Goal: Task Accomplishment & Management: Manage account settings

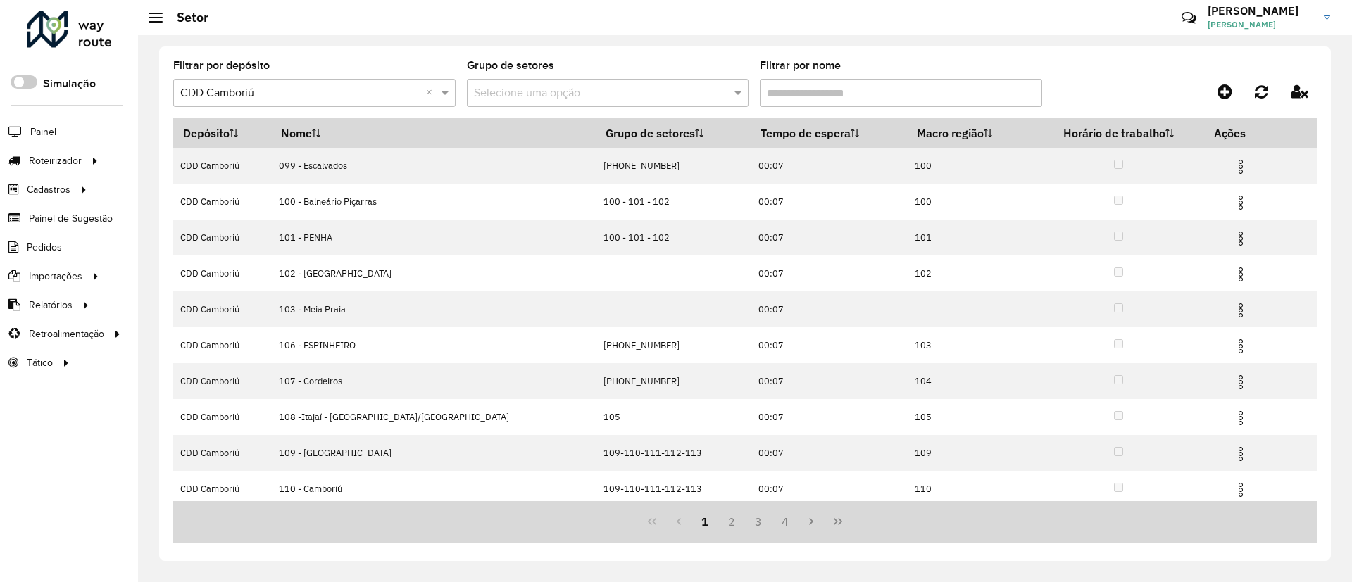
scroll to position [77, 0]
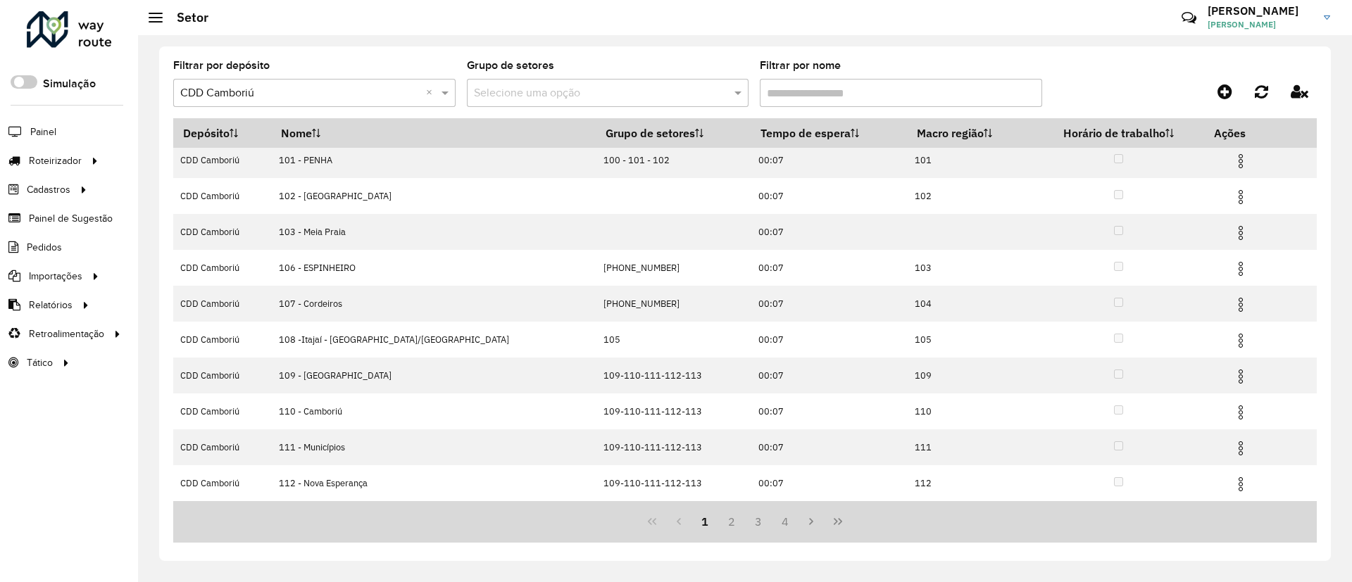
click at [527, 27] on hb-header "Setor Críticas? Dúvidas? Elogios? Sugestões? Entre em contato conosco! SARA SAR…" at bounding box center [745, 17] width 1214 height 35
click at [1219, 94] on icon at bounding box center [1224, 91] width 15 height 17
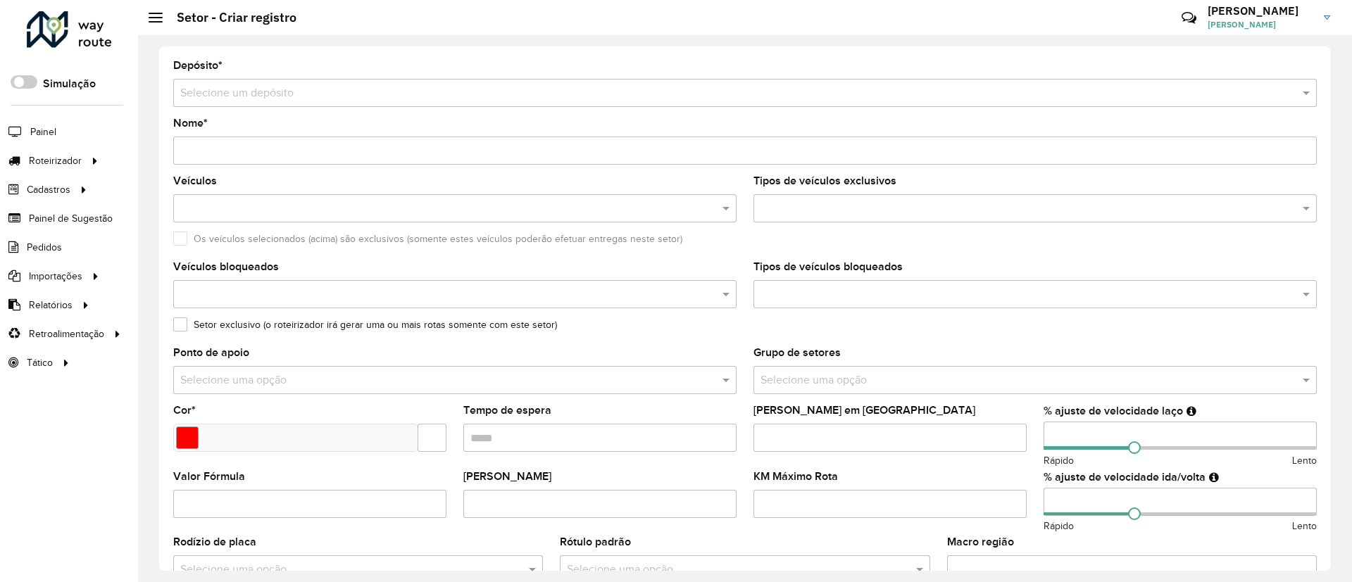
click at [272, 94] on input "text" at bounding box center [730, 93] width 1101 height 17
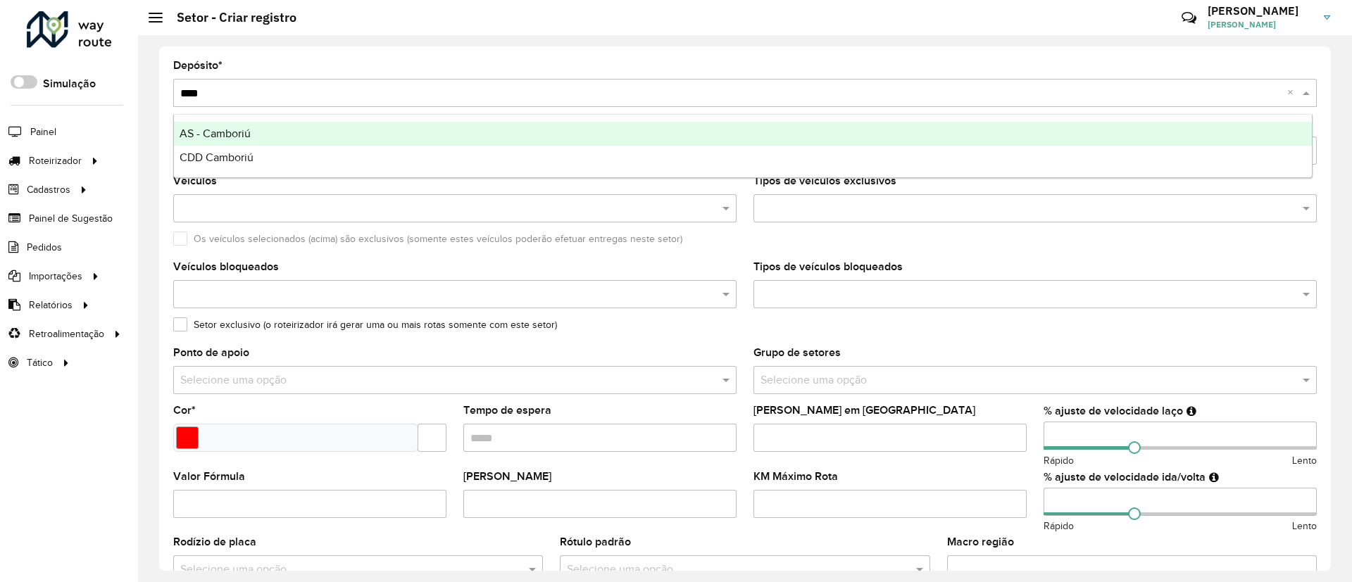
type input "*****"
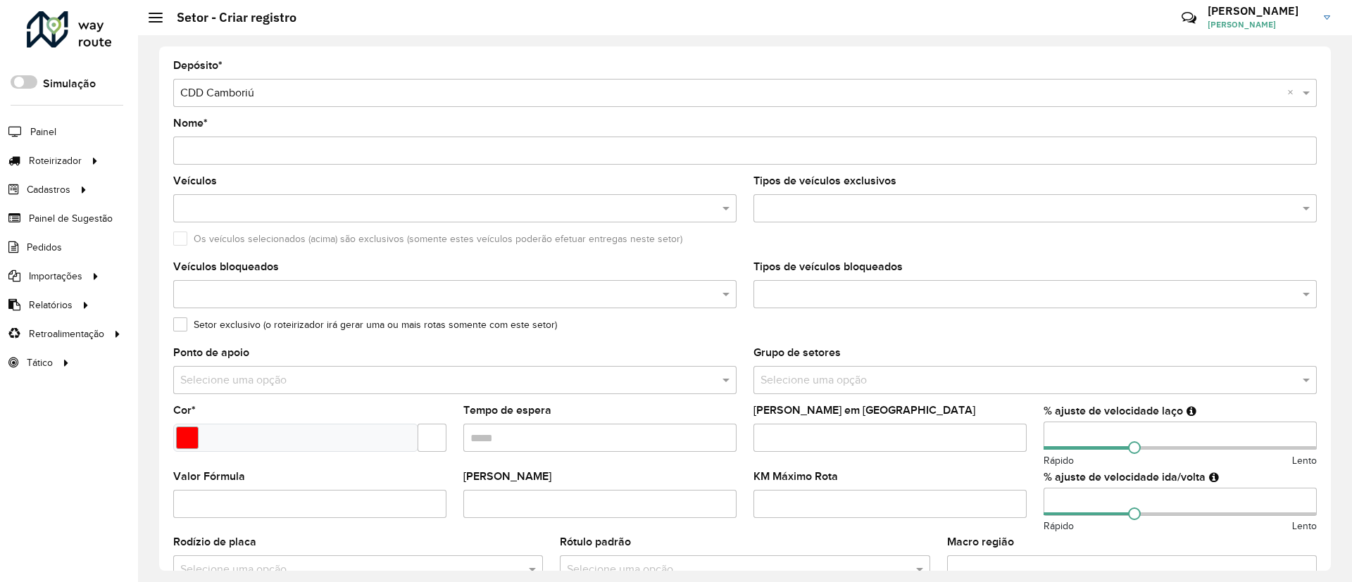
click at [278, 148] on input "Nome *" at bounding box center [744, 151] width 1143 height 28
type input "**********"
click at [288, 196] on div at bounding box center [454, 208] width 563 height 28
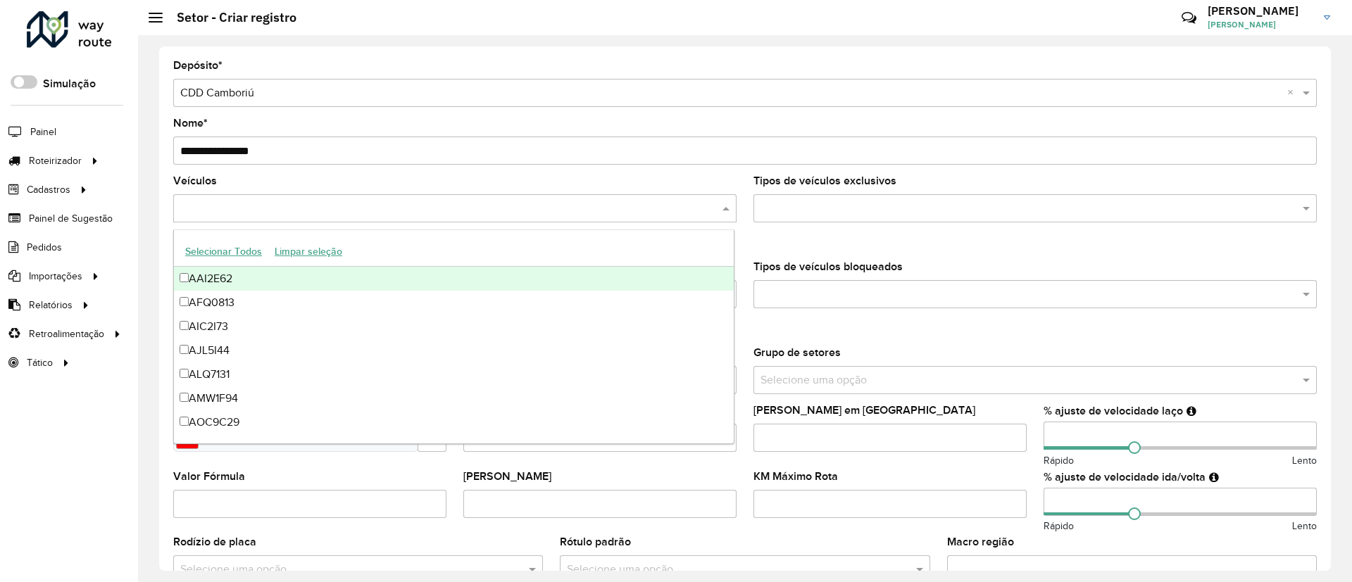
paste input "*******"
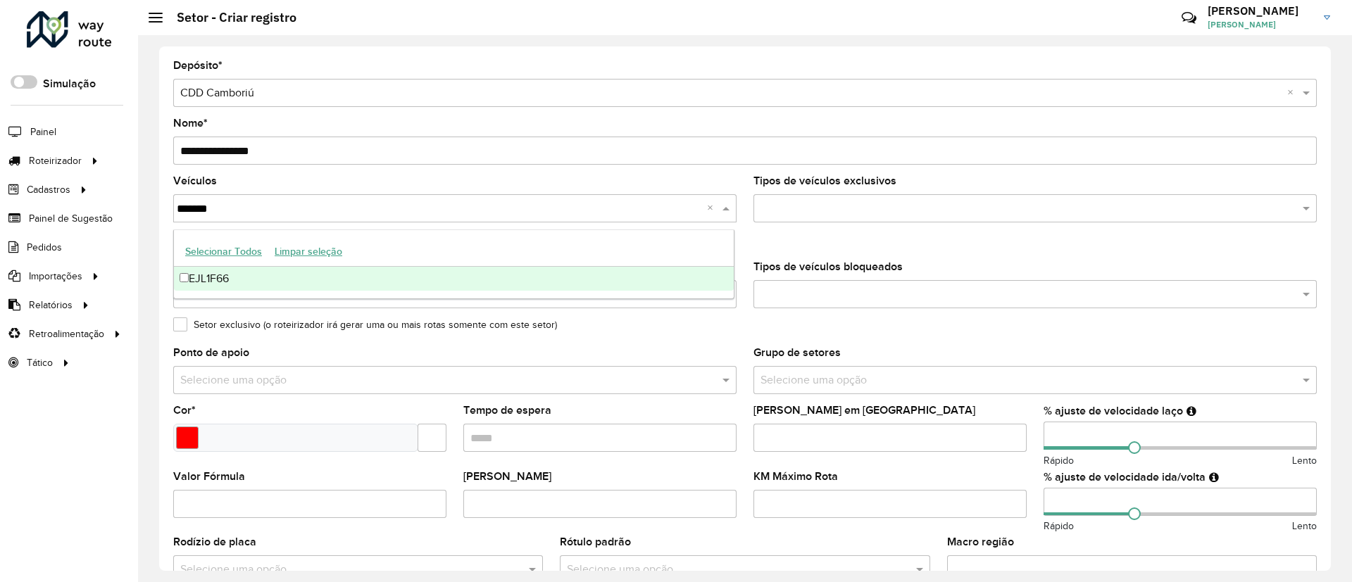
type input "*******"
click at [803, 243] on div "Os veículos selecionados (acima) são exclusivos (somente estes veículos poderão…" at bounding box center [744, 242] width 1143 height 17
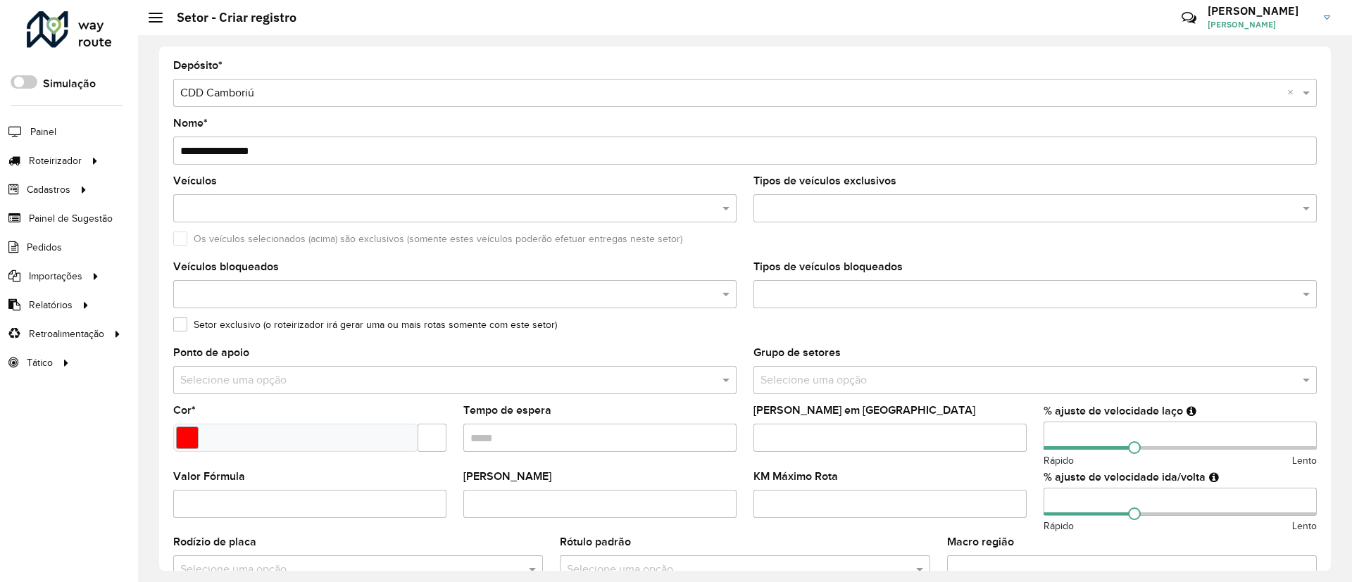
click at [593, 437] on input "Tempo de espera" at bounding box center [599, 438] width 273 height 28
type input "*****"
click at [432, 435] on input "text" at bounding box center [431, 438] width 29 height 28
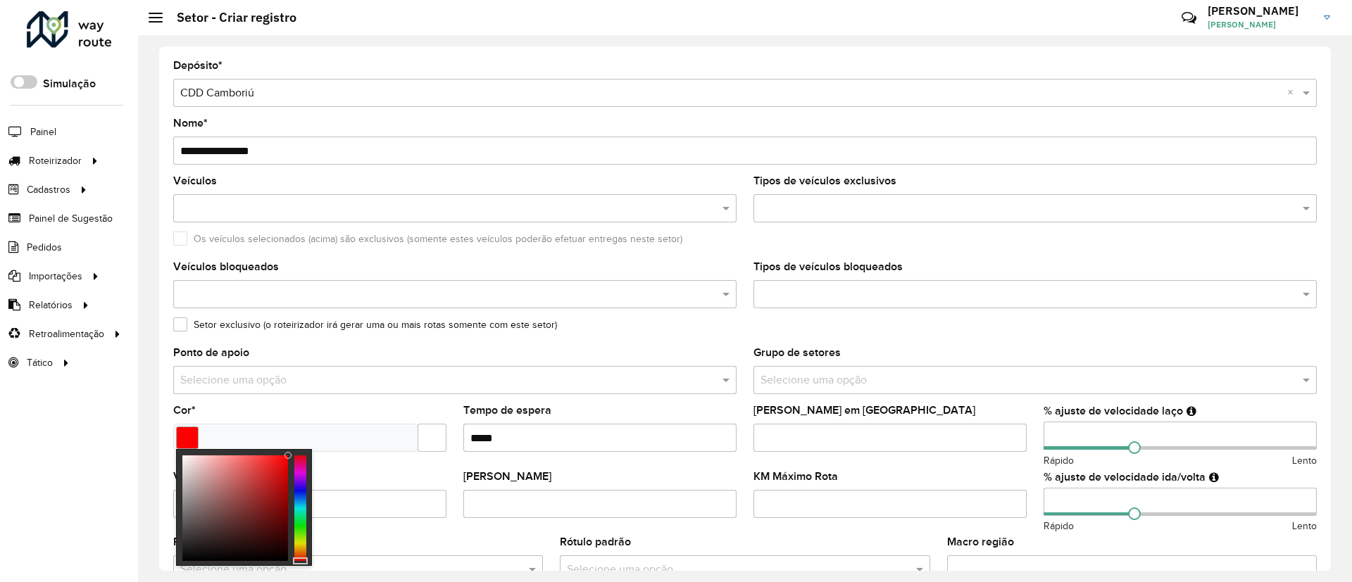
type input "*******"
click at [303, 482] on div at bounding box center [300, 509] width 12 height 106
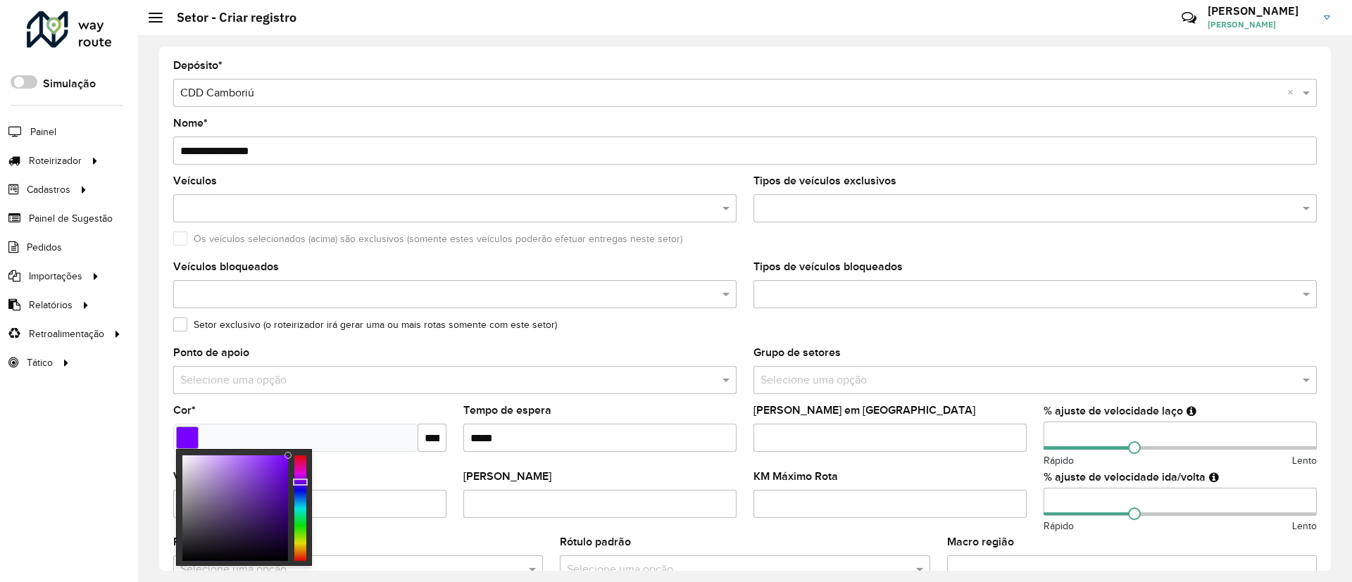
click at [725, 408] on div "Tempo de espera" at bounding box center [599, 429] width 273 height 46
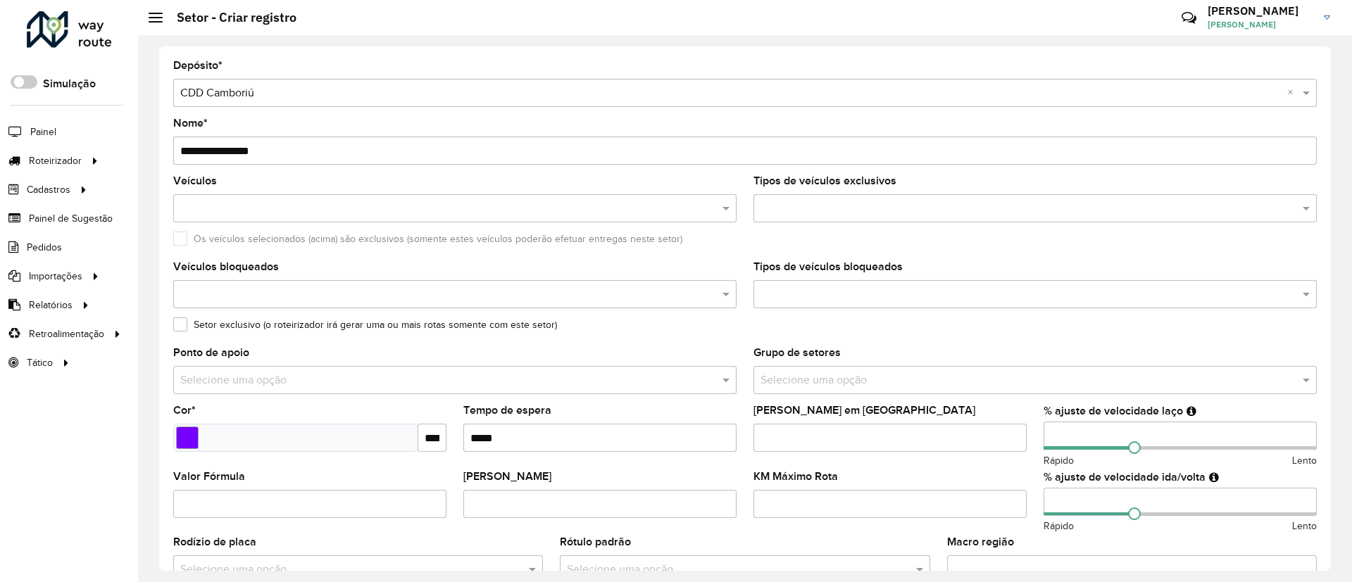
click at [1083, 434] on input "number" at bounding box center [1179, 436] width 273 height 28
type input "**"
click at [1064, 501] on input "number" at bounding box center [1179, 502] width 273 height 28
type input "**"
click at [936, 415] on div "[PERSON_NAME] em [GEOGRAPHIC_DATA]" at bounding box center [889, 429] width 273 height 46
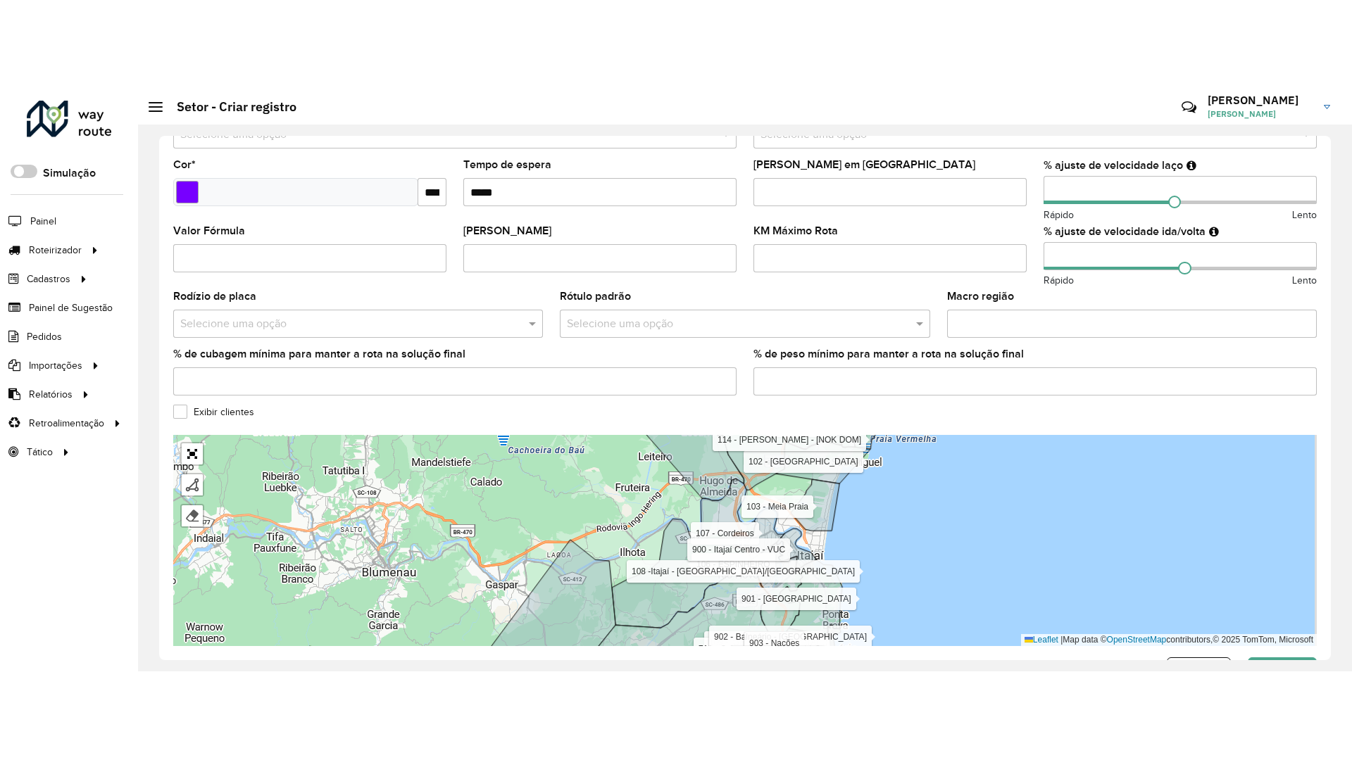
scroll to position [384, 0]
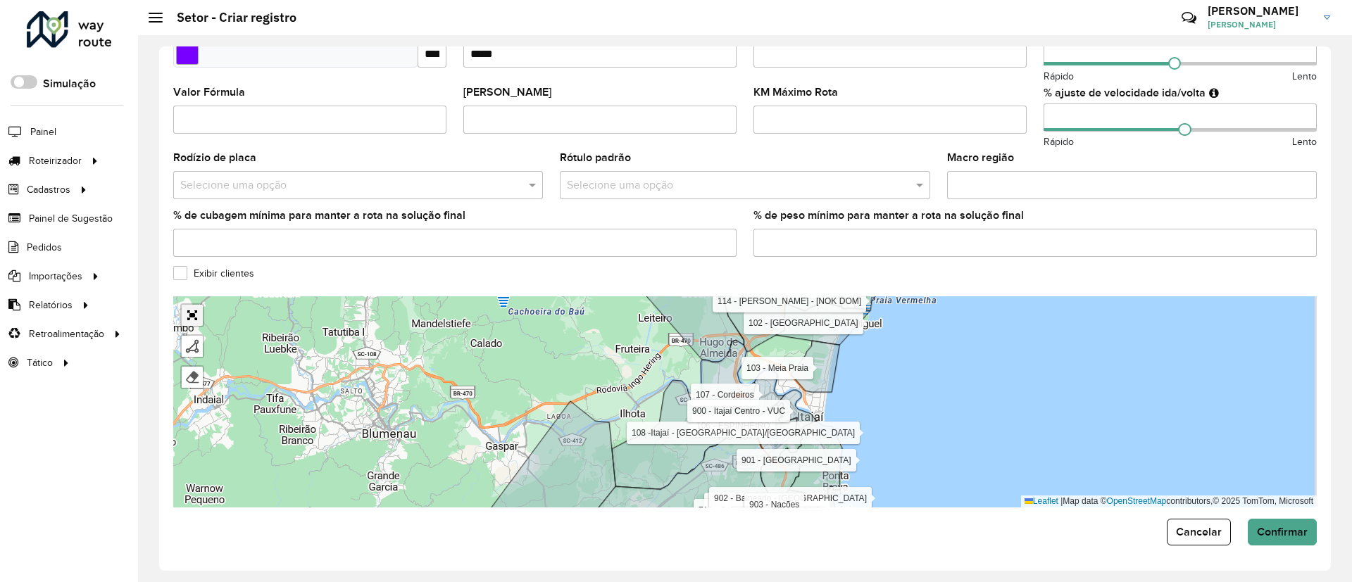
click at [191, 318] on link "Abrir mapa em tela cheia" at bounding box center [192, 315] width 21 height 21
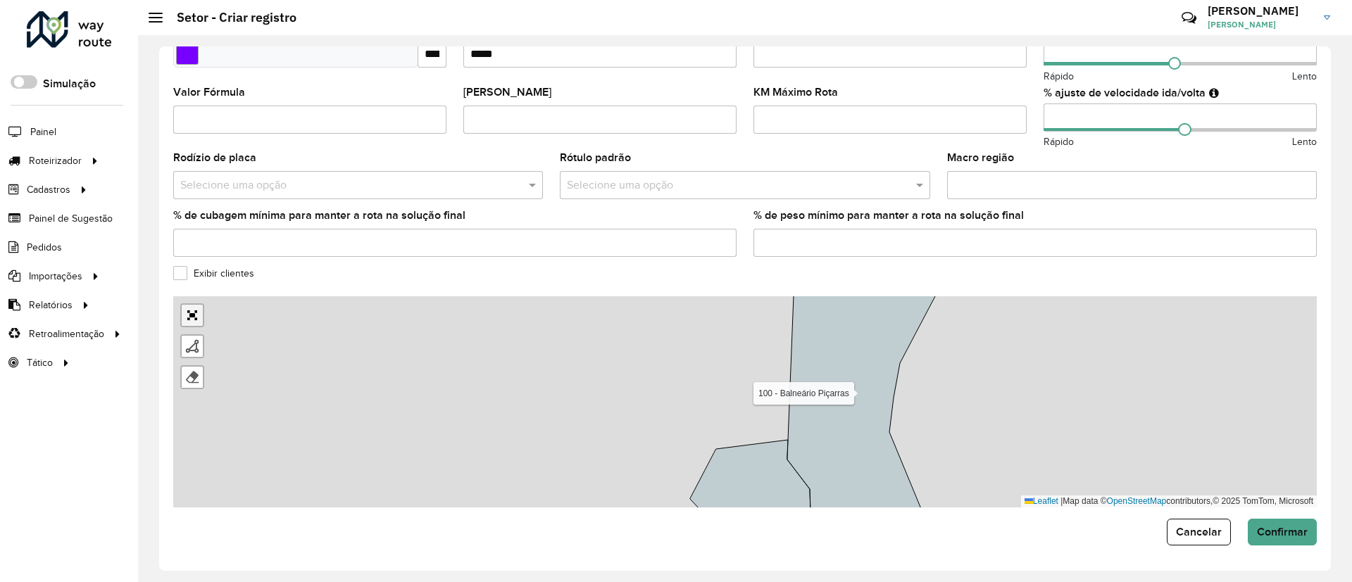
scroll to position [0, 0]
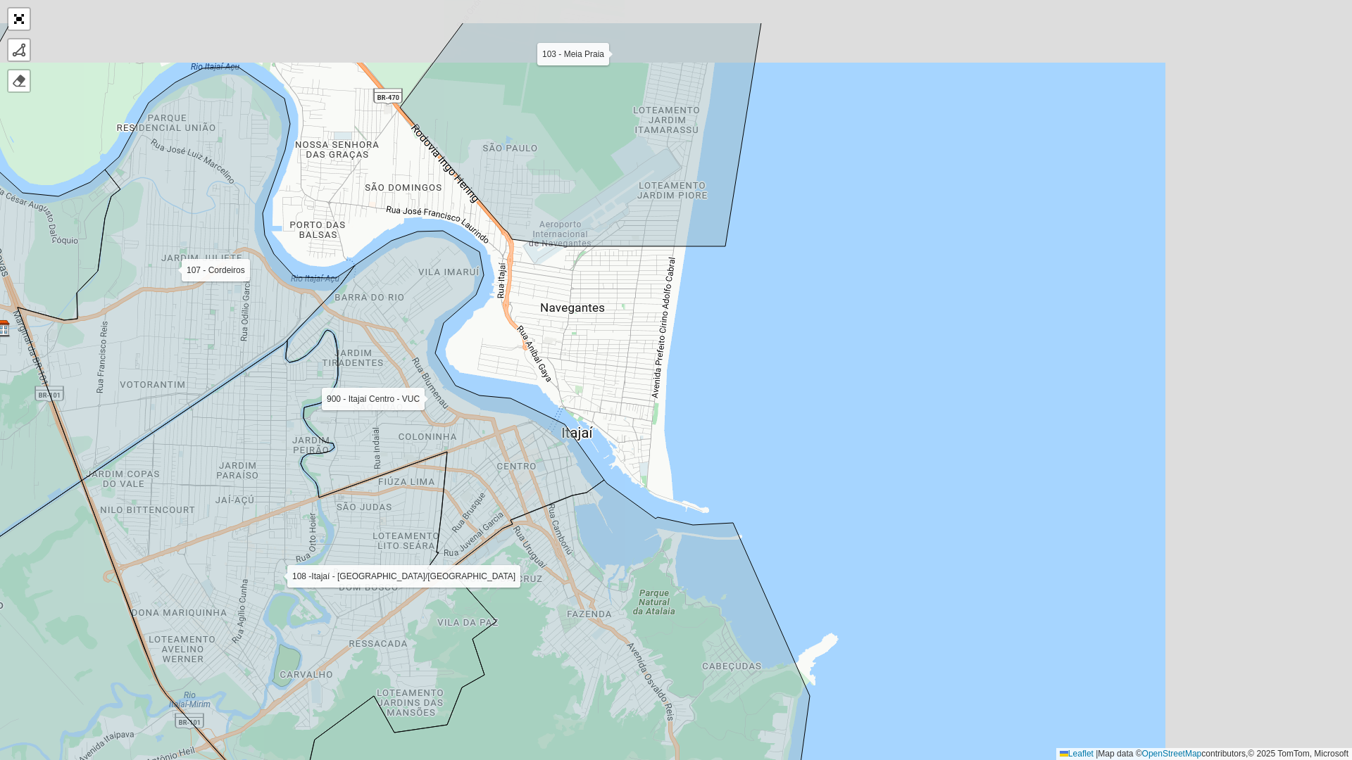
drag, startPoint x: 927, startPoint y: 237, endPoint x: 591, endPoint y: 341, distance: 350.7
click at [591, 341] on div "099 - Escalvados 100 - Balneário Piçarras 101 - PENHA 102 - São Miguel 103 - Me…" at bounding box center [676, 380] width 1352 height 760
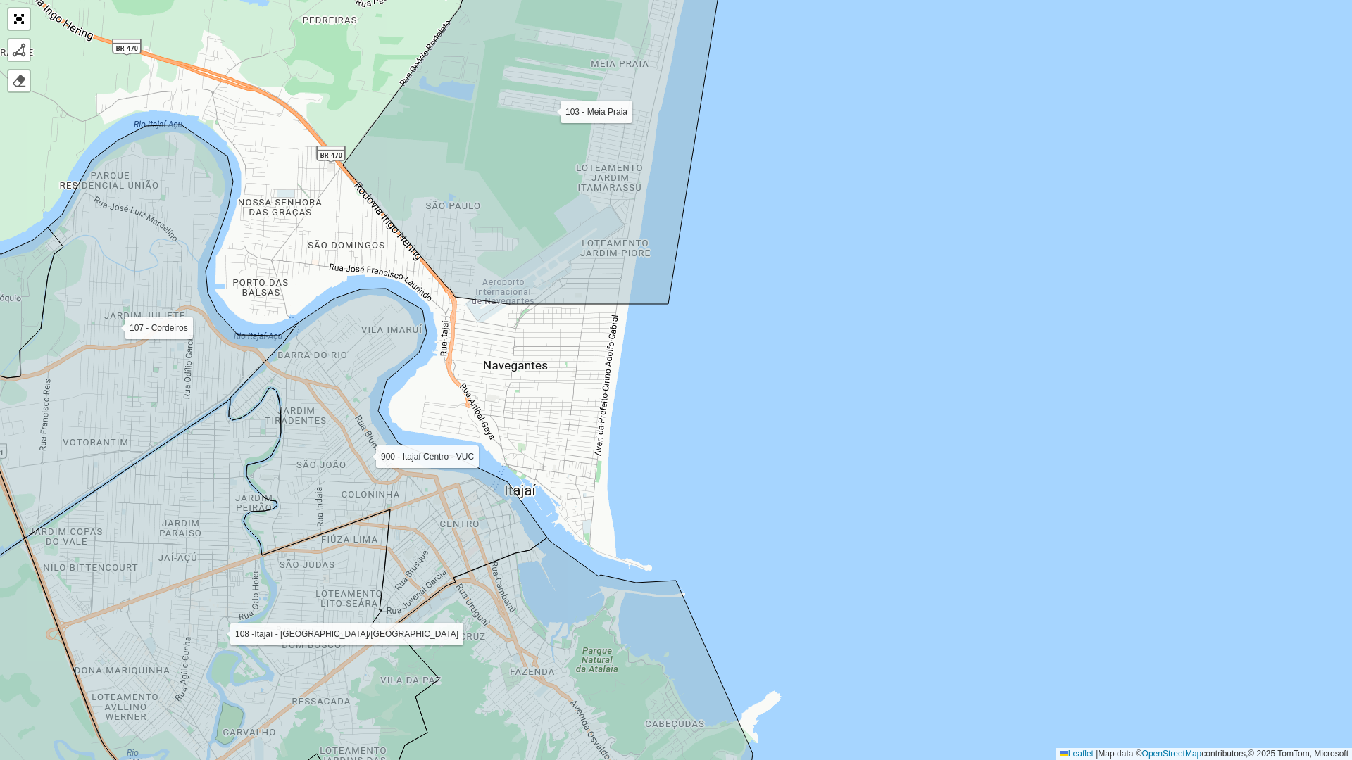
drag, startPoint x: 582, startPoint y: 389, endPoint x: 583, endPoint y: 417, distance: 28.9
click at [583, 417] on div "099 - Escalvados 100 - Balneário Piçarras 101 - PENHA 102 - São Miguel 103 - Me…" at bounding box center [676, 380] width 1352 height 760
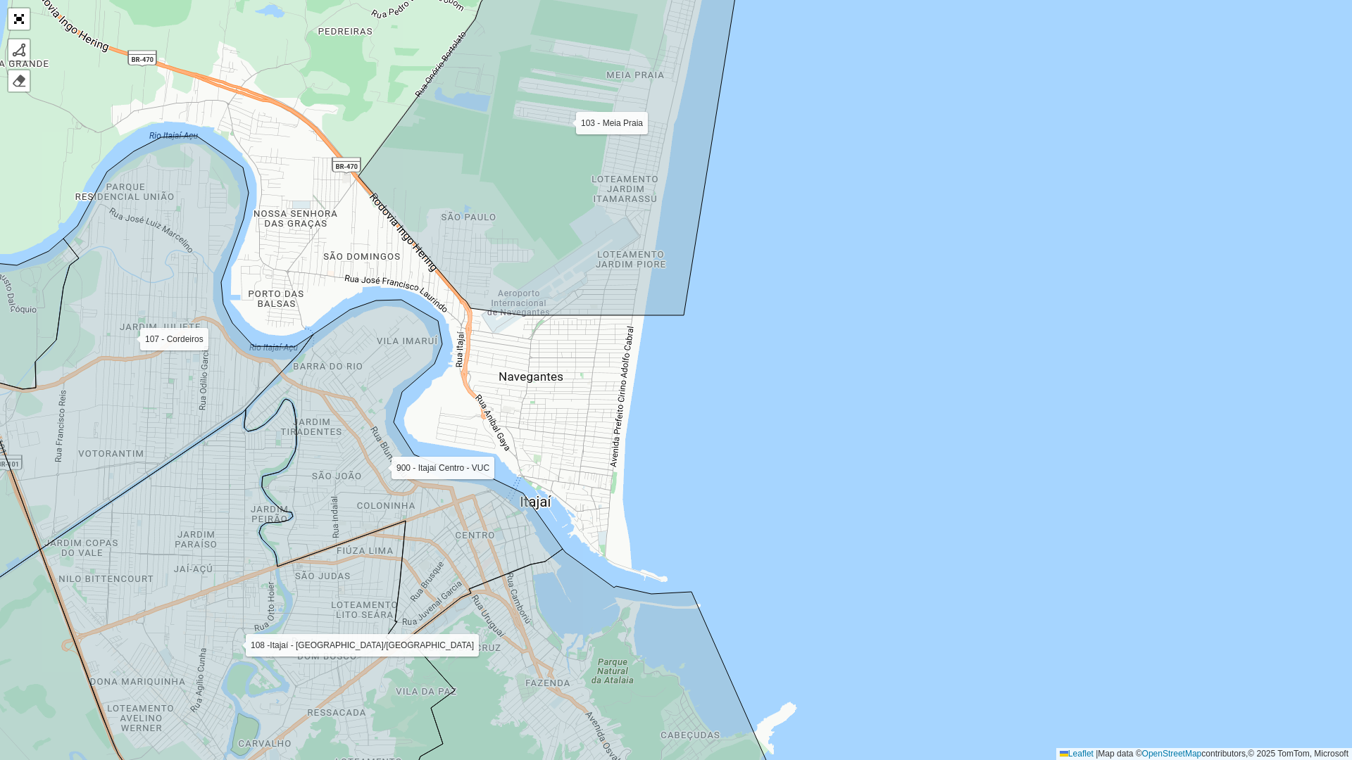
drag, startPoint x: 327, startPoint y: 234, endPoint x: 427, endPoint y: 320, distance: 131.8
click at [427, 320] on div "099 - Escalvados 100 - Balneário Piçarras 101 - PENHA 102 - São Miguel 103 - Me…" at bounding box center [676, 380] width 1352 height 760
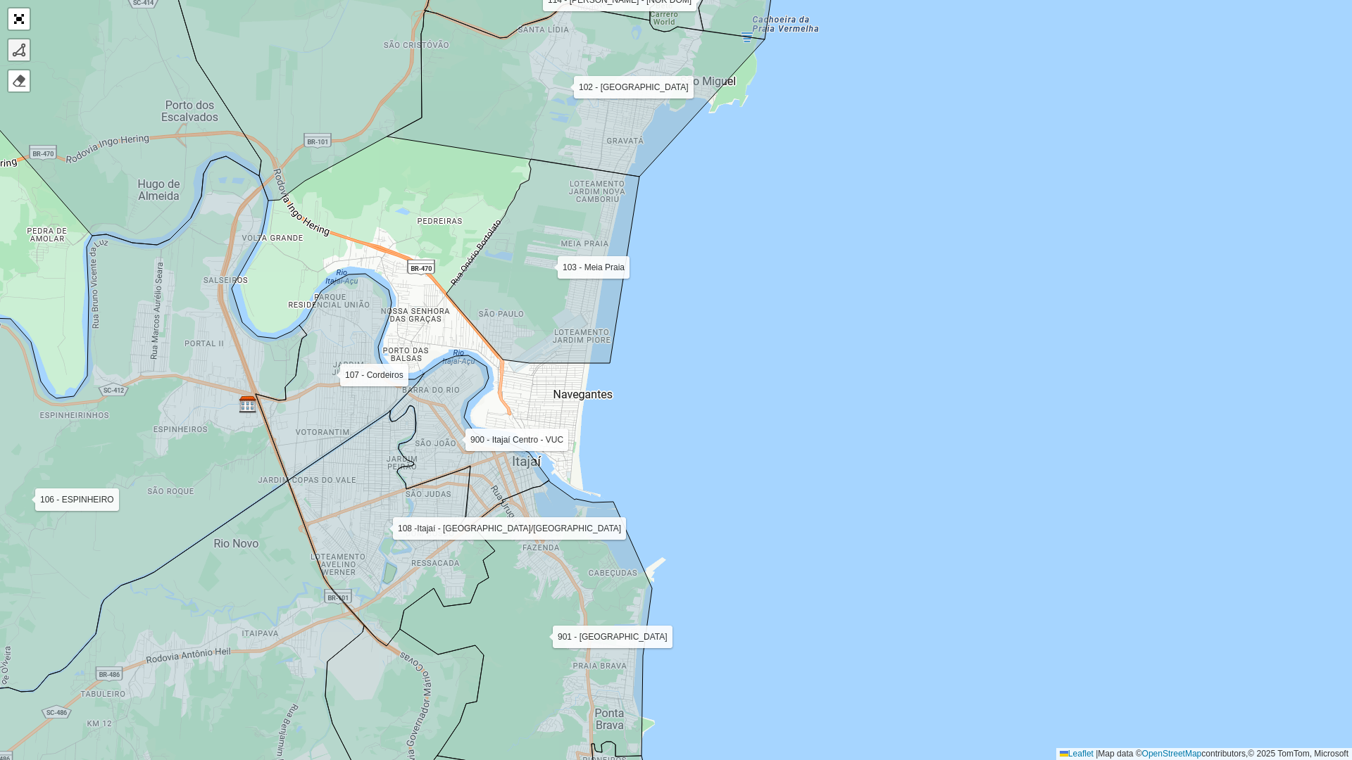
click at [13, 51] on div at bounding box center [19, 50] width 14 height 14
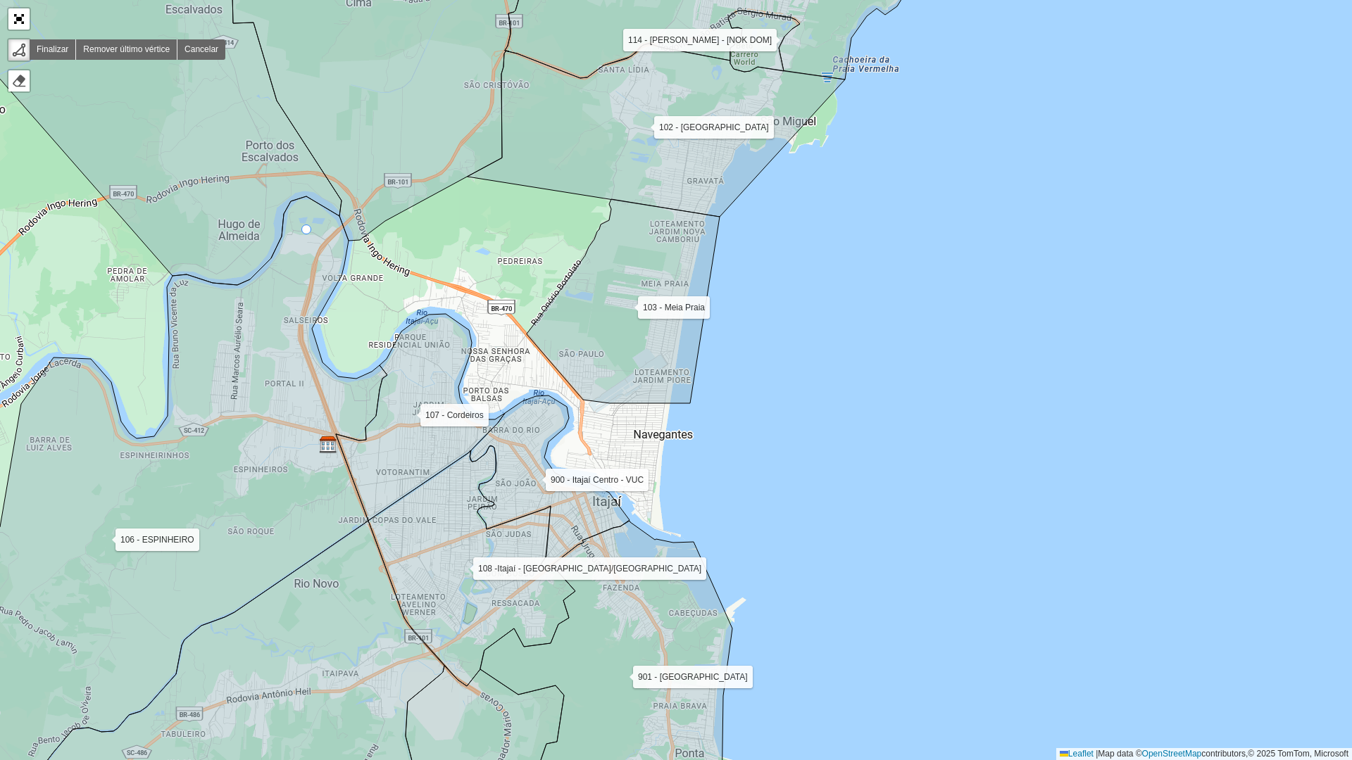
drag, startPoint x: 227, startPoint y: 190, endPoint x: 307, endPoint y: 230, distance: 89.7
click at [307, 230] on icon at bounding box center [165, 494] width 443 height 596
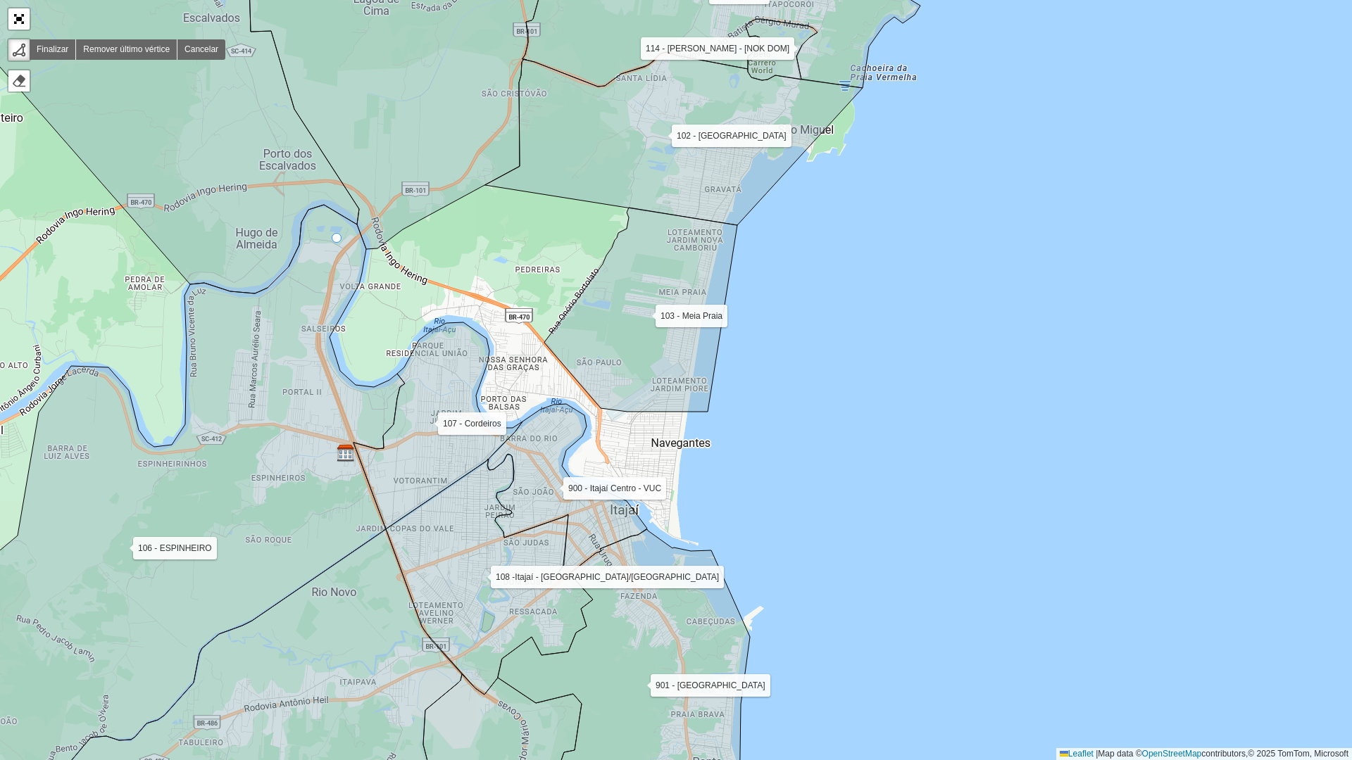
drag, startPoint x: 320, startPoint y: 230, endPoint x: 340, endPoint y: 239, distance: 22.7
click at [340, 239] on icon at bounding box center [143, 503] width 523 height 596
click at [346, 241] on icon at bounding box center [136, 504] width 544 height 596
click at [307, 384] on icon at bounding box center [136, 504] width 544 height 596
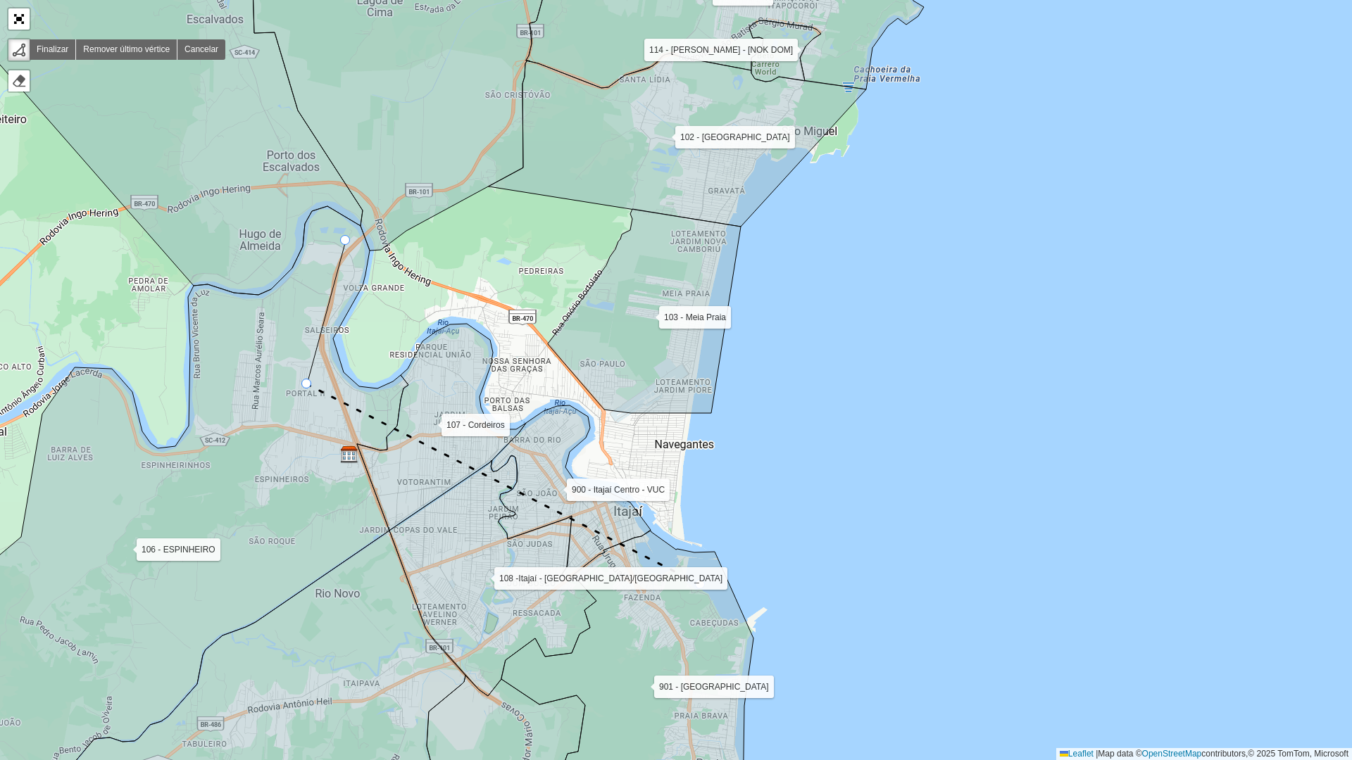
click at [701, 582] on icon at bounding box center [627, 682] width 252 height 302
click at [762, 408] on div "099 - Escalvados 100 - Balneário Piçarras 101 - PENHA 102 - São Miguel 103 - Me…" at bounding box center [676, 380] width 1352 height 760
click at [348, 234] on icon at bounding box center [136, 504] width 544 height 596
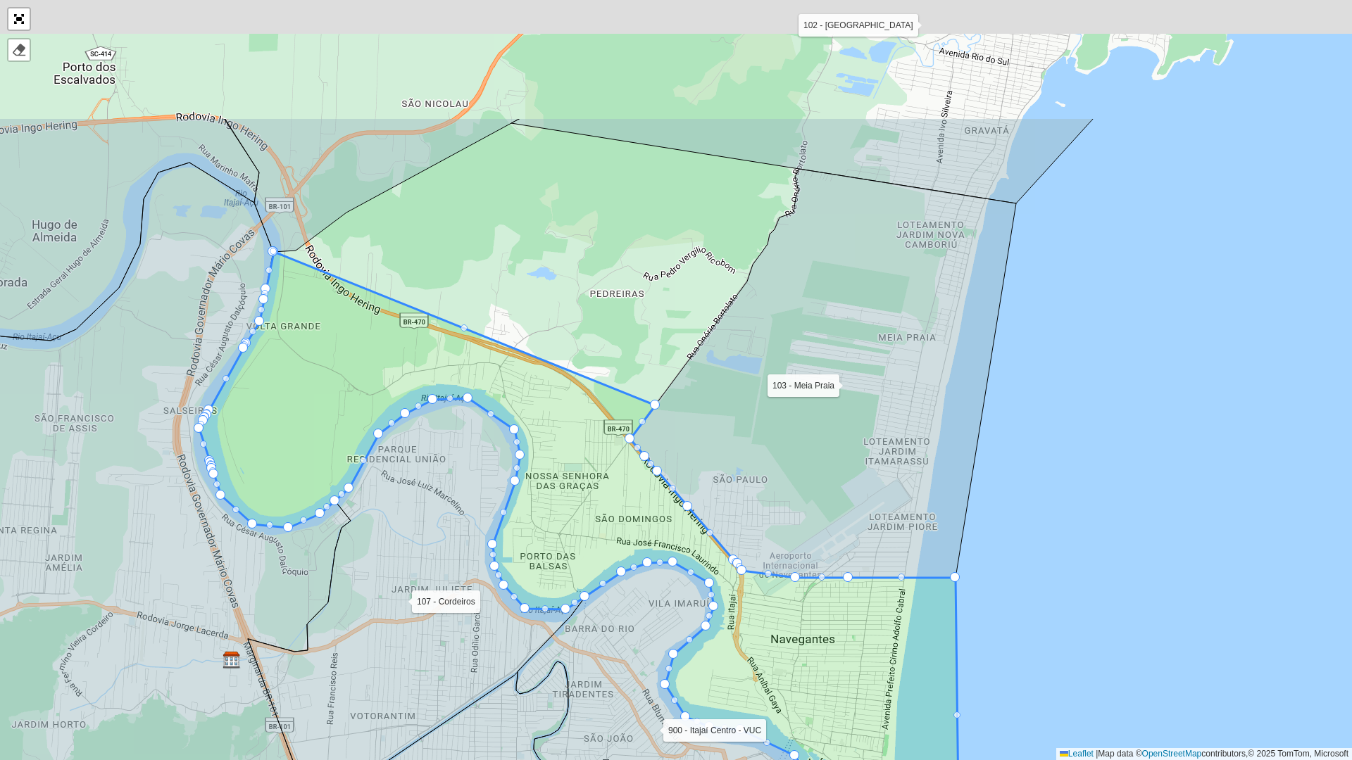
drag, startPoint x: 545, startPoint y: 141, endPoint x: 590, endPoint y: 363, distance: 227.0
click at [590, 363] on div "099 - Escalvados 100 - Balneário Piçarras 101 - PENHA 102 - São Miguel 103 - Me…" at bounding box center [676, 380] width 1352 height 760
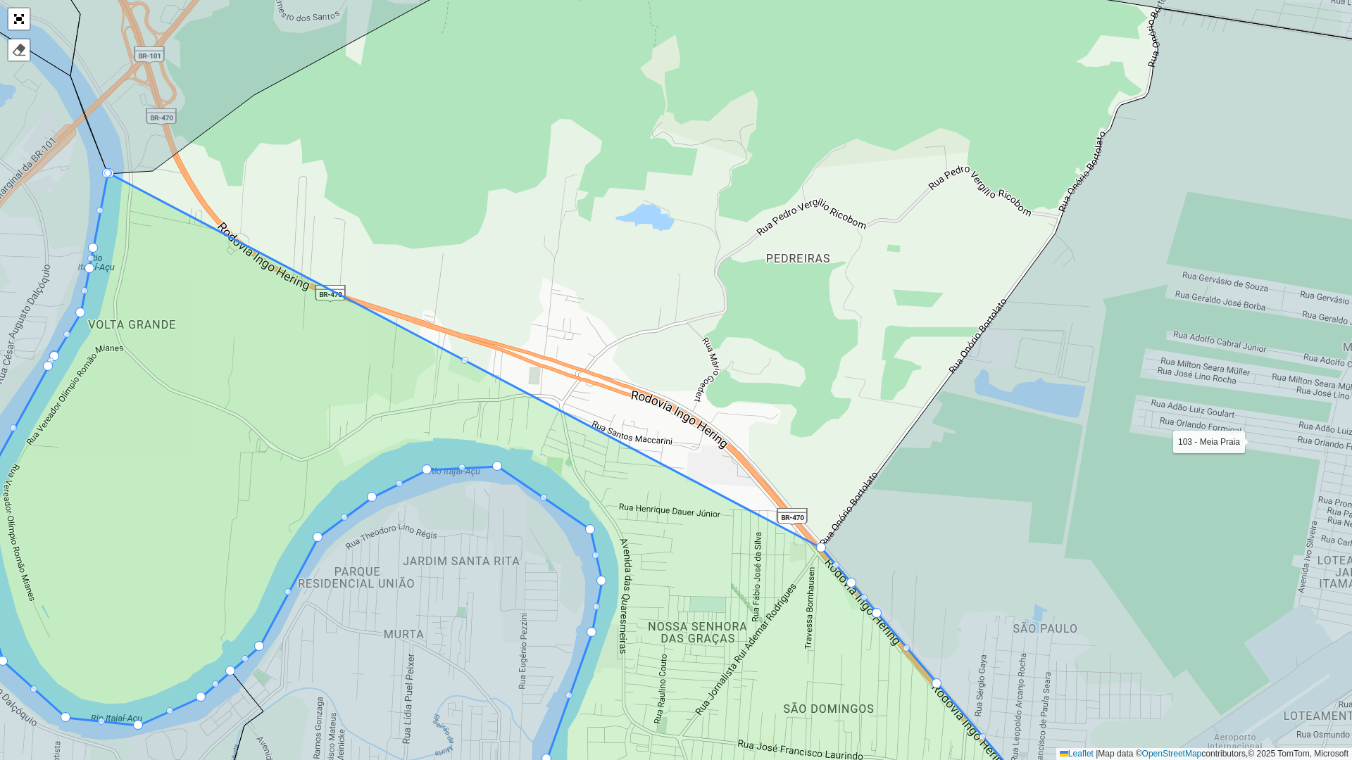
drag, startPoint x: 110, startPoint y: 175, endPoint x: 157, endPoint y: 180, distance: 47.4
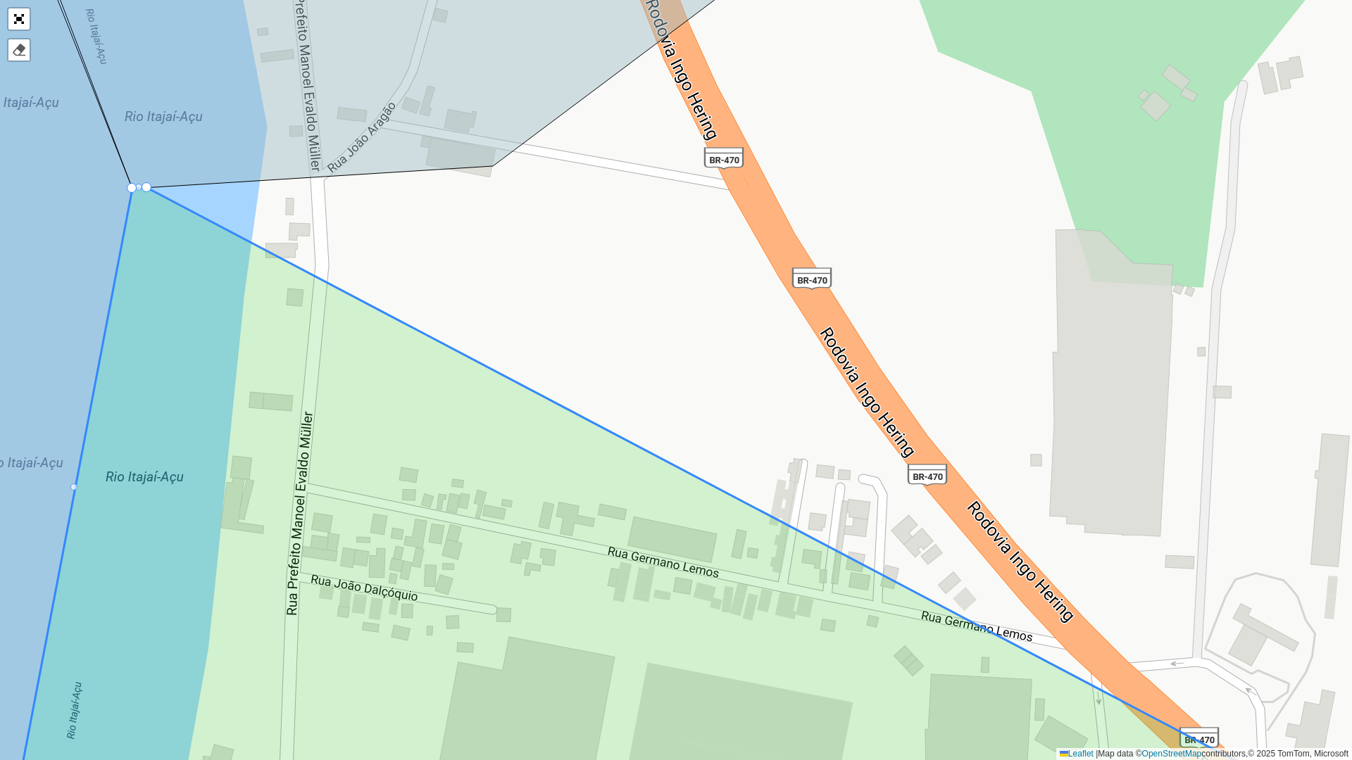
click at [146, 187] on div at bounding box center [147, 187] width 10 height 10
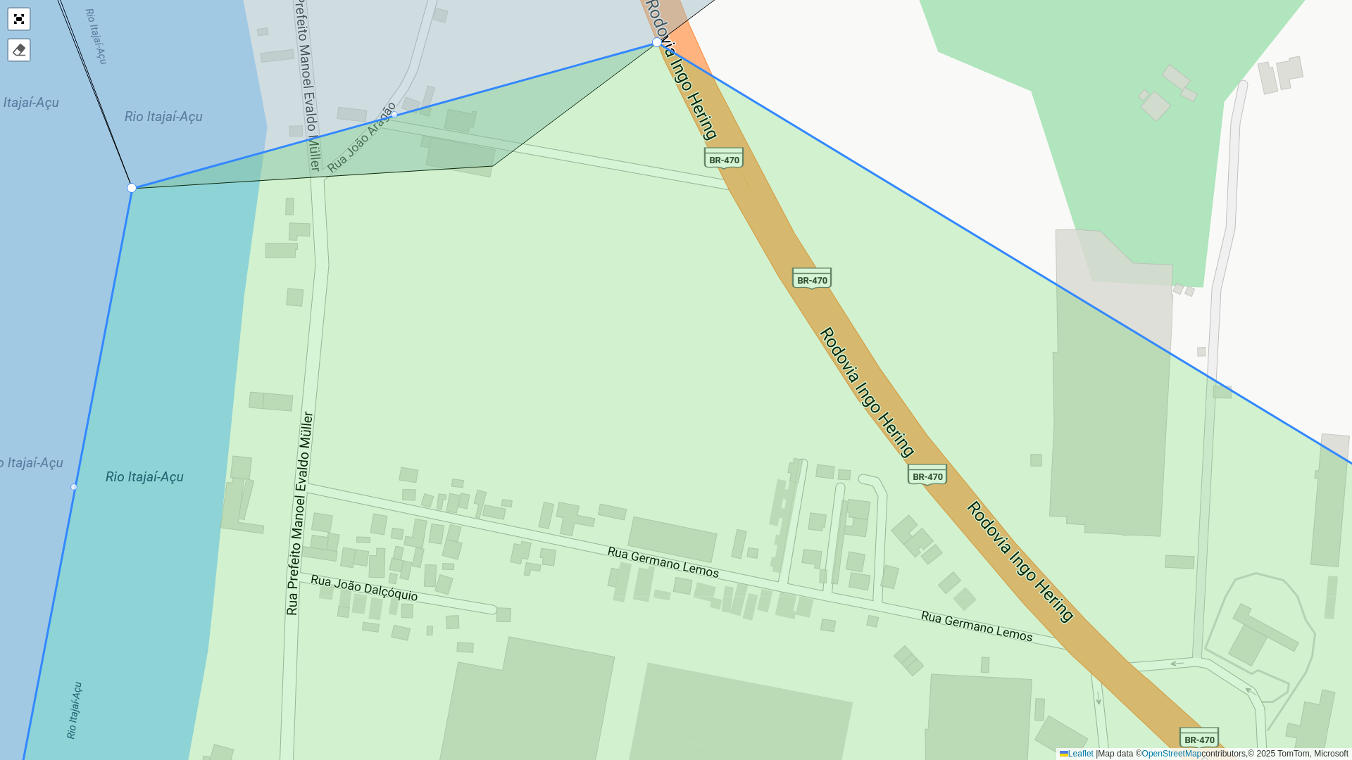
drag, startPoint x: 148, startPoint y: 187, endPoint x: 661, endPoint y: 45, distance: 532.4
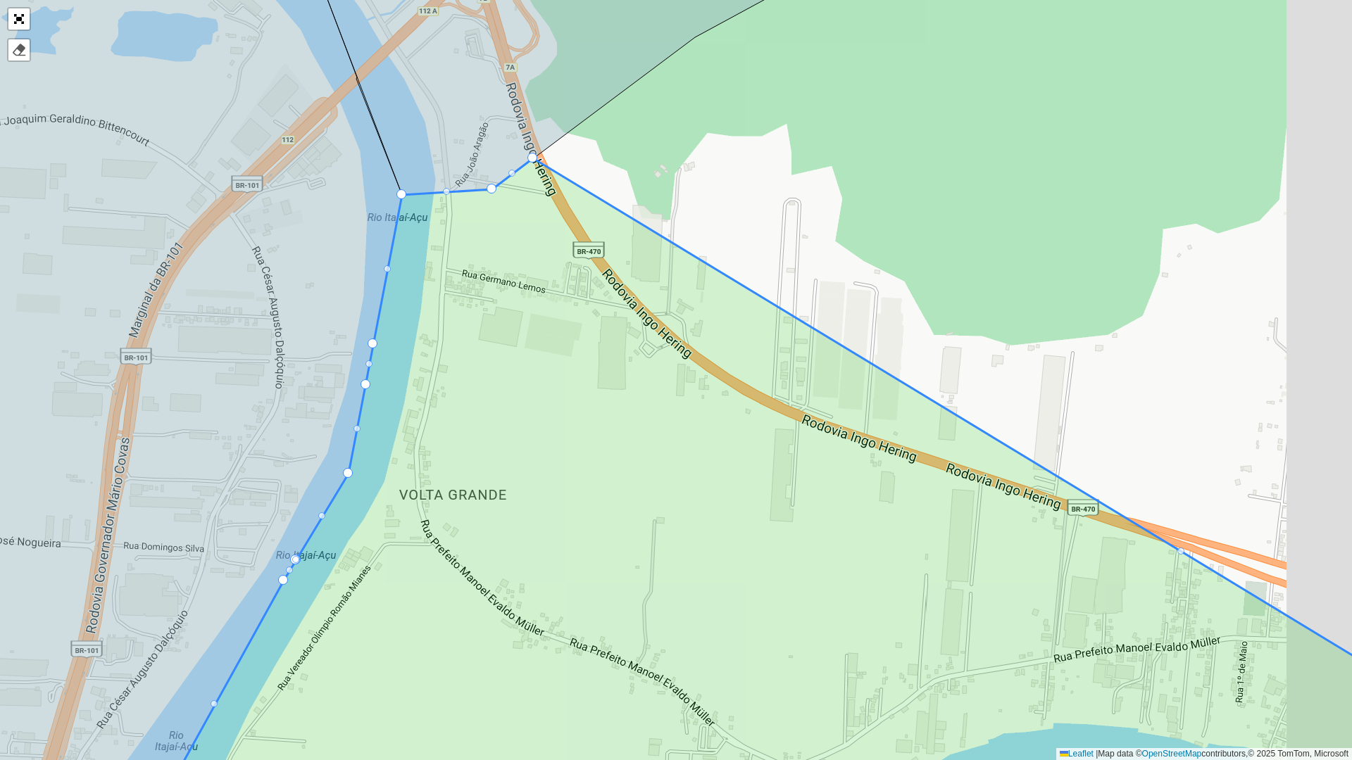
drag, startPoint x: 678, startPoint y: 307, endPoint x: 573, endPoint y: 297, distance: 105.4
click at [573, 297] on icon at bounding box center [761, 485] width 1210 height 654
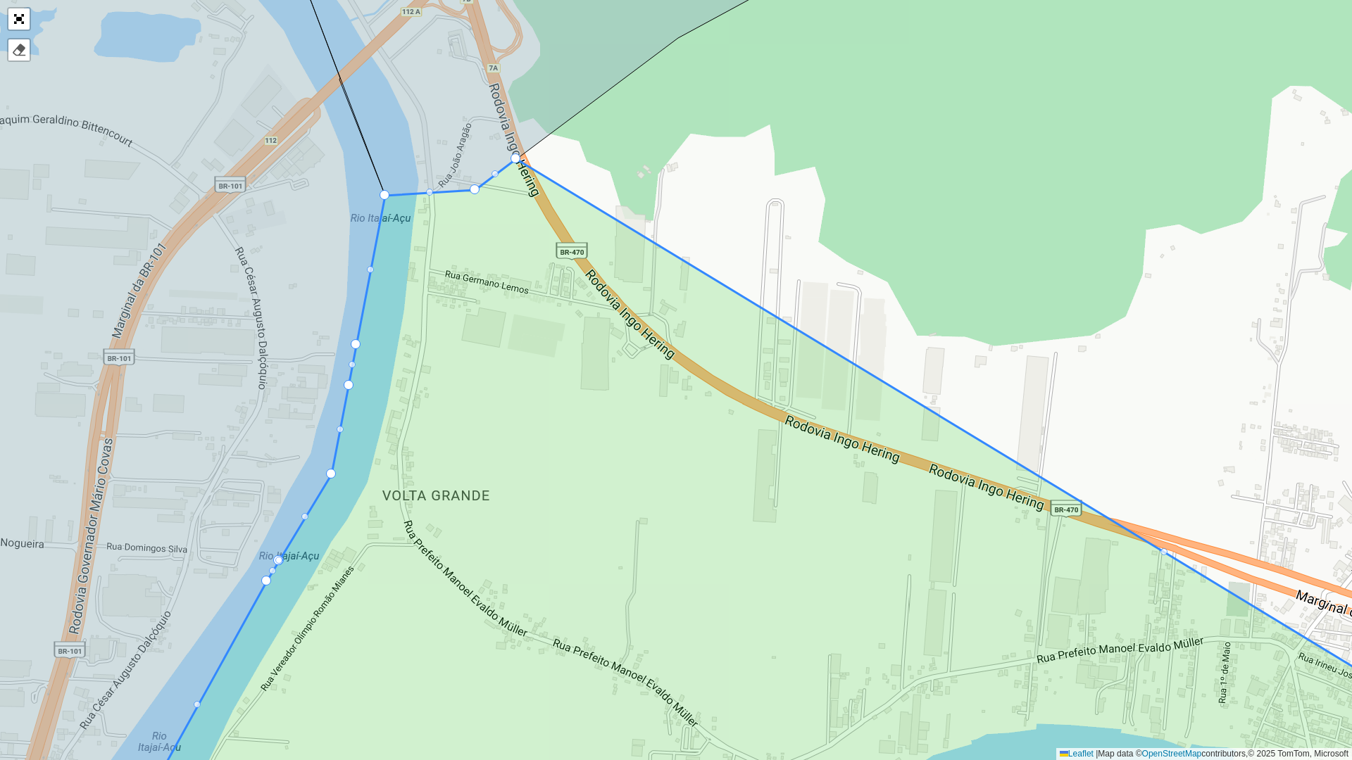
click at [1163, 553] on div at bounding box center [1163, 551] width 7 height 7
click at [840, 355] on div at bounding box center [839, 354] width 7 height 7
click at [677, 258] on div at bounding box center [677, 256] width 7 height 7
click at [1003, 453] on div at bounding box center [1001, 453] width 7 height 7
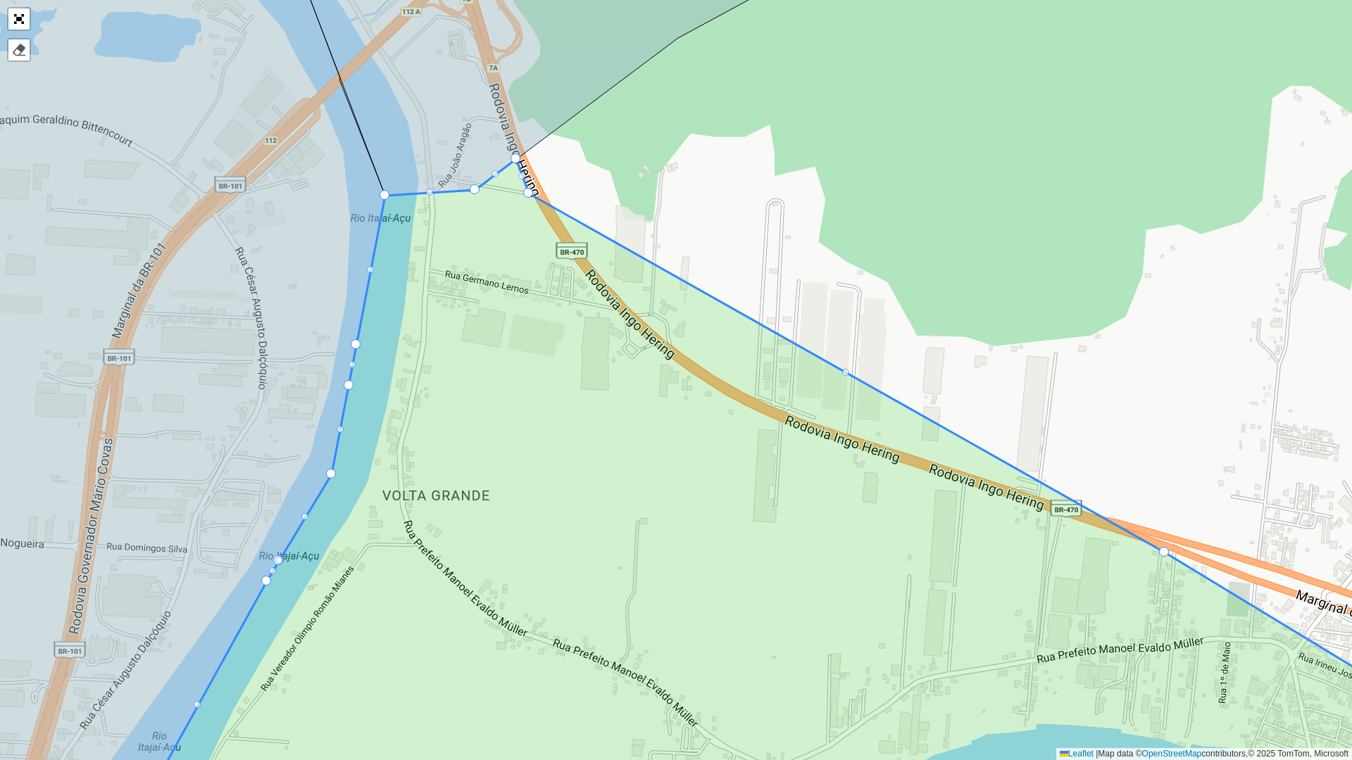
drag, startPoint x: 1000, startPoint y: 453, endPoint x: 527, endPoint y: 192, distance: 541.0
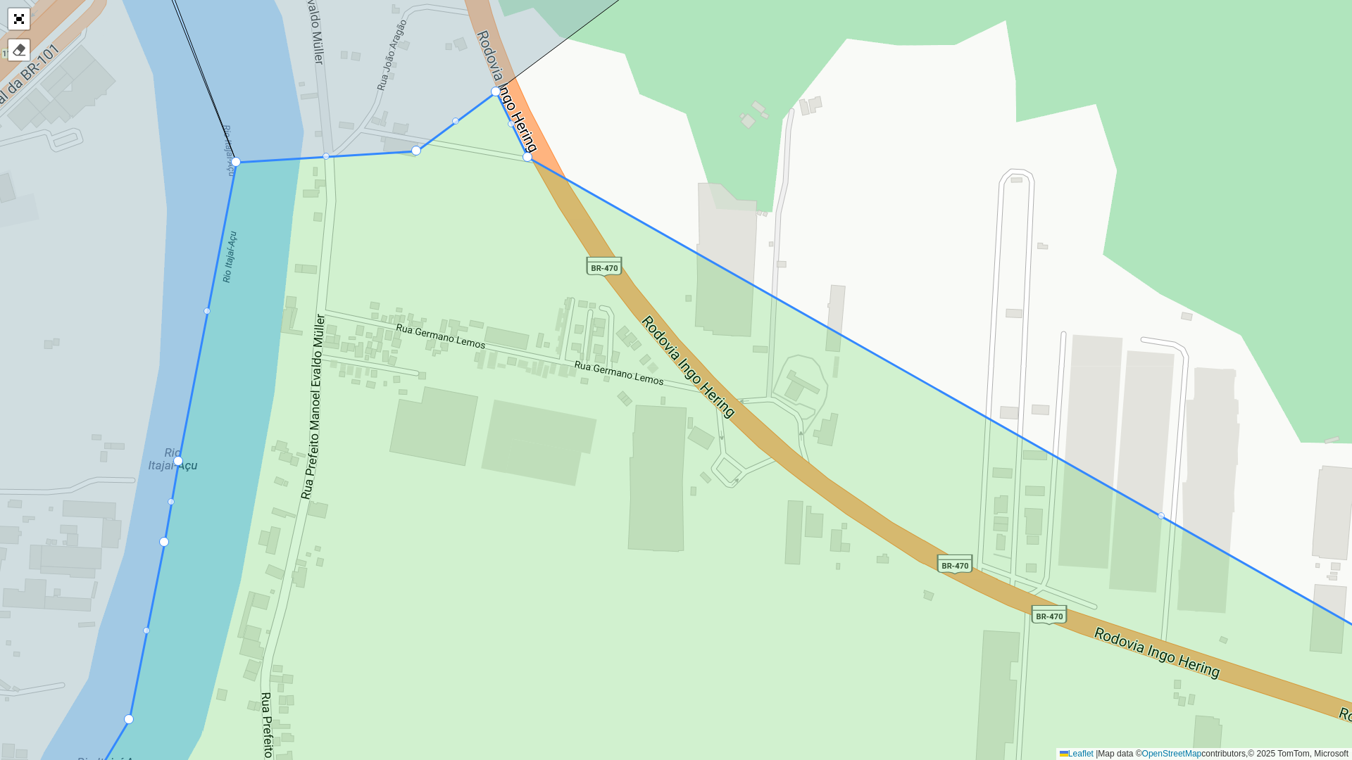
click at [1162, 517] on div at bounding box center [1160, 516] width 7 height 7
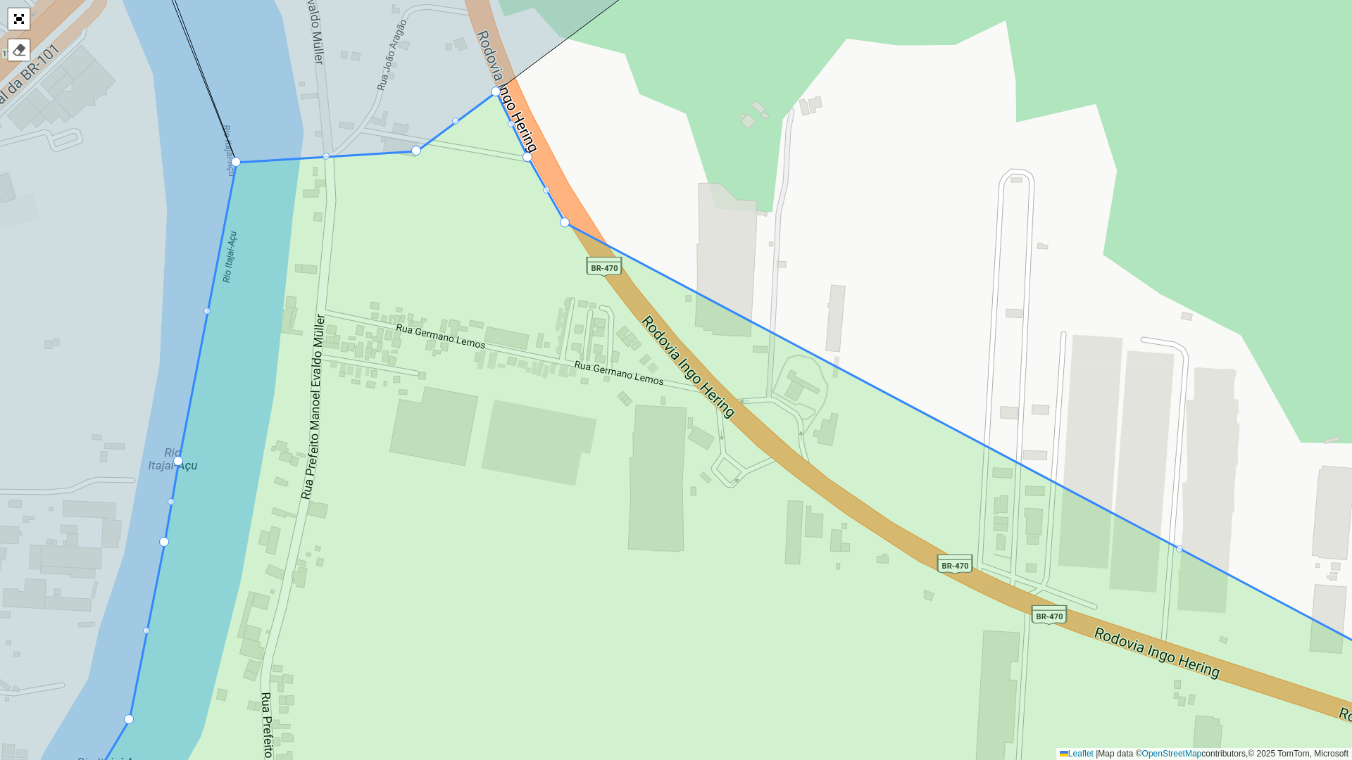
drag, startPoint x: 1162, startPoint y: 517, endPoint x: 562, endPoint y: 222, distance: 668.1
click at [1182, 548] on div at bounding box center [1179, 549] width 7 height 7
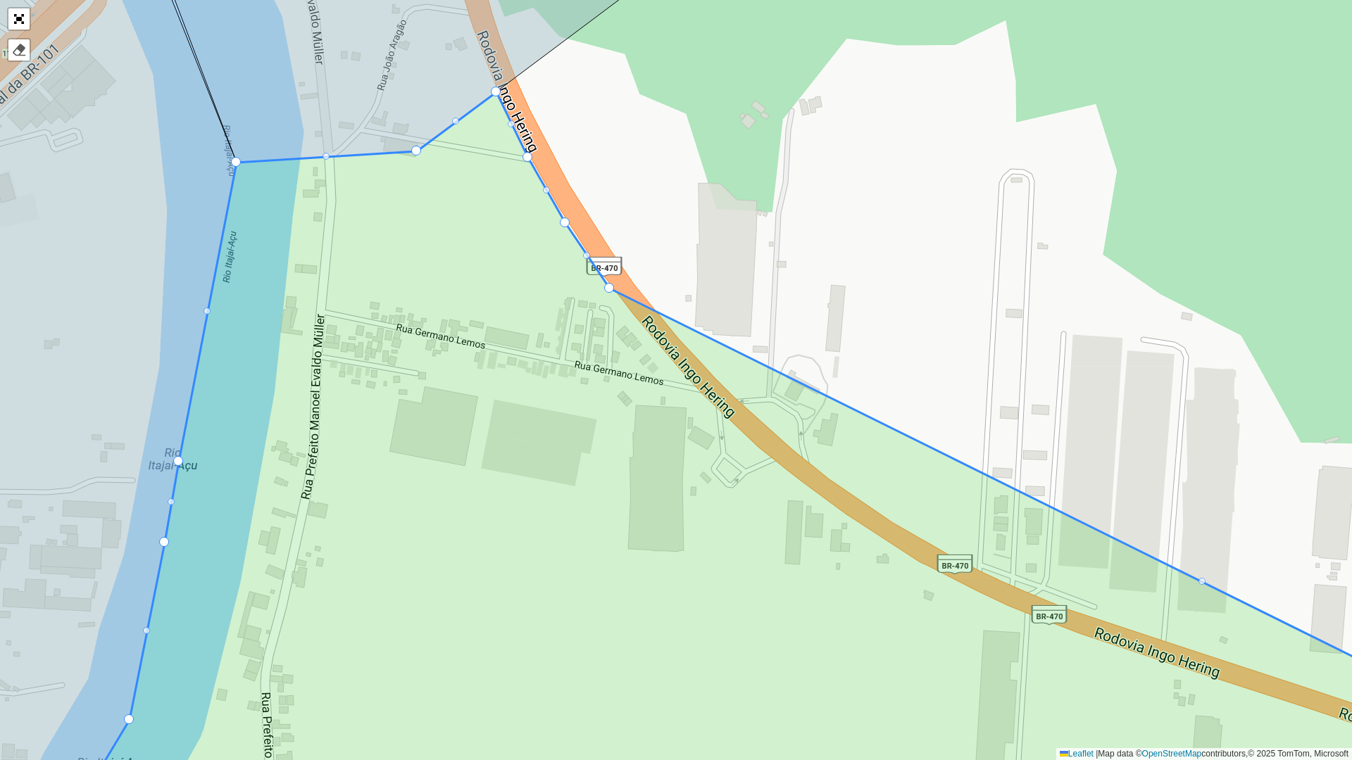
drag, startPoint x: 1177, startPoint y: 549, endPoint x: 607, endPoint y: 288, distance: 627.2
click at [1202, 581] on div at bounding box center [1201, 581] width 7 height 7
click at [904, 436] on div at bounding box center [905, 435] width 7 height 7
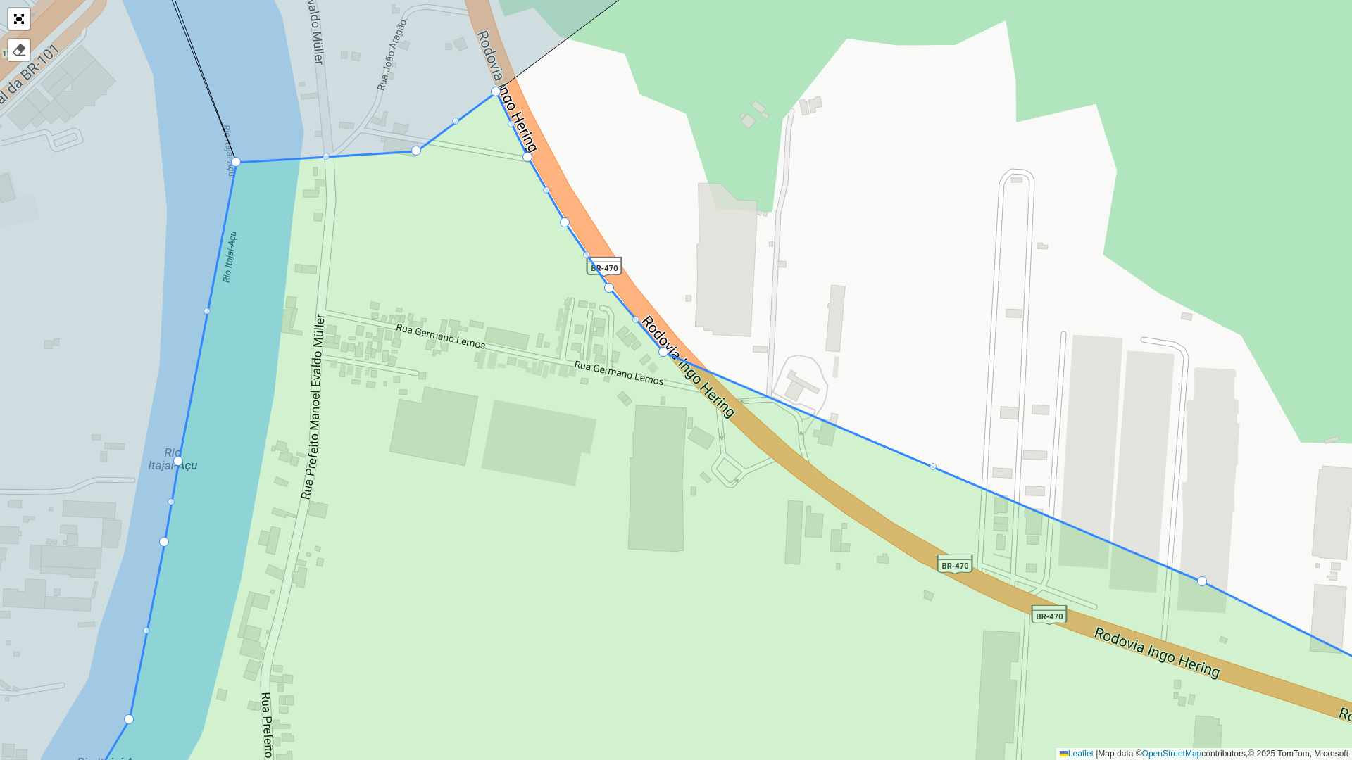
drag, startPoint x: 904, startPoint y: 436, endPoint x: 662, endPoint y: 353, distance: 256.0
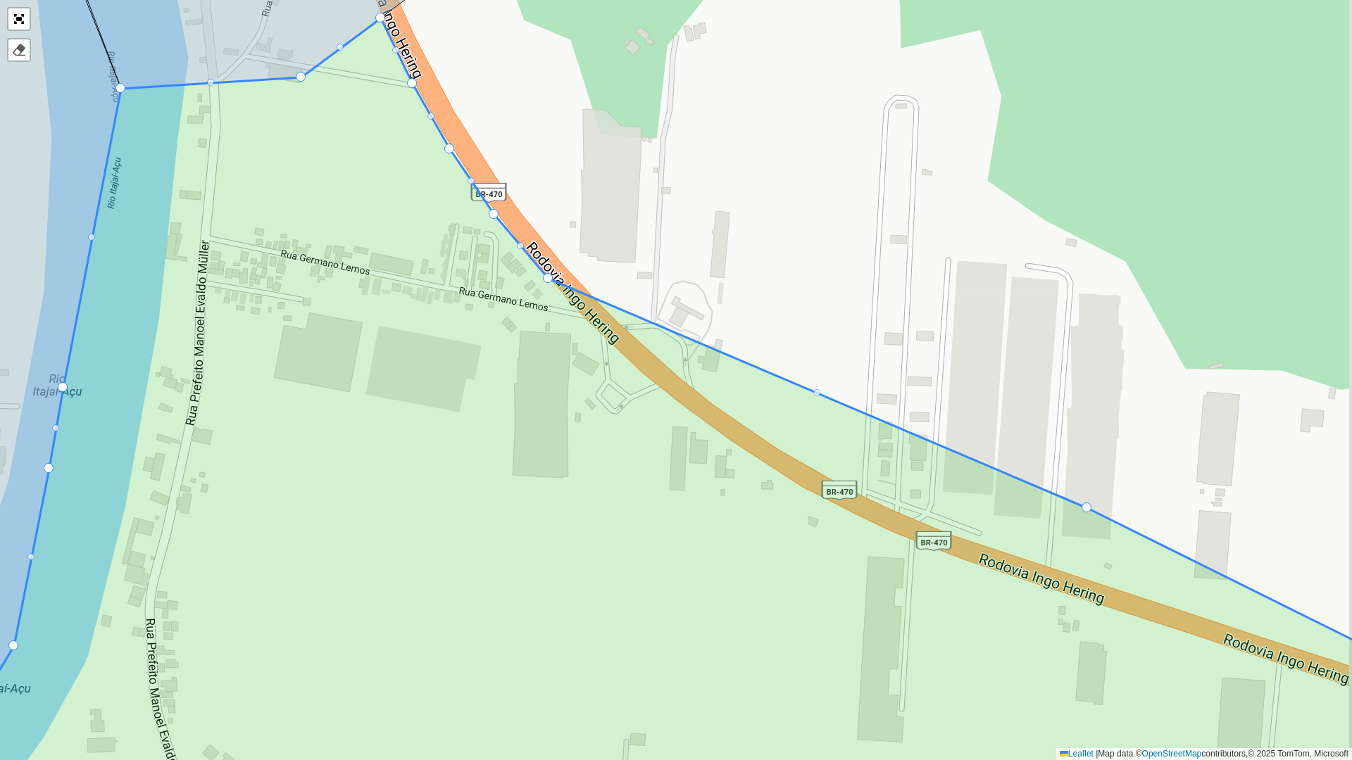
drag, startPoint x: 777, startPoint y: 422, endPoint x: 608, endPoint y: 326, distance: 194.8
click at [608, 326] on icon at bounding box center [658, 391] width 1431 height 746
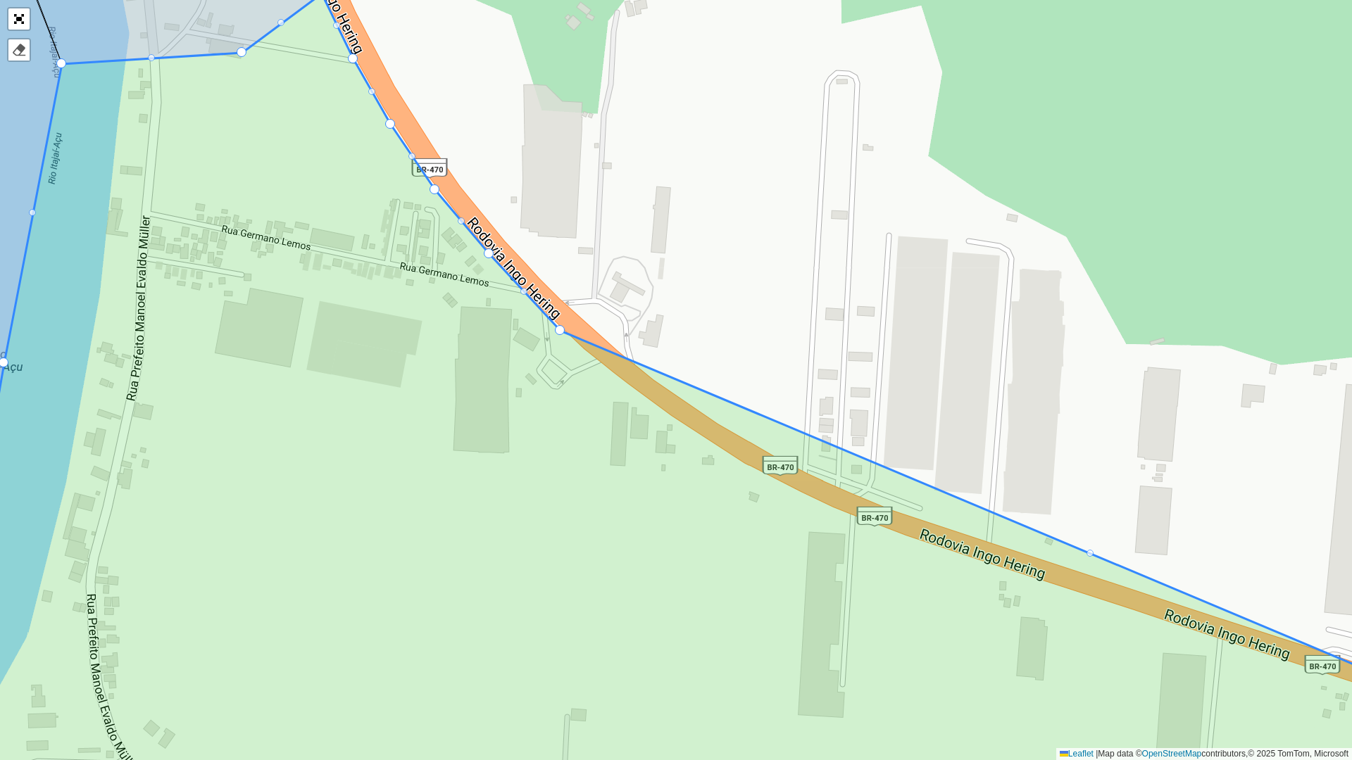
drag, startPoint x: 1026, startPoint y: 484, endPoint x: 558, endPoint y: 332, distance: 491.8
click at [1090, 553] on div at bounding box center [1089, 553] width 7 height 7
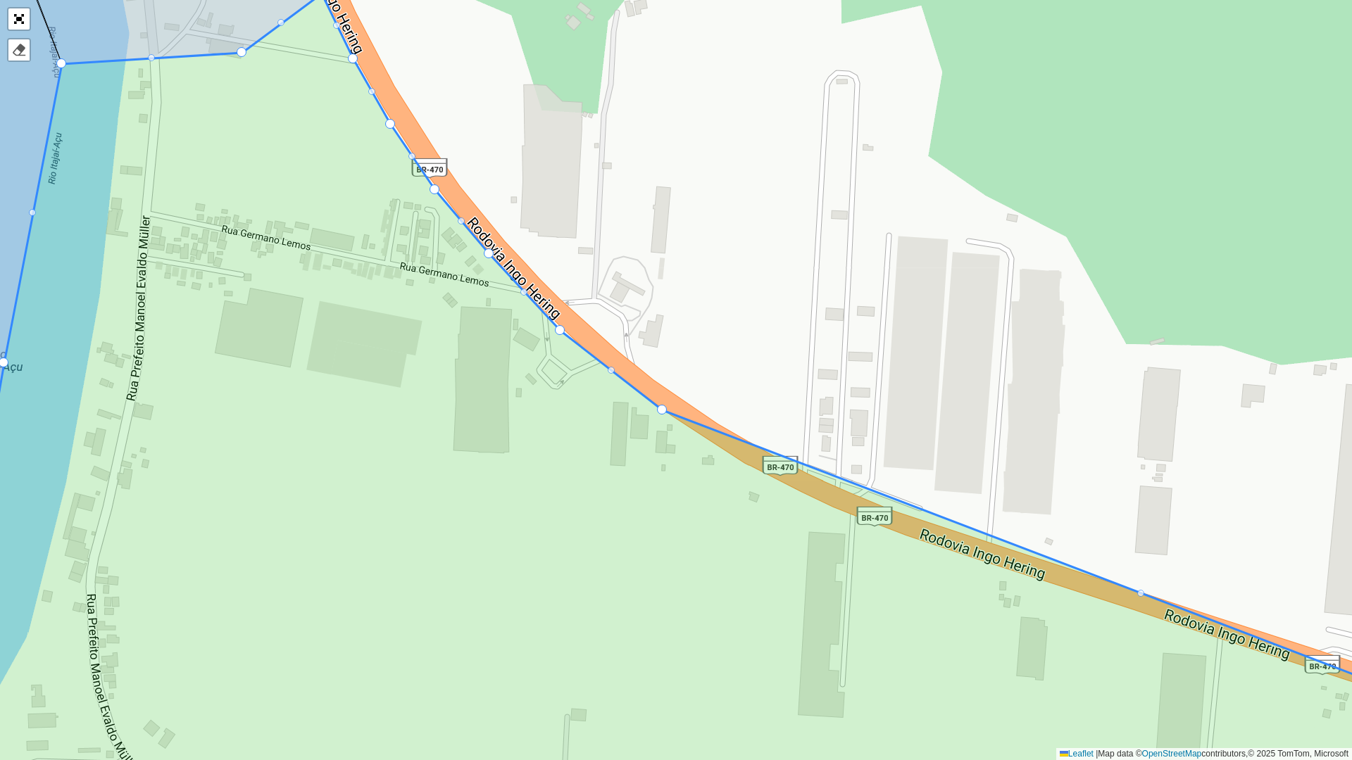
drag, startPoint x: 1090, startPoint y: 553, endPoint x: 662, endPoint y: 410, distance: 451.5
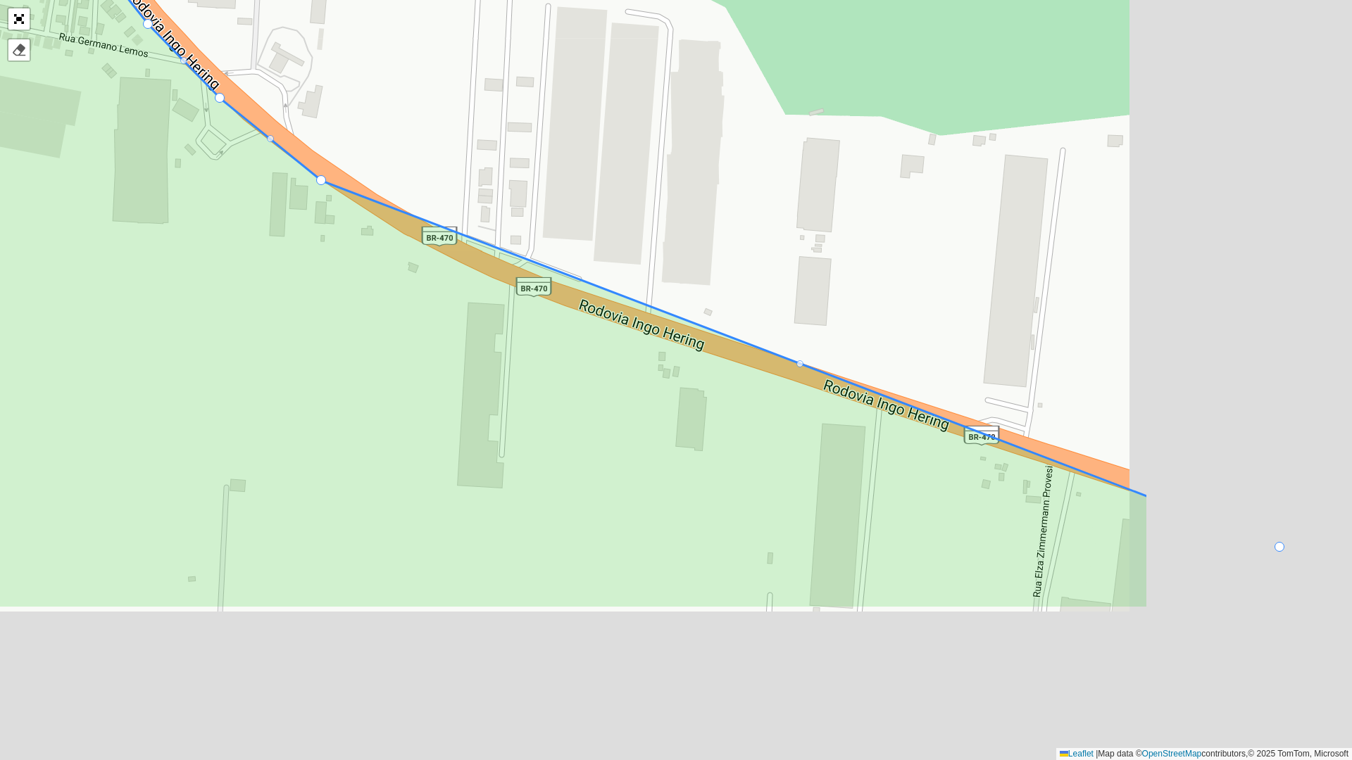
drag, startPoint x: 841, startPoint y: 370, endPoint x: 480, endPoint y: 120, distance: 438.6
click at [480, 120] on div "099 - Escalvados 100 - Balneário Piçarras 101 - PENHA 102 - São Miguel 103 - Me…" at bounding box center [676, 380] width 1352 height 760
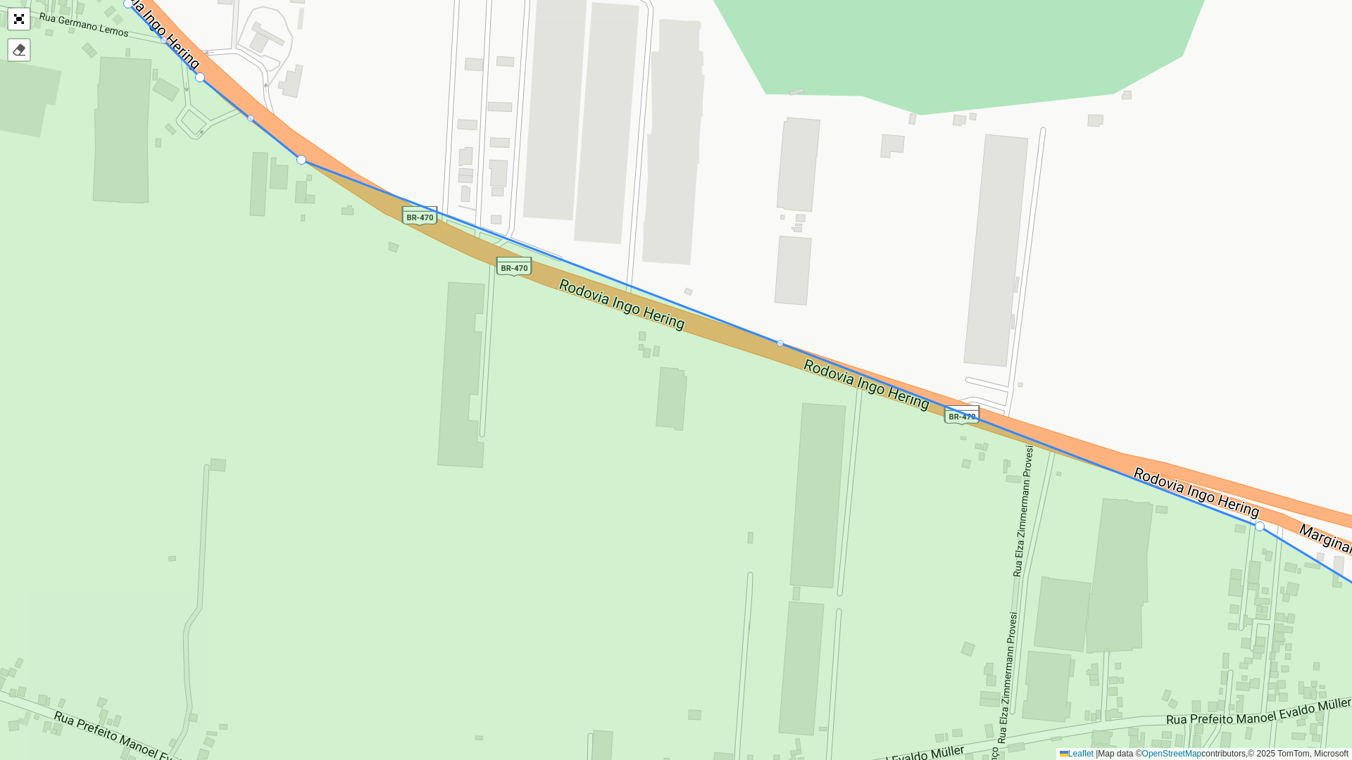
click at [780, 344] on div at bounding box center [780, 343] width 7 height 7
click at [543, 251] on div at bounding box center [540, 251] width 7 height 7
drag, startPoint x: 541, startPoint y: 251, endPoint x: 383, endPoint y: 214, distance: 162.7
click at [582, 277] on div at bounding box center [581, 278] width 7 height 7
click at [581, 277] on div at bounding box center [581, 278] width 7 height 7
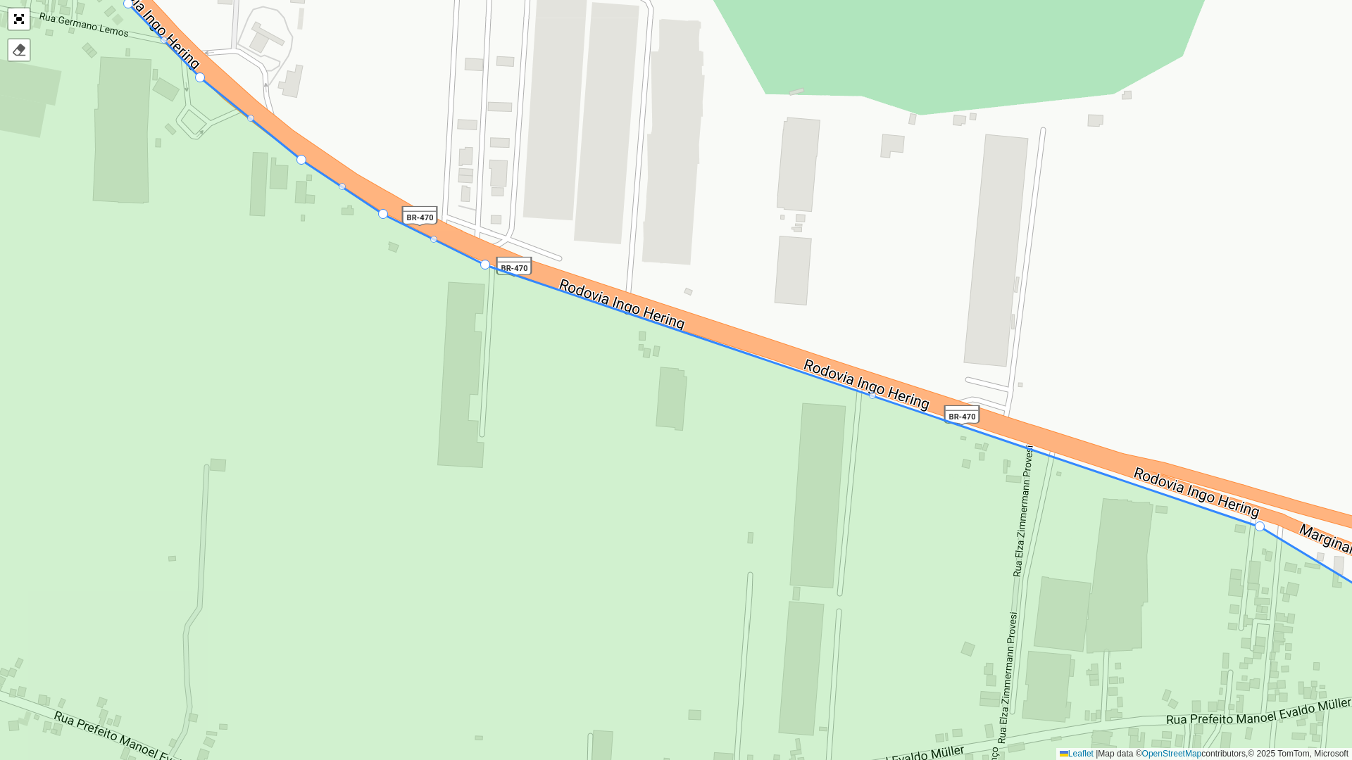
drag, startPoint x: 777, startPoint y: 344, endPoint x: 483, endPoint y: 265, distance: 304.7
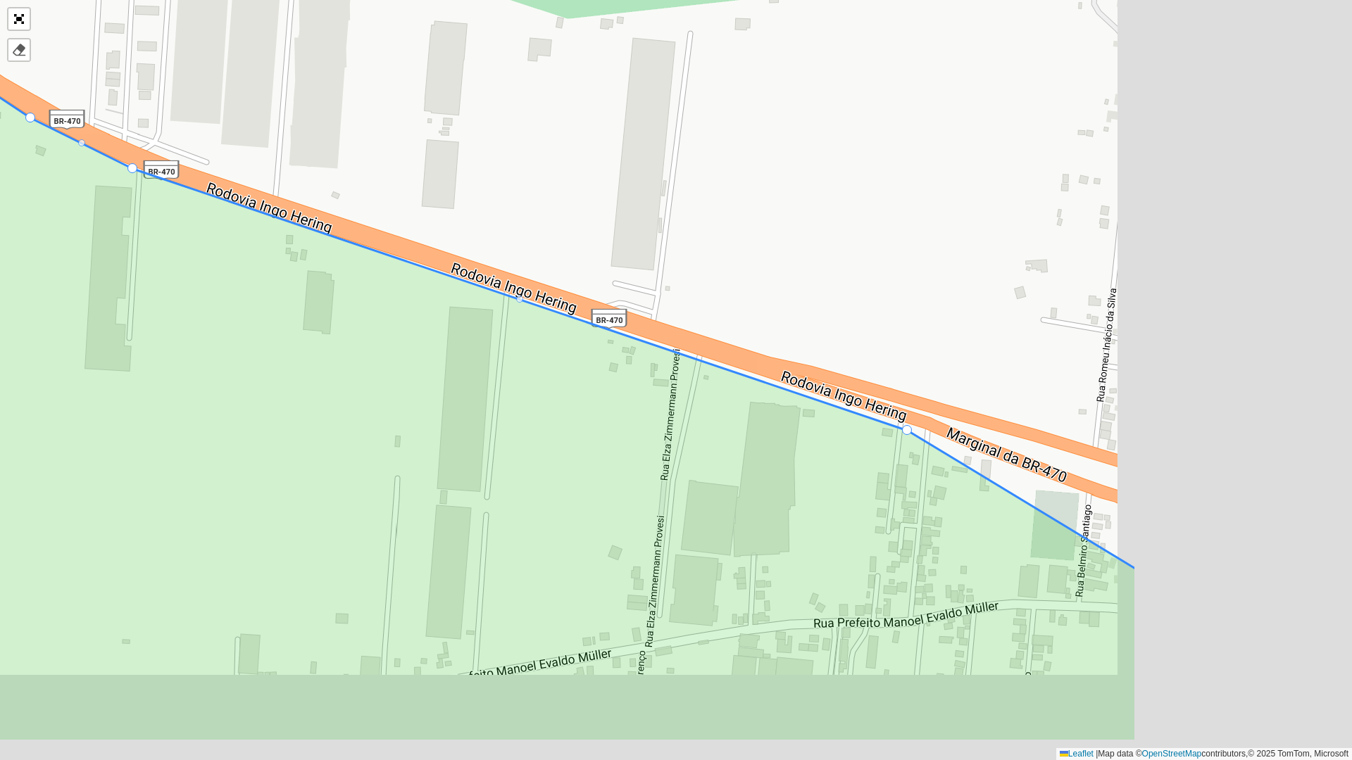
drag, startPoint x: 1029, startPoint y: 510, endPoint x: 598, endPoint y: 389, distance: 447.4
click at [598, 389] on icon at bounding box center [323, 283] width 1626 height 917
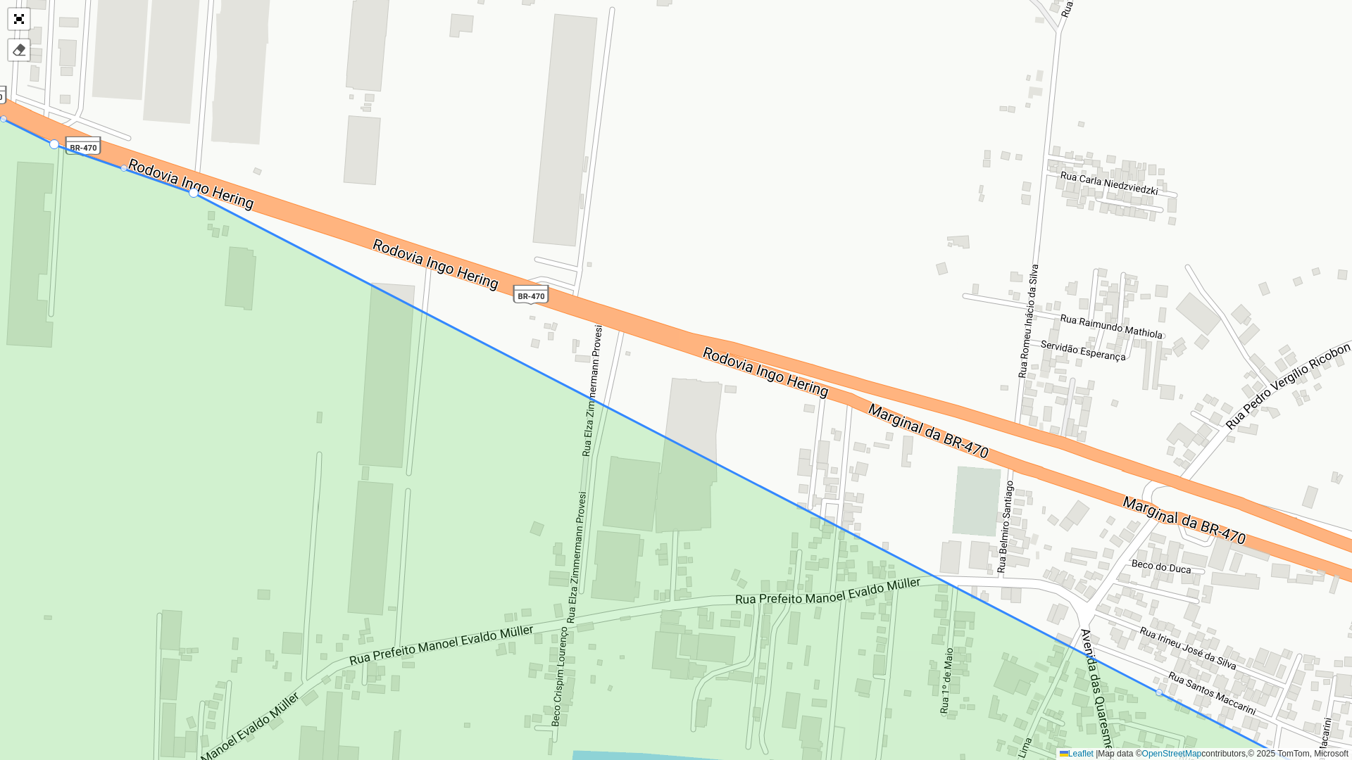
drag, startPoint x: 829, startPoint y: 403, endPoint x: 194, endPoint y: 189, distance: 669.9
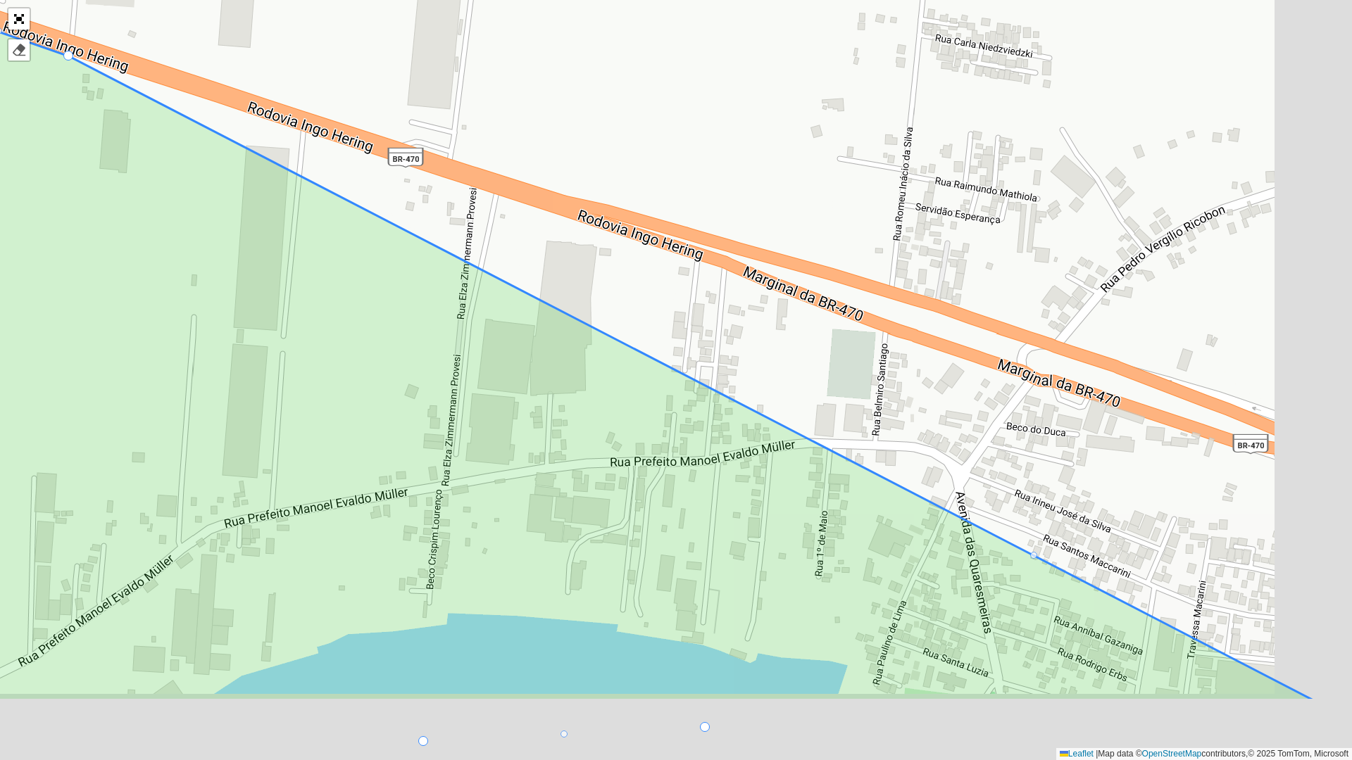
drag, startPoint x: 1025, startPoint y: 553, endPoint x: 916, endPoint y: 440, distance: 156.8
click at [916, 440] on div "099 - Escalvados 100 - Balneário Piçarras 101 - PENHA 102 - São Miguel 103 - Me…" at bounding box center [676, 380] width 1352 height 760
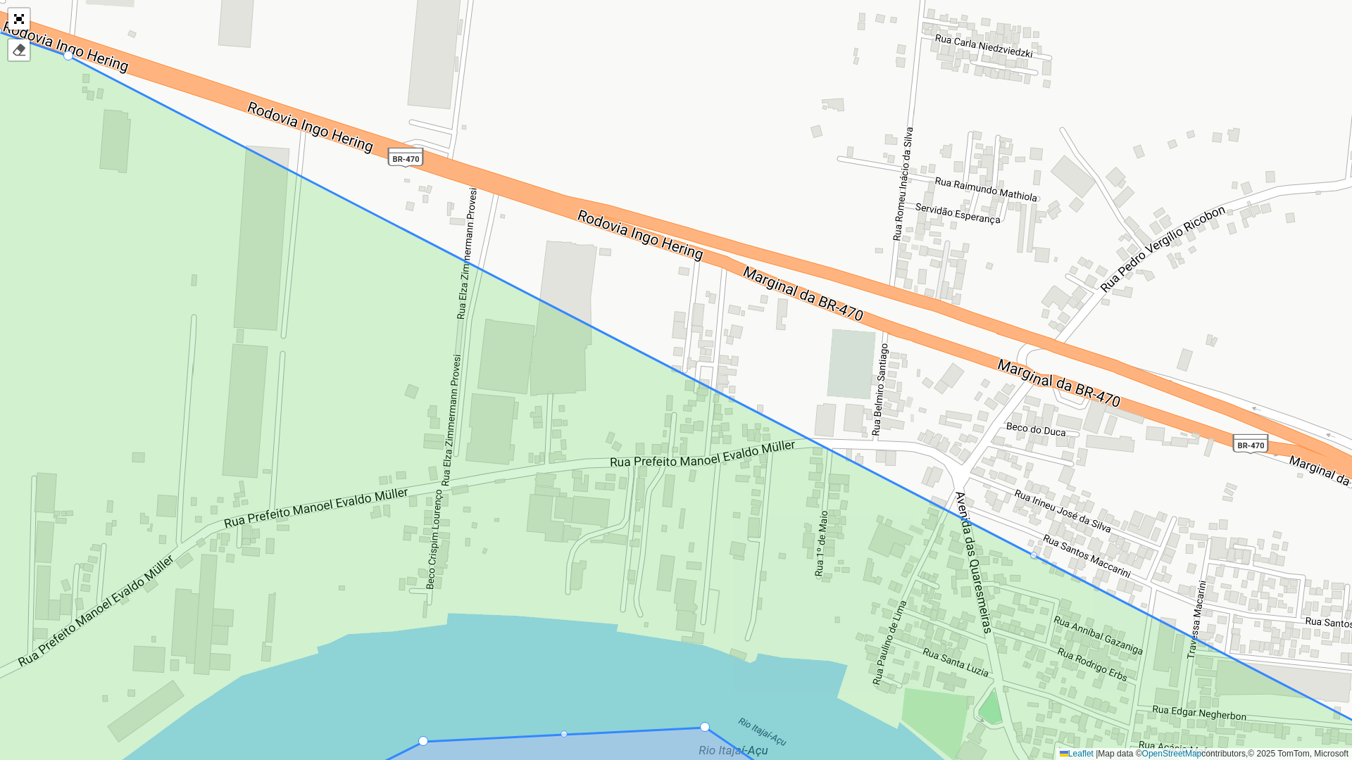
click at [1036, 556] on div at bounding box center [1033, 555] width 7 height 7
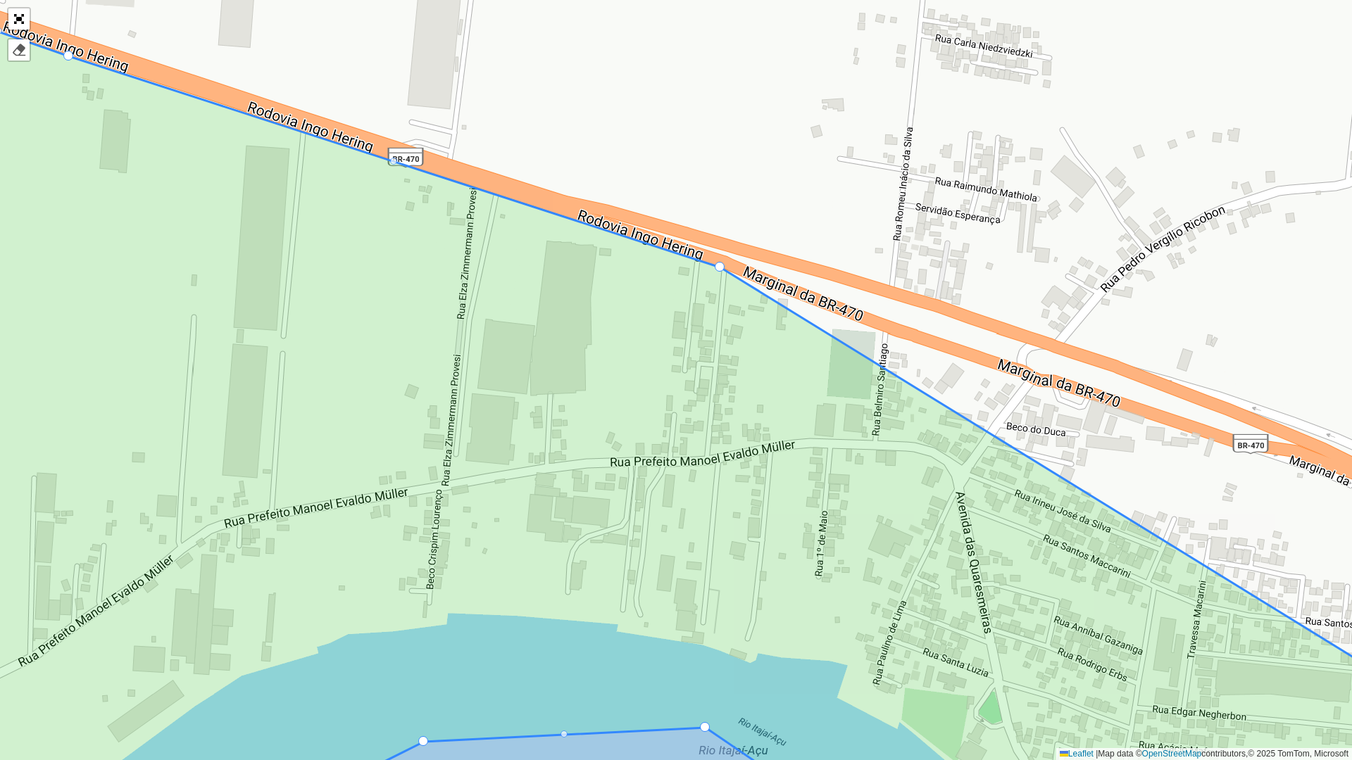
drag, startPoint x: 1032, startPoint y: 555, endPoint x: 718, endPoint y: 266, distance: 426.5
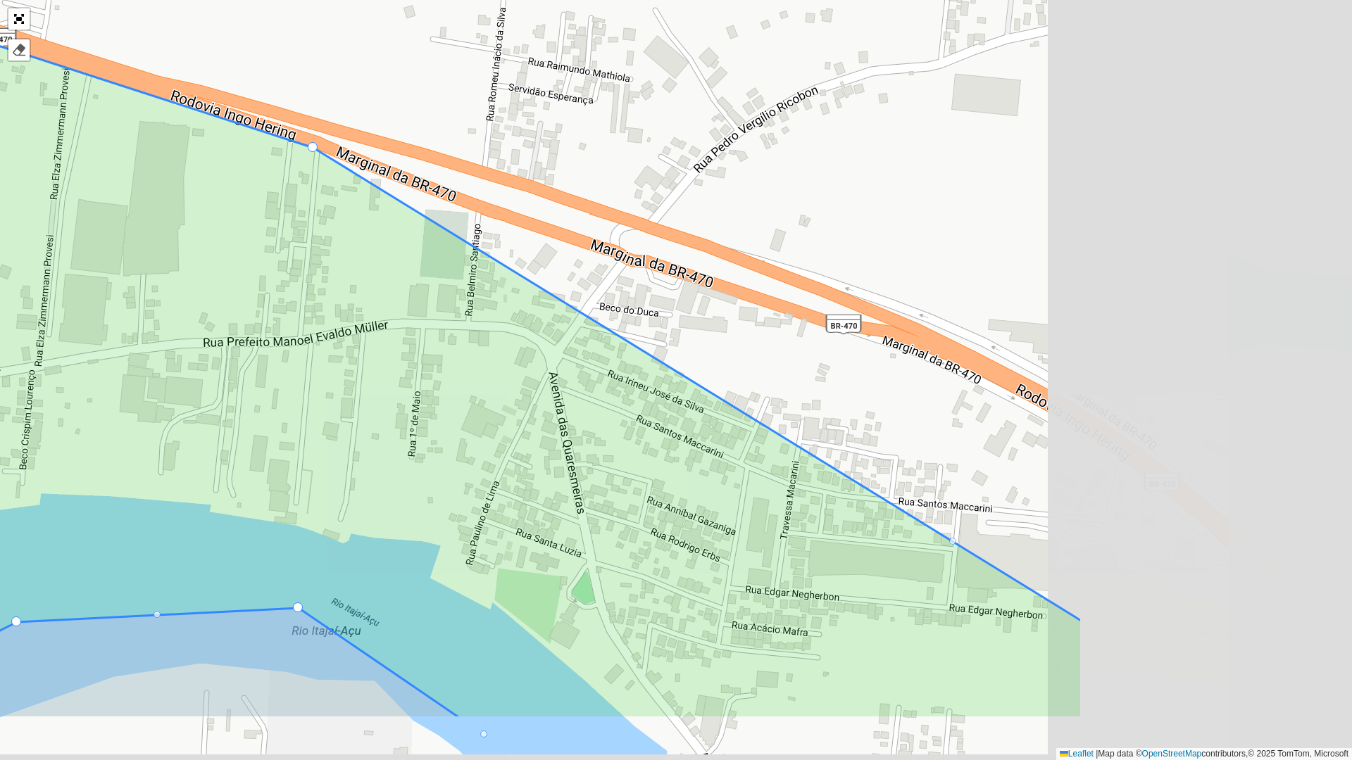
drag, startPoint x: 950, startPoint y: 467, endPoint x: 542, endPoint y: 347, distance: 424.8
click at [542, 347] on icon at bounding box center [269, 287] width 1626 height 864
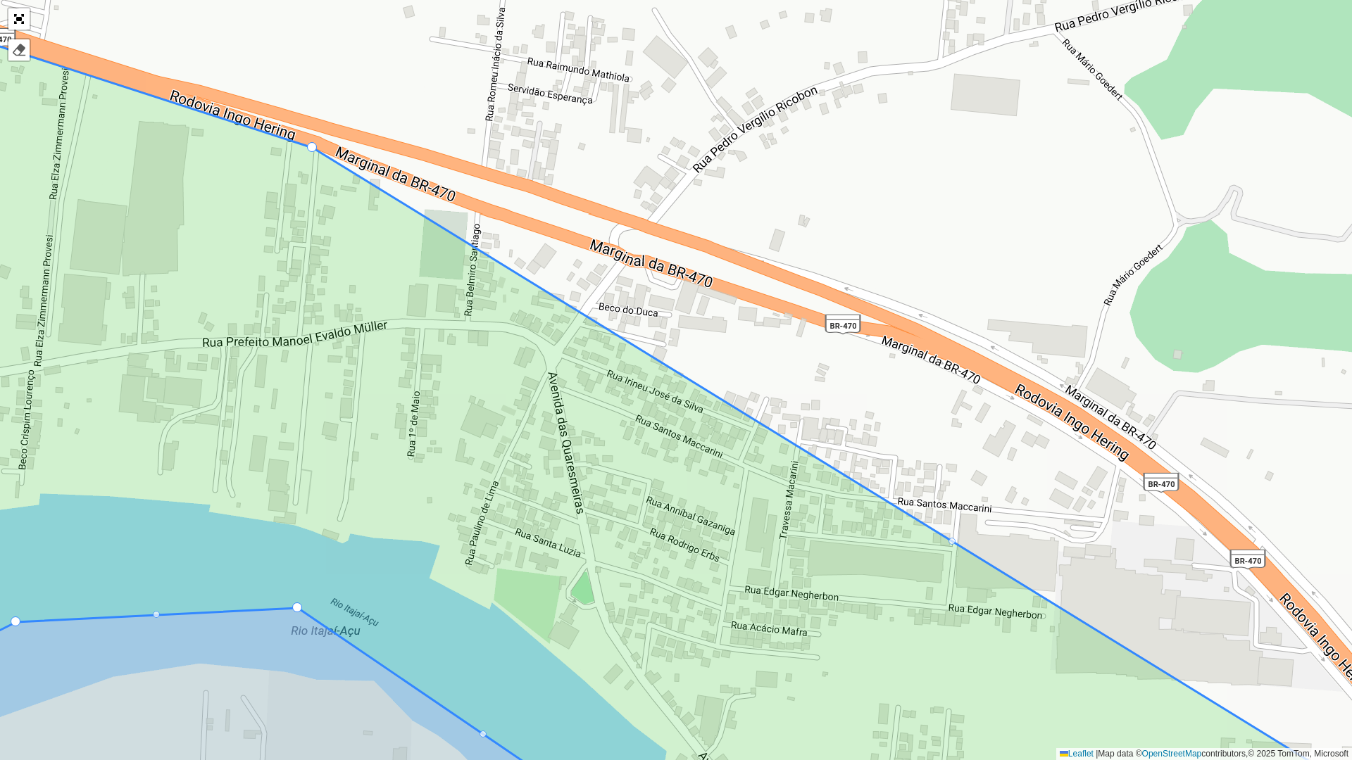
click at [955, 541] on div at bounding box center [951, 541] width 7 height 7
click at [629, 347] on div at bounding box center [631, 344] width 7 height 7
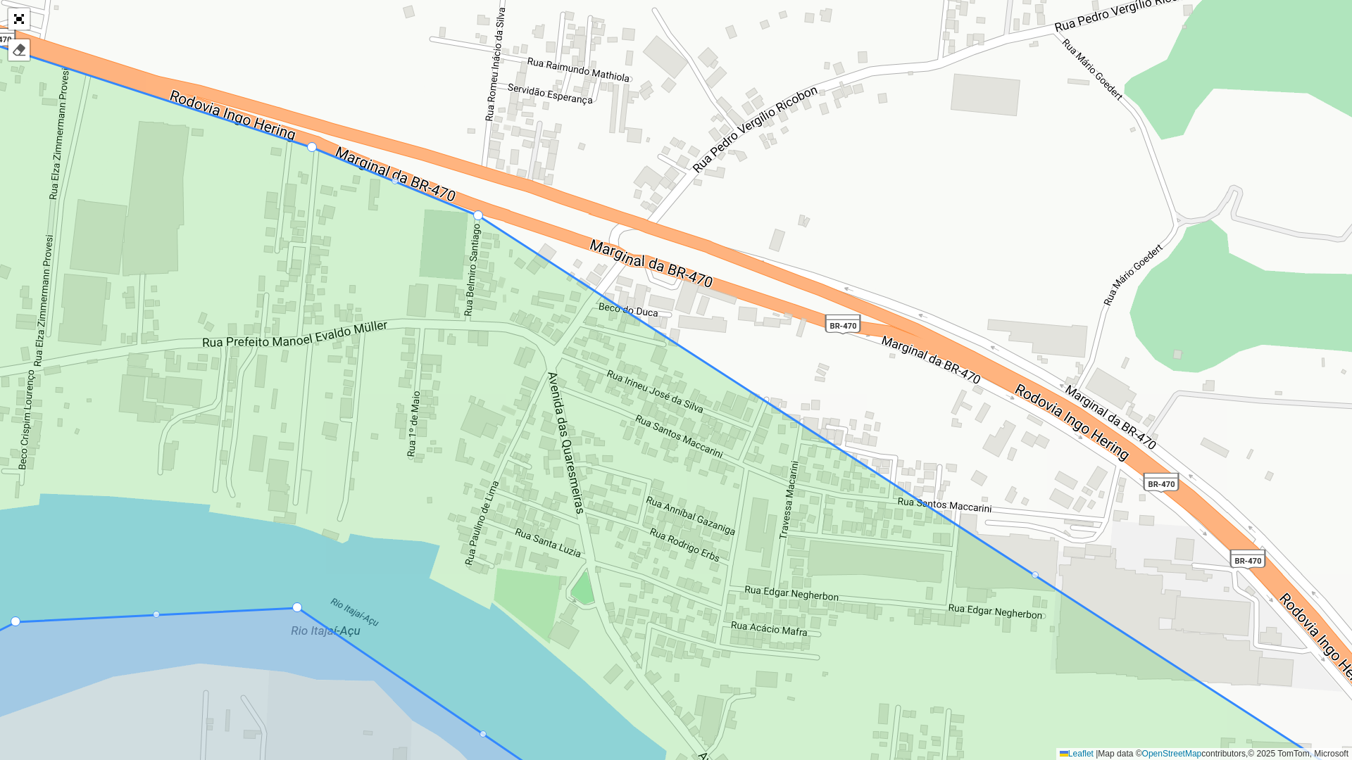
drag, startPoint x: 629, startPoint y: 347, endPoint x: 475, endPoint y: 218, distance: 200.9
click at [1036, 577] on div at bounding box center [1034, 575] width 7 height 7
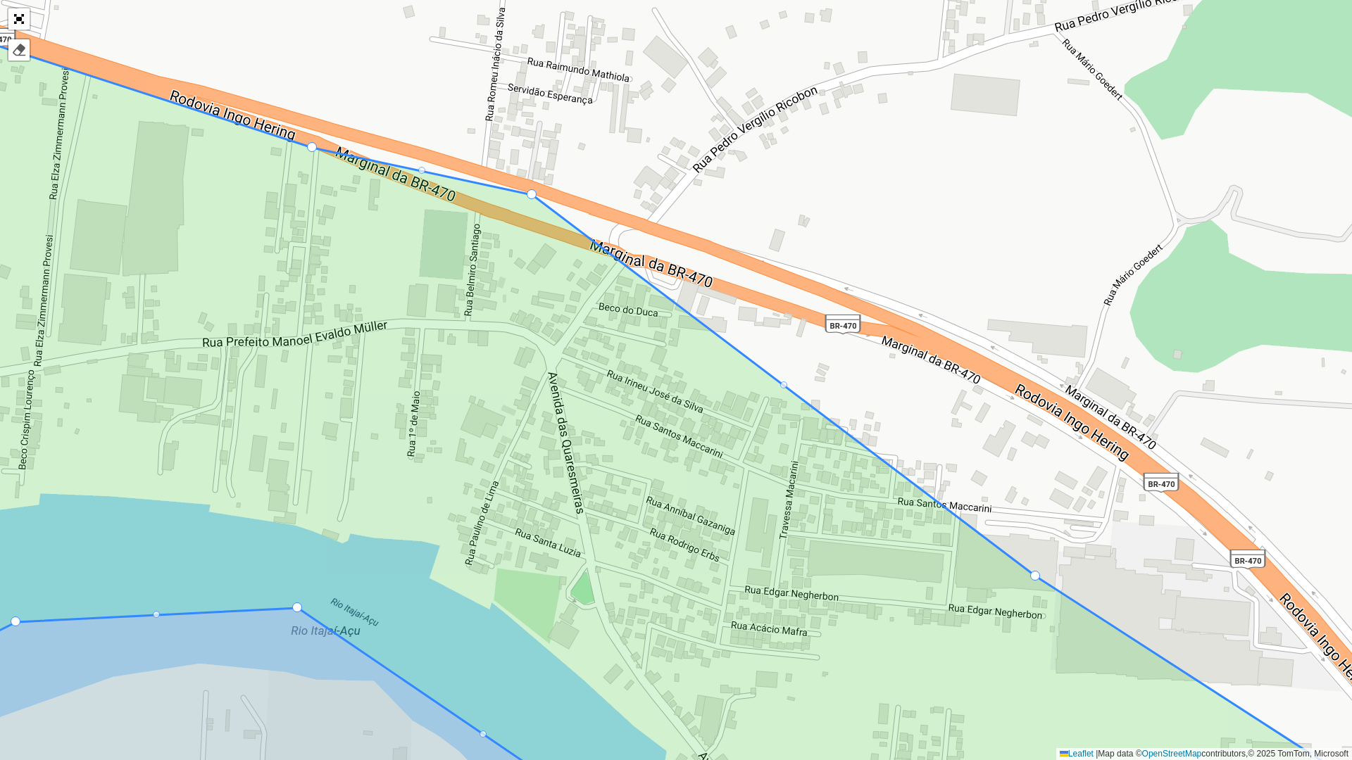
drag, startPoint x: 477, startPoint y: 213, endPoint x: 530, endPoint y: 192, distance: 57.5
drag, startPoint x: 310, startPoint y: 148, endPoint x: 325, endPoint y: 136, distance: 19.6
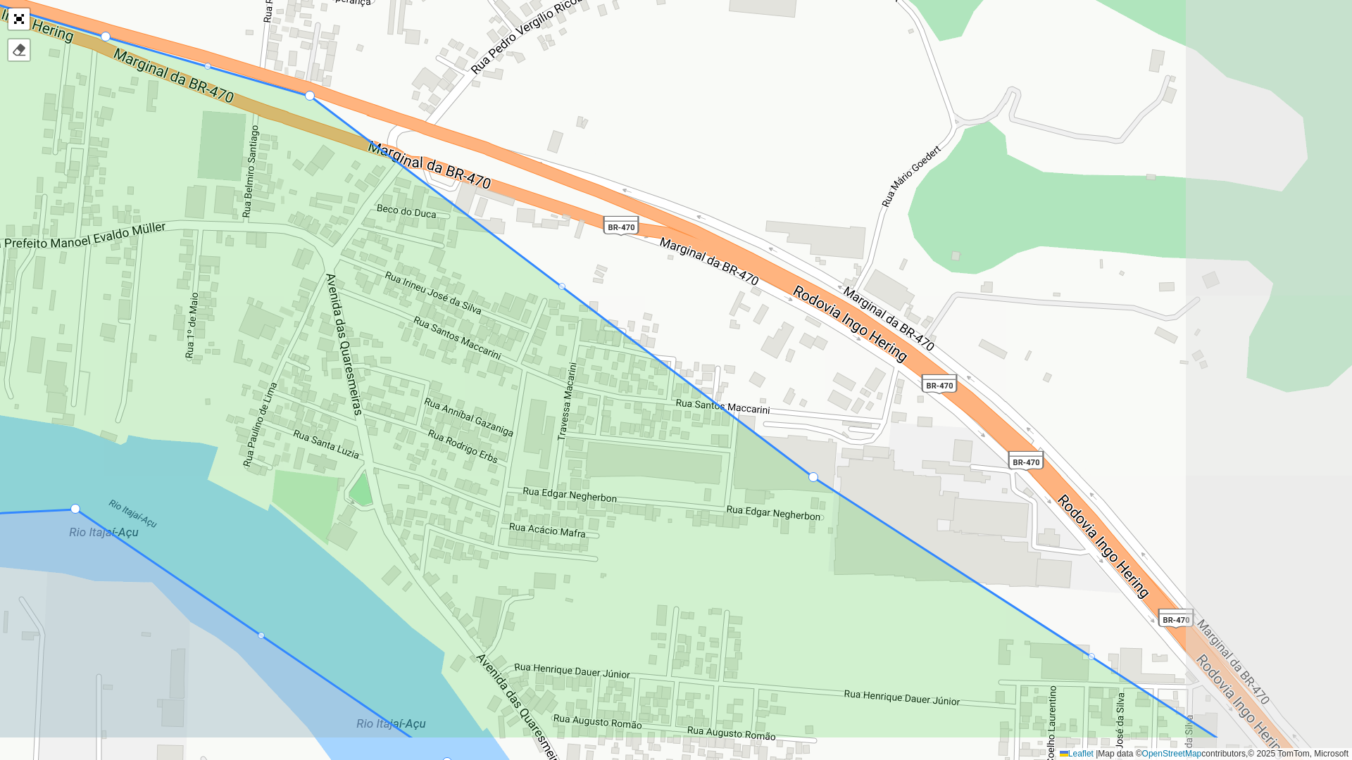
drag, startPoint x: 693, startPoint y: 403, endPoint x: 461, endPoint y: 306, distance: 252.1
click at [461, 306] on icon at bounding box center [430, 319] width 1578 height 842
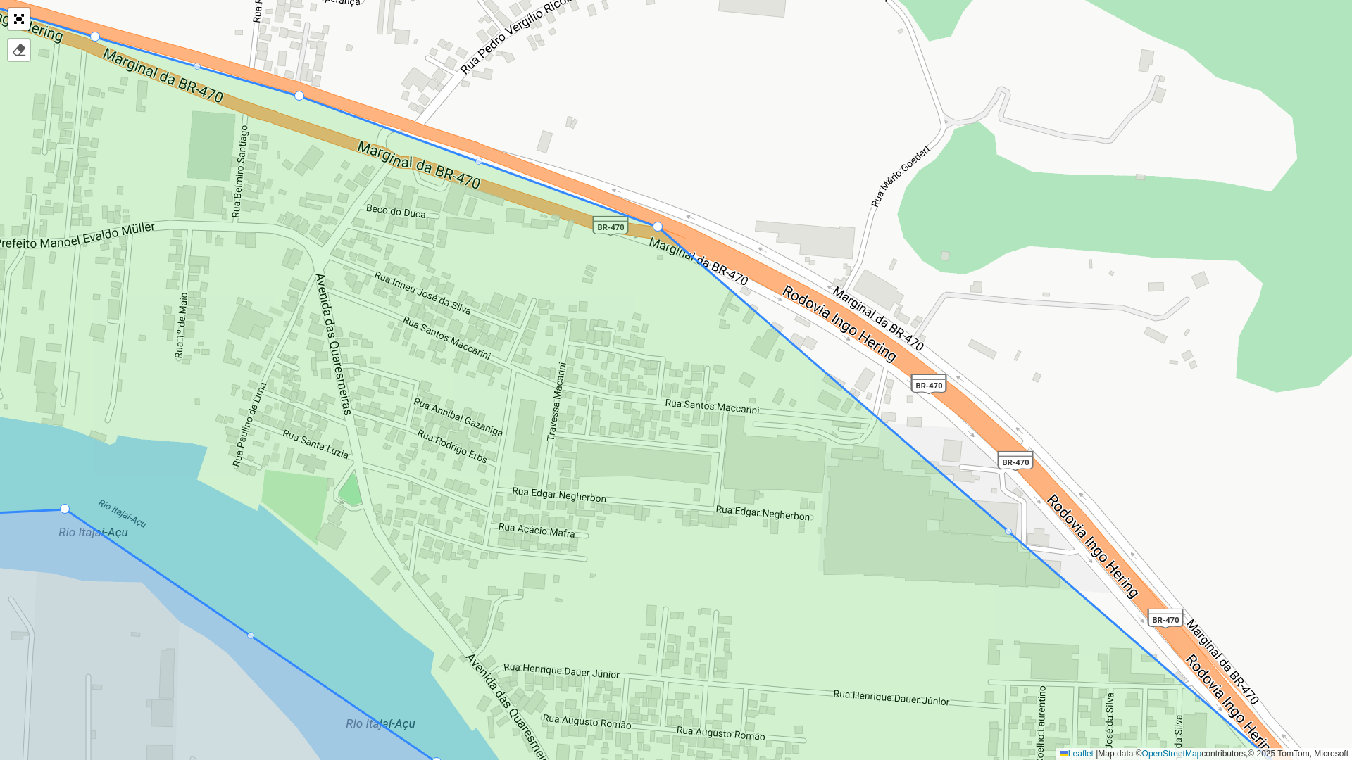
drag, startPoint x: 801, startPoint y: 476, endPoint x: 655, endPoint y: 225, distance: 289.9
click at [482, 161] on div at bounding box center [478, 161] width 7 height 7
drag, startPoint x: 480, startPoint y: 161, endPoint x: 472, endPoint y: 153, distance: 11.5
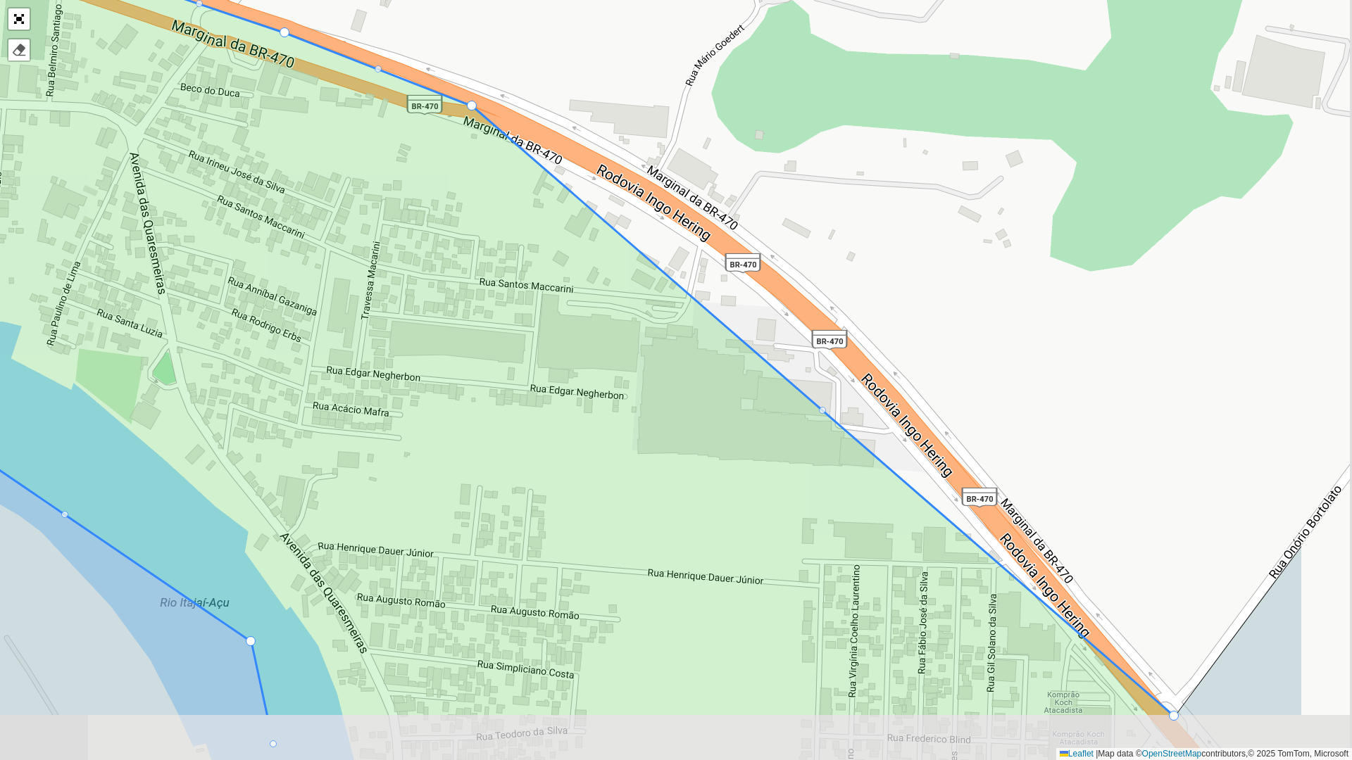
drag, startPoint x: 815, startPoint y: 432, endPoint x: 585, endPoint y: 287, distance: 272.1
click at [585, 287] on icon at bounding box center [426, 282] width 1498 height 871
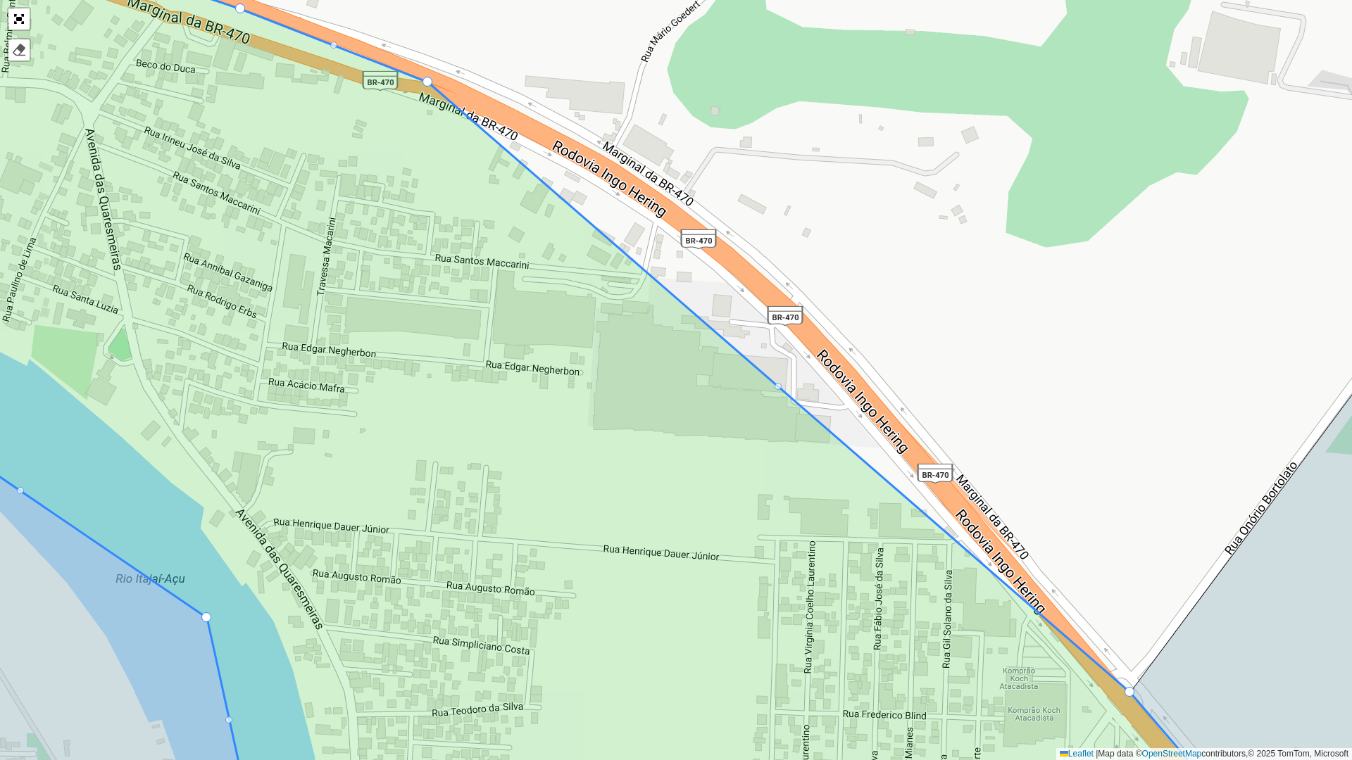
click at [777, 388] on div at bounding box center [777, 386] width 7 height 7
click at [778, 383] on div at bounding box center [777, 386] width 7 height 7
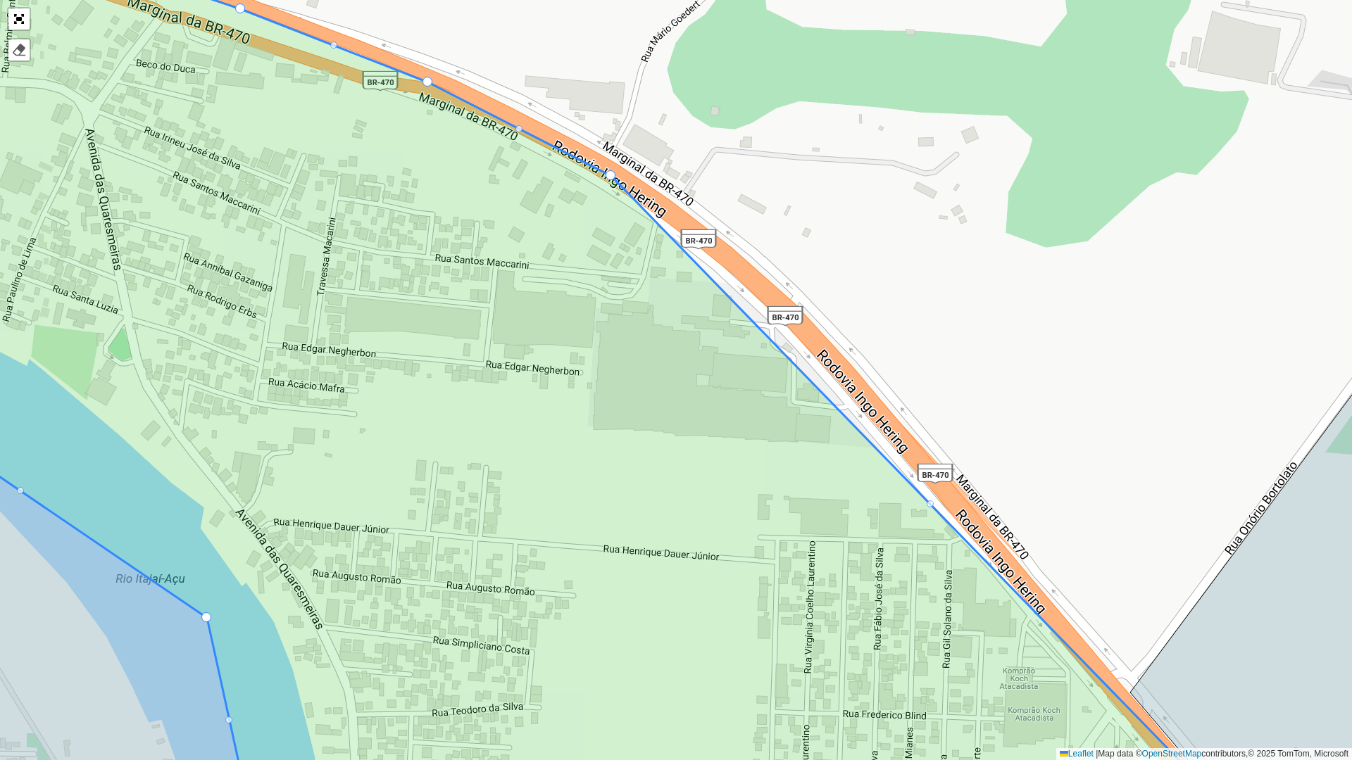
drag, startPoint x: 1130, startPoint y: 691, endPoint x: 611, endPoint y: 175, distance: 732.3
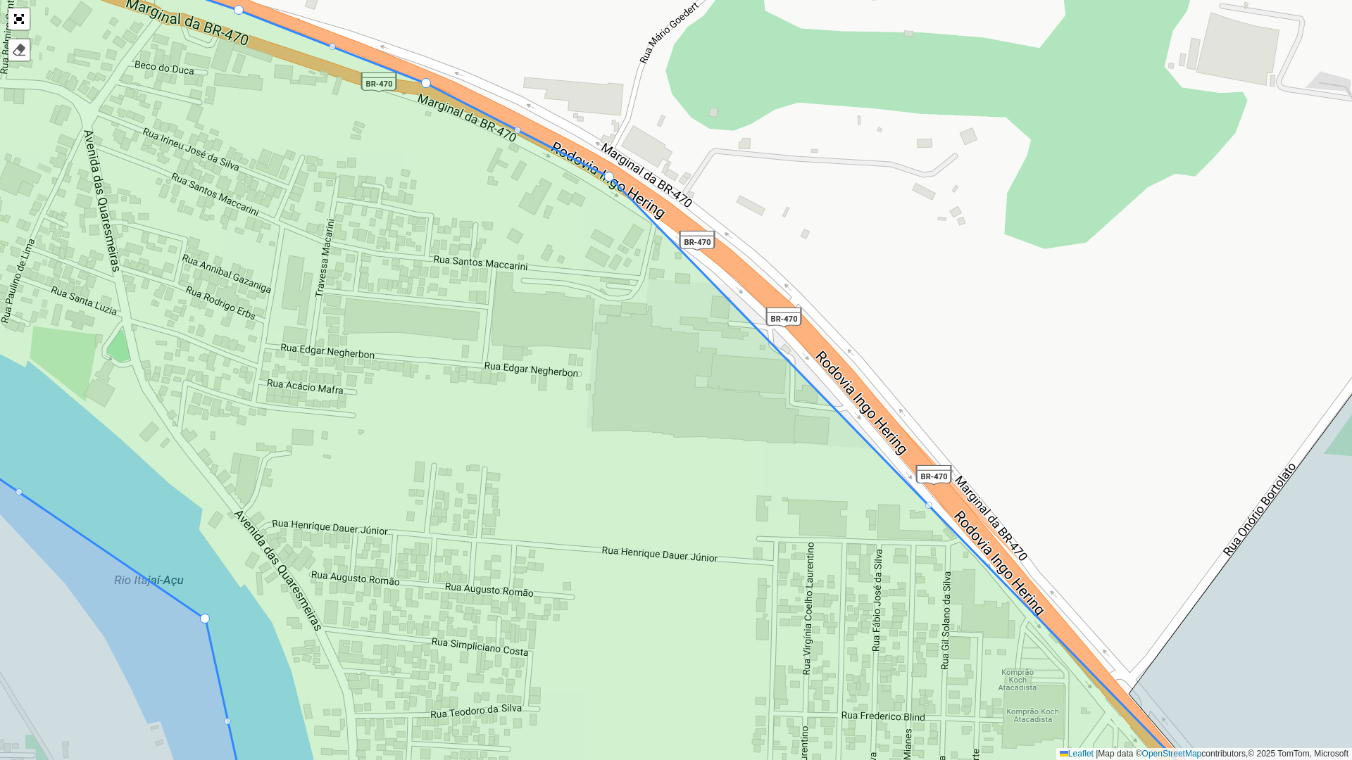
click at [932, 508] on div "099 - Escalvados 100 - Balneário Piçarras 101 - PENHA 102 - São Miguel 103 - Me…" at bounding box center [676, 380] width 1352 height 760
click at [929, 505] on div at bounding box center [928, 505] width 7 height 7
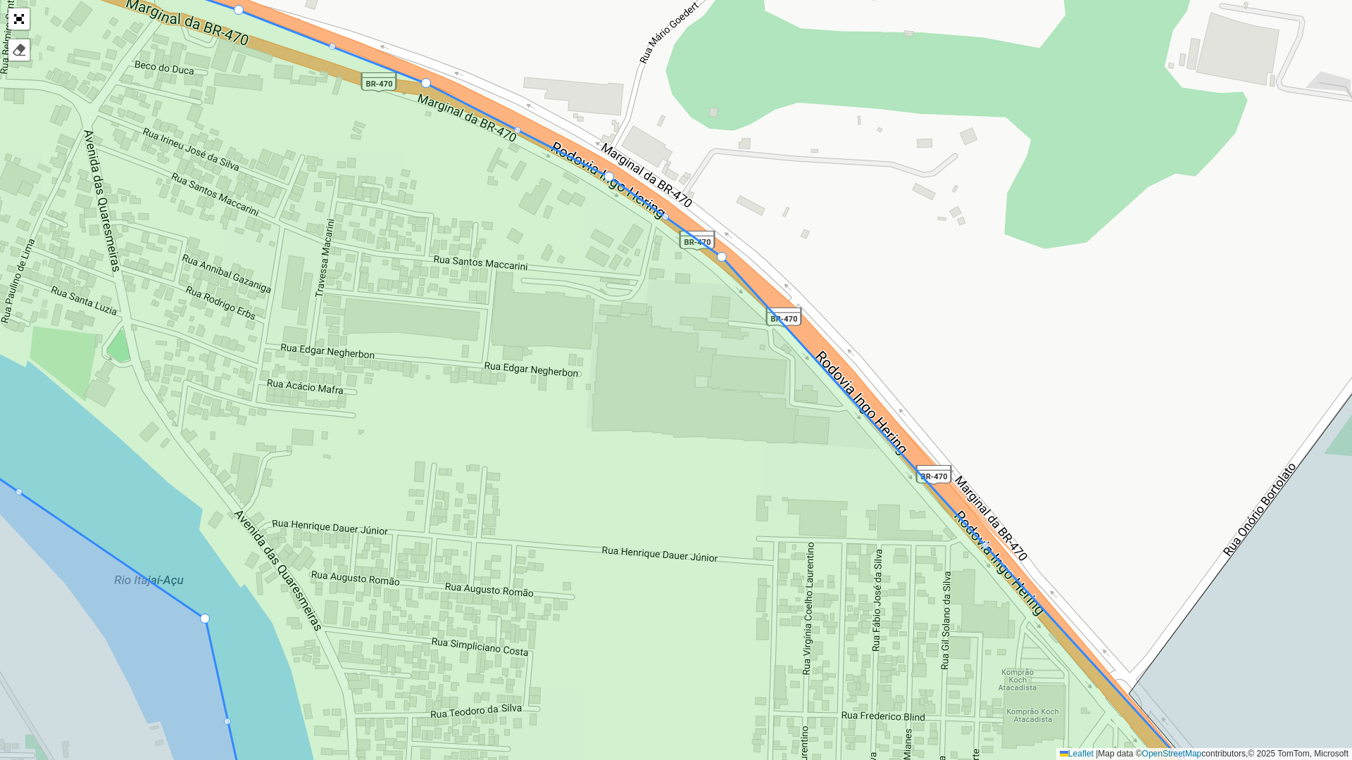
drag, startPoint x: 929, startPoint y: 505, endPoint x: 722, endPoint y: 257, distance: 323.4
click at [985, 542] on div at bounding box center [984, 545] width 7 height 7
drag, startPoint x: 984, startPoint y: 542, endPoint x: 829, endPoint y: 362, distance: 237.6
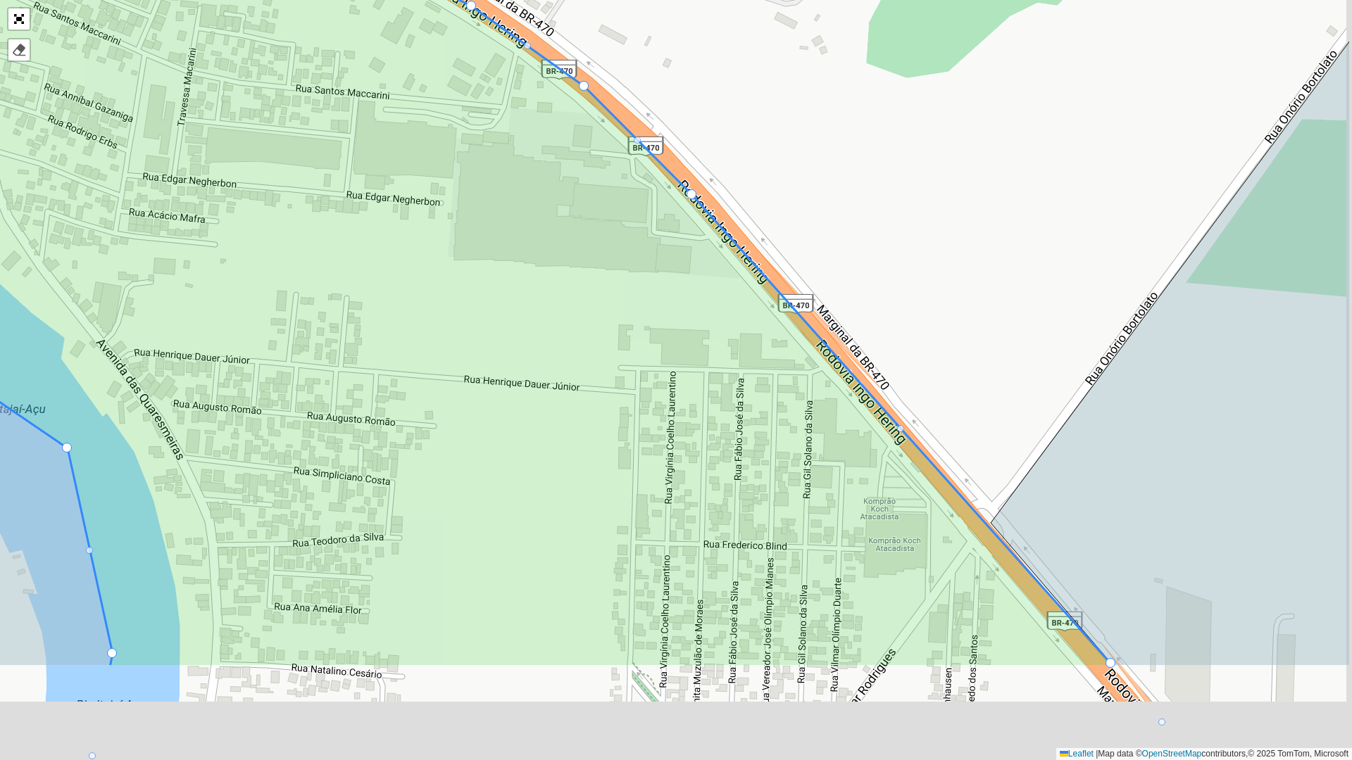
drag, startPoint x: 928, startPoint y: 587, endPoint x: 679, endPoint y: 301, distance: 378.8
click at [679, 301] on icon at bounding box center [419, 209] width 1389 height 917
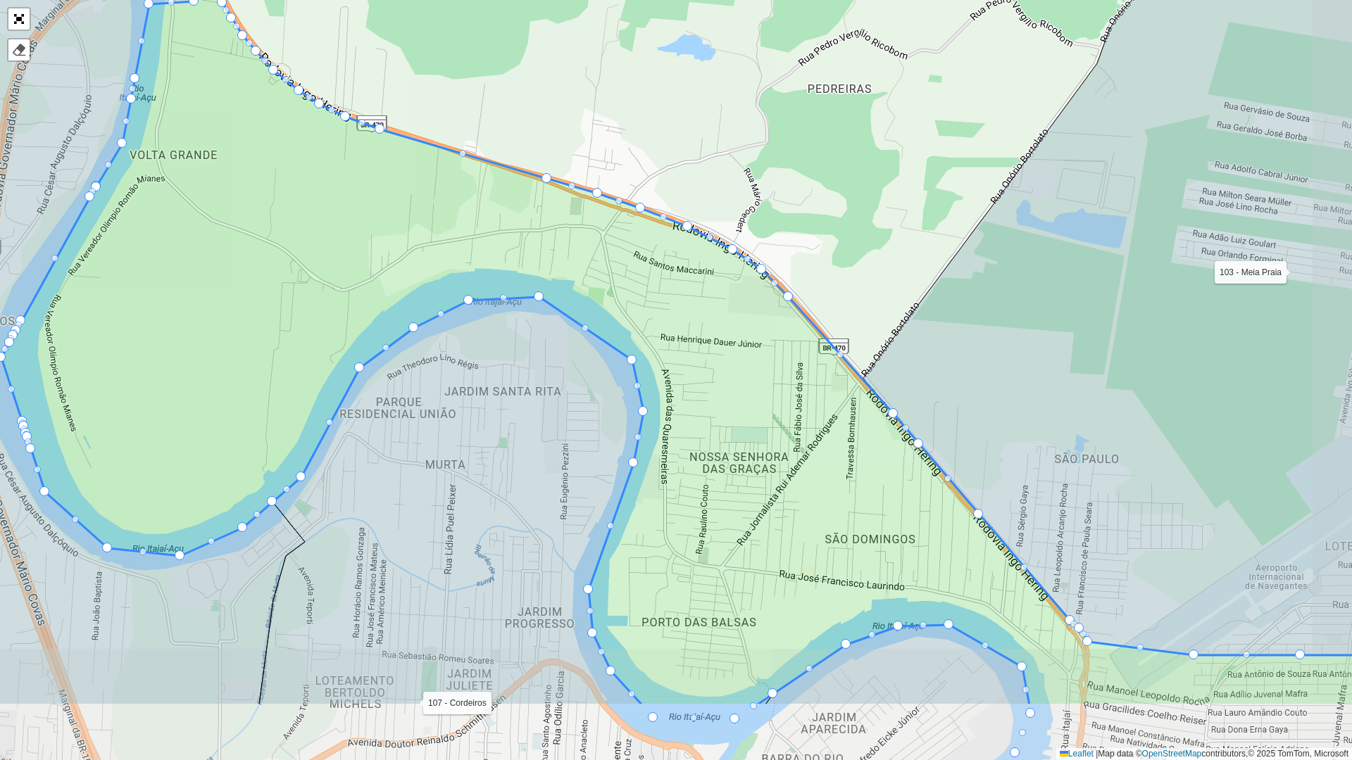
drag, startPoint x: 894, startPoint y: 555, endPoint x: 800, endPoint y: 560, distance: 94.4
click at [800, 560] on icon at bounding box center [692, 347] width 1383 height 720
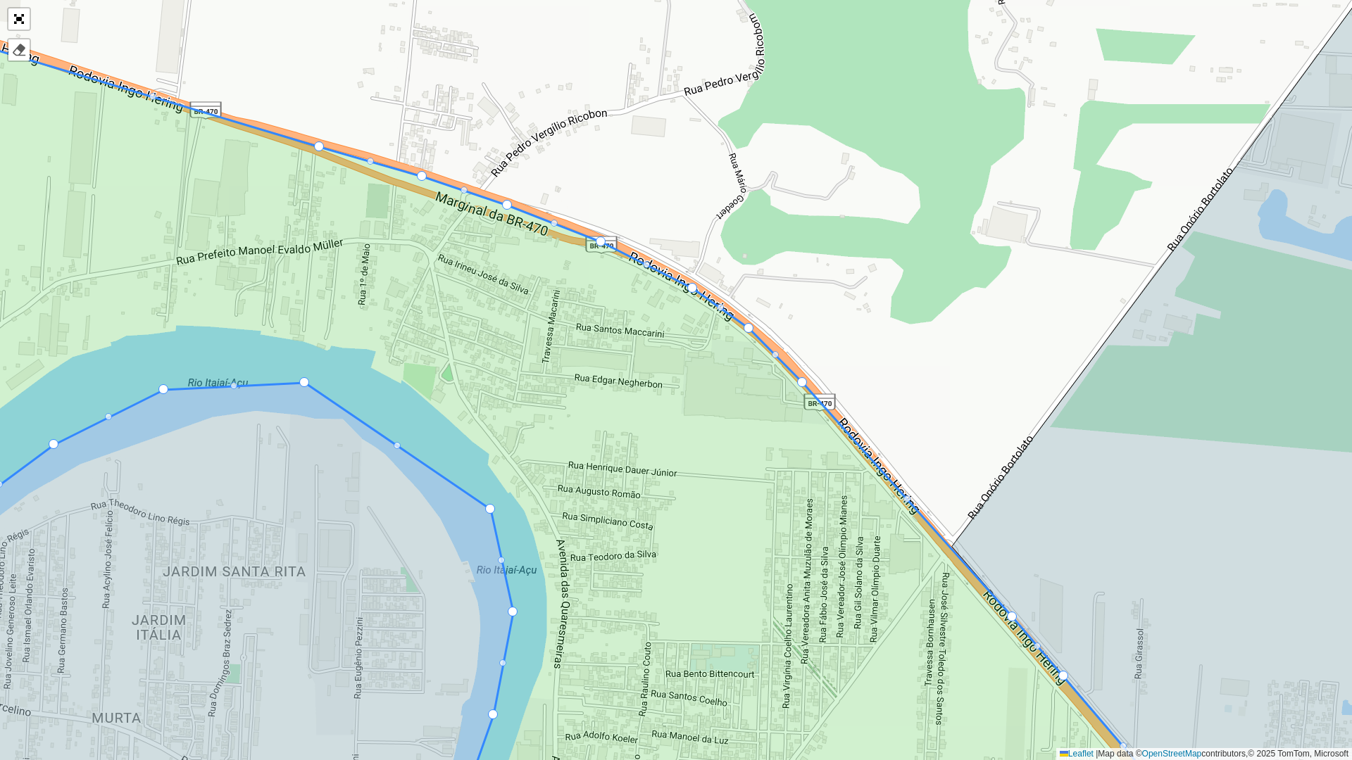
click at [798, 377] on icon at bounding box center [532, 416] width 1331 height 837
drag, startPoint x: 803, startPoint y: 380, endPoint x: 810, endPoint y: 375, distance: 9.2
click at [735, 324] on icon at bounding box center [533, 416] width 1340 height 844
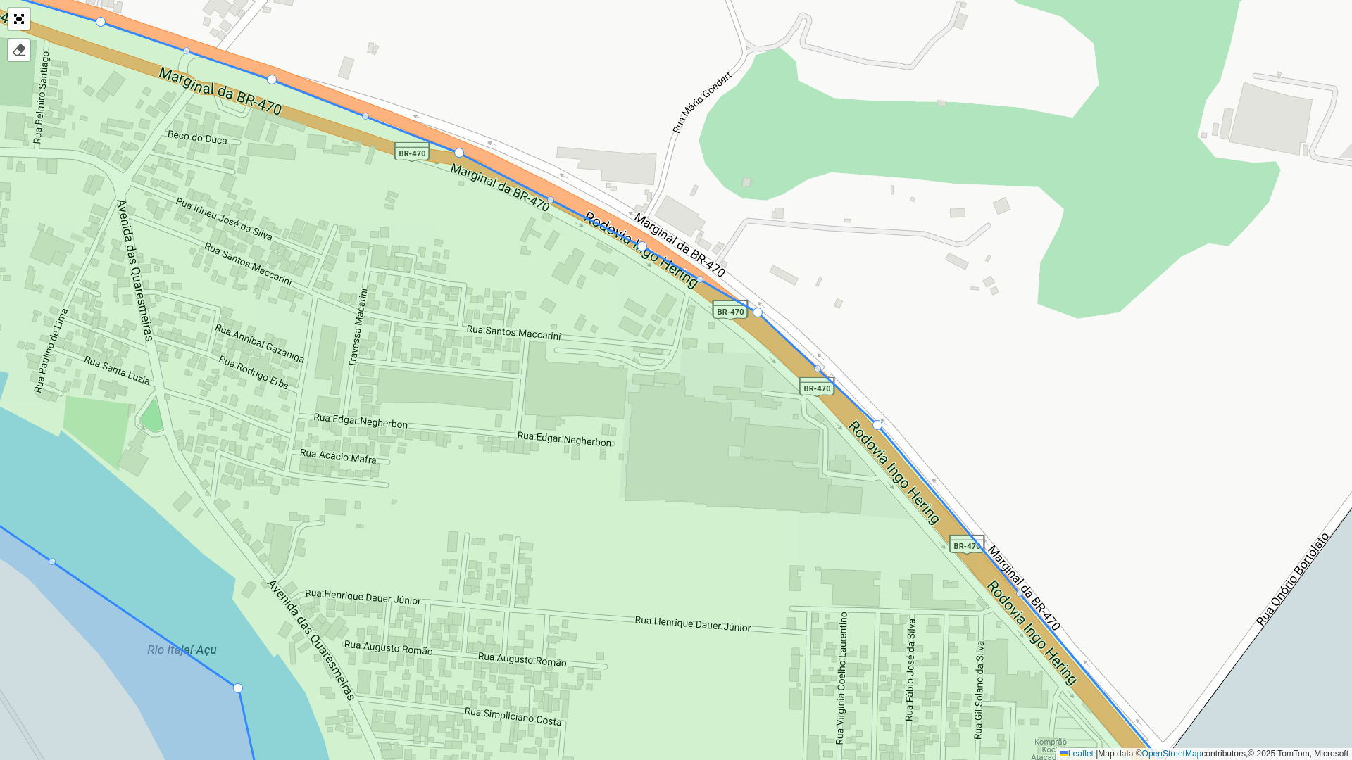
drag, startPoint x: 755, startPoint y: 323, endPoint x: 758, endPoint y: 309, distance: 14.4
drag, startPoint x: 639, startPoint y: 242, endPoint x: 642, endPoint y: 227, distance: 15.7
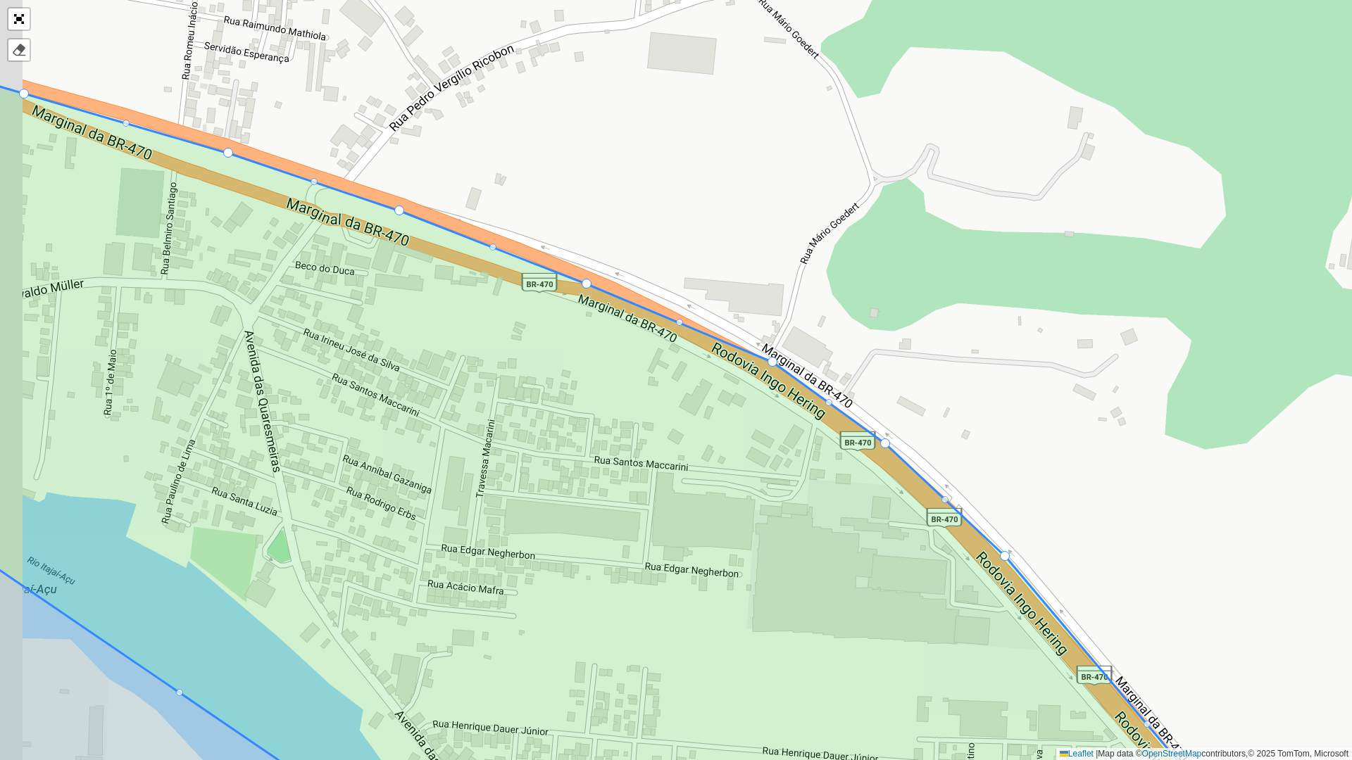
drag, startPoint x: 540, startPoint y: 260, endPoint x: 839, endPoint y: 507, distance: 387.5
click at [839, 507] on icon at bounding box center [671, 527] width 1363 height 886
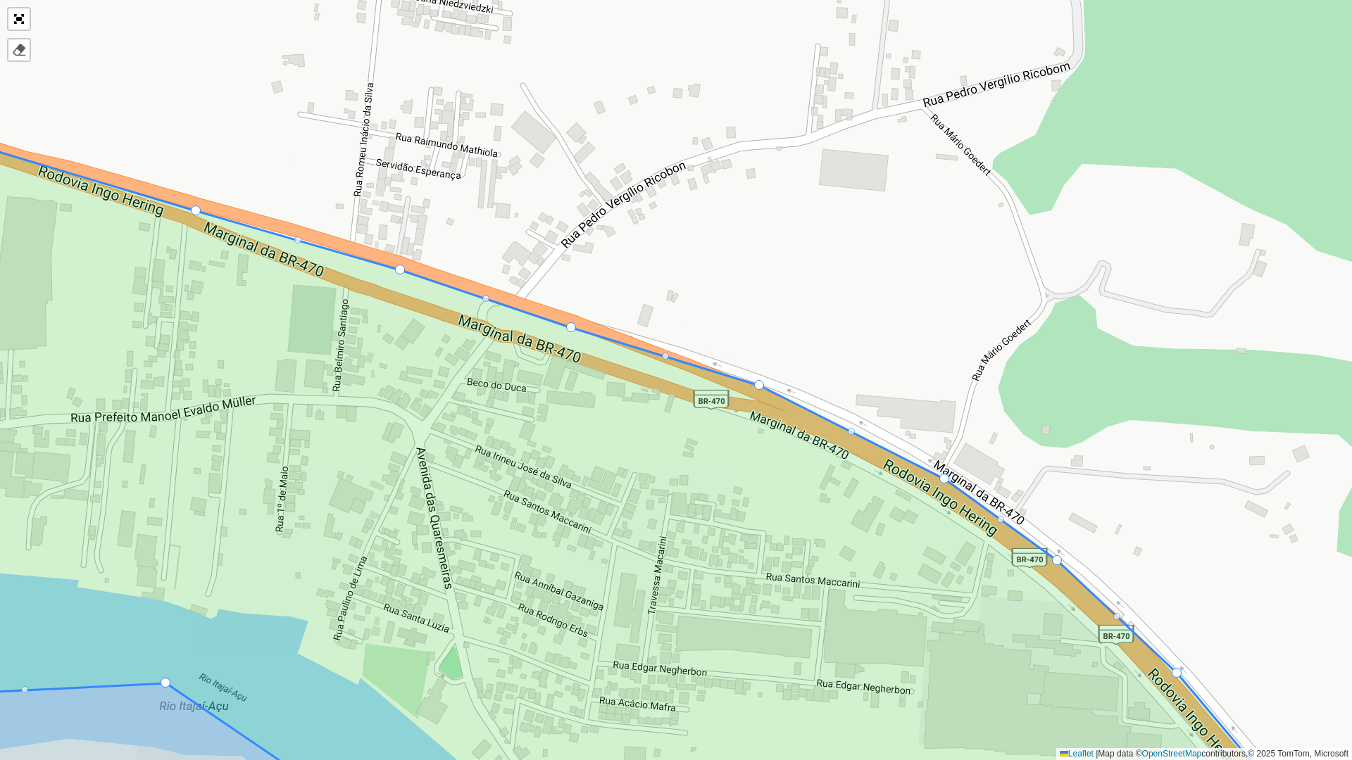
drag, startPoint x: 755, startPoint y: 399, endPoint x: 755, endPoint y: 384, distance: 15.5
drag, startPoint x: 571, startPoint y: 327, endPoint x: 572, endPoint y: 313, distance: 13.4
drag, startPoint x: 401, startPoint y: 270, endPoint x: 401, endPoint y: 254, distance: 15.5
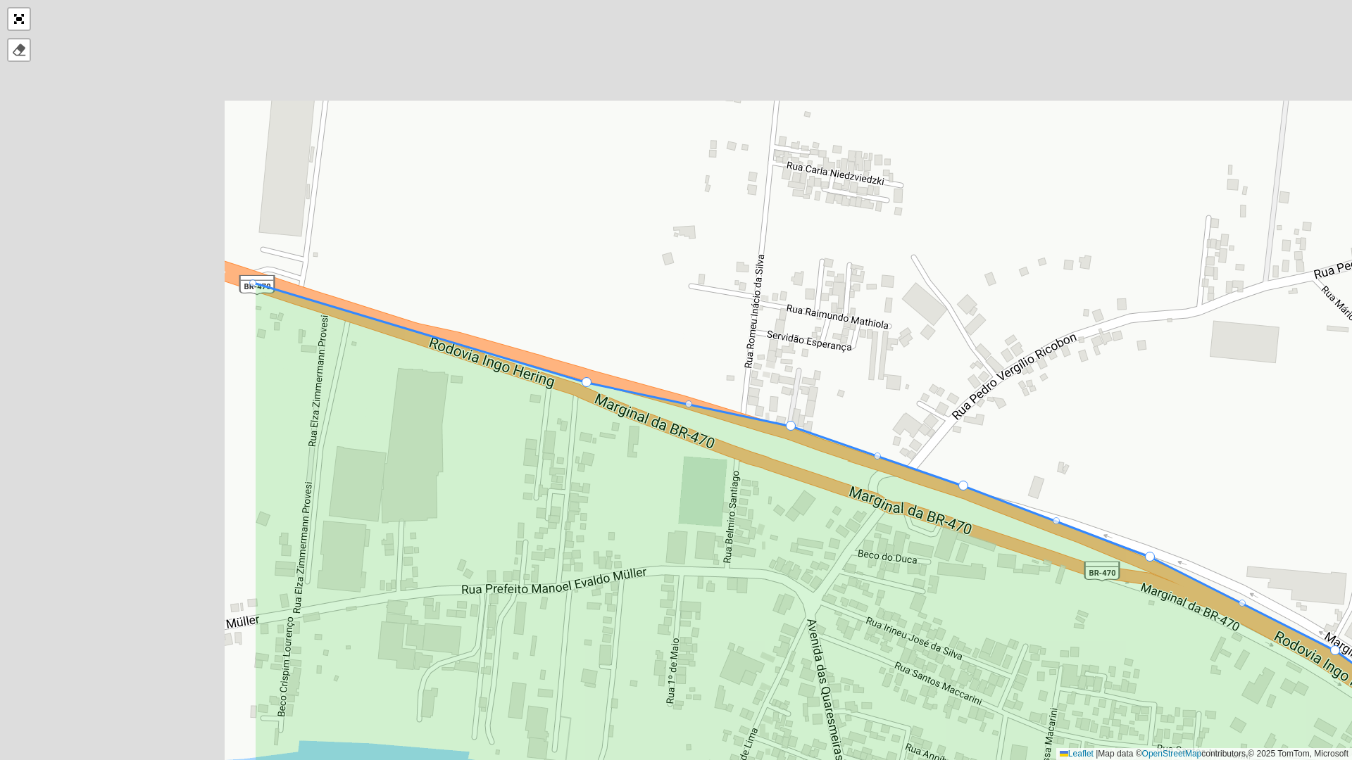
drag, startPoint x: 396, startPoint y: 293, endPoint x: 852, endPoint y: 484, distance: 493.9
click at [852, 484] on icon at bounding box center [979, 646] width 1453 height 727
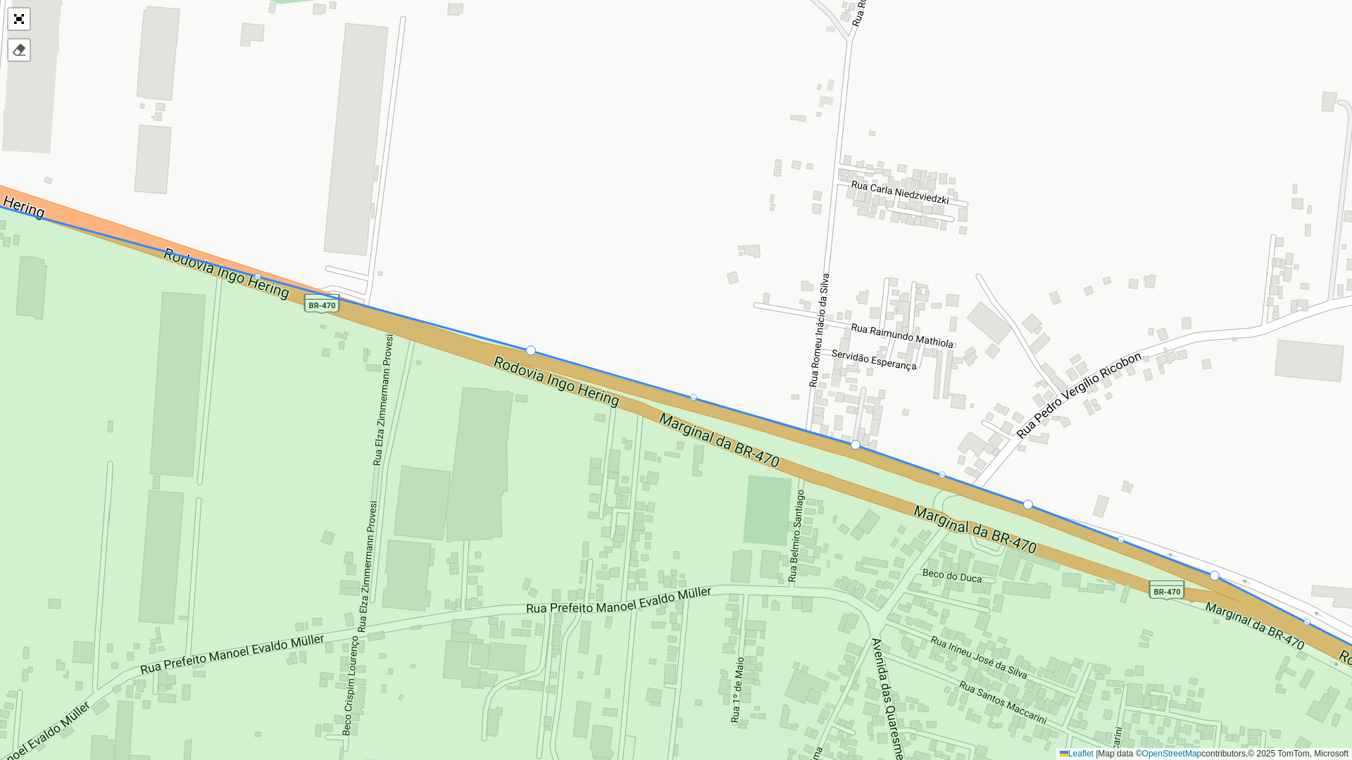
drag, startPoint x: 649, startPoint y: 400, endPoint x: 529, endPoint y: 349, distance: 130.6
click at [257, 277] on div at bounding box center [257, 276] width 7 height 7
click at [693, 396] on div at bounding box center [693, 397] width 7 height 7
drag, startPoint x: 532, startPoint y: 348, endPoint x: 493, endPoint y: 341, distance: 39.2
click at [677, 394] on div at bounding box center [673, 394] width 7 height 7
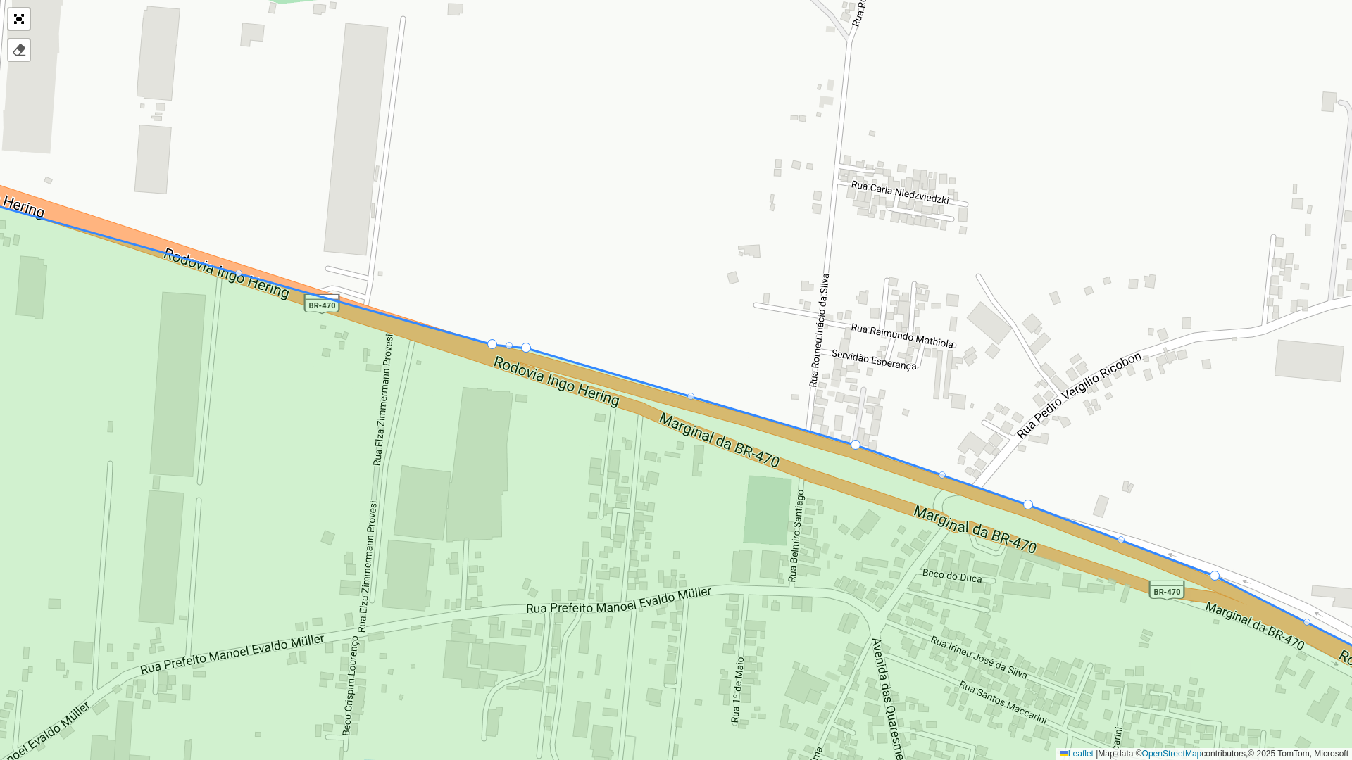
drag, startPoint x: 674, startPoint y: 394, endPoint x: 526, endPoint y: 346, distance: 155.2
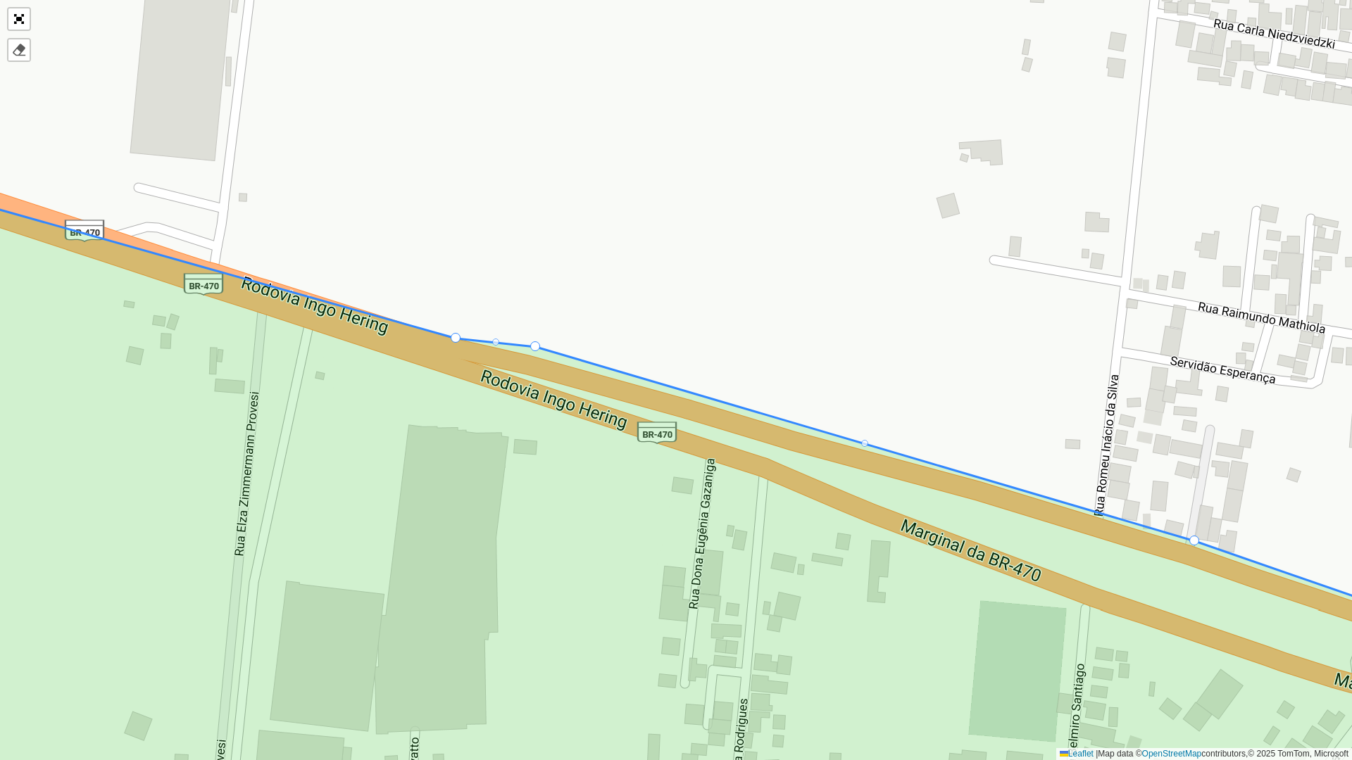
drag, startPoint x: 465, startPoint y: 340, endPoint x: 453, endPoint y: 339, distance: 11.4
drag, startPoint x: 537, startPoint y: 345, endPoint x: 515, endPoint y: 348, distance: 22.7
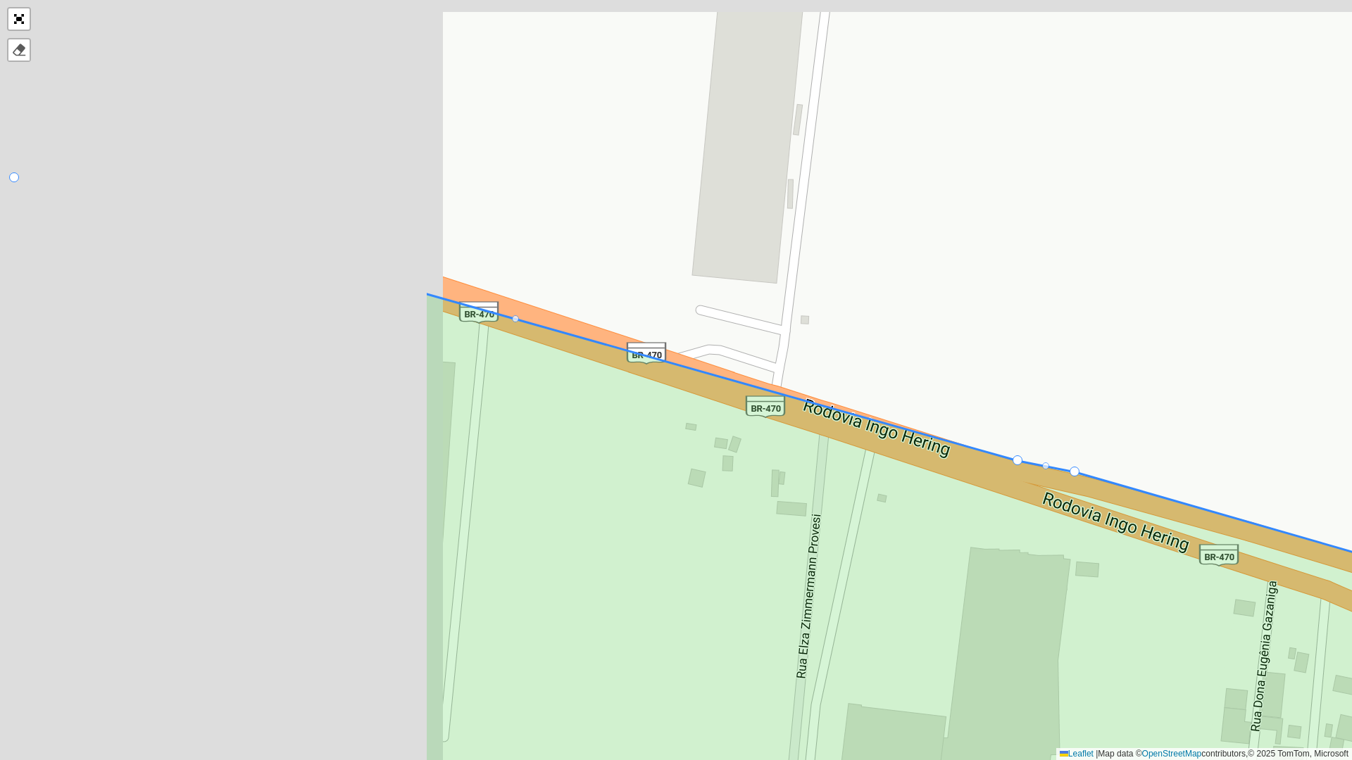
drag, startPoint x: 789, startPoint y: 307, endPoint x: 1351, endPoint y: 432, distance: 575.5
click at [1351, 432] on div "099 - Escalvados 100 - Balneário Piçarras 101 - PENHA 102 - São Miguel 103 - Me…" at bounding box center [676, 380] width 1352 height 760
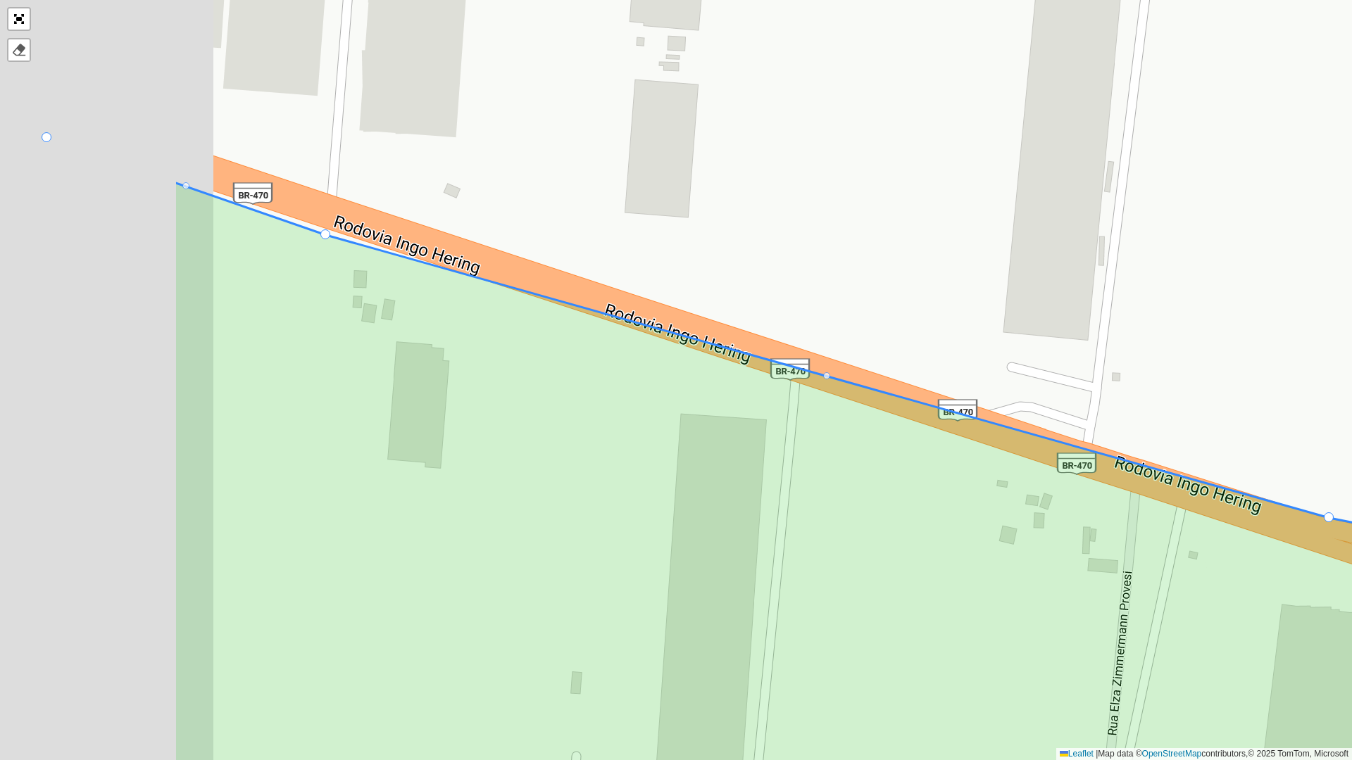
drag, startPoint x: 635, startPoint y: 280, endPoint x: 939, endPoint y: 340, distance: 310.1
click at [967, 336] on div "099 - Escalvados 100 - Balneário Piçarras 101 - PENHA 102 - São Miguel 103 - Me…" at bounding box center [676, 380] width 1352 height 760
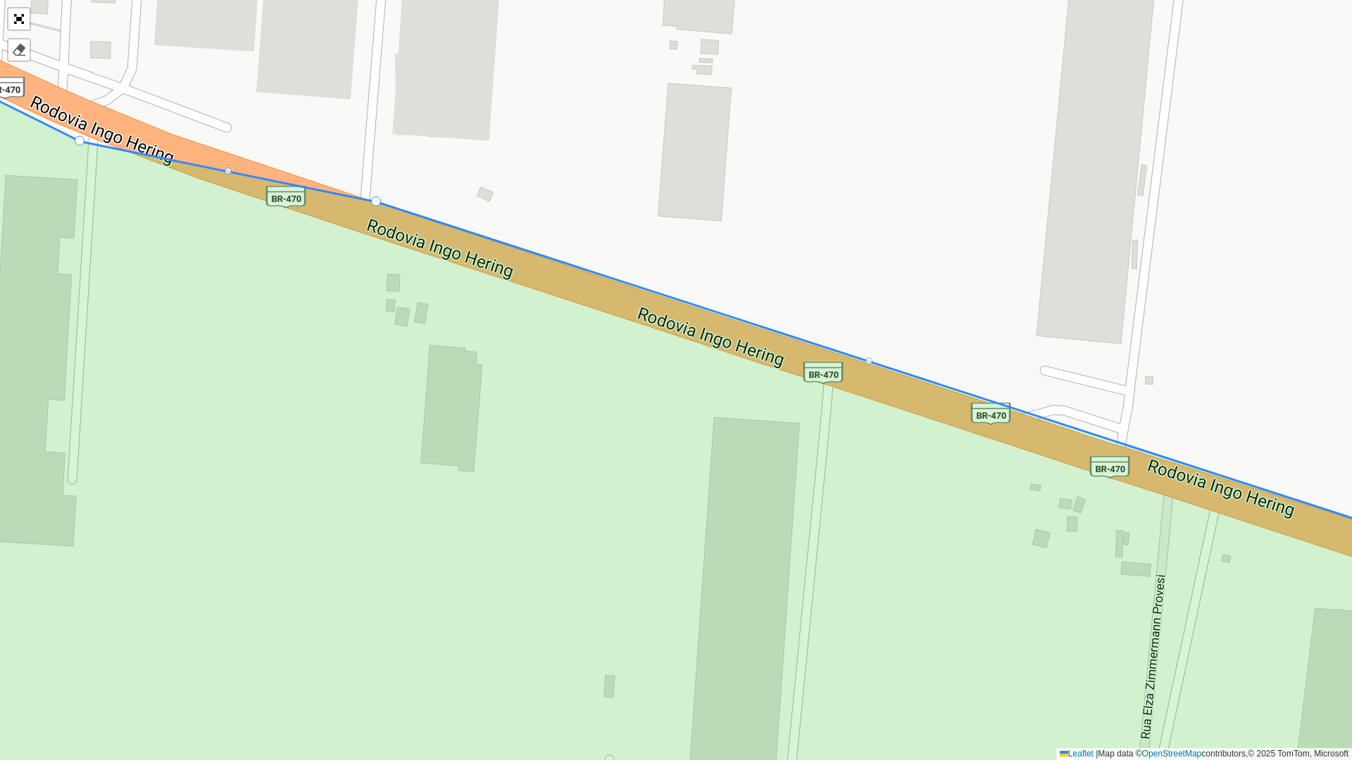
drag, startPoint x: 356, startPoint y: 237, endPoint x: 374, endPoint y: 201, distance: 40.6
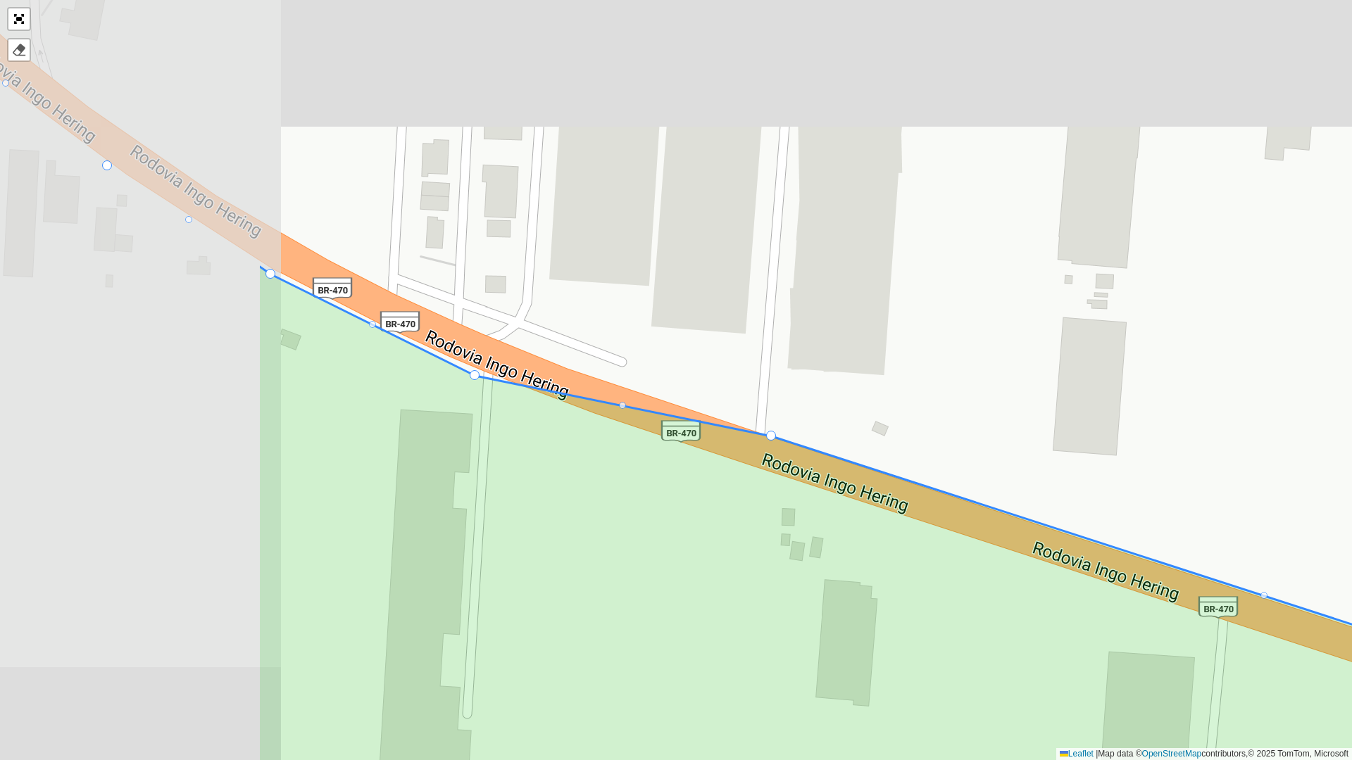
drag, startPoint x: 566, startPoint y: 227, endPoint x: 820, endPoint y: 411, distance: 314.0
click at [820, 411] on div "099 - Escalvados 100 - Balneário Piçarras 101 - PENHA 102 - São Miguel 103 - Me…" at bounding box center [676, 380] width 1352 height 760
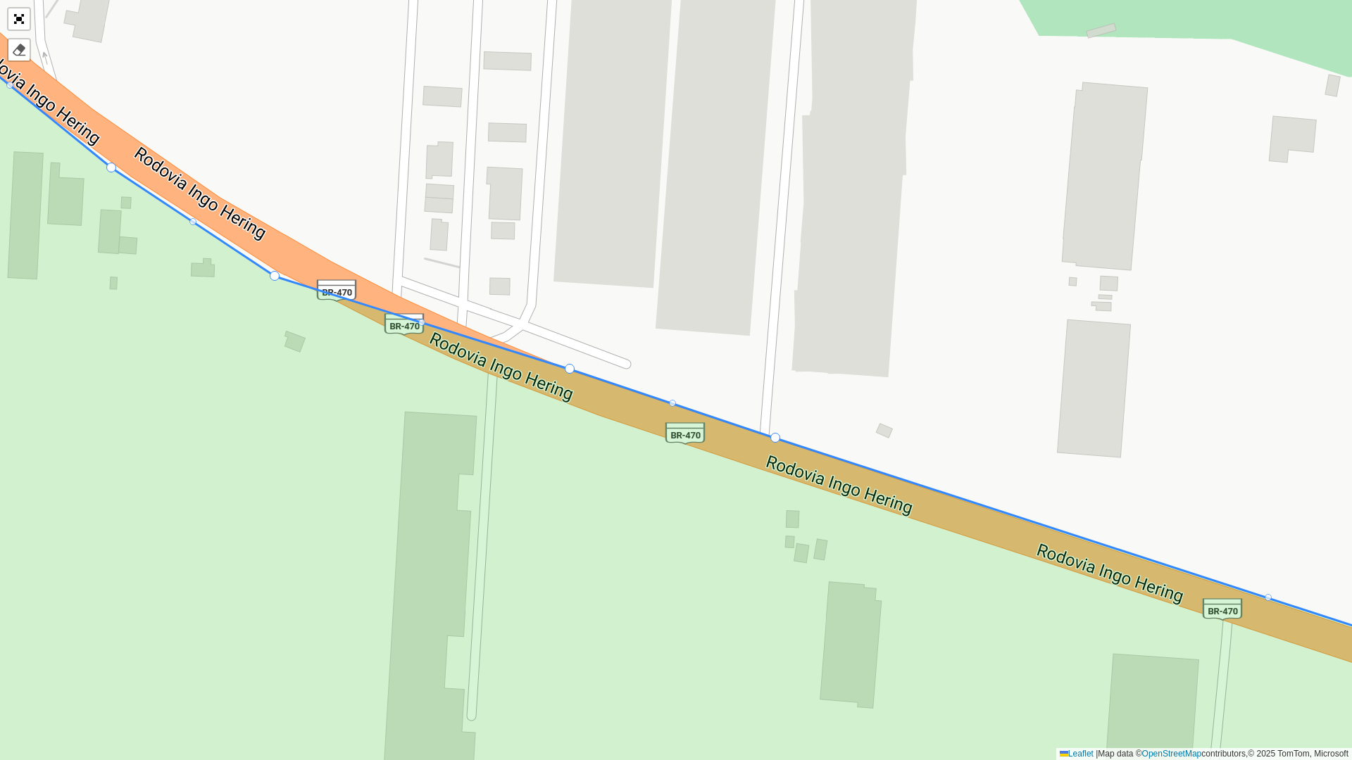
drag, startPoint x: 475, startPoint y: 377, endPoint x: 565, endPoint y: 368, distance: 91.3
click at [421, 321] on div at bounding box center [421, 322] width 7 height 7
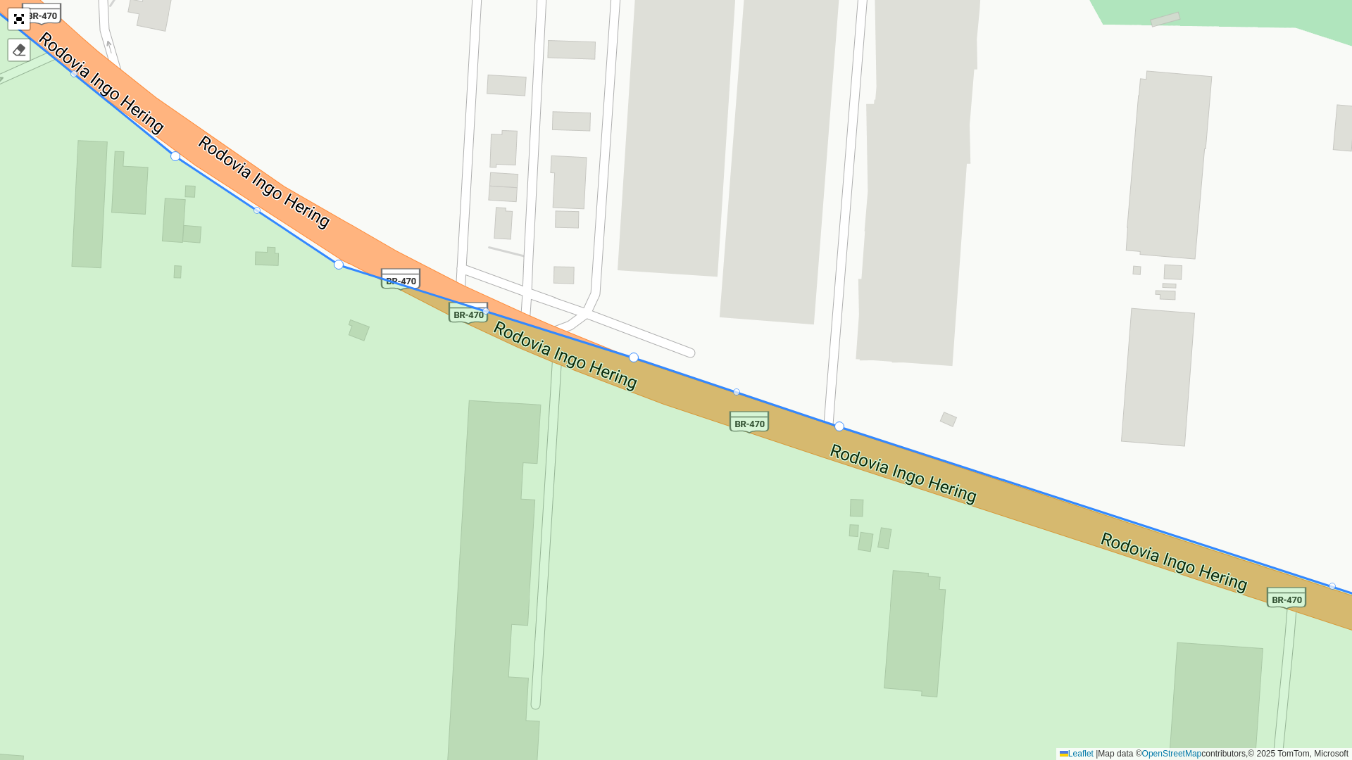
drag, startPoint x: 268, startPoint y: 275, endPoint x: 333, endPoint y: 263, distance: 65.7
click at [333, 263] on icon at bounding box center [740, 385] width 1626 height 883
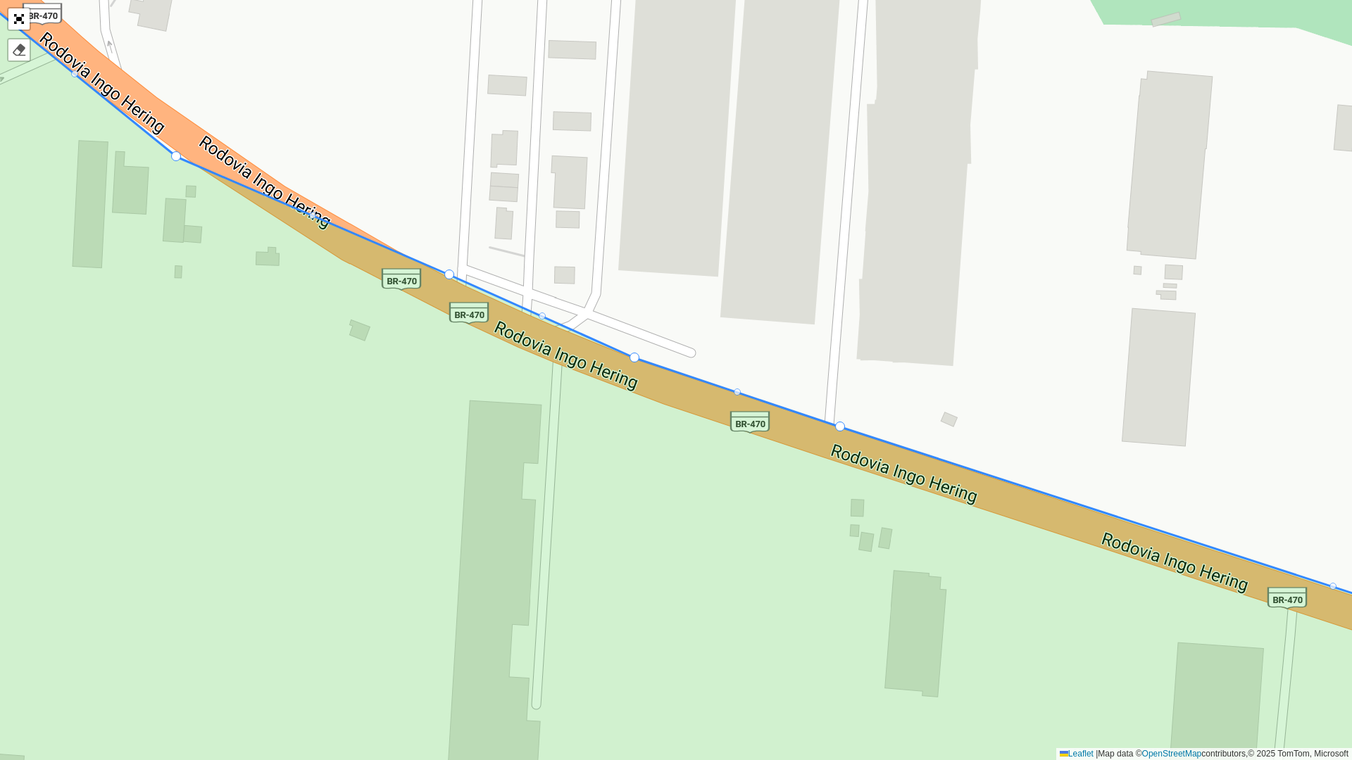
drag, startPoint x: 340, startPoint y: 267, endPoint x: 453, endPoint y: 280, distance: 114.1
click at [313, 213] on div "099 - Escalvados 100 - Balneário Piçarras 101 - PENHA 102 - São Miguel 103 - Me…" at bounding box center [676, 380] width 1352 height 760
click at [315, 217] on div at bounding box center [314, 216] width 7 height 7
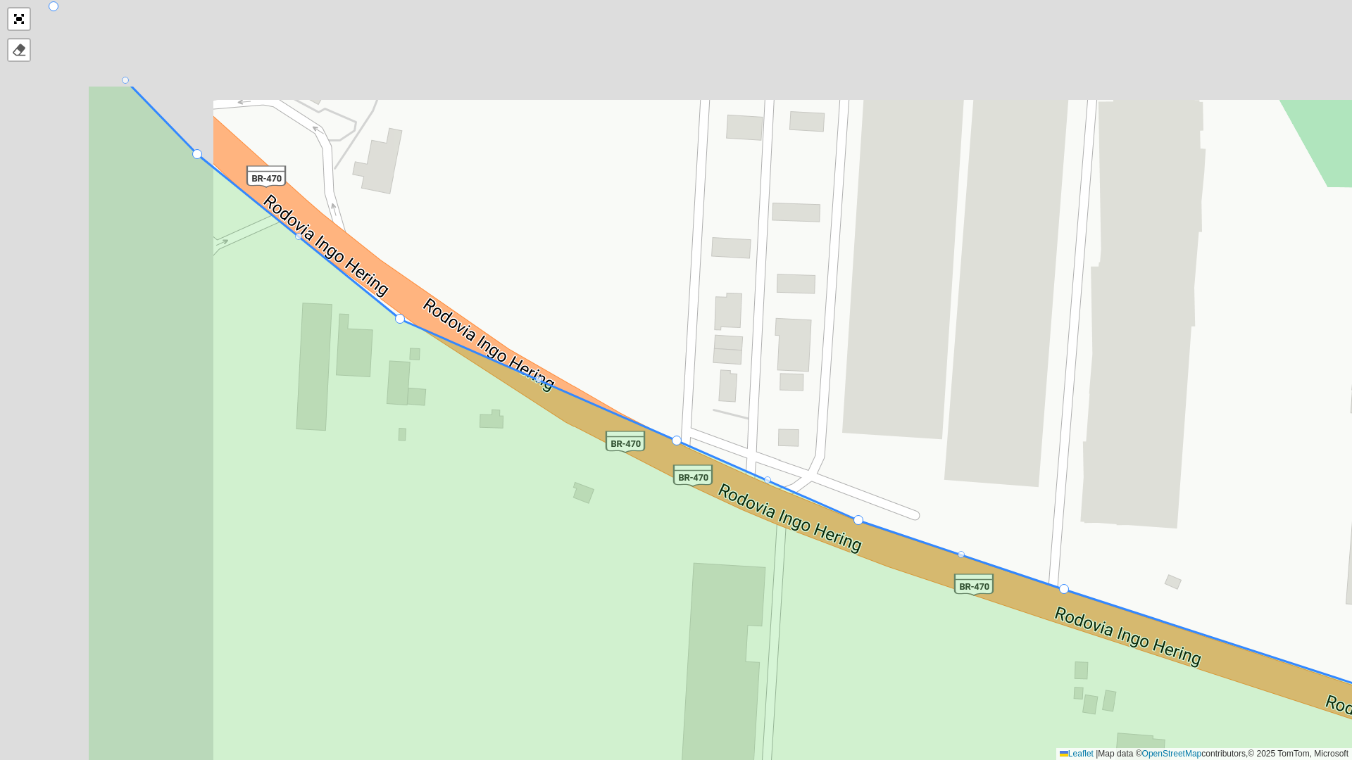
drag, startPoint x: 482, startPoint y: 275, endPoint x: 618, endPoint y: 382, distance: 173.5
click at [618, 382] on div "099 - Escalvados 100 - Balneário Piçarras 101 - PENHA 102 - São Miguel 103 - Me…" at bounding box center [676, 380] width 1352 height 760
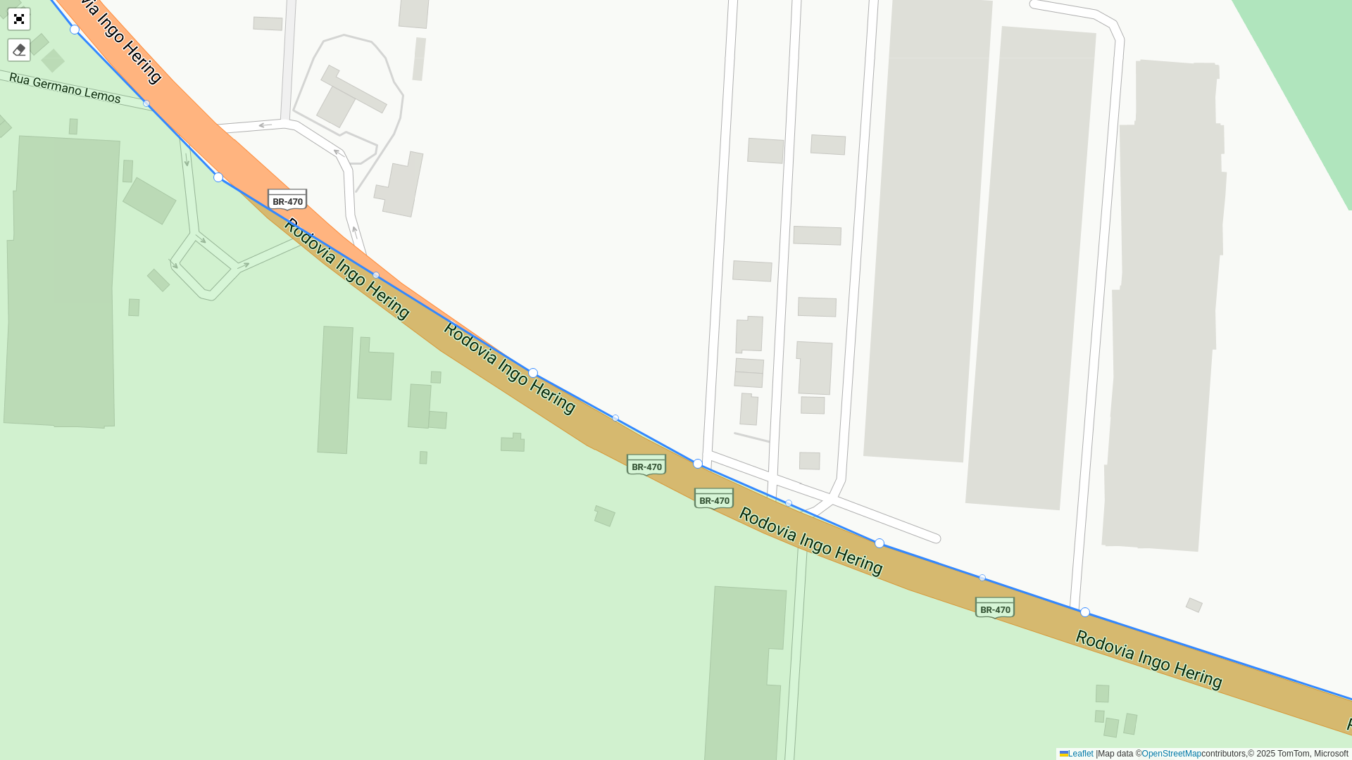
drag, startPoint x: 420, startPoint y: 340, endPoint x: 532, endPoint y: 371, distance: 116.1
click at [375, 273] on div at bounding box center [375, 275] width 7 height 7
drag, startPoint x: 375, startPoint y: 273, endPoint x: 396, endPoint y: 277, distance: 21.5
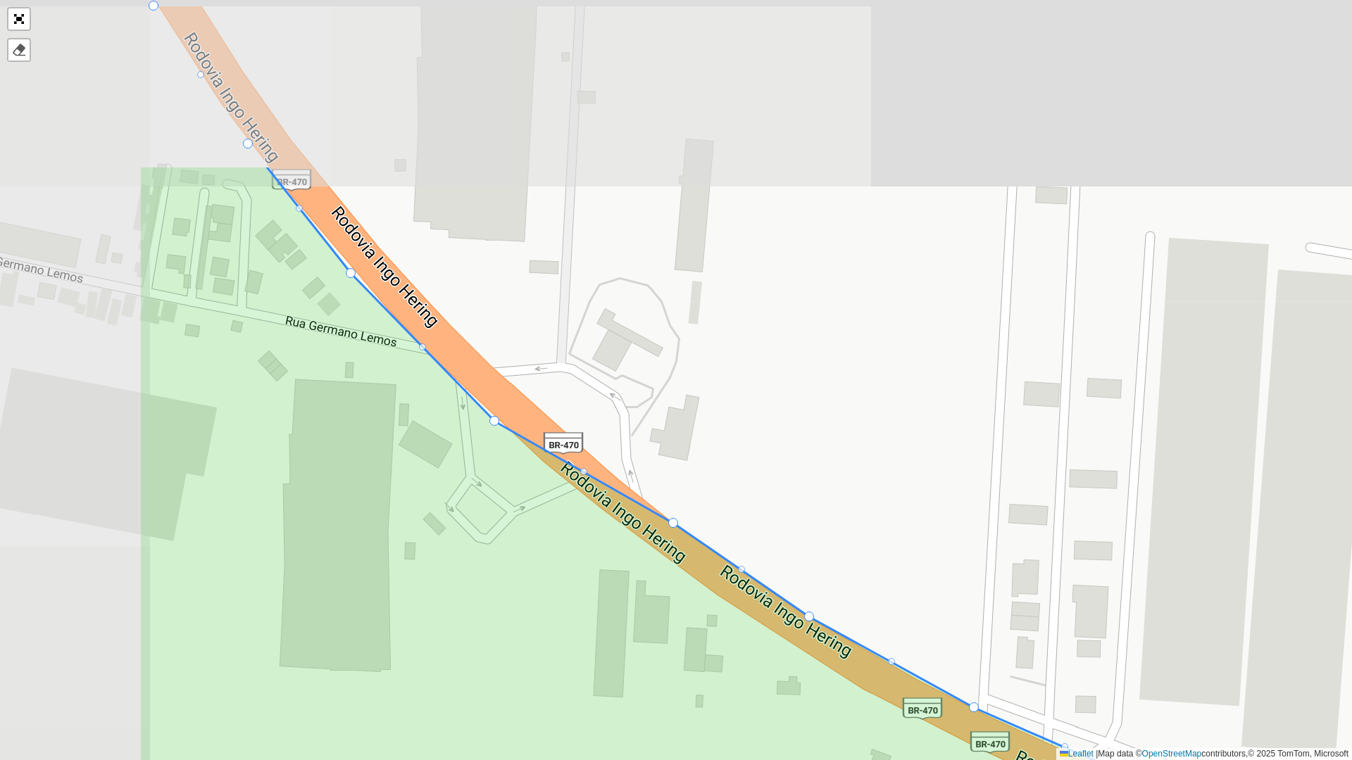
drag, startPoint x: 355, startPoint y: 182, endPoint x: 622, endPoint y: 432, distance: 366.1
click at [631, 427] on div "099 - Escalvados 100 - Balneário Piçarras 101 - PENHA 102 - São Miguel 103 - Me…" at bounding box center [676, 380] width 1352 height 760
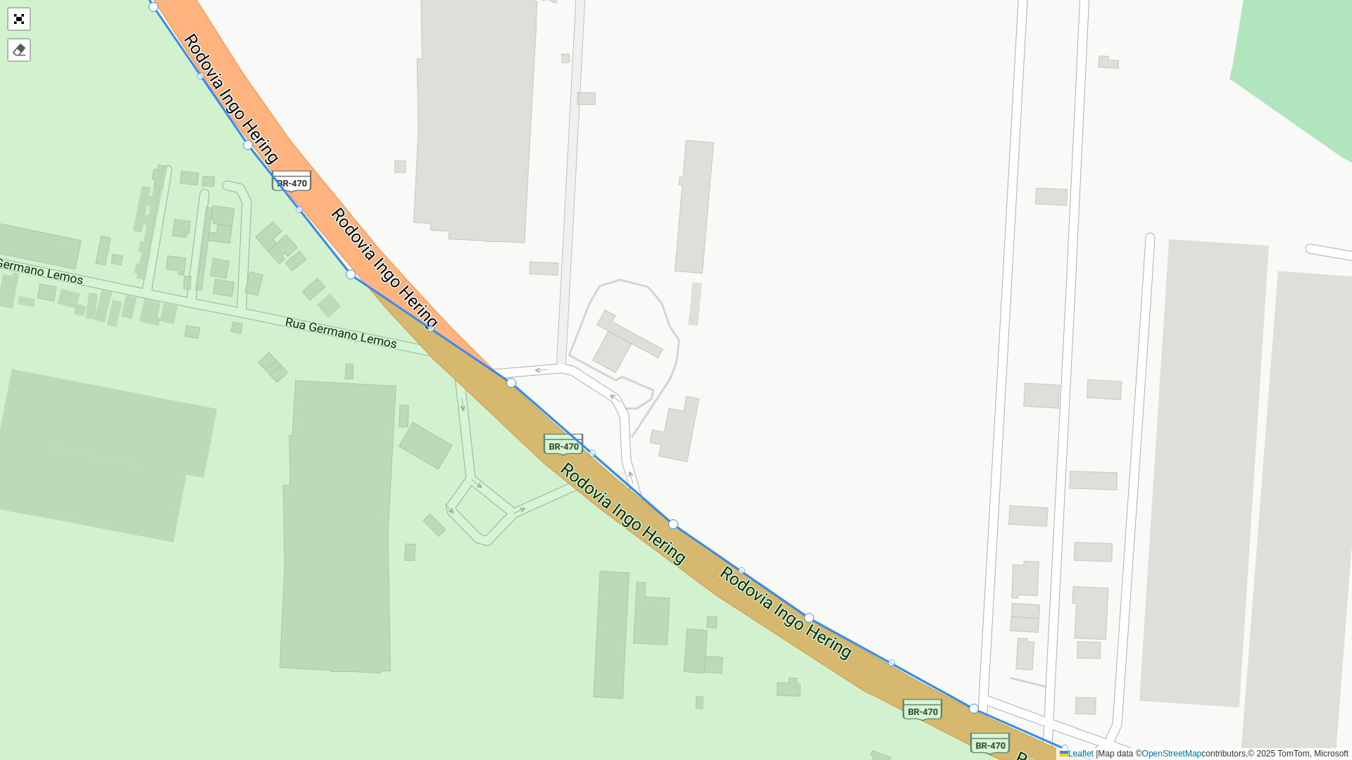
drag, startPoint x: 492, startPoint y: 420, endPoint x: 509, endPoint y: 380, distance: 42.9
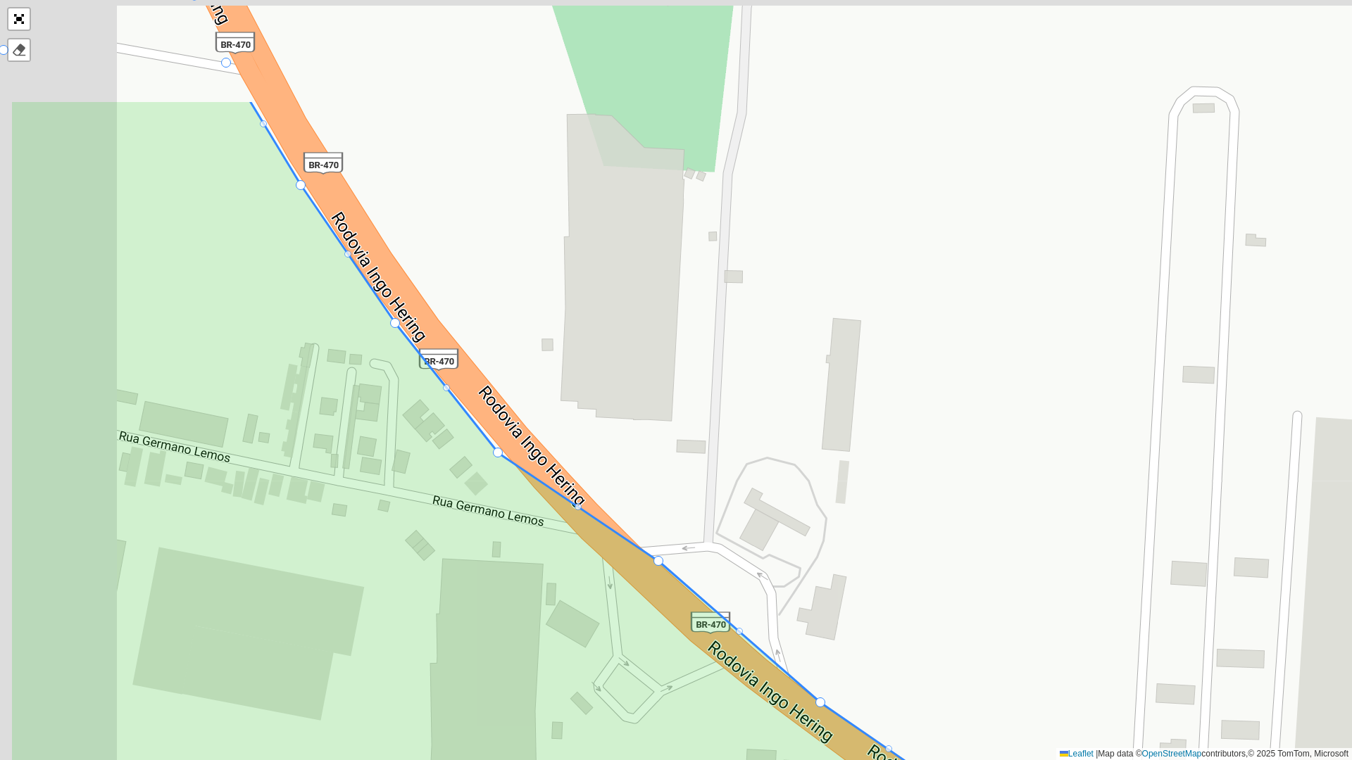
drag, startPoint x: 501, startPoint y: 290, endPoint x: 648, endPoint y: 470, distance: 233.1
click at [648, 470] on div "099 - Escalvados 100 - Balneário Piçarras 101 - PENHA 102 - São Miguel 103 - Me…" at bounding box center [676, 380] width 1352 height 760
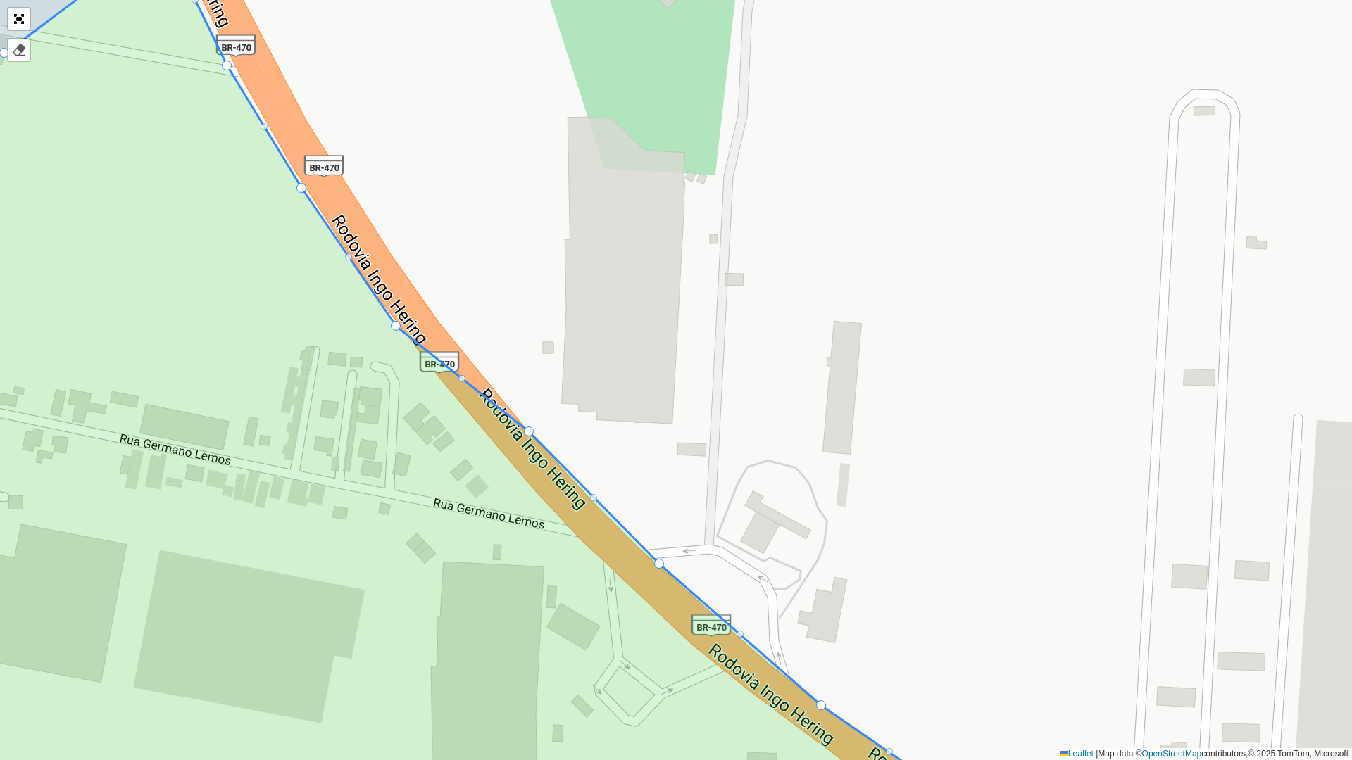
drag, startPoint x: 498, startPoint y: 453, endPoint x: 529, endPoint y: 429, distance: 39.1
click at [592, 499] on div at bounding box center [593, 497] width 7 height 7
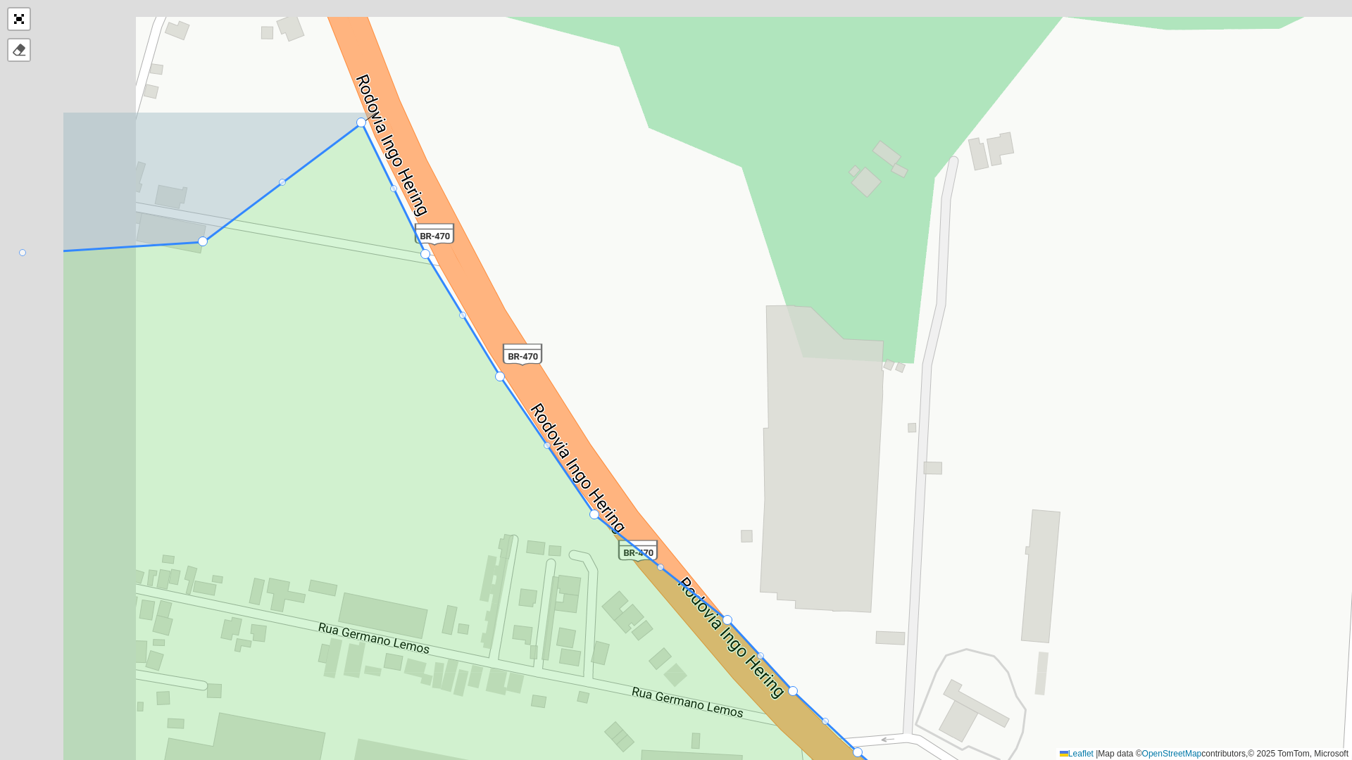
drag, startPoint x: 653, startPoint y: 437, endPoint x: 788, endPoint y: 586, distance: 201.9
click at [788, 582] on div "099 - Escalvados 100 - Balneário Piçarras 101 - PENHA 102 - São Miguel 103 - Me…" at bounding box center [676, 380] width 1352 height 760
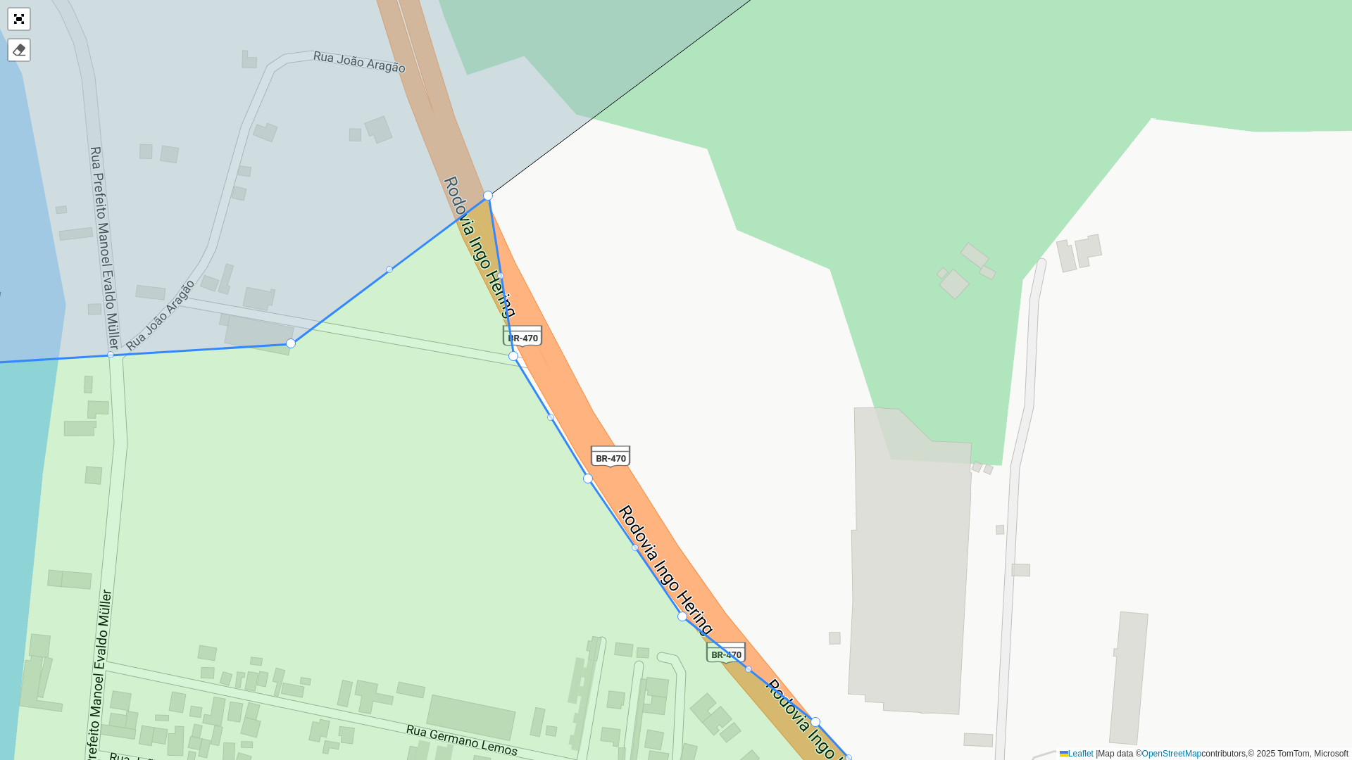
drag, startPoint x: 451, startPoint y: 226, endPoint x: 490, endPoint y: 197, distance: 48.3
drag, startPoint x: 514, startPoint y: 354, endPoint x: 543, endPoint y: 308, distance: 54.1
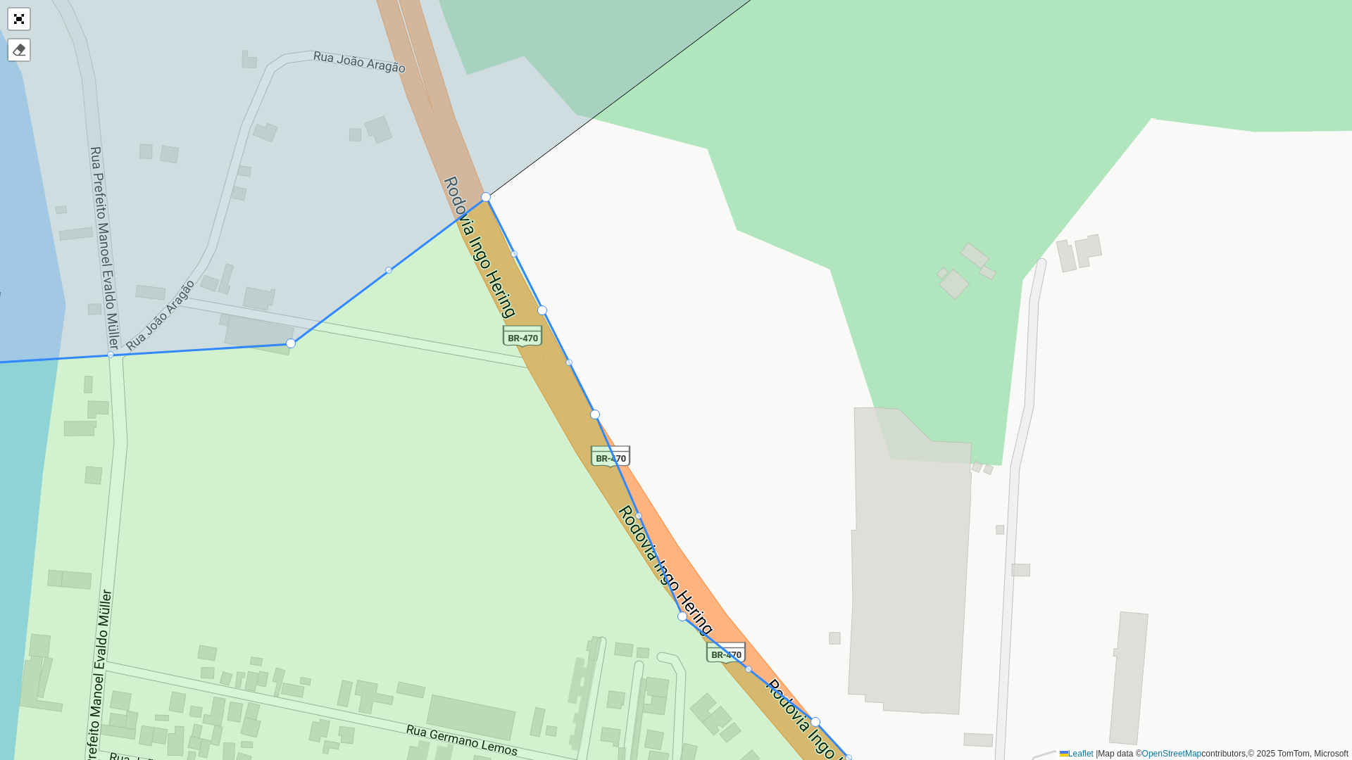
drag, startPoint x: 585, startPoint y: 475, endPoint x: 593, endPoint y: 411, distance: 64.5
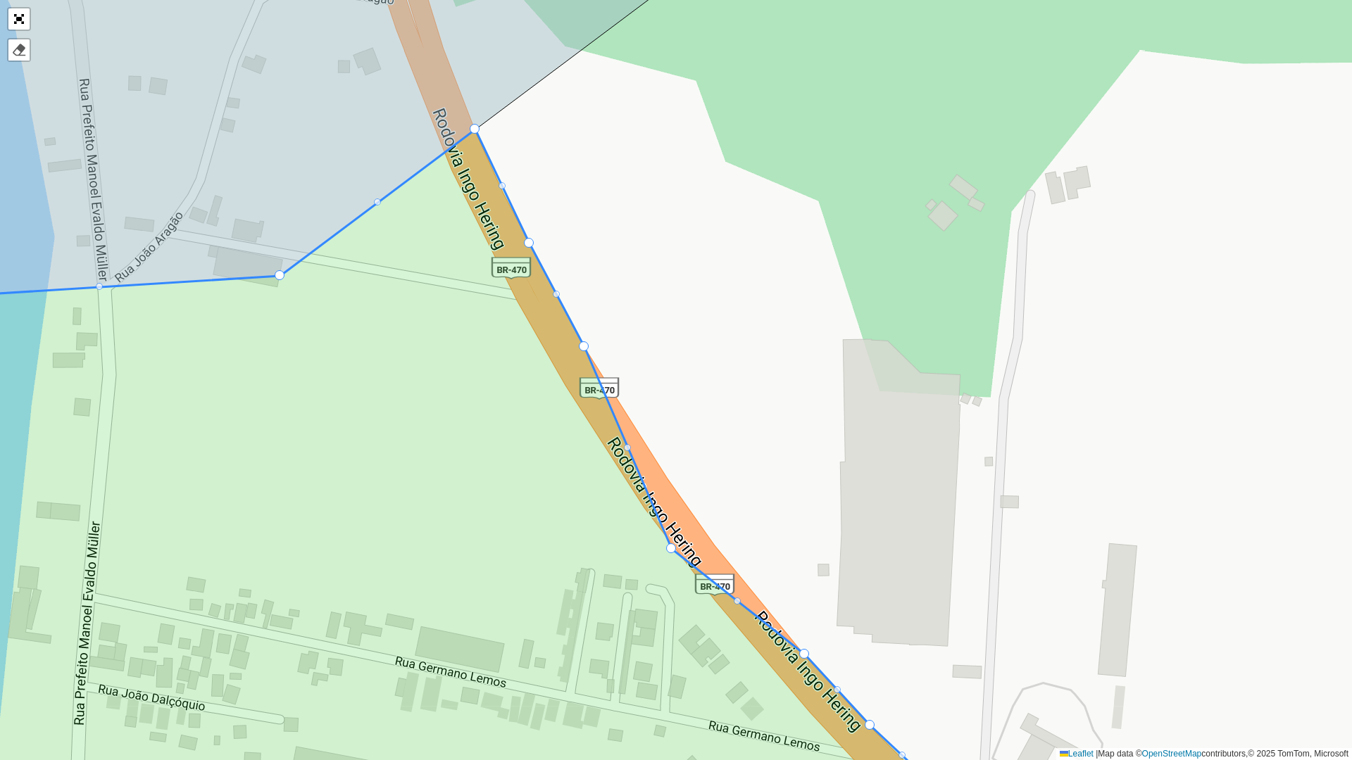
drag, startPoint x: 735, startPoint y: 505, endPoint x: 627, endPoint y: 306, distance: 227.5
click at [627, 306] on div "099 - Escalvados 100 - Balneário Piçarras 101 - PENHA 102 - São Miguel 103 - Me…" at bounding box center [676, 380] width 1352 height 760
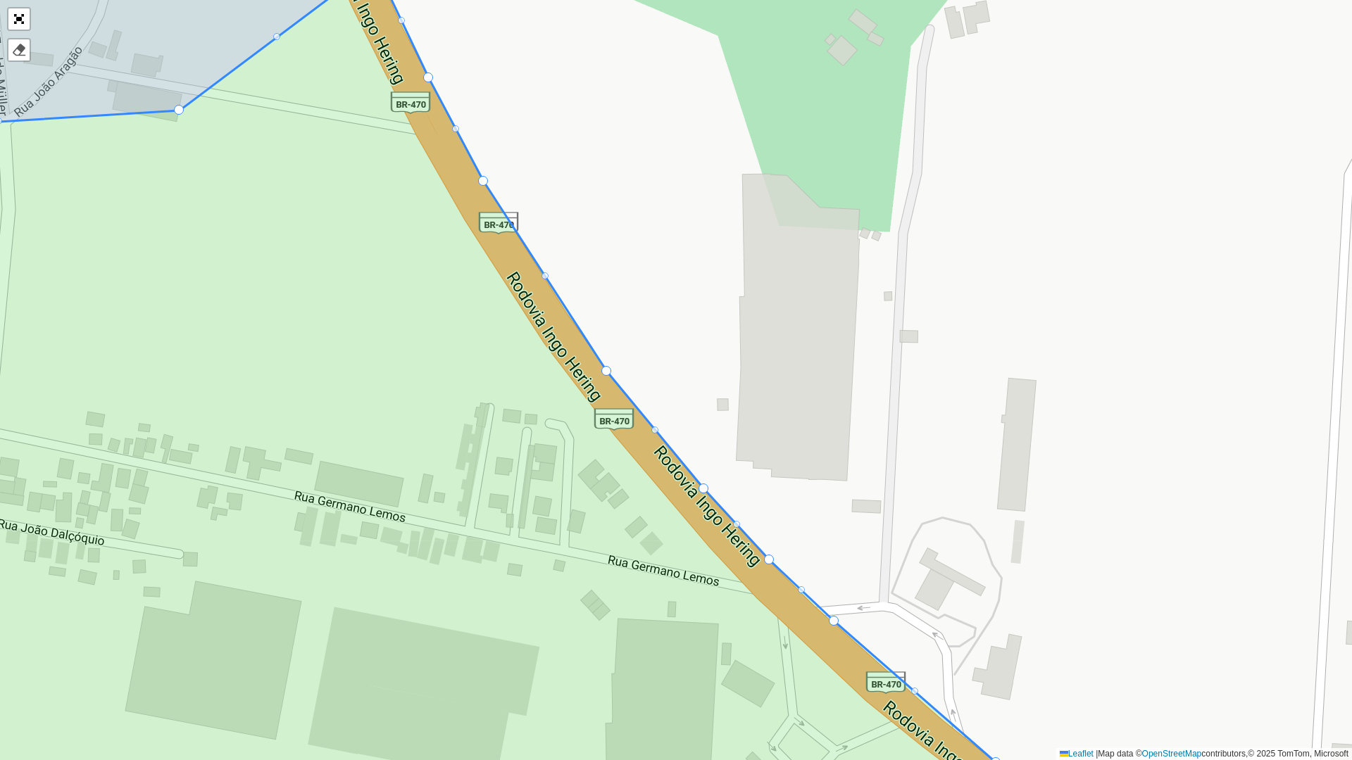
drag, startPoint x: 568, startPoint y: 384, endPoint x: 604, endPoint y: 372, distance: 37.8
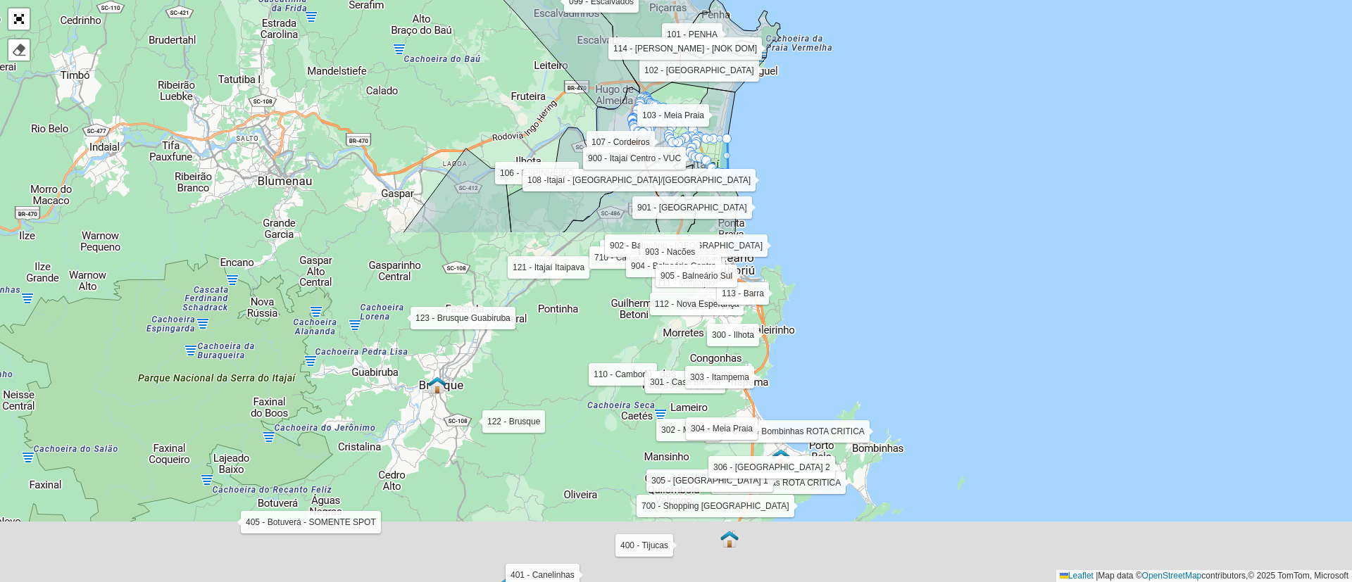
scroll to position [384, 0]
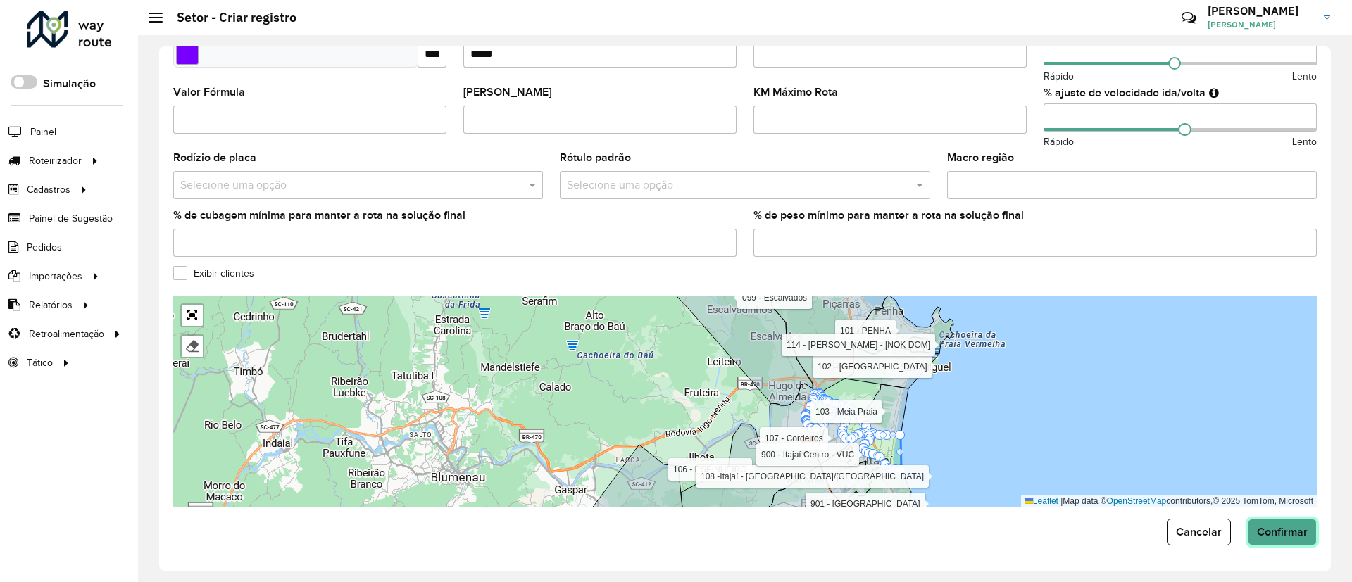
click at [1290, 540] on button "Confirmar" at bounding box center [1282, 532] width 69 height 27
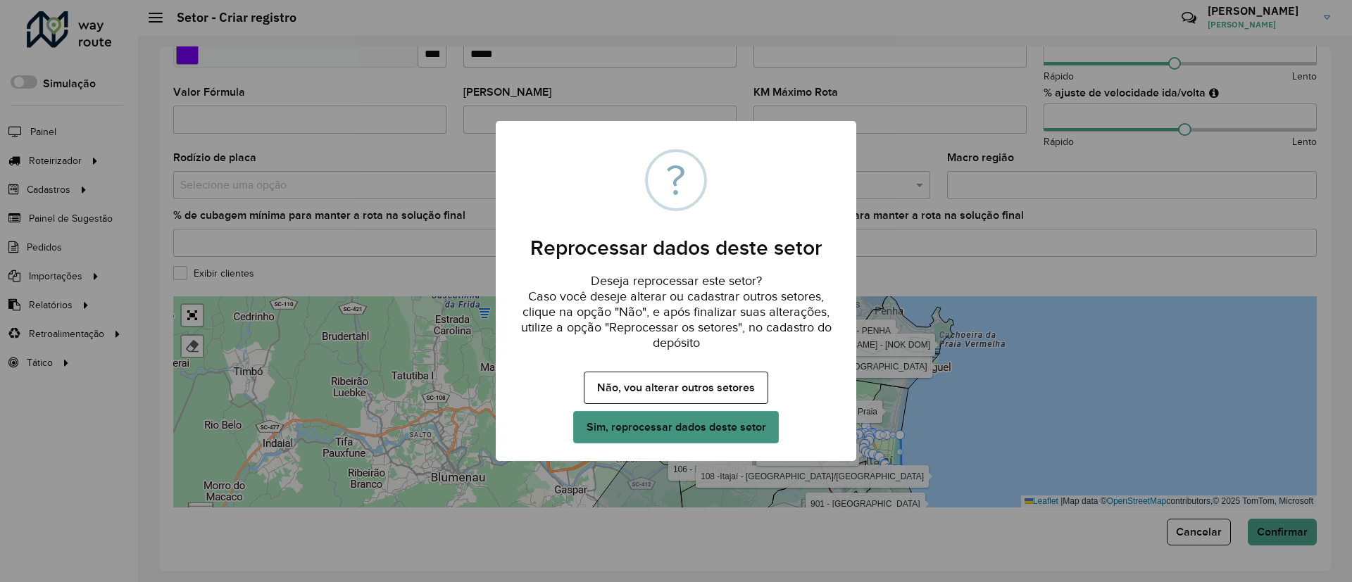
click at [729, 423] on button "Sim, reprocessar dados deste setor" at bounding box center [676, 427] width 206 height 32
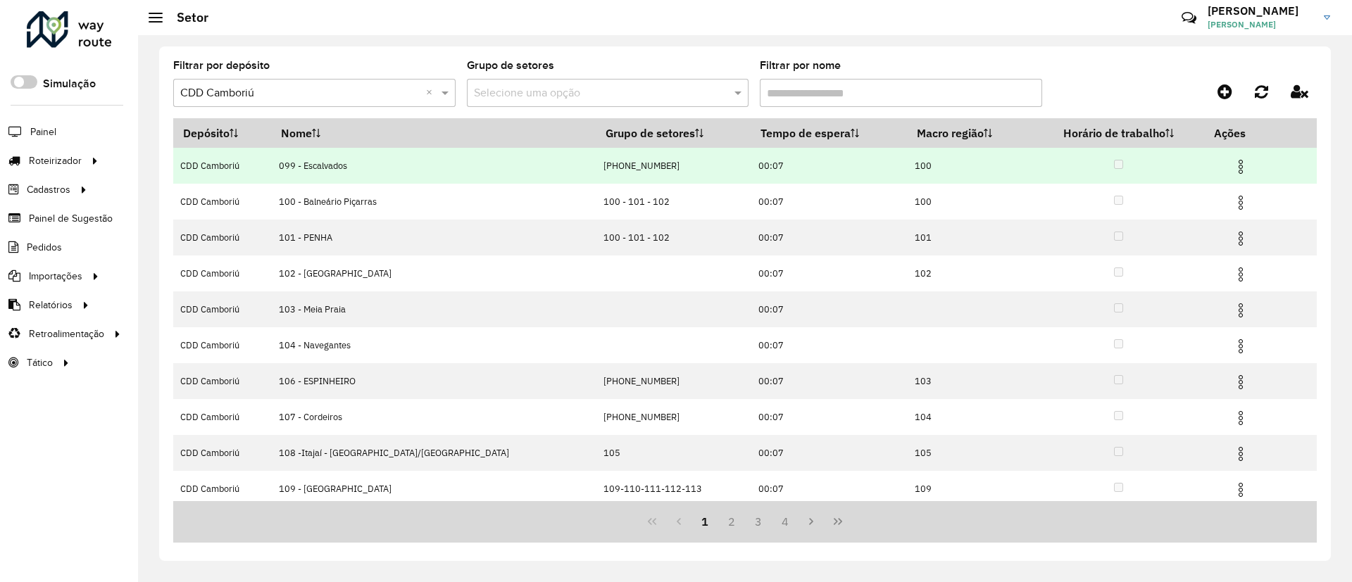
click at [1232, 169] on img at bounding box center [1240, 166] width 17 height 17
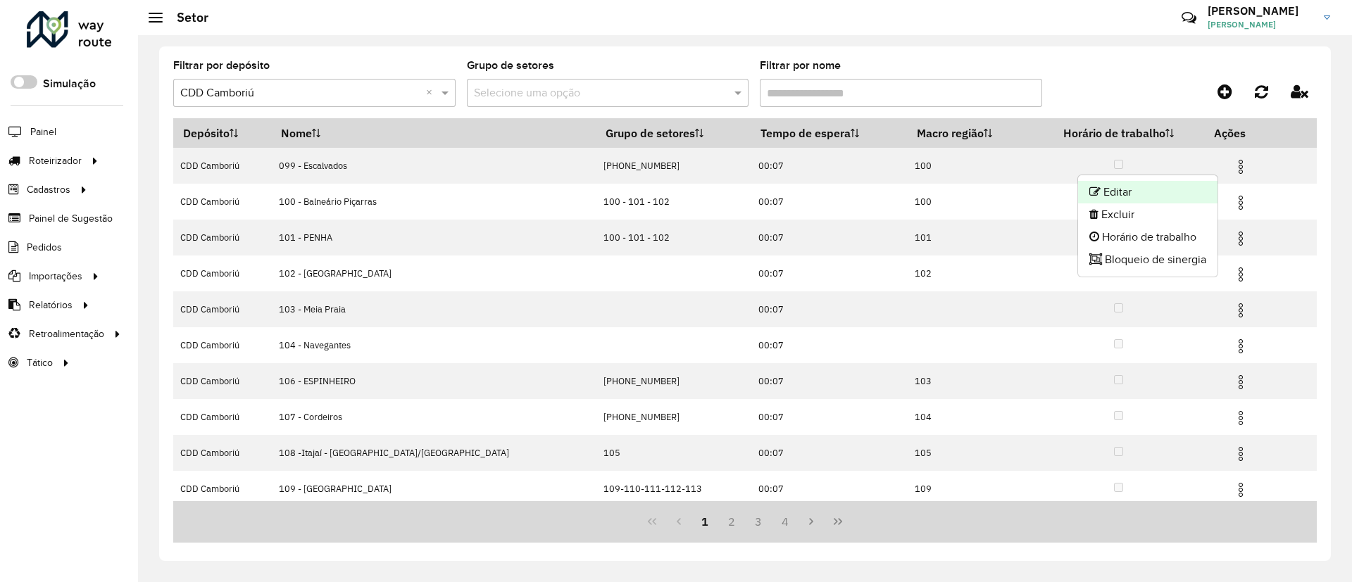
click at [1151, 191] on li "Editar" at bounding box center [1147, 192] width 139 height 23
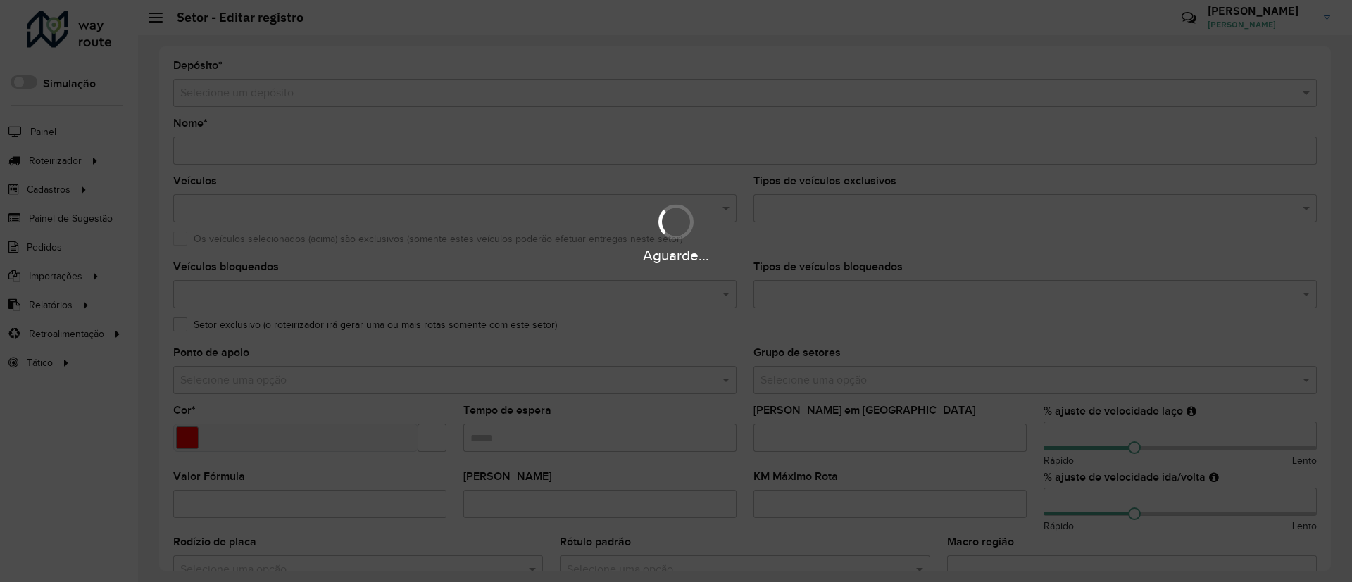
type input "**********"
type input "*******"
type input "*****"
type input "**"
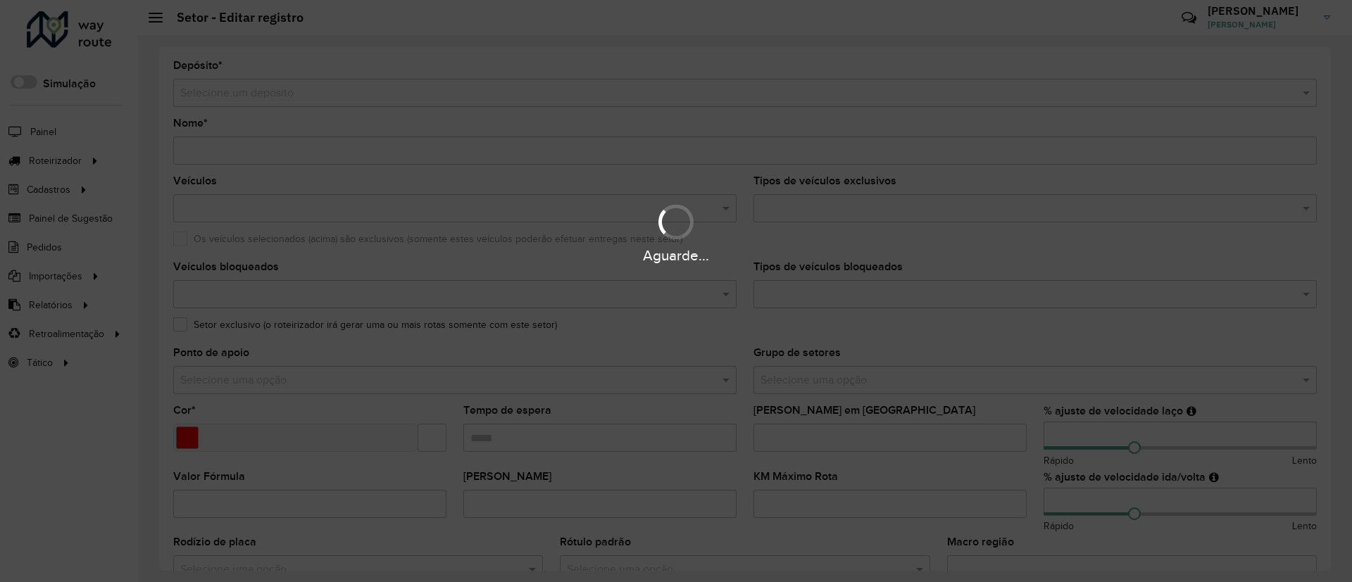
type input "***"
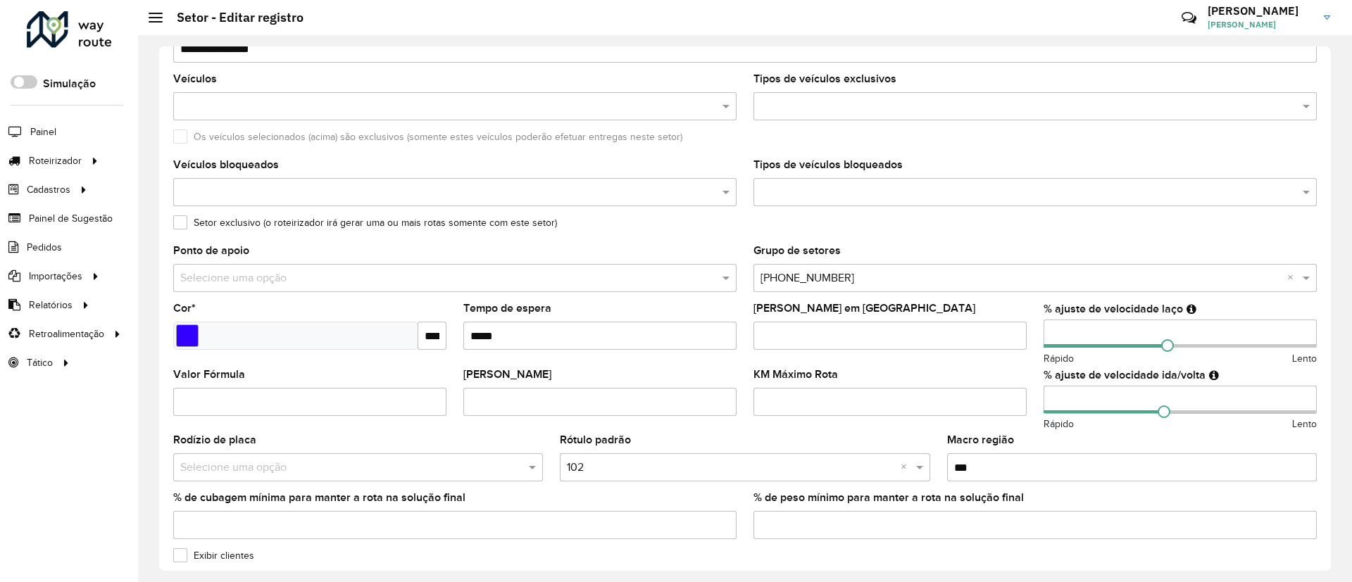
scroll to position [384, 0]
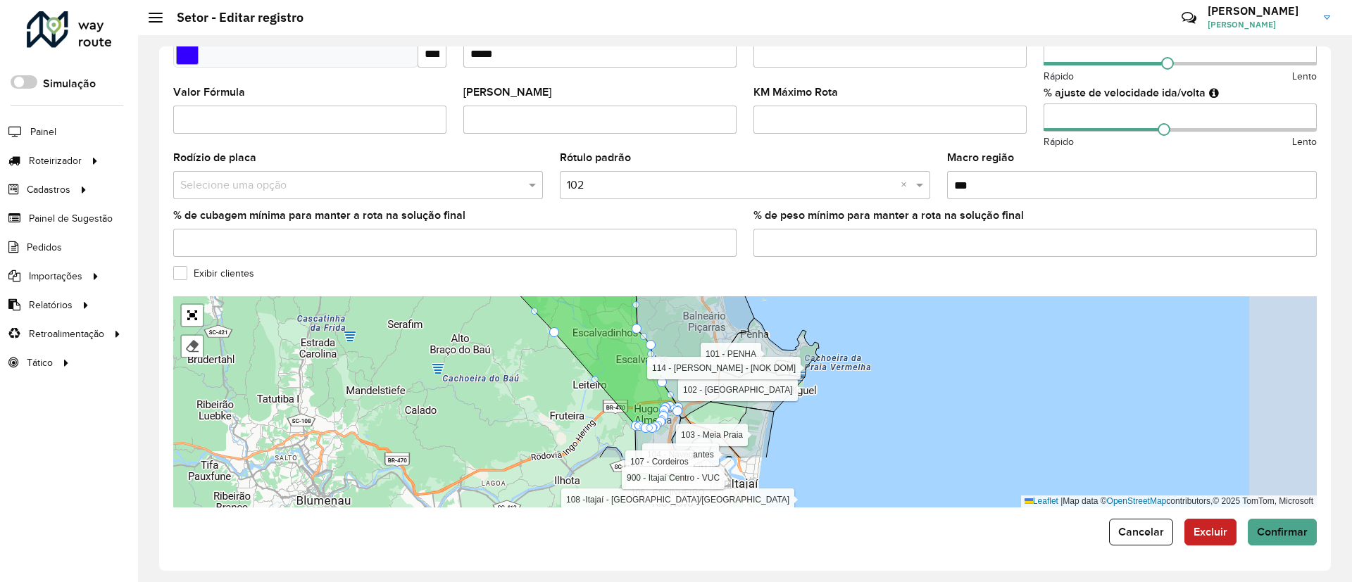
drag, startPoint x: 605, startPoint y: 411, endPoint x: 472, endPoint y: 340, distance: 150.9
click at [472, 340] on div "100 - Balneário Piçarras 101 - PENHA 102 - São Miguel 103 - Meia Praia 104 - Na…" at bounding box center [744, 401] width 1143 height 211
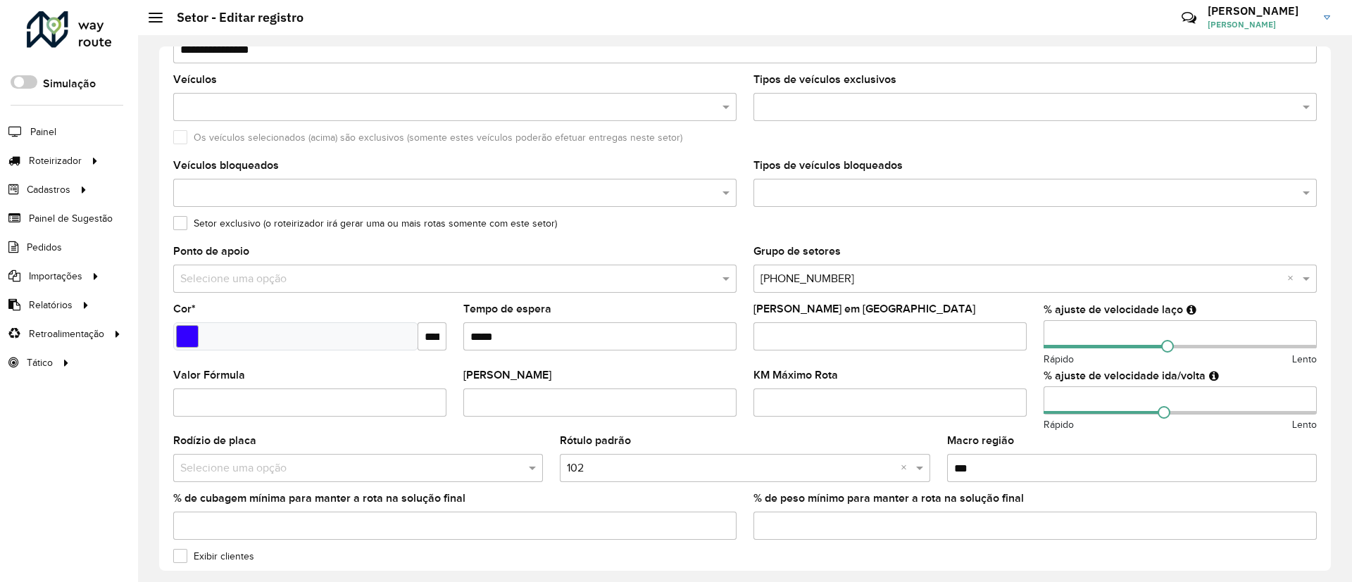
scroll to position [68, 0]
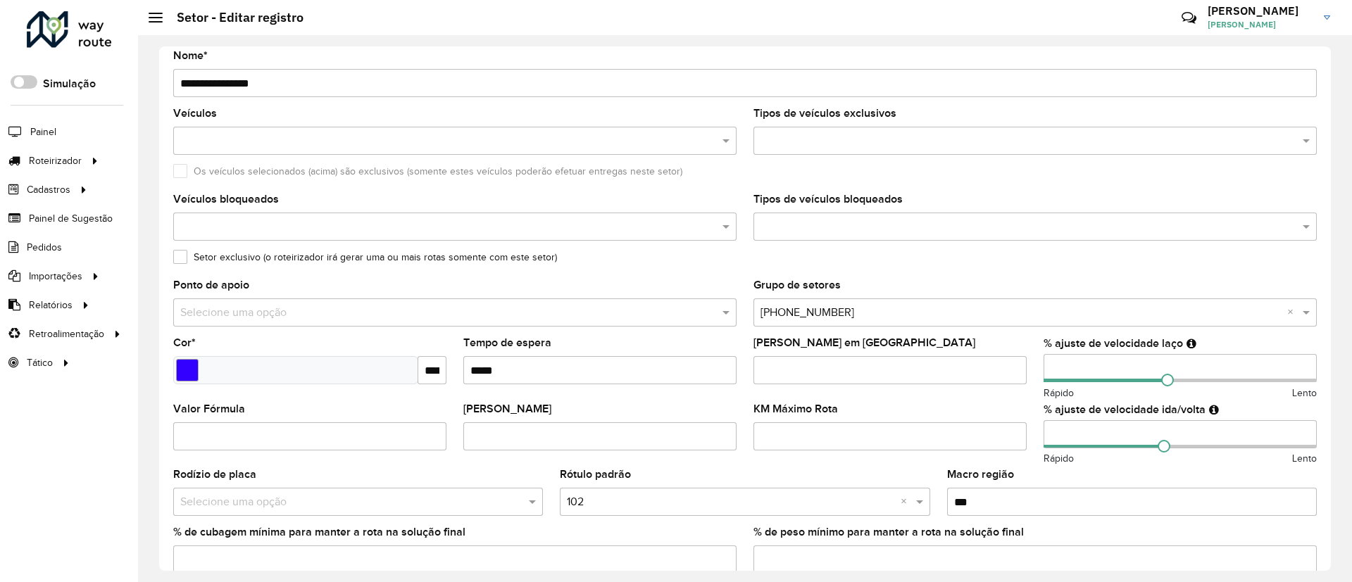
drag, startPoint x: 200, startPoint y: 82, endPoint x: 172, endPoint y: 82, distance: 28.2
click at [172, 82] on div "**********" at bounding box center [745, 308] width 1172 height 525
type input "**********"
click at [724, 256] on div "Setor exclusivo (o roteirizador irá gerar uma ou mais rotas somente com este se…" at bounding box center [744, 260] width 1143 height 17
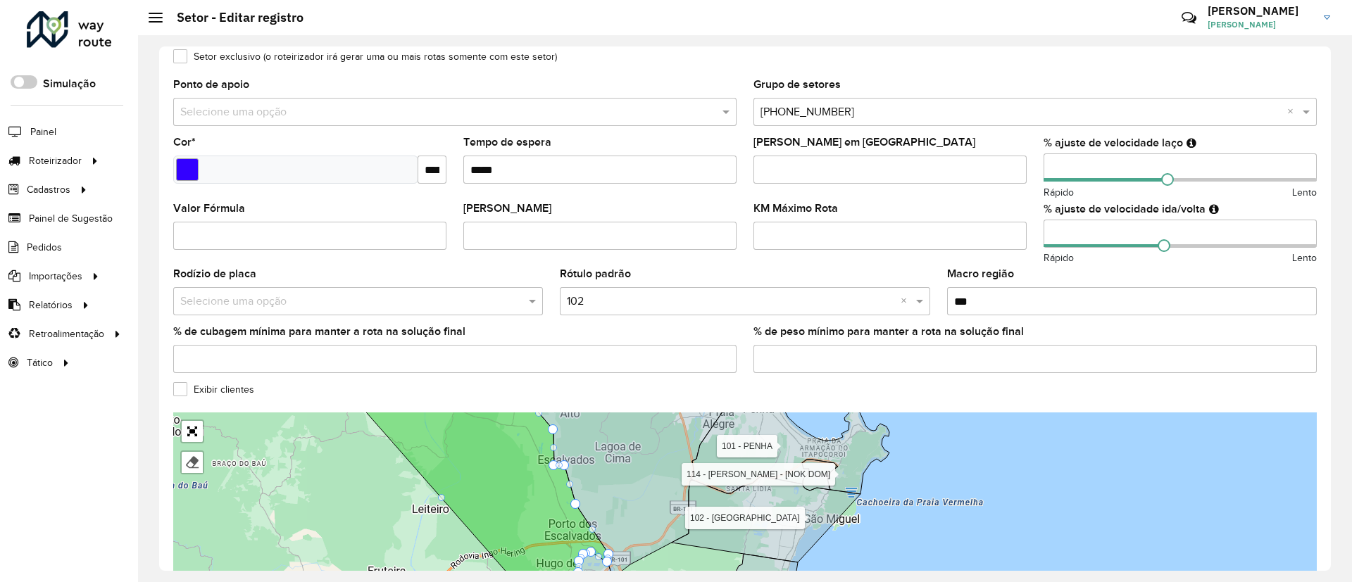
scroll to position [384, 0]
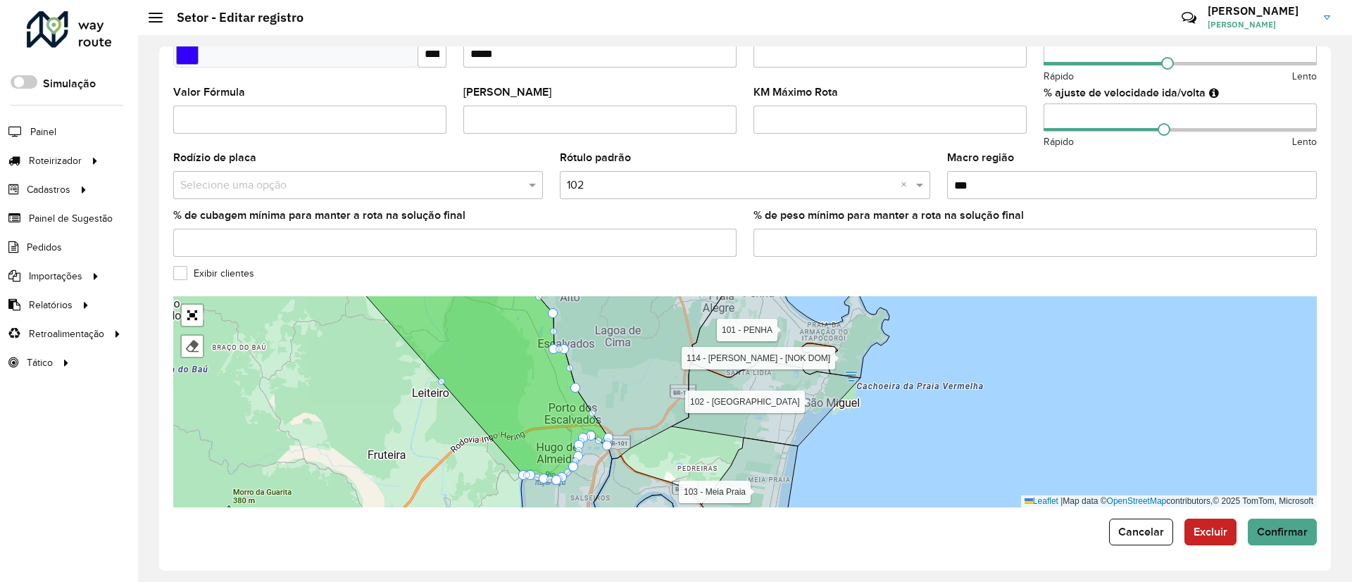
click at [682, 187] on input "text" at bounding box center [730, 185] width 327 height 17
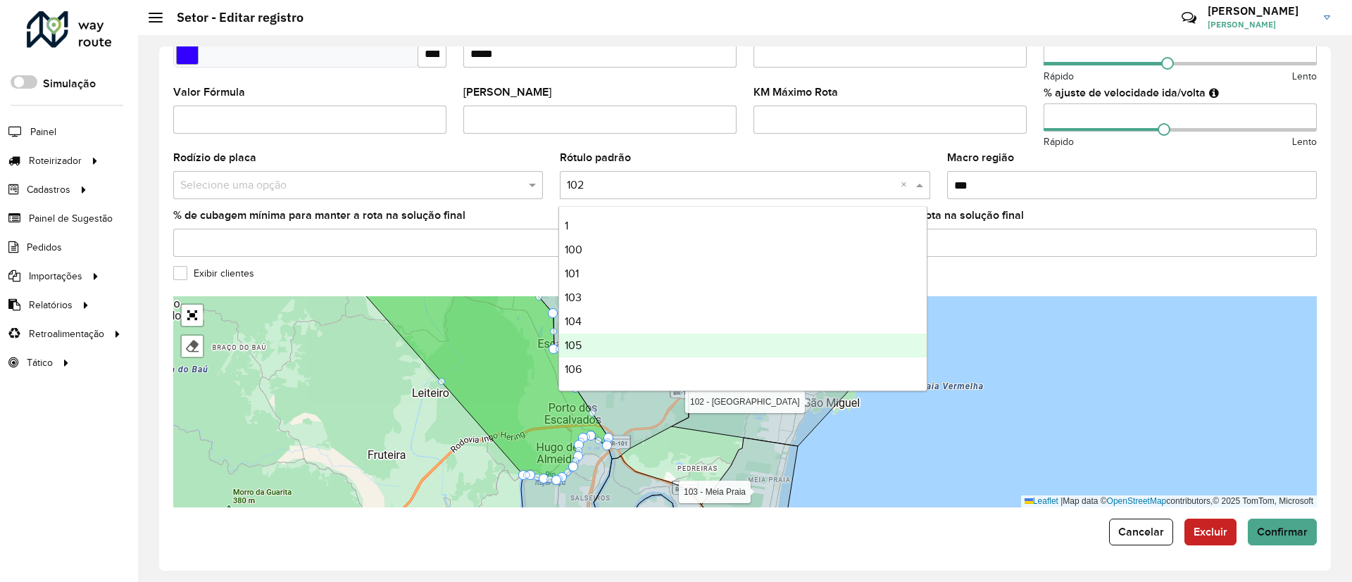
click at [653, 347] on div "105" at bounding box center [742, 346] width 367 height 24
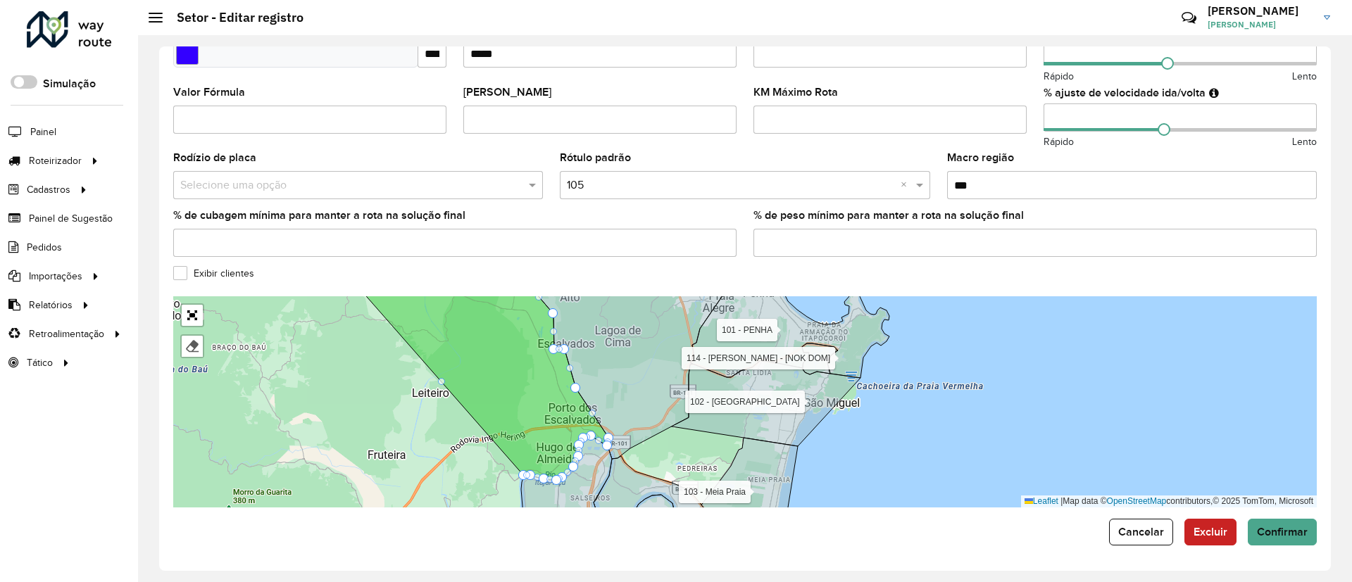
click at [1117, 266] on formly-field "% de peso mínimo para manter a rota na solução final" at bounding box center [1035, 240] width 580 height 58
click at [1274, 519] on button "Confirmar" at bounding box center [1282, 532] width 69 height 27
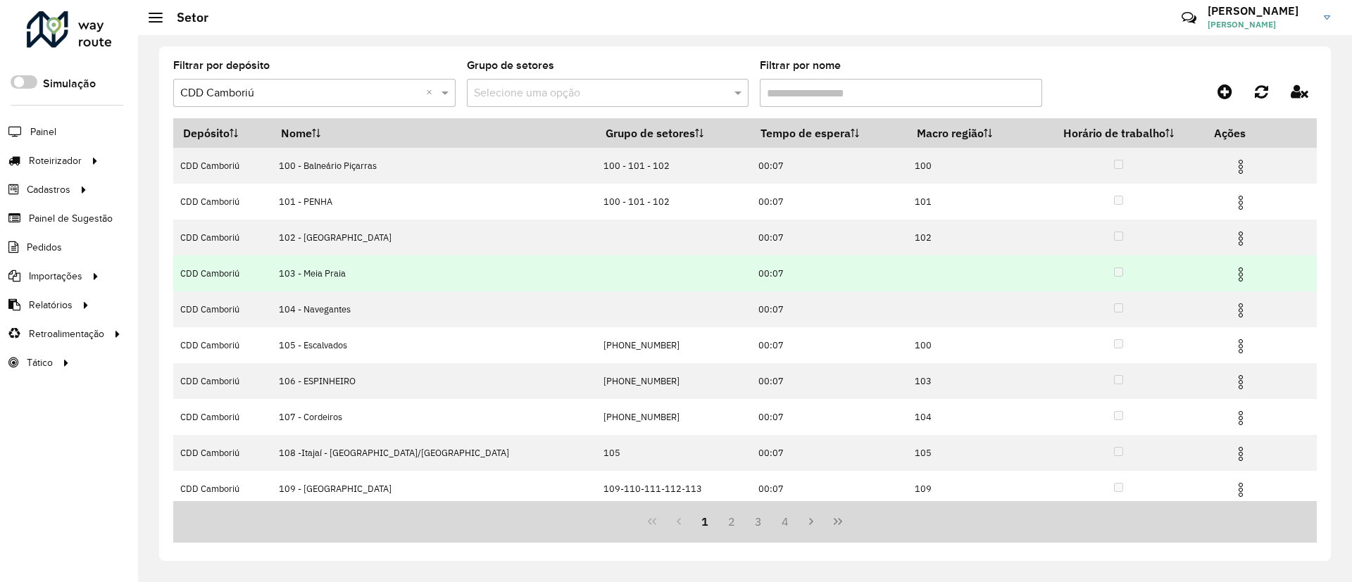
click at [1232, 275] on img at bounding box center [1240, 274] width 17 height 17
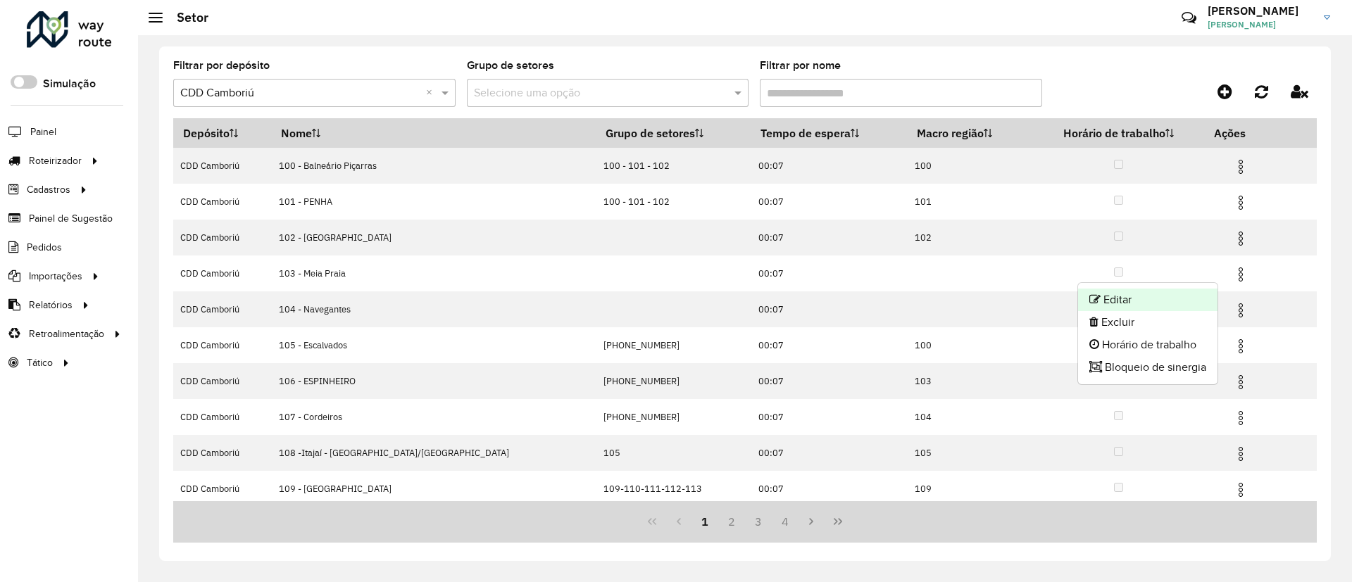
click at [1141, 296] on li "Editar" at bounding box center [1147, 300] width 139 height 23
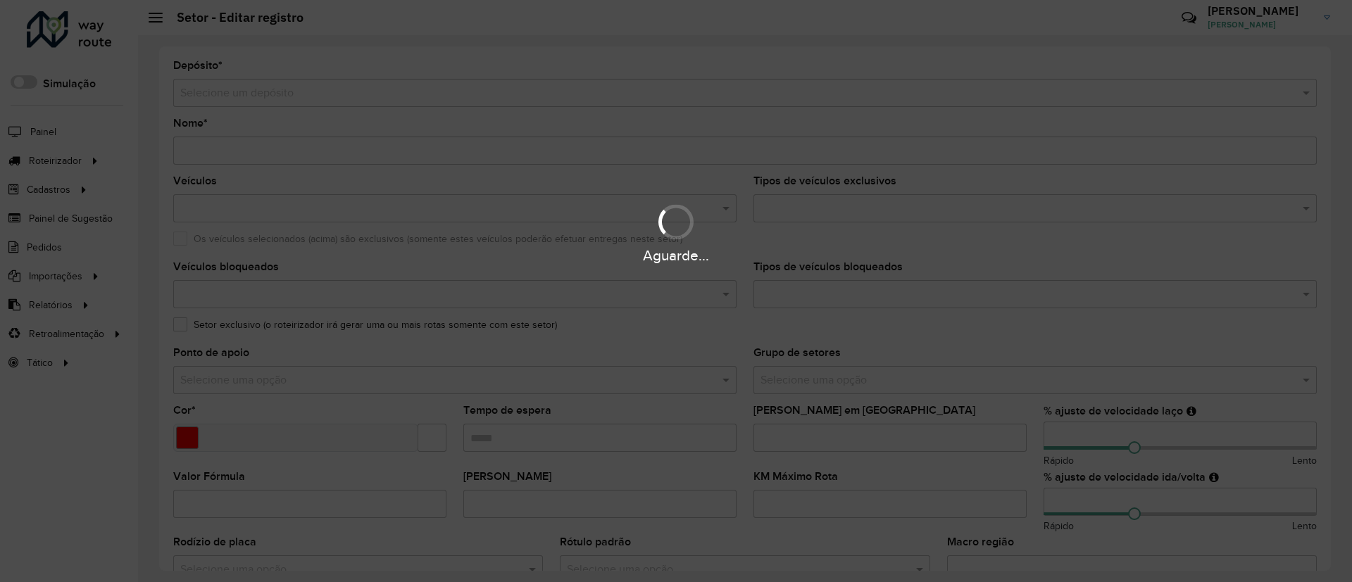
type input "**********"
type input "*******"
type input "*****"
type input "**"
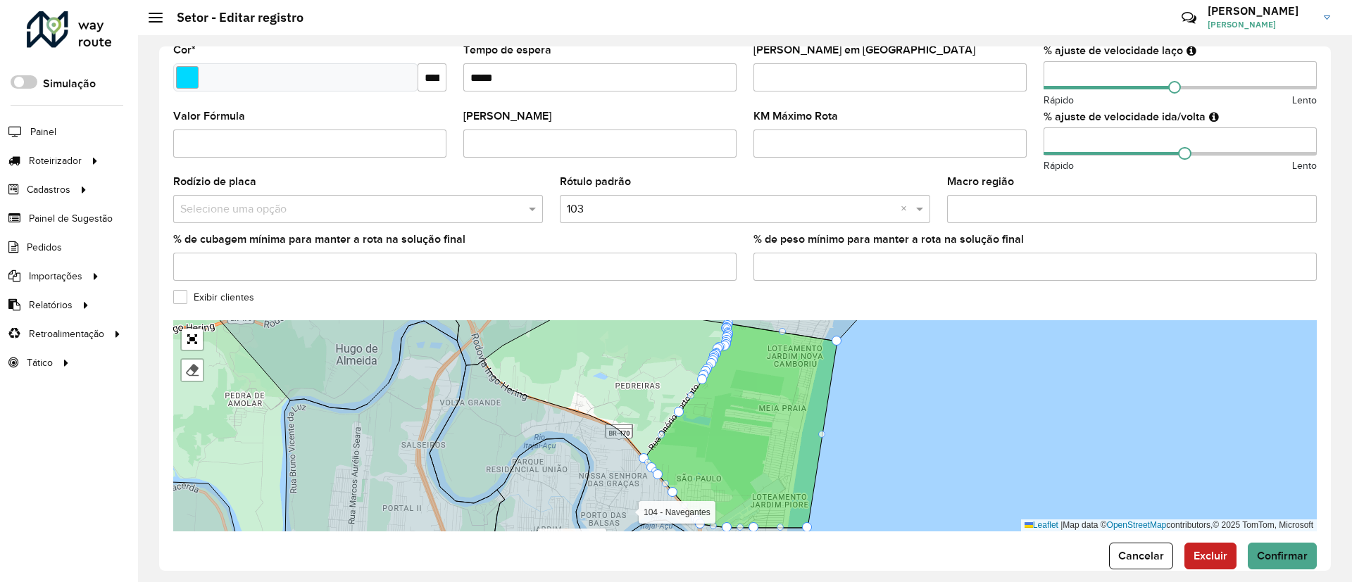
scroll to position [384, 0]
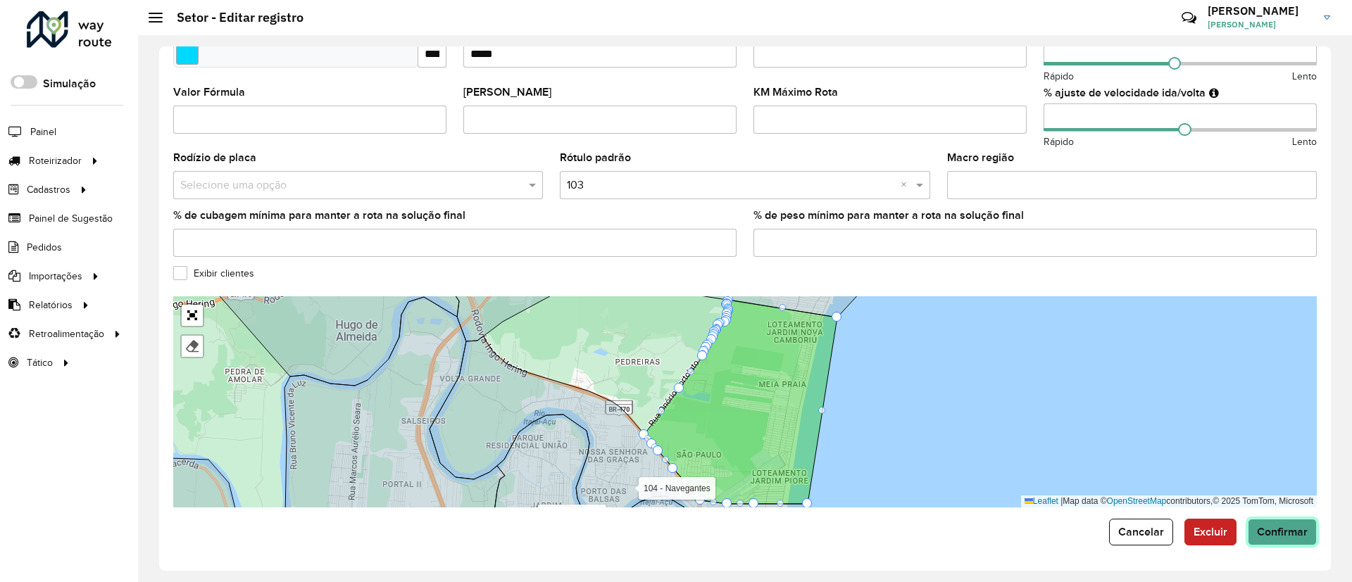
click at [1285, 533] on span "Confirmar" at bounding box center [1282, 532] width 51 height 12
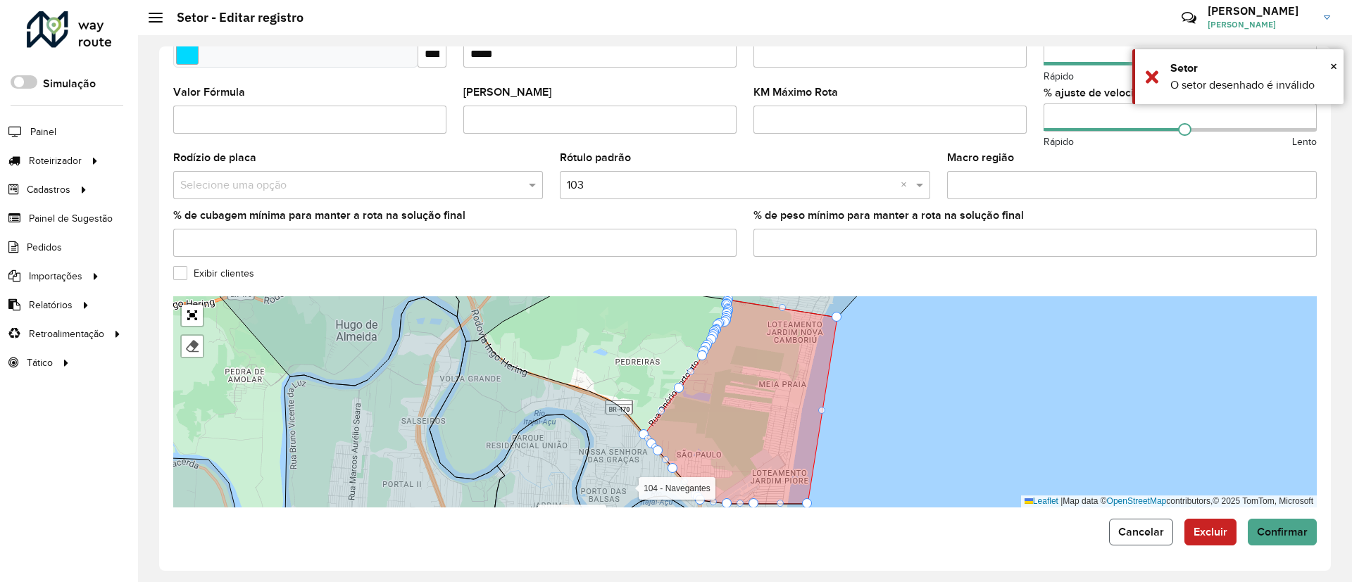
click at [1139, 523] on button "Cancelar" at bounding box center [1141, 532] width 64 height 27
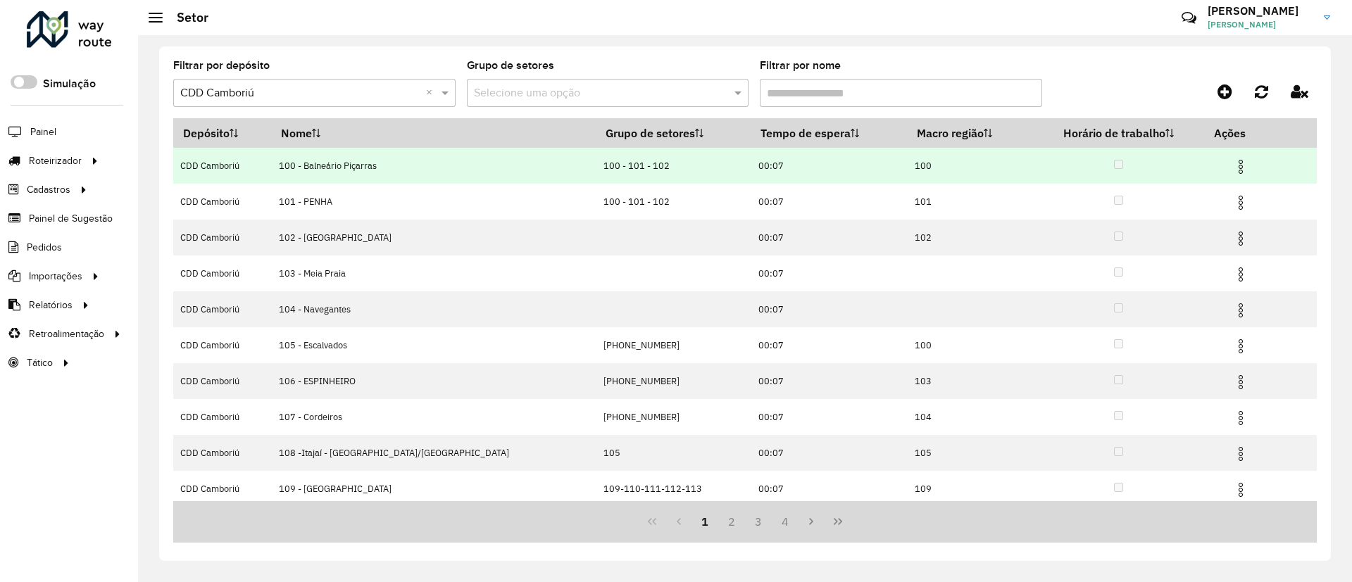
click at [1232, 164] on img at bounding box center [1240, 166] width 17 height 17
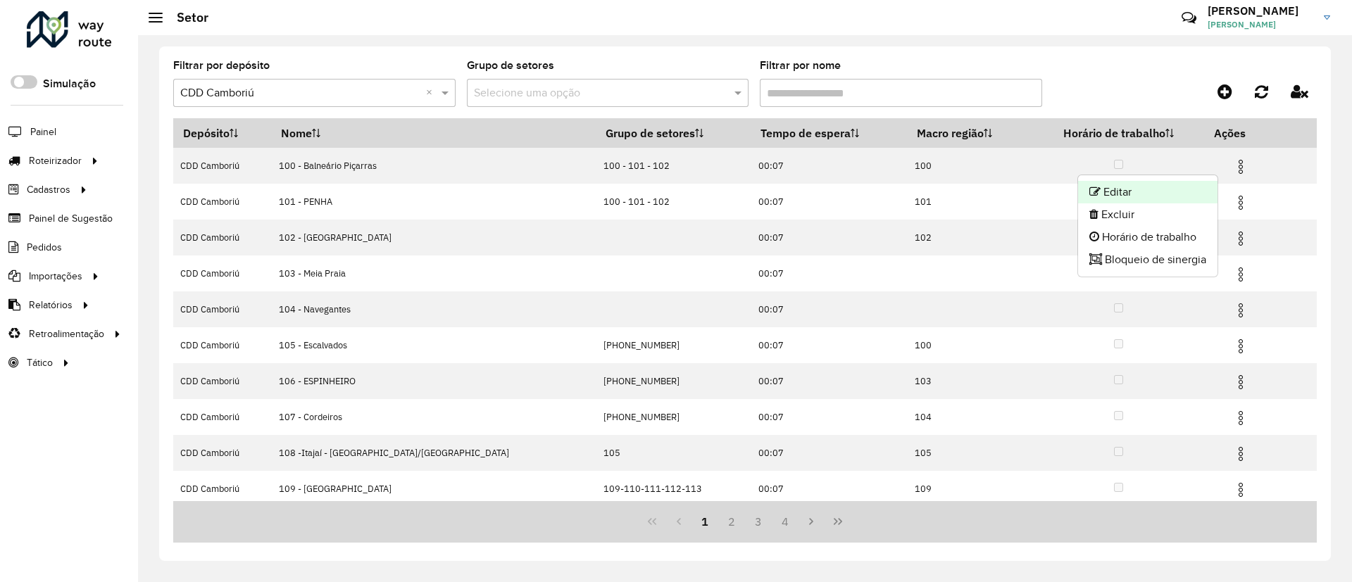
click at [1175, 194] on li "Editar" at bounding box center [1147, 192] width 139 height 23
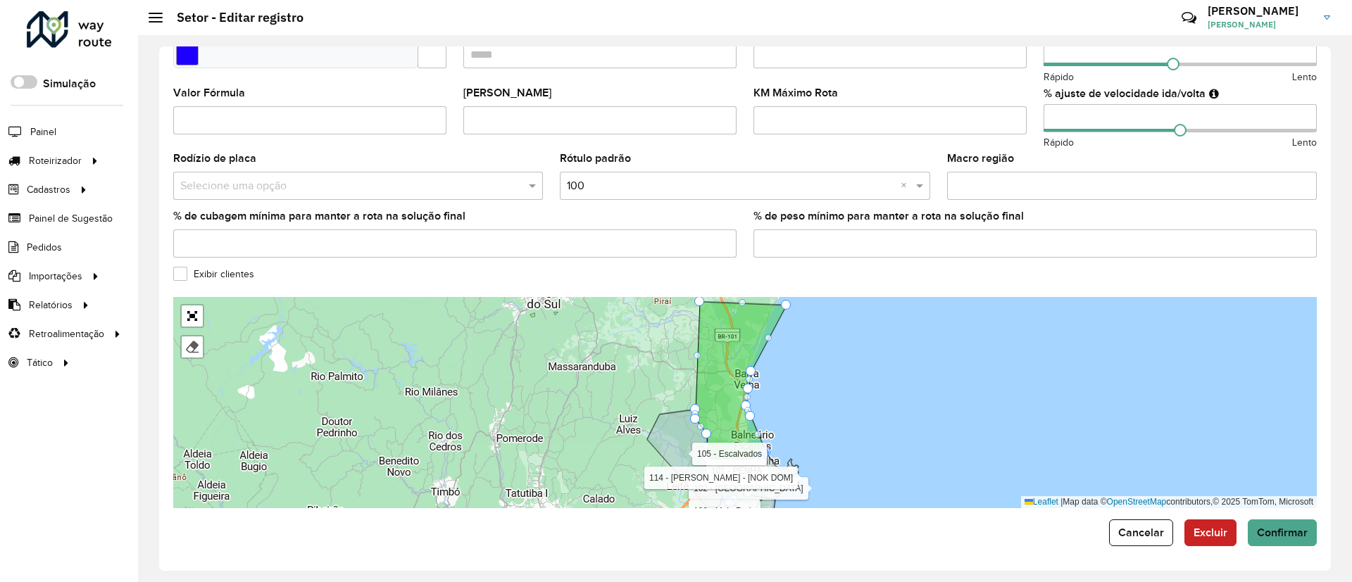
scroll to position [384, 0]
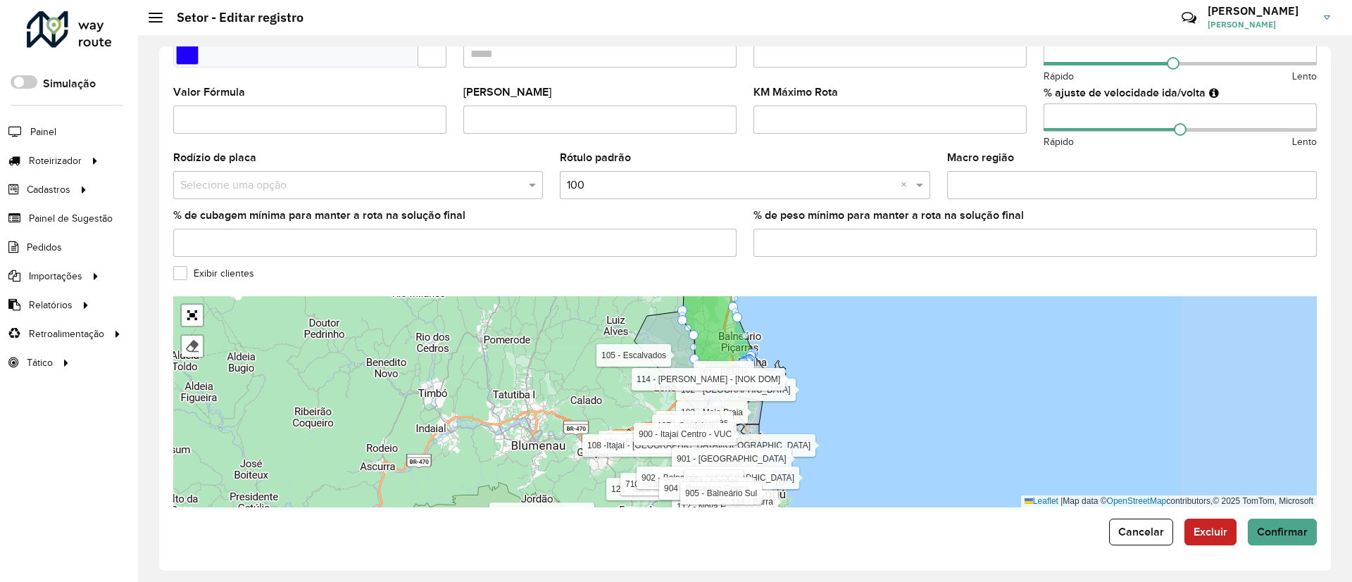
drag, startPoint x: 1101, startPoint y: 403, endPoint x: 849, endPoint y: 330, distance: 262.5
click at [849, 330] on div "101 - PENHA 102 - São Miguel 103 - Meia Praia 104 - Navegantes 105 - Escalvados…" at bounding box center [744, 401] width 1143 height 211
click at [1284, 537] on span "Confirmar" at bounding box center [1282, 532] width 51 height 12
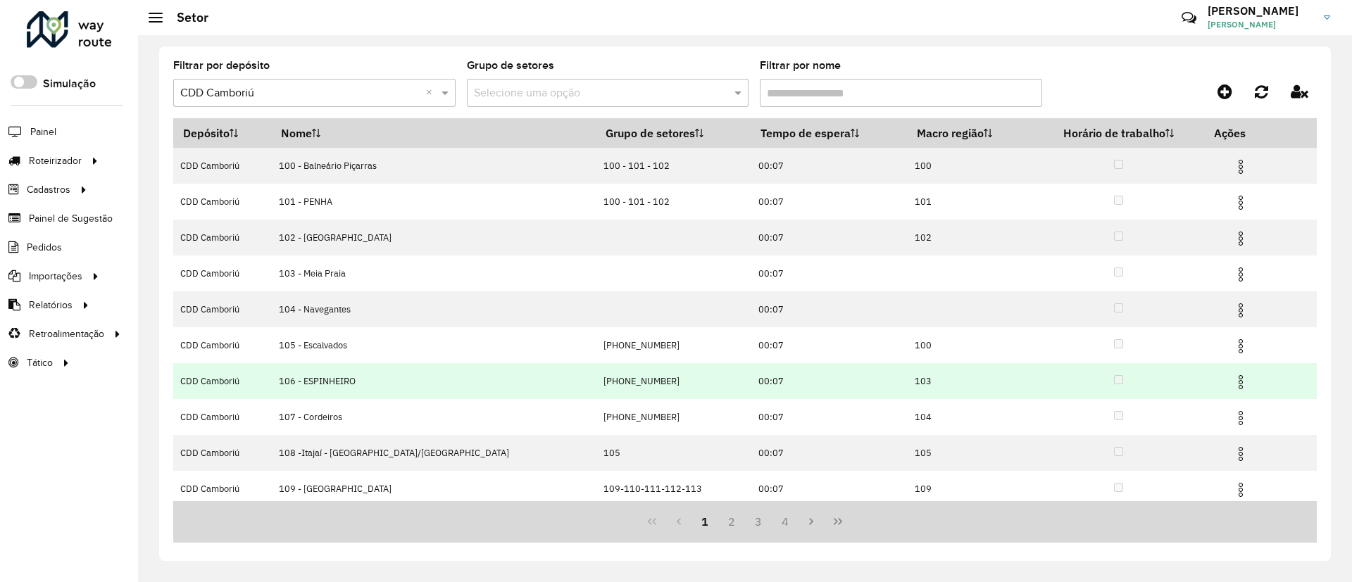
click at [1232, 381] on img at bounding box center [1240, 382] width 17 height 17
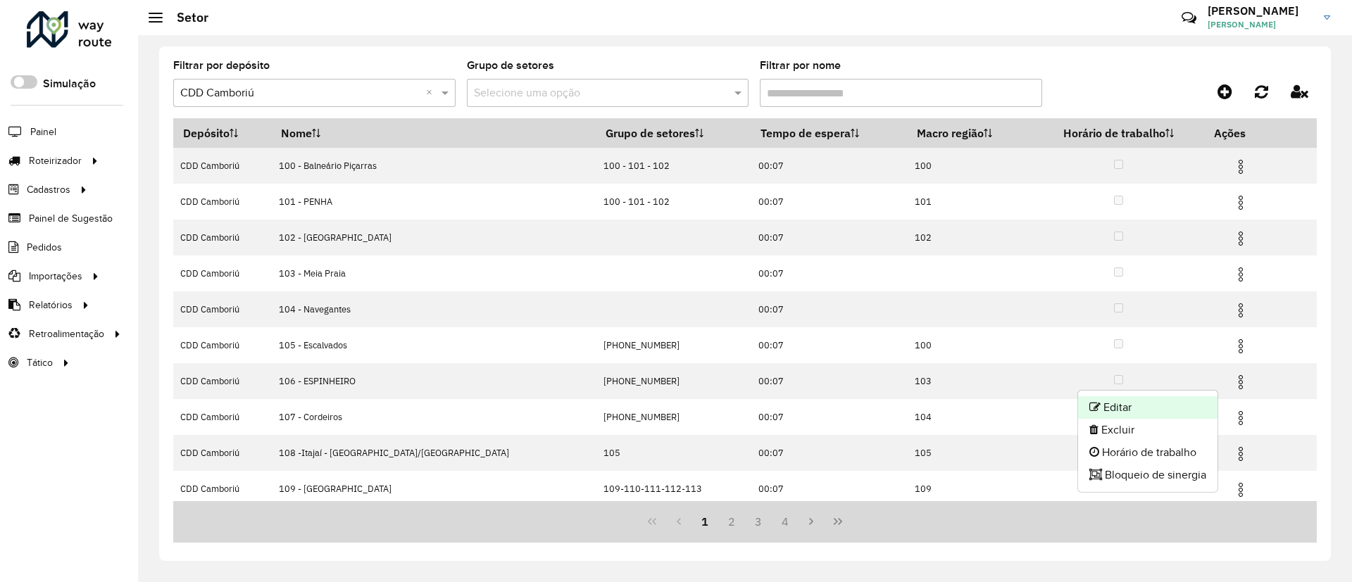
click at [1162, 406] on li "Editar" at bounding box center [1147, 407] width 139 height 23
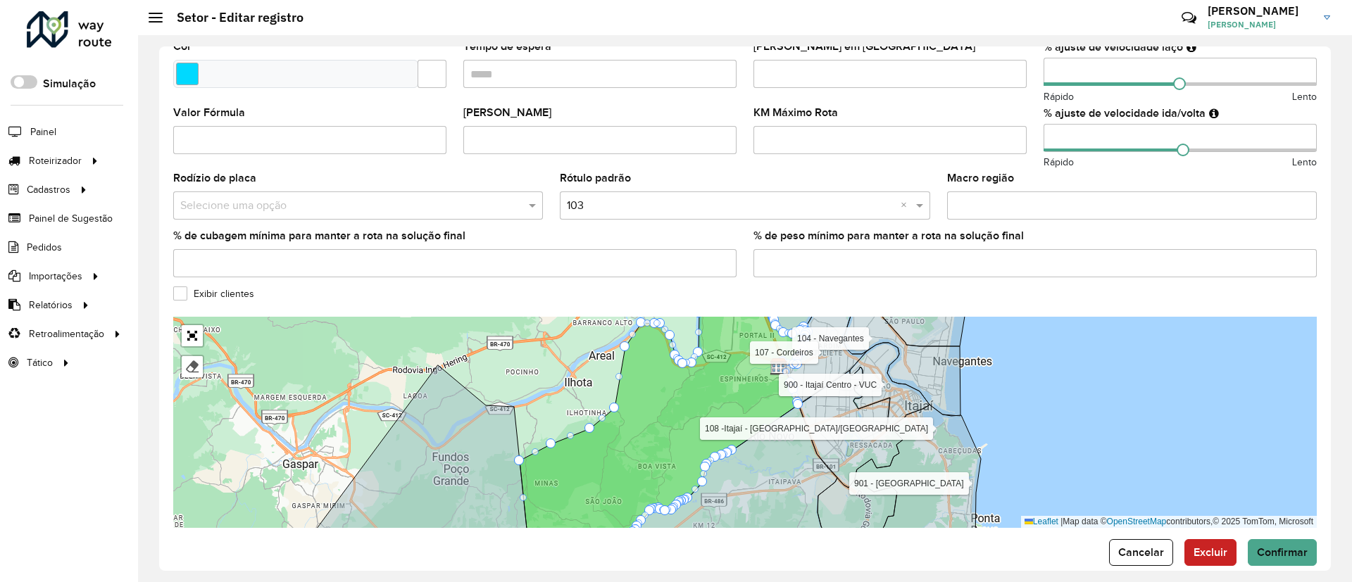
scroll to position [384, 0]
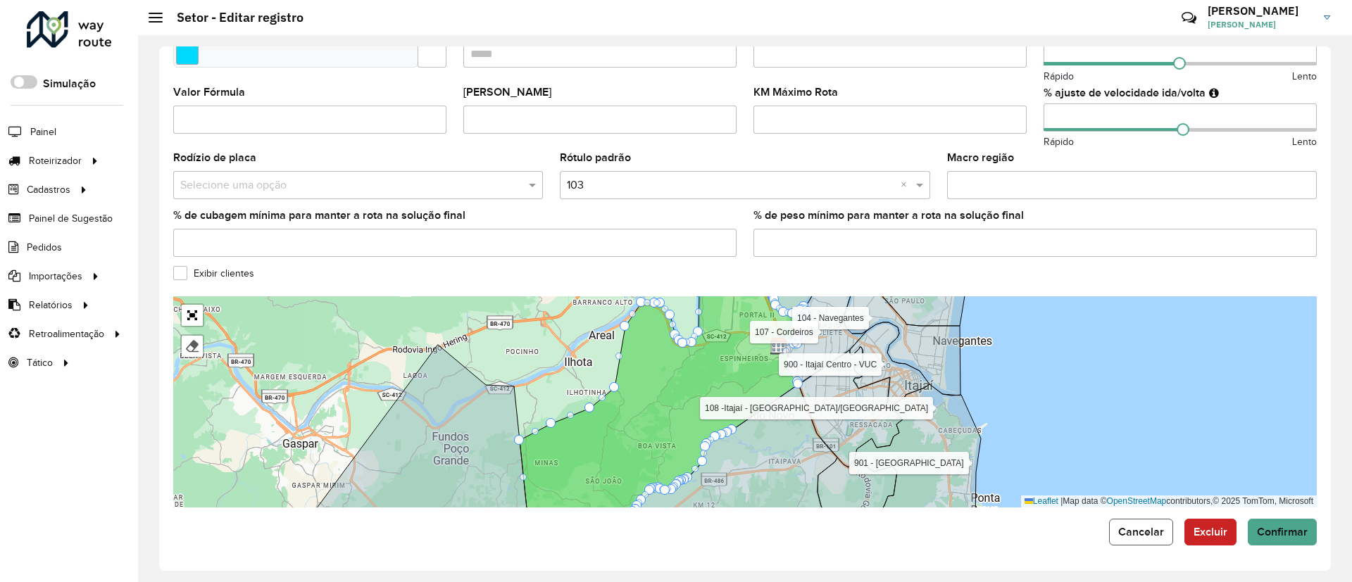
click at [1151, 534] on span "Cancelar" at bounding box center [1141, 532] width 46 height 12
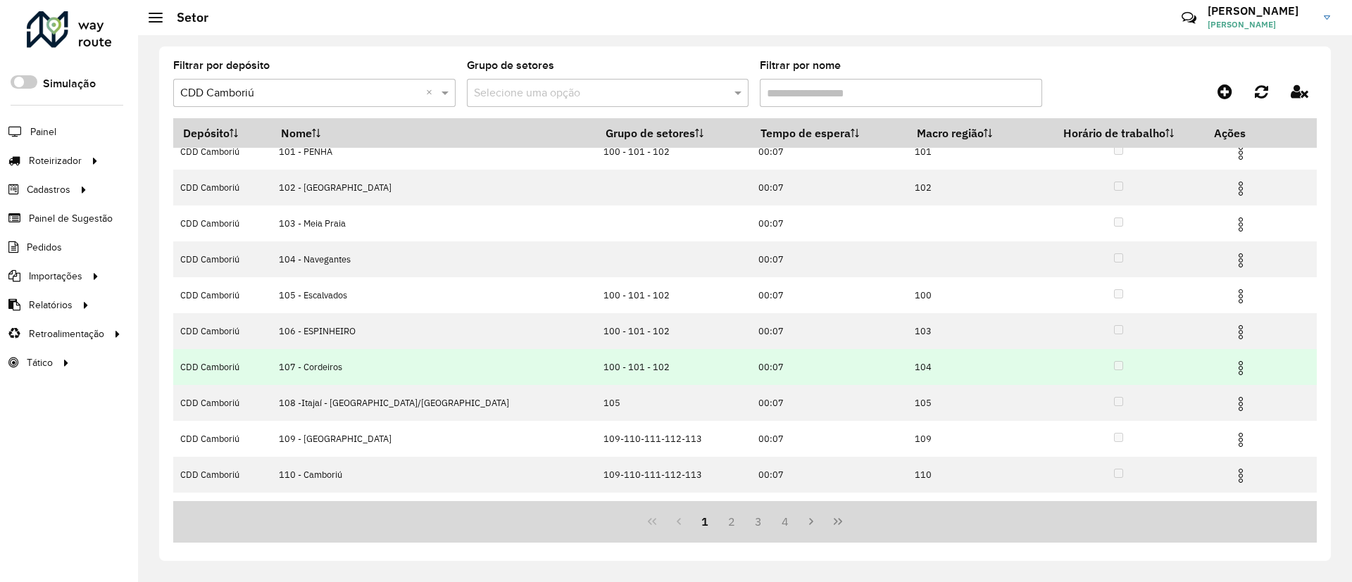
scroll to position [77, 0]
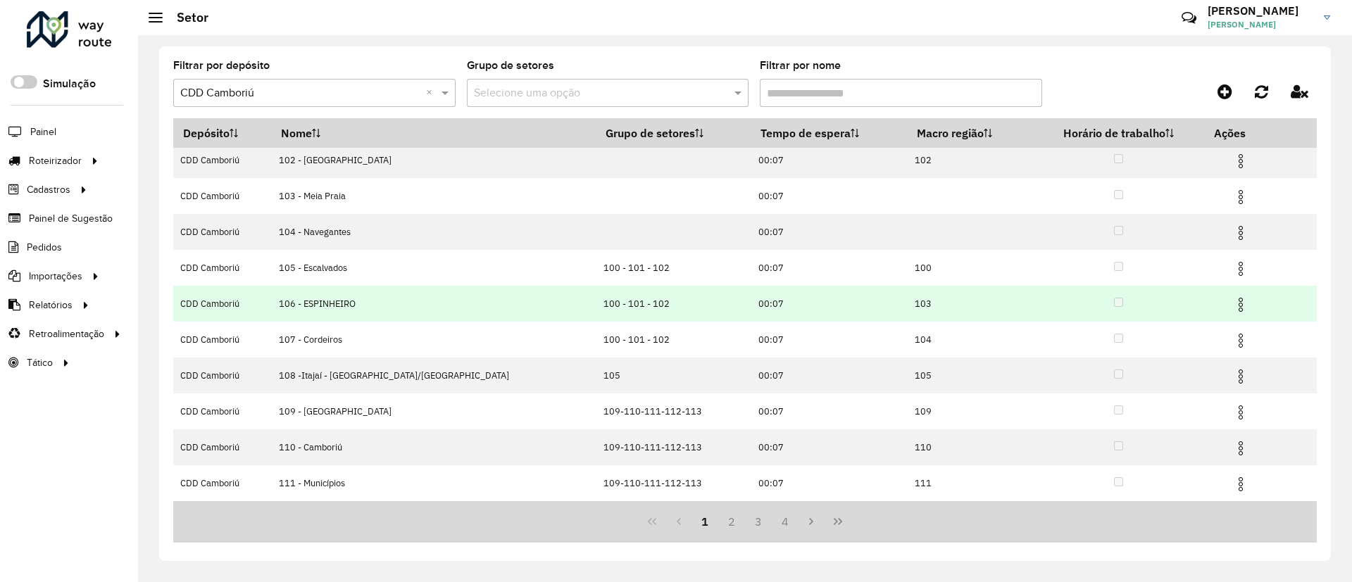
click at [1232, 298] on img at bounding box center [1240, 304] width 17 height 17
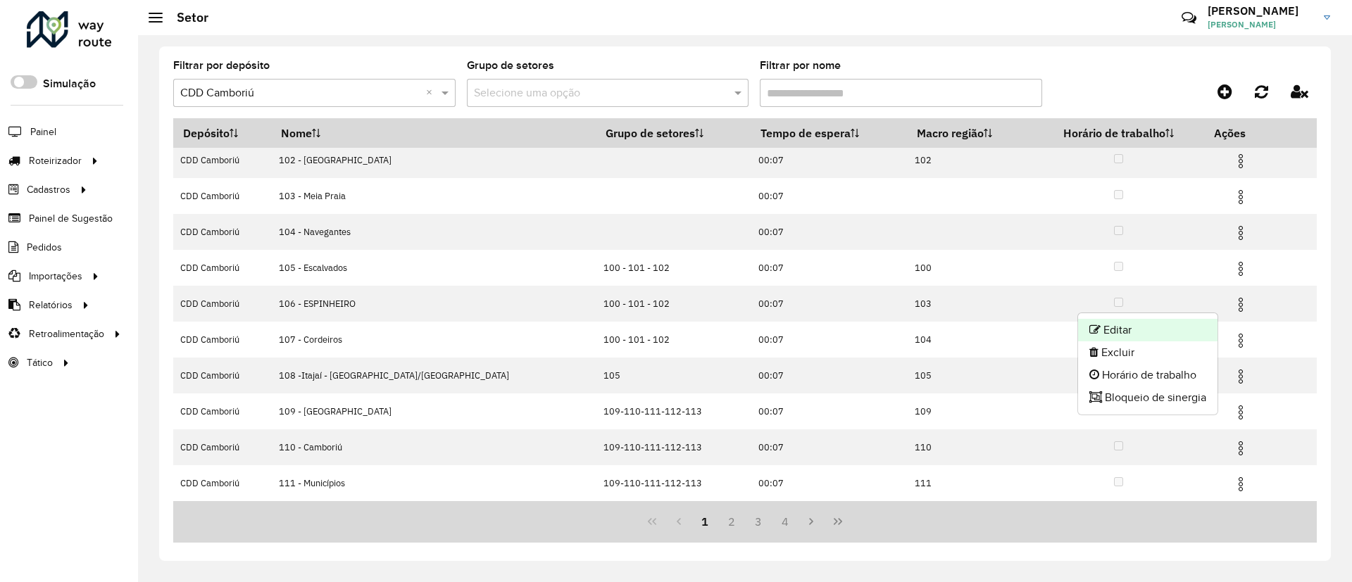
click at [1148, 327] on li "Editar" at bounding box center [1147, 330] width 139 height 23
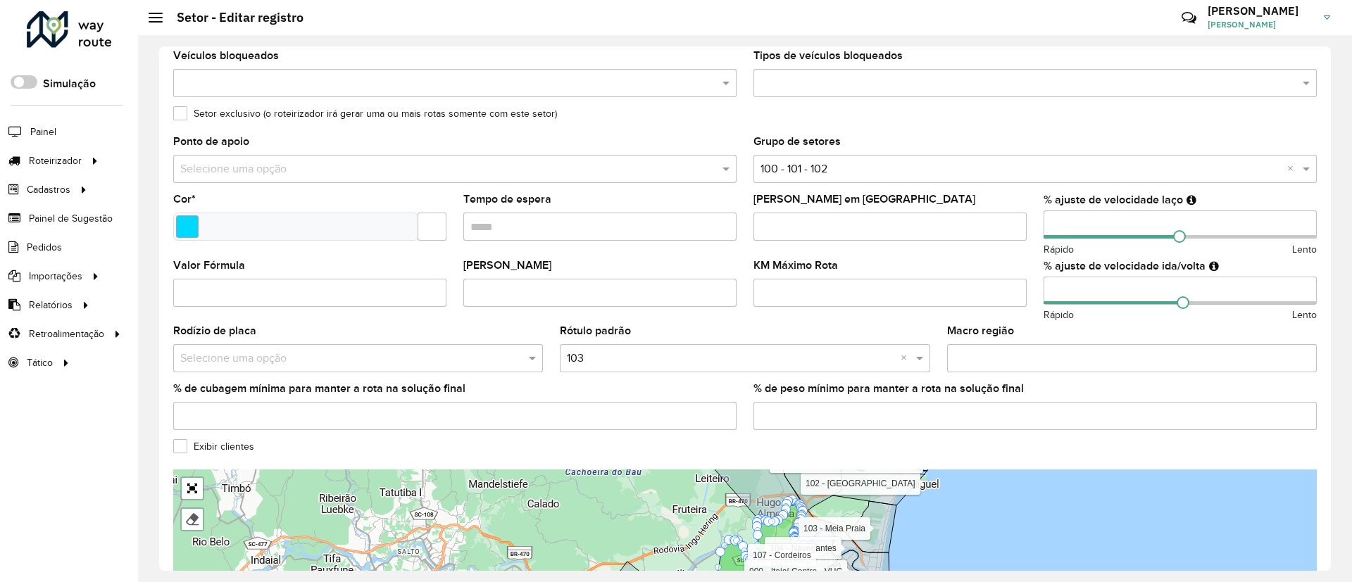
scroll to position [321, 0]
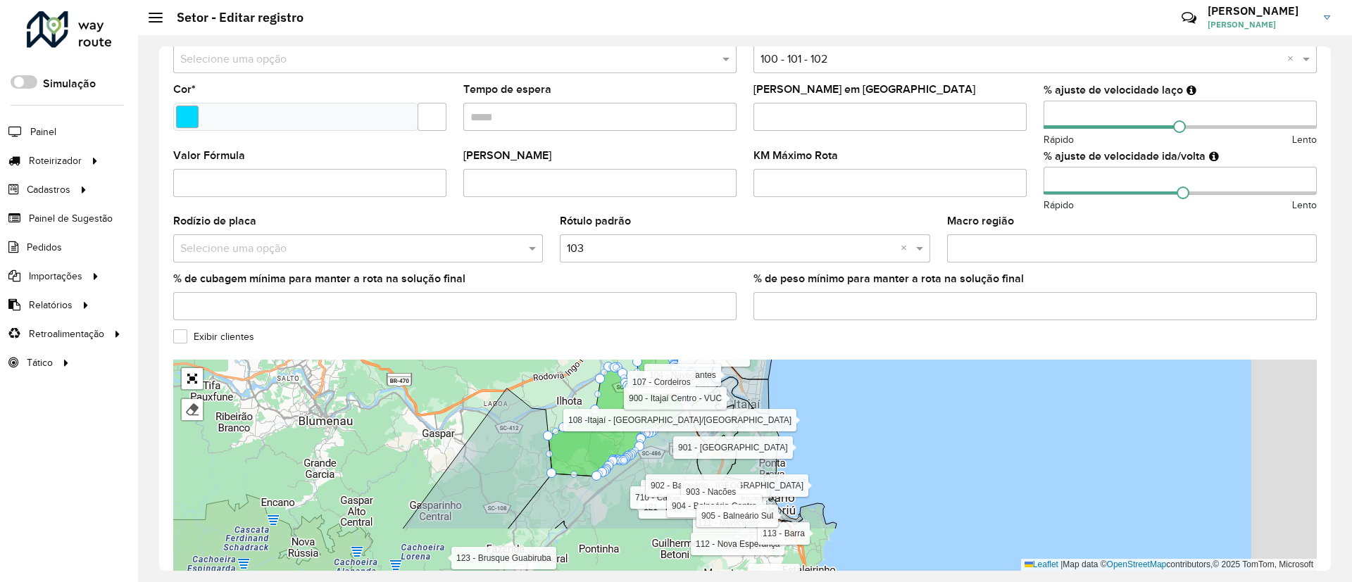
drag, startPoint x: 608, startPoint y: 472, endPoint x: 550, endPoint y: 456, distance: 60.0
click at [550, 456] on div "100 - Balneário Piçarras 101 - PENHA 102 - São Miguel 103 - Meia Praia 104 - Na…" at bounding box center [744, 465] width 1143 height 211
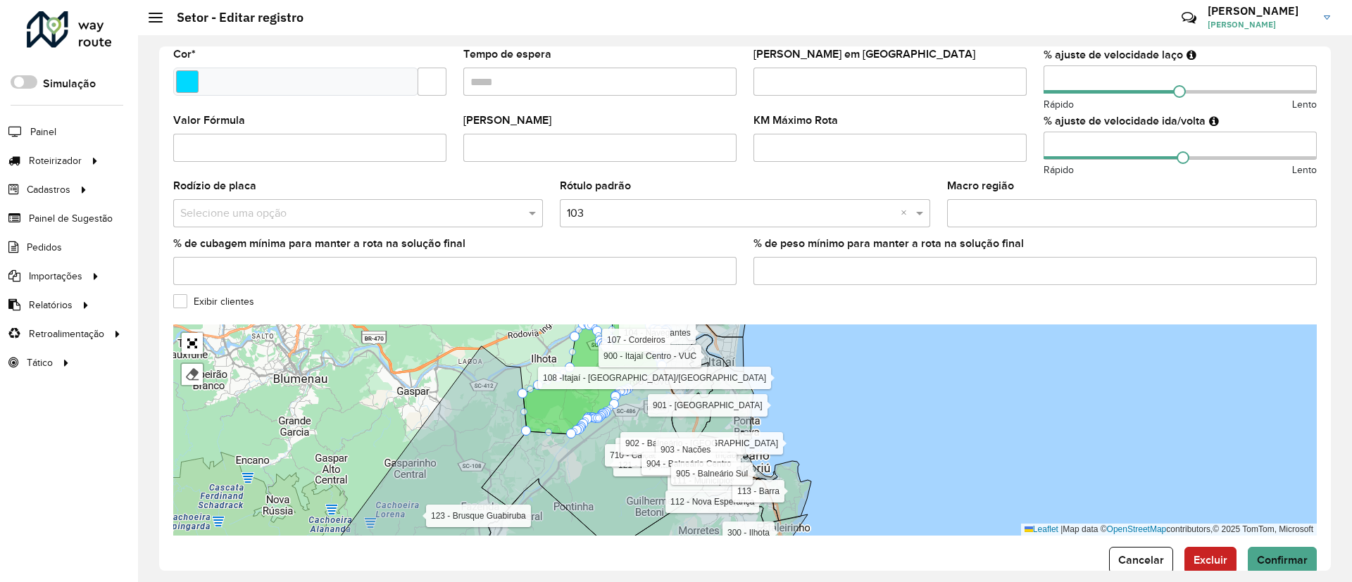
scroll to position [384, 0]
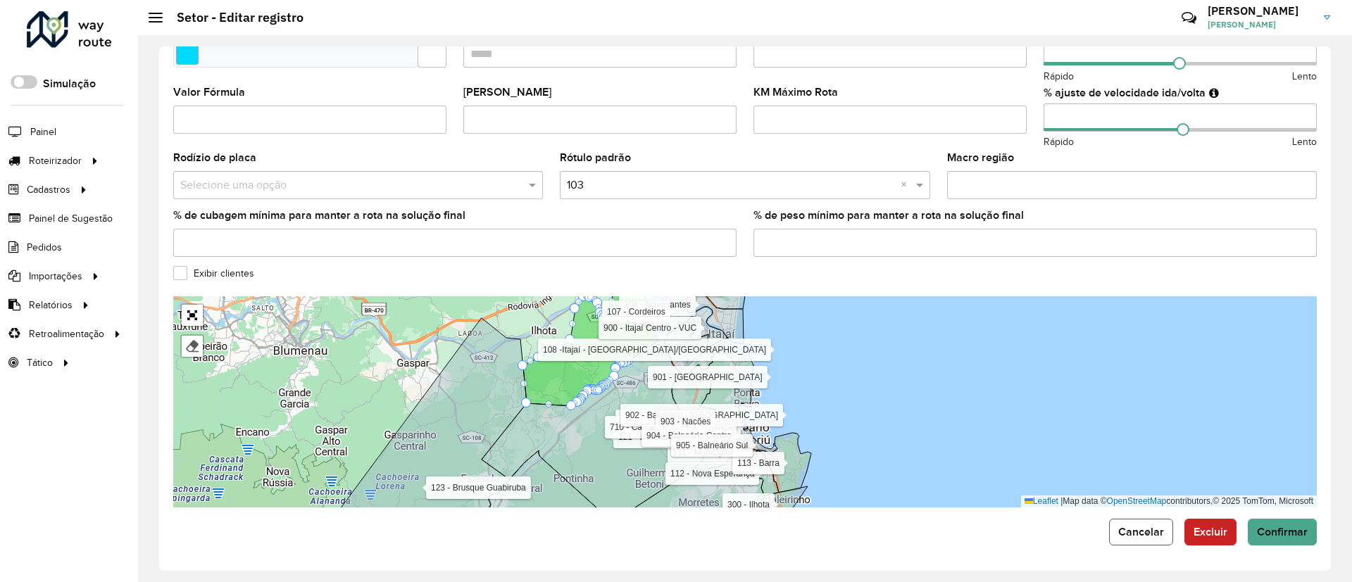
click at [1133, 530] on span "Cancelar" at bounding box center [1141, 532] width 46 height 12
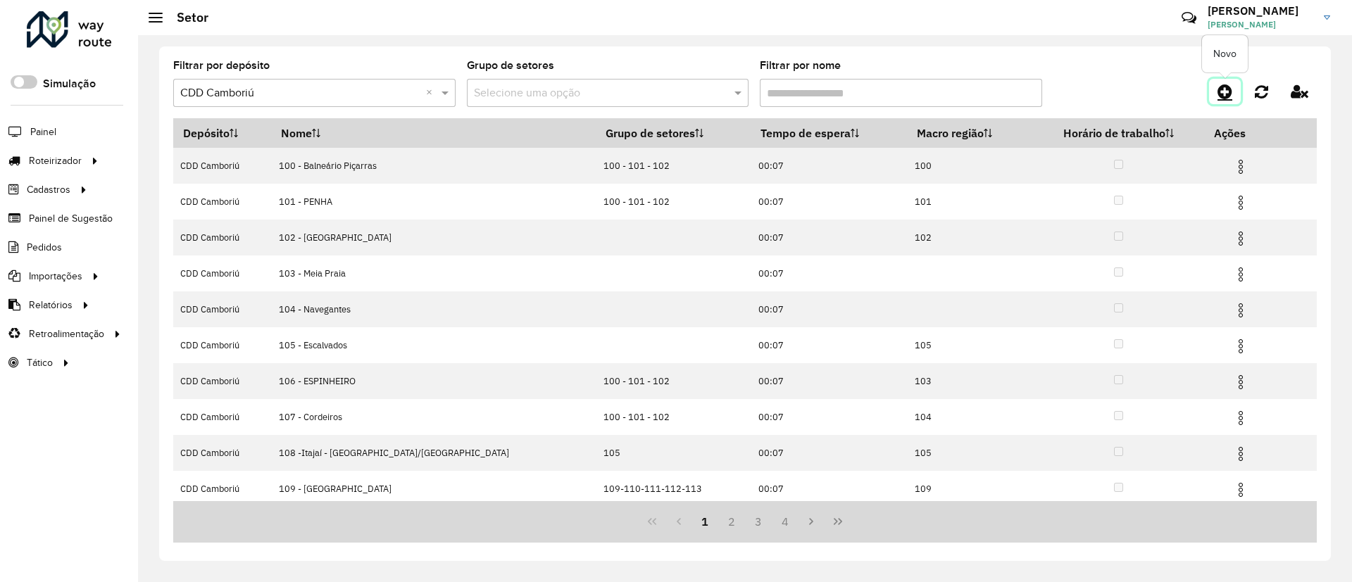
click at [1225, 93] on icon at bounding box center [1224, 91] width 15 height 17
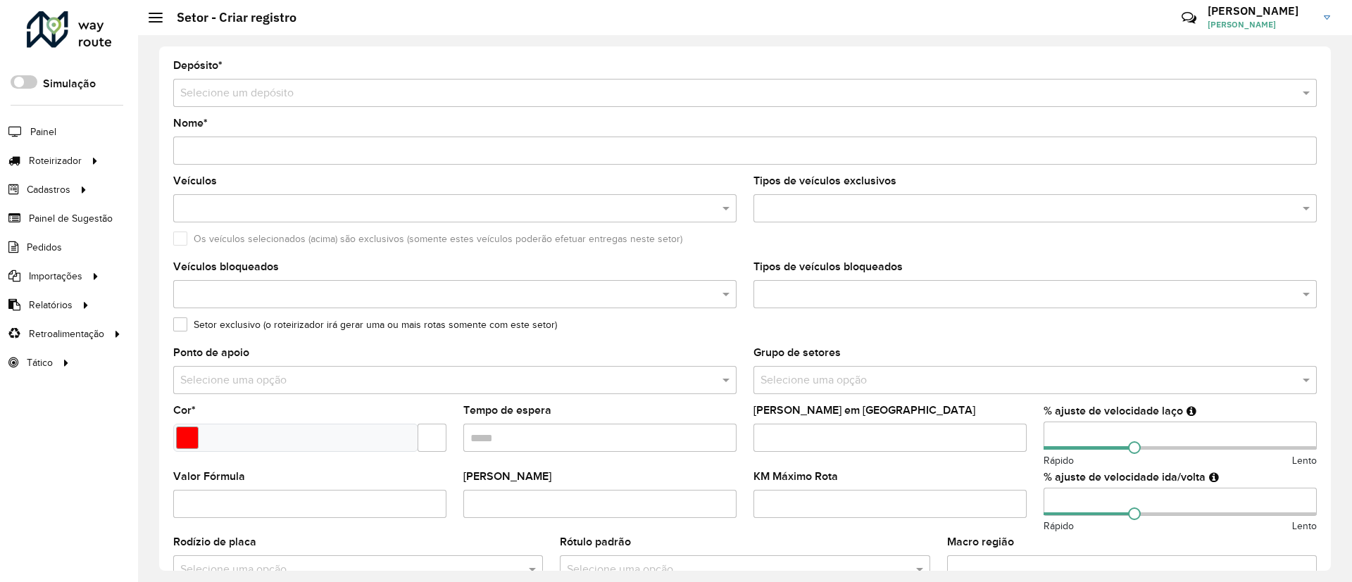
click at [422, 91] on input "text" at bounding box center [730, 93] width 1101 height 17
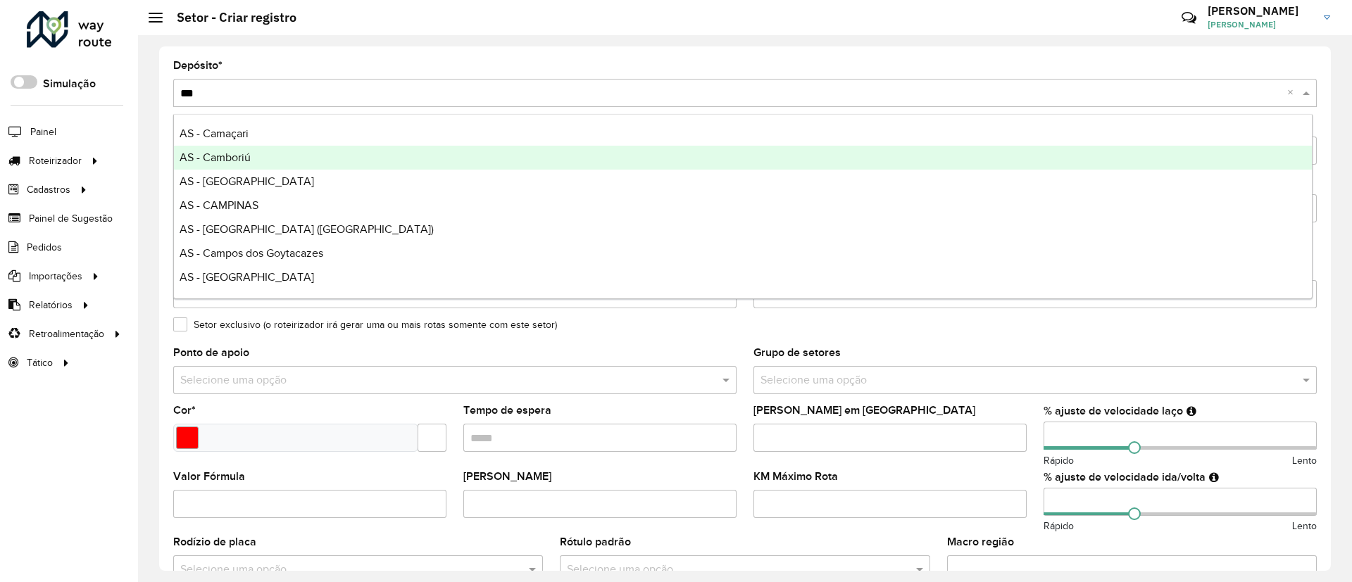
type input "****"
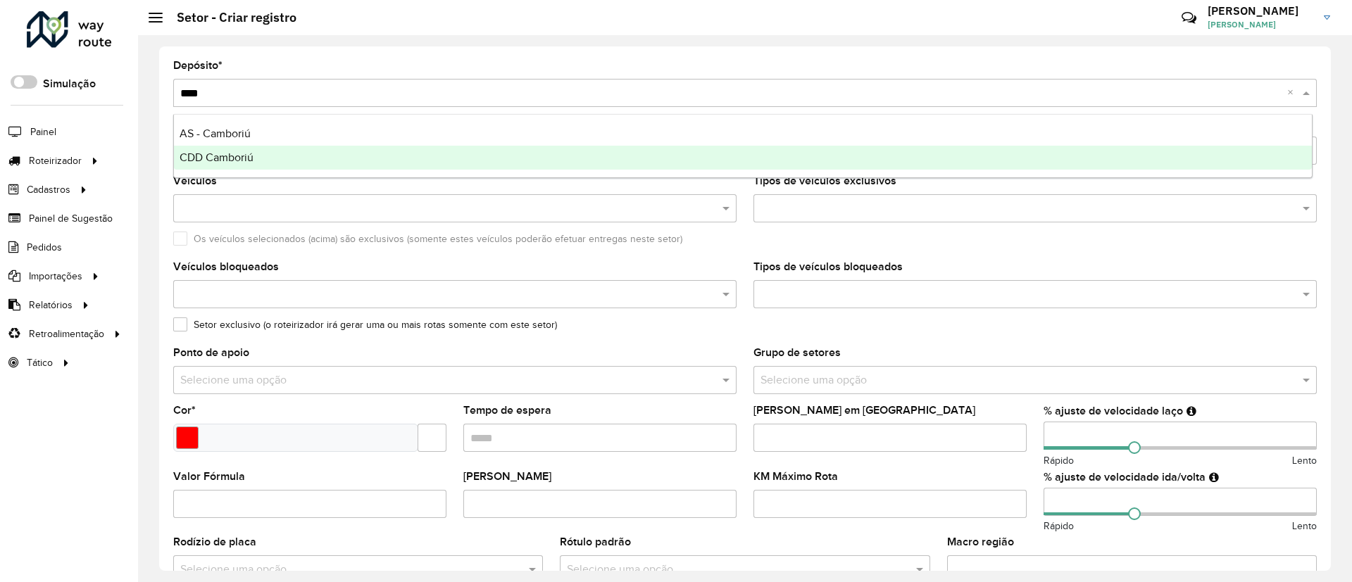
click at [425, 161] on div "CDD Camboriú" at bounding box center [743, 158] width 1138 height 24
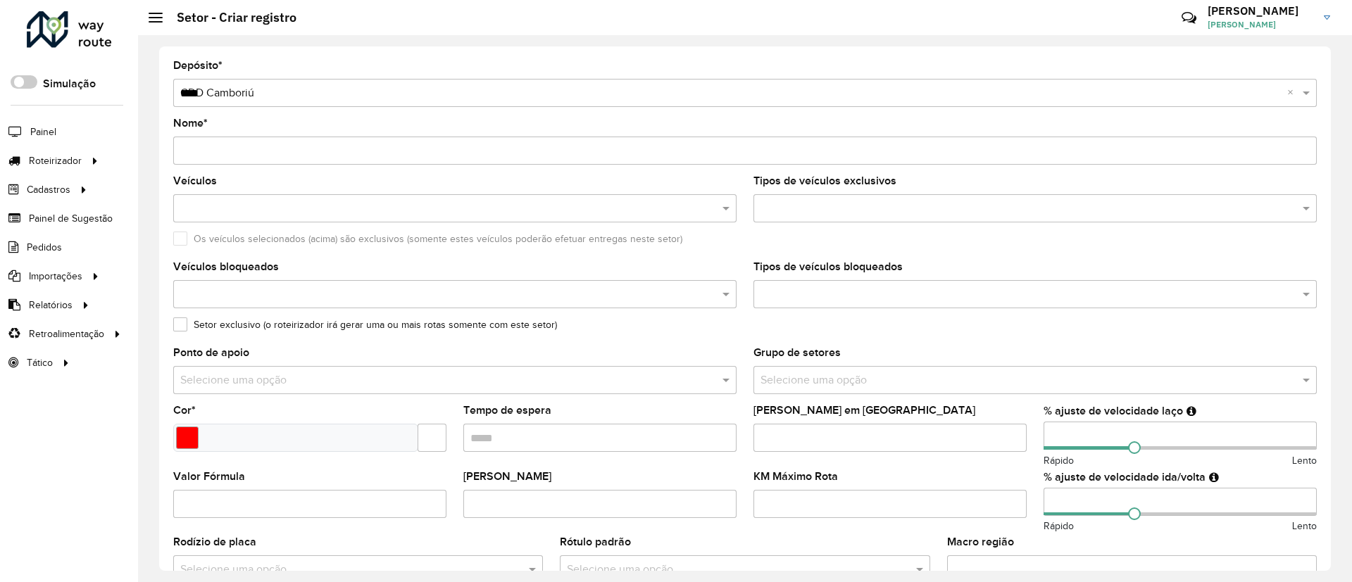
click at [382, 139] on input "Nome *" at bounding box center [744, 151] width 1143 height 28
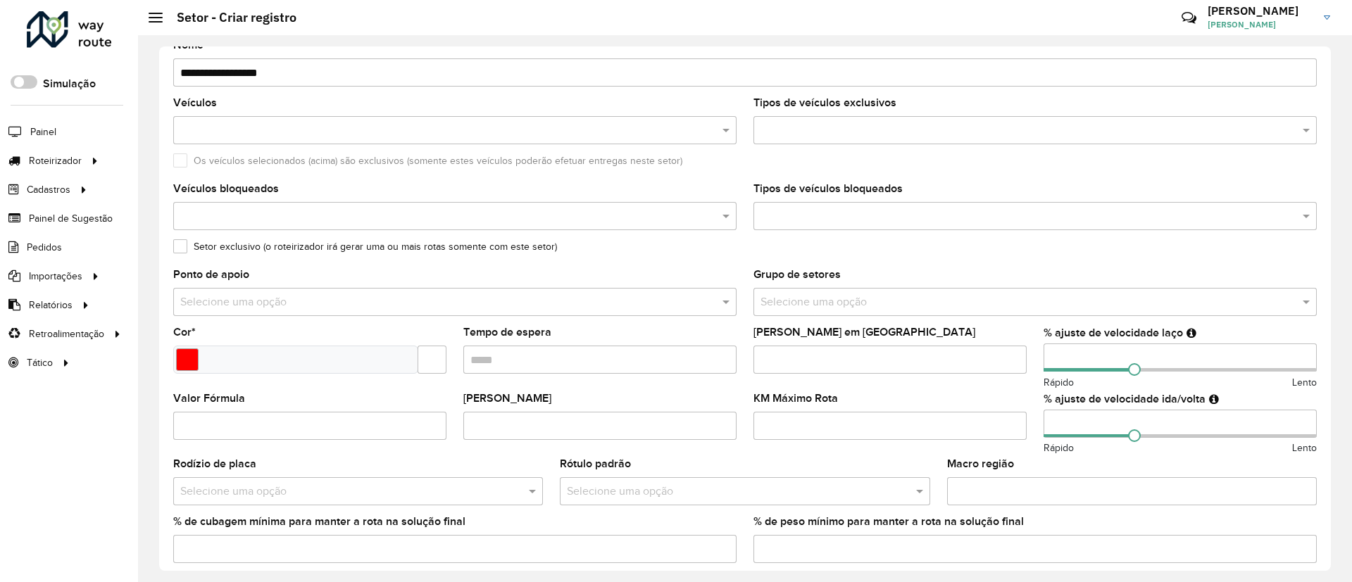
scroll to position [211, 0]
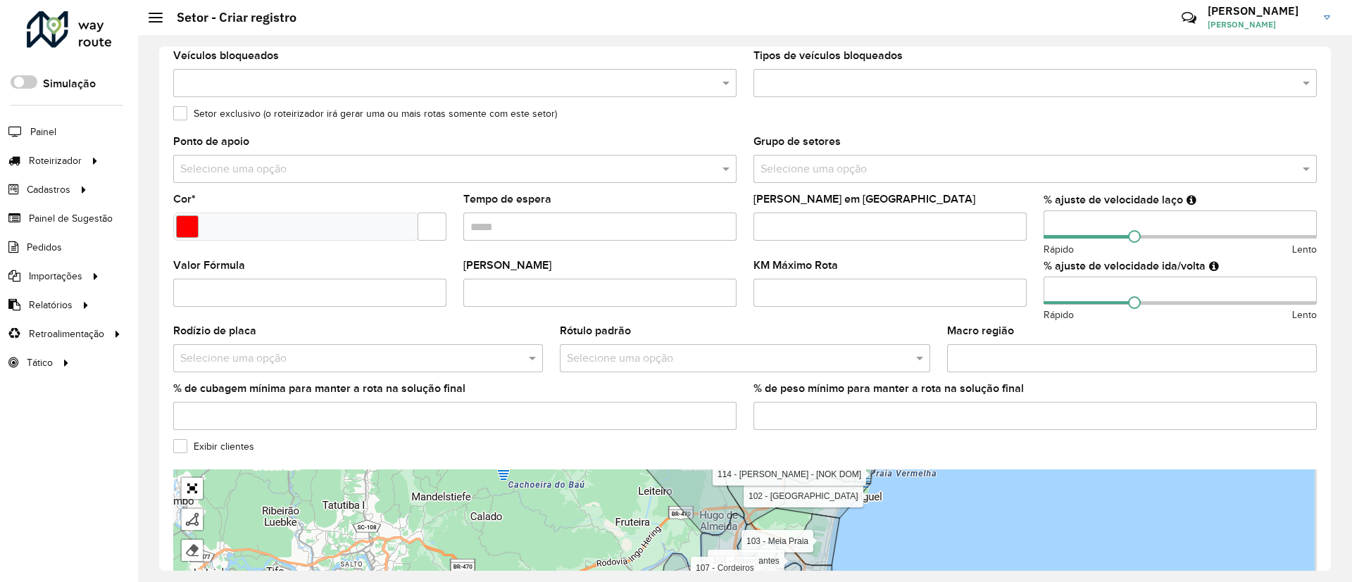
type input "**********"
click at [988, 355] on input "Macro região" at bounding box center [1132, 358] width 370 height 28
type input "***"
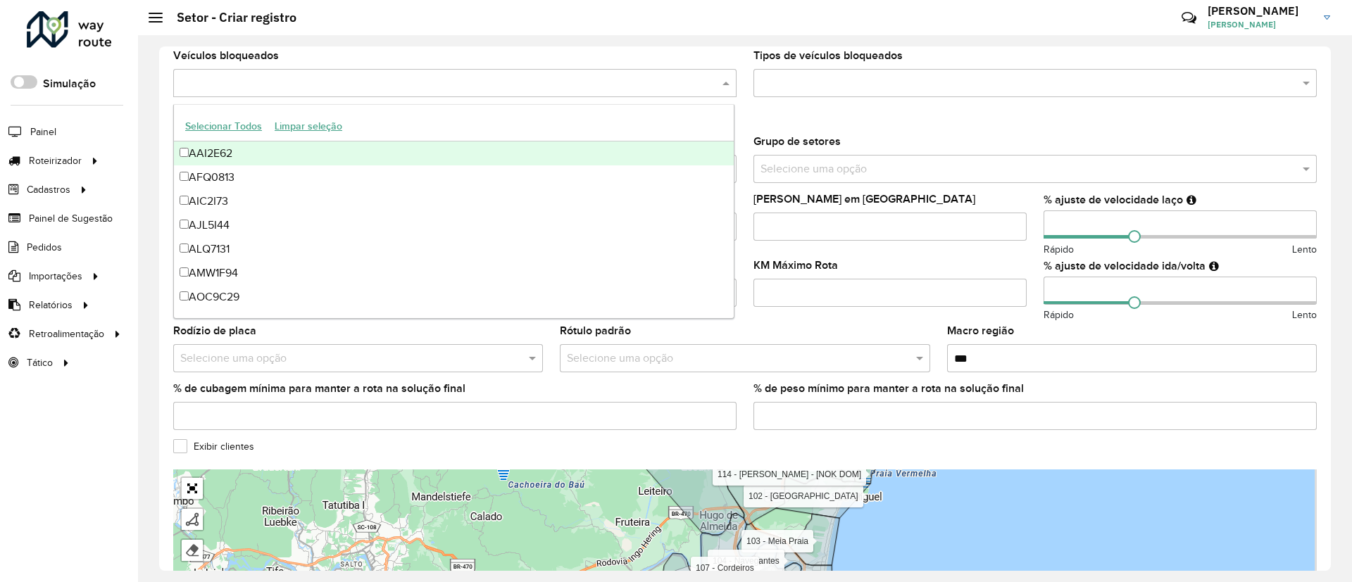
click at [603, 82] on input "text" at bounding box center [448, 83] width 542 height 17
paste input "*******"
type input "*******"
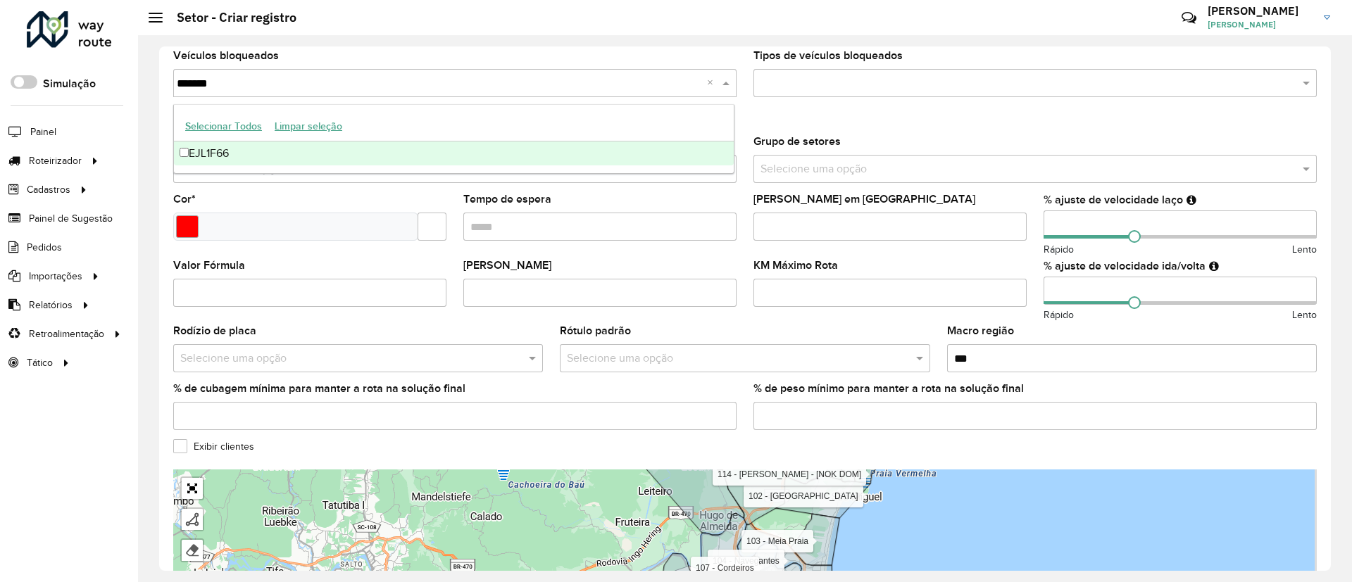
click at [377, 144] on div "EJL1F66" at bounding box center [454, 154] width 560 height 24
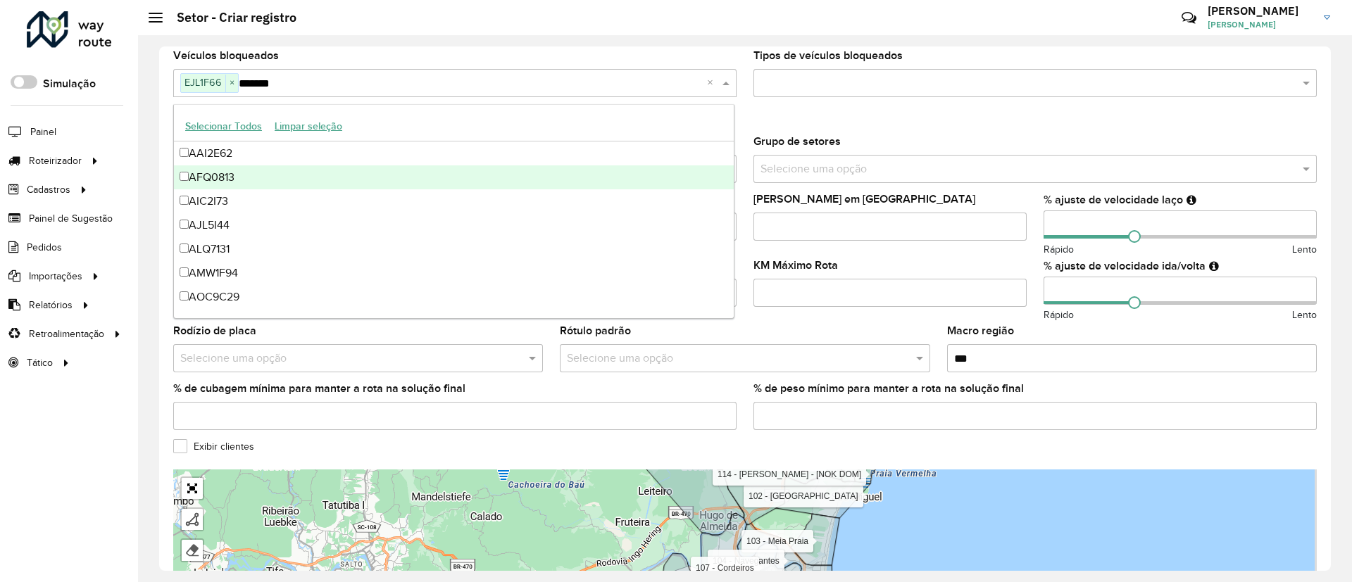
click at [745, 127] on formly-field "Setor exclusivo (o roteirizador irá gerar uma ou mais rotas somente com este se…" at bounding box center [745, 122] width 1160 height 28
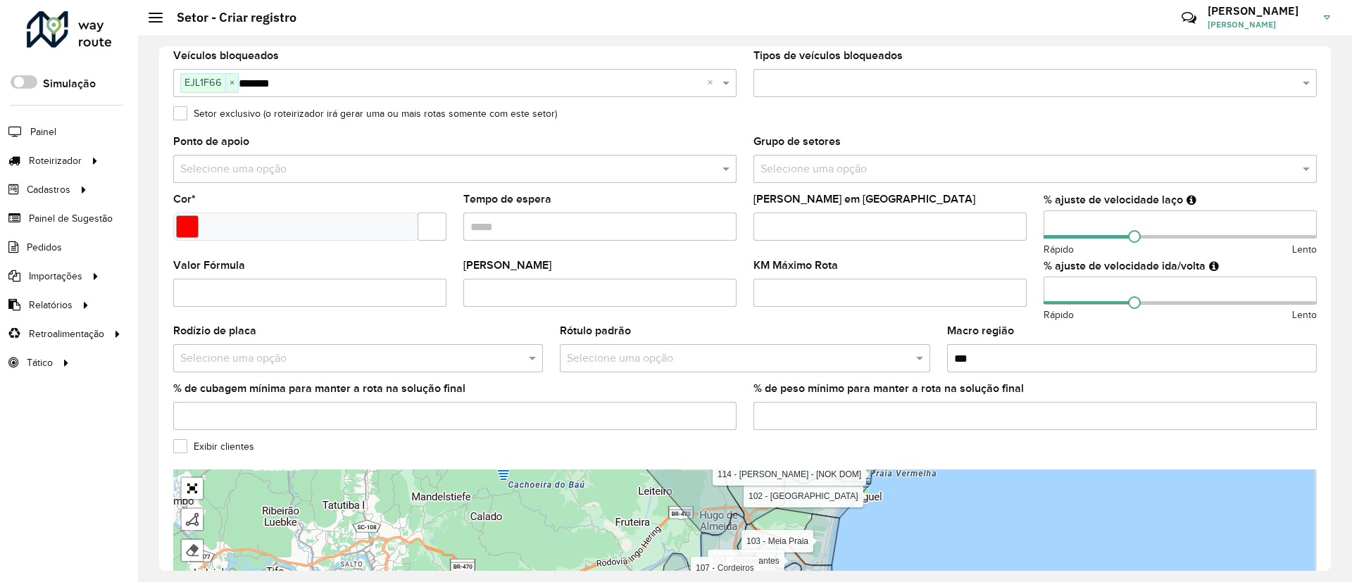
scroll to position [317, 0]
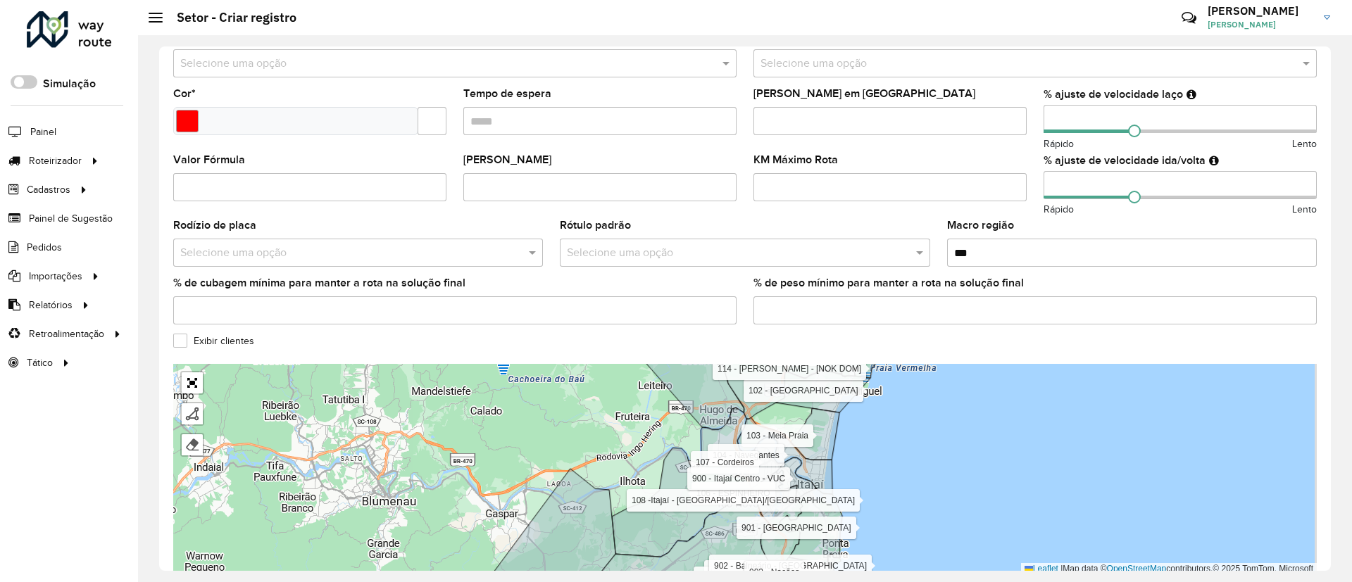
click at [595, 124] on input "Tempo de espera" at bounding box center [599, 121] width 273 height 28
type input "*****"
click at [182, 123] on input "Select a color" at bounding box center [187, 121] width 23 height 23
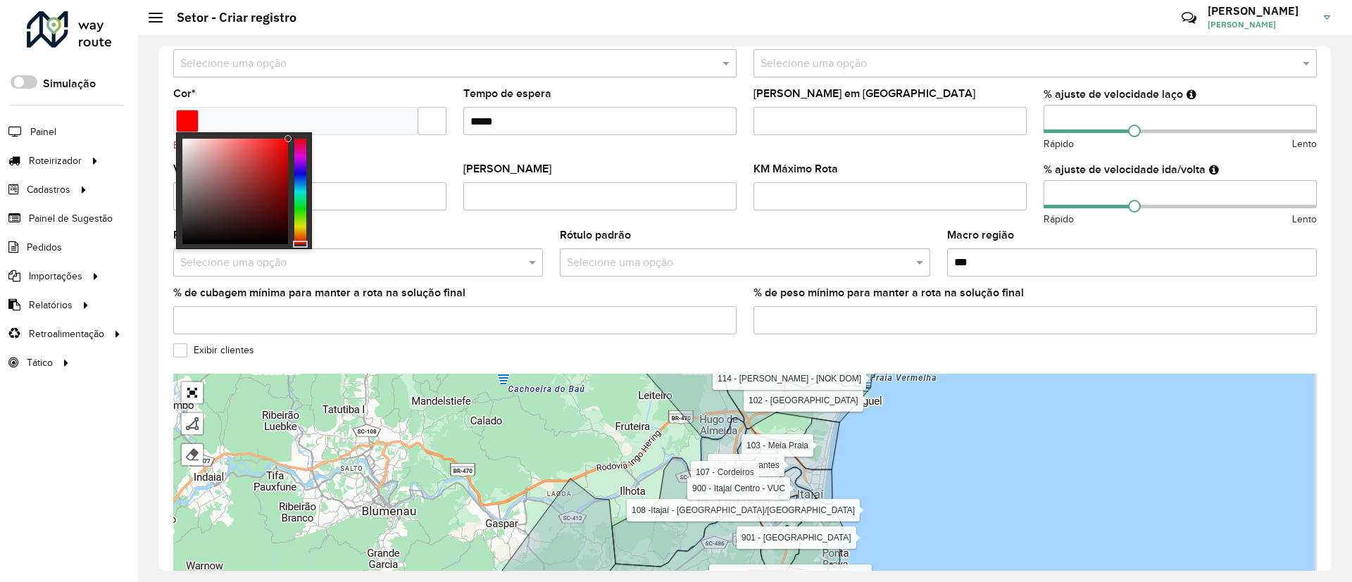
click at [299, 174] on div at bounding box center [300, 192] width 12 height 106
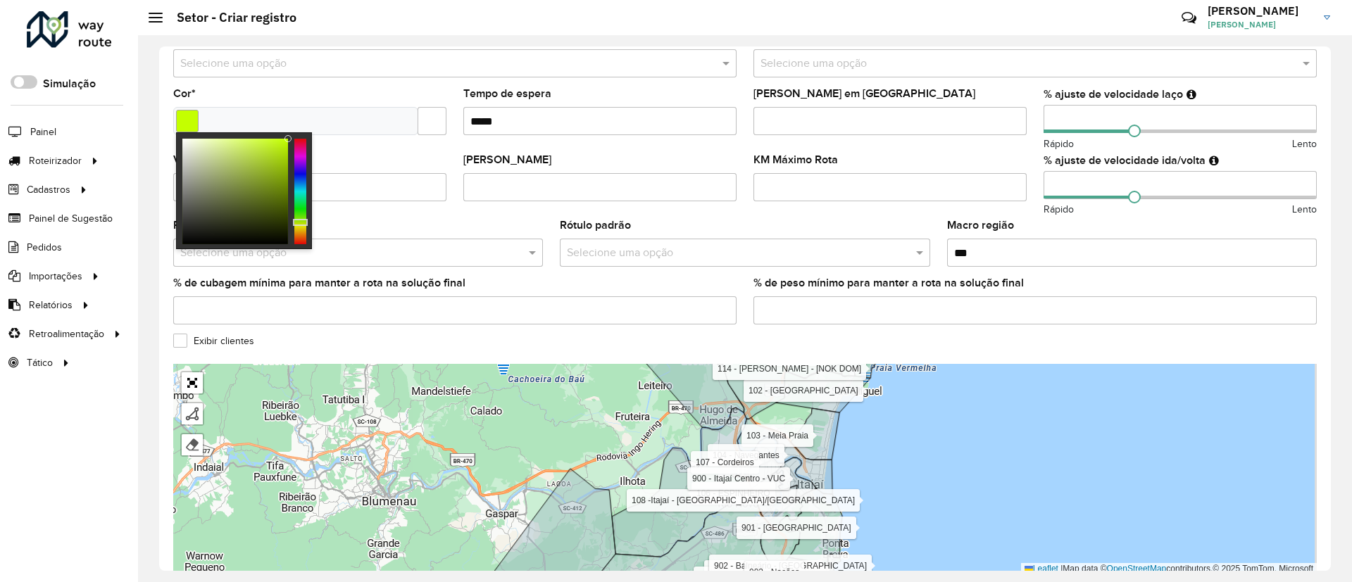
click at [301, 222] on div at bounding box center [300, 192] width 12 height 106
click at [448, 158] on formly-field "Valor Fórmula" at bounding box center [310, 188] width 290 height 66
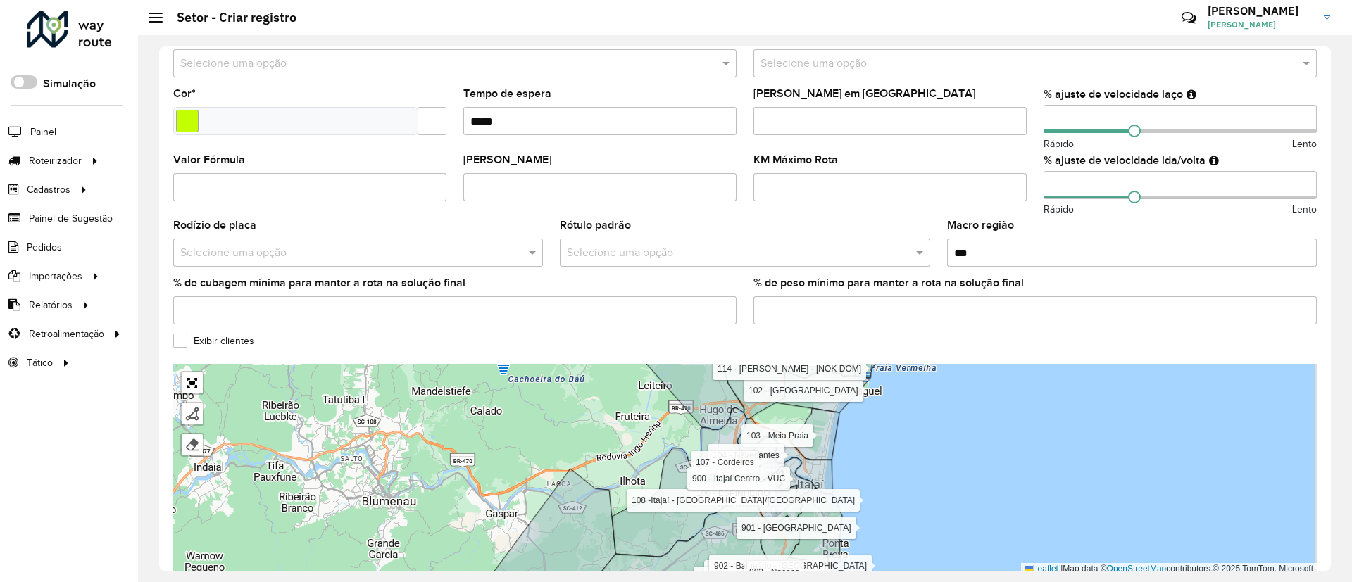
click at [684, 251] on input "text" at bounding box center [730, 253] width 327 height 17
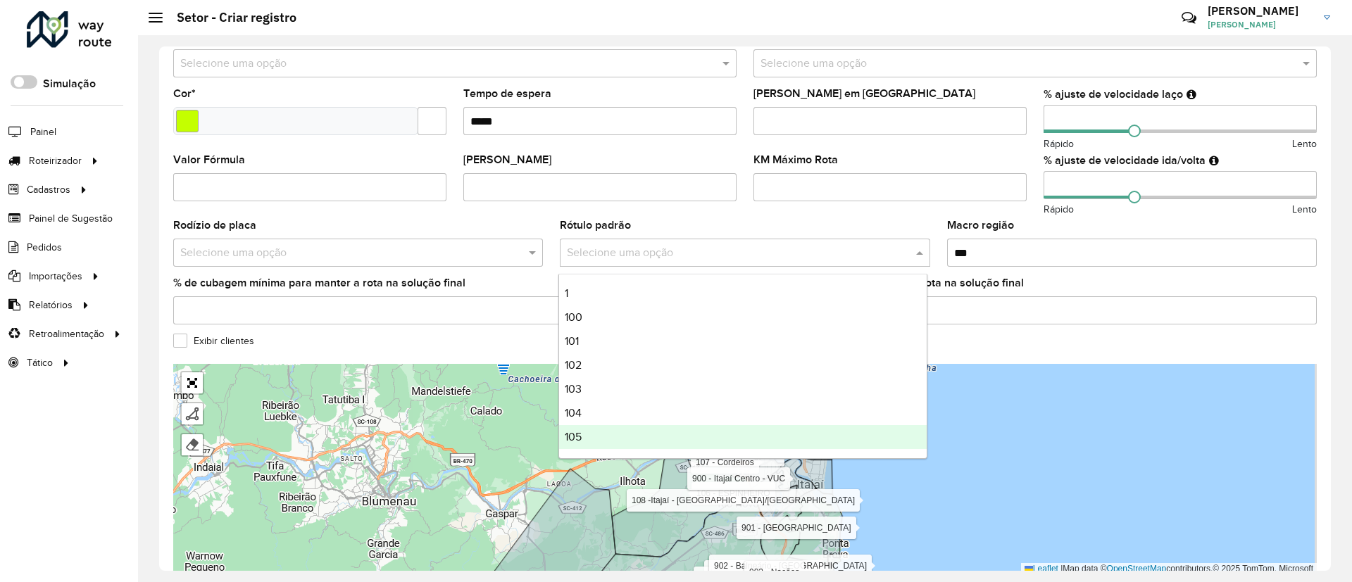
scroll to position [106, 0]
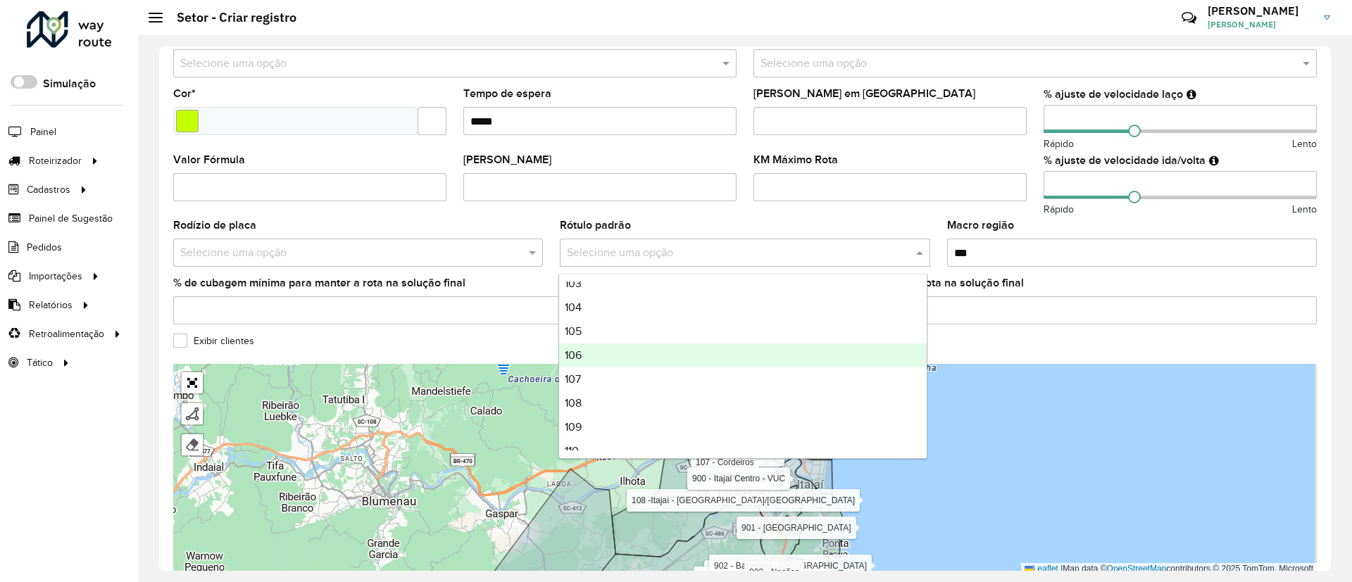
click at [600, 356] on div "106" at bounding box center [742, 356] width 367 height 24
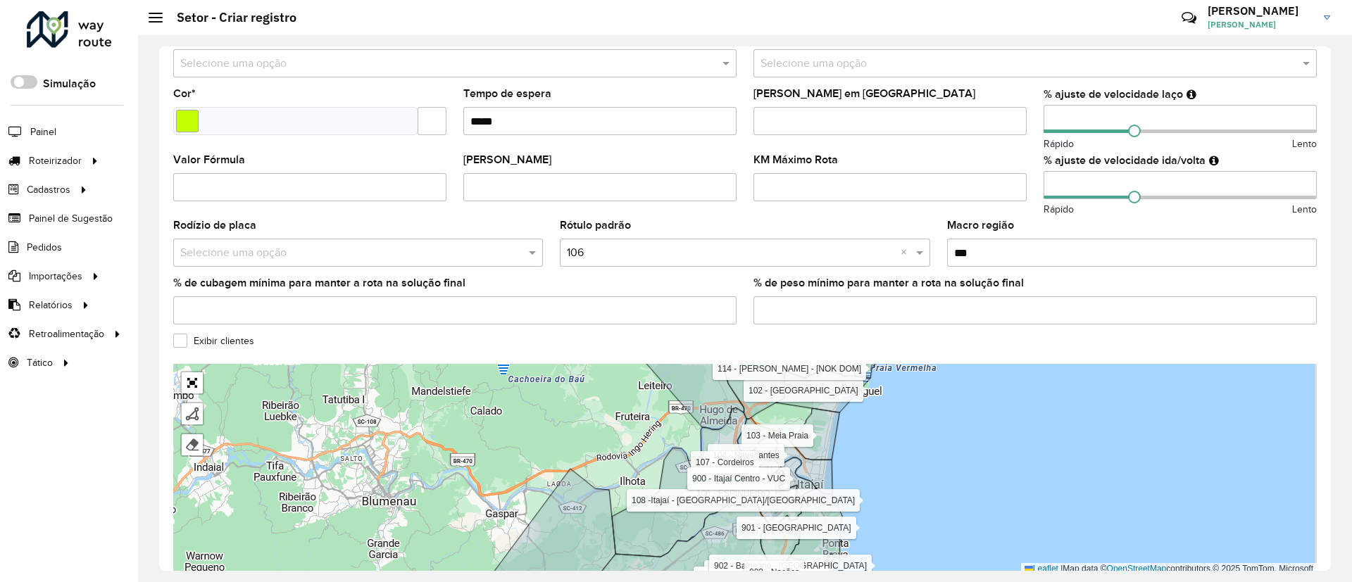
click at [677, 337] on div "Exibir clientes" at bounding box center [744, 344] width 1143 height 17
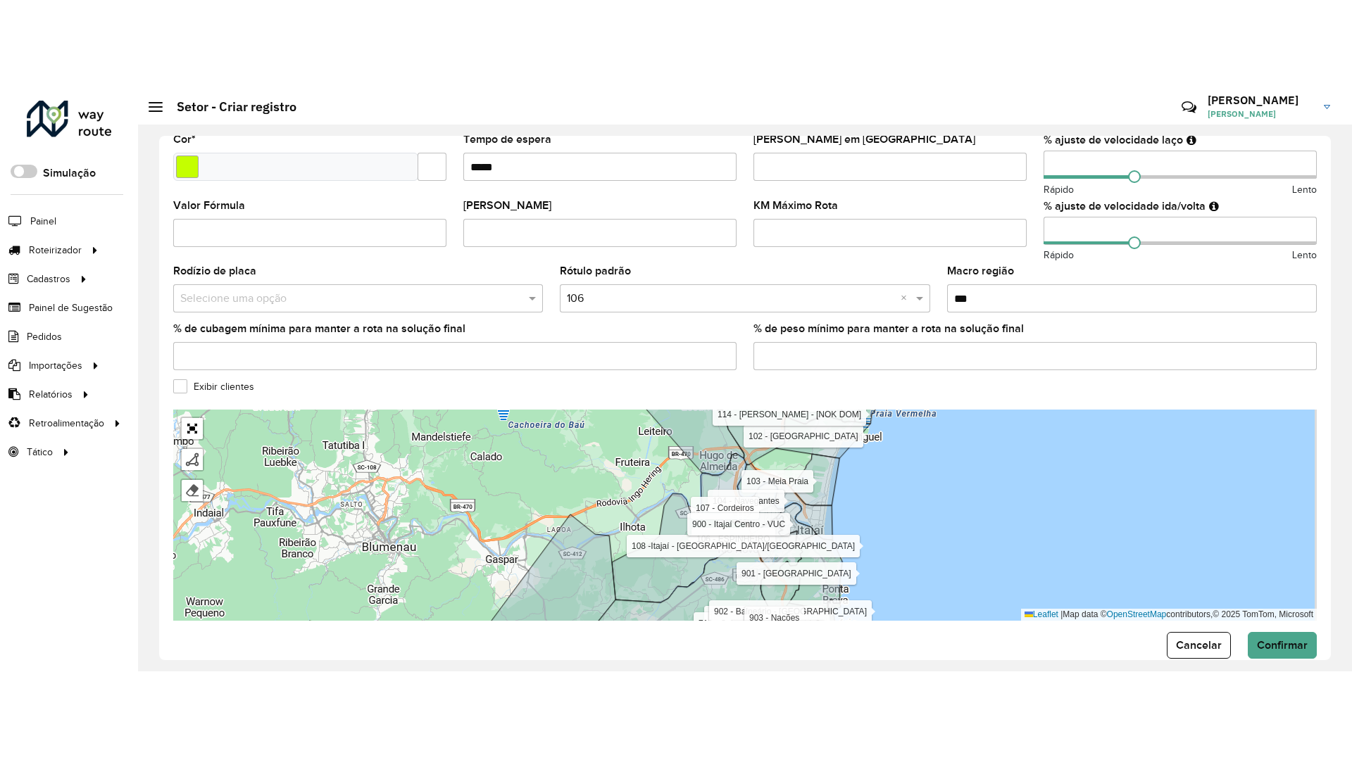
scroll to position [384, 0]
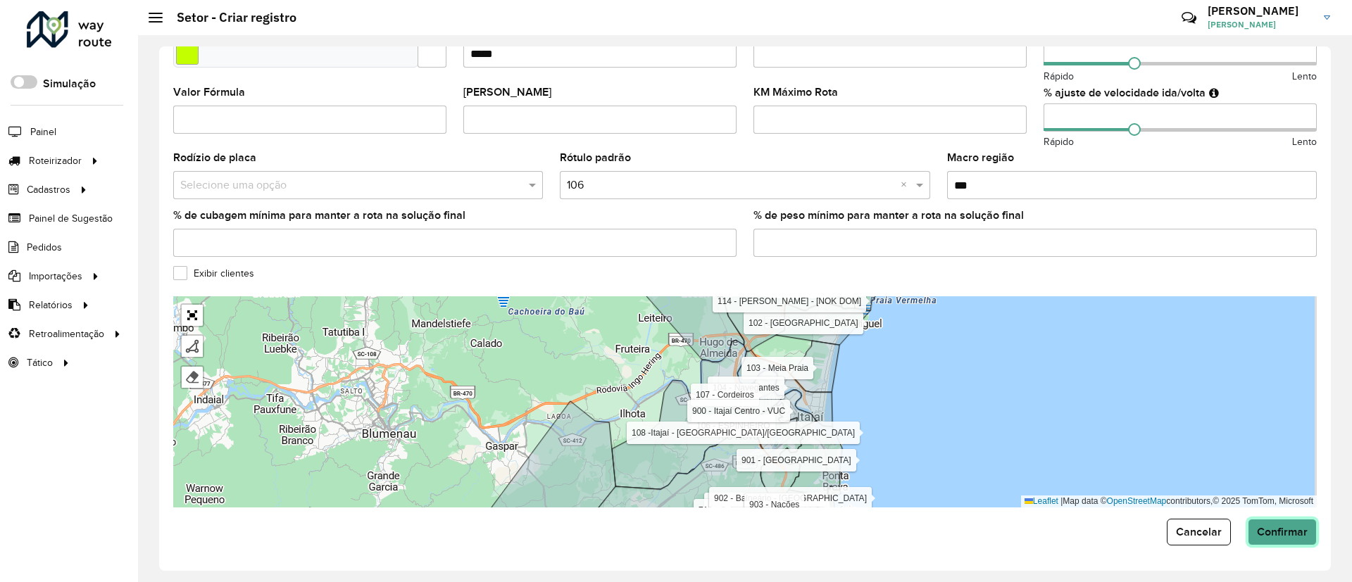
click at [1277, 532] on span "Confirmar" at bounding box center [1282, 532] width 51 height 12
click at [194, 312] on link "Abrir mapa em tela cheia" at bounding box center [192, 315] width 21 height 21
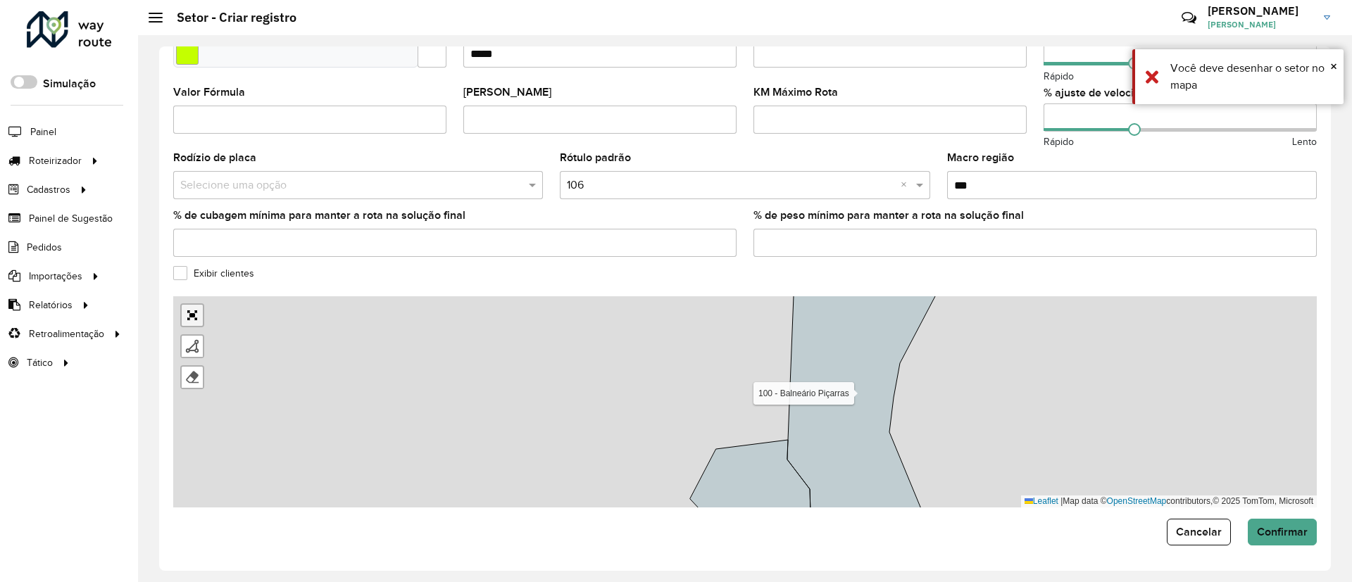
scroll to position [0, 0]
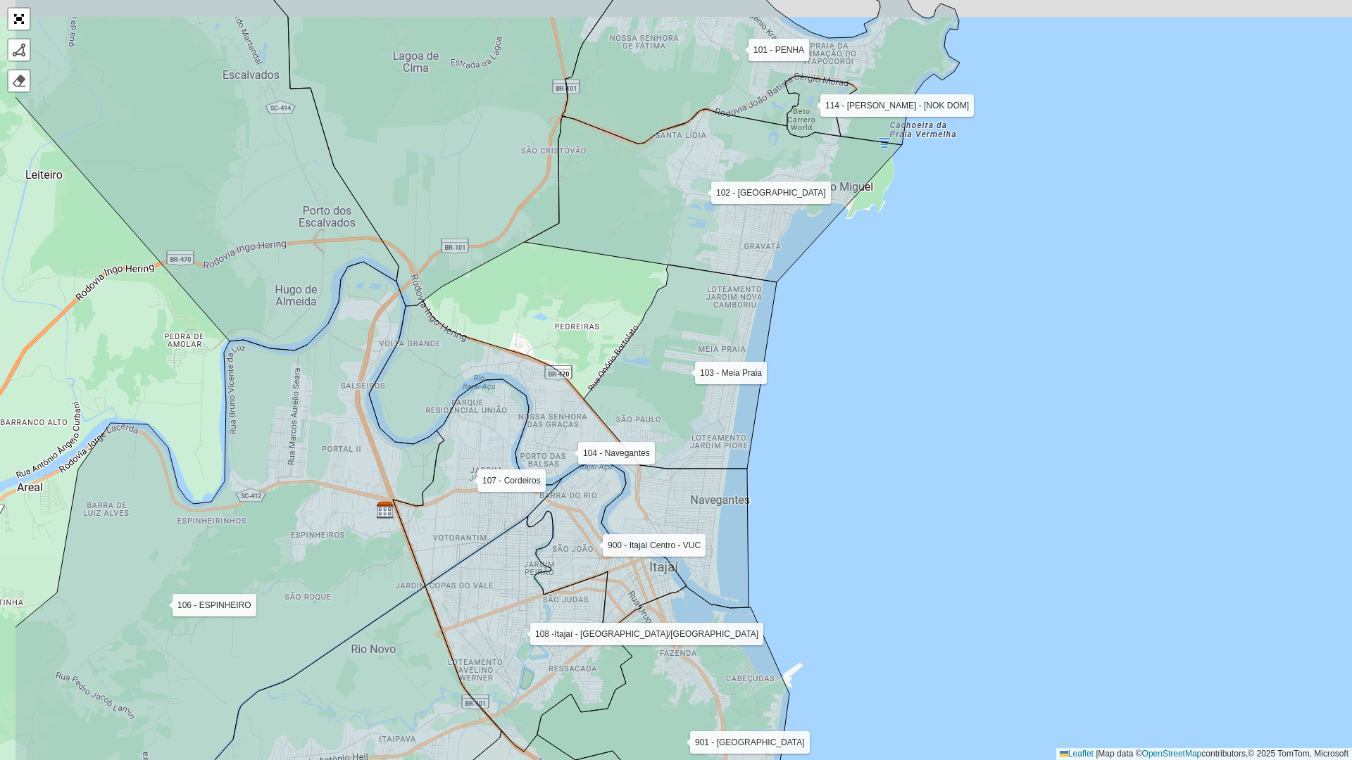
drag, startPoint x: 176, startPoint y: 124, endPoint x: 618, endPoint y: 346, distance: 495.0
click at [398, 344] on icon at bounding box center [207, 170] width 384 height 360
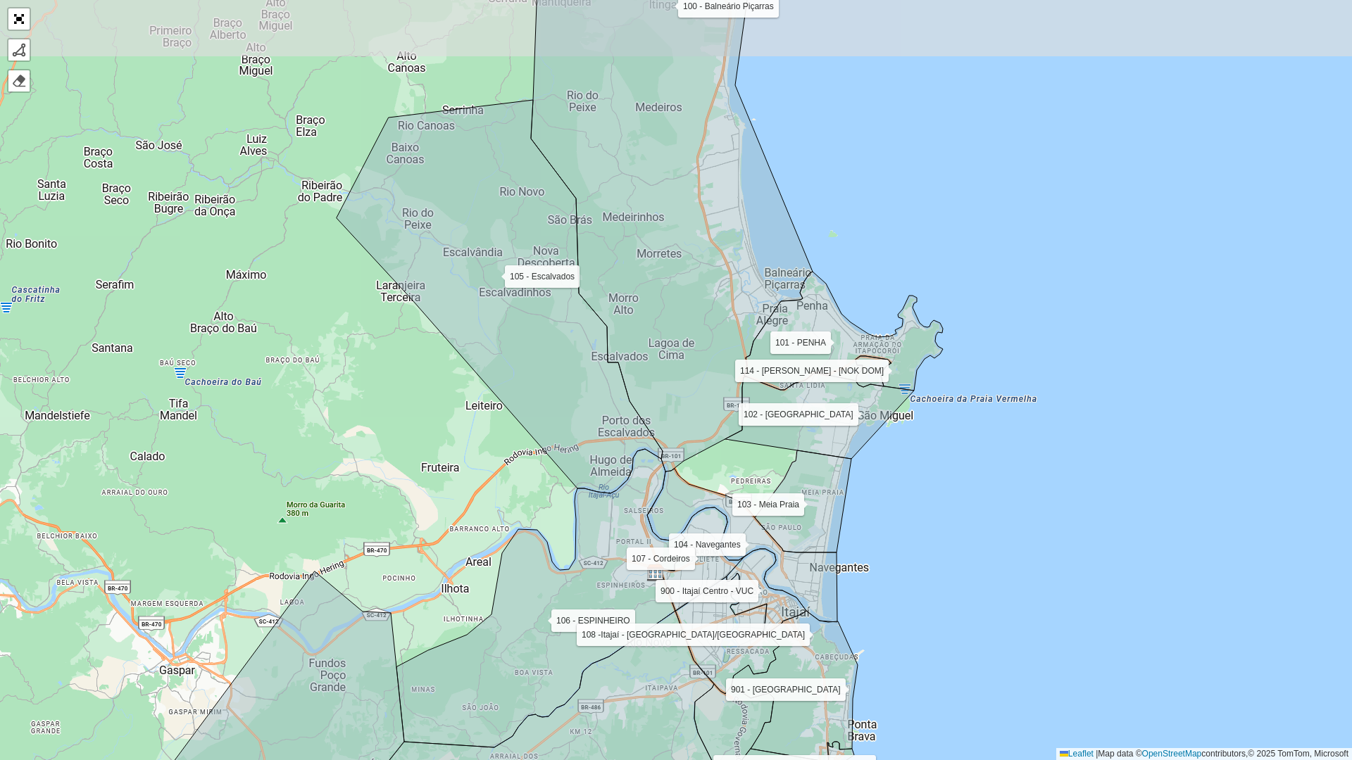
drag, startPoint x: 427, startPoint y: 223, endPoint x: 439, endPoint y: 338, distance: 115.4
click at [439, 338] on icon at bounding box center [500, 297] width 326 height 394
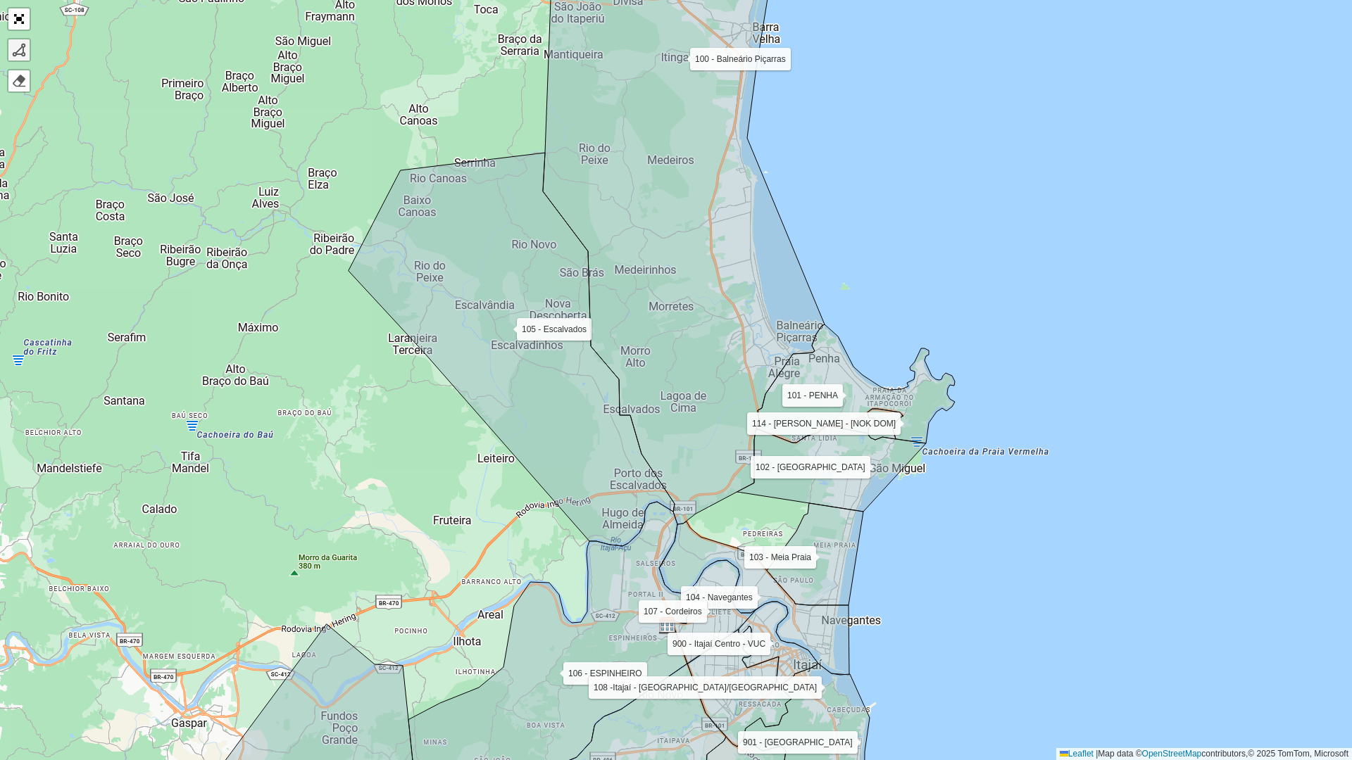
click at [23, 55] on div at bounding box center [19, 50] width 14 height 14
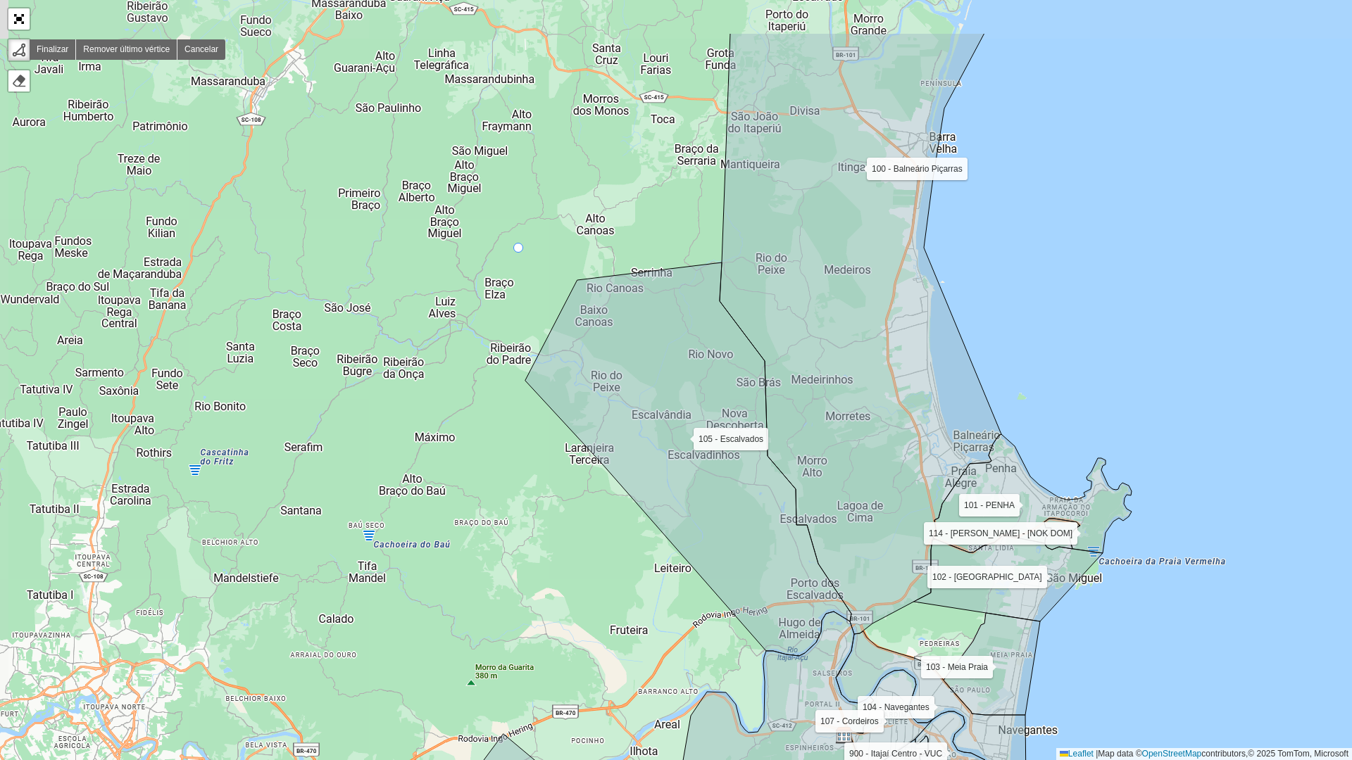
drag, startPoint x: 342, startPoint y: 139, endPoint x: 519, endPoint y: 249, distance: 208.1
click at [519, 249] on div "100 - Balneário Piçarras 101 - PENHA 102 - São Miguel 103 - Meia Praia 104 - Na…" at bounding box center [676, 380] width 1352 height 760
click at [481, 318] on div "100 - Balneário Piçarras 101 - PENHA 102 - São Miguel 103 - Meia Praia 104 - Na…" at bounding box center [676, 380] width 1352 height 760
click at [704, 222] on icon at bounding box center [592, 270] width 223 height 96
click at [867, 582] on icon at bounding box center [881, 278] width 323 height 711
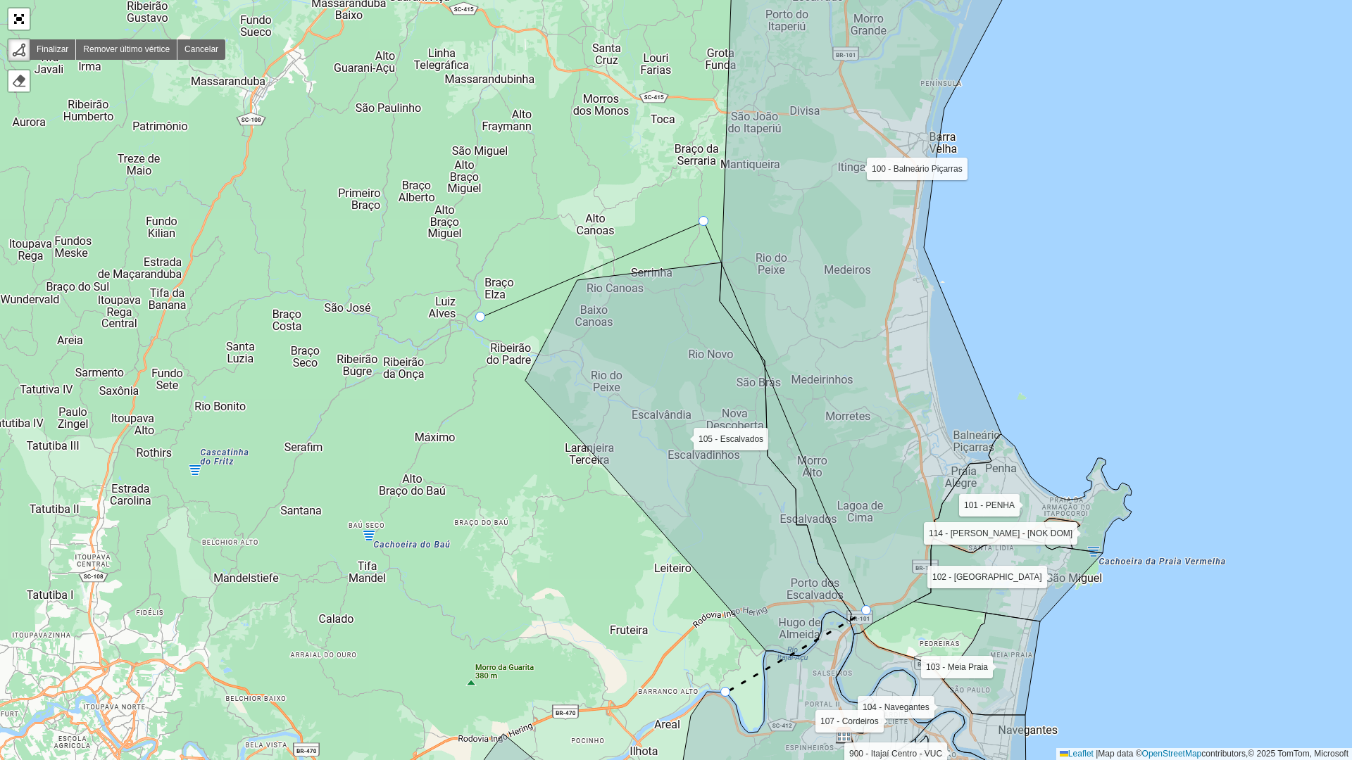
drag, startPoint x: 737, startPoint y: 689, endPoint x: 710, endPoint y: 618, distance: 75.3
click at [739, 582] on div "100 - Balneário Piçarras 101 - PENHA 102 - São Miguel 103 - Meia Praia 104 - Na…" at bounding box center [676, 380] width 1352 height 760
click at [483, 319] on div at bounding box center [480, 317] width 10 height 10
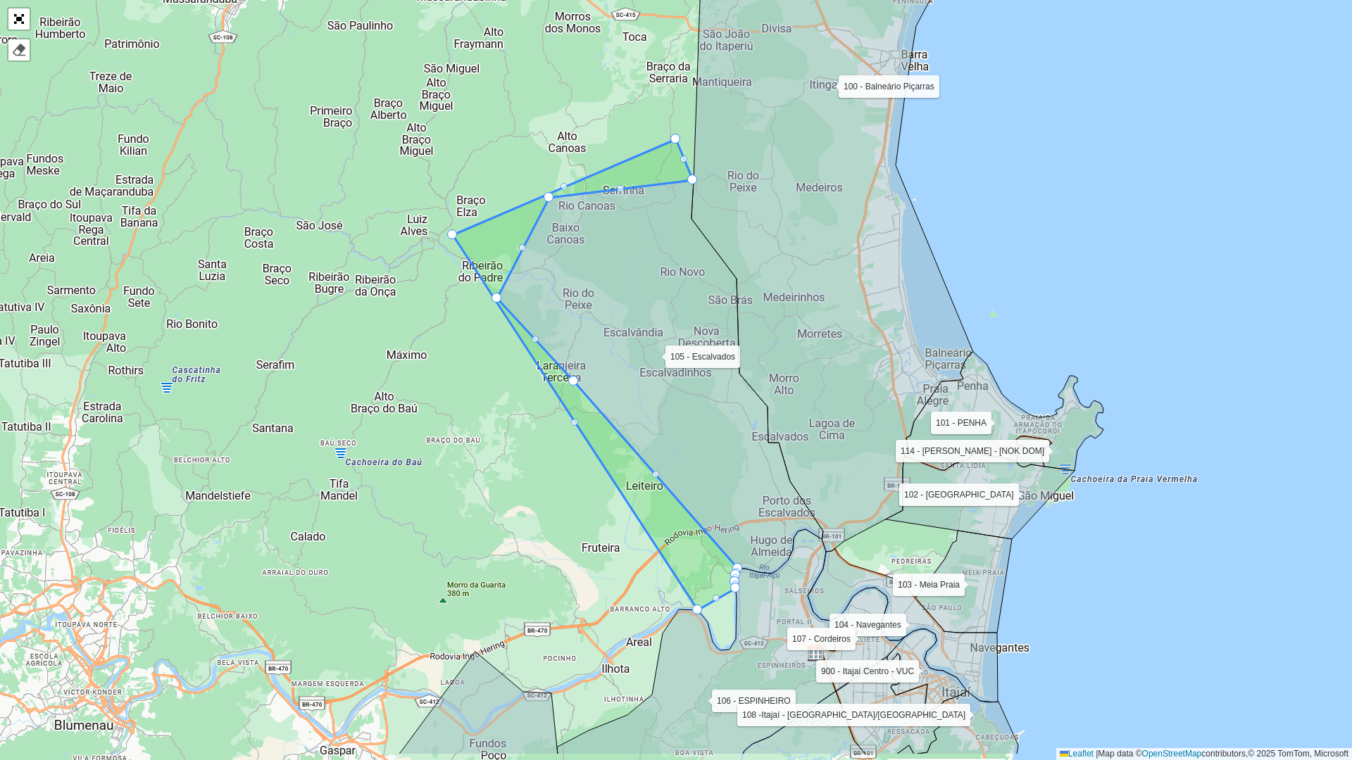
drag, startPoint x: 433, startPoint y: 324, endPoint x: 359, endPoint y: 173, distance: 167.8
click at [359, 173] on div "100 - Balneário Piçarras 101 - PENHA 102 - São Miguel 103 - Meia Praia 104 - Na…" at bounding box center [676, 380] width 1352 height 760
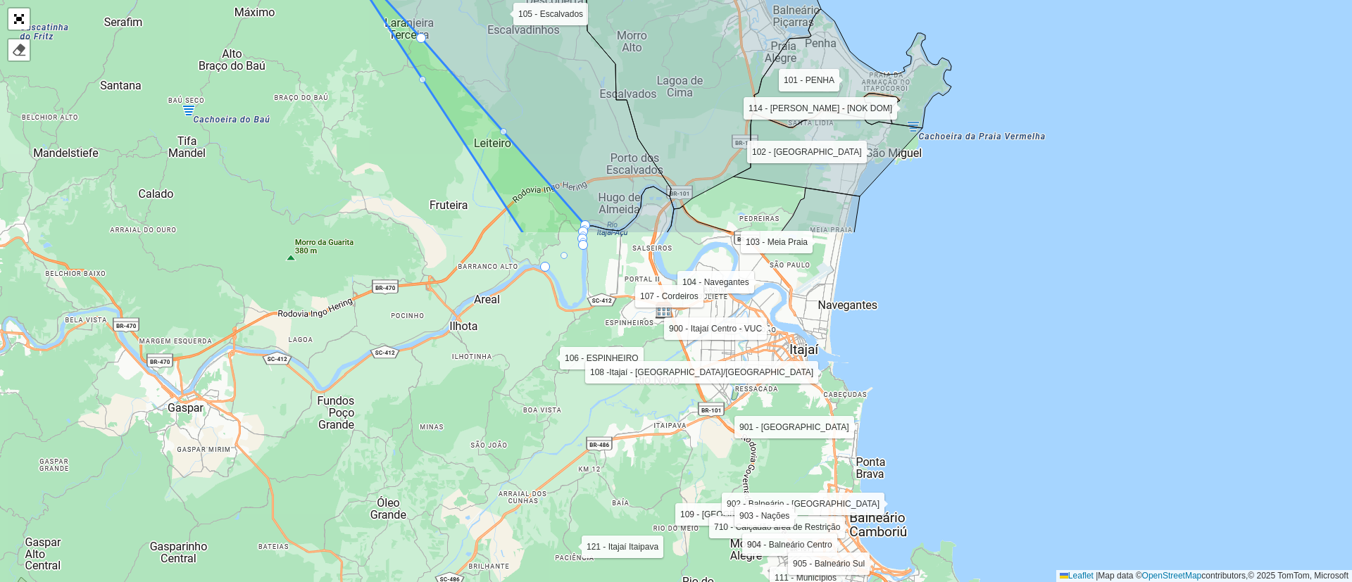
scroll to position [384, 0]
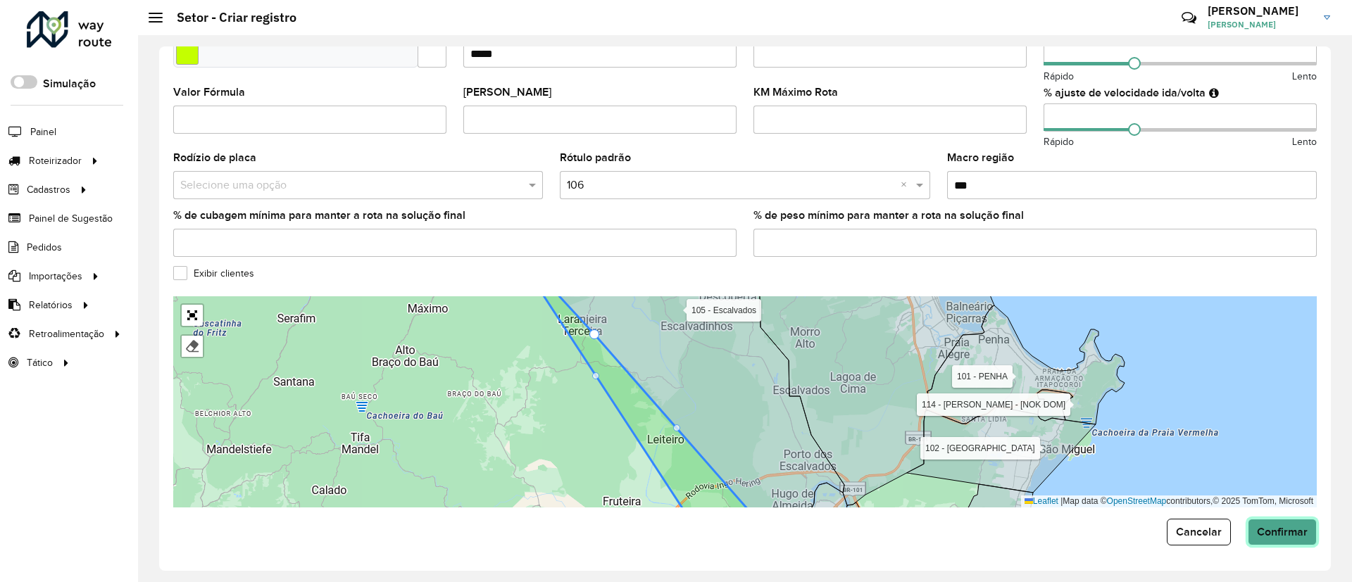
click at [1292, 532] on span "Confirmar" at bounding box center [1282, 532] width 51 height 12
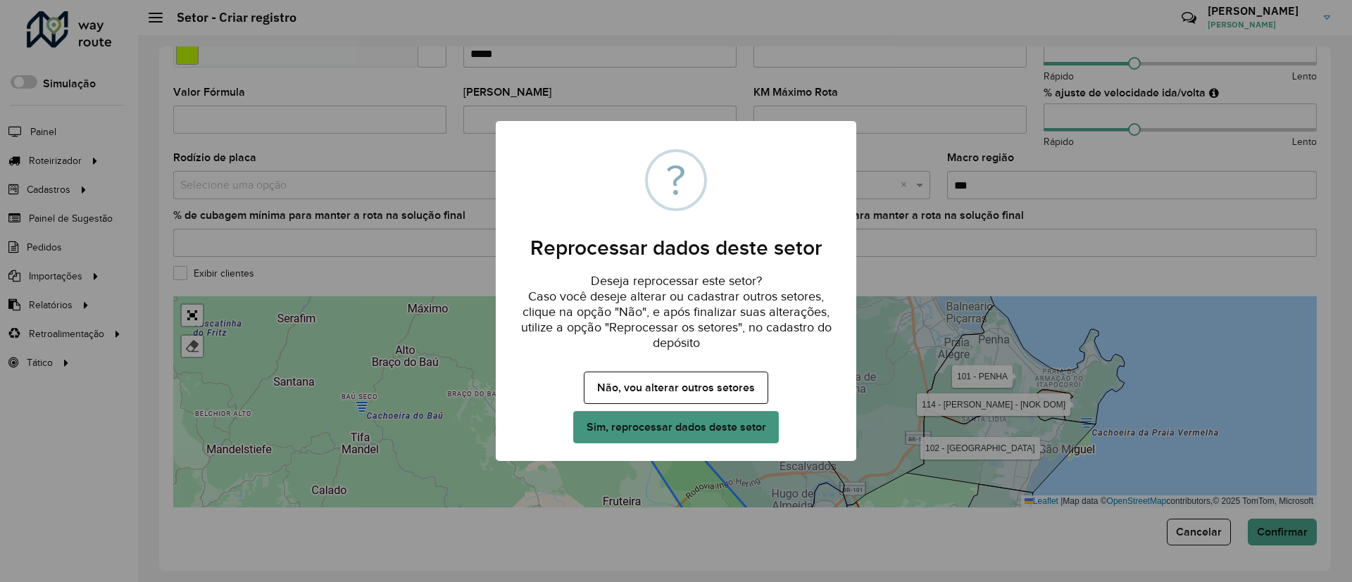
click at [708, 429] on button "Sim, reprocessar dados deste setor" at bounding box center [676, 427] width 206 height 32
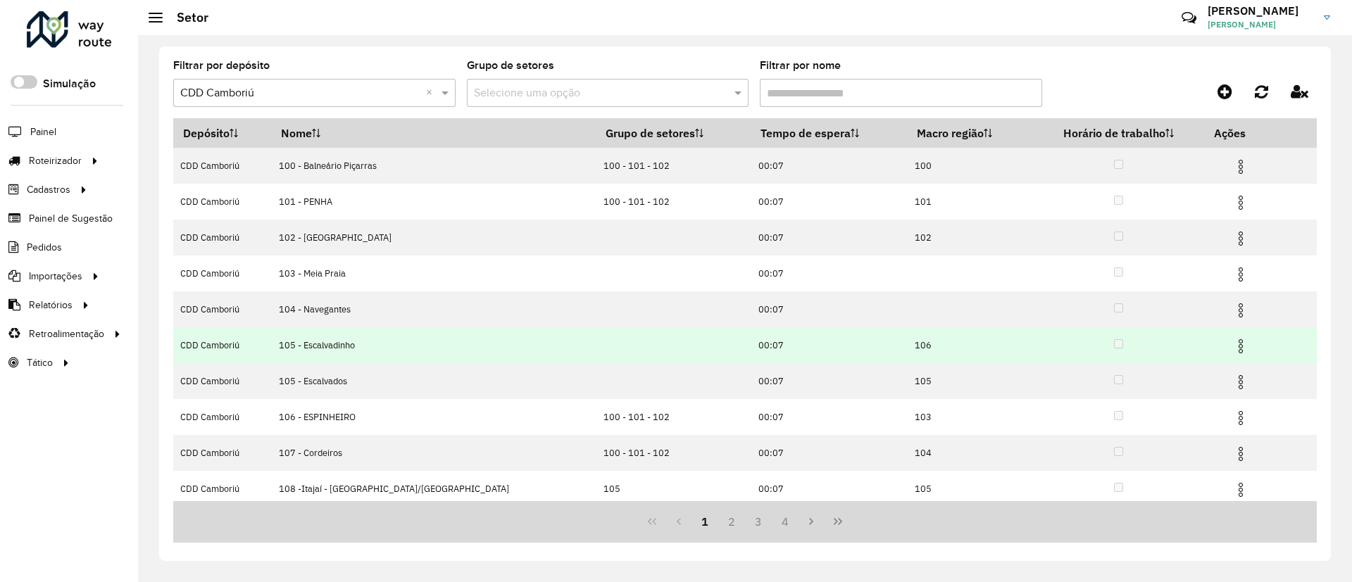
click at [1232, 340] on img at bounding box center [1240, 346] width 17 height 17
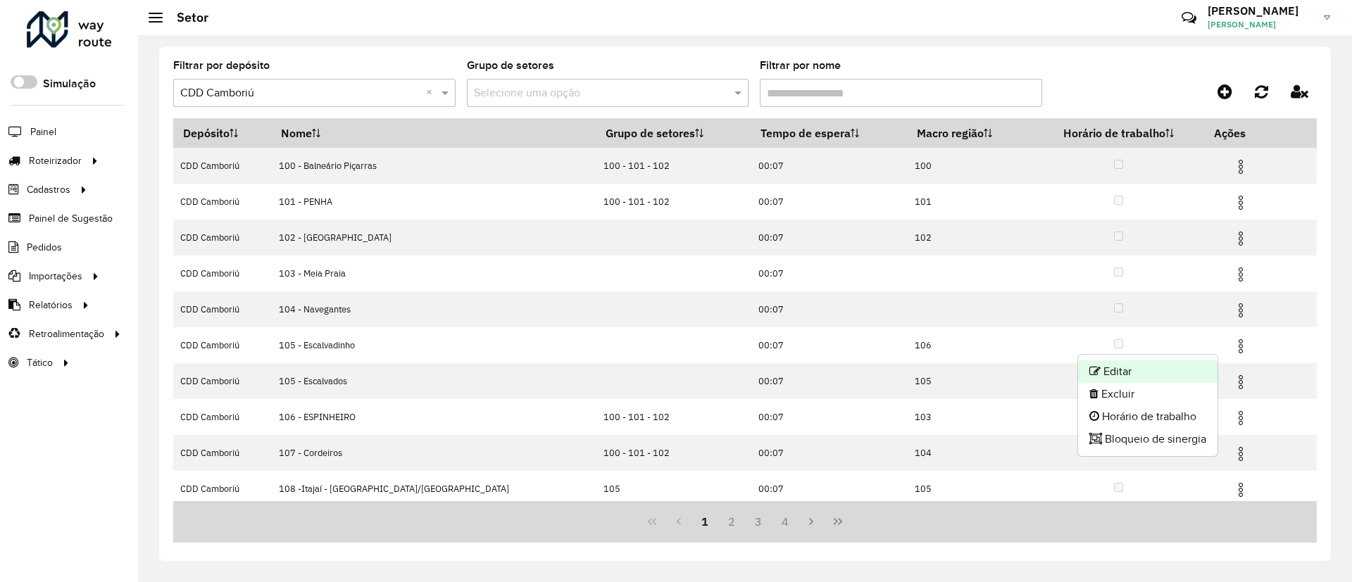
click at [1130, 368] on li "Editar" at bounding box center [1147, 371] width 139 height 23
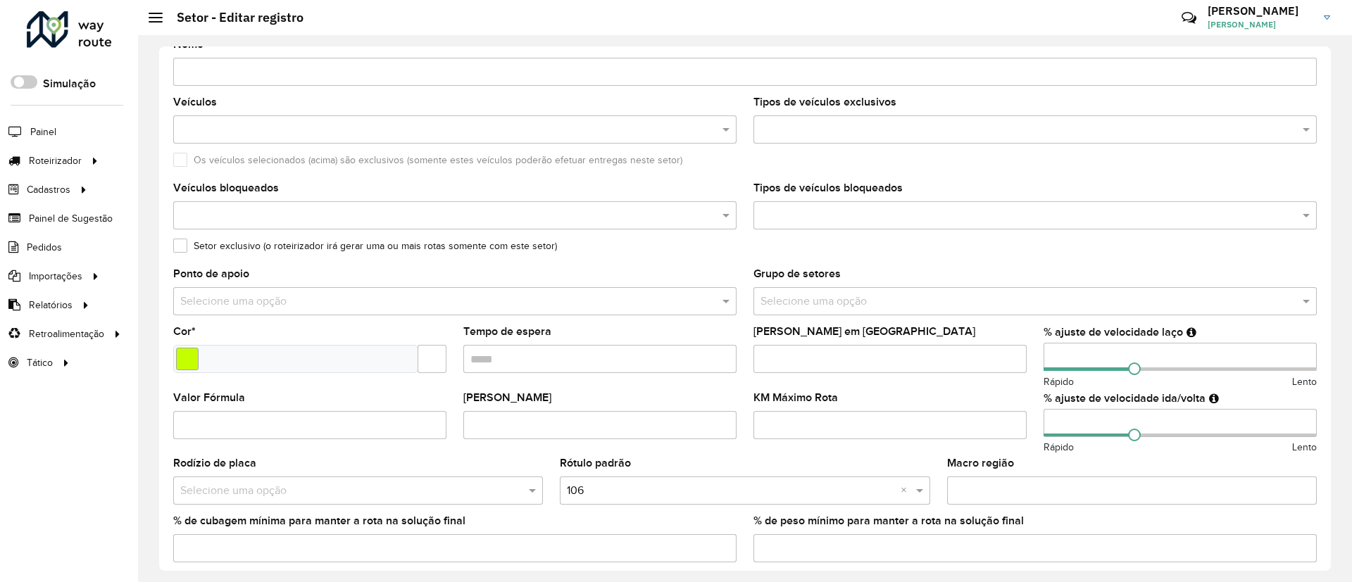
scroll to position [384, 0]
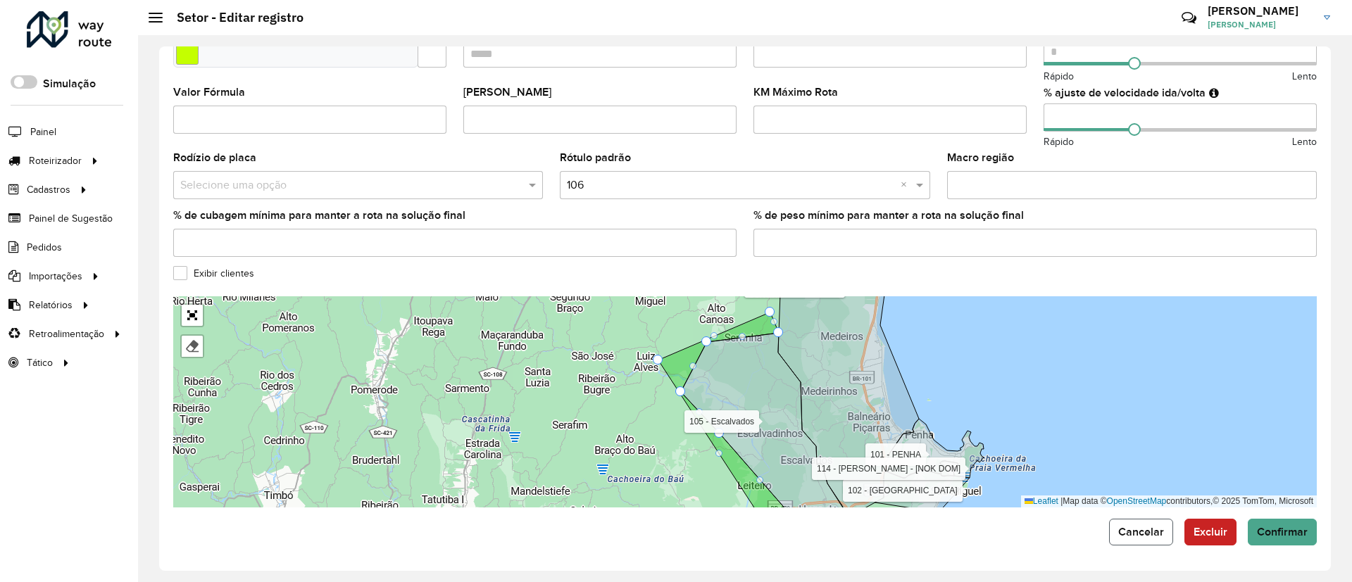
click at [1131, 535] on span "Cancelar" at bounding box center [1141, 532] width 46 height 12
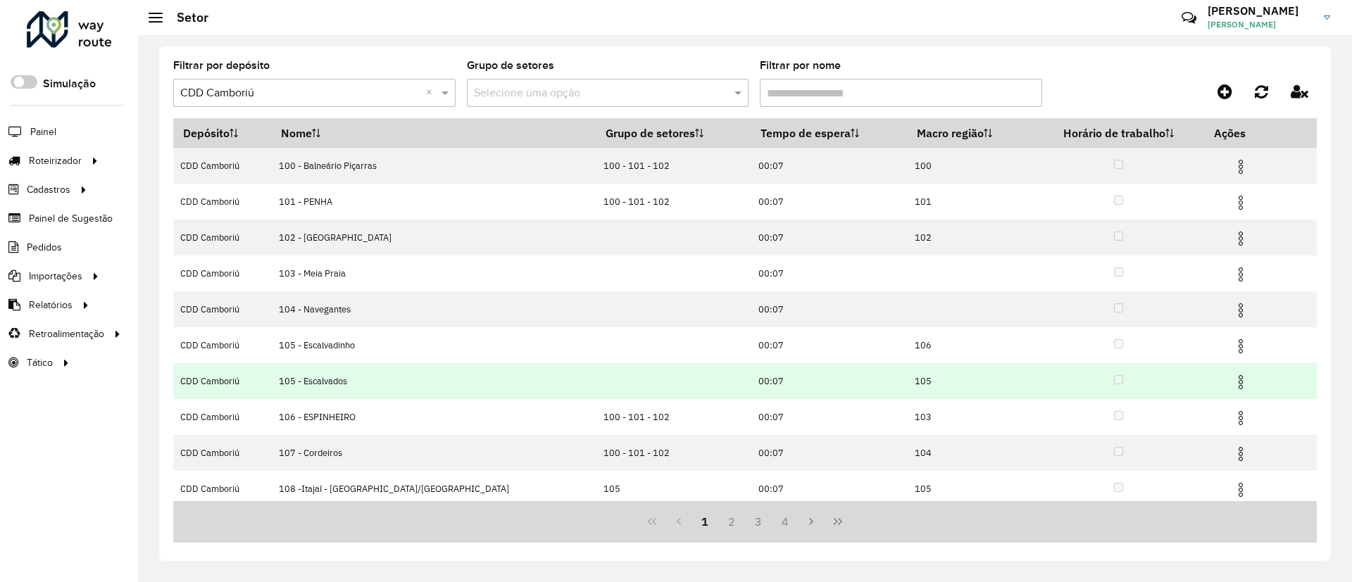
click at [1232, 384] on img at bounding box center [1240, 382] width 17 height 17
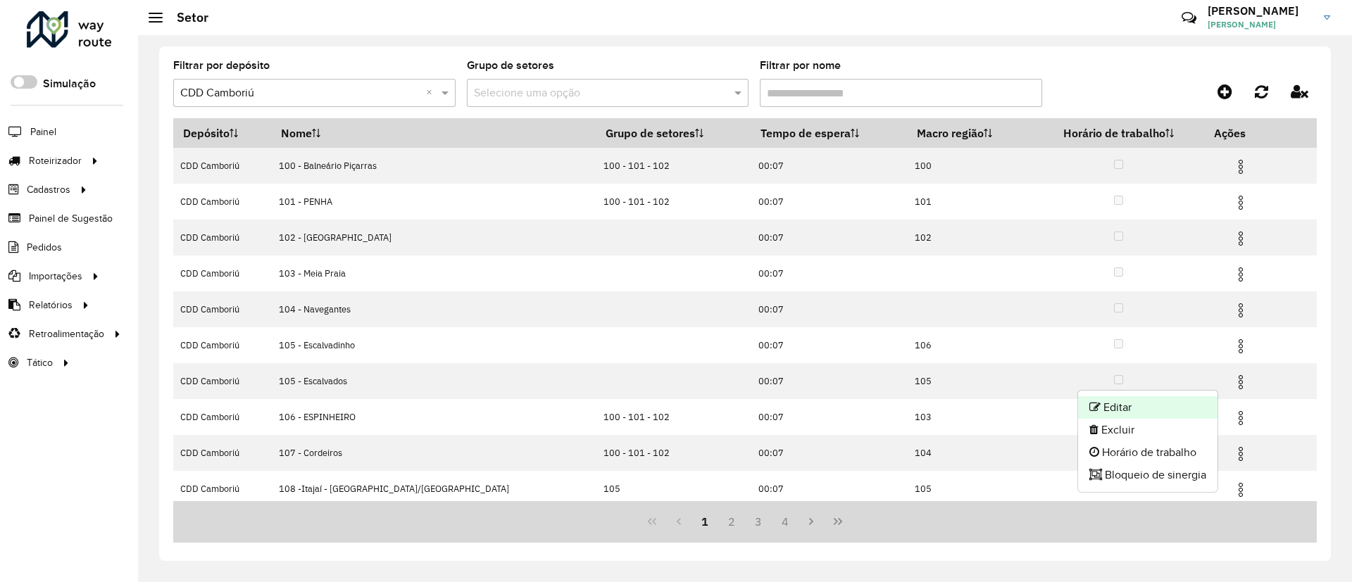
click at [1162, 406] on li "Editar" at bounding box center [1147, 407] width 139 height 23
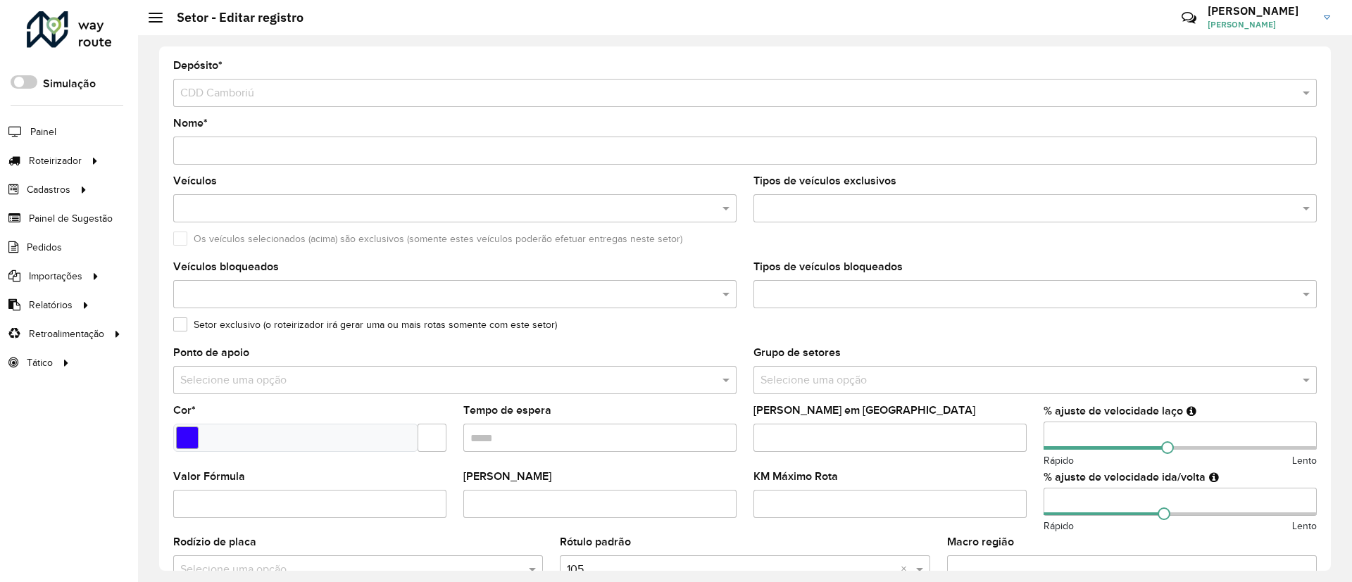
click at [225, 202] on input "text" at bounding box center [448, 209] width 542 height 17
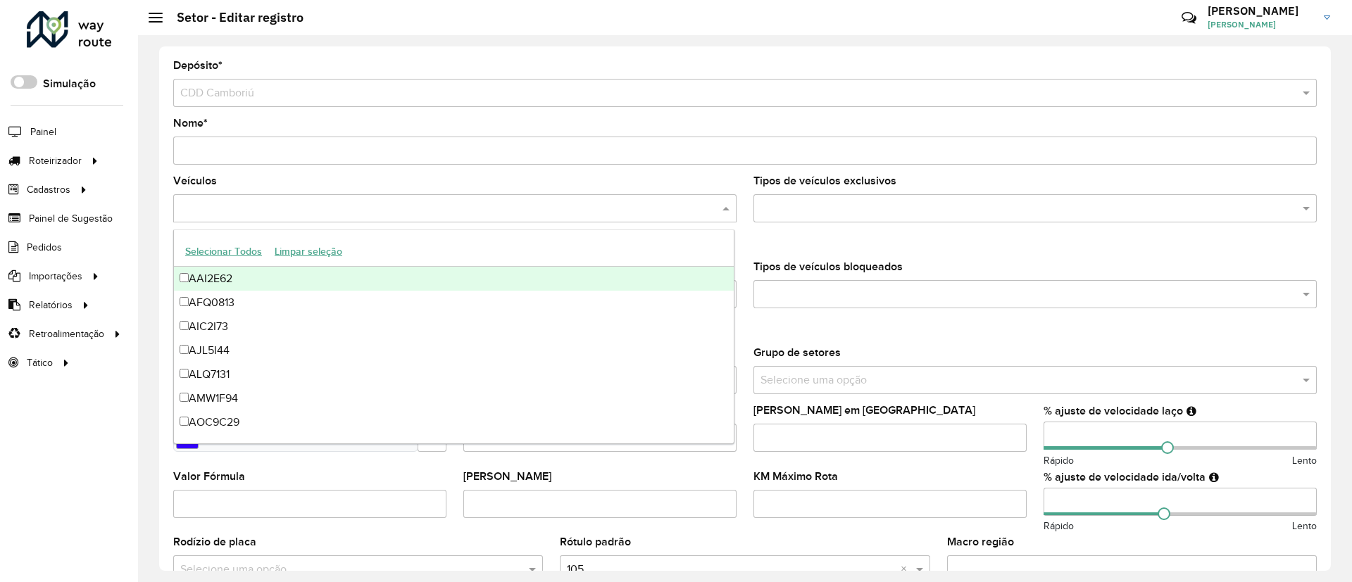
paste input "*******"
type input "*******"
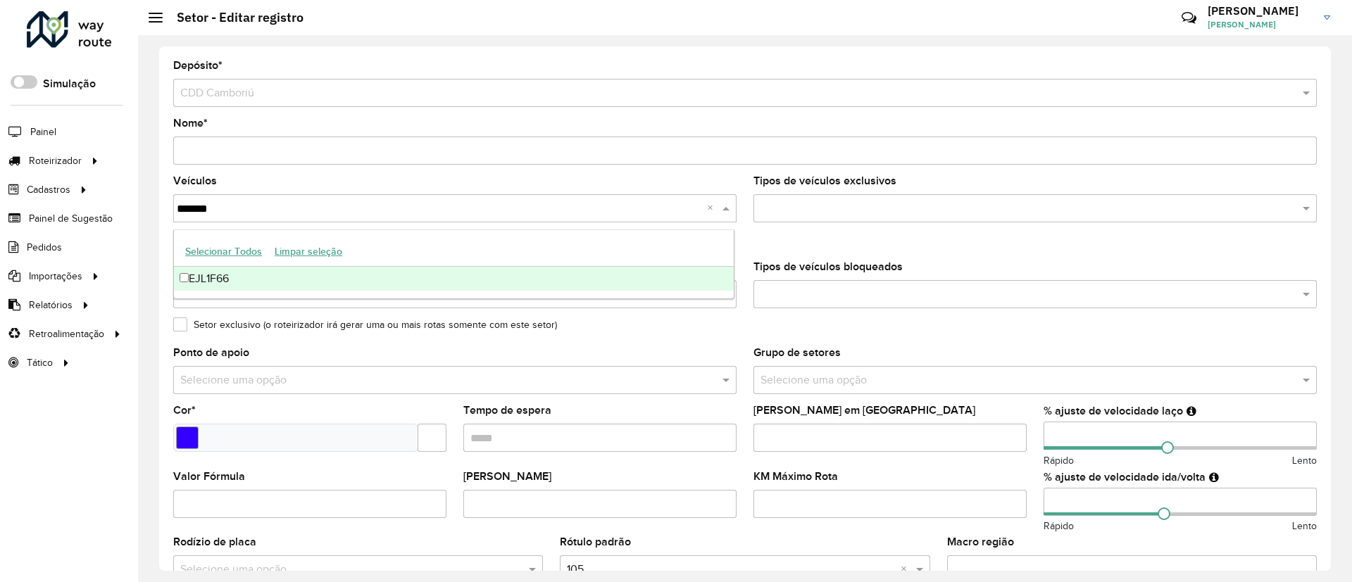
click at [258, 278] on div "EJL1F66" at bounding box center [454, 279] width 560 height 24
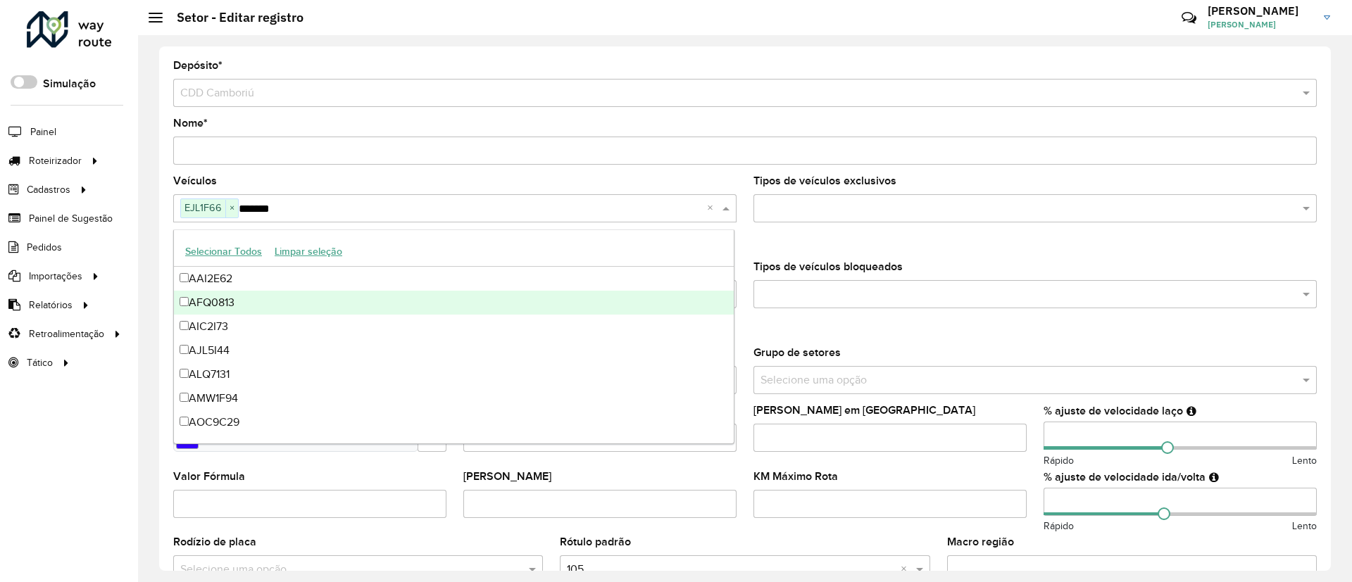
click at [757, 313] on formly-field "Tipos de veículos bloqueados" at bounding box center [1035, 291] width 580 height 58
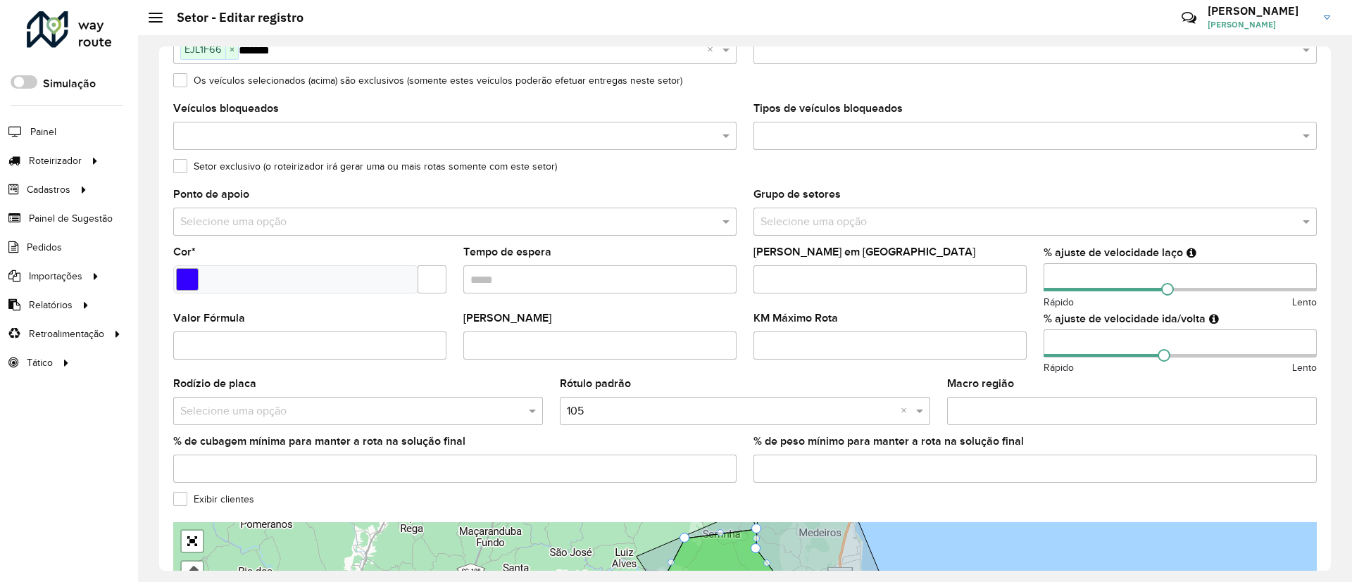
scroll to position [317, 0]
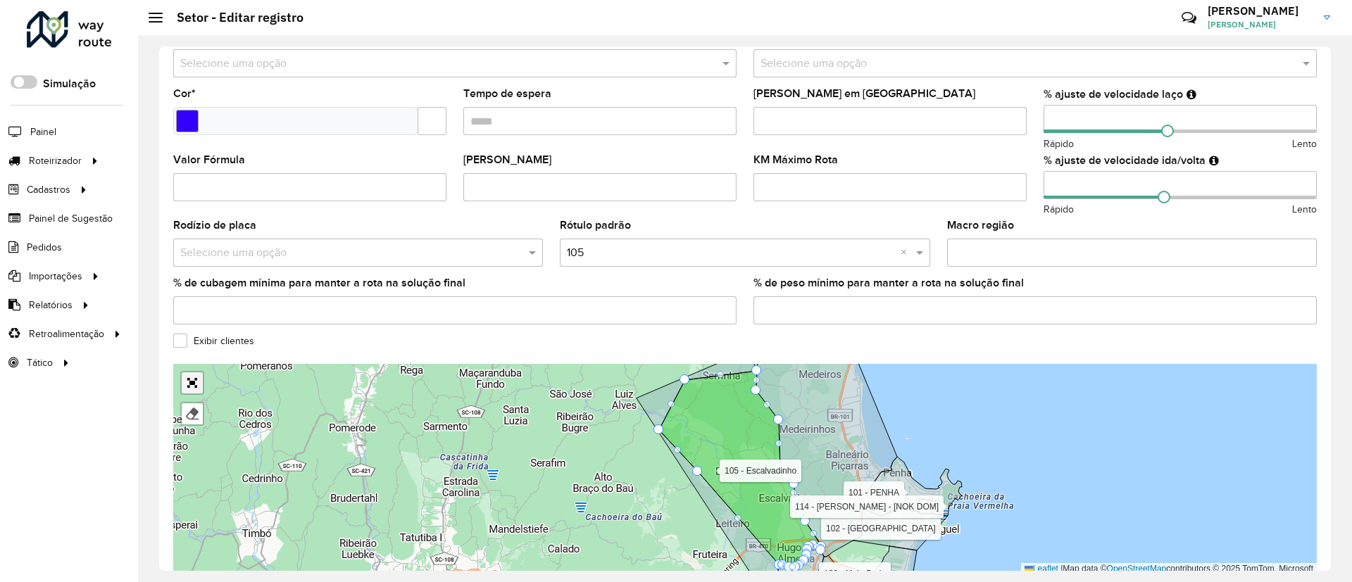
click at [191, 384] on link "Abrir mapa em tela cheia" at bounding box center [192, 382] width 21 height 21
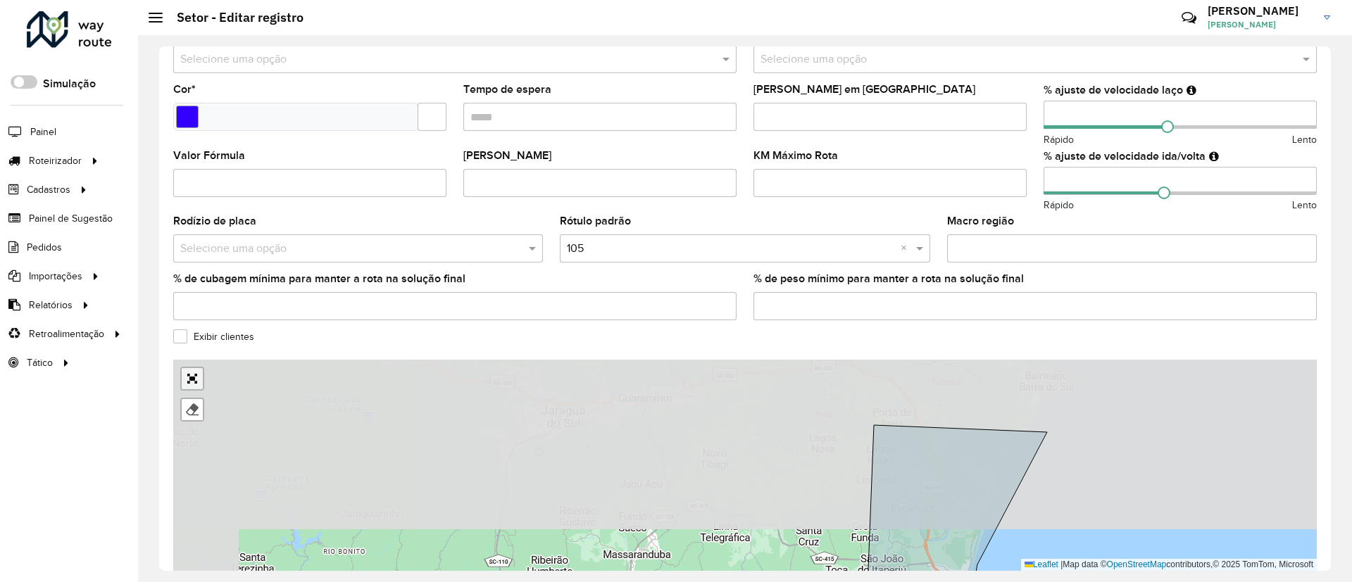
scroll to position [0, 0]
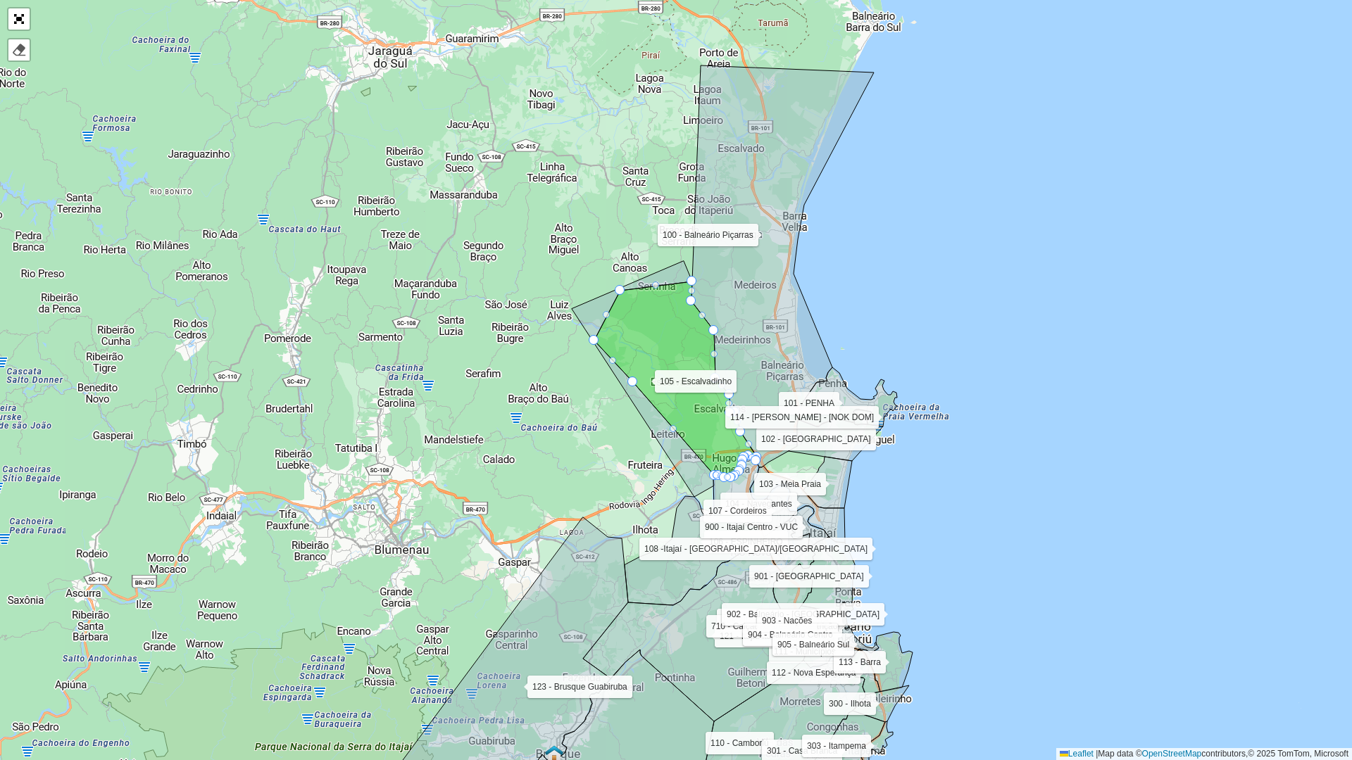
click at [641, 321] on icon at bounding box center [675, 380] width 163 height 196
click at [13, 51] on div at bounding box center [19, 50] width 14 height 14
click at [679, 338] on icon at bounding box center [675, 380] width 163 height 196
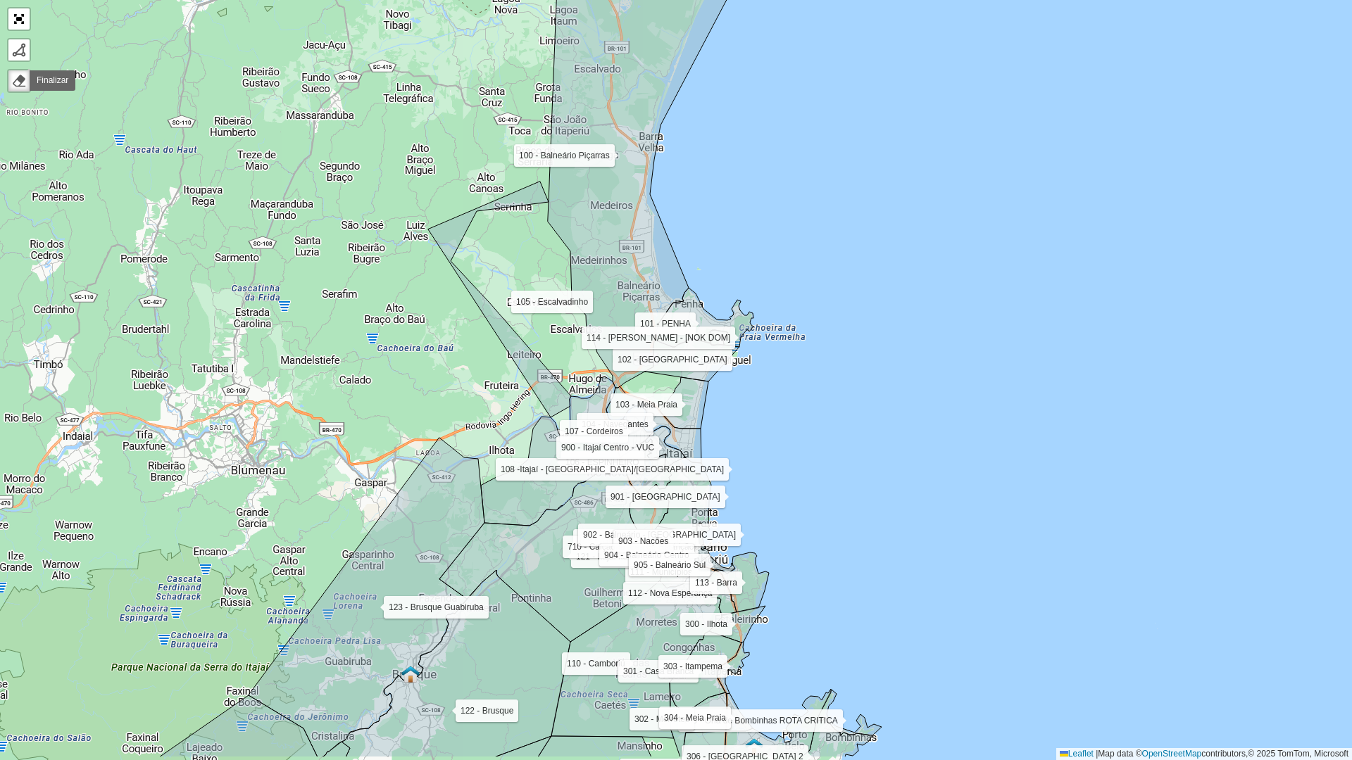
drag, startPoint x: 444, startPoint y: 378, endPoint x: 435, endPoint y: 378, distance: 8.4
click at [427, 372] on div "100 - Balneário Piçarras 101 - PENHA 102 - São Miguel 103 - Meia Praia 104 - Na…" at bounding box center [676, 380] width 1352 height 760
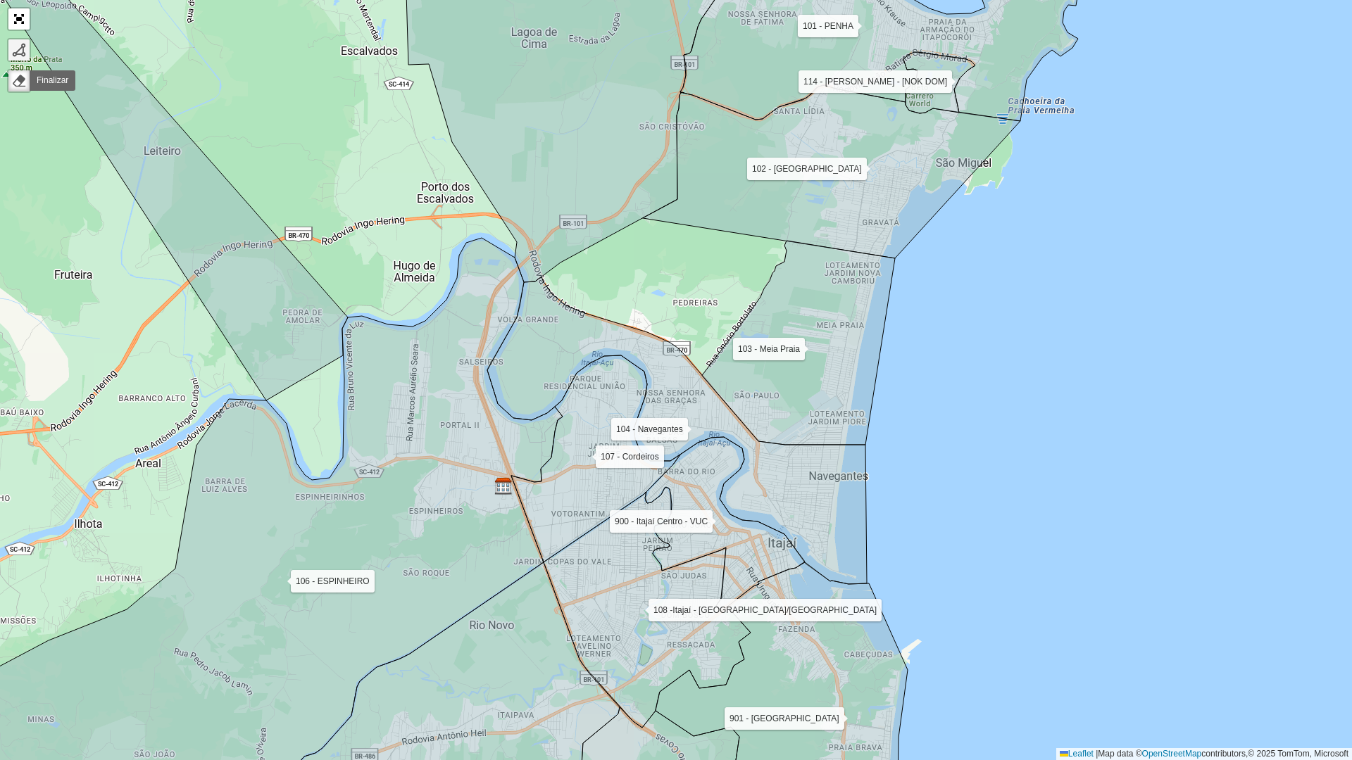
click at [20, 47] on div at bounding box center [19, 50] width 14 height 14
drag, startPoint x: 507, startPoint y: 265, endPoint x: 626, endPoint y: 220, distance: 127.5
click at [514, 263] on icon at bounding box center [273, 536] width 577 height 596
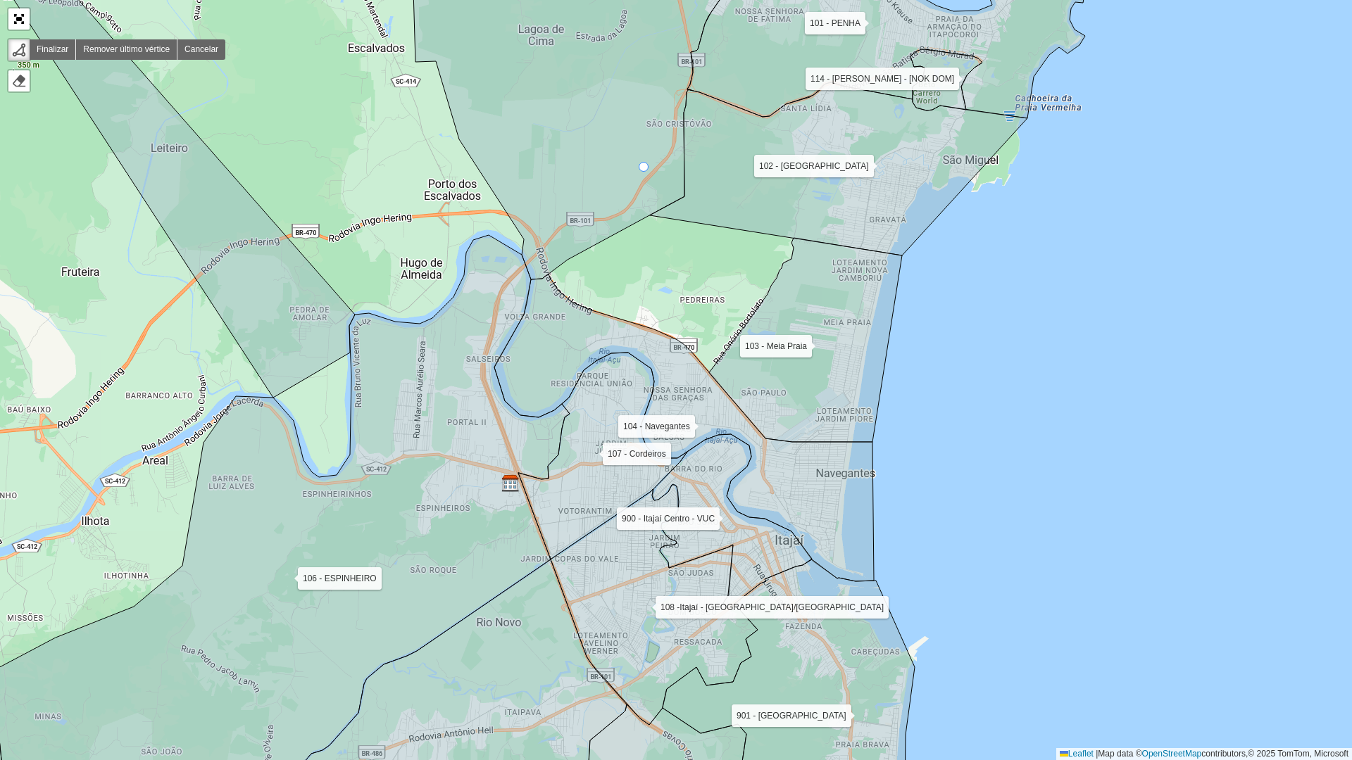
click at [644, 168] on icon at bounding box center [581, 101] width 448 height 356
click at [493, 285] on icon at bounding box center [280, 533] width 577 height 596
click at [723, 417] on icon at bounding box center [683, 428] width 379 height 308
click at [848, 218] on icon at bounding box center [838, 168] width 377 height 173
click at [637, 158] on icon at bounding box center [581, 101] width 448 height 356
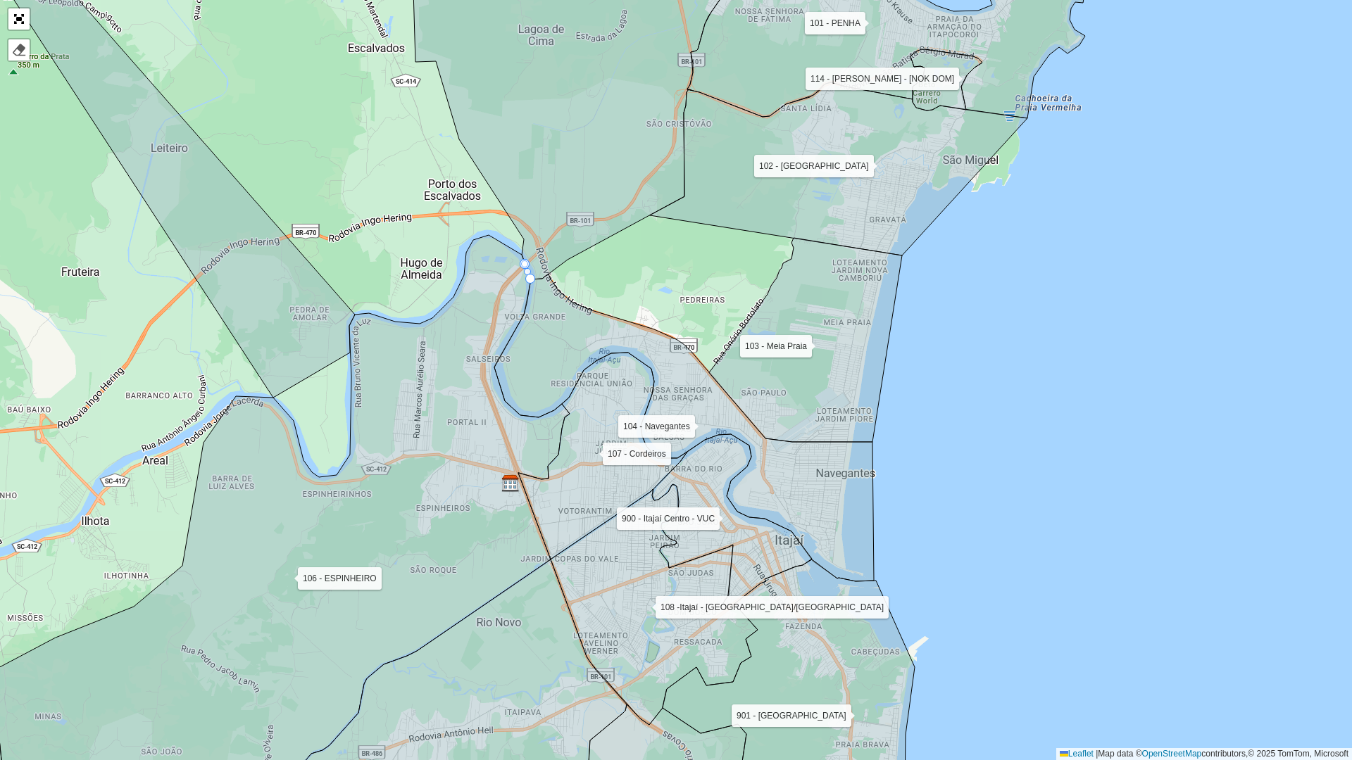
click at [525, 260] on div at bounding box center [524, 263] width 7 height 7
drag, startPoint x: 531, startPoint y: 280, endPoint x: 724, endPoint y: 402, distance: 228.5
drag, startPoint x: 528, startPoint y: 259, endPoint x: 506, endPoint y: 266, distance: 22.9
click at [506, 266] on icon at bounding box center [280, 533] width 577 height 596
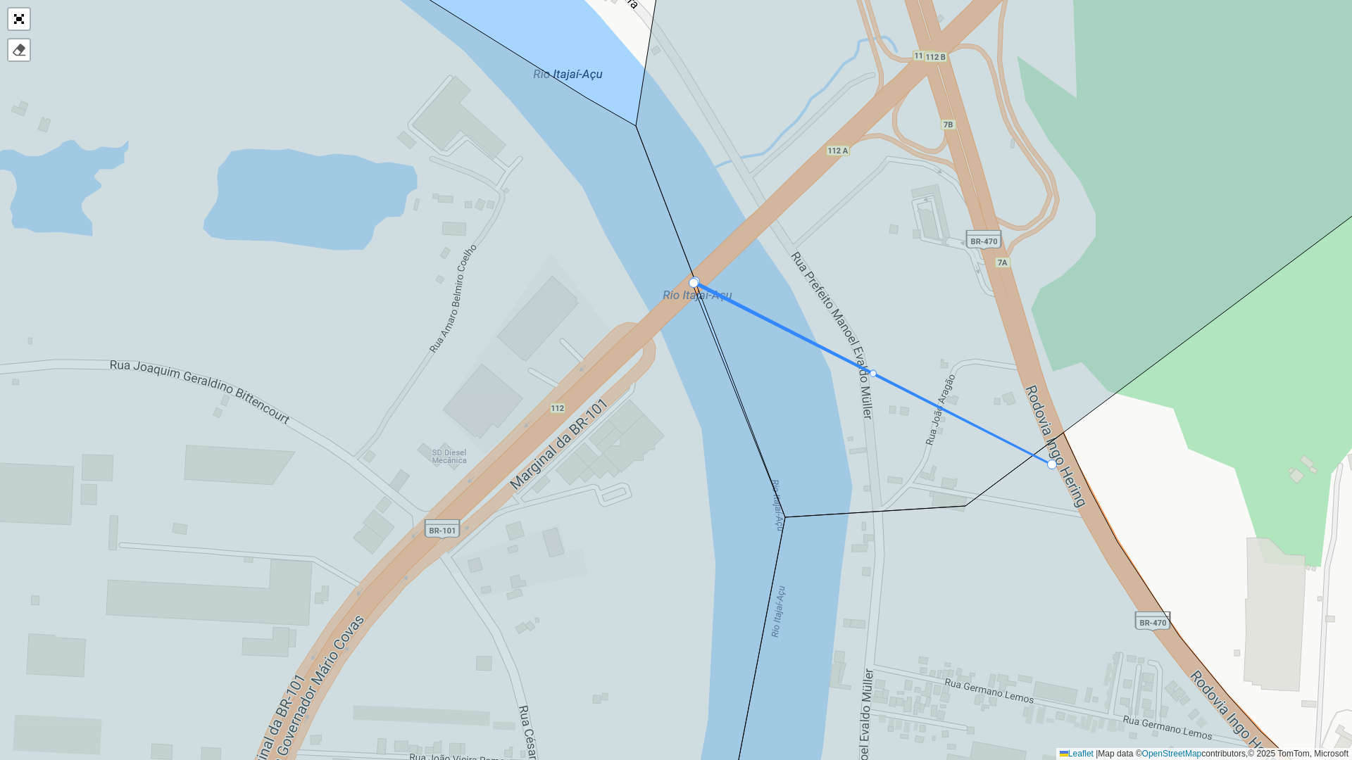
drag, startPoint x: 691, startPoint y: 287, endPoint x: 1050, endPoint y: 466, distance: 401.4
drag, startPoint x: 693, startPoint y: 281, endPoint x: 812, endPoint y: 163, distance: 167.8
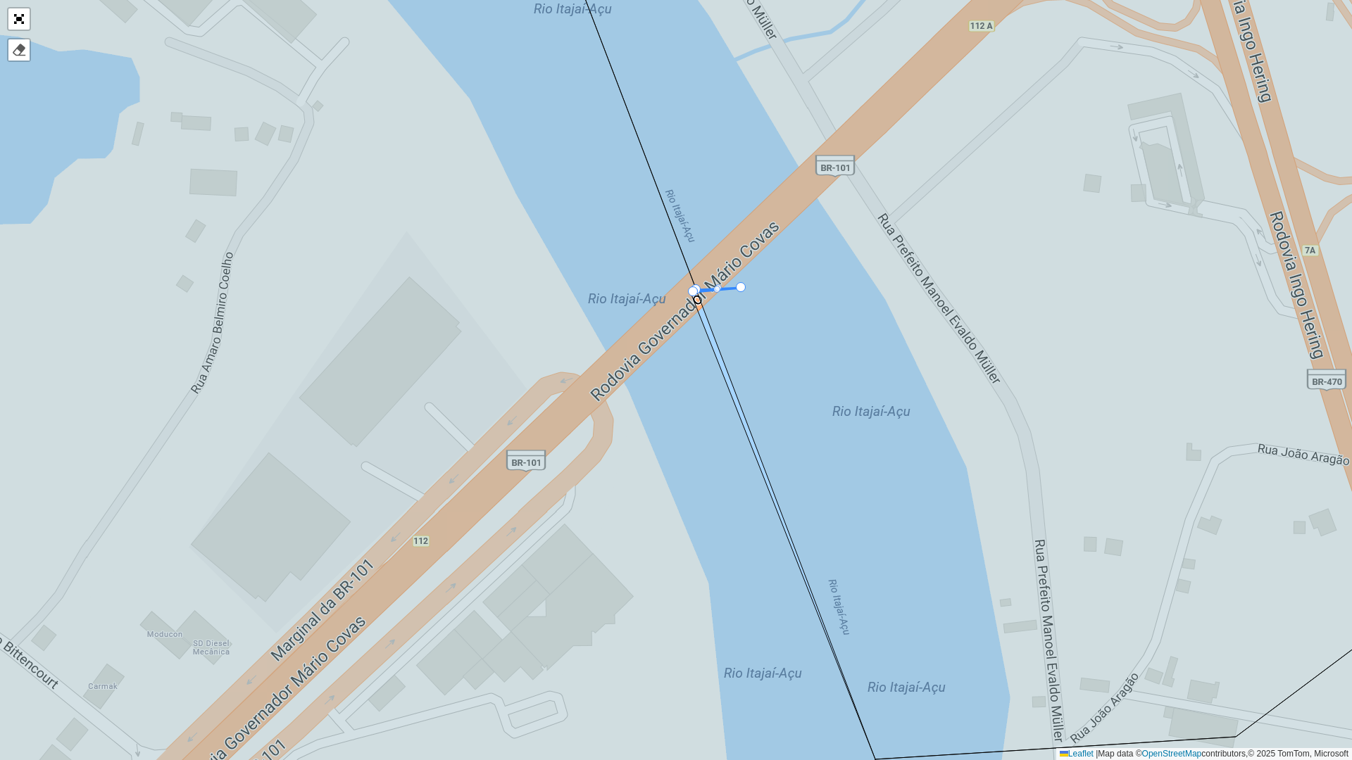
drag, startPoint x: 699, startPoint y: 286, endPoint x: 803, endPoint y: 260, distance: 107.2
drag, startPoint x: 704, startPoint y: 284, endPoint x: 690, endPoint y: 292, distance: 16.4
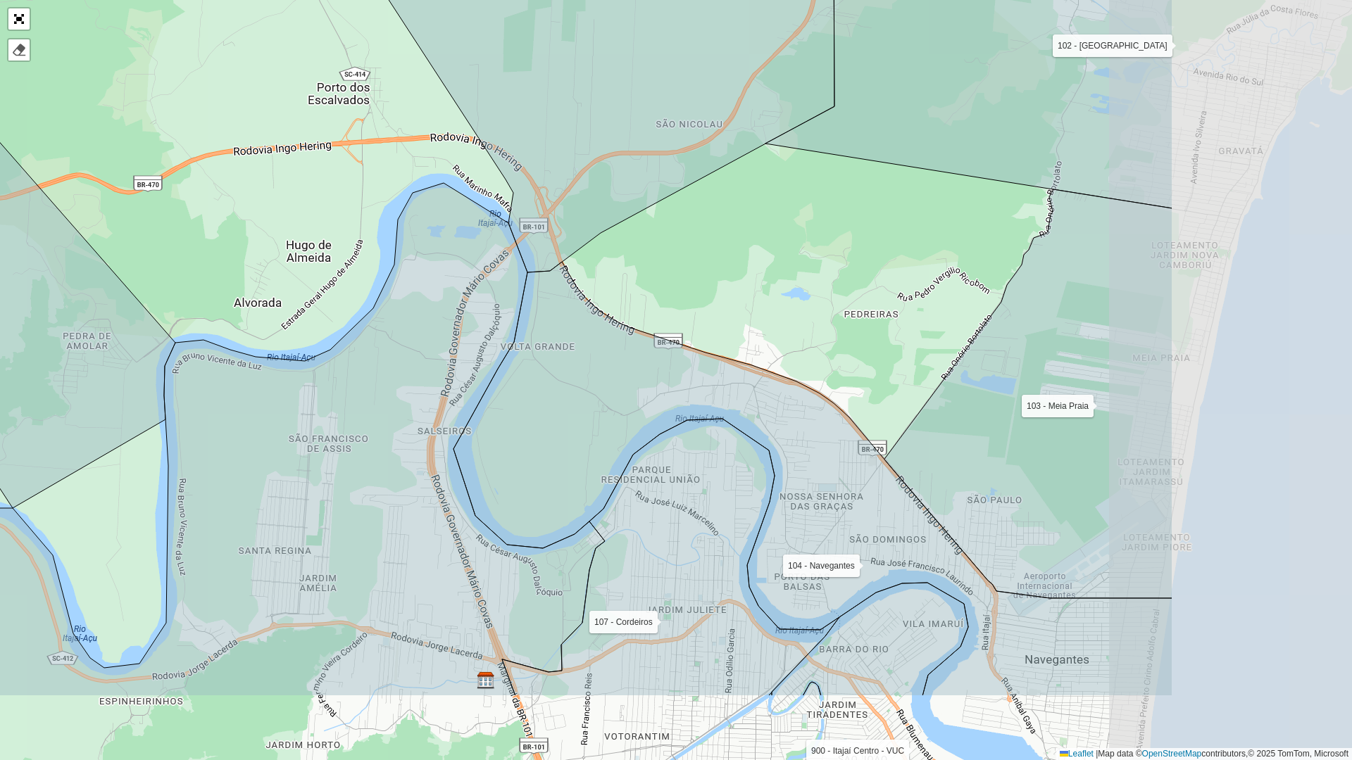
drag, startPoint x: 912, startPoint y: 434, endPoint x: 590, endPoint y: 306, distance: 346.7
click at [595, 306] on div "100 - Balneário Piçarras 101 - PENHA 102 - São Miguel 103 - Meia Praia 104 - Na…" at bounding box center [676, 380] width 1352 height 760
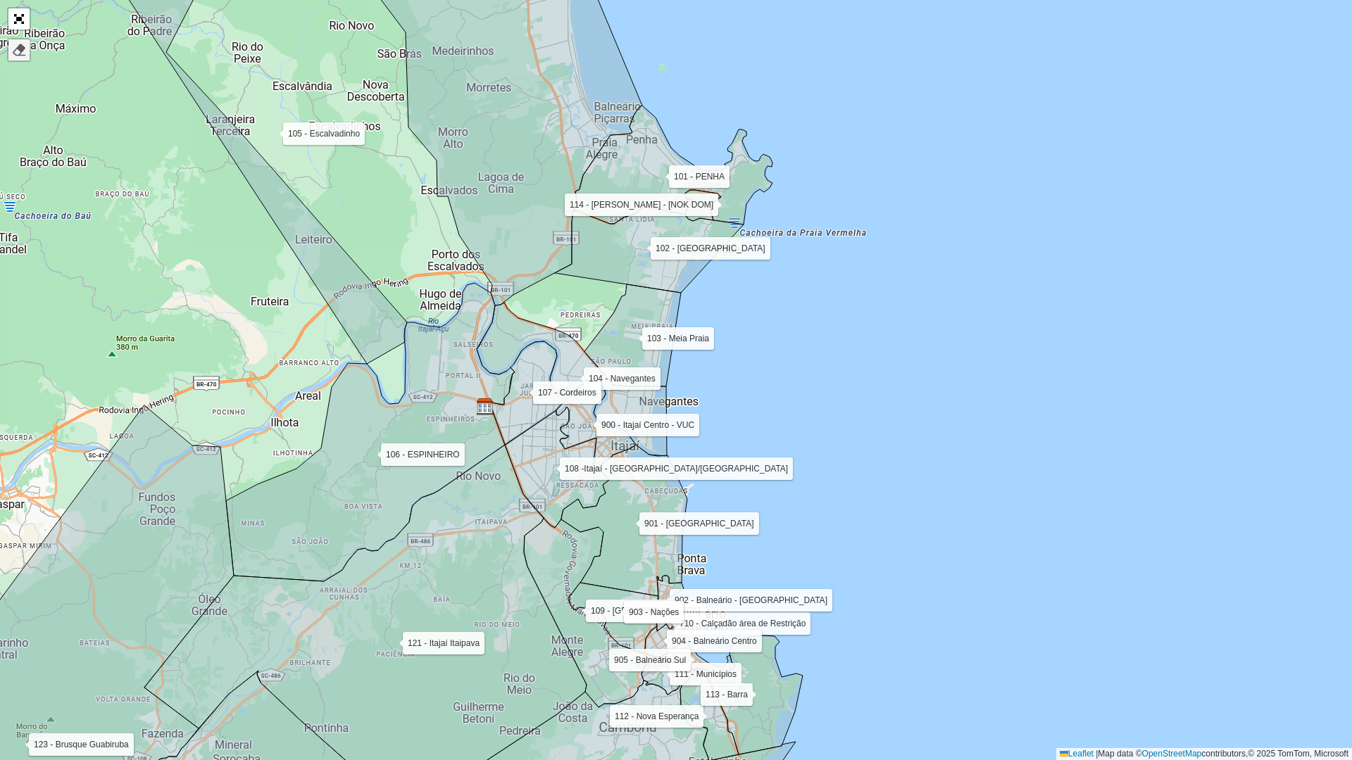
click at [18, 46] on div at bounding box center [19, 50] width 14 height 14
click at [58, 56] on link "Finalizar" at bounding box center [53, 49] width 46 height 20
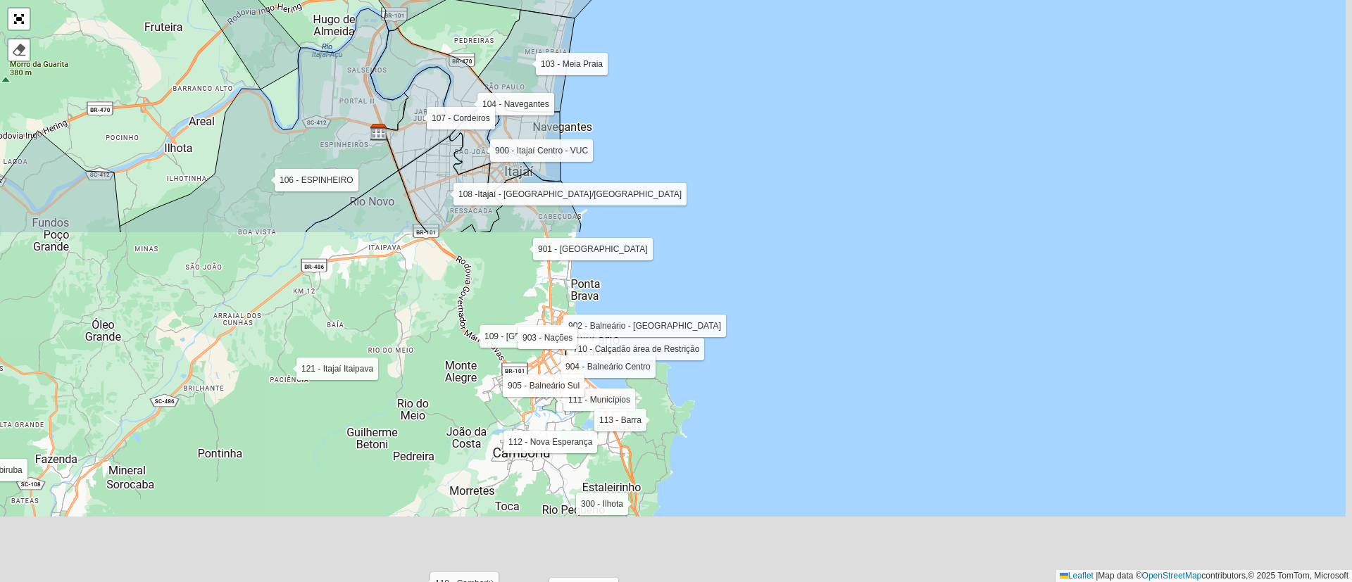
scroll to position [384, 0]
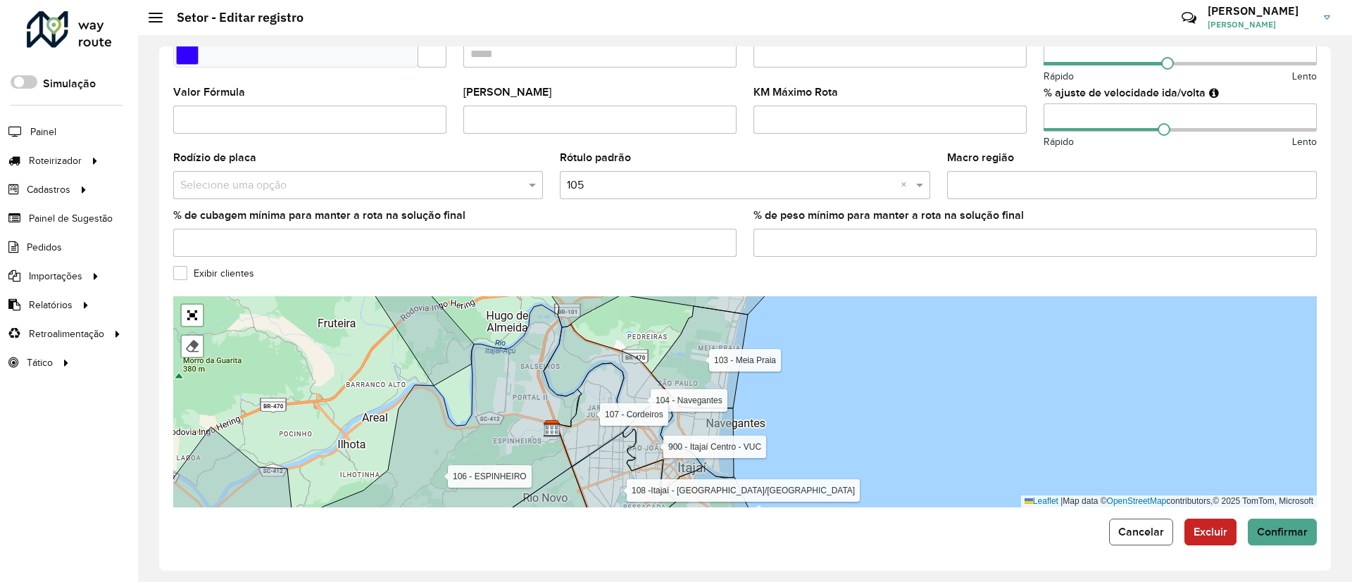
click at [1155, 532] on span "Cancelar" at bounding box center [1141, 532] width 46 height 12
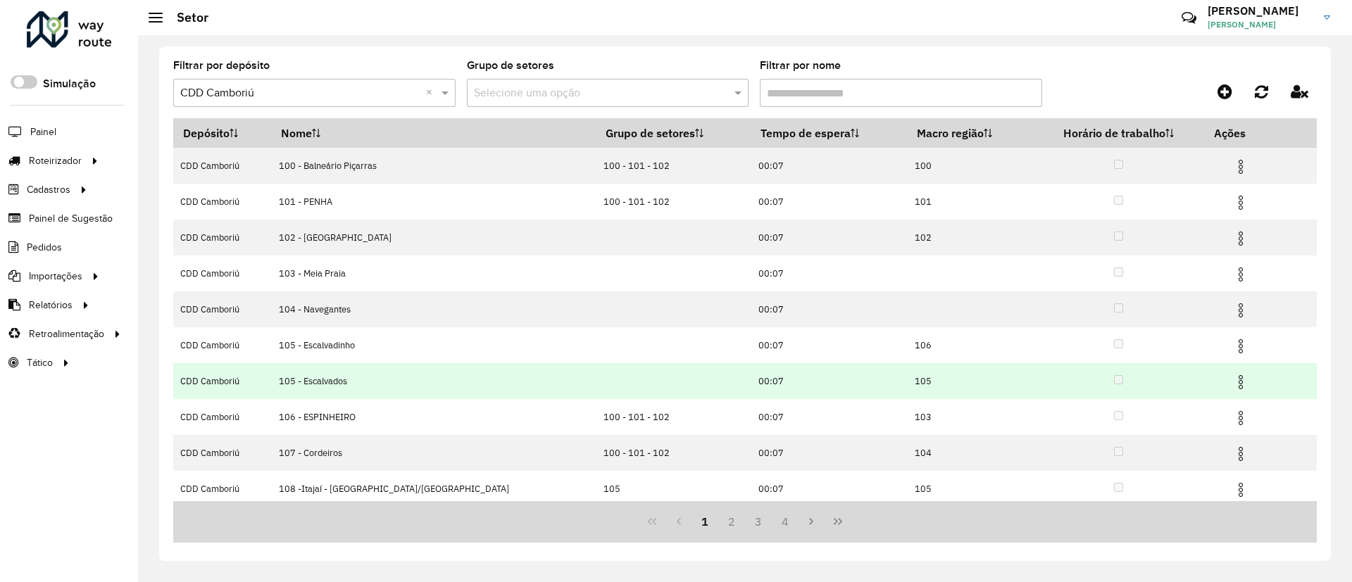
click at [1232, 383] on img at bounding box center [1240, 382] width 17 height 17
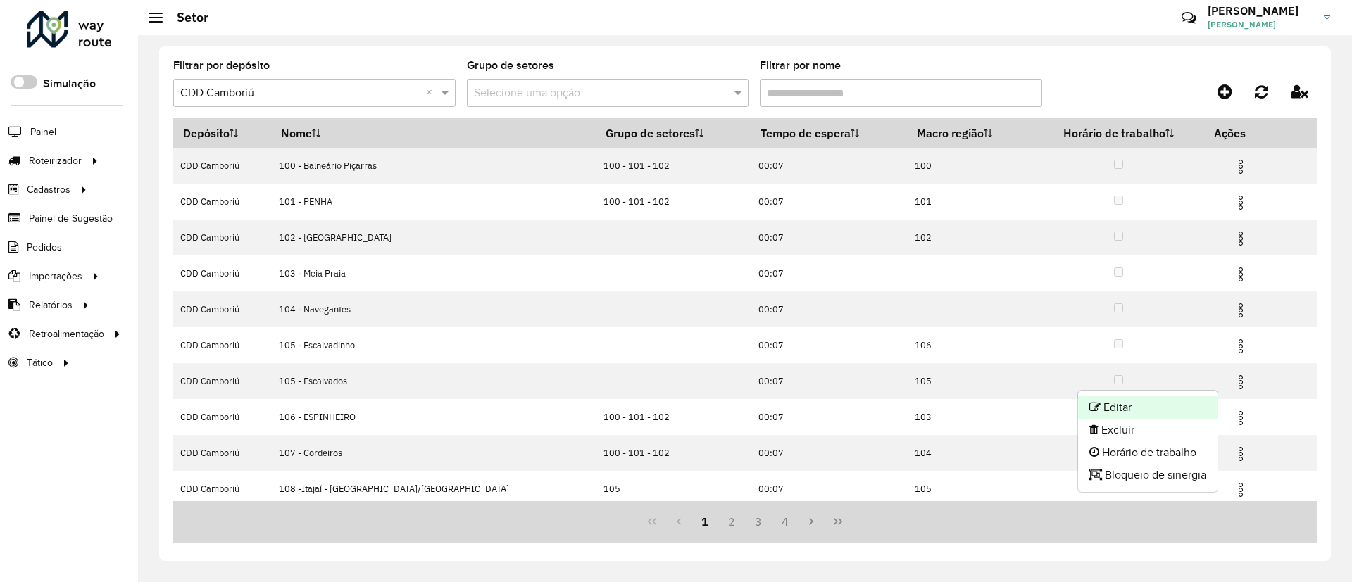
click at [1148, 403] on li "Editar" at bounding box center [1147, 407] width 139 height 23
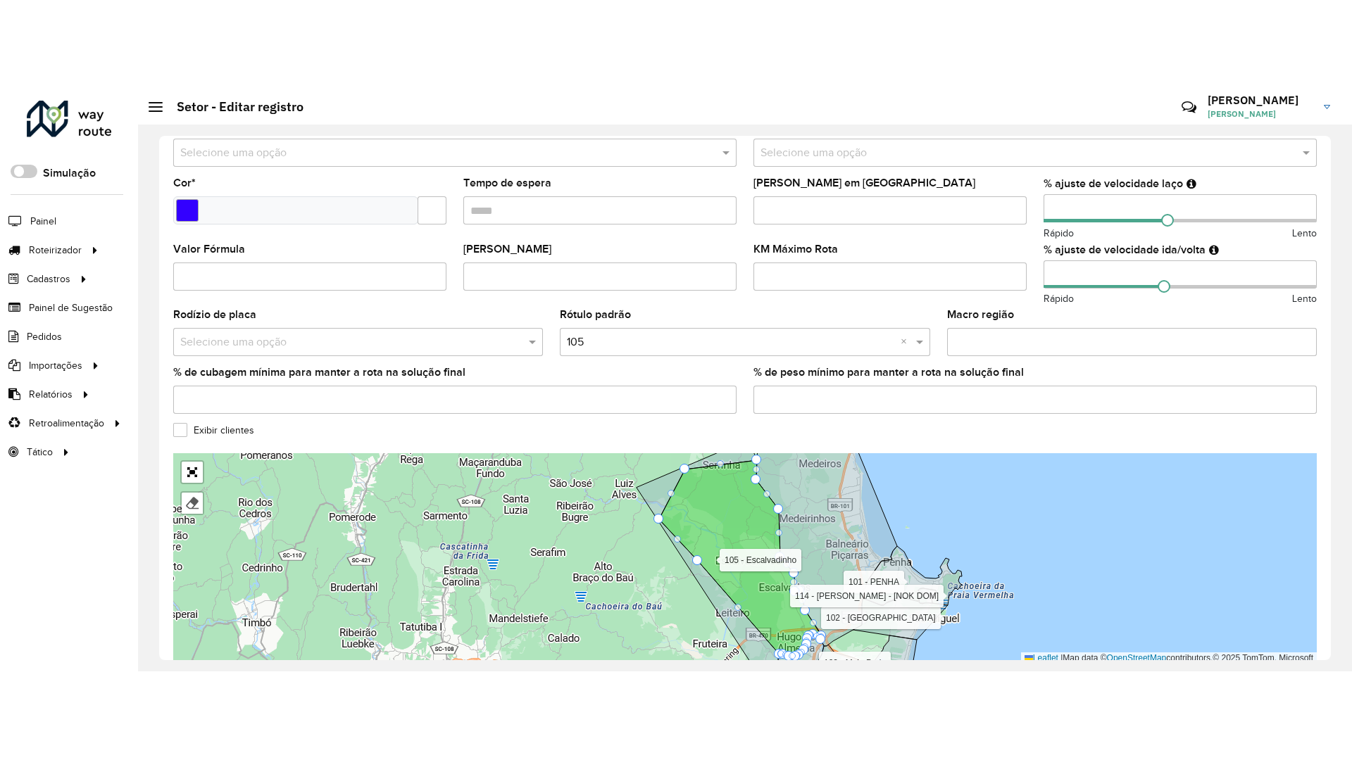
scroll to position [321, 0]
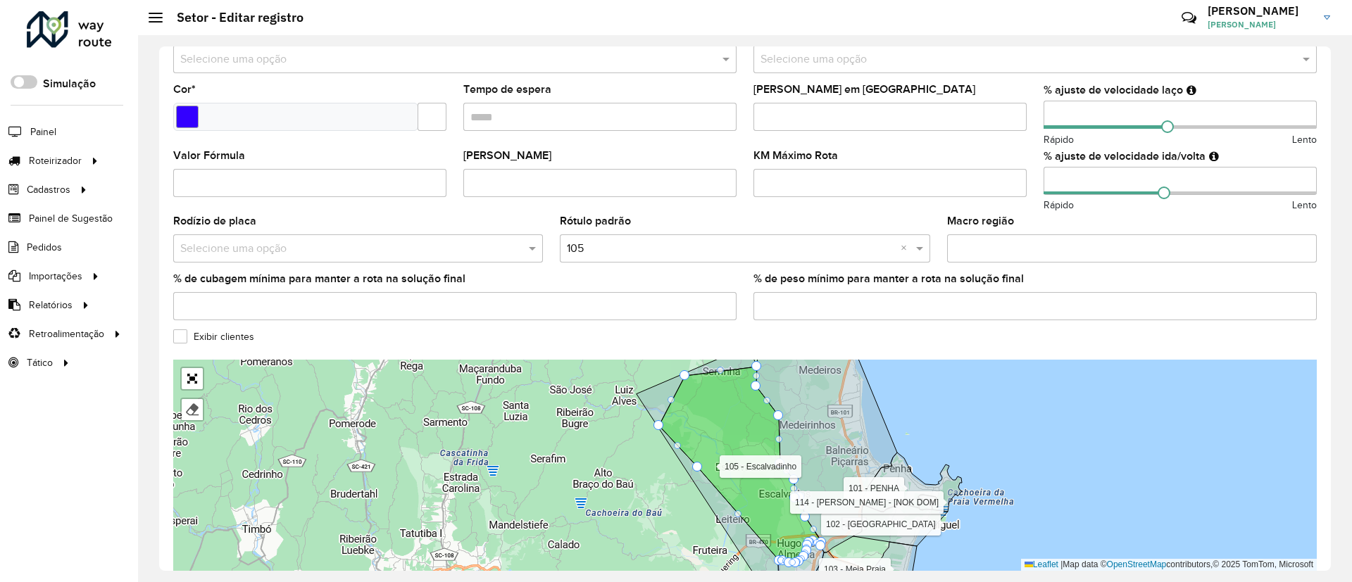
click at [724, 425] on icon at bounding box center [740, 465] width 163 height 196
click at [188, 405] on div at bounding box center [192, 410] width 14 height 14
click at [693, 427] on icon at bounding box center [740, 465] width 163 height 196
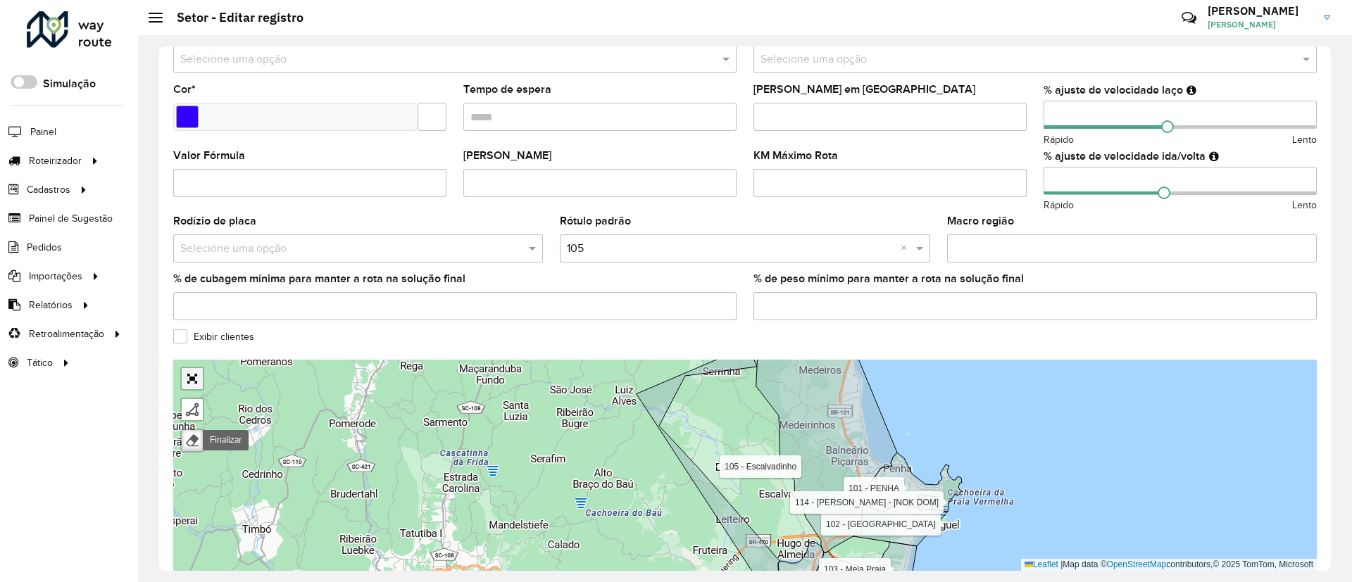
click at [198, 382] on link "Abrir mapa em tela cheia" at bounding box center [192, 378] width 21 height 21
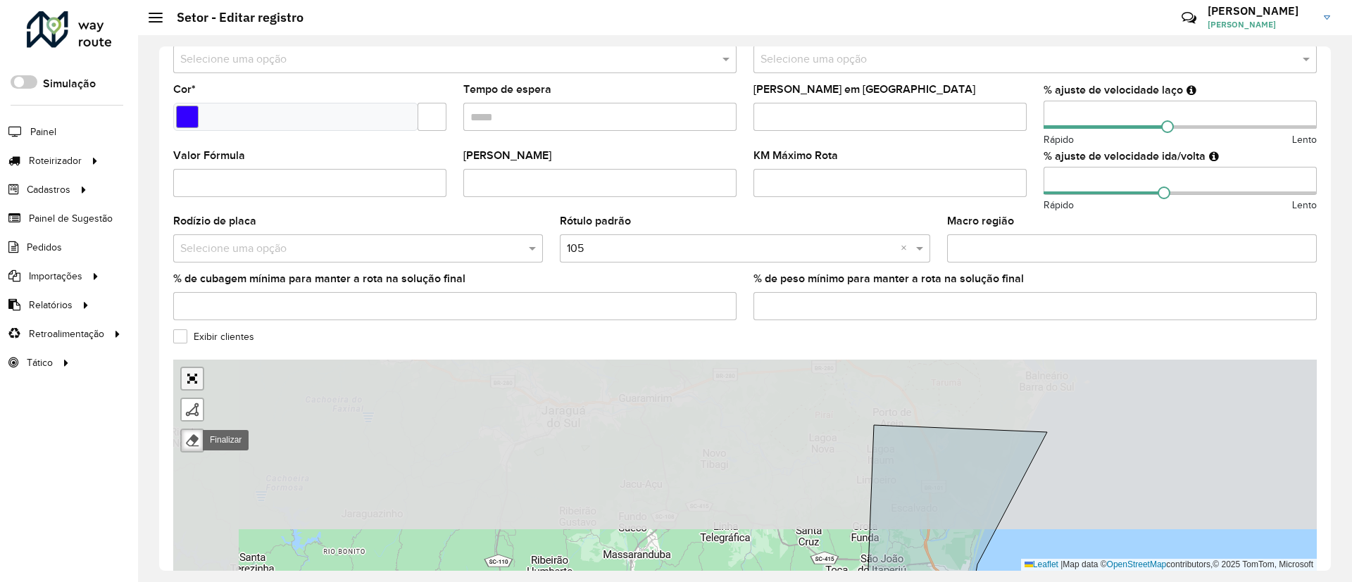
scroll to position [0, 0]
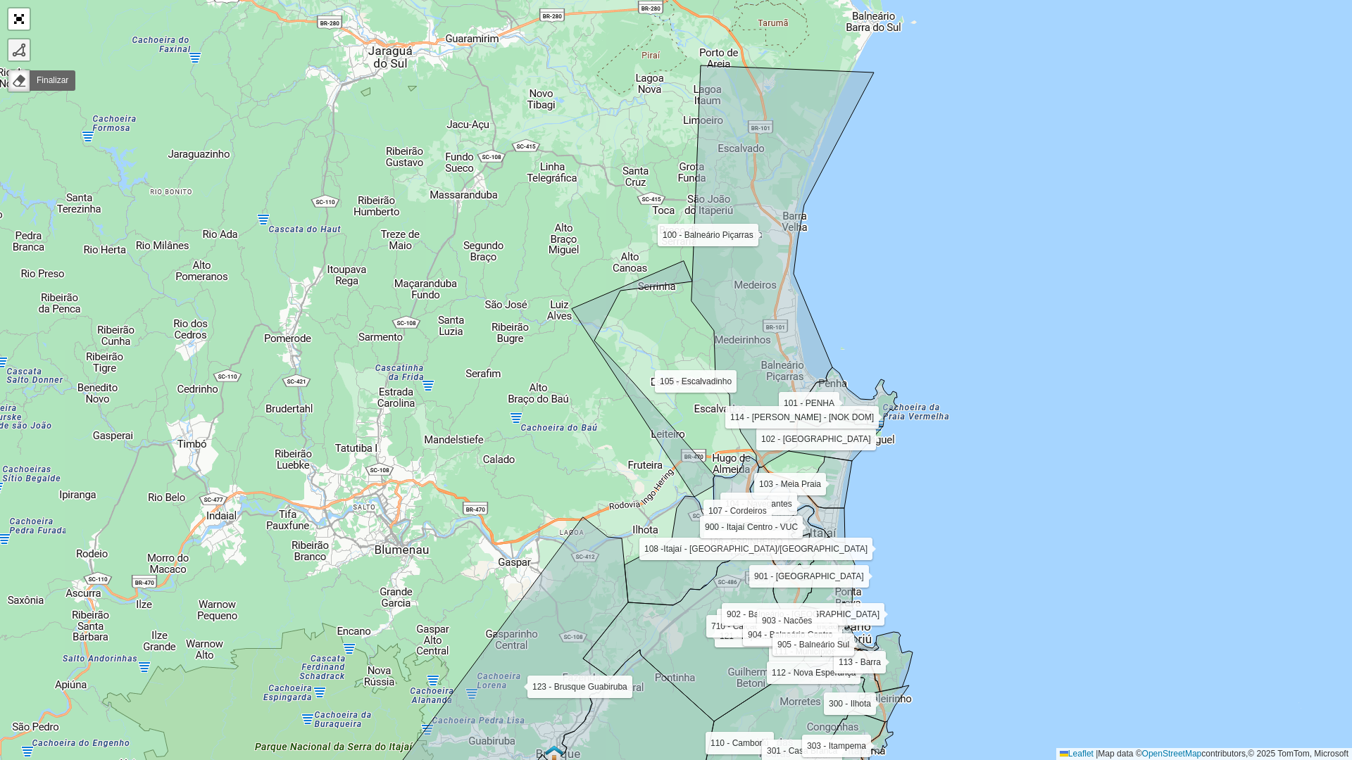
click at [22, 47] on div at bounding box center [19, 50] width 14 height 14
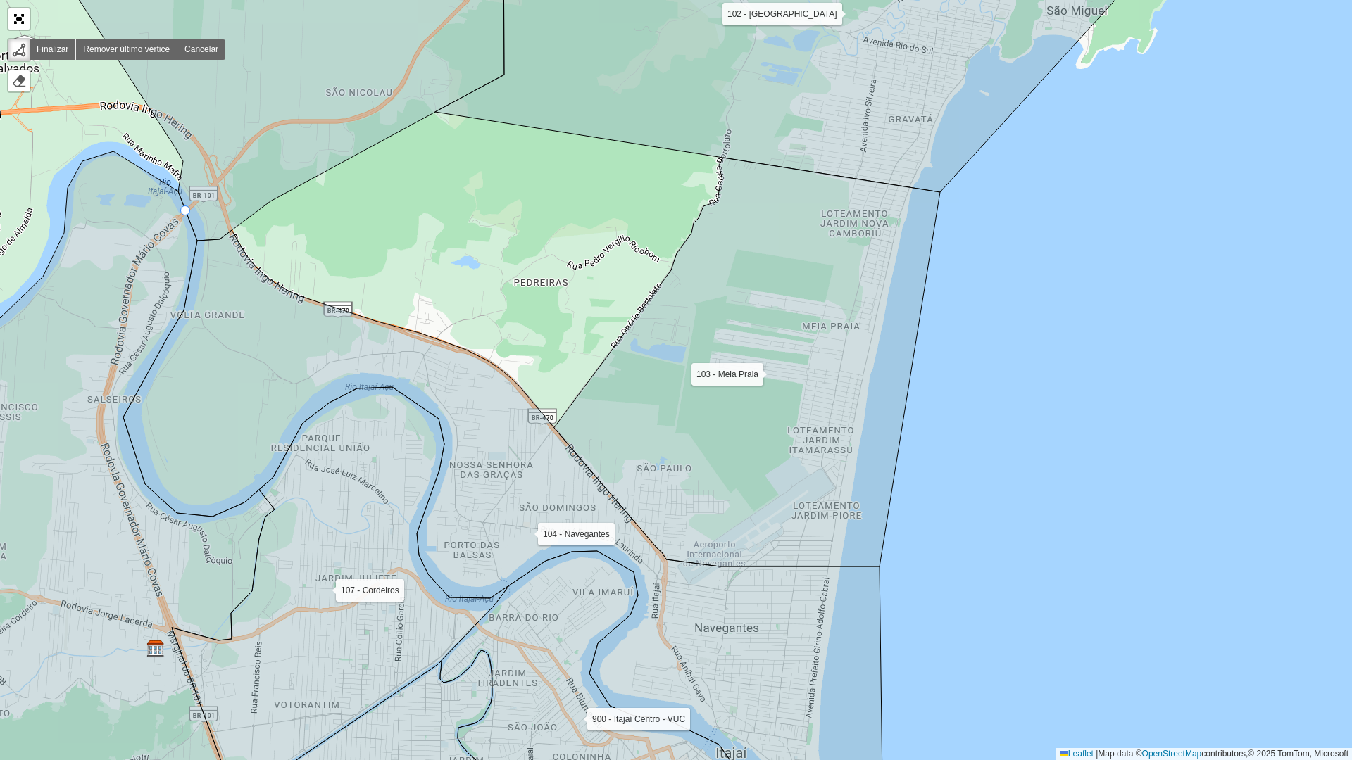
click at [202, 217] on icon at bounding box center [273, 82] width 462 height 318
click at [291, 341] on icon at bounding box center [503, 533] width 760 height 607
click at [422, 352] on icon at bounding box center [503, 533] width 760 height 607
click at [542, 454] on icon at bounding box center [482, 403] width 120 height 102
click at [713, 305] on icon at bounding box center [627, 379] width 171 height 149
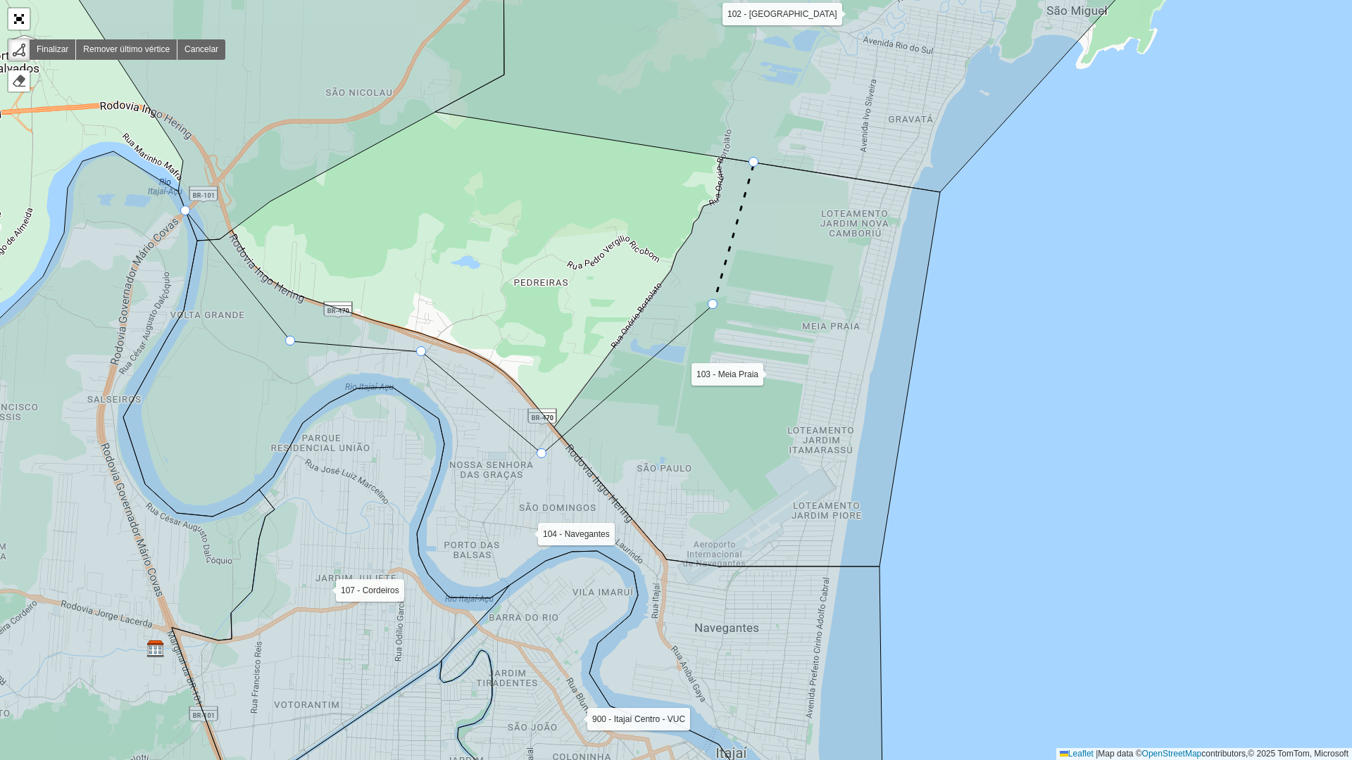
click at [755, 155] on icon at bounding box center [810, 57] width 750 height 269
click at [603, 69] on icon at bounding box center [810, 57] width 750 height 269
click at [389, 73] on icon at bounding box center [496, 71] width 214 height 4
click at [187, 211] on div at bounding box center [185, 211] width 10 height 10
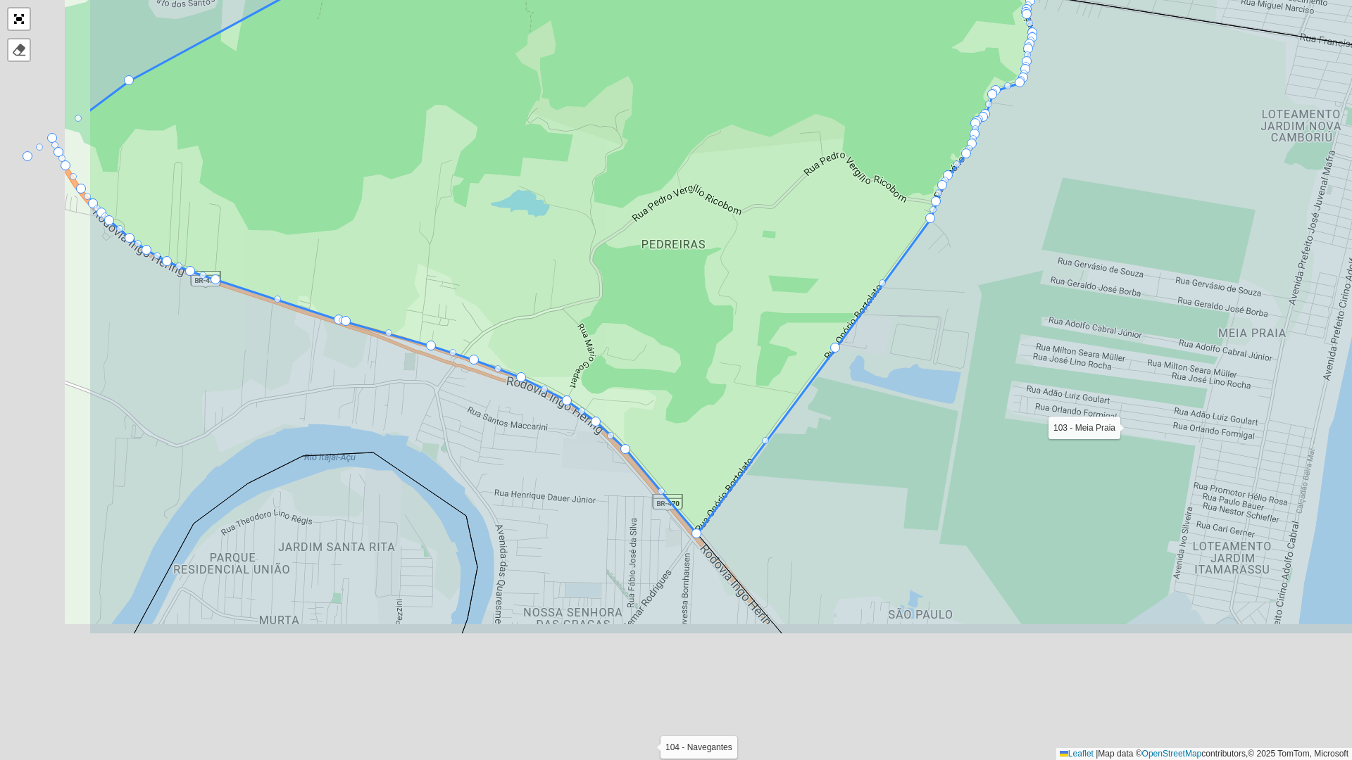
drag, startPoint x: 759, startPoint y: 430, endPoint x: 985, endPoint y: 218, distance: 309.8
click at [984, 218] on icon at bounding box center [1083, 314] width 772 height 640
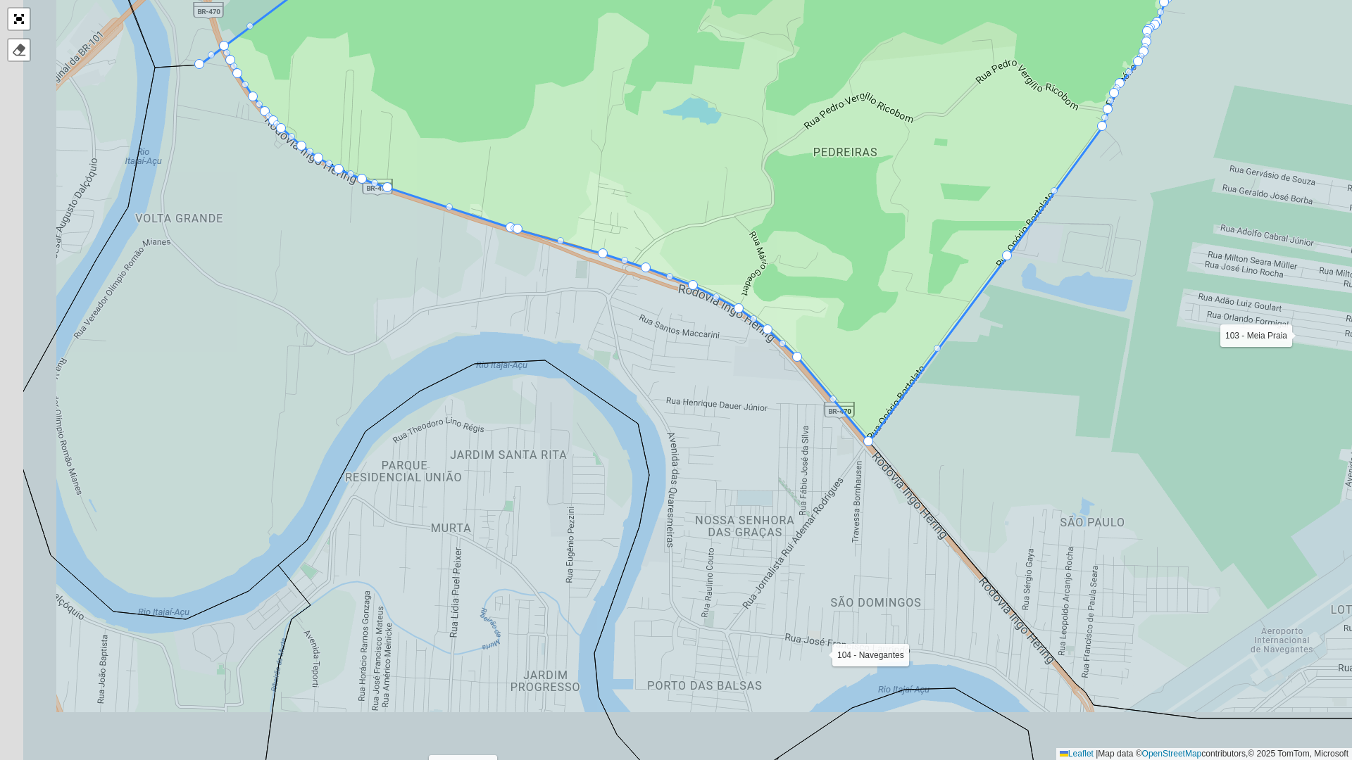
drag, startPoint x: 515, startPoint y: 290, endPoint x: 709, endPoint y: 191, distance: 217.9
click at [709, 191] on icon at bounding box center [703, 145] width 1007 height 594
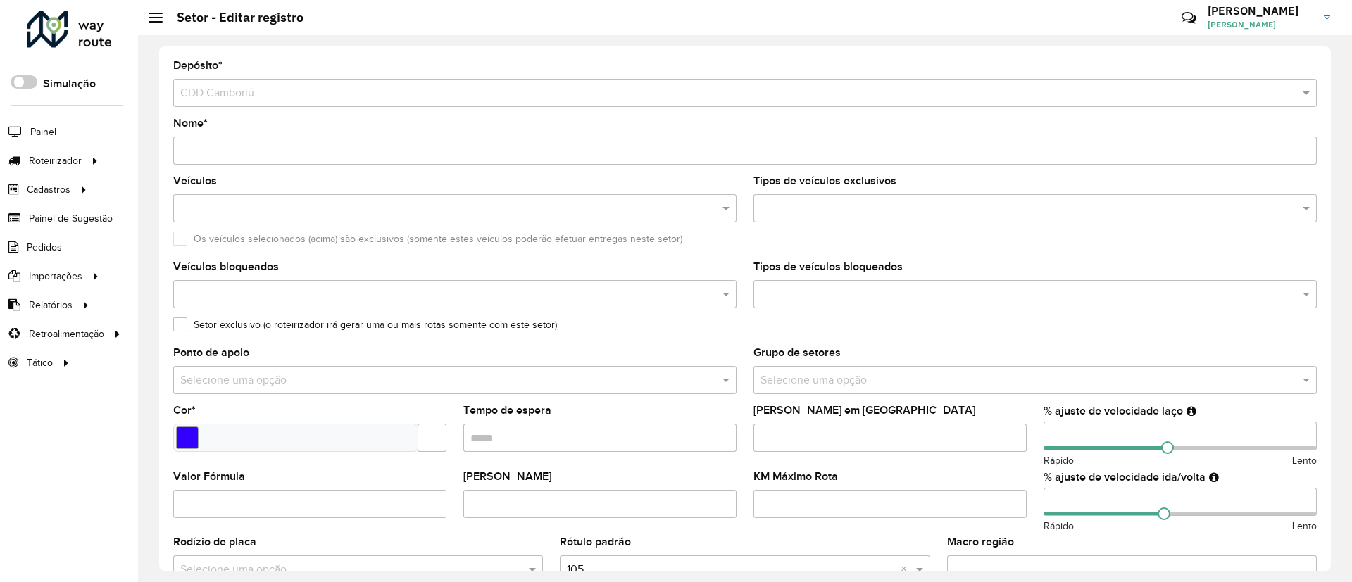
click at [275, 149] on input "Nome *" at bounding box center [744, 151] width 1143 height 28
drag, startPoint x: 275, startPoint y: 149, endPoint x: 223, endPoint y: 151, distance: 52.2
click at [223, 151] on input "Nome *" at bounding box center [744, 151] width 1143 height 28
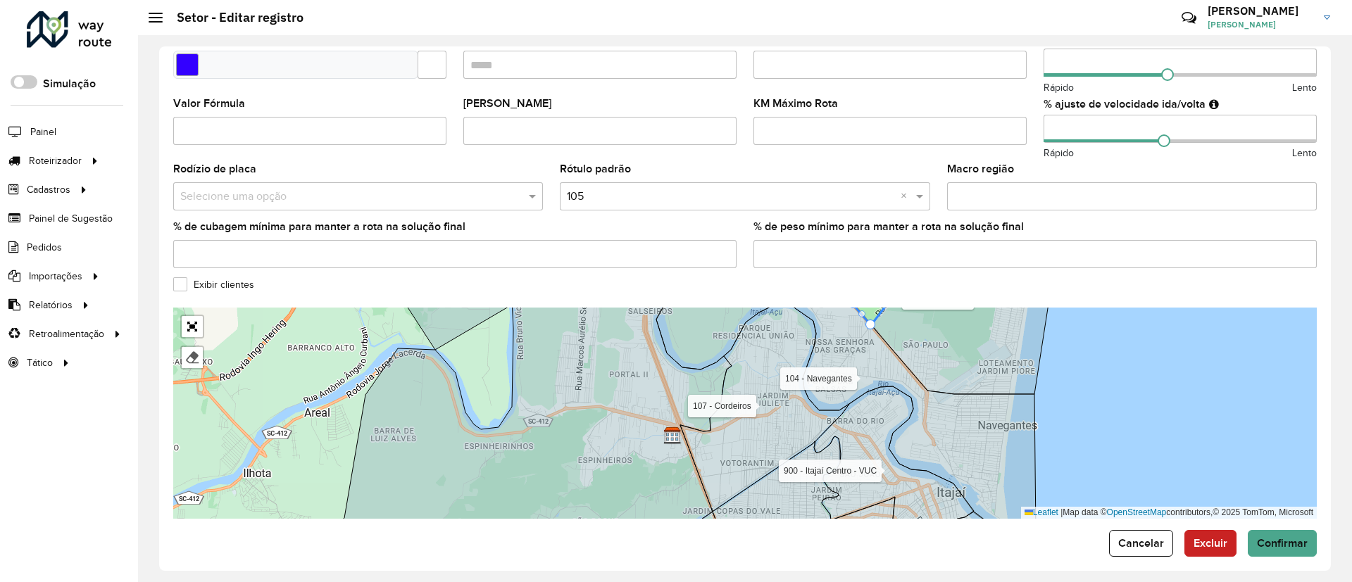
scroll to position [384, 0]
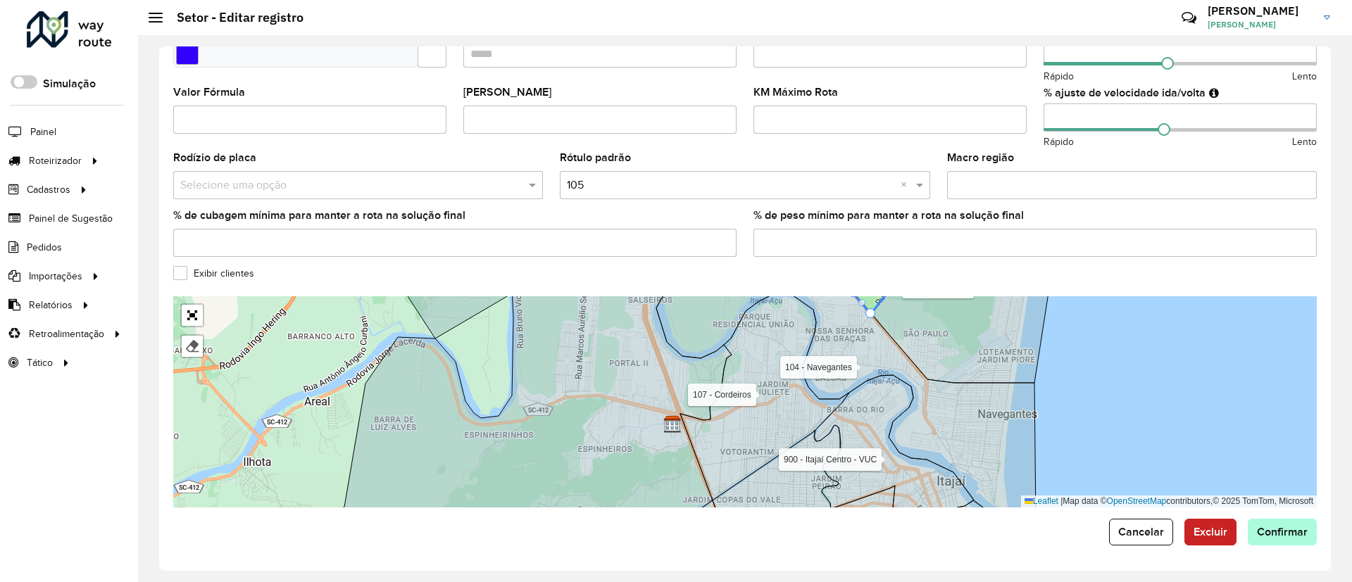
type input "**********"
click at [1269, 527] on span "Confirmar" at bounding box center [1282, 532] width 51 height 12
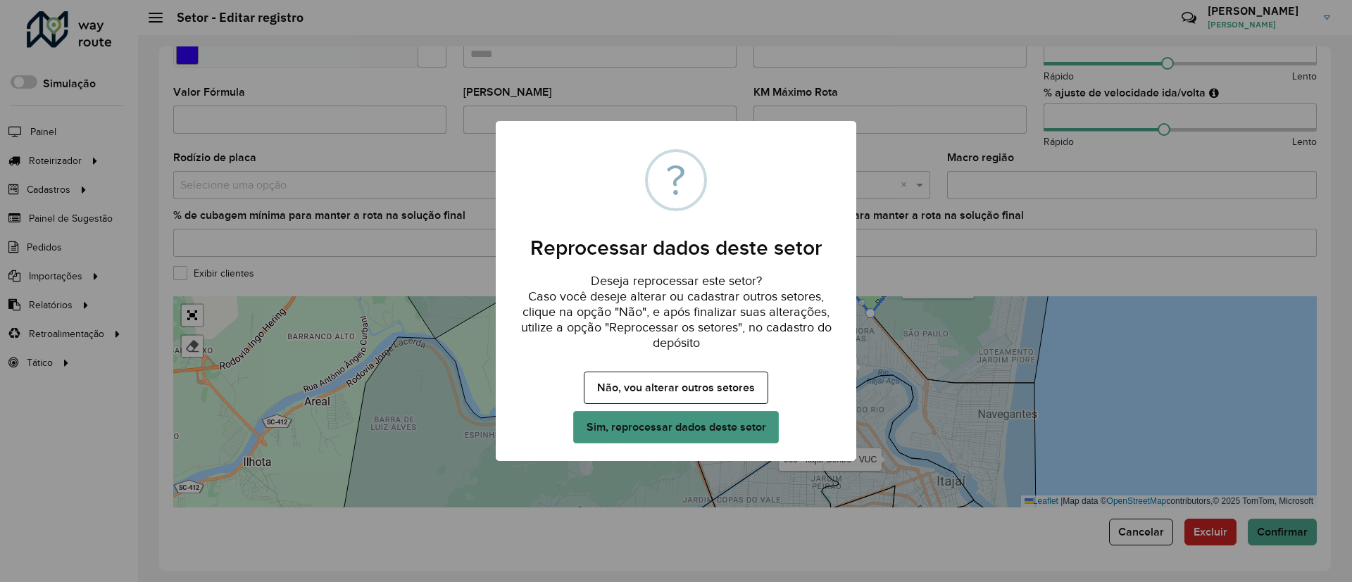
click at [738, 431] on button "Sim, reprocessar dados deste setor" at bounding box center [676, 427] width 206 height 32
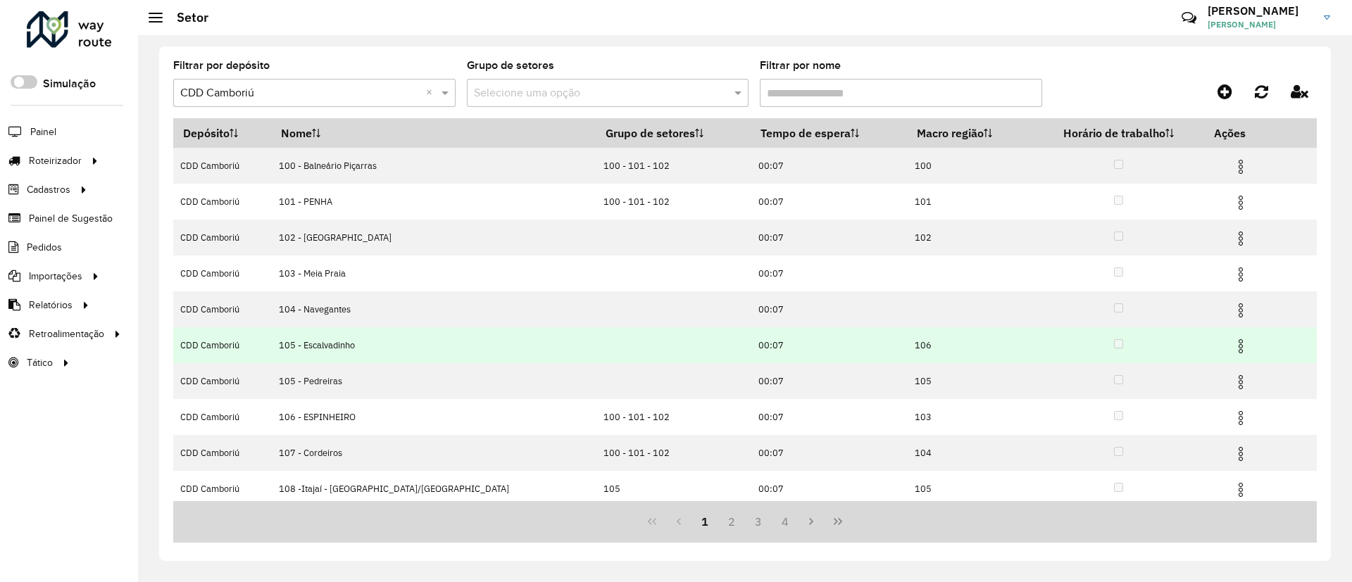
click at [1232, 347] on img at bounding box center [1240, 346] width 17 height 17
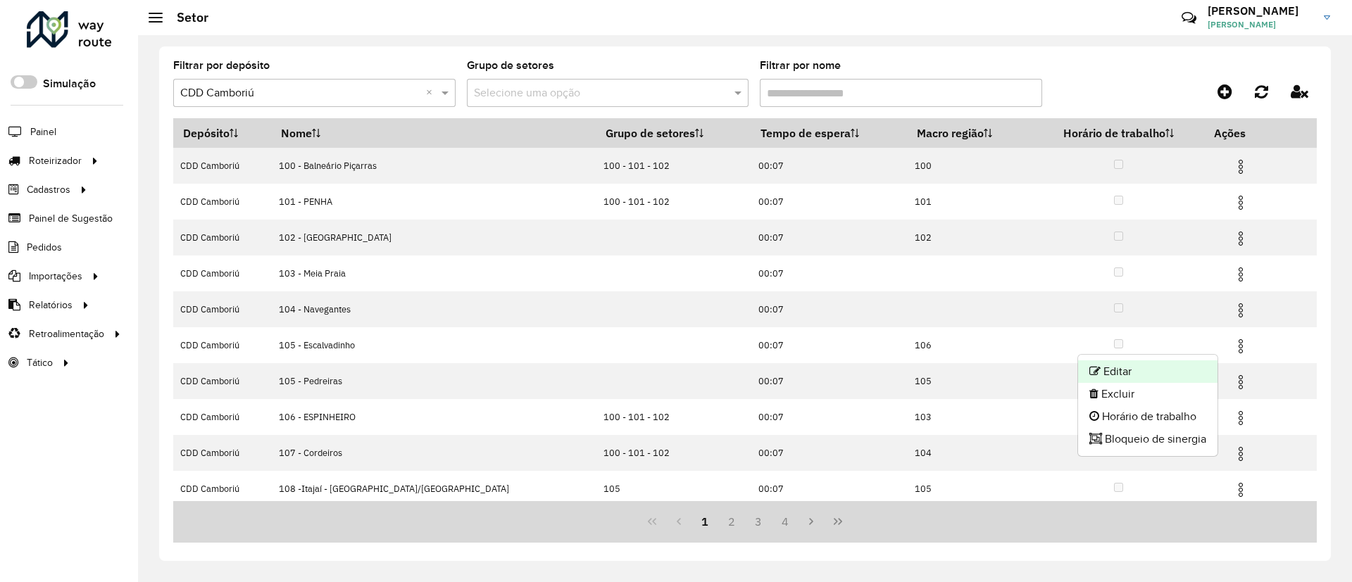
click at [1107, 373] on li "Editar" at bounding box center [1147, 371] width 139 height 23
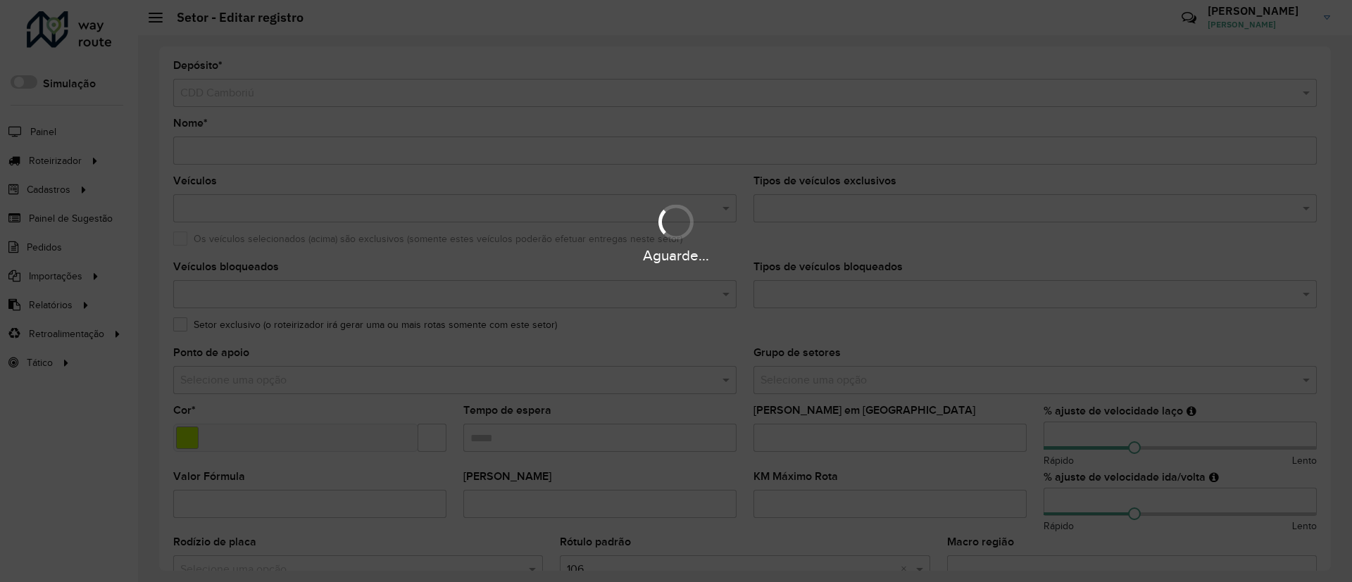
click at [191, 150] on div "Aguarde..." at bounding box center [676, 291] width 1352 height 582
click at [197, 150] on div "Aguarde..." at bounding box center [676, 291] width 1352 height 582
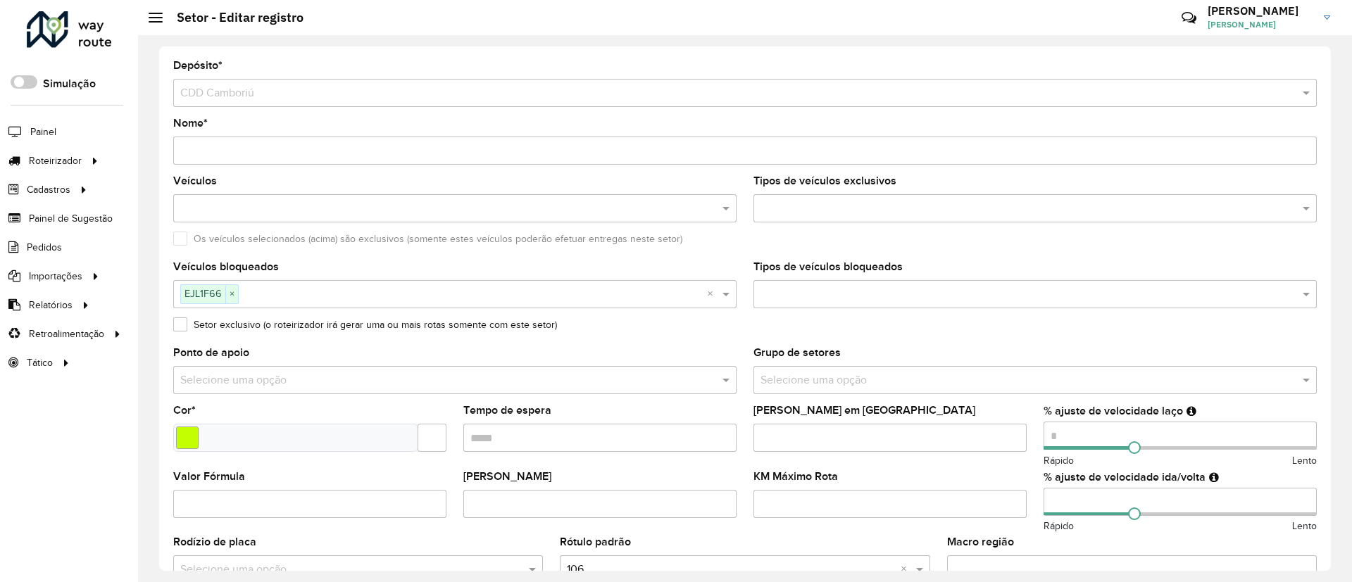
click at [195, 149] on input "Nome *" at bounding box center [744, 151] width 1143 height 28
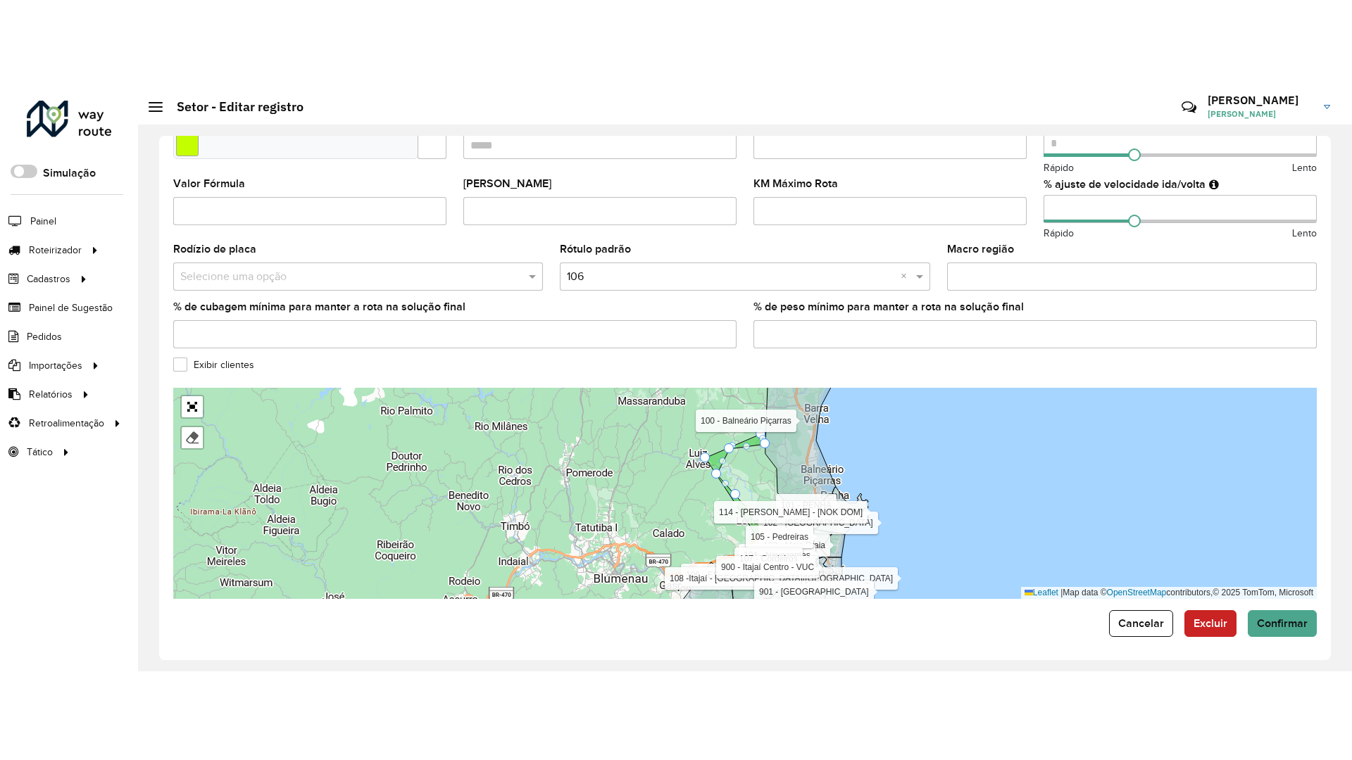
scroll to position [384, 0]
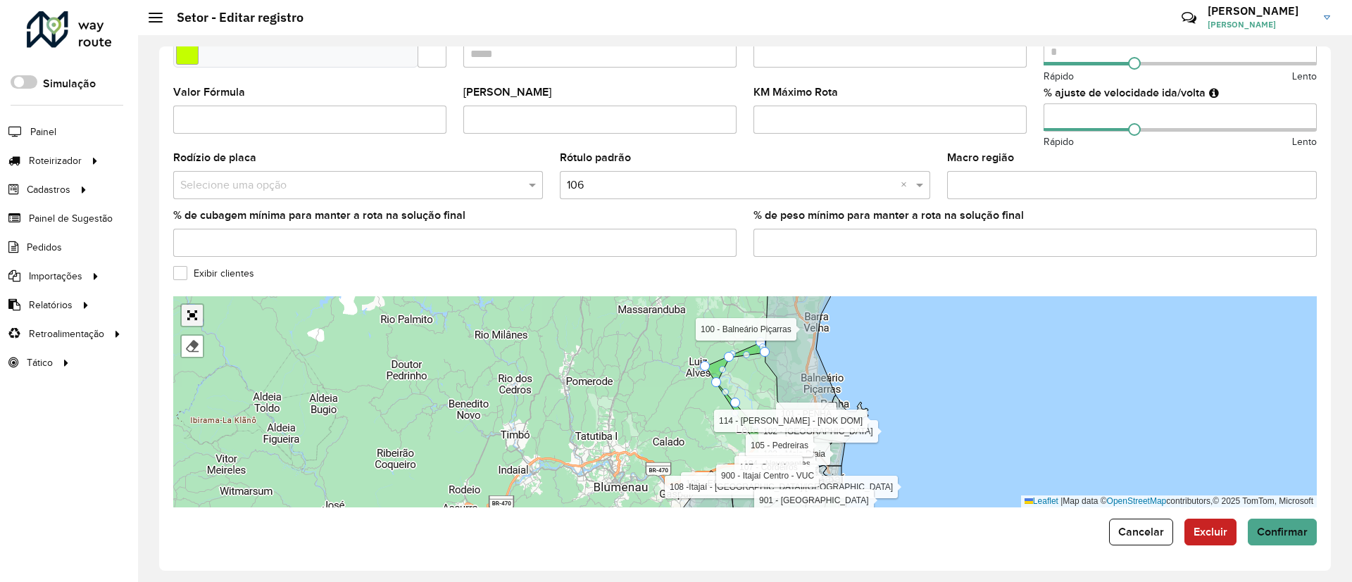
type input "**********"
click at [192, 315] on link "Abrir mapa em tela cheia" at bounding box center [192, 315] width 21 height 21
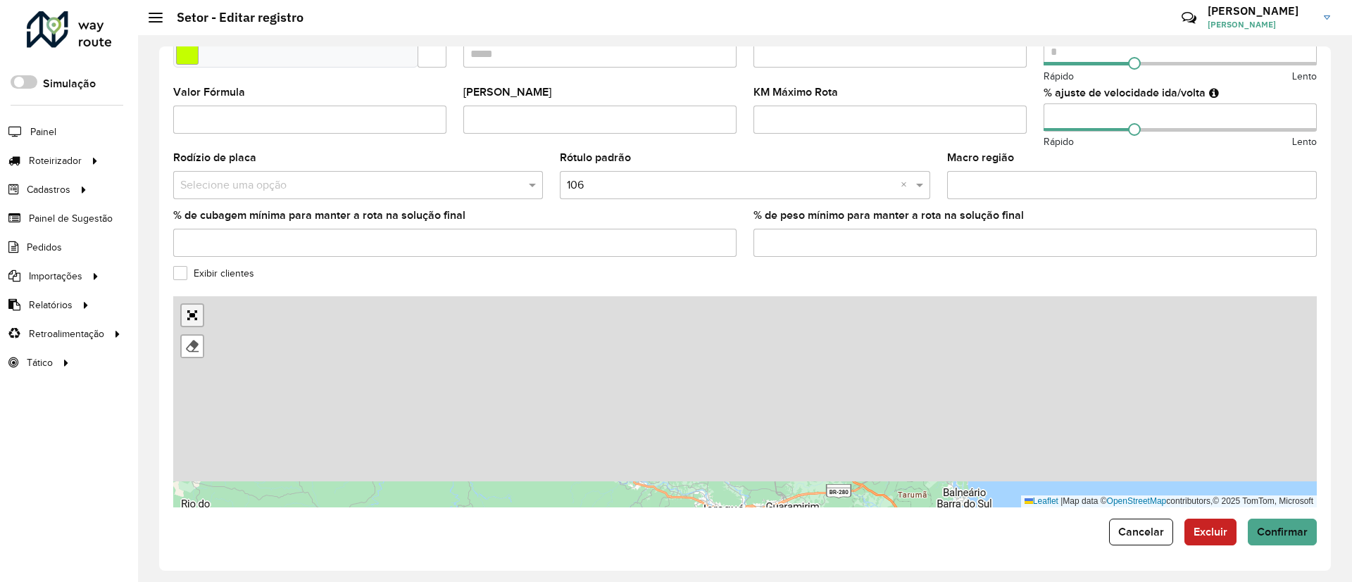
scroll to position [0, 0]
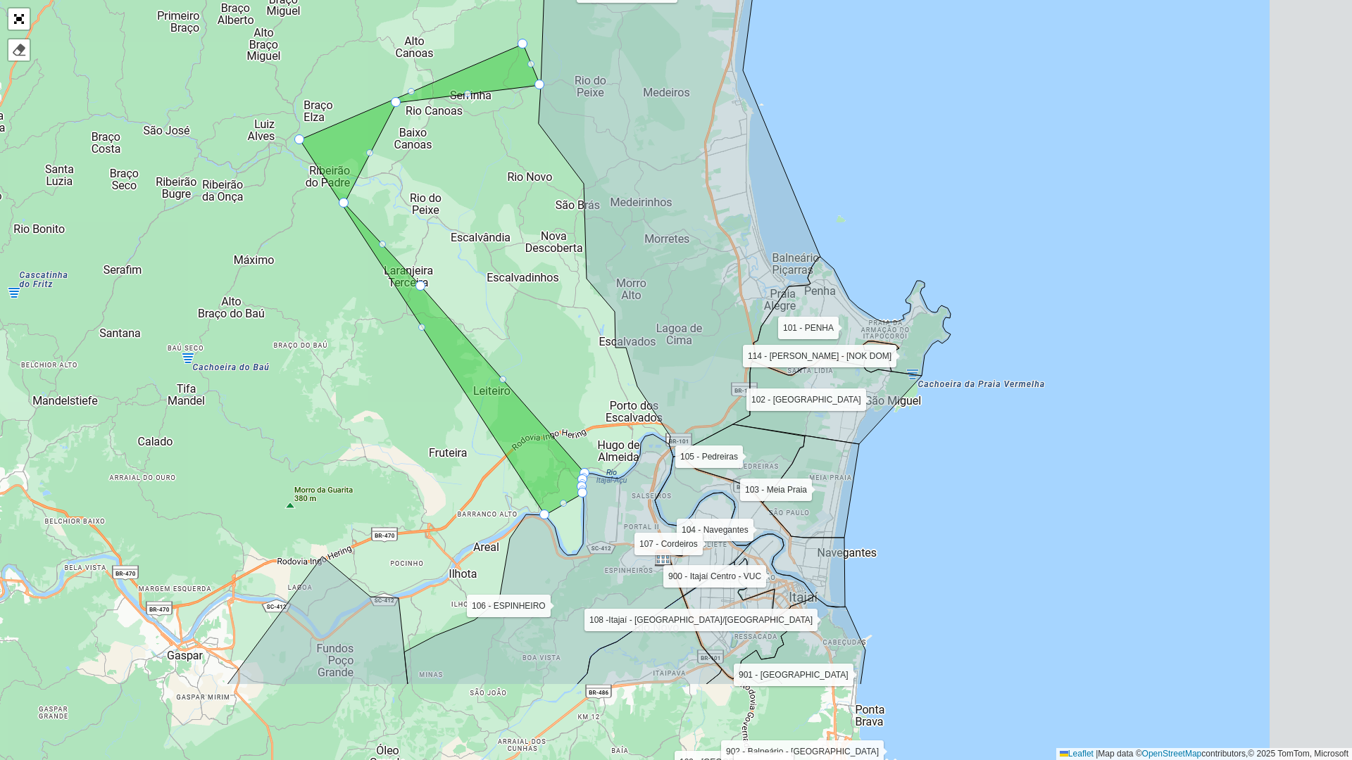
drag, startPoint x: 666, startPoint y: 395, endPoint x: 511, endPoint y: 243, distance: 217.1
click at [511, 243] on div "100 - Balneário Piçarras 101 - PENHA 102 - São Miguel 103 - Meia Praia 104 - Na…" at bounding box center [676, 380] width 1352 height 760
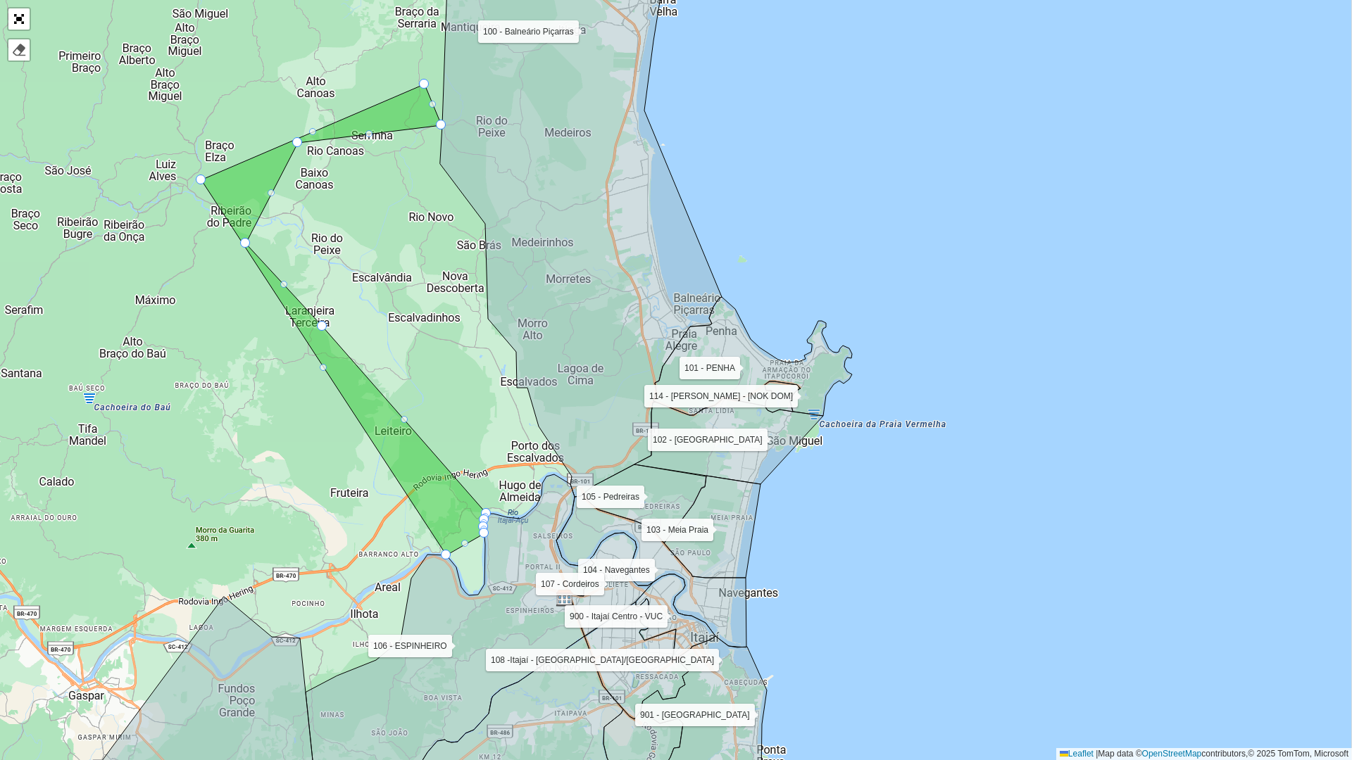
drag, startPoint x: 505, startPoint y: 263, endPoint x: 407, endPoint y: 303, distance: 106.4
click at [407, 303] on div "100 - Balneário Piçarras 101 - PENHA 102 - São Miguel 103 - Meia Praia 104 - Na…" at bounding box center [676, 380] width 1352 height 760
drag, startPoint x: 404, startPoint y: 299, endPoint x: 354, endPoint y: 320, distance: 54.0
click at [354, 320] on div "100 - Balneário Piçarras 101 - PENHA 102 - São Miguel 103 - Meia Praia 104 - Na…" at bounding box center [676, 380] width 1352 height 760
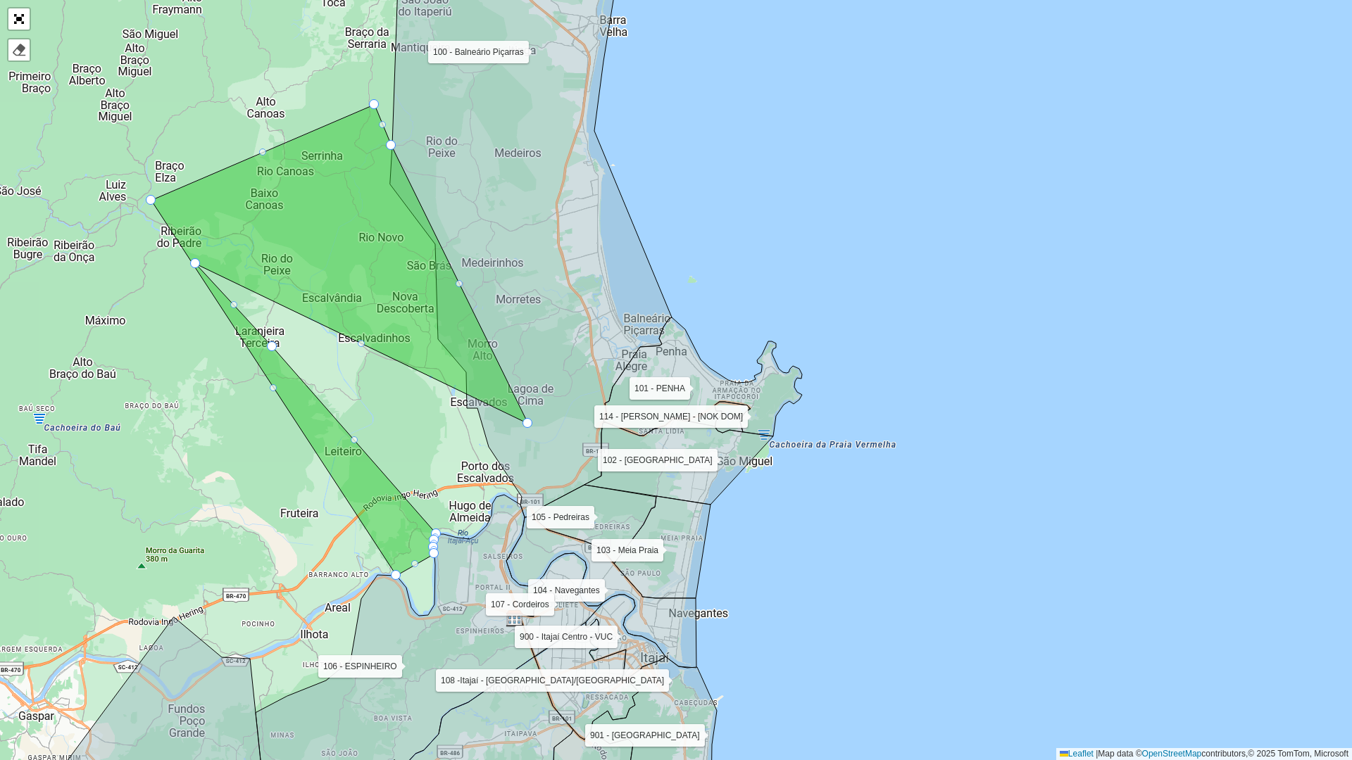
drag, startPoint x: 247, startPoint y: 163, endPoint x: 530, endPoint y: 407, distance: 373.4
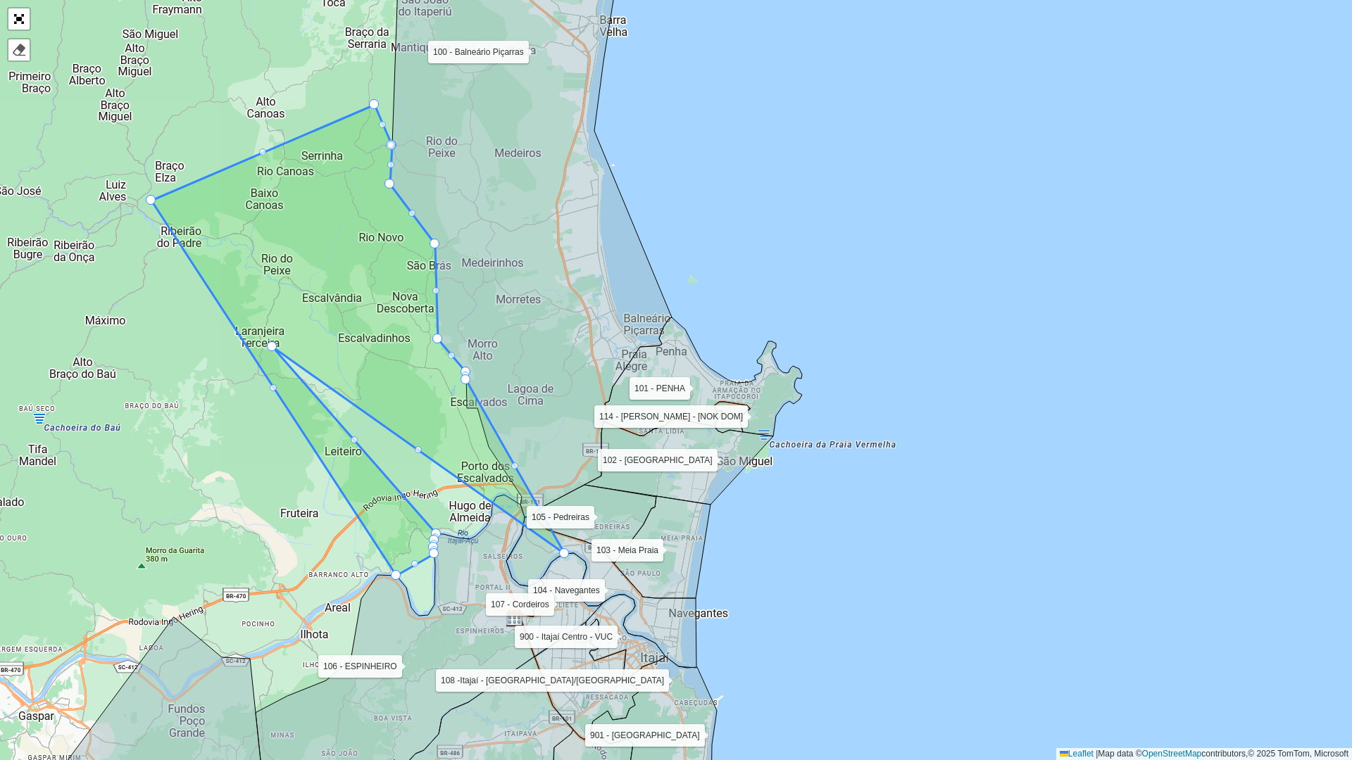
drag, startPoint x: 194, startPoint y: 265, endPoint x: 562, endPoint y: 546, distance: 463.1
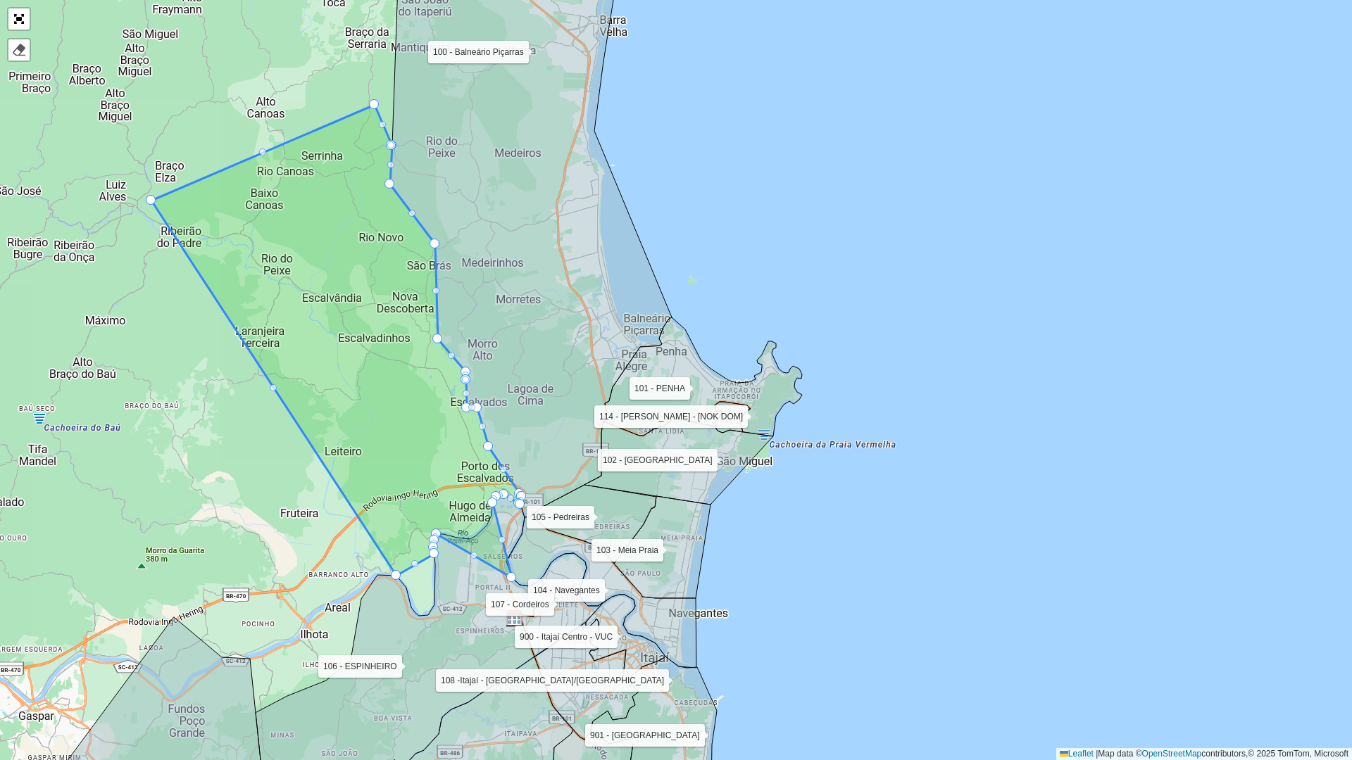
drag, startPoint x: 271, startPoint y: 346, endPoint x: 493, endPoint y: 566, distance: 312.1
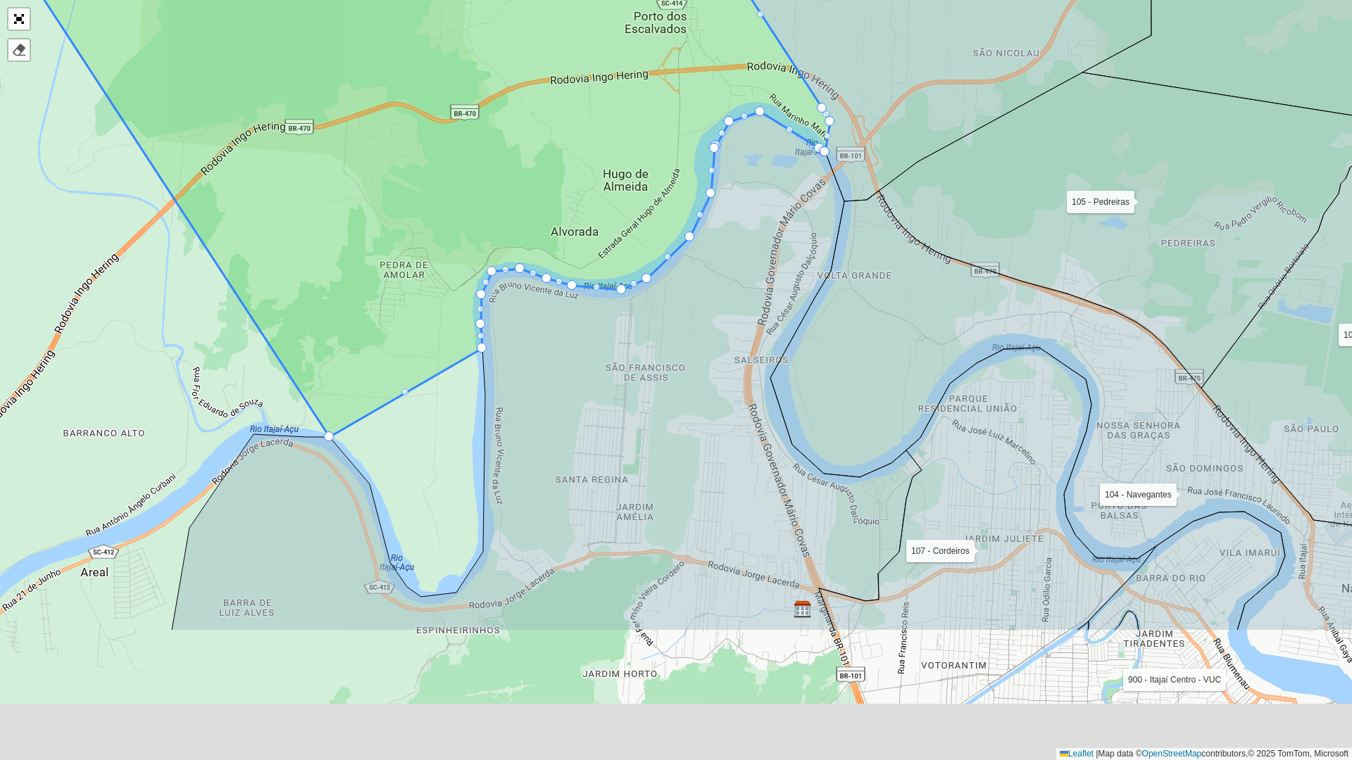
drag, startPoint x: 538, startPoint y: 481, endPoint x: 529, endPoint y: 322, distance: 158.7
click at [584, 337] on icon at bounding box center [547, 371] width 750 height 519
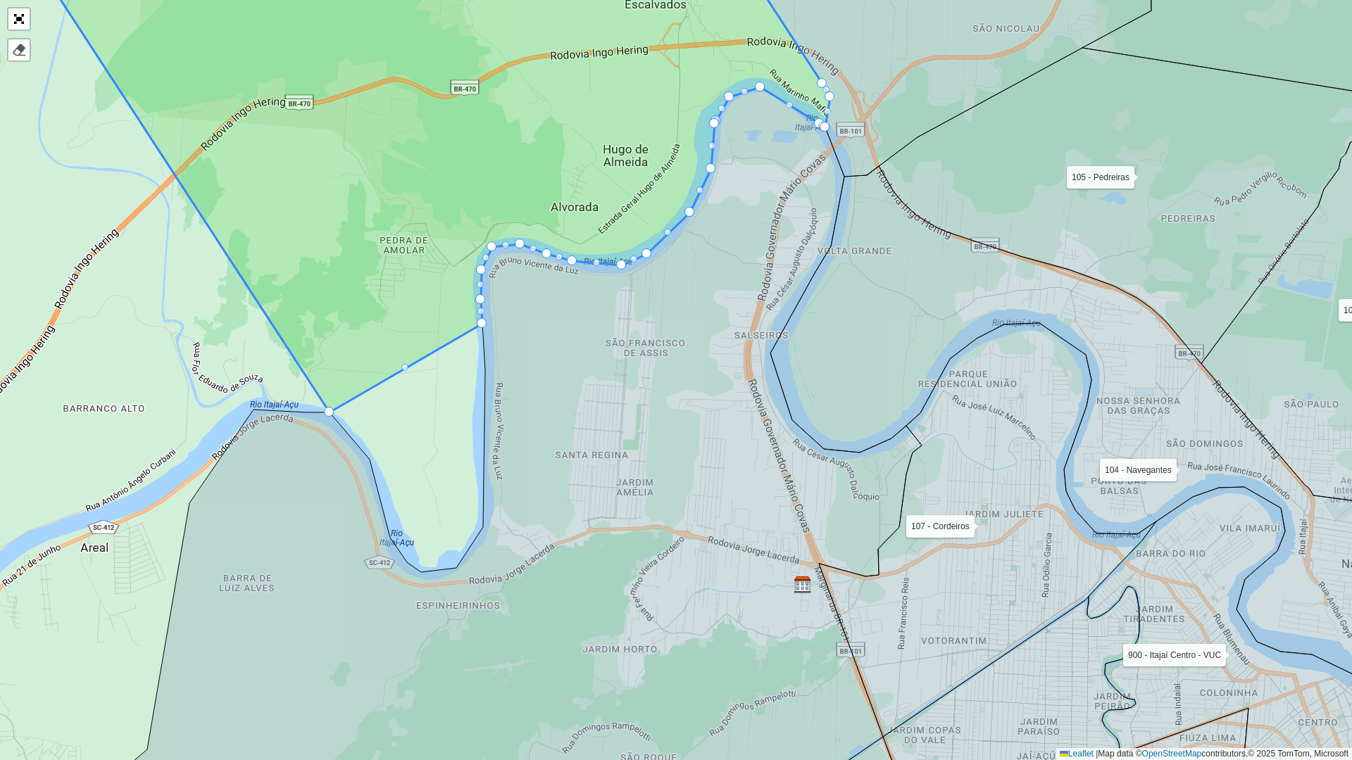
click at [403, 367] on div at bounding box center [404, 367] width 7 height 7
click at [407, 367] on div at bounding box center [404, 367] width 7 height 7
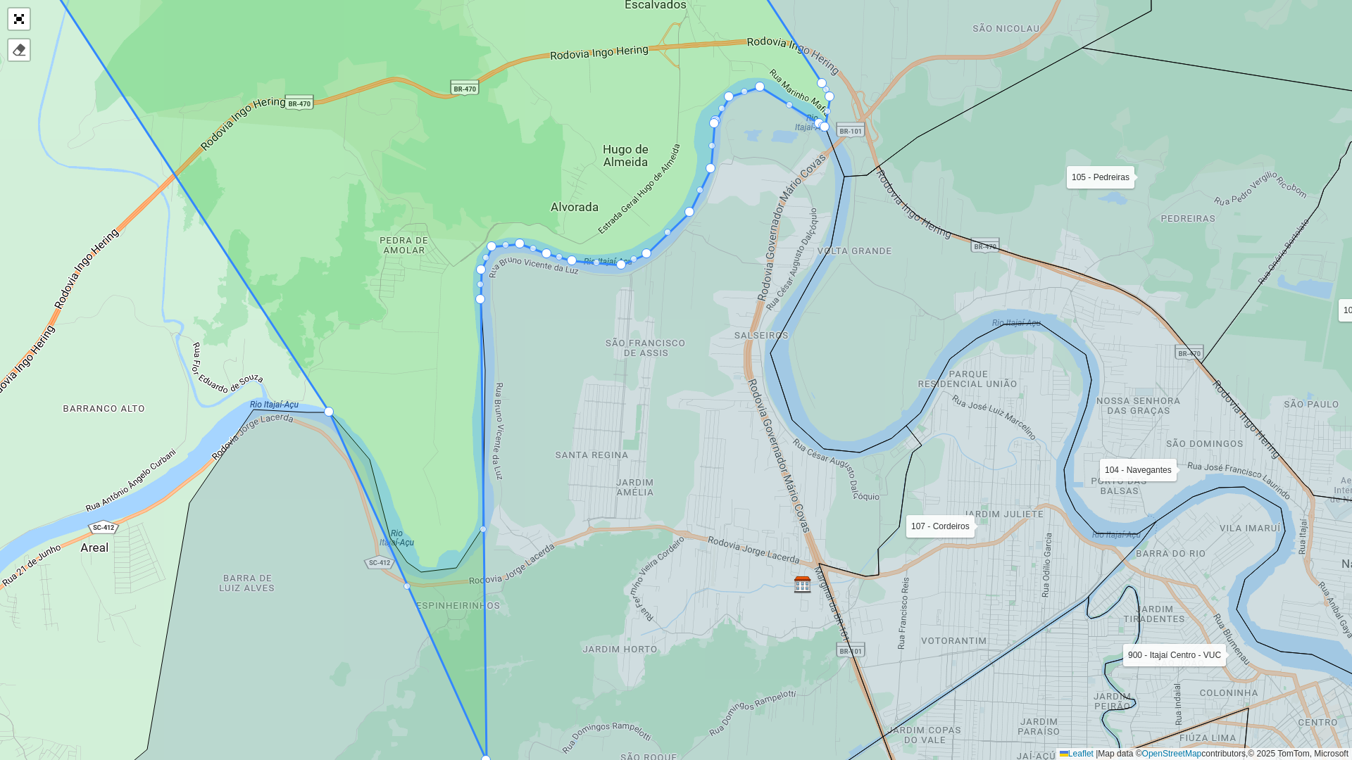
drag, startPoint x: 479, startPoint y: 322, endPoint x: 483, endPoint y: 760, distance: 437.2
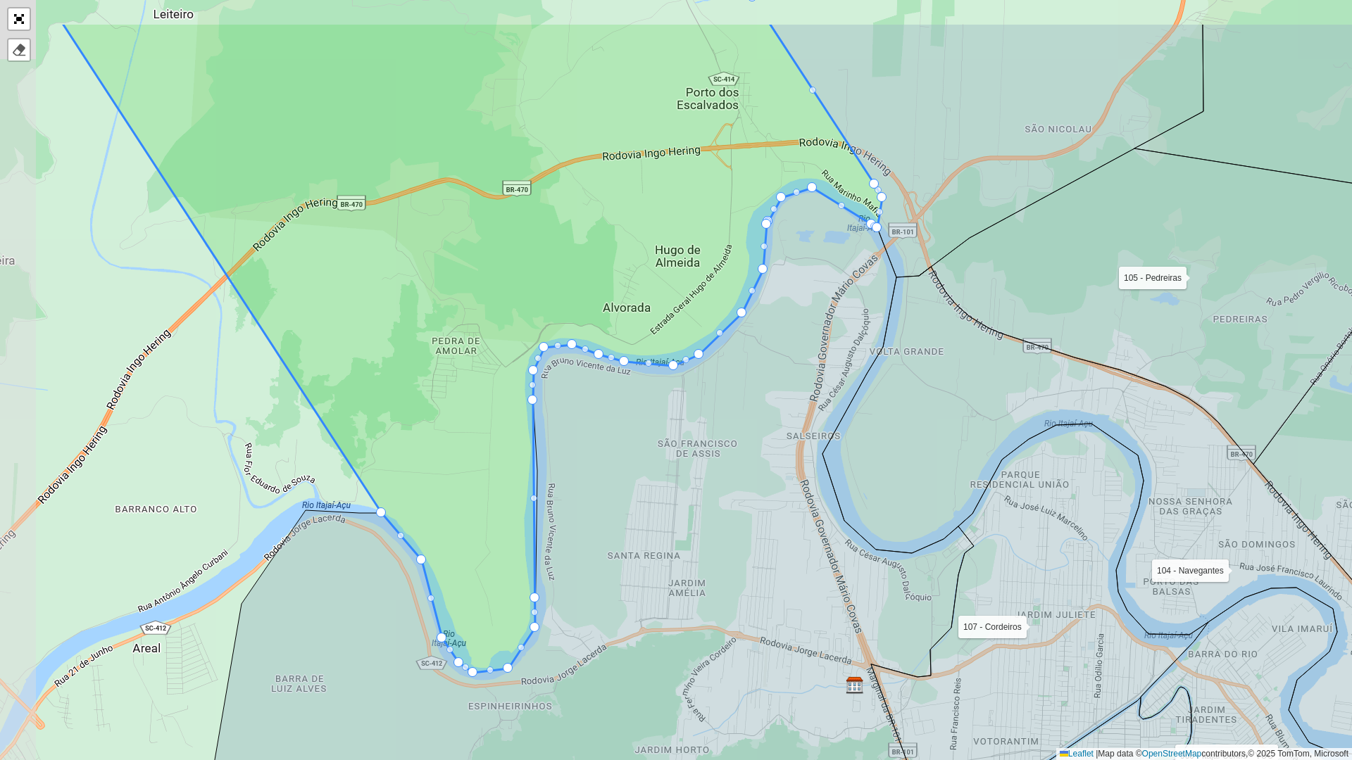
drag, startPoint x: 589, startPoint y: 354, endPoint x: 631, endPoint y: 429, distance: 86.4
click at [631, 429] on icon at bounding box center [531, 563] width 886 height 750
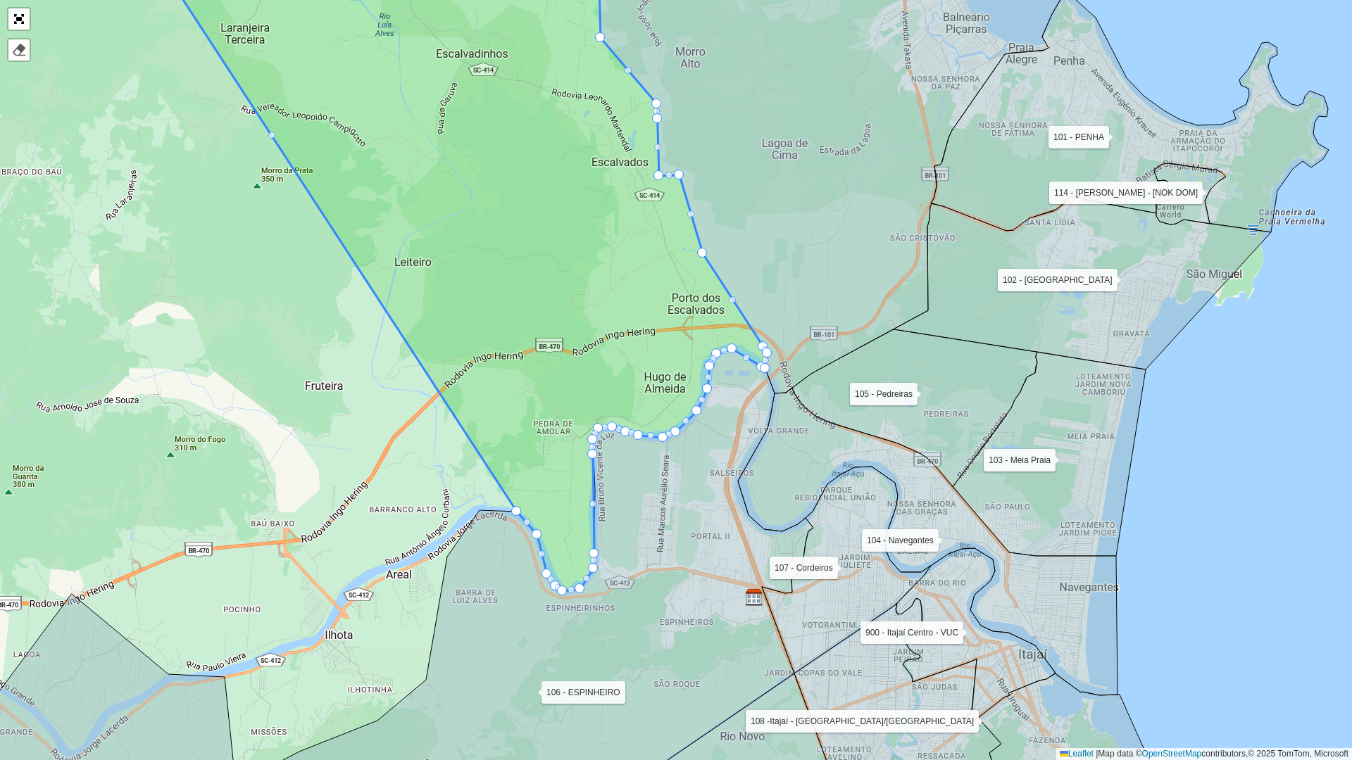
drag, startPoint x: 643, startPoint y: 454, endPoint x: 654, endPoint y: 525, distance: 72.0
click at [654, 525] on icon at bounding box center [524, 613] width 577 height 528
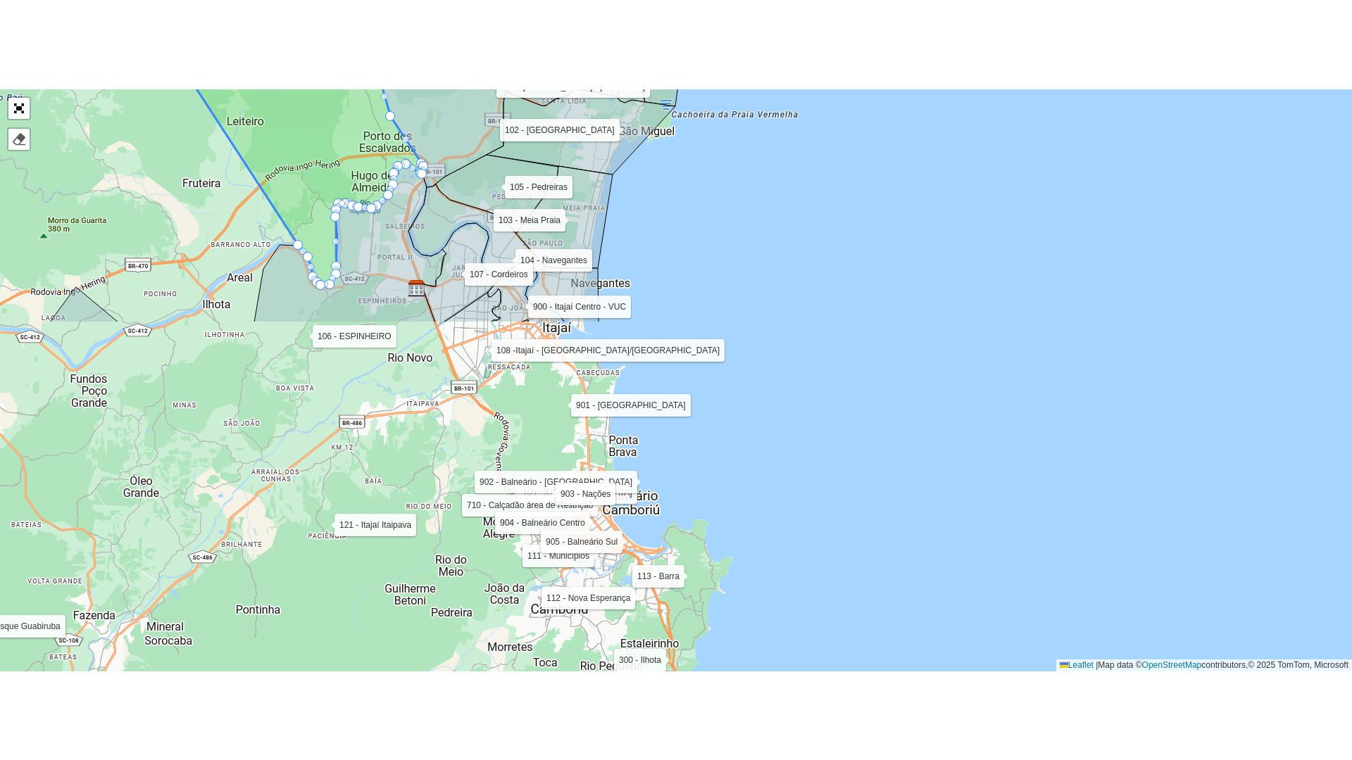
scroll to position [384, 0]
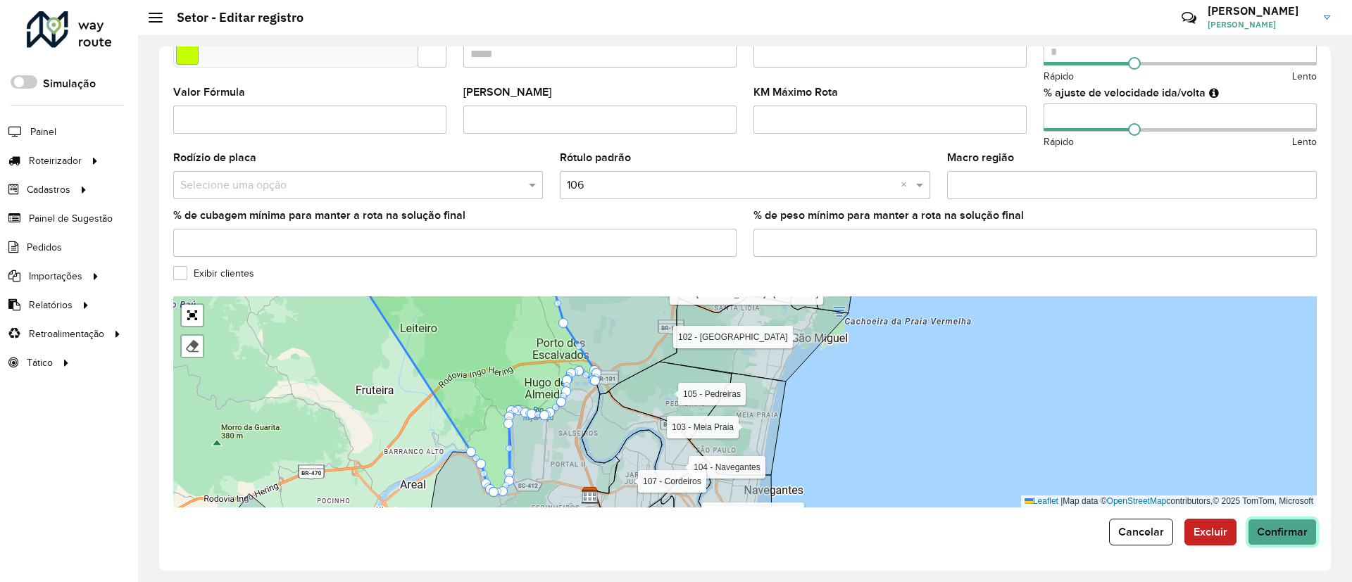
click at [1273, 524] on button "Confirmar" at bounding box center [1282, 532] width 69 height 27
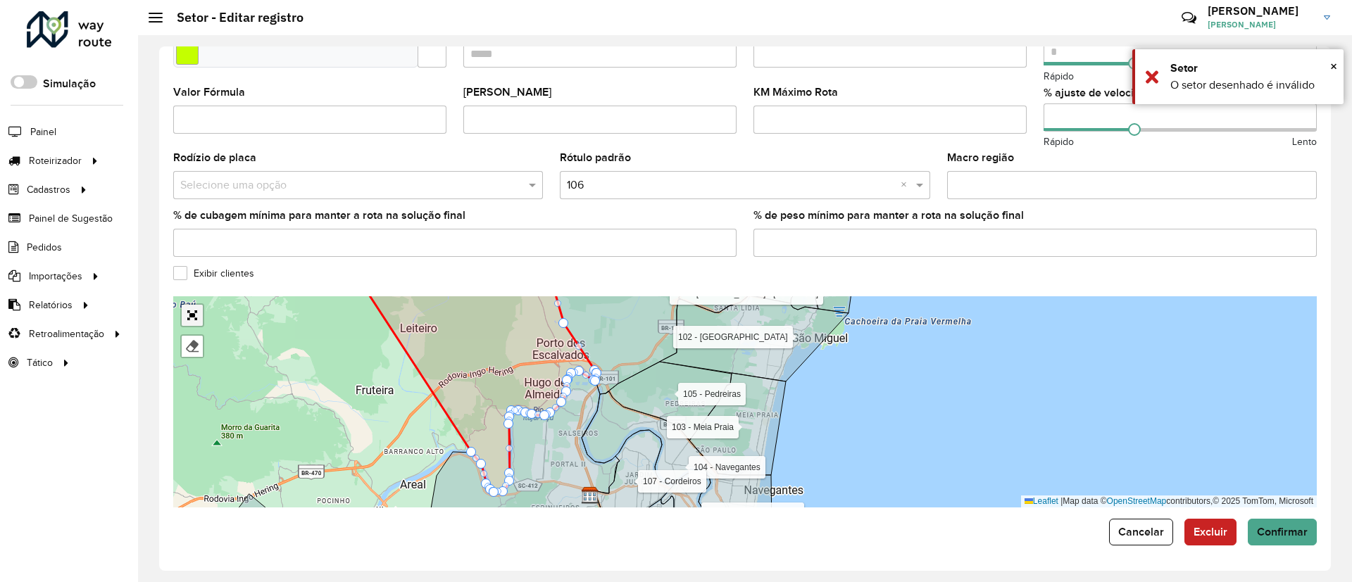
click at [198, 312] on link "Abrir mapa em tela cheia" at bounding box center [192, 315] width 21 height 21
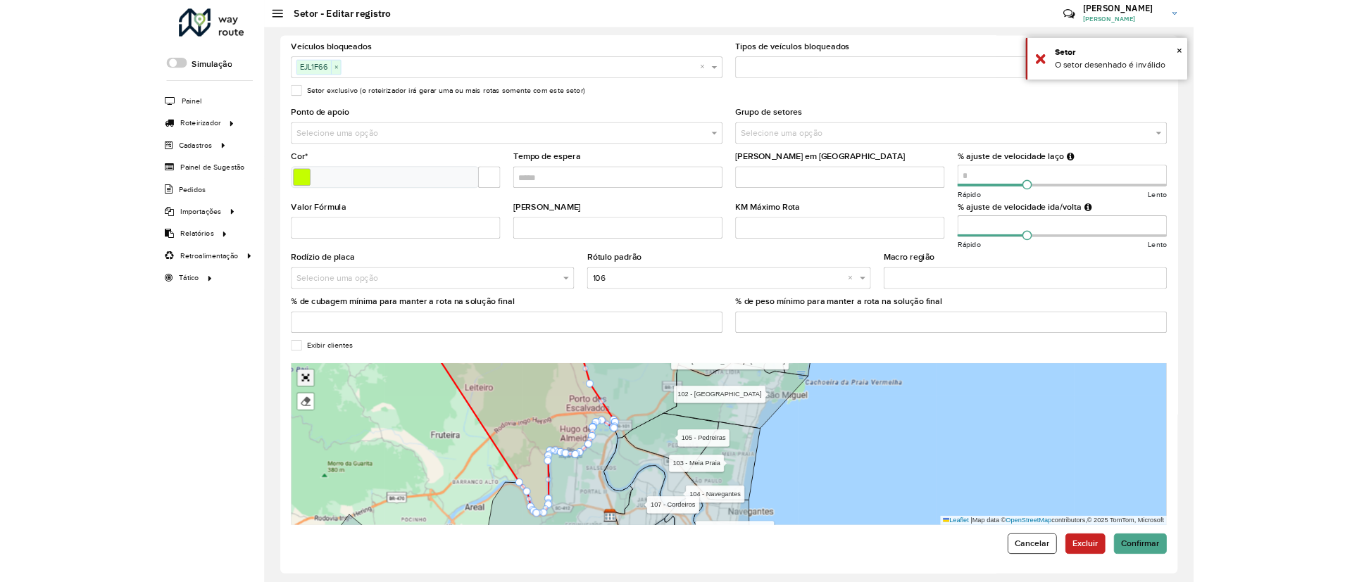
scroll to position [0, 0]
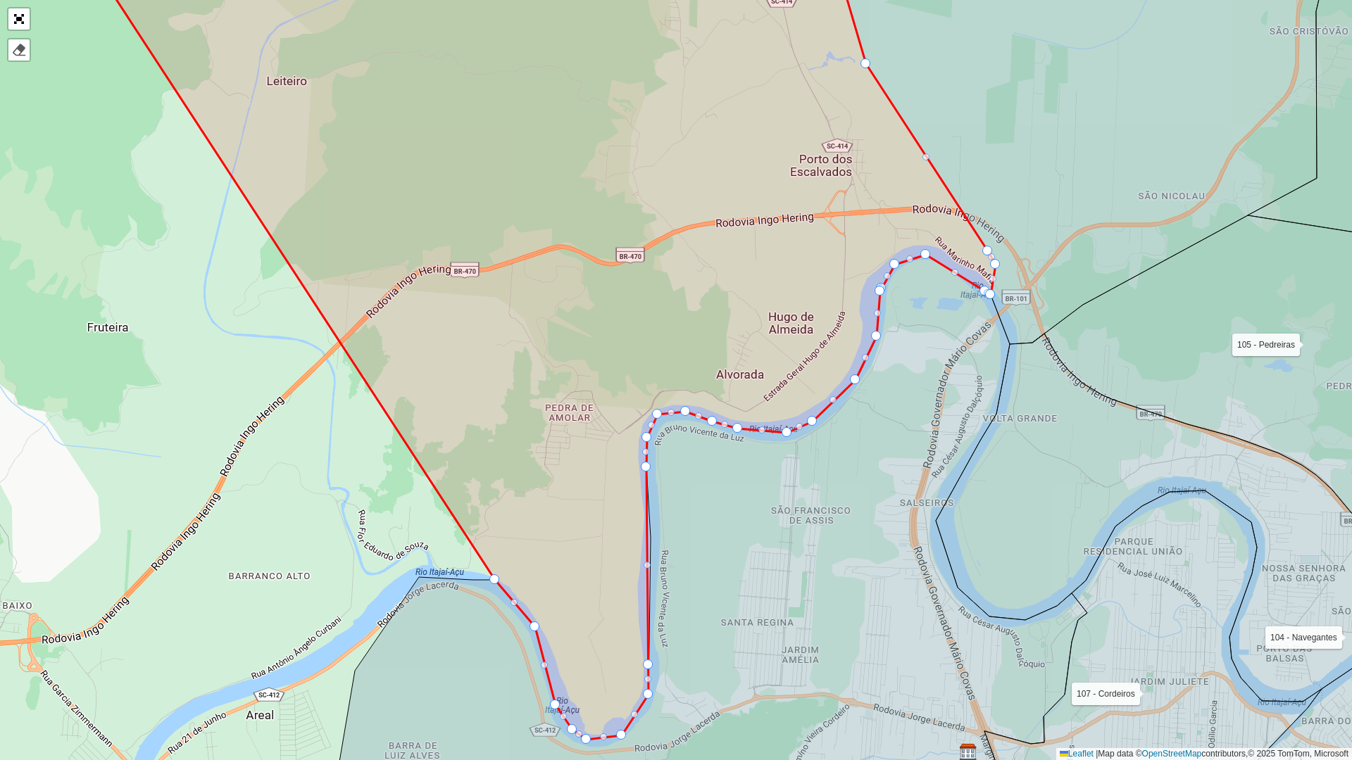
drag, startPoint x: 494, startPoint y: 484, endPoint x: 456, endPoint y: 373, distance: 117.8
click at [458, 360] on icon at bounding box center [512, 304] width 965 height 872
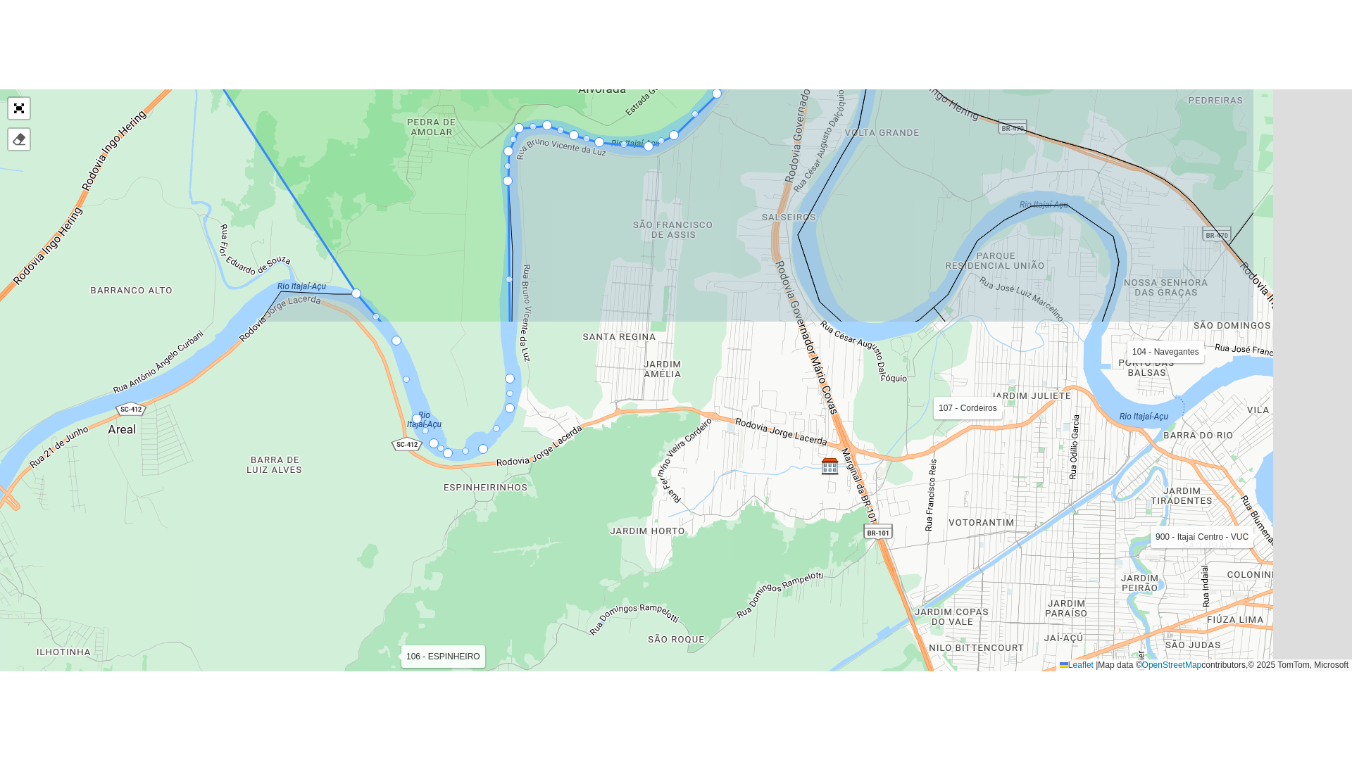
scroll to position [384, 0]
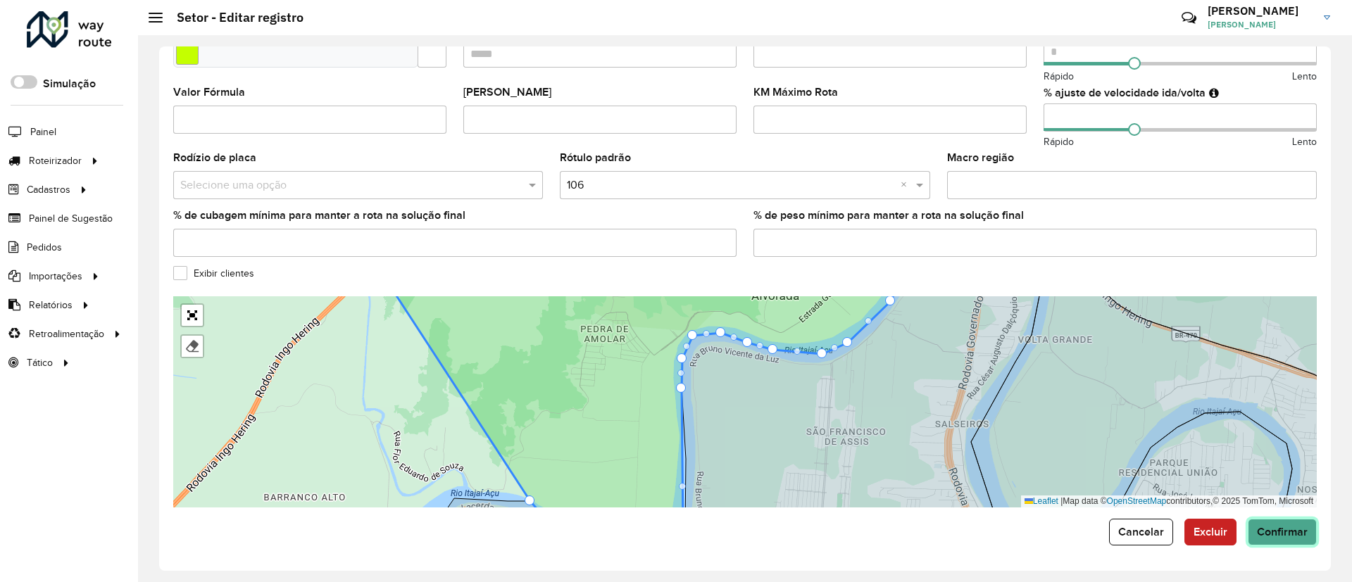
click at [1276, 540] on button "Confirmar" at bounding box center [1282, 532] width 69 height 27
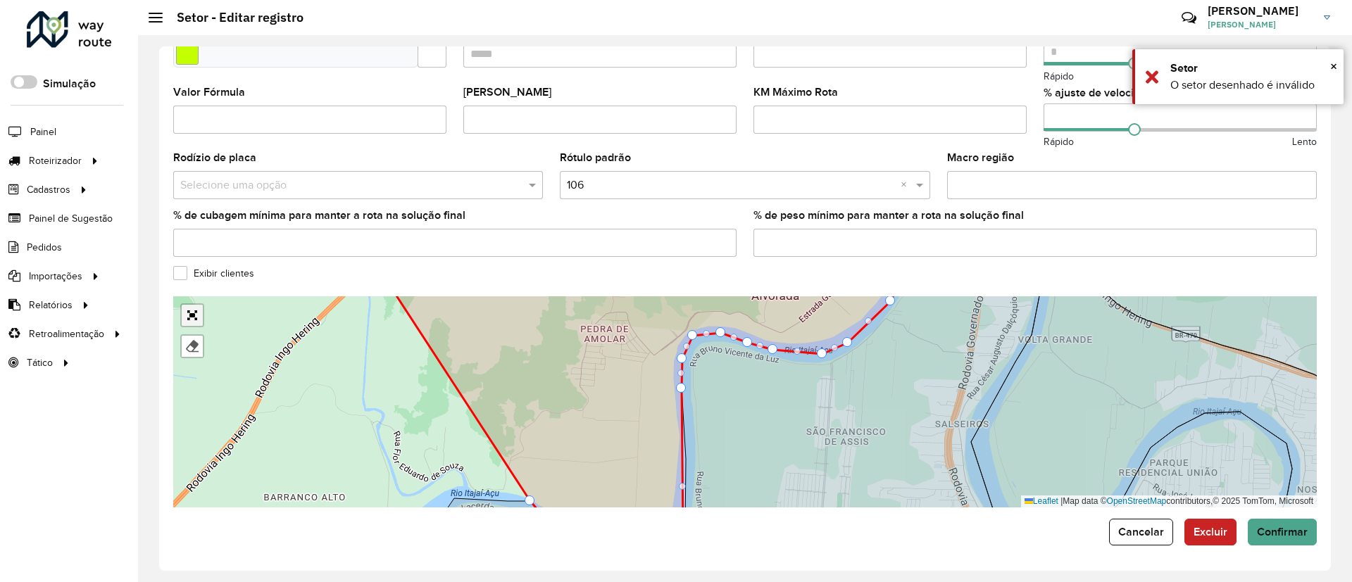
click at [189, 310] on link "Abrir mapa em tela cheia" at bounding box center [192, 315] width 21 height 21
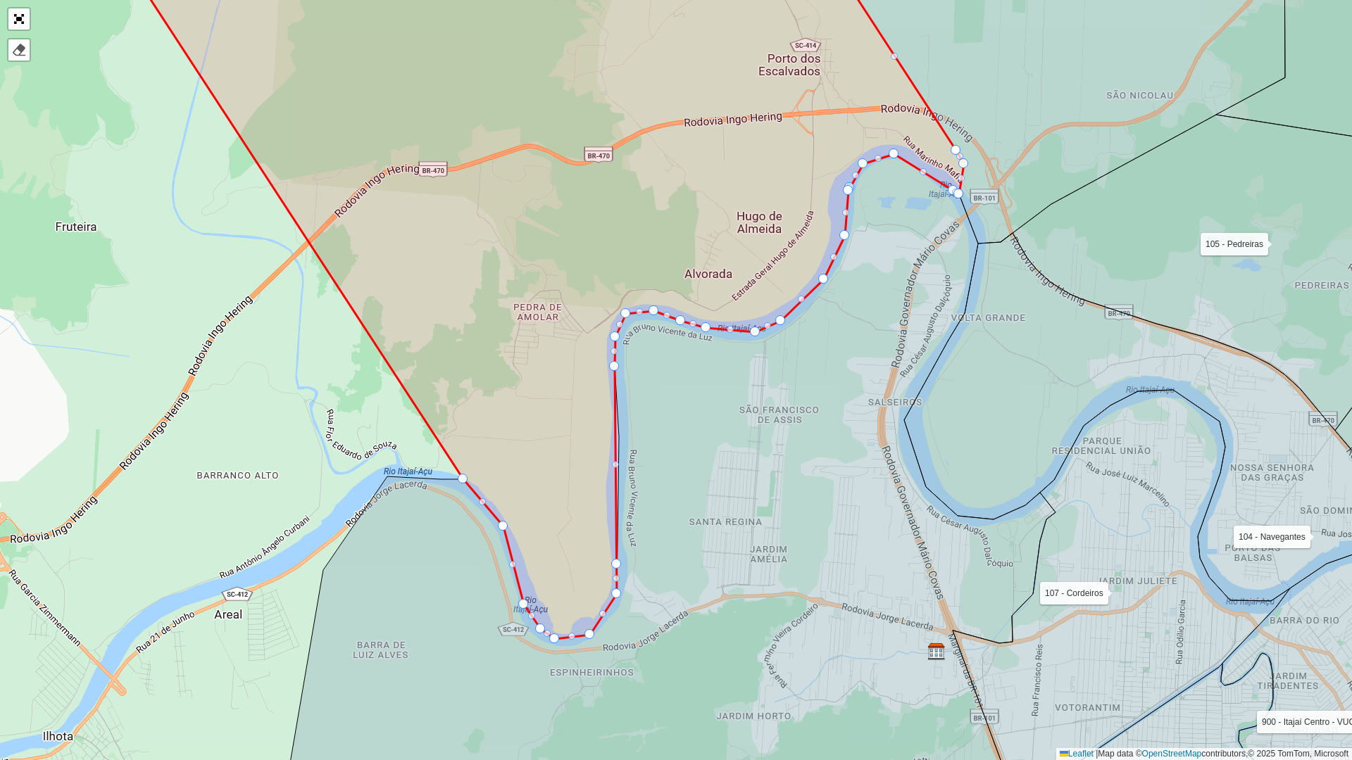
click at [955, 262] on icon at bounding box center [656, 495] width 798 height 683
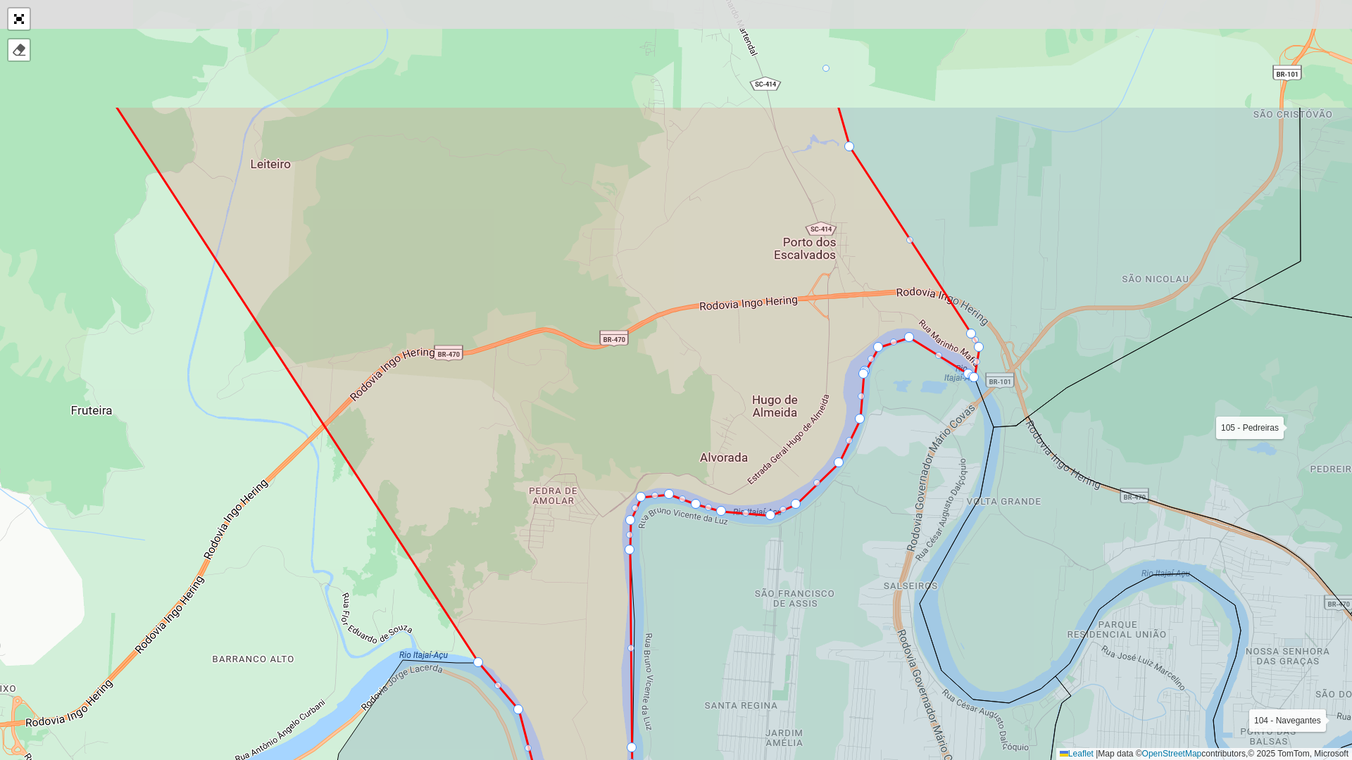
drag, startPoint x: 919, startPoint y: 218, endPoint x: 936, endPoint y: 402, distance: 185.2
click at [936, 402] on icon at bounding box center [671, 679] width 798 height 683
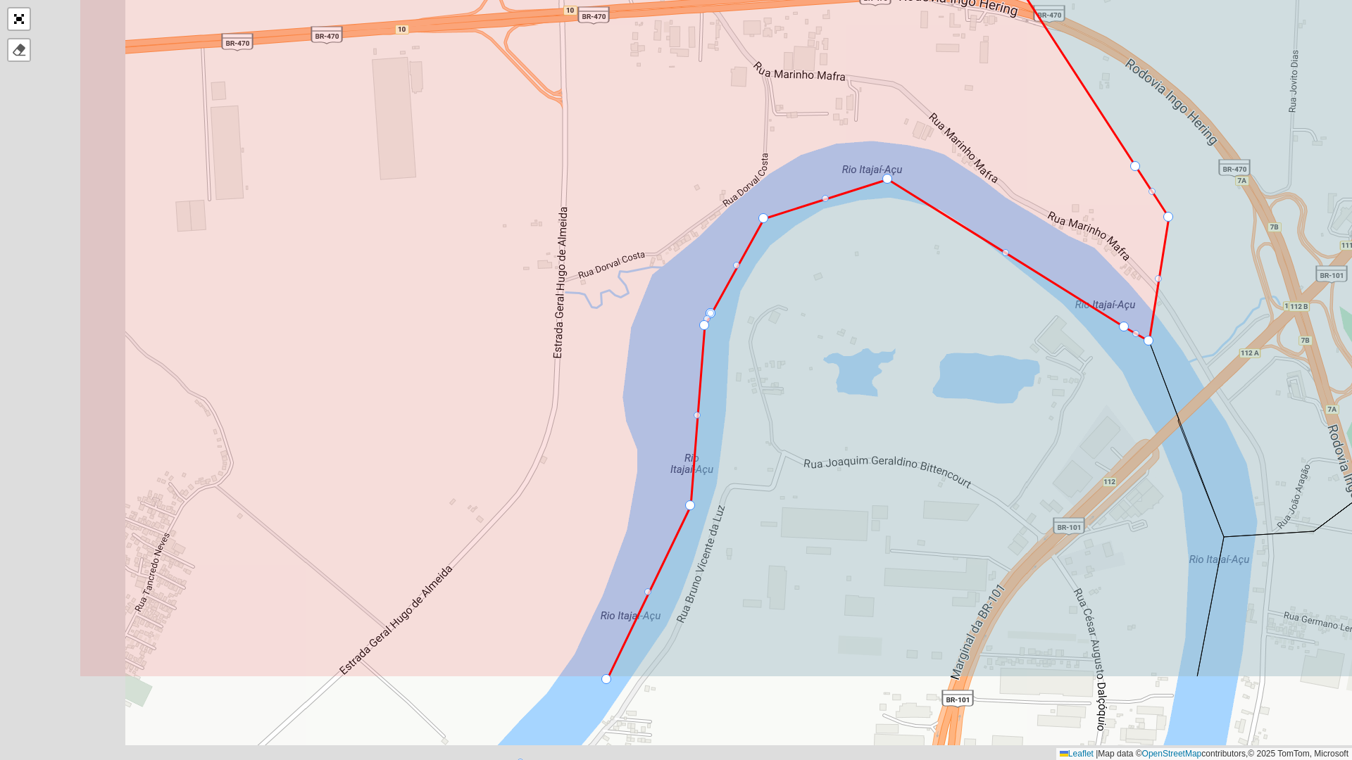
drag, startPoint x: 613, startPoint y: 486, endPoint x: 949, endPoint y: 208, distance: 436.5
click at [949, 208] on icon at bounding box center [915, 429] width 615 height 498
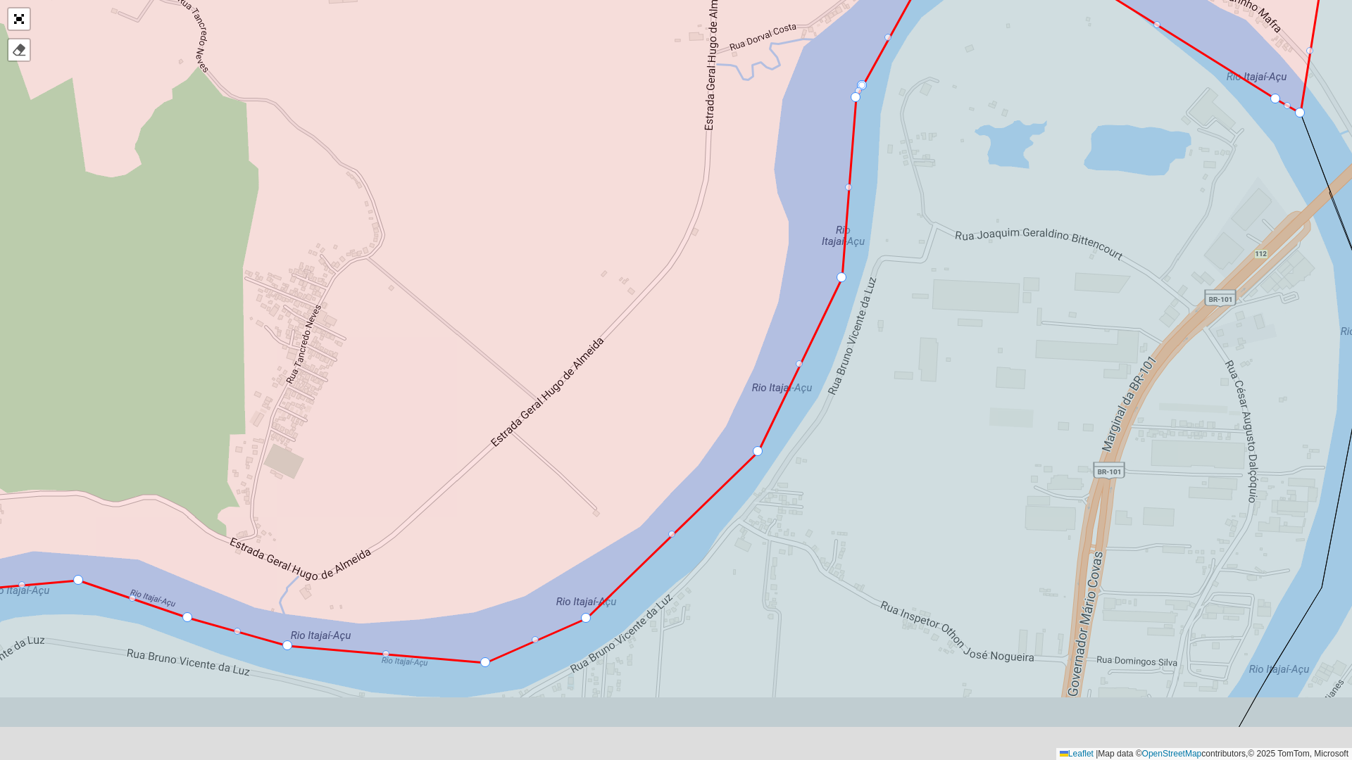
drag, startPoint x: 954, startPoint y: 273, endPoint x: 975, endPoint y: 51, distance: 222.8
click at [975, 51] on icon at bounding box center [649, 339] width 1451 height 777
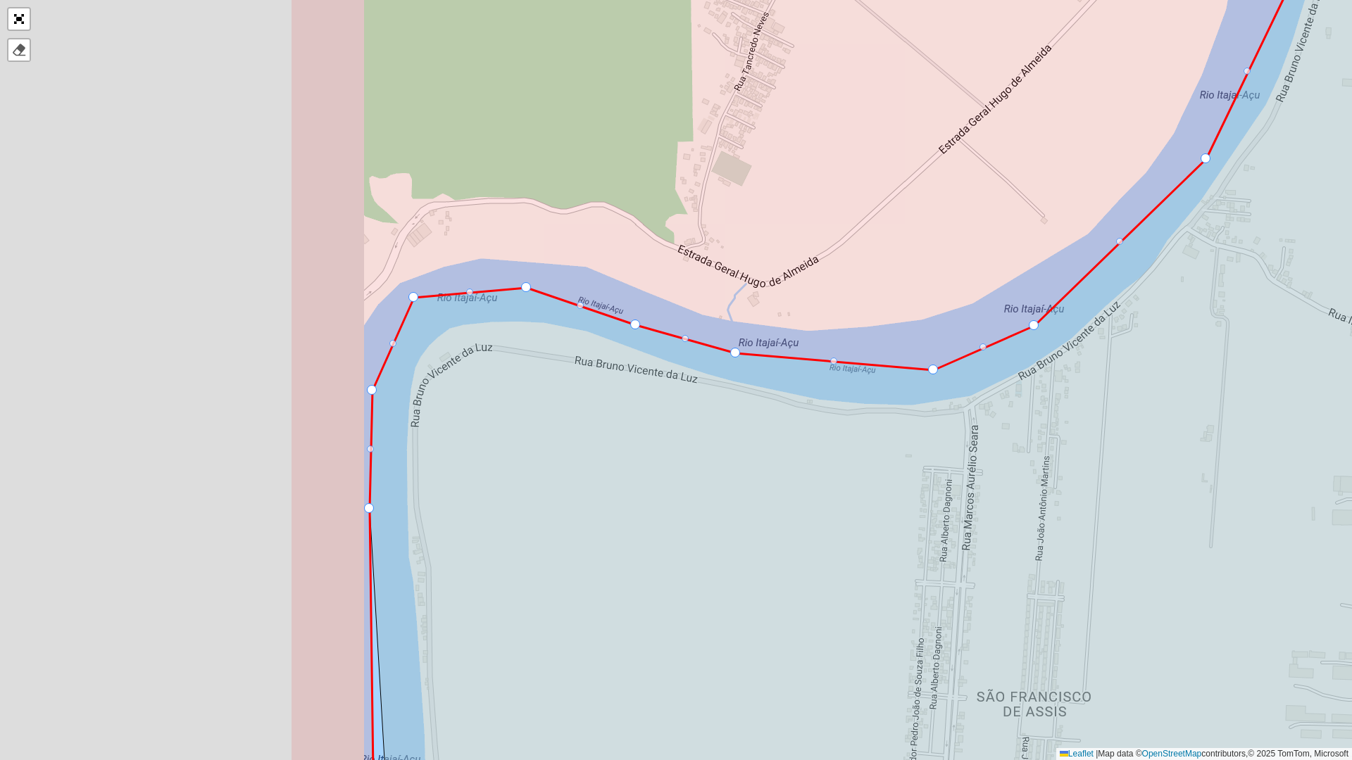
drag, startPoint x: 842, startPoint y: 348, endPoint x: 1276, endPoint y: 280, distance: 438.9
click at [1276, 280] on icon at bounding box center [1096, 315] width 1453 height 914
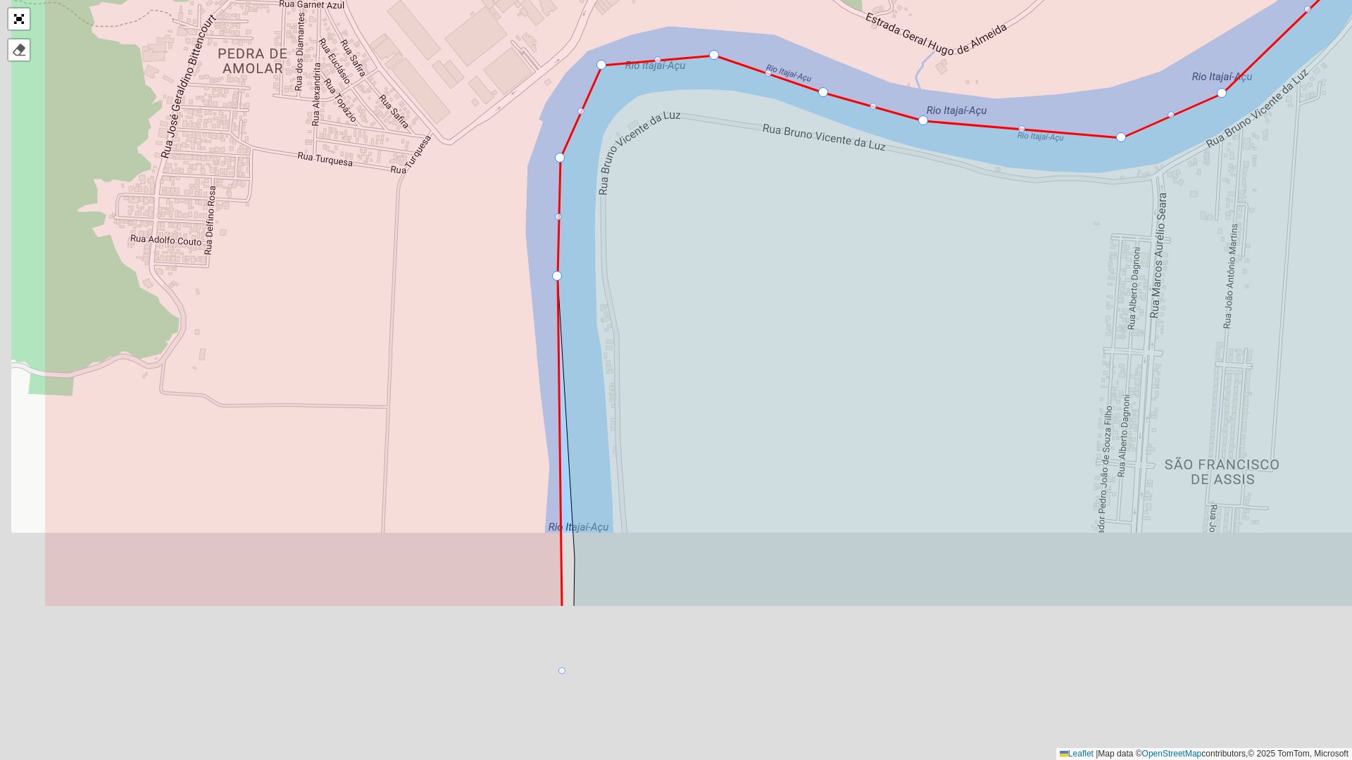
drag, startPoint x: 860, startPoint y: 404, endPoint x: 1019, endPoint y: 49, distance: 389.2
click at [1022, 54] on icon at bounding box center [1113, 150] width 1110 height 914
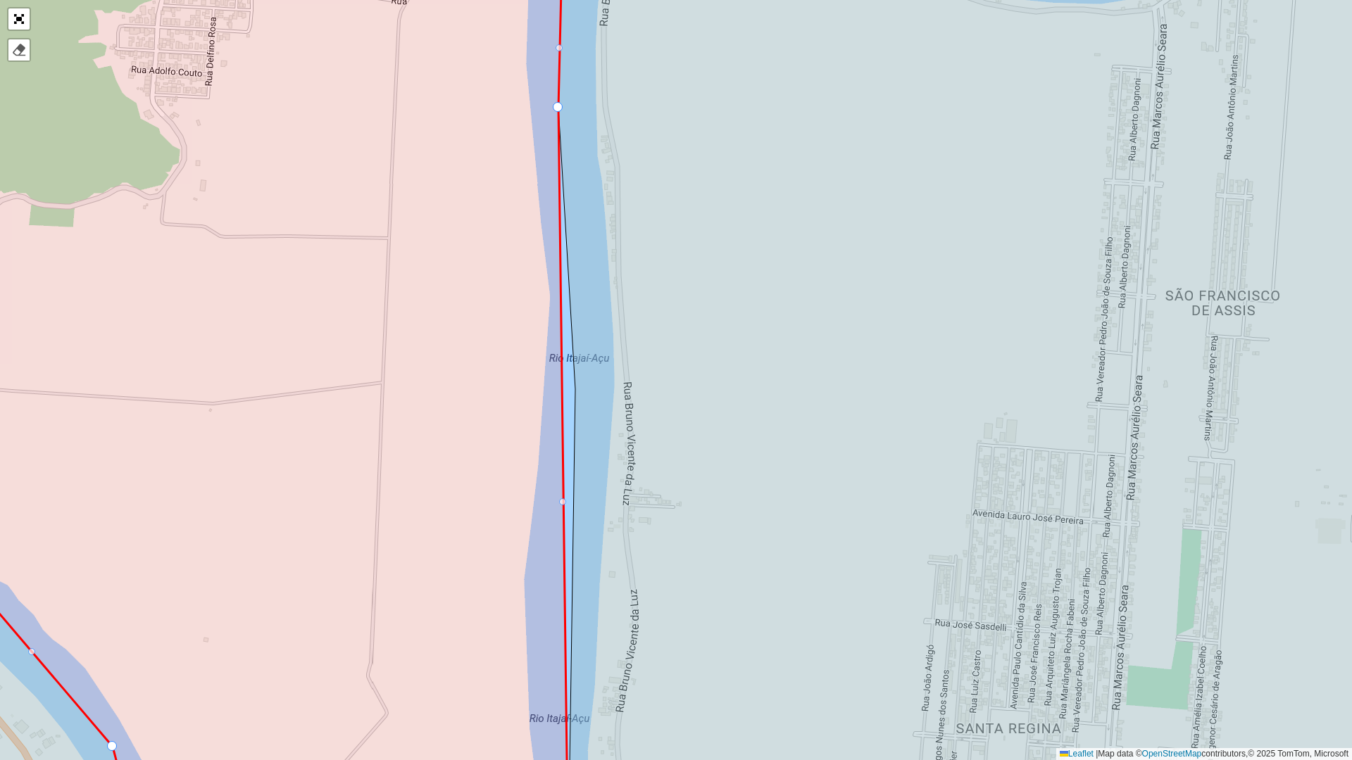
drag, startPoint x: 946, startPoint y: 355, endPoint x: 1021, endPoint y: 163, distance: 206.2
click at [1021, 163] on icon at bounding box center [686, 356] width 1624 height 914
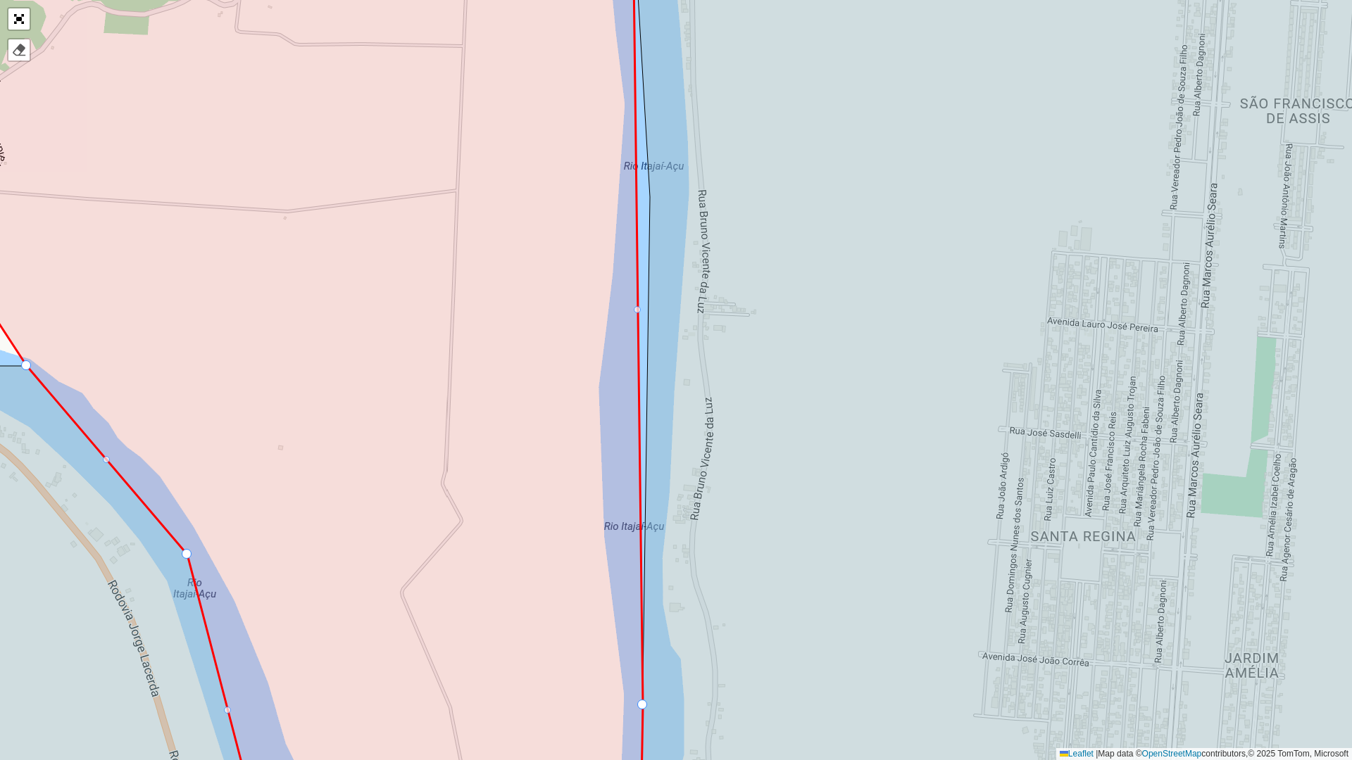
click at [636, 309] on div at bounding box center [637, 309] width 7 height 7
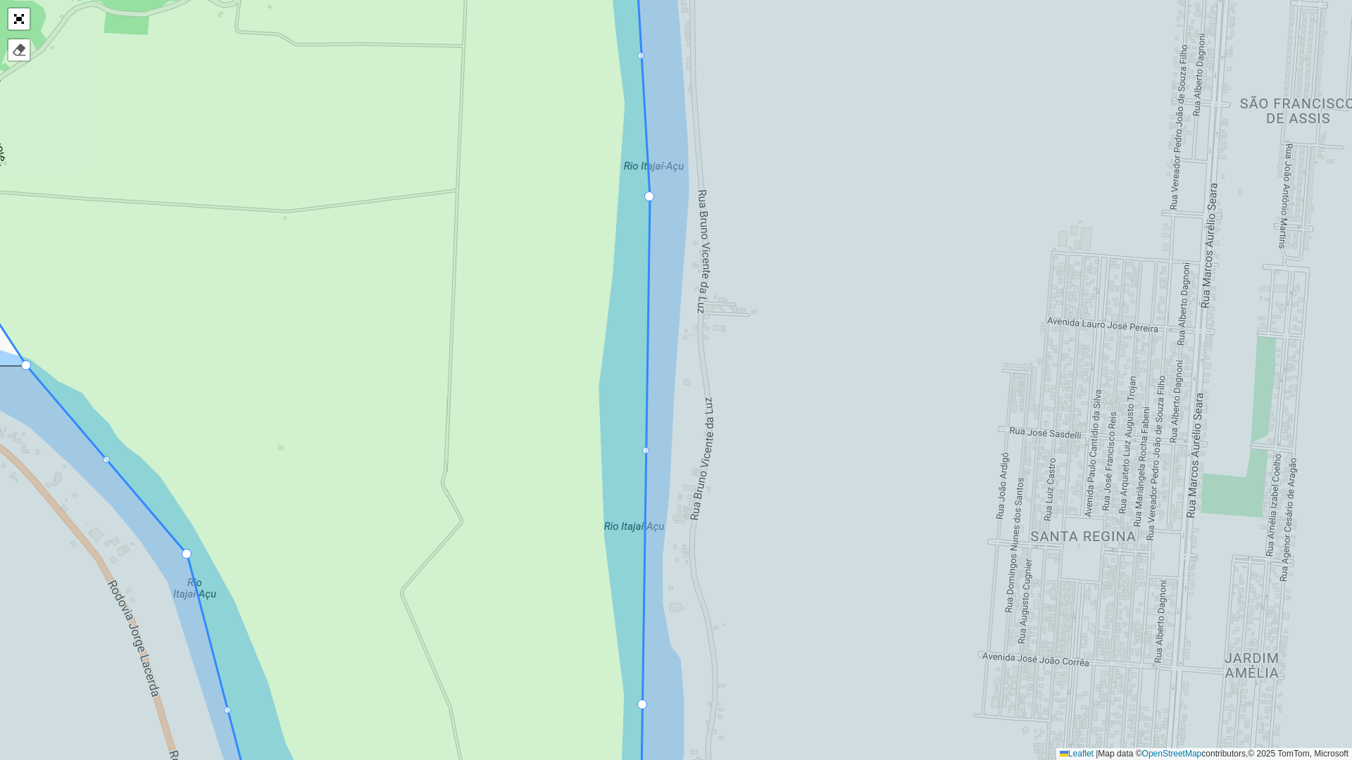
drag, startPoint x: 636, startPoint y: 309, endPoint x: 646, endPoint y: 203, distance: 106.1
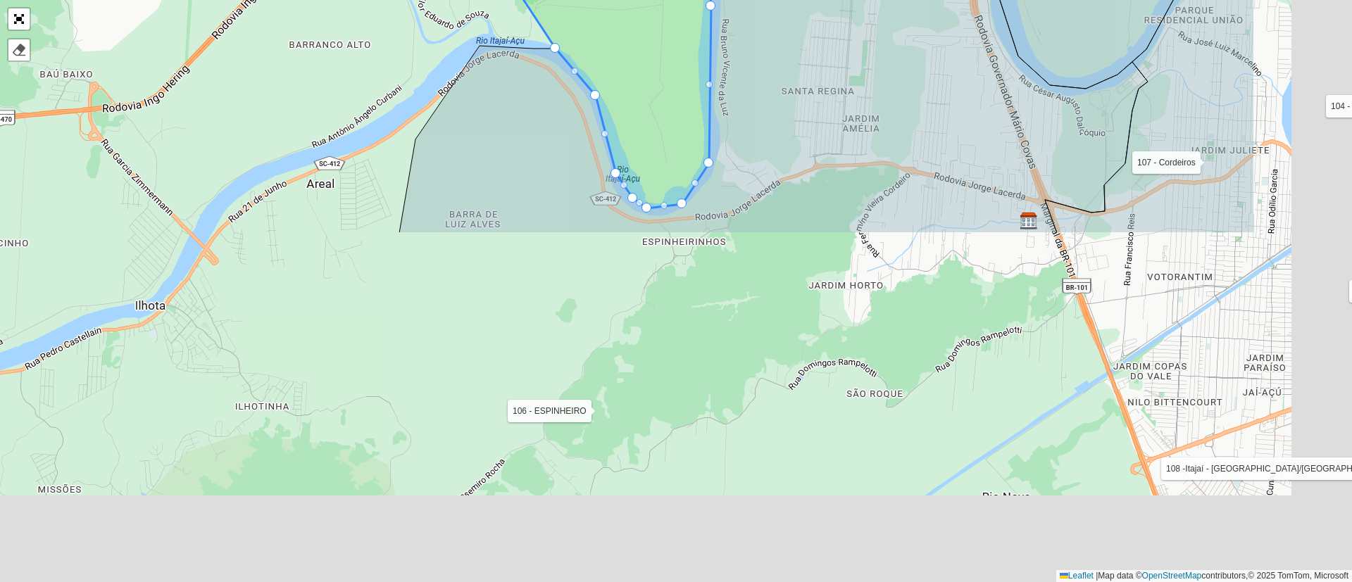
scroll to position [173, 0]
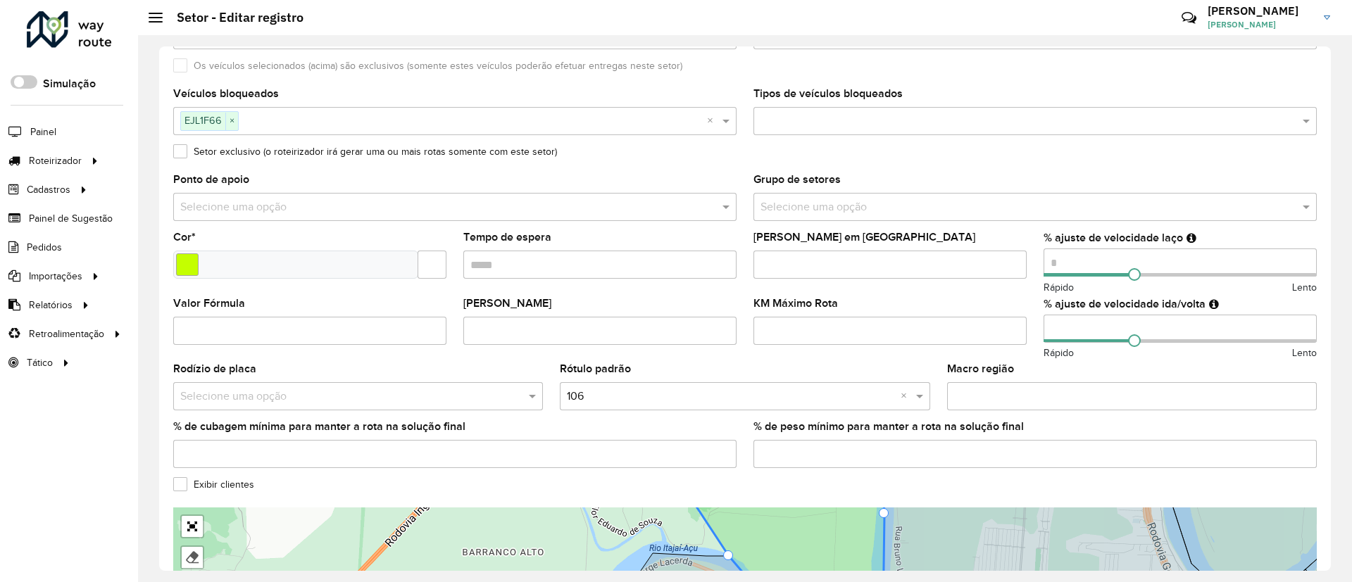
click at [1073, 261] on input "number" at bounding box center [1179, 263] width 273 height 28
type input "**"
click at [1064, 326] on input "number" at bounding box center [1179, 329] width 273 height 28
type input "**"
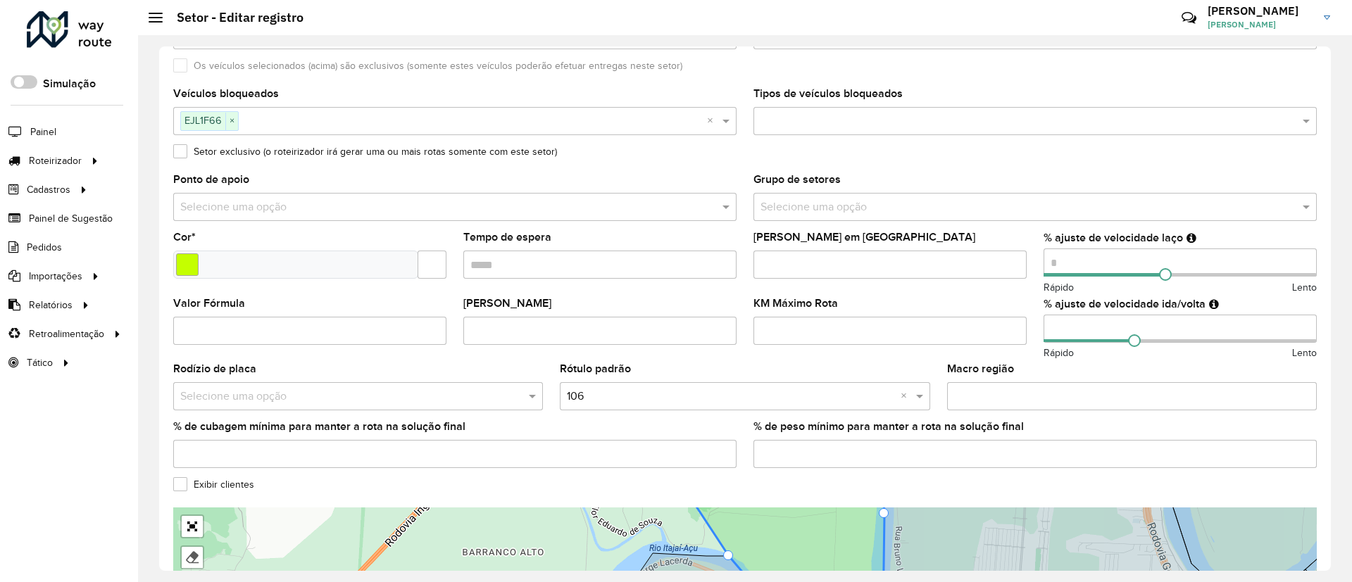
click at [1132, 371] on div "Macro região" at bounding box center [1132, 387] width 370 height 46
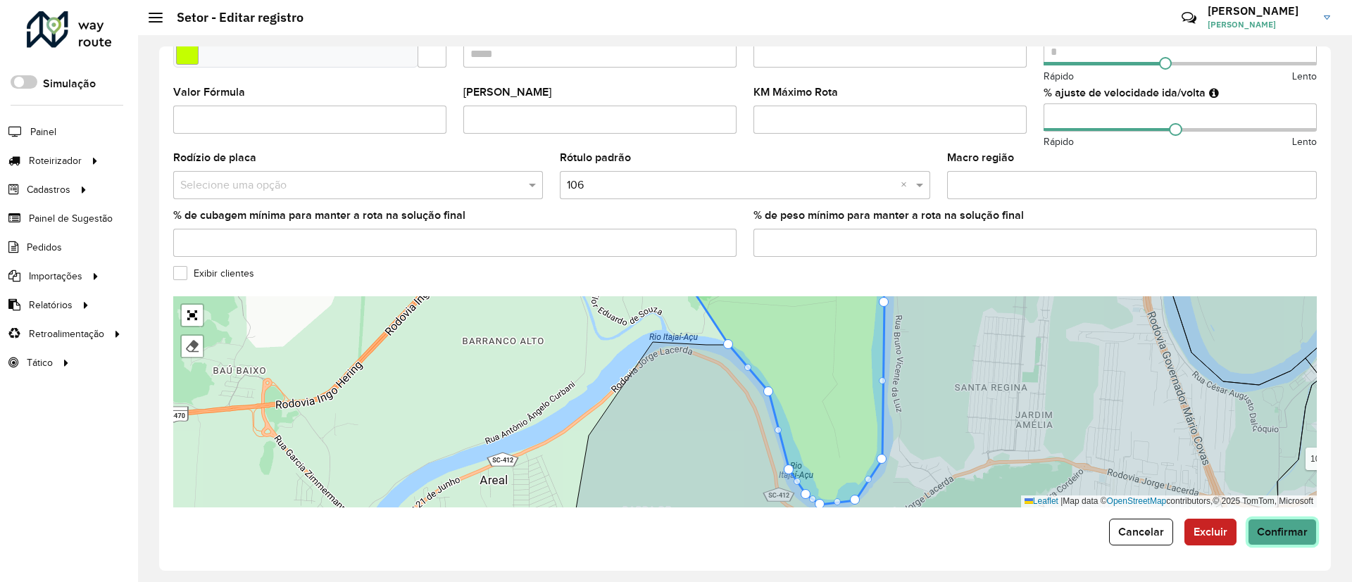
click at [1263, 528] on span "Confirmar" at bounding box center [1282, 532] width 51 height 12
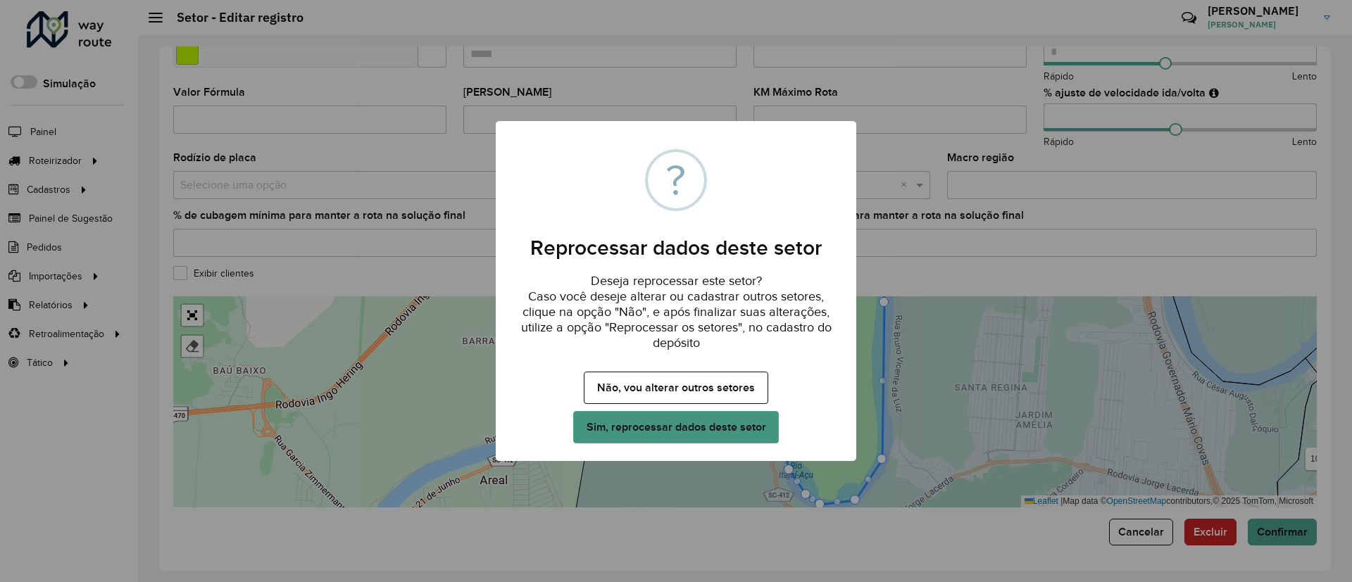
click at [700, 427] on button "Sim, reprocessar dados deste setor" at bounding box center [676, 427] width 206 height 32
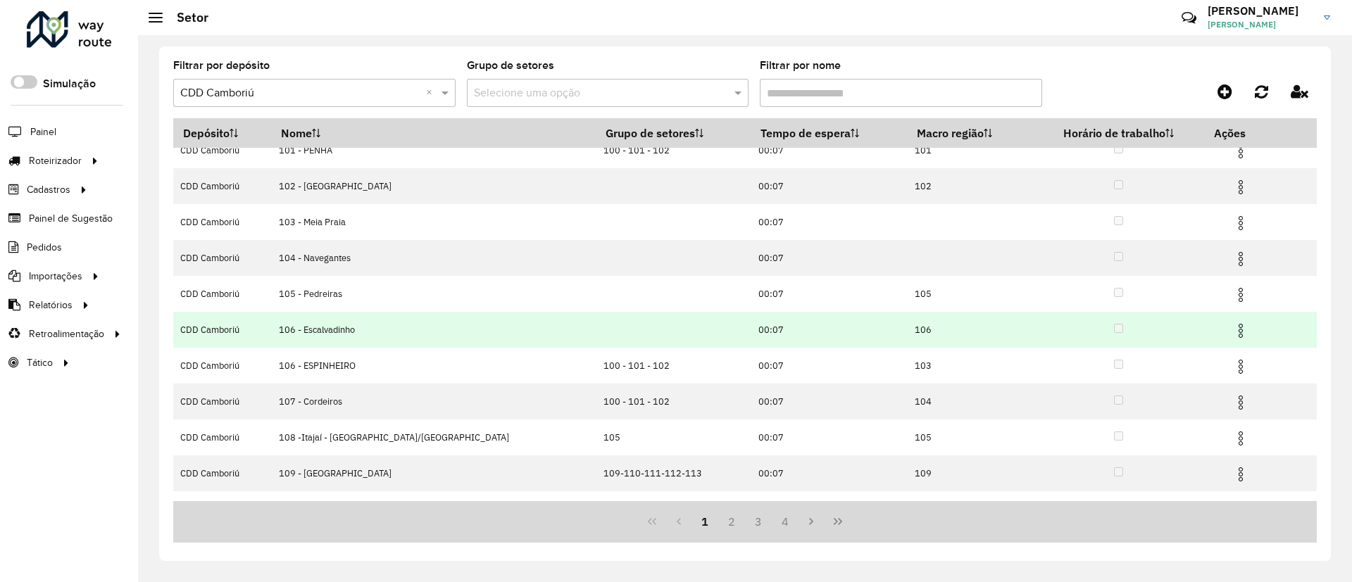
scroll to position [77, 0]
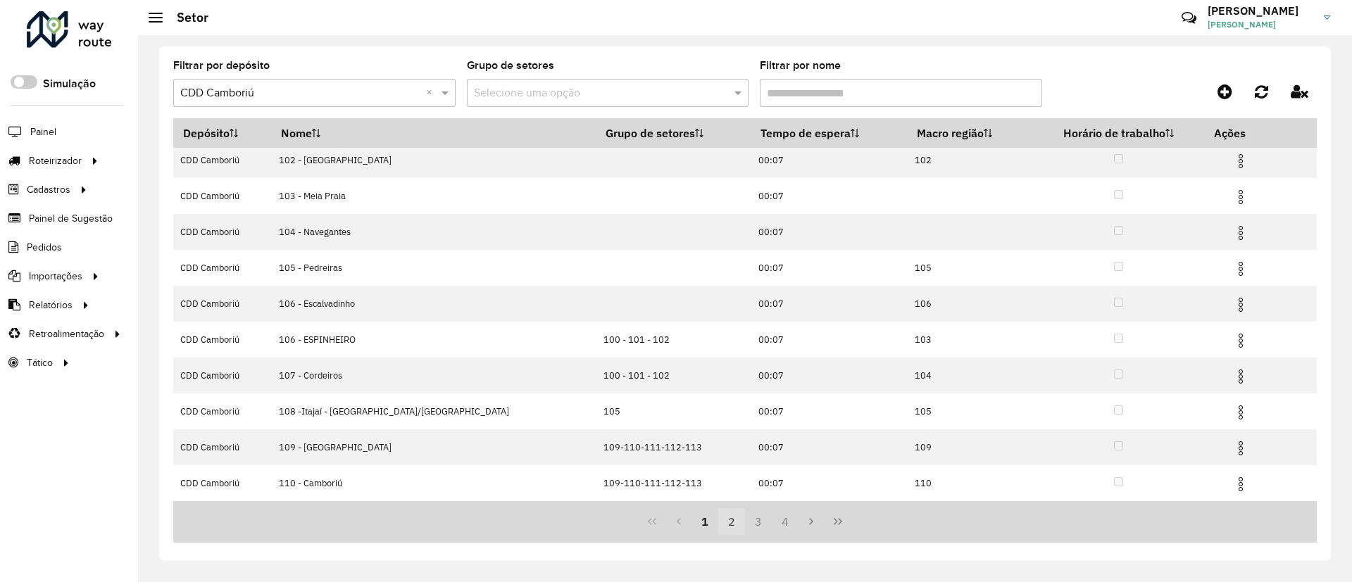
click at [730, 520] on button "2" at bounding box center [731, 521] width 27 height 27
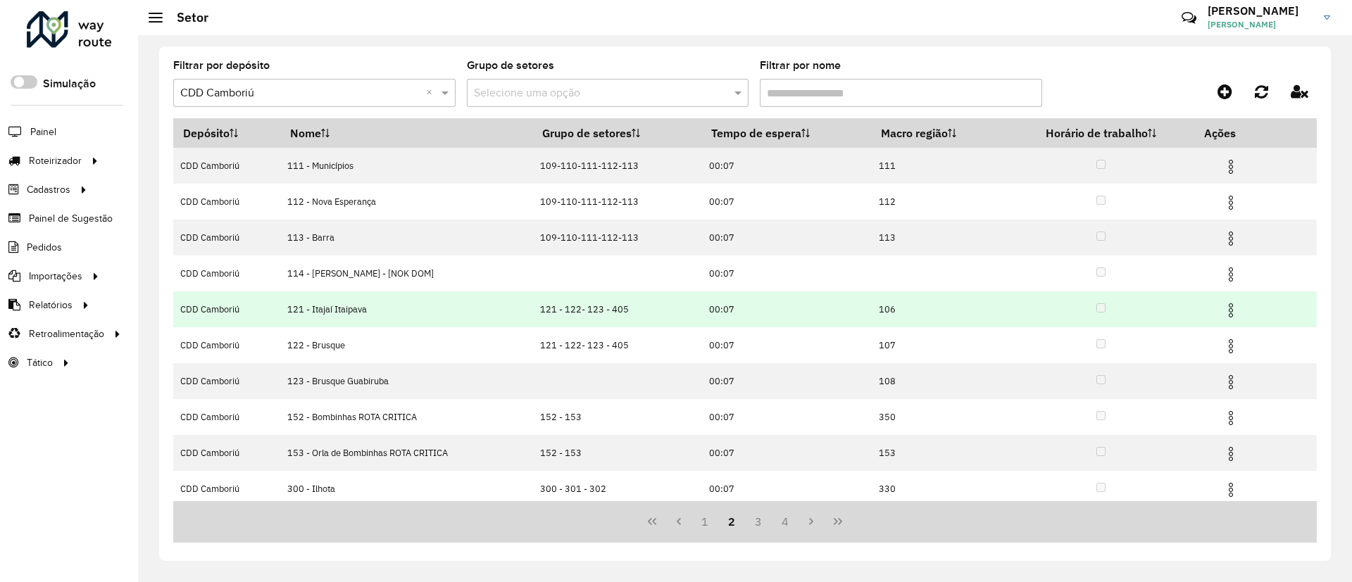
click at [1235, 311] on img at bounding box center [1230, 310] width 17 height 17
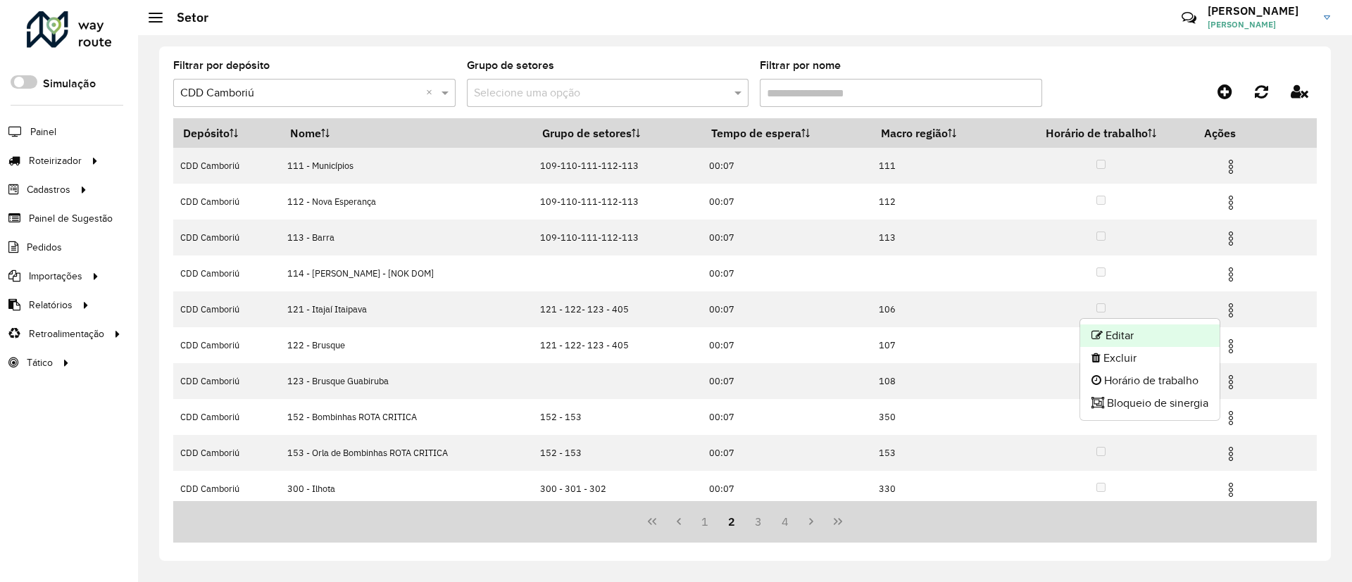
click at [1148, 334] on li "Editar" at bounding box center [1149, 336] width 139 height 23
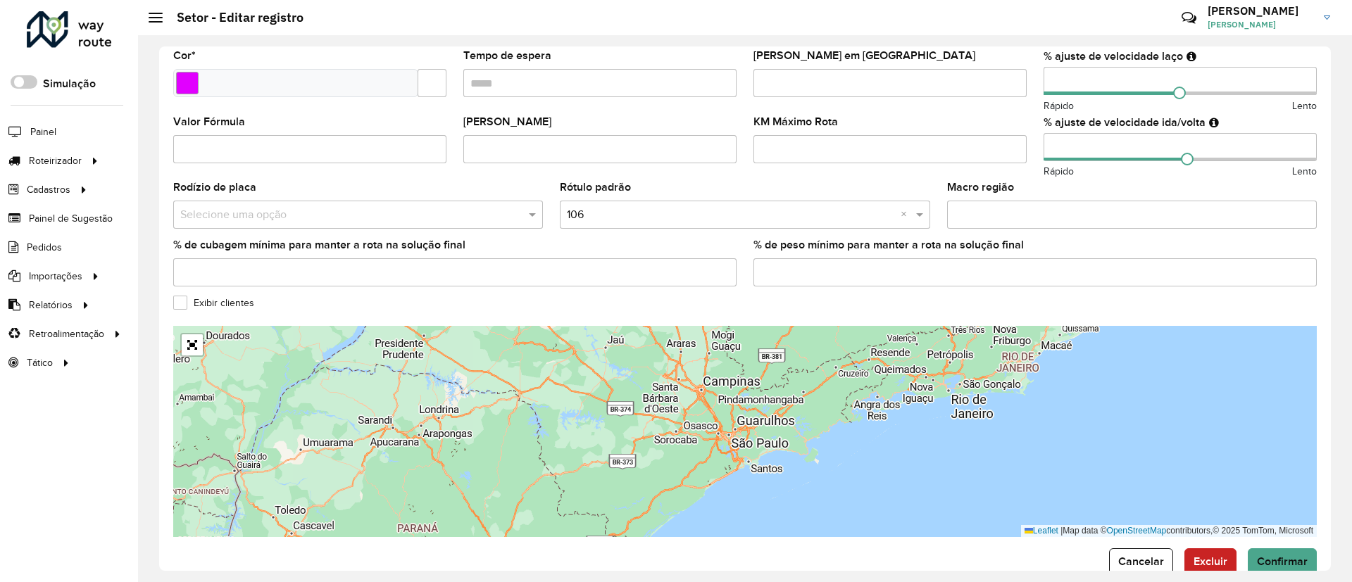
scroll to position [384, 0]
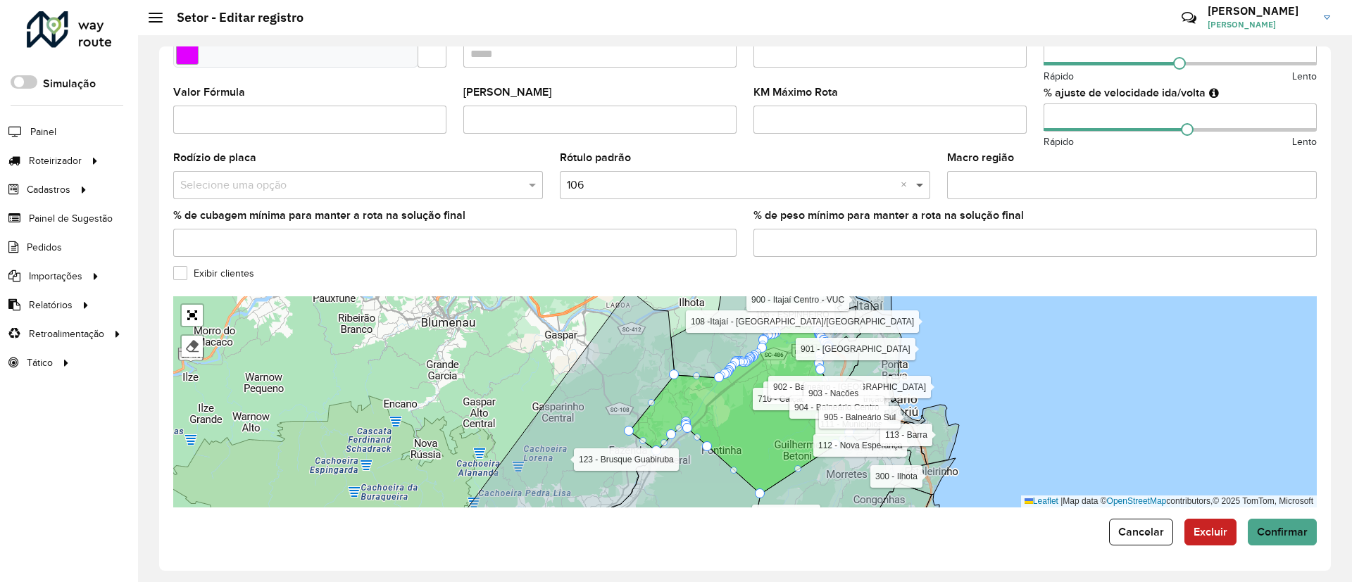
drag, startPoint x: 993, startPoint y: 187, endPoint x: 915, endPoint y: 189, distance: 77.5
click at [915, 189] on formly-group "Veículos 5 itens selecionados × Tipos de veículos exclusivos Os veículos seleci…" at bounding box center [745, 30] width 1160 height 477
type input "*"
type input "***"
click at [1290, 533] on span "Confirmar" at bounding box center [1282, 532] width 51 height 12
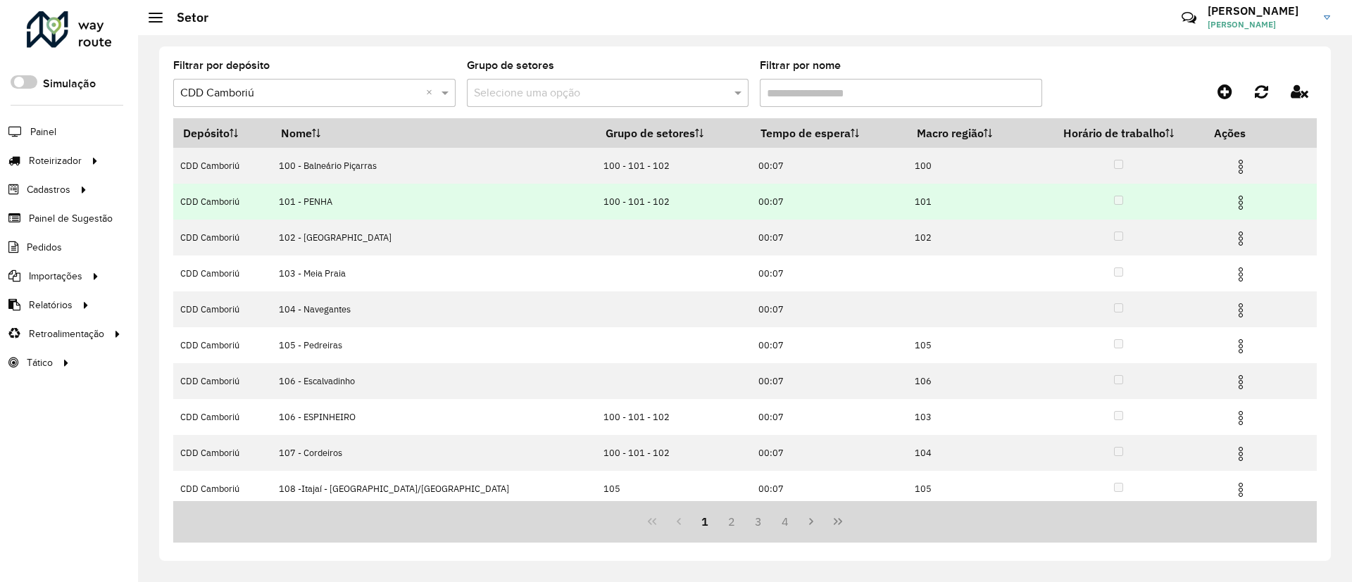
click at [1232, 203] on img at bounding box center [1240, 202] width 17 height 17
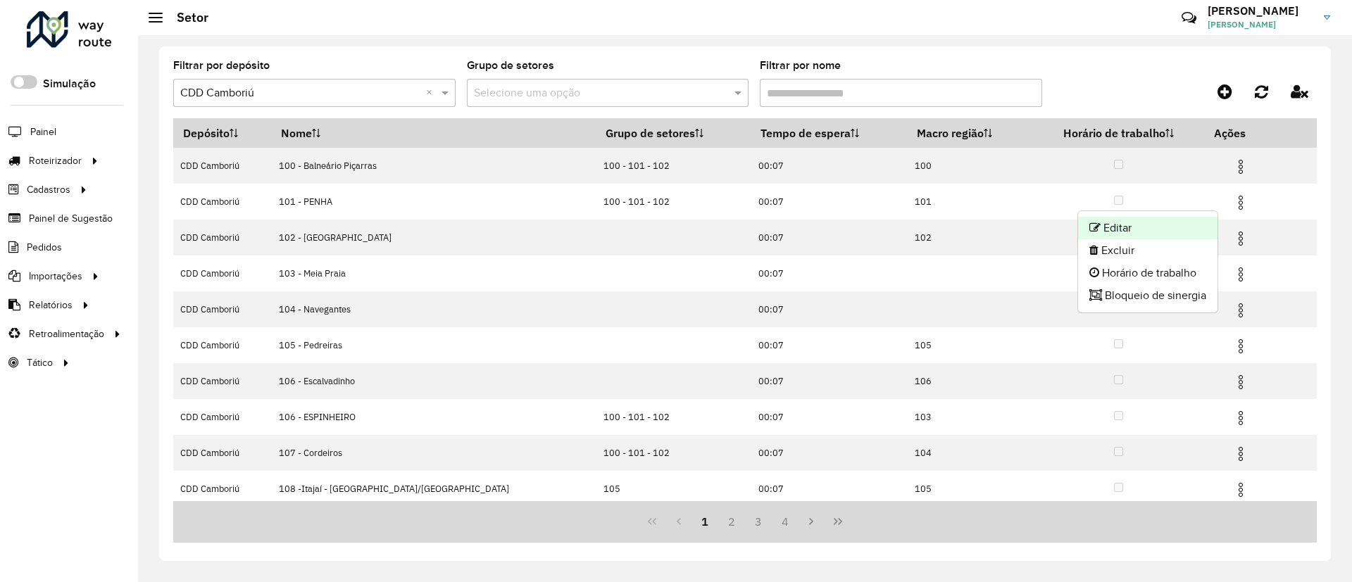
click at [1100, 225] on li "Editar" at bounding box center [1147, 228] width 139 height 23
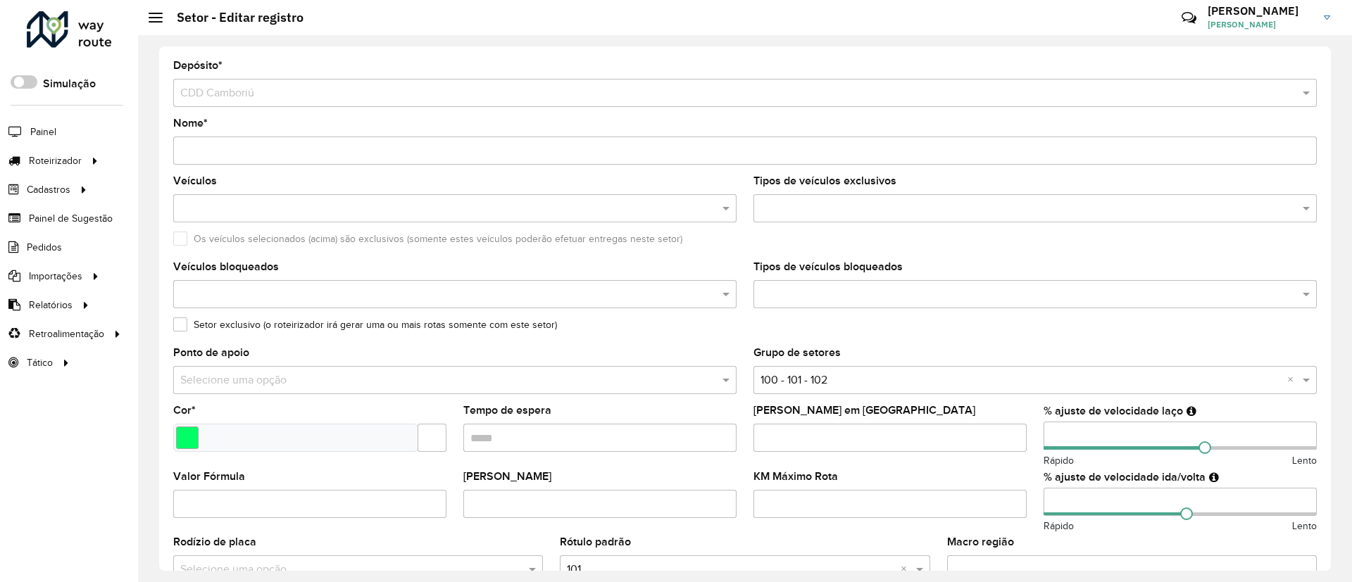
click at [313, 149] on input "Nome *" at bounding box center [744, 151] width 1143 height 28
type input "**********"
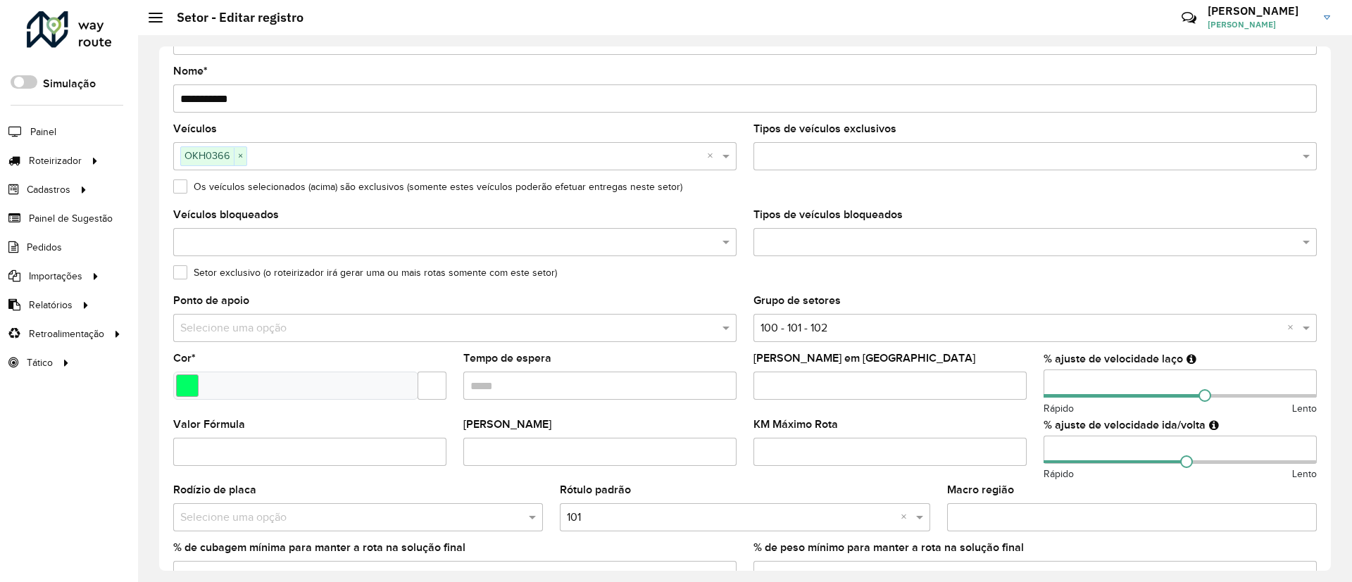
scroll to position [374, 0]
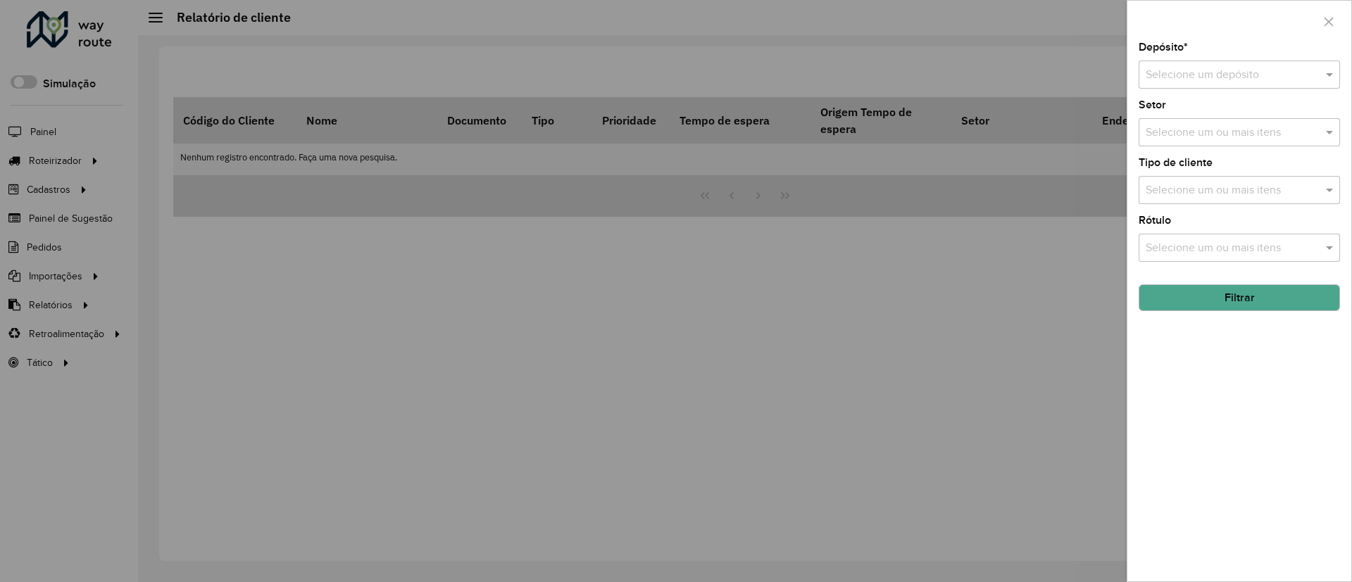
click at [1153, 77] on input "text" at bounding box center [1224, 75] width 159 height 17
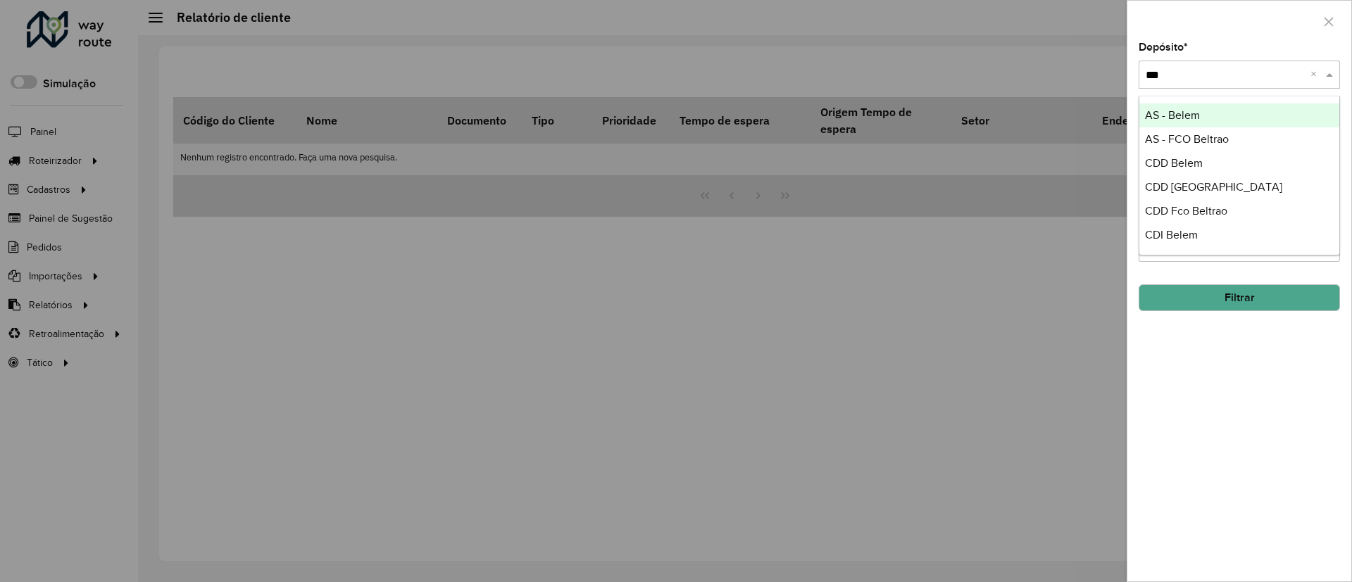
type input "****"
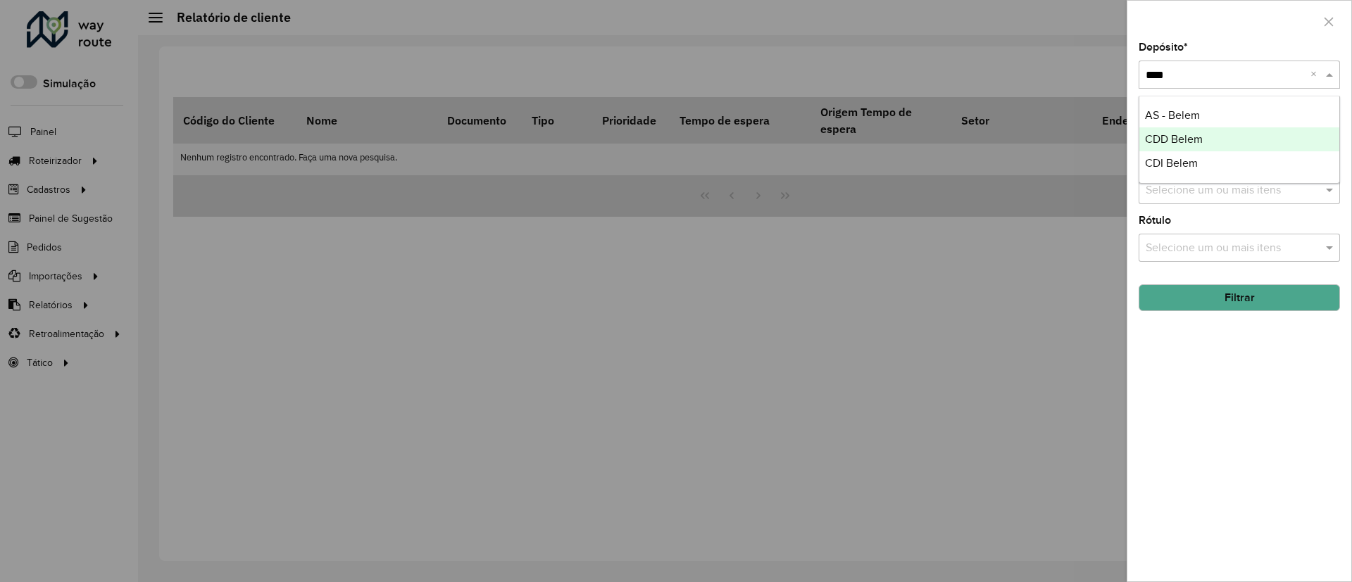
click at [1170, 133] on span "CDD Belem" at bounding box center [1174, 139] width 58 height 12
click at [1249, 297] on button "Filtrar" at bounding box center [1238, 297] width 201 height 27
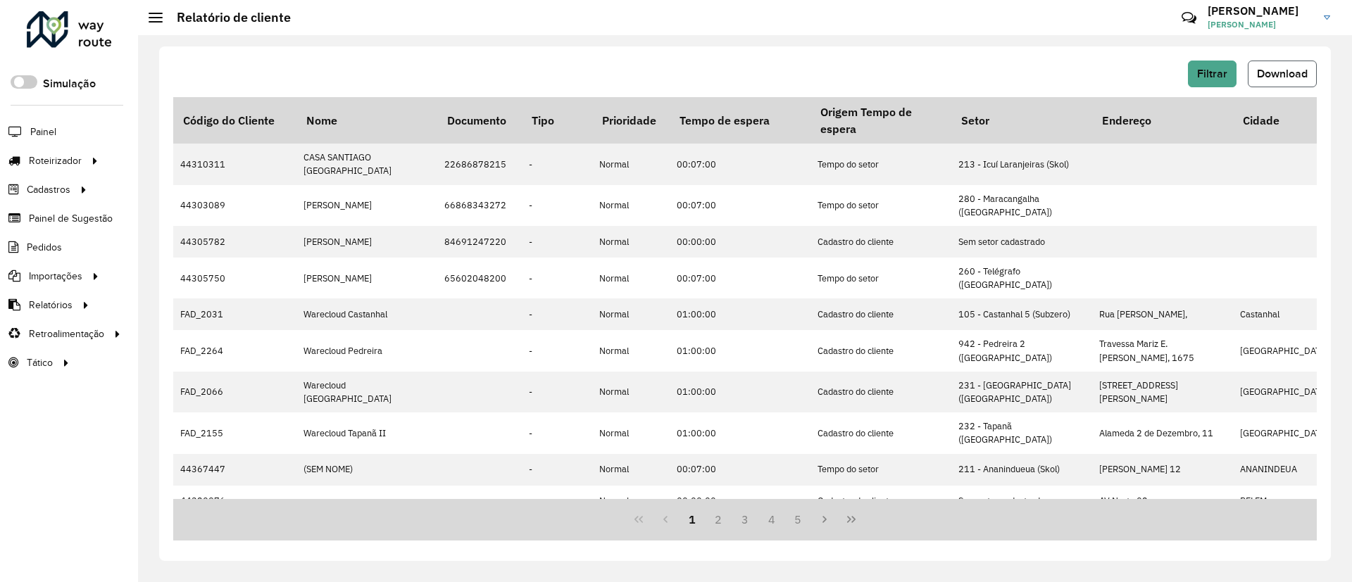
click at [1276, 74] on span "Download" at bounding box center [1282, 74] width 51 height 12
click at [1335, 129] on div "Filtrar Download Código do Cliente Nome Documento Tipo Prioridade Tempo de espe…" at bounding box center [745, 308] width 1214 height 547
click at [1212, 64] on button "Filtrar" at bounding box center [1212, 74] width 49 height 27
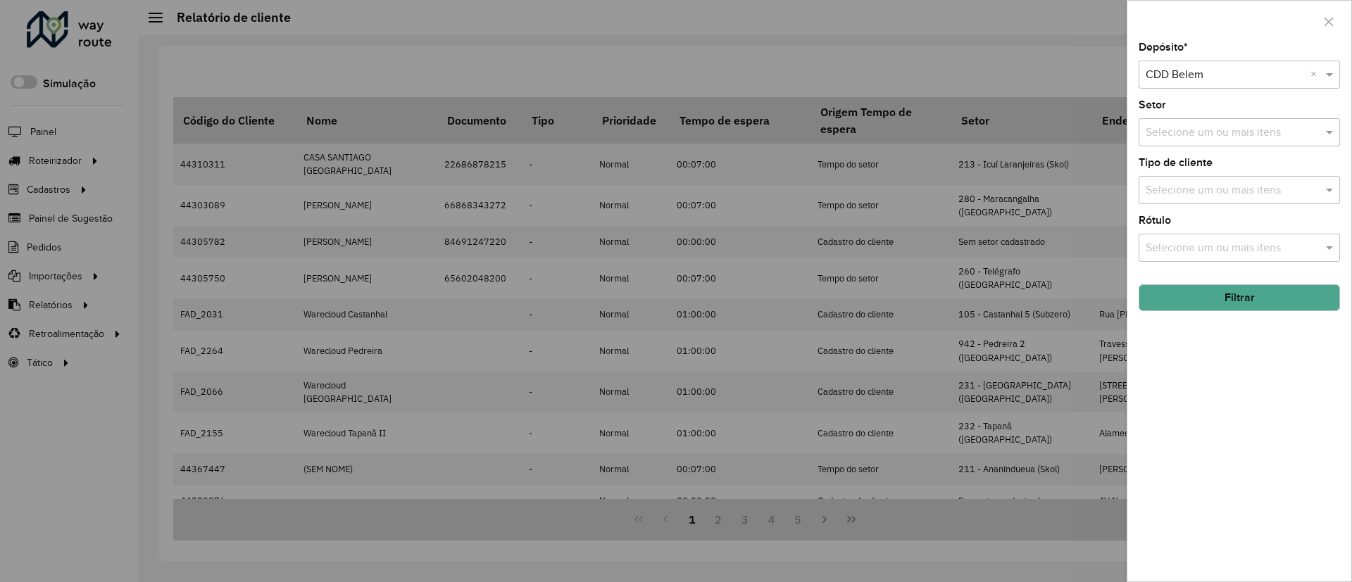
click at [1235, 70] on input "text" at bounding box center [1224, 75] width 159 height 17
type input "******"
click at [1222, 140] on div "CDD Blumenau" at bounding box center [1239, 139] width 200 height 24
click at [1184, 293] on button "Filtrar" at bounding box center [1238, 297] width 201 height 27
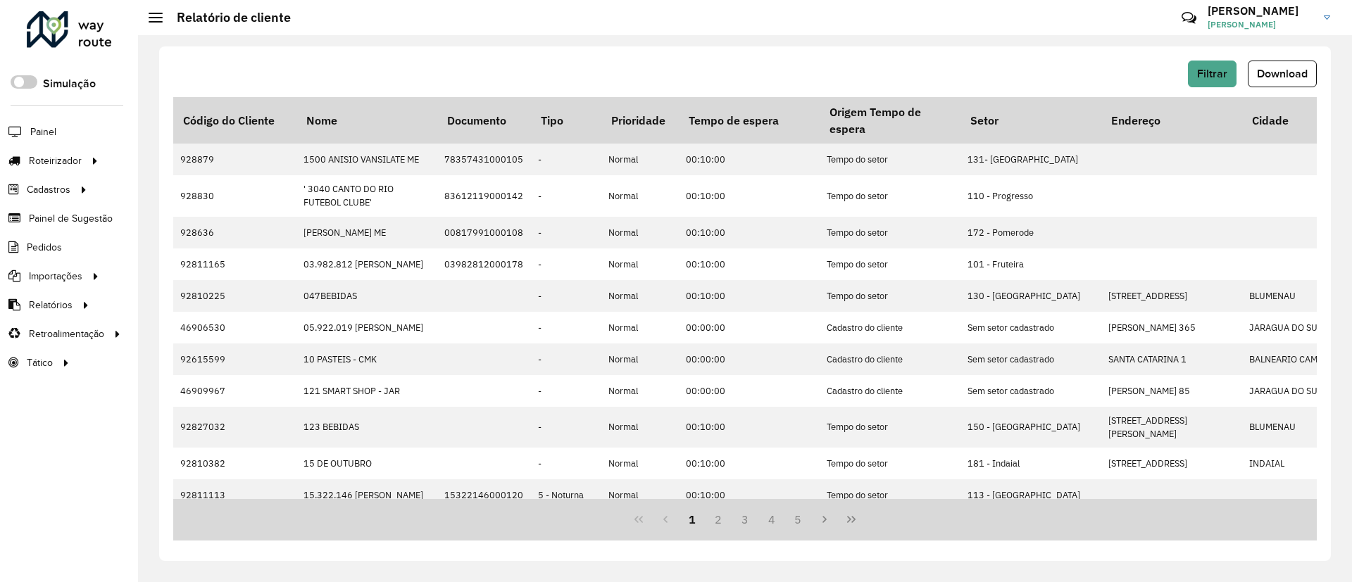
click at [1289, 74] on span "Download" at bounding box center [1282, 74] width 51 height 12
click at [348, 551] on div "Filtrar Download Código do Cliente Nome Documento Tipo Prioridade Tempo de espe…" at bounding box center [745, 303] width 1172 height 515
click at [1219, 73] on span "Filtrar" at bounding box center [1212, 74] width 30 height 12
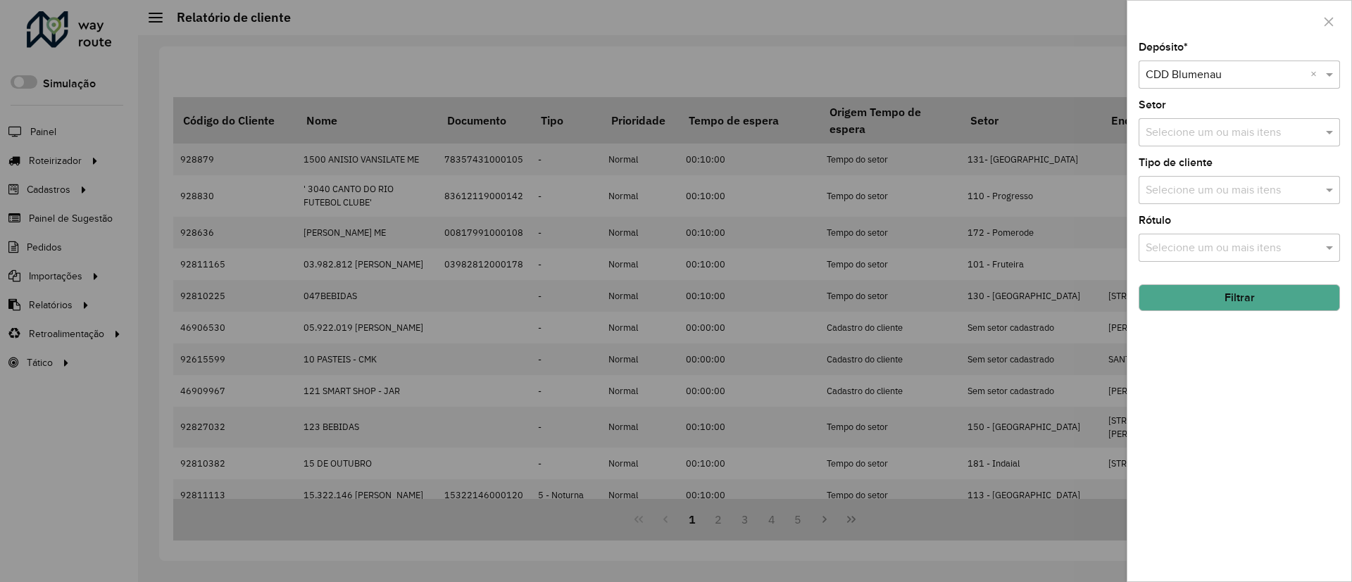
click at [1229, 68] on input "text" at bounding box center [1224, 75] width 159 height 17
type input "*****"
click at [1197, 139] on span "CDD Caruaru" at bounding box center [1177, 139] width 65 height 12
click at [1266, 301] on button "Filtrar" at bounding box center [1238, 297] width 201 height 27
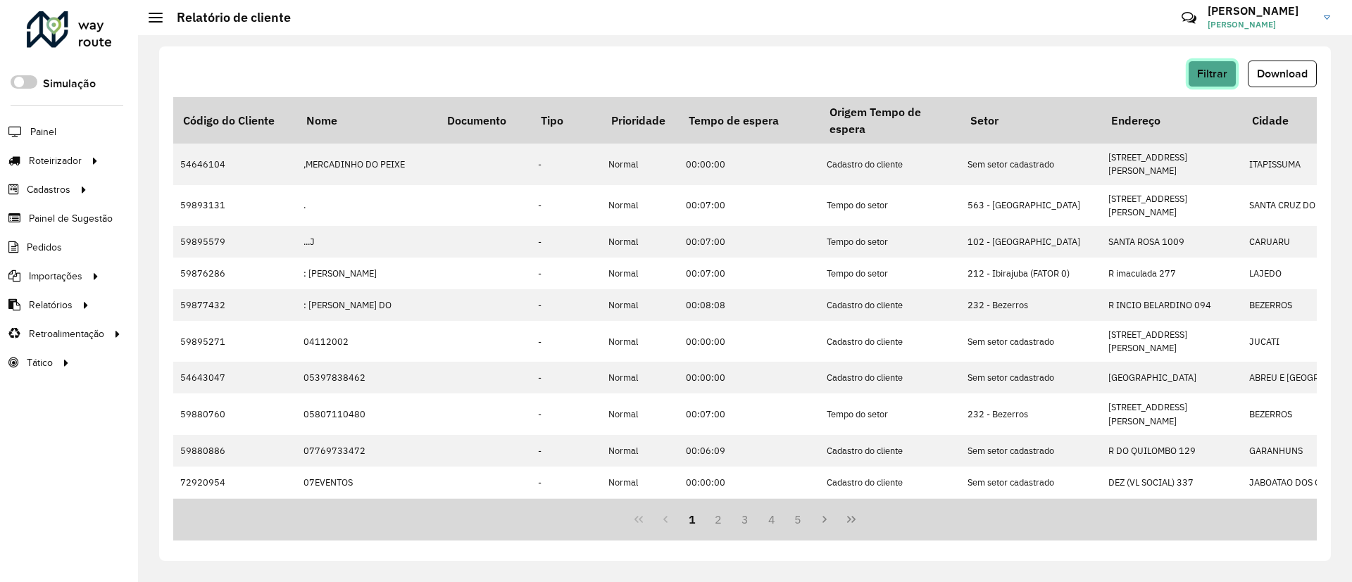
click at [1208, 75] on span "Filtrar" at bounding box center [1212, 74] width 30 height 12
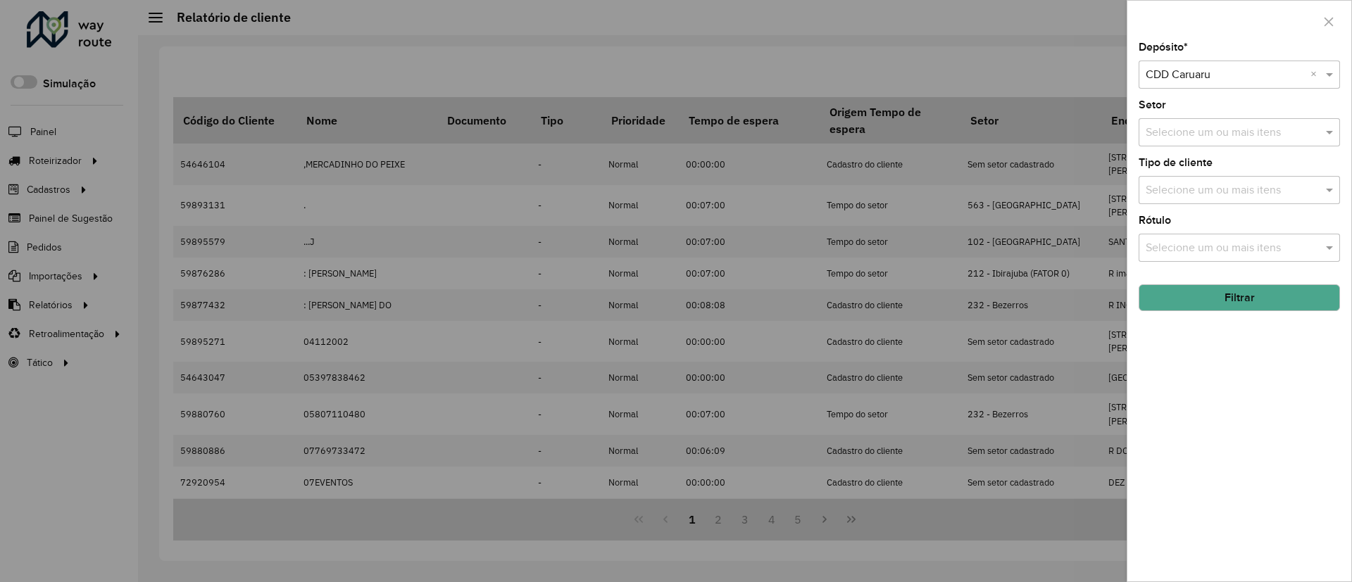
click at [1249, 291] on button "Filtrar" at bounding box center [1238, 297] width 201 height 27
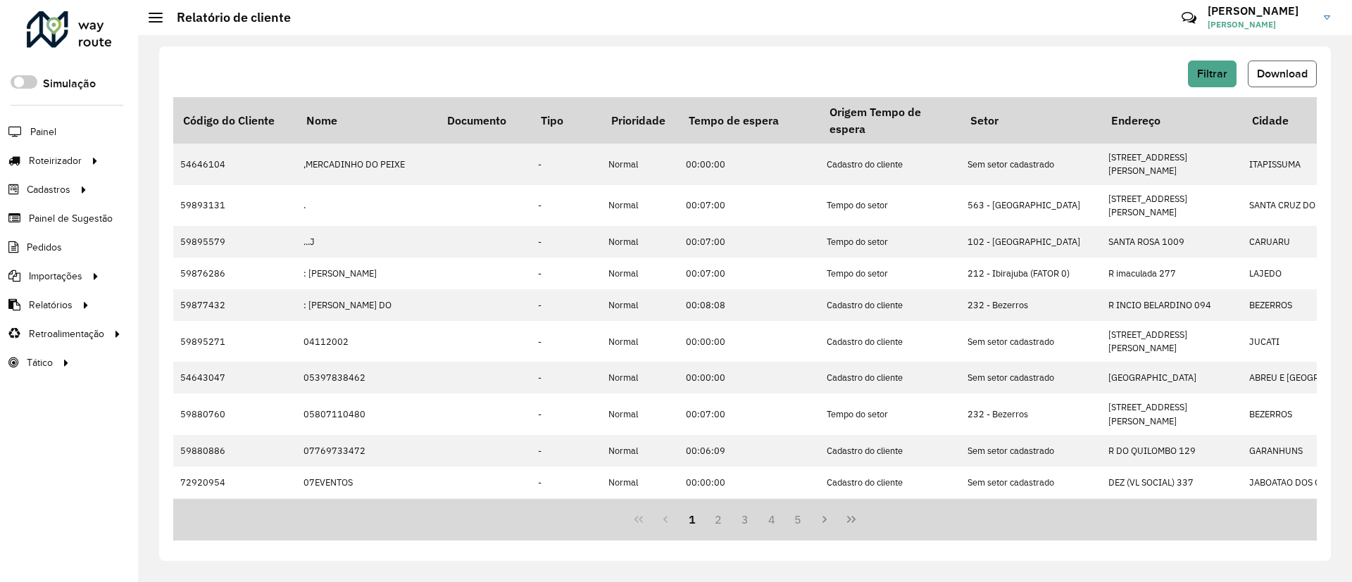
click at [1283, 72] on span "Download" at bounding box center [1282, 74] width 51 height 12
click at [1214, 68] on span "Filtrar" at bounding box center [1212, 74] width 30 height 12
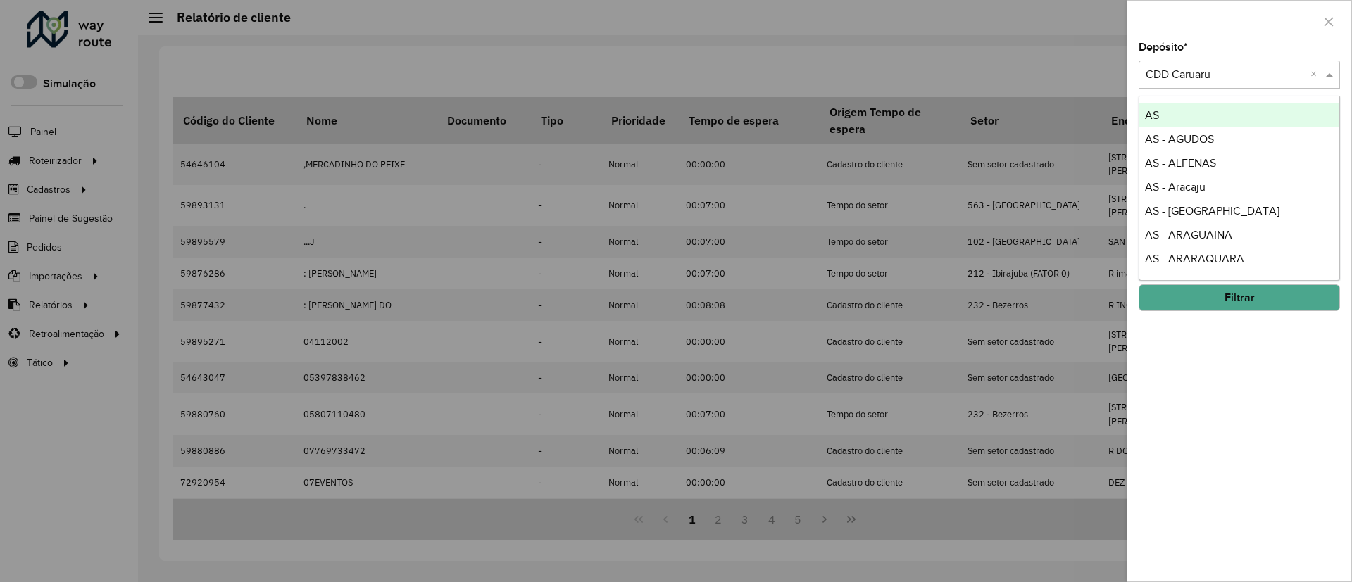
click at [1238, 77] on input "text" at bounding box center [1224, 75] width 159 height 17
type input "*****"
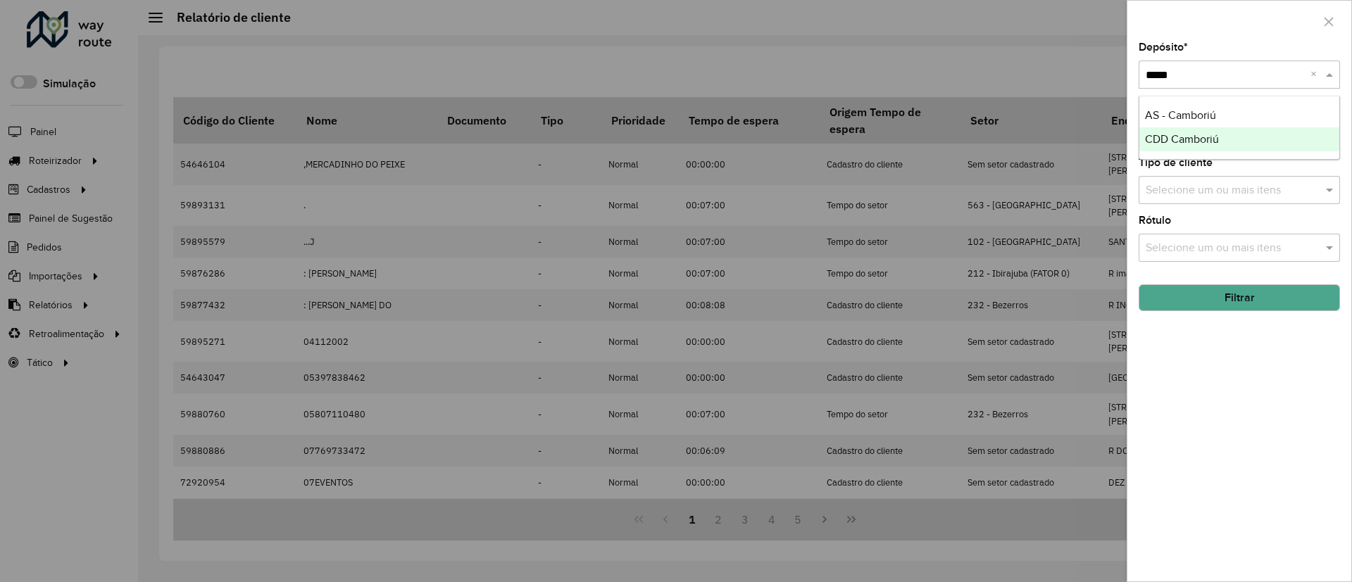
click at [1217, 137] on span "CDD Camboriú" at bounding box center [1182, 139] width 74 height 12
click at [1264, 305] on button "Filtrar" at bounding box center [1238, 297] width 201 height 27
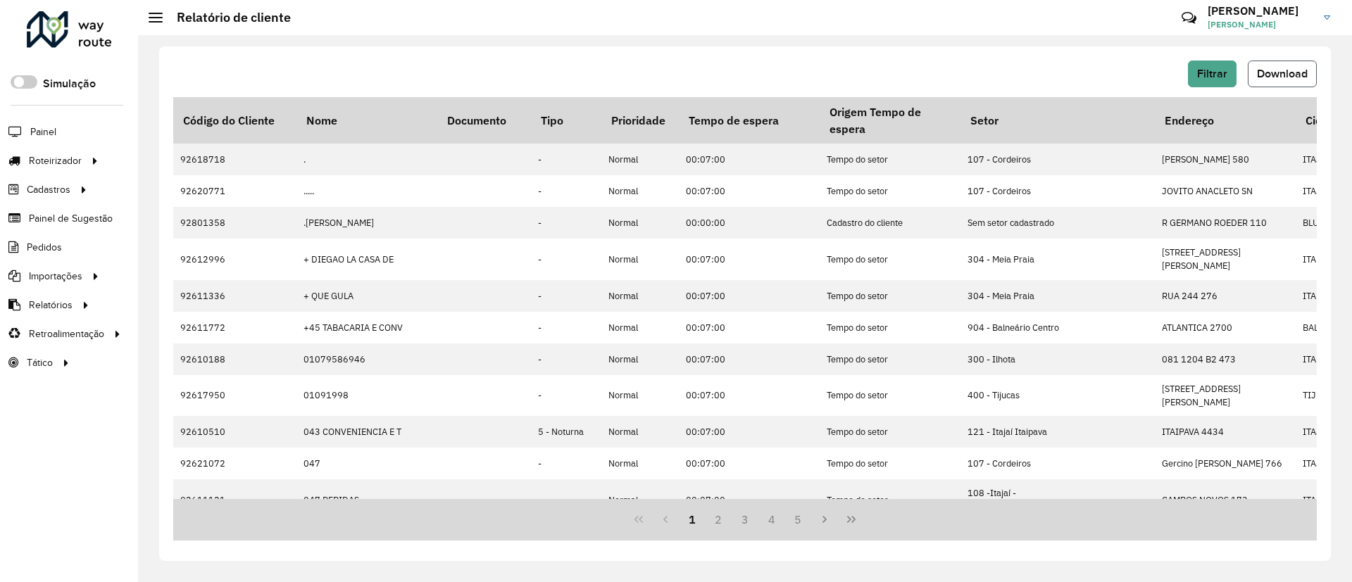
click at [1281, 74] on span "Download" at bounding box center [1282, 74] width 51 height 12
click at [1197, 68] on span "Filtrar" at bounding box center [1212, 74] width 30 height 12
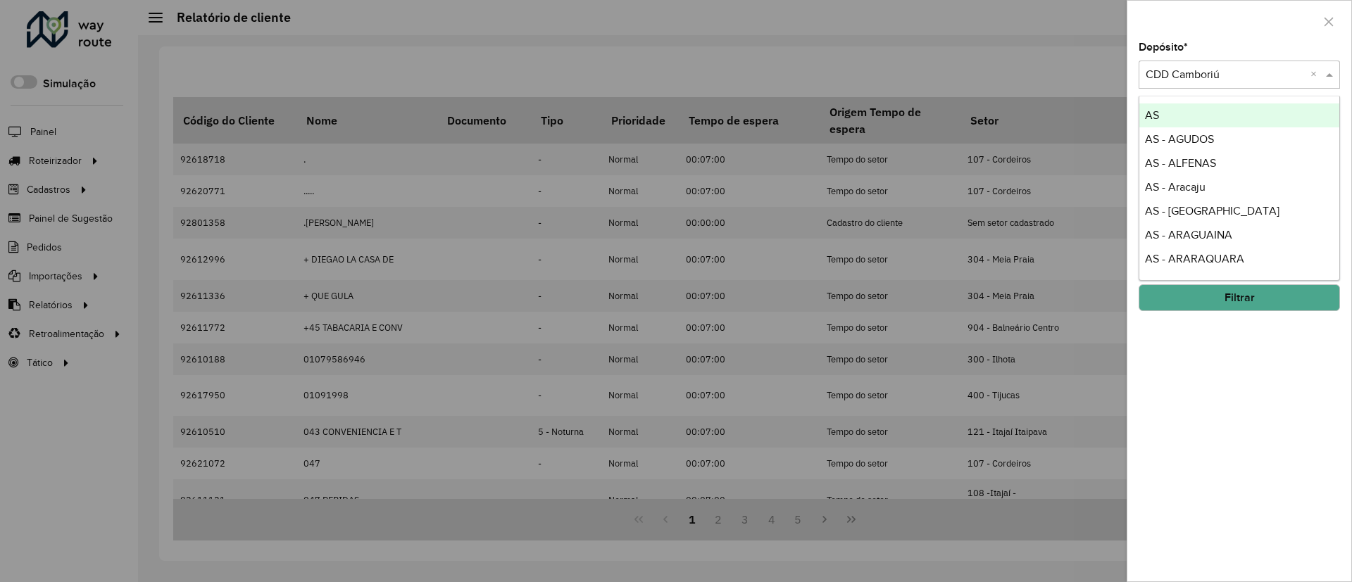
click at [1233, 77] on input "text" at bounding box center [1224, 75] width 159 height 17
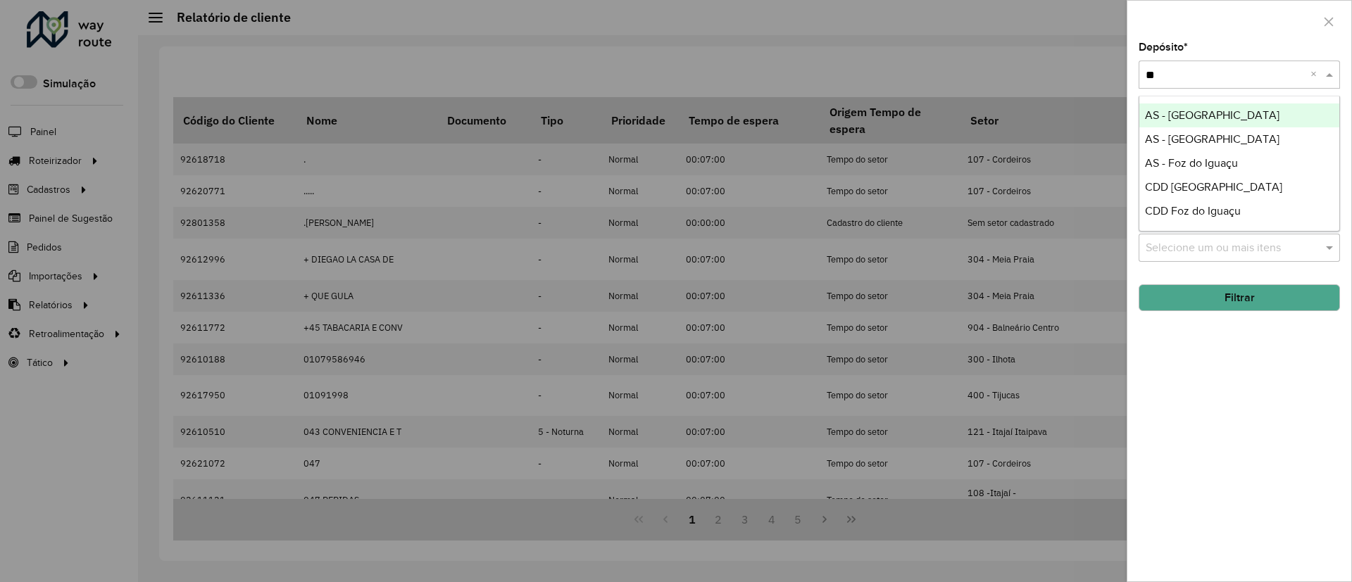
type input "***"
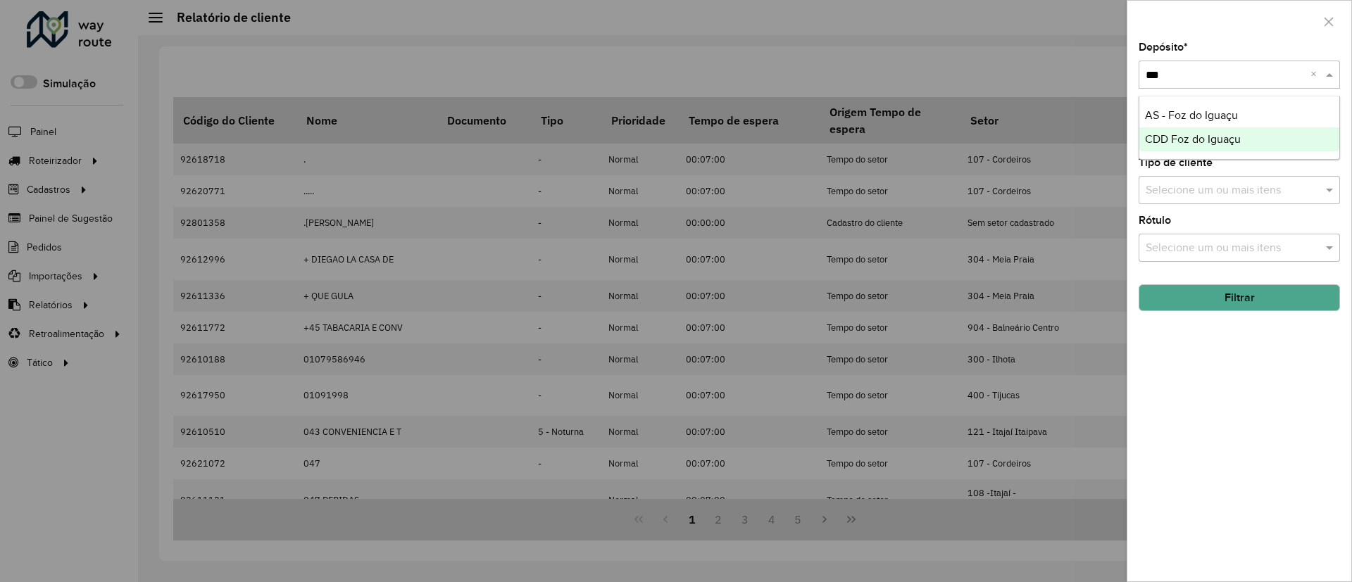
click at [1225, 137] on span "CDD Foz do Iguaçu" at bounding box center [1193, 139] width 96 height 12
click at [1241, 301] on button "Filtrar" at bounding box center [1238, 297] width 201 height 27
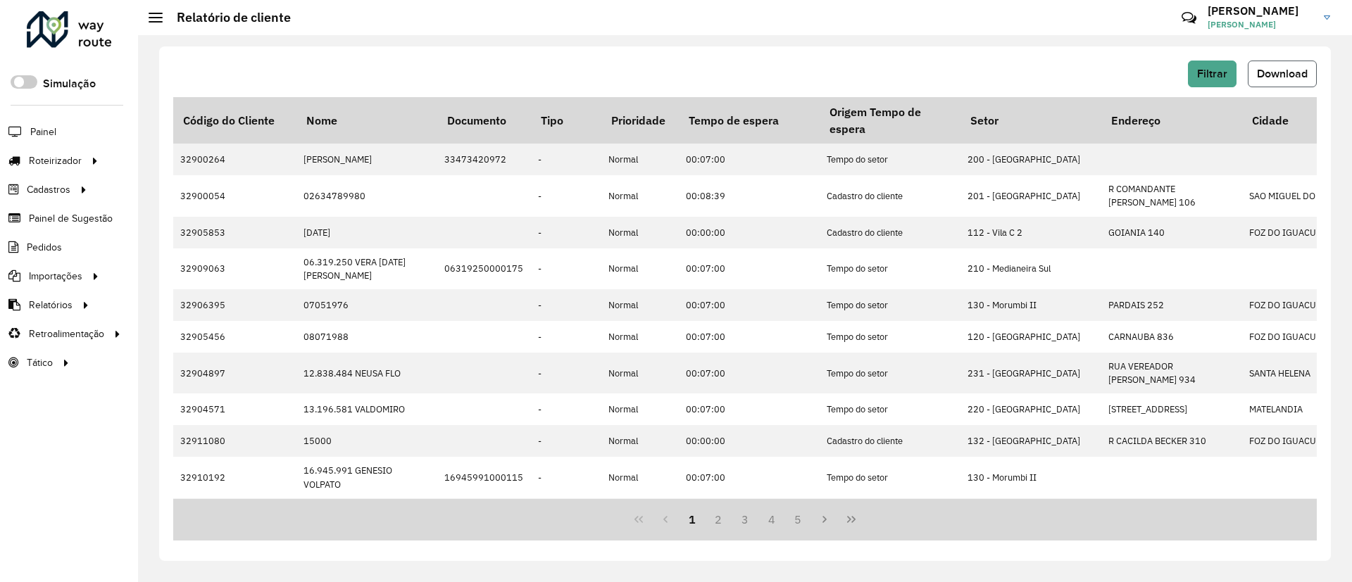
click at [1281, 78] on span "Download" at bounding box center [1282, 74] width 51 height 12
click at [1308, 75] on button "Download" at bounding box center [1282, 74] width 69 height 27
click at [177, 368] on span "Driving time" at bounding box center [188, 363] width 56 height 15
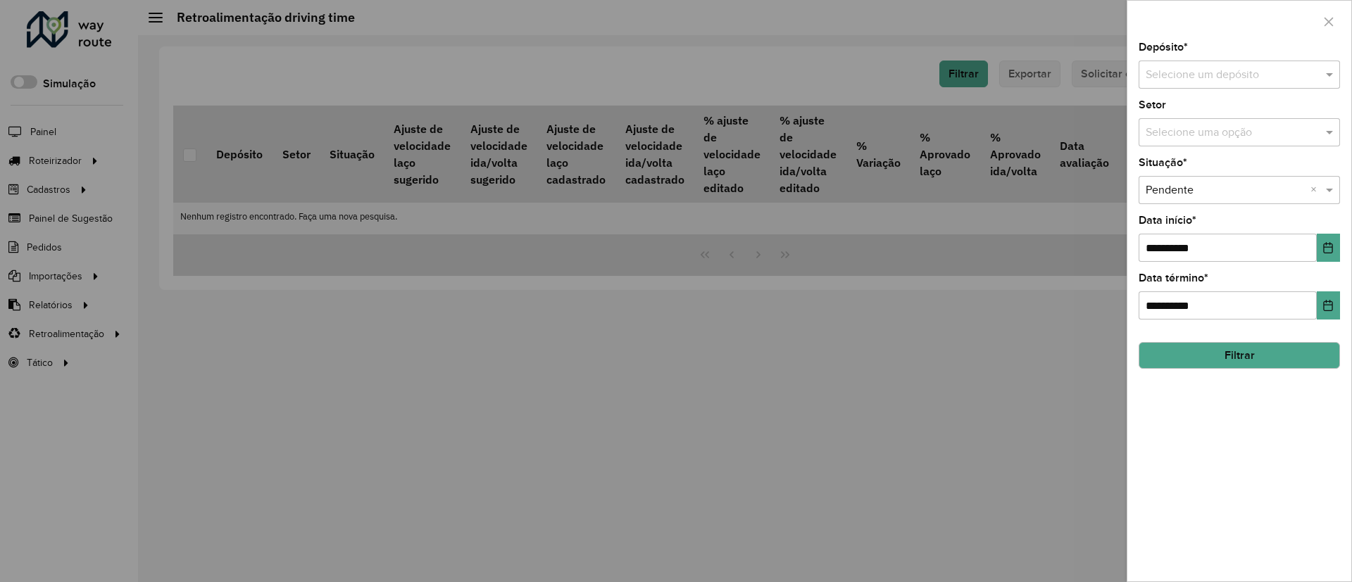
click at [1199, 70] on input "text" at bounding box center [1224, 75] width 159 height 17
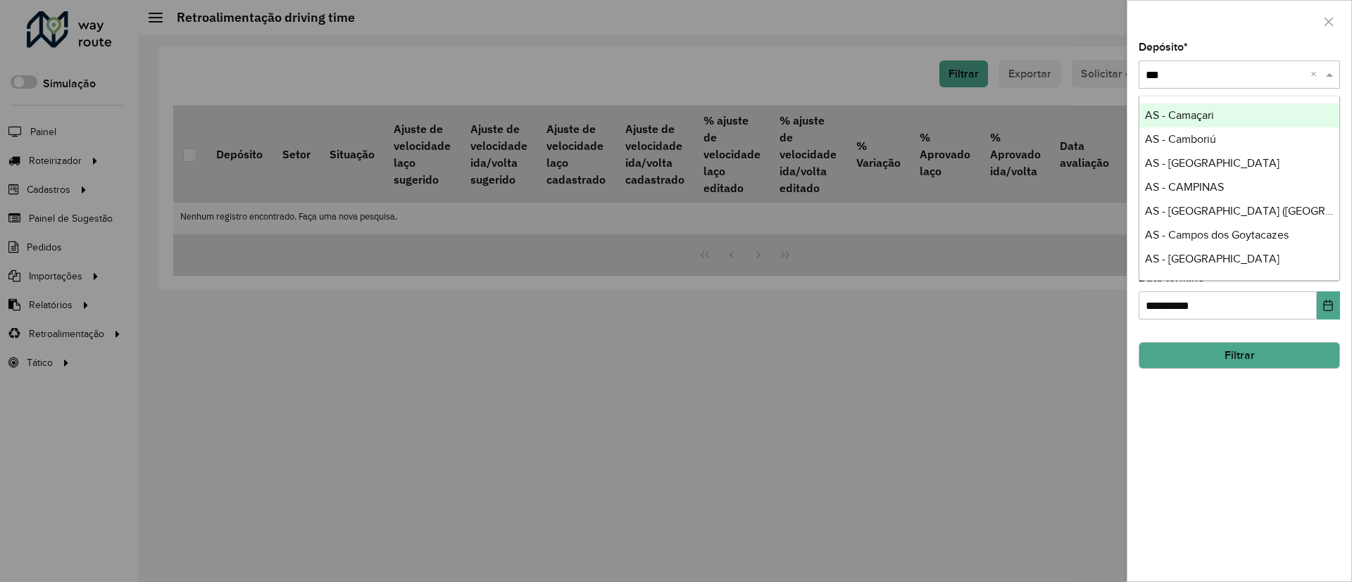
type input "****"
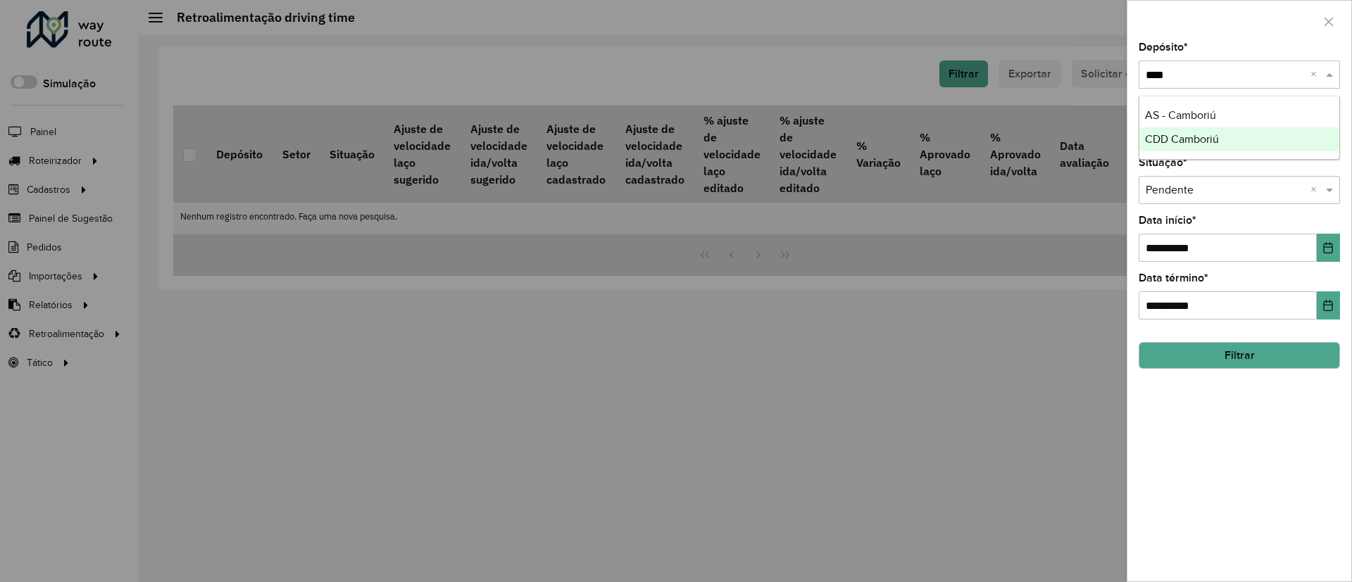
click at [1193, 137] on span "CDD Camboriú" at bounding box center [1182, 139] width 74 height 12
click at [1325, 249] on icon "Choose Date" at bounding box center [1327, 247] width 11 height 11
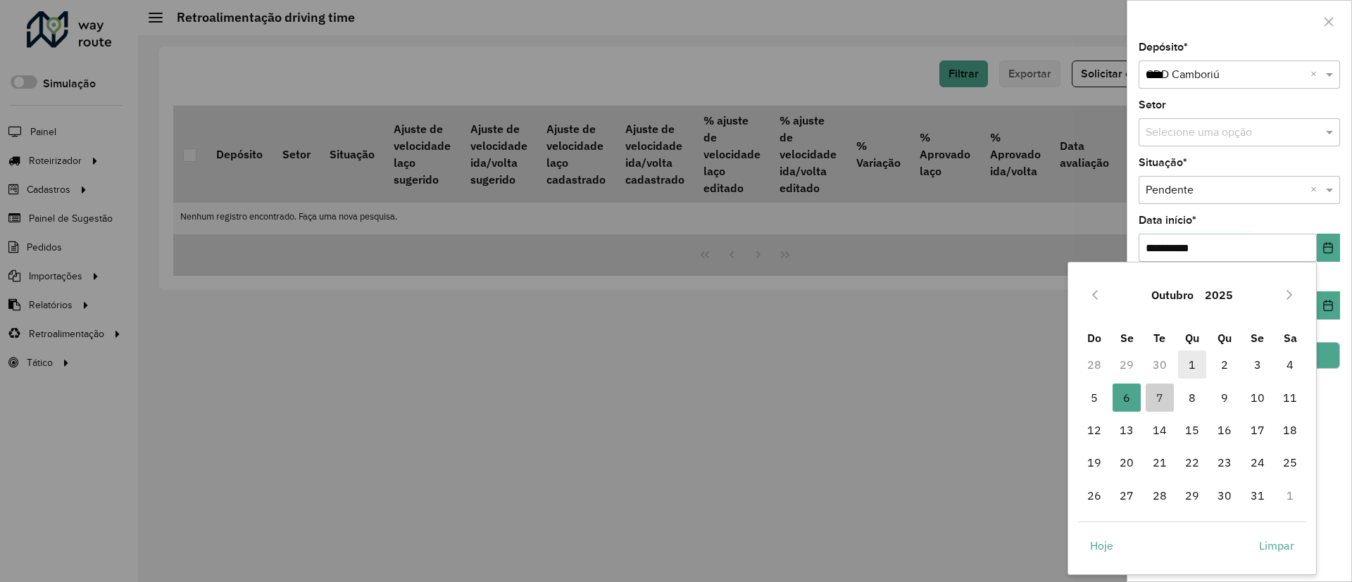
click at [1197, 362] on span "1" at bounding box center [1192, 365] width 28 height 28
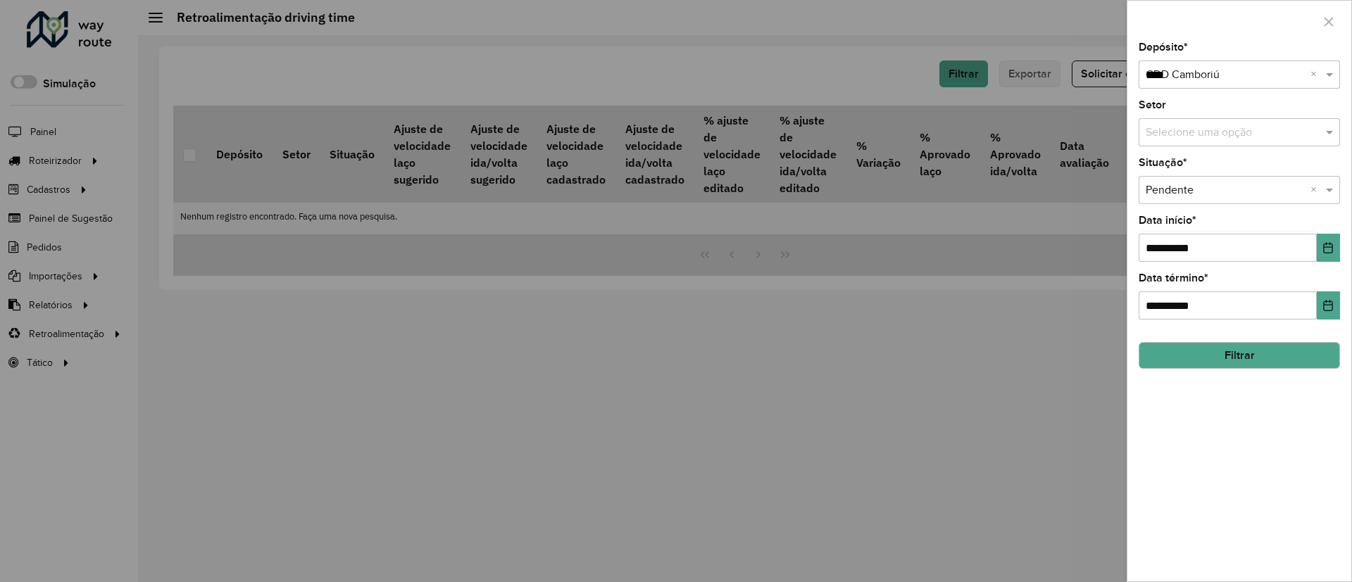
click at [1218, 354] on button "Filtrar" at bounding box center [1238, 355] width 201 height 27
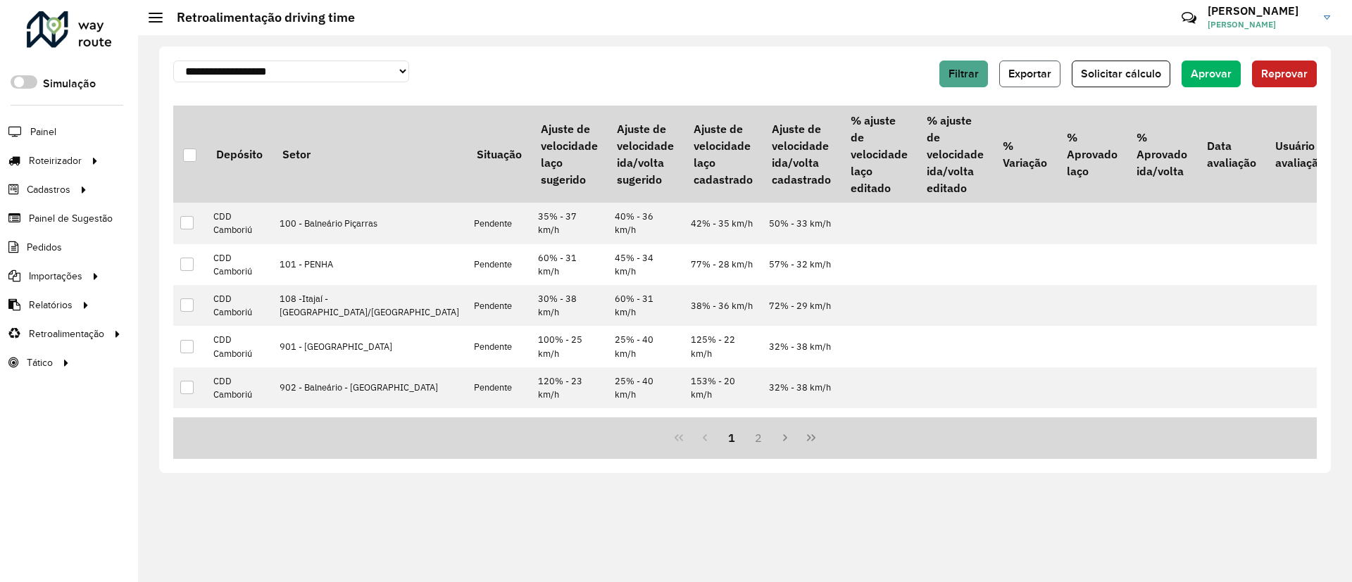
click at [1032, 83] on button "Exportar" at bounding box center [1029, 74] width 61 height 27
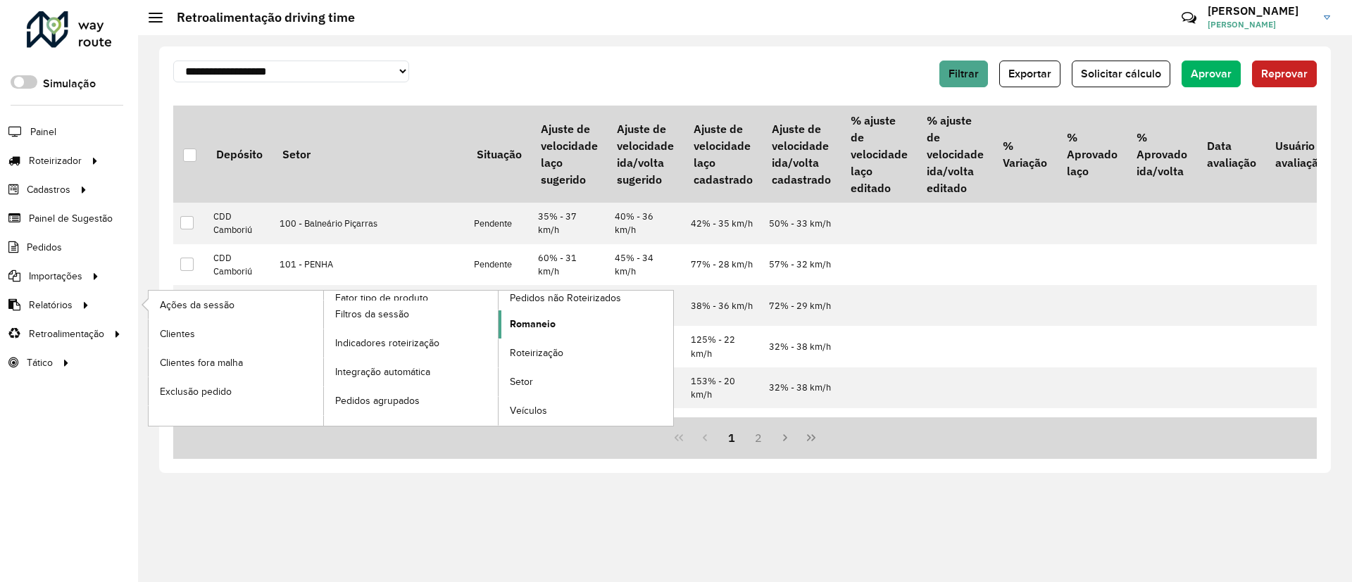
click at [532, 320] on span "Romaneio" at bounding box center [533, 324] width 46 height 15
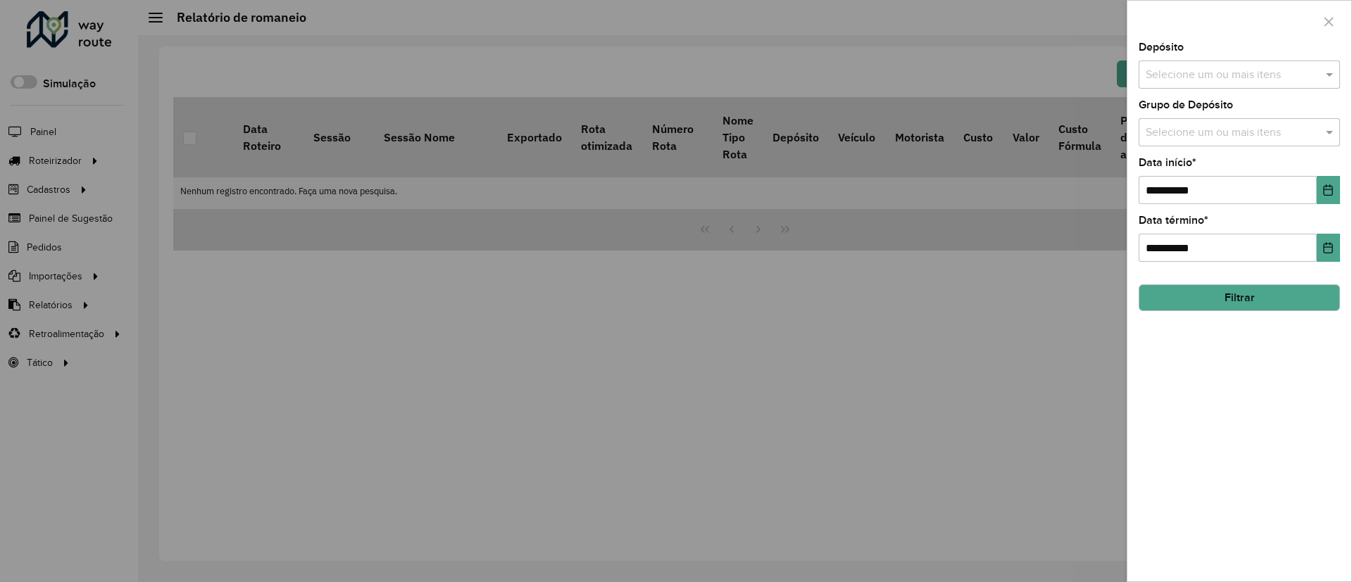
click at [1267, 75] on input "text" at bounding box center [1232, 75] width 180 height 17
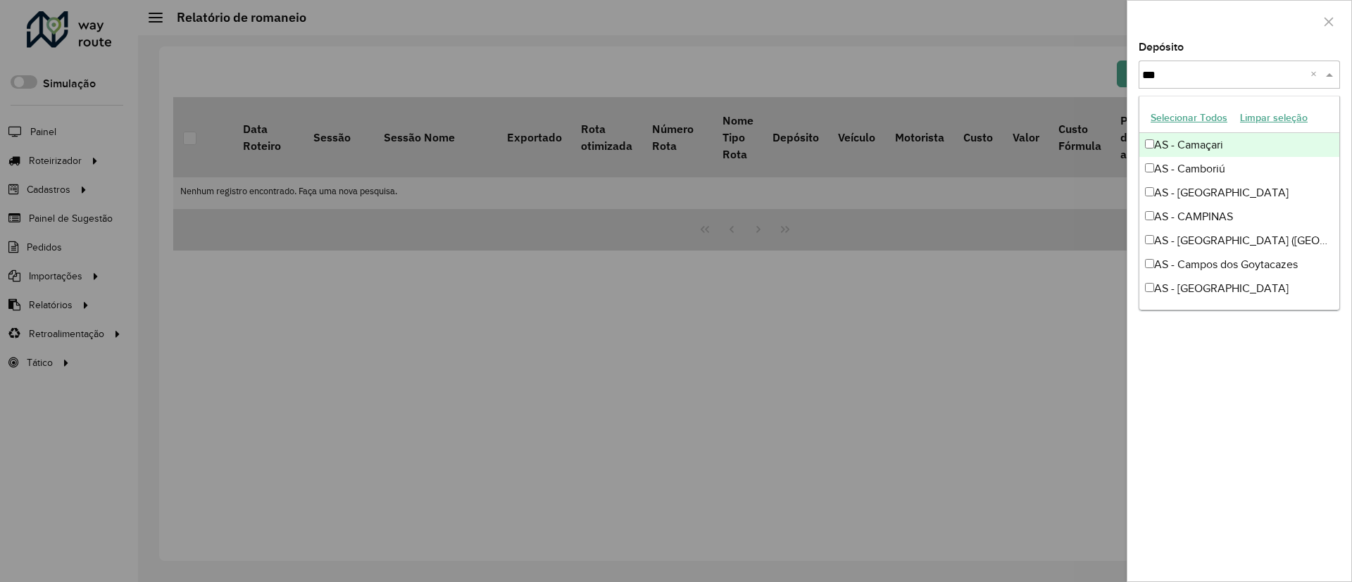
type input "****"
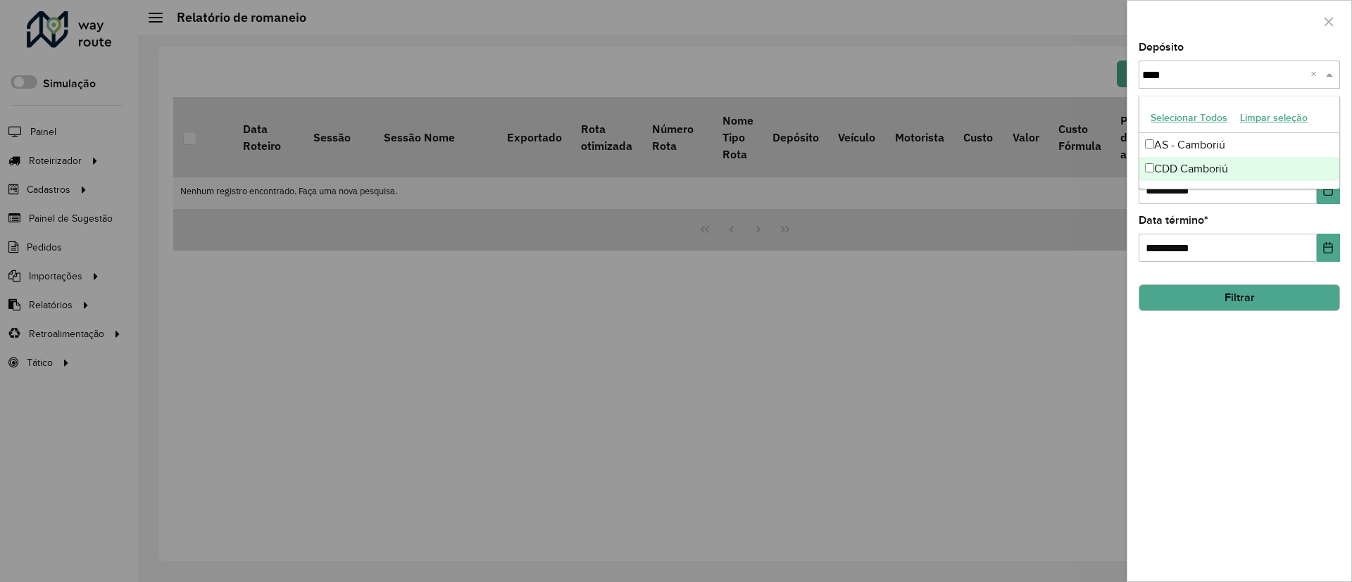
click at [1227, 165] on div "CDD Camboriú" at bounding box center [1239, 169] width 200 height 24
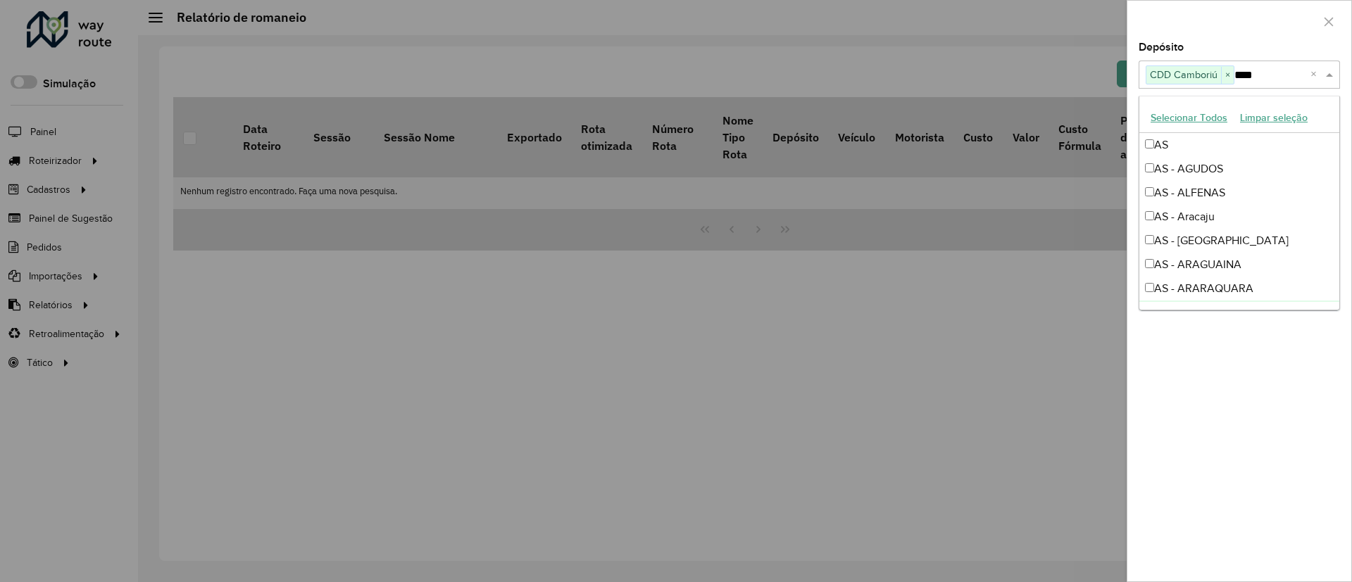
click at [1284, 407] on div "**********" at bounding box center [1239, 311] width 224 height 539
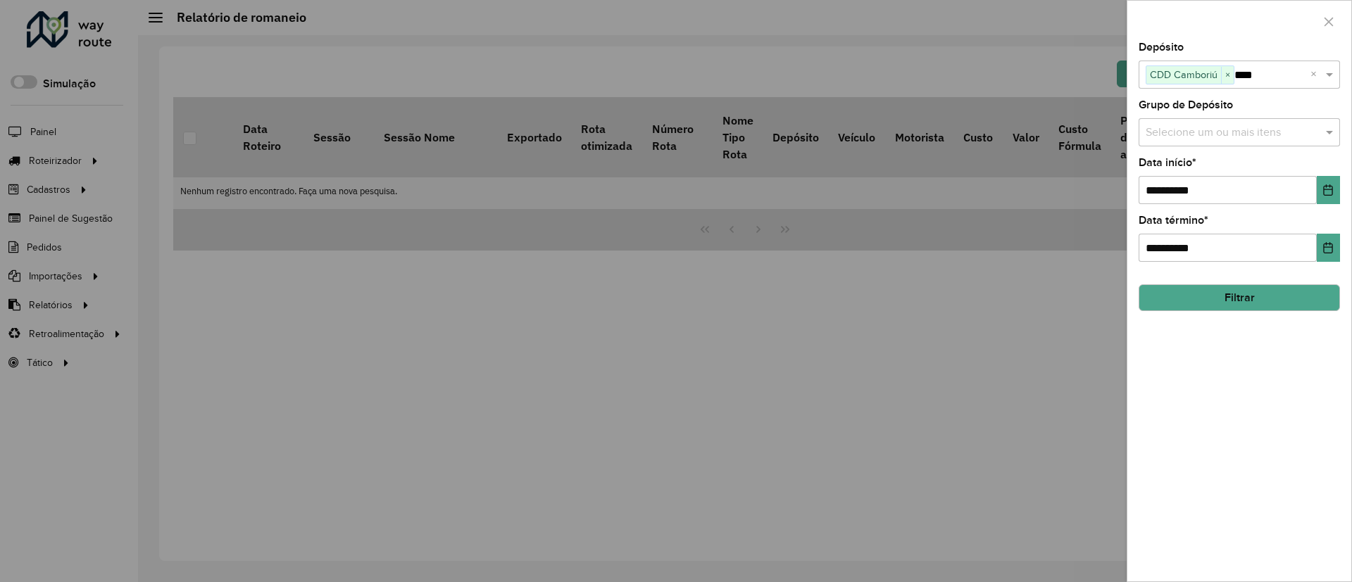
click at [1234, 289] on button "Filtrar" at bounding box center [1238, 297] width 201 height 27
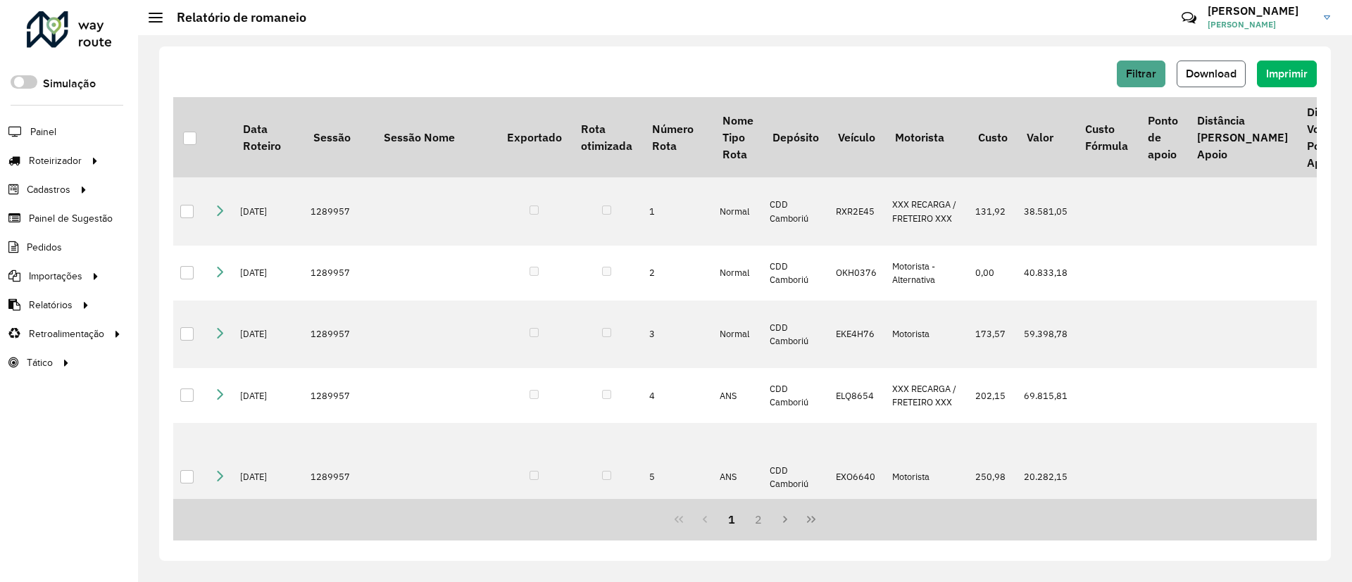
click at [1224, 73] on span "Download" at bounding box center [1211, 74] width 51 height 12
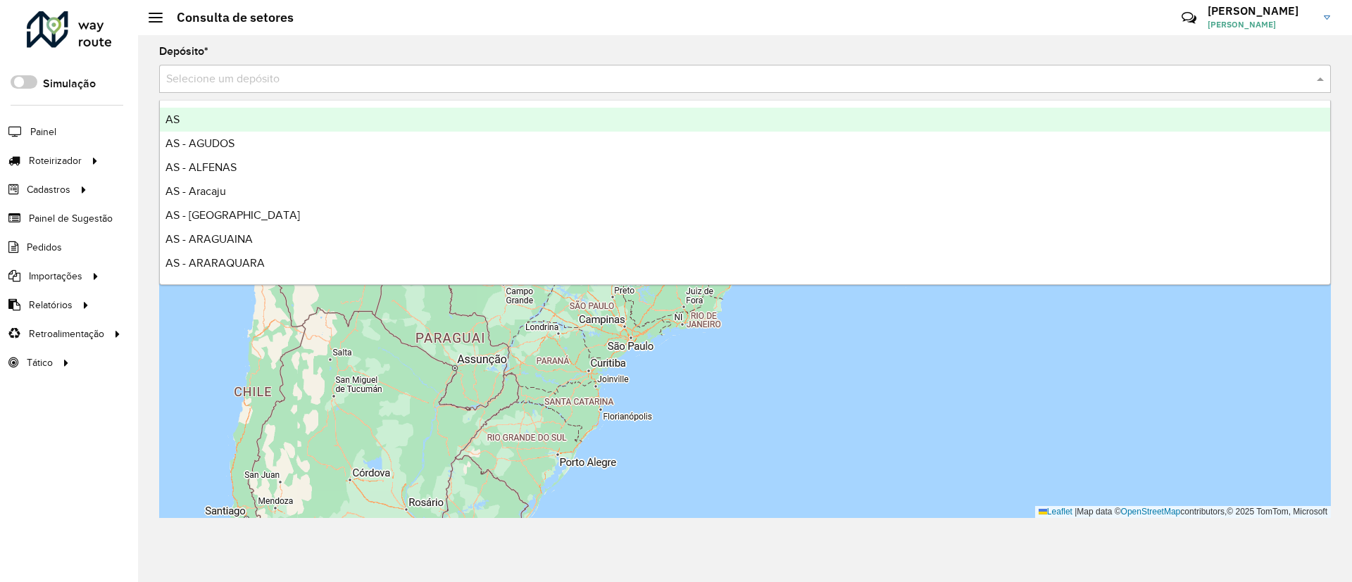
click at [250, 71] on input "text" at bounding box center [730, 79] width 1129 height 17
type input "****"
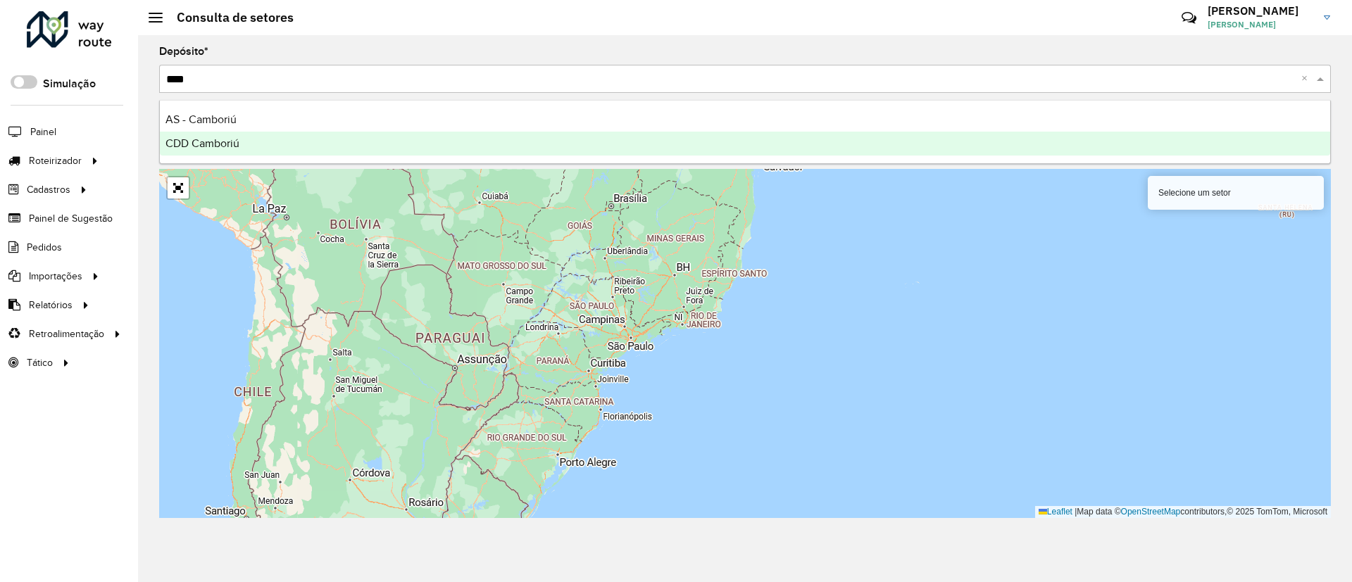
click at [295, 137] on div "CDD Camboriú" at bounding box center [745, 144] width 1170 height 24
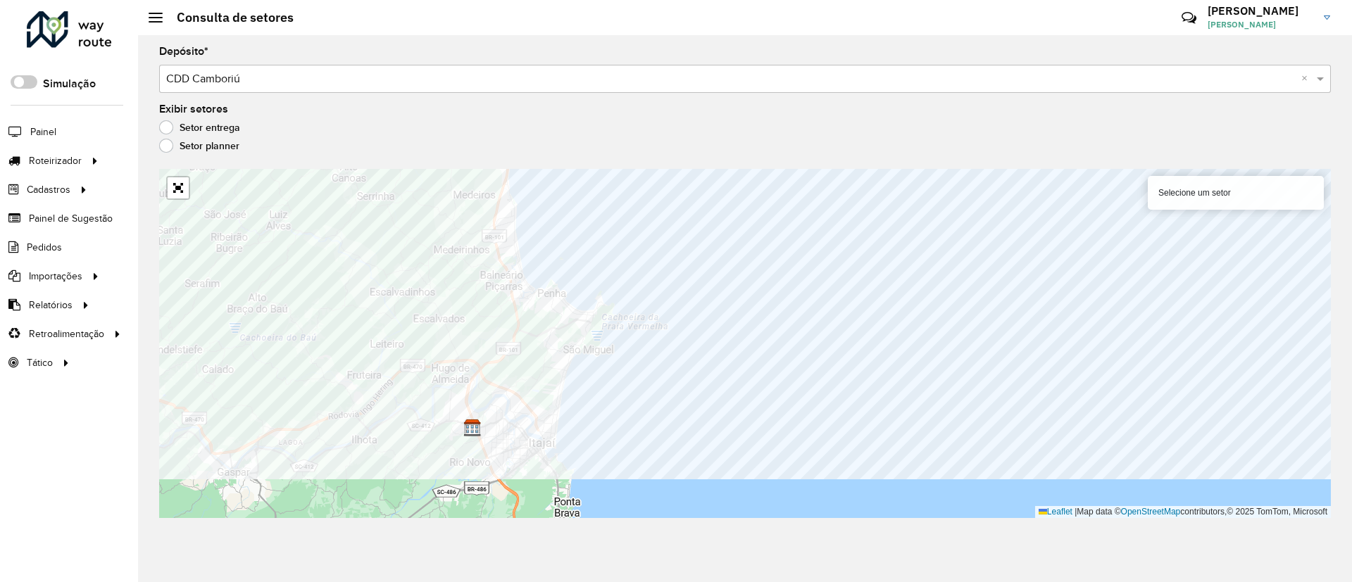
click at [341, 163] on div "Depósito * Selecione um depósito × CDD Camboriú × Exibir setores Setor entrega …" at bounding box center [745, 308] width 1214 height 547
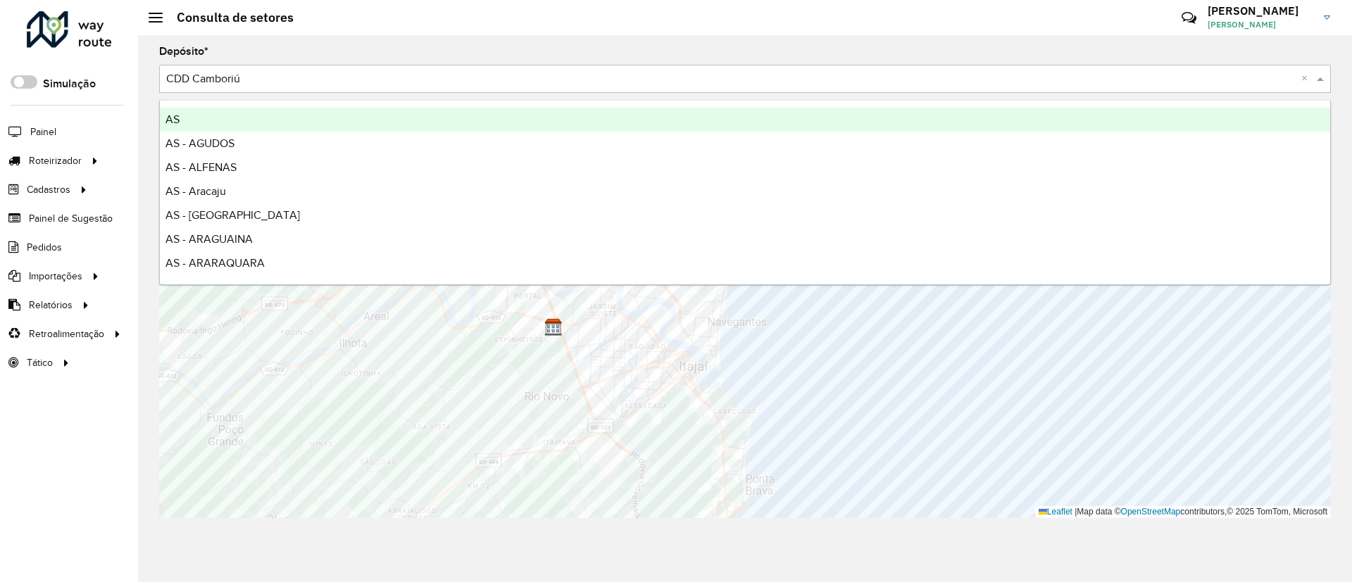
click at [220, 77] on input "text" at bounding box center [730, 79] width 1129 height 17
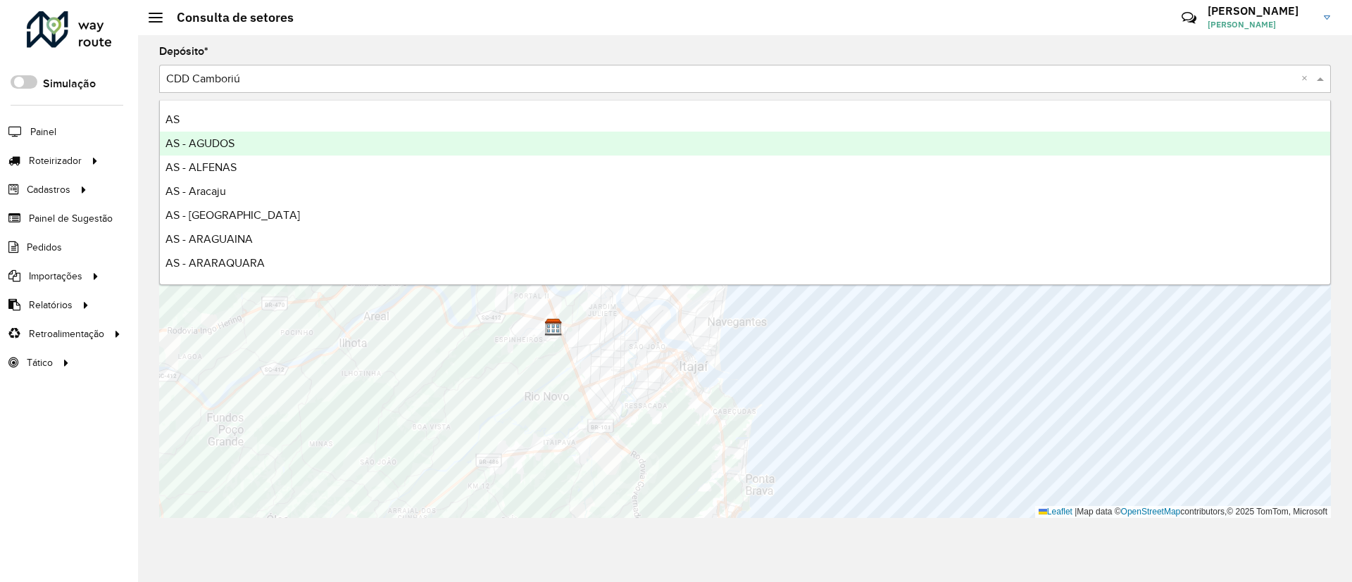
click at [234, 142] on span "AS - AGUDOS" at bounding box center [199, 143] width 69 height 12
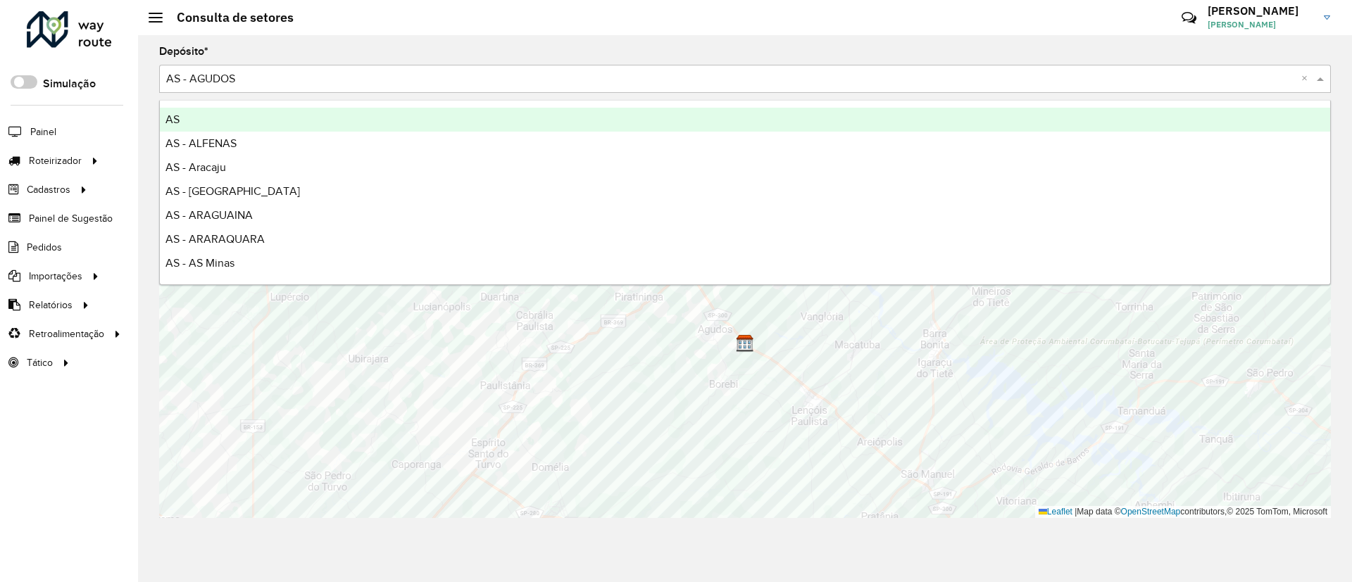
click at [261, 84] on input "text" at bounding box center [730, 79] width 1129 height 17
type input "****"
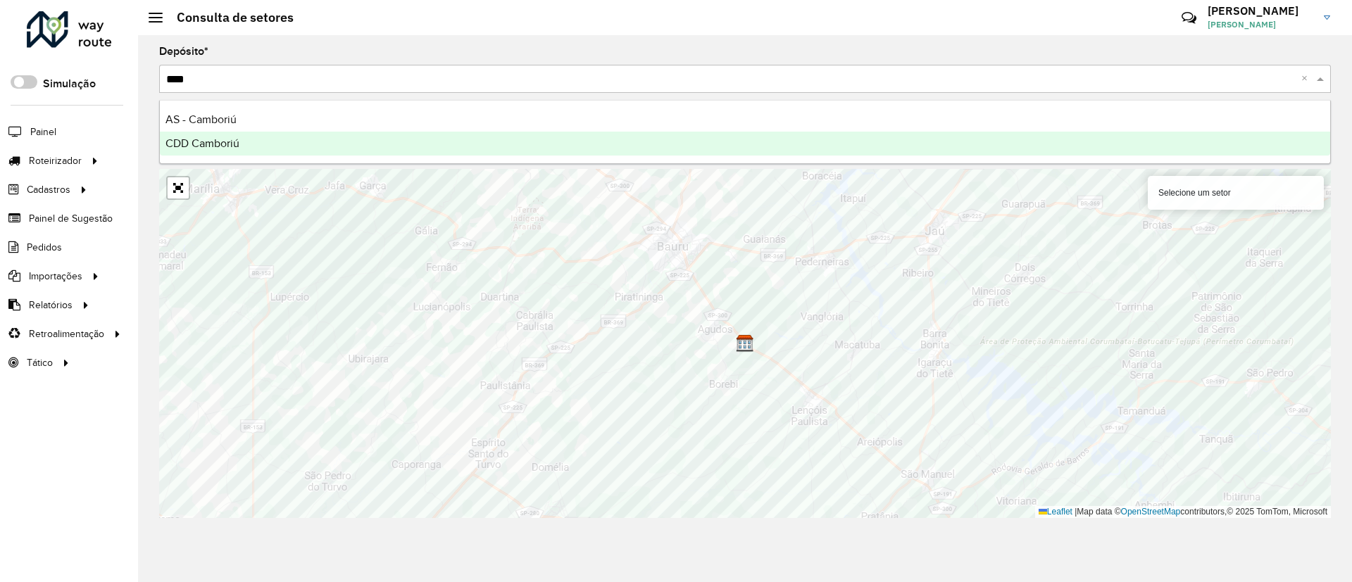
click at [271, 136] on div "CDD Camboriú" at bounding box center [745, 144] width 1170 height 24
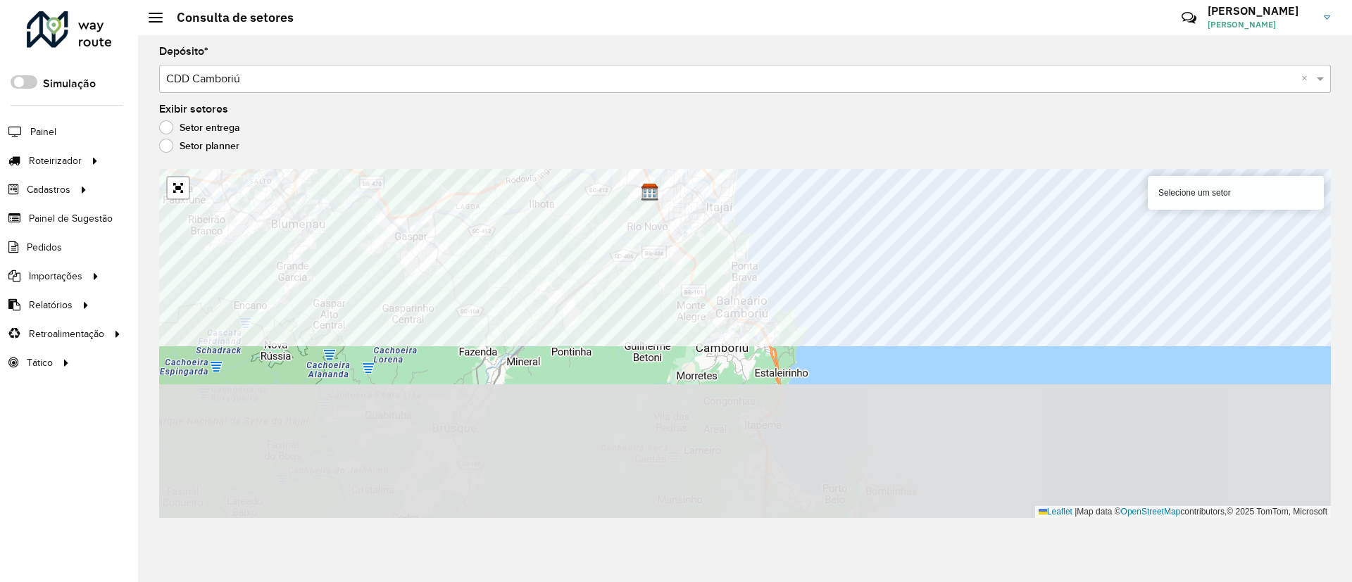
click at [523, 112] on formly-group "Depósito * Selecione um depósito × CDD Camboriú × Exibir setores Setor entrega …" at bounding box center [745, 282] width 1172 height 472
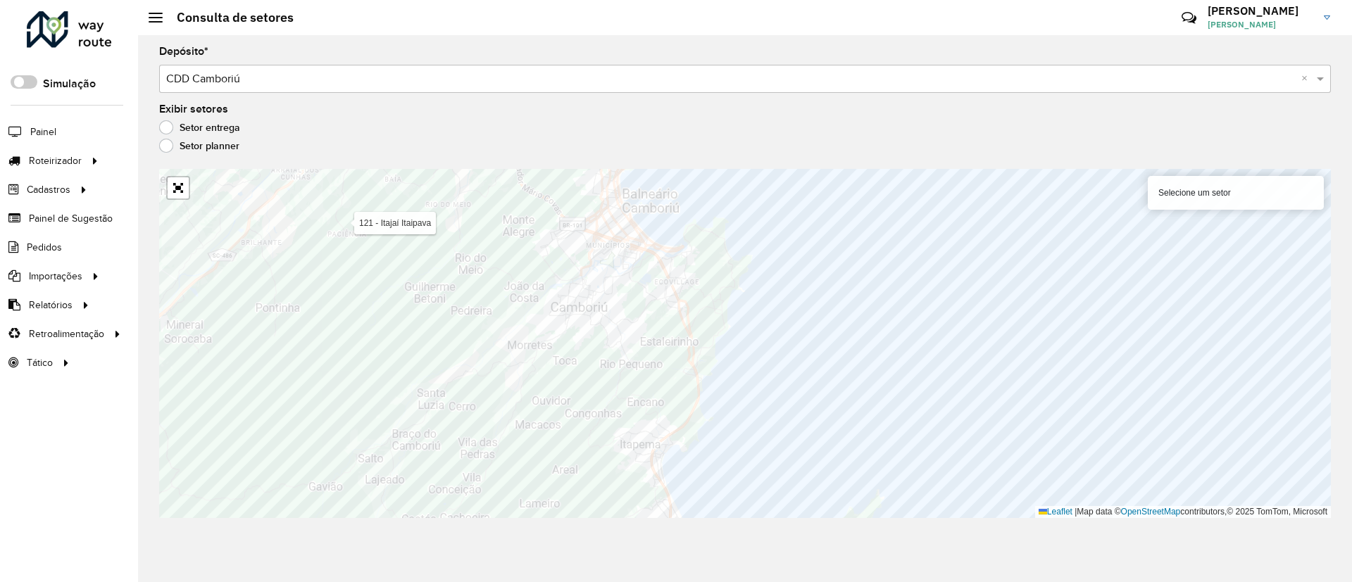
click at [238, 77] on input "text" at bounding box center [730, 79] width 1129 height 17
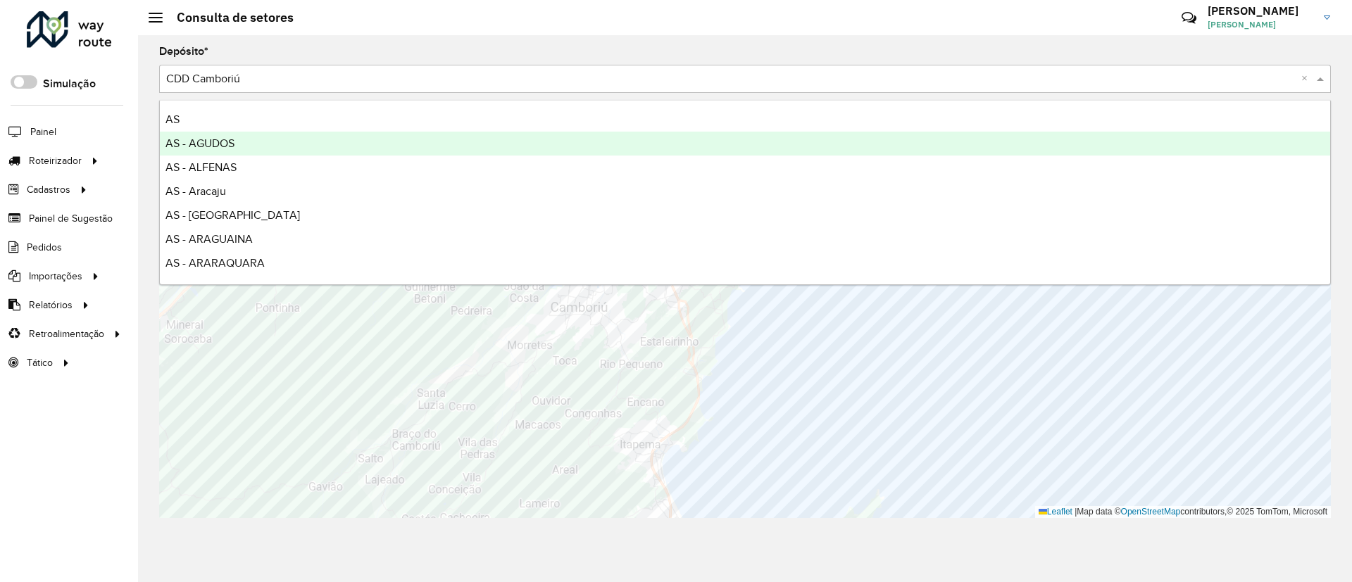
click at [233, 139] on span "AS - AGUDOS" at bounding box center [199, 143] width 69 height 12
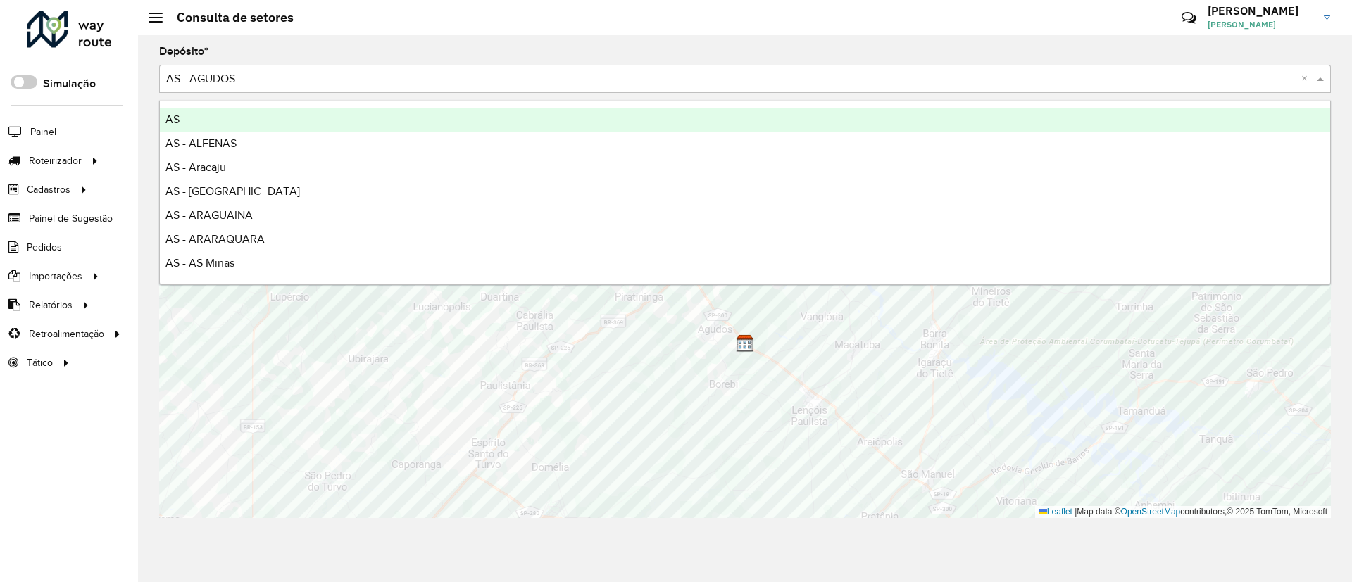
click at [270, 75] on input "text" at bounding box center [730, 79] width 1129 height 17
type input "****"
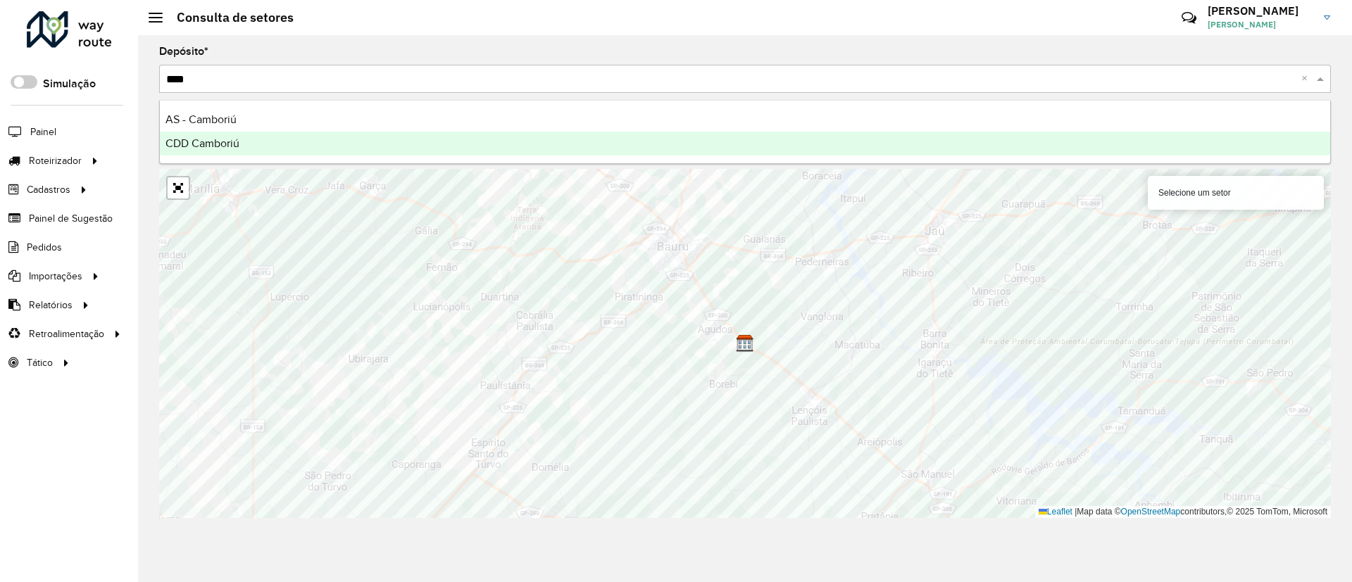
click at [307, 142] on div "CDD Camboriú" at bounding box center [745, 144] width 1170 height 24
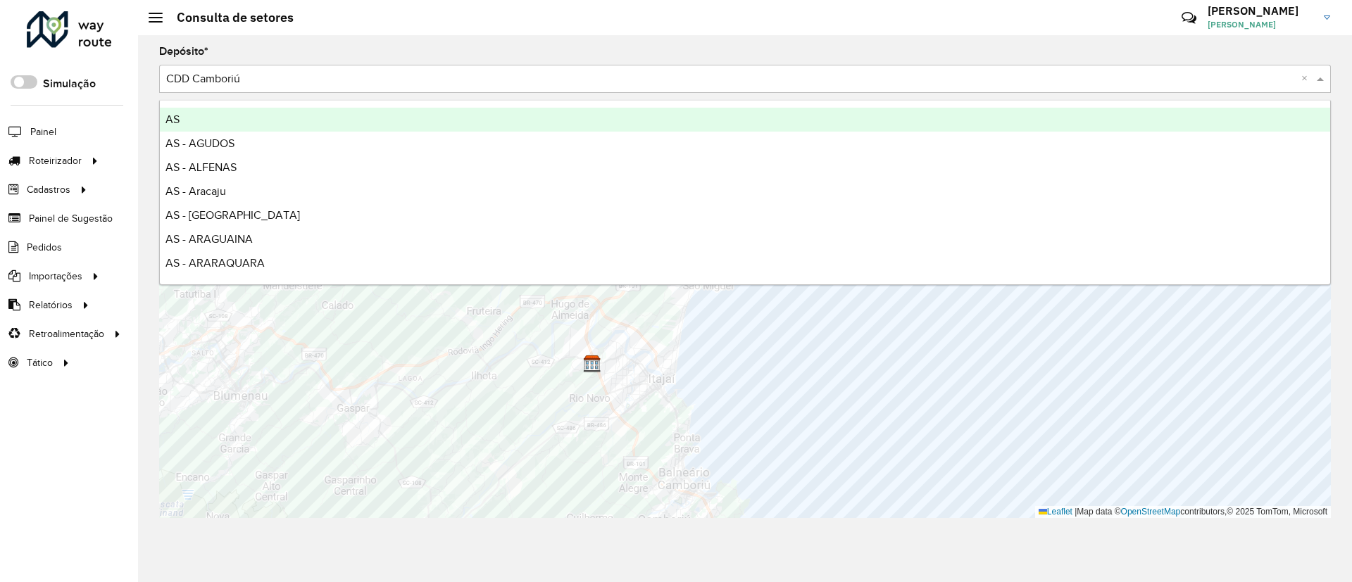
click at [256, 71] on input "text" at bounding box center [730, 79] width 1129 height 17
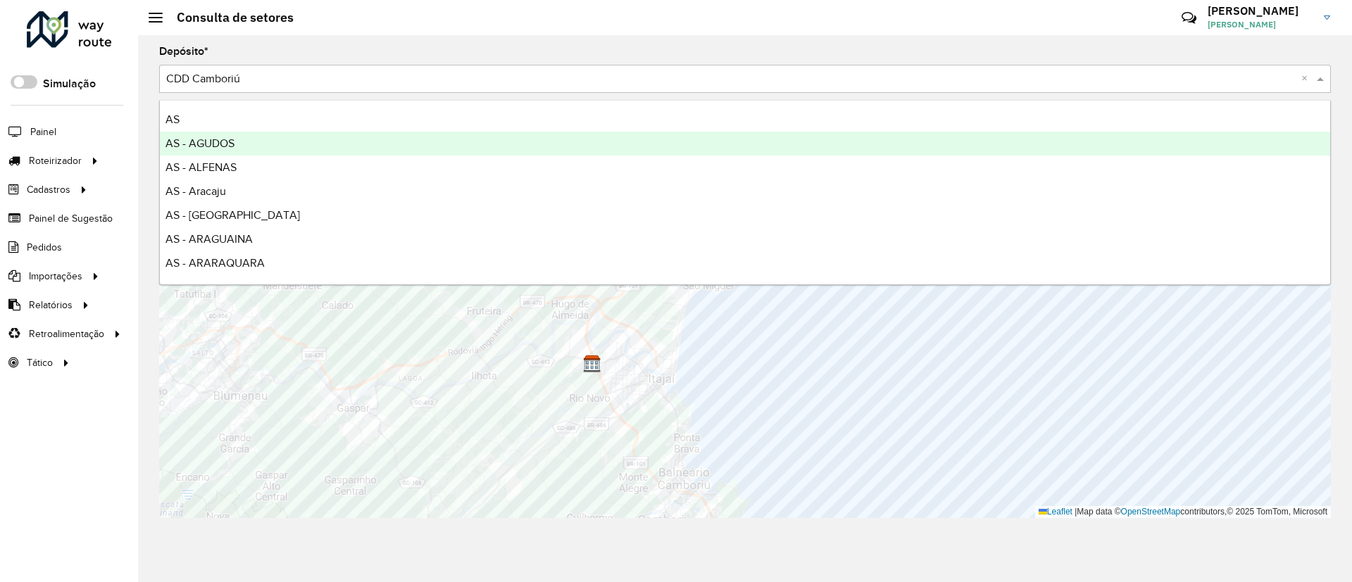
click at [248, 150] on div "AS - AGUDOS" at bounding box center [745, 144] width 1170 height 24
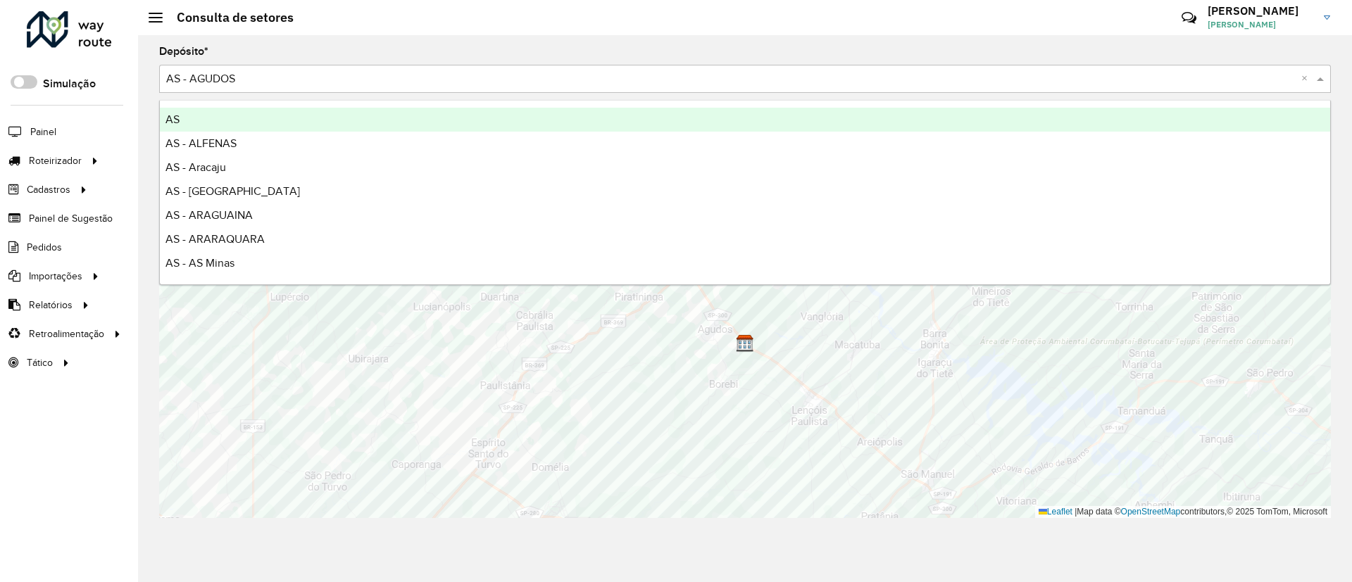
click at [275, 81] on input "text" at bounding box center [730, 79] width 1129 height 17
type input "****"
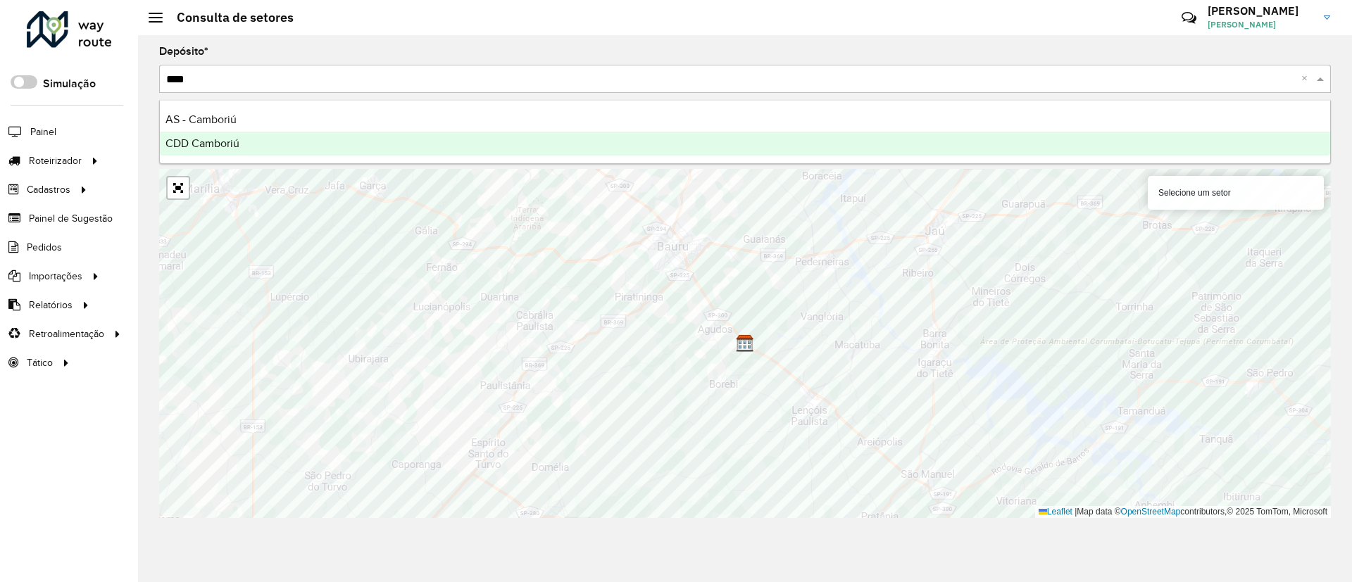
click at [268, 134] on div "CDD Camboriú" at bounding box center [745, 144] width 1170 height 24
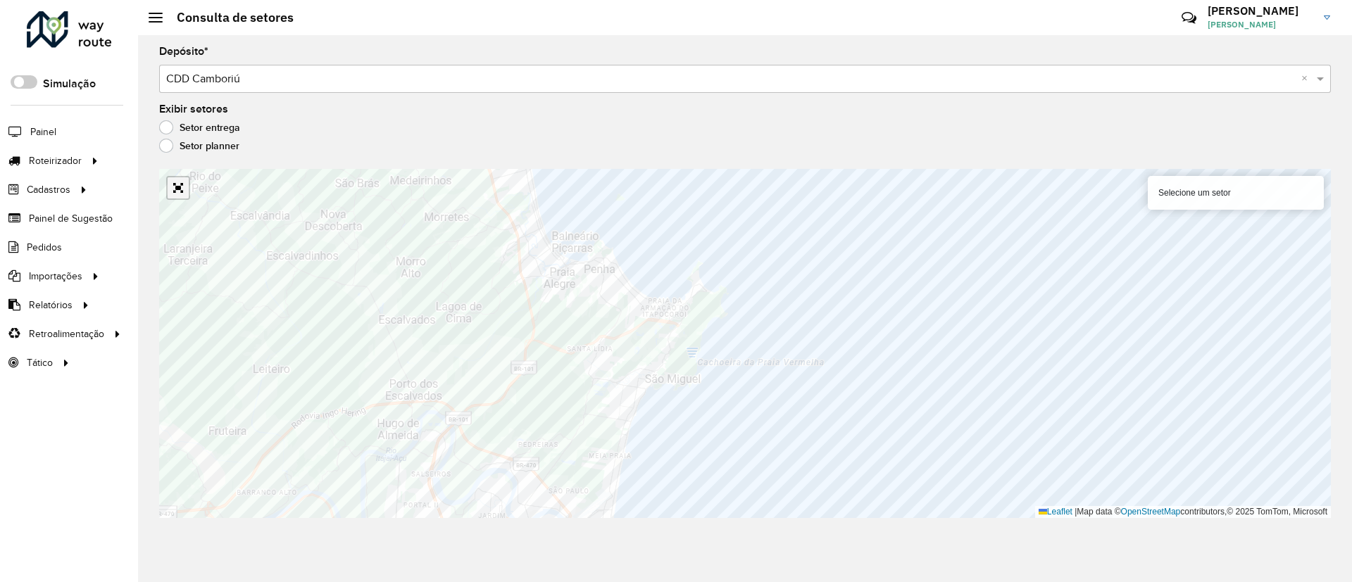
click at [182, 187] on link "Abrir mapa em tela cheia" at bounding box center [178, 187] width 21 height 21
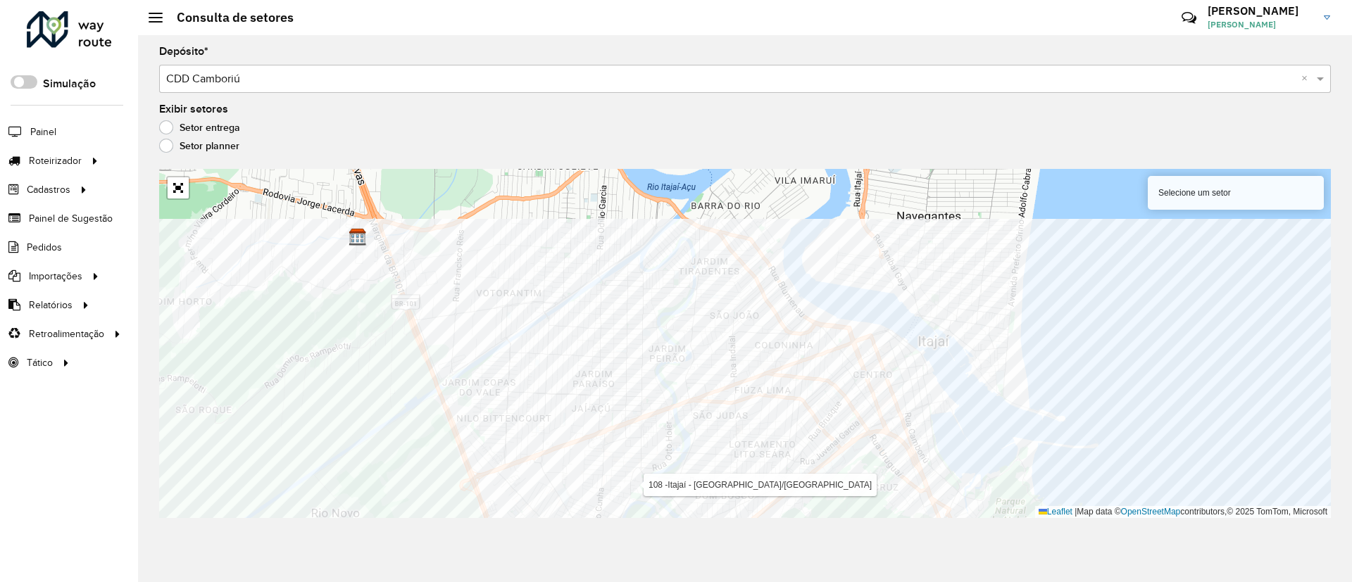
click at [675, 519] on div "Depósito * Selecione um depósito × CDD Camboriú × Exibir setores Setor entrega …" at bounding box center [745, 308] width 1214 height 547
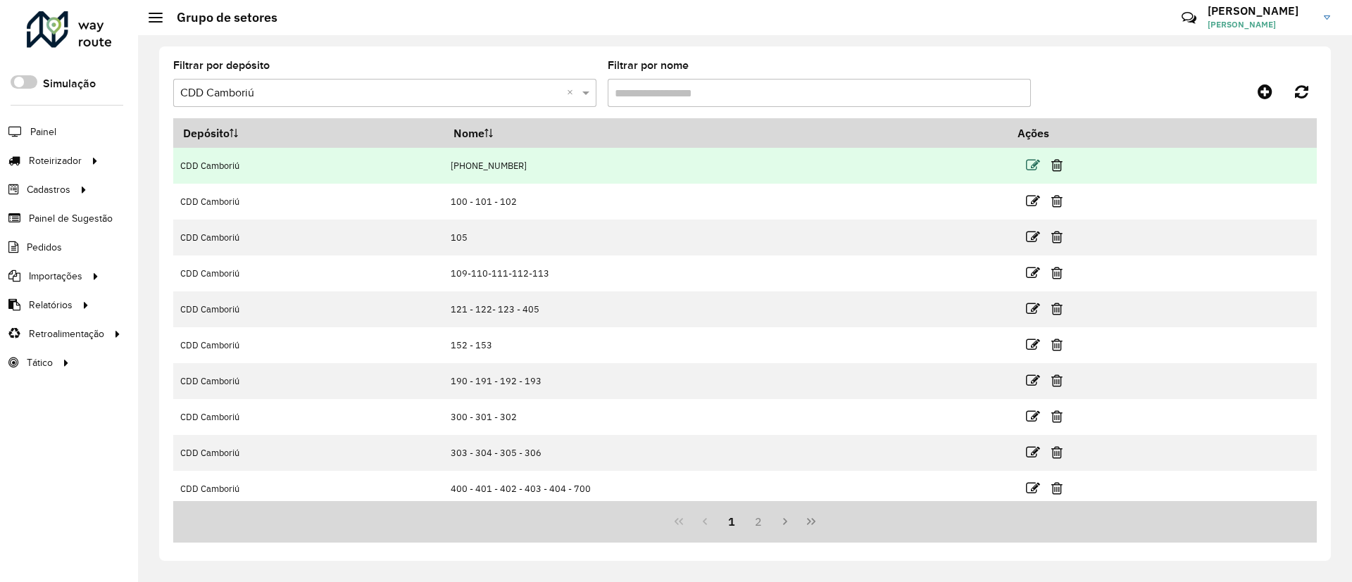
click at [1028, 163] on icon at bounding box center [1033, 165] width 14 height 14
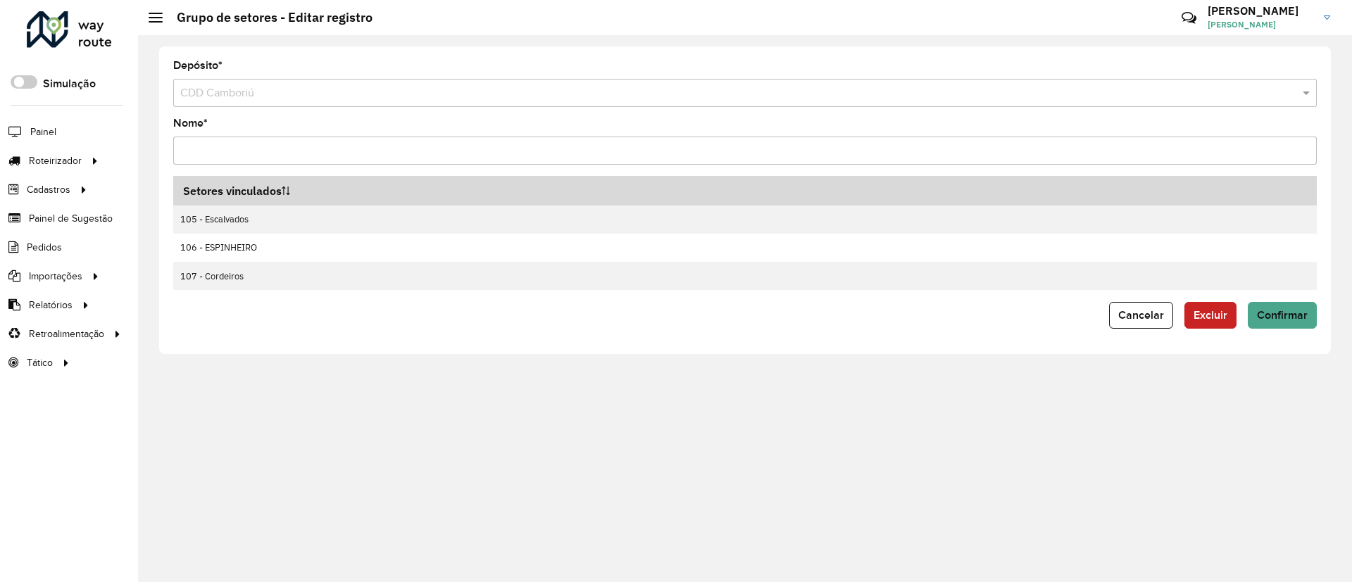
drag, startPoint x: 199, startPoint y: 145, endPoint x: 174, endPoint y: 149, distance: 25.7
click at [175, 151] on input "Nome *" at bounding box center [744, 151] width 1143 height 28
drag, startPoint x: 310, startPoint y: 153, endPoint x: 206, endPoint y: 150, distance: 104.9
click at [206, 150] on input "**********" at bounding box center [744, 151] width 1143 height 28
click at [282, 145] on input "**********" at bounding box center [744, 151] width 1143 height 28
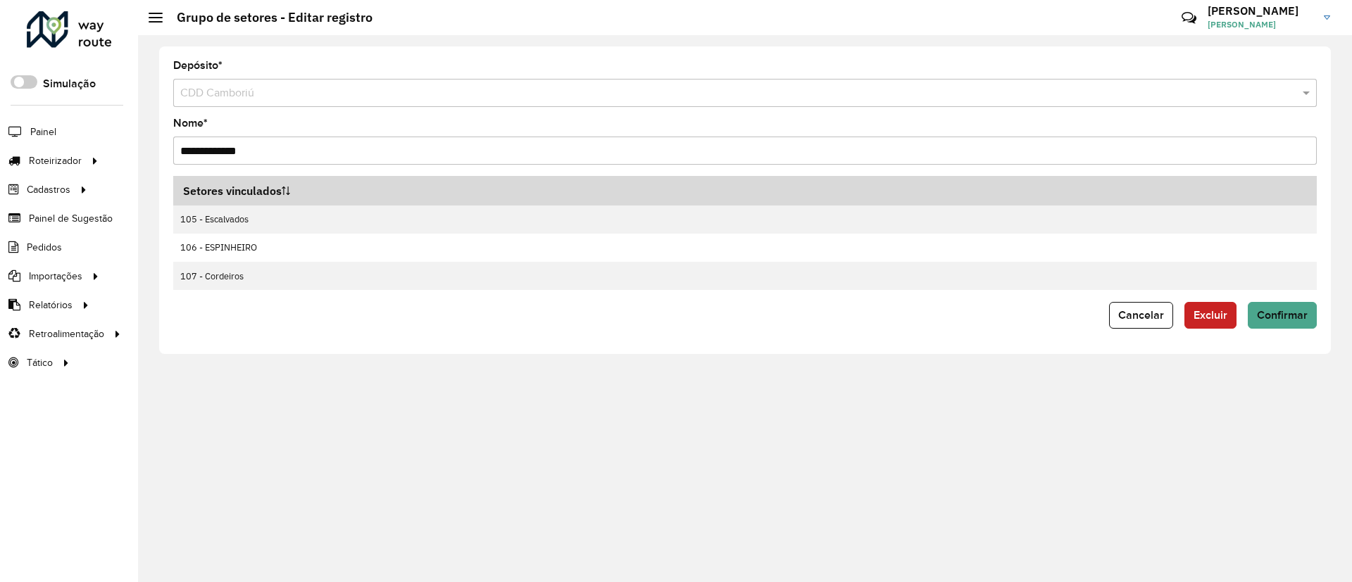
drag, startPoint x: 286, startPoint y: 151, endPoint x: 120, endPoint y: 133, distance: 166.4
click at [120, 133] on div "Roteirizador AmbevTech Simulação Painel Roteirizador Entregas Cadastros Checkpo…" at bounding box center [676, 291] width 1352 height 582
type input "**********"
click at [1271, 324] on button "Confirmar" at bounding box center [1282, 315] width 69 height 27
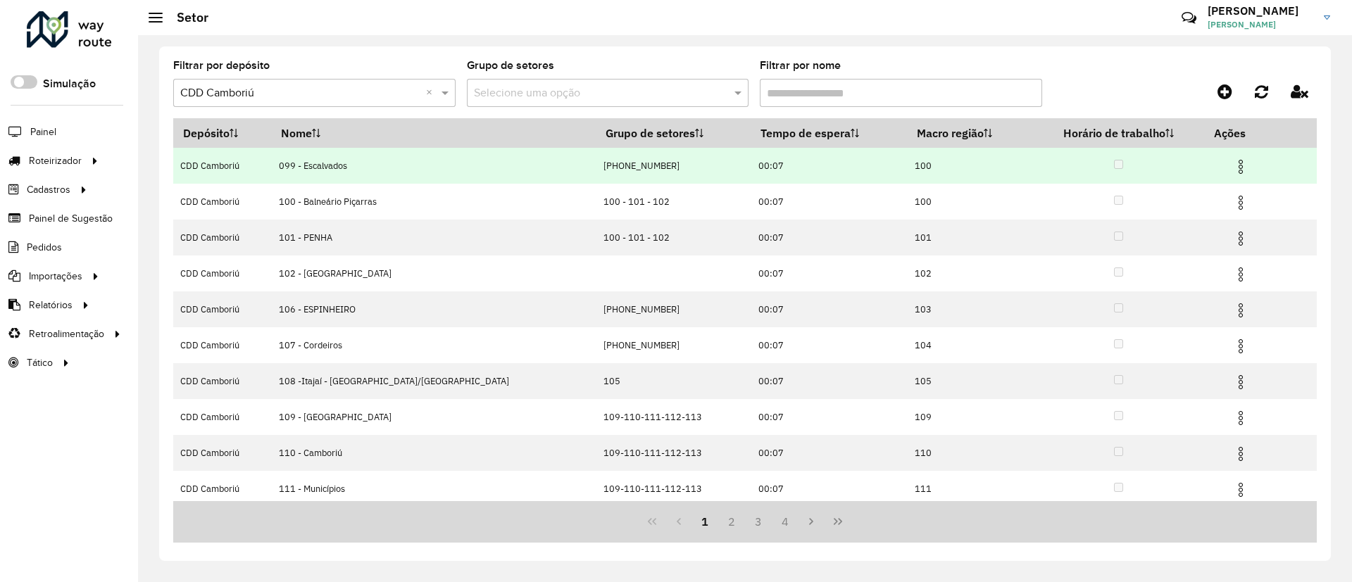
click at [1232, 156] on span at bounding box center [1240, 165] width 17 height 19
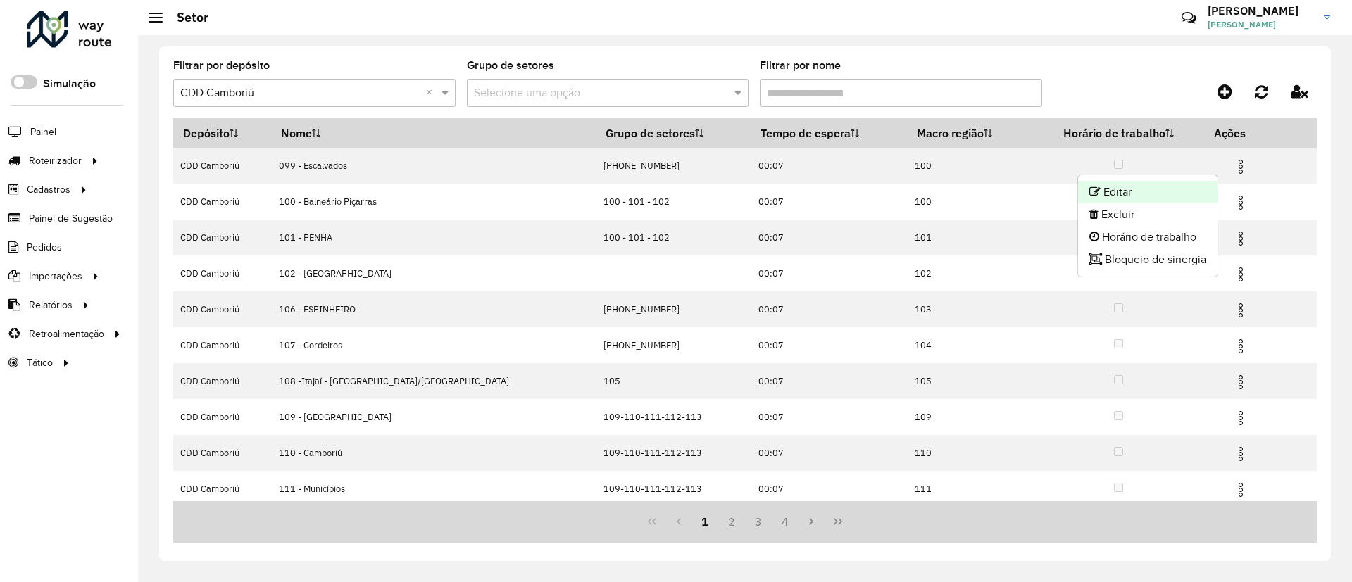
click at [1145, 194] on li "Editar" at bounding box center [1147, 192] width 139 height 23
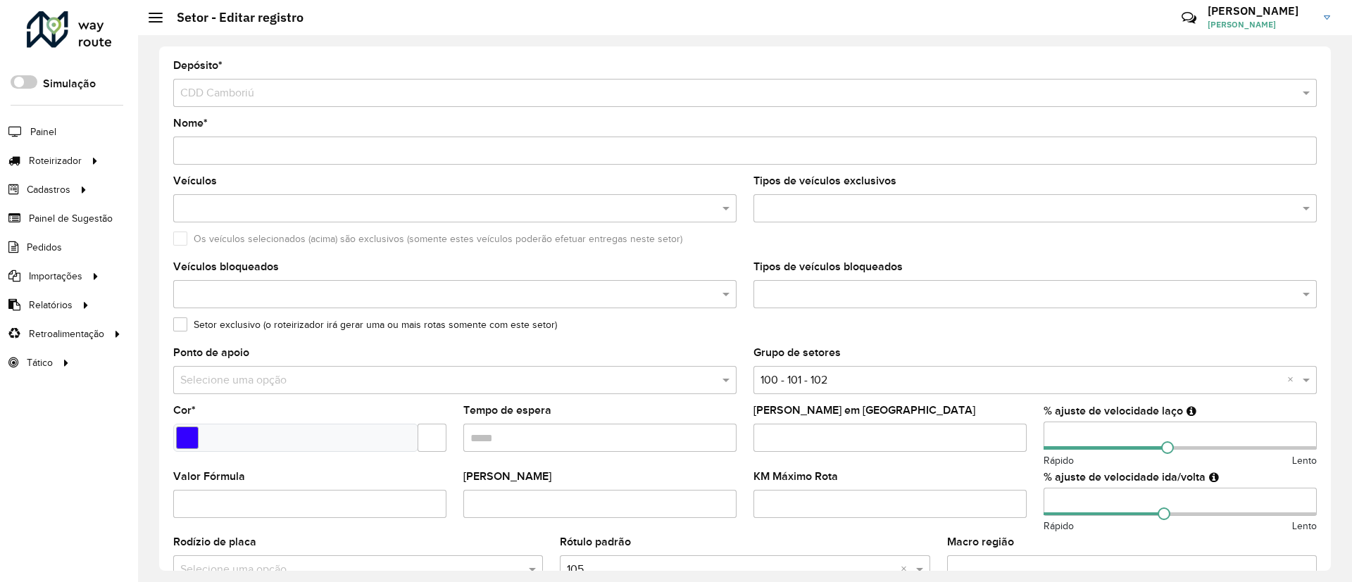
scroll to position [211, 0]
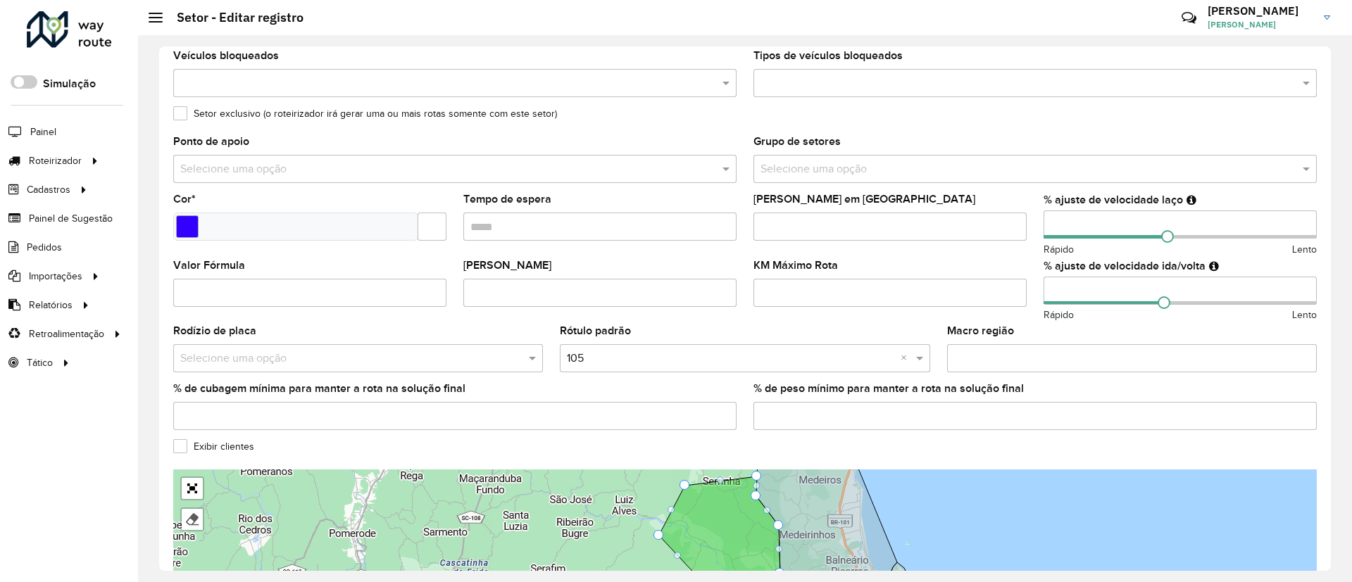
click at [918, 122] on div "Setor exclusivo (o roteirizador irá gerar uma ou mais rotas somente com este se…" at bounding box center [744, 116] width 1143 height 17
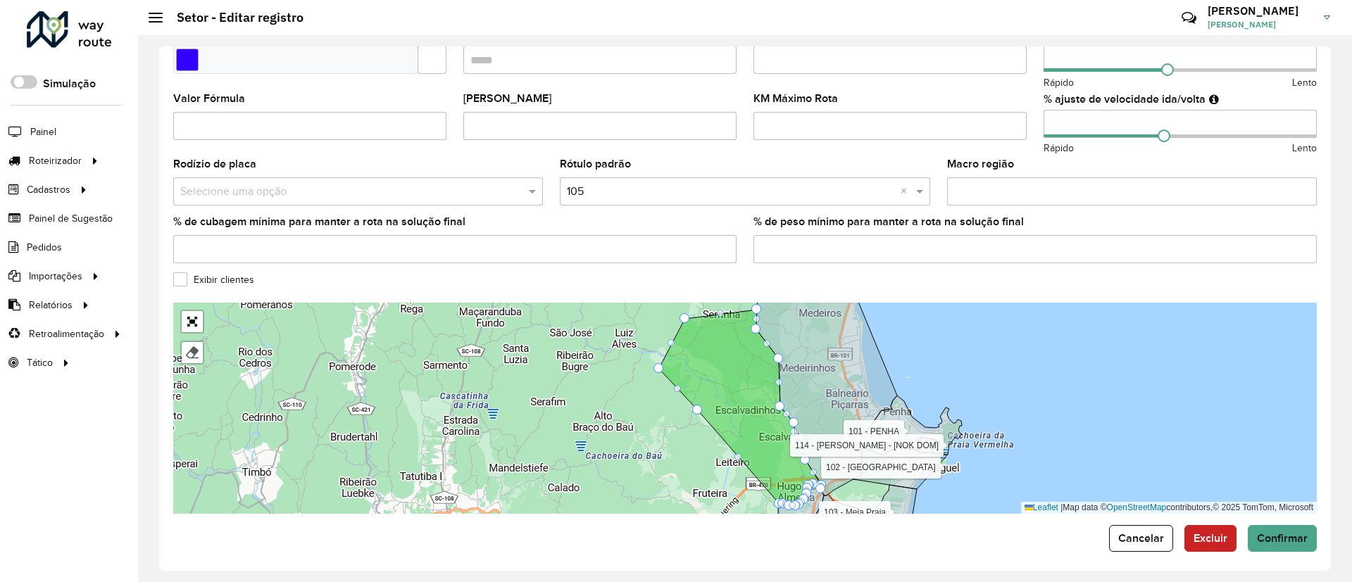
scroll to position [384, 0]
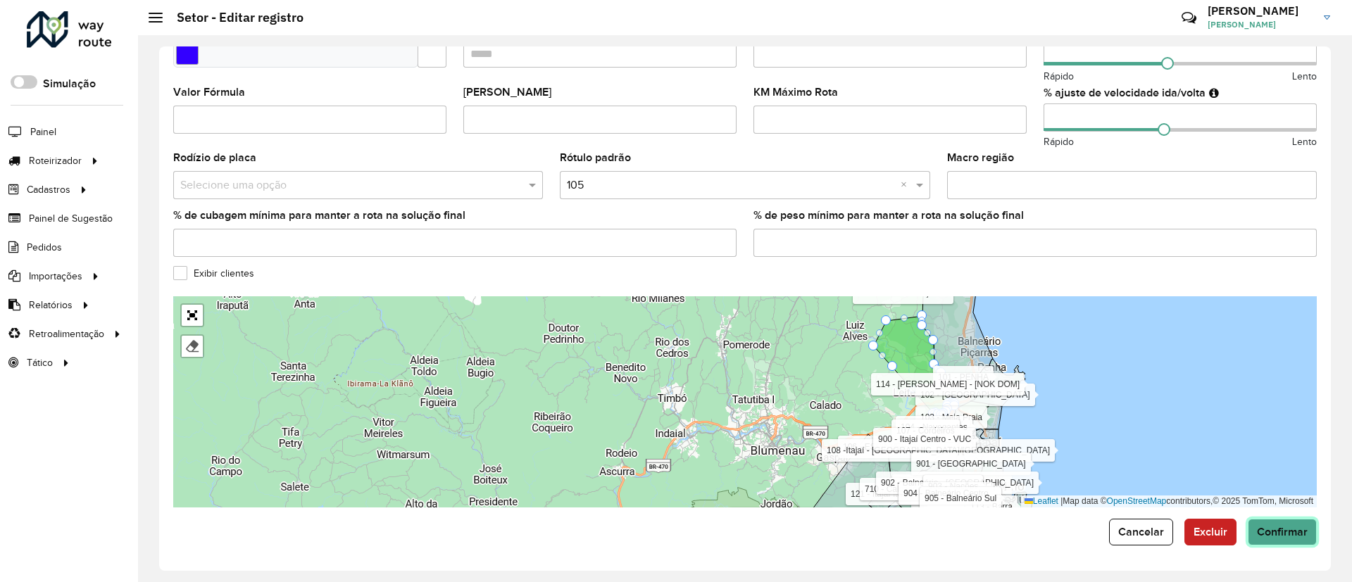
click at [1280, 531] on span "Confirmar" at bounding box center [1282, 532] width 51 height 12
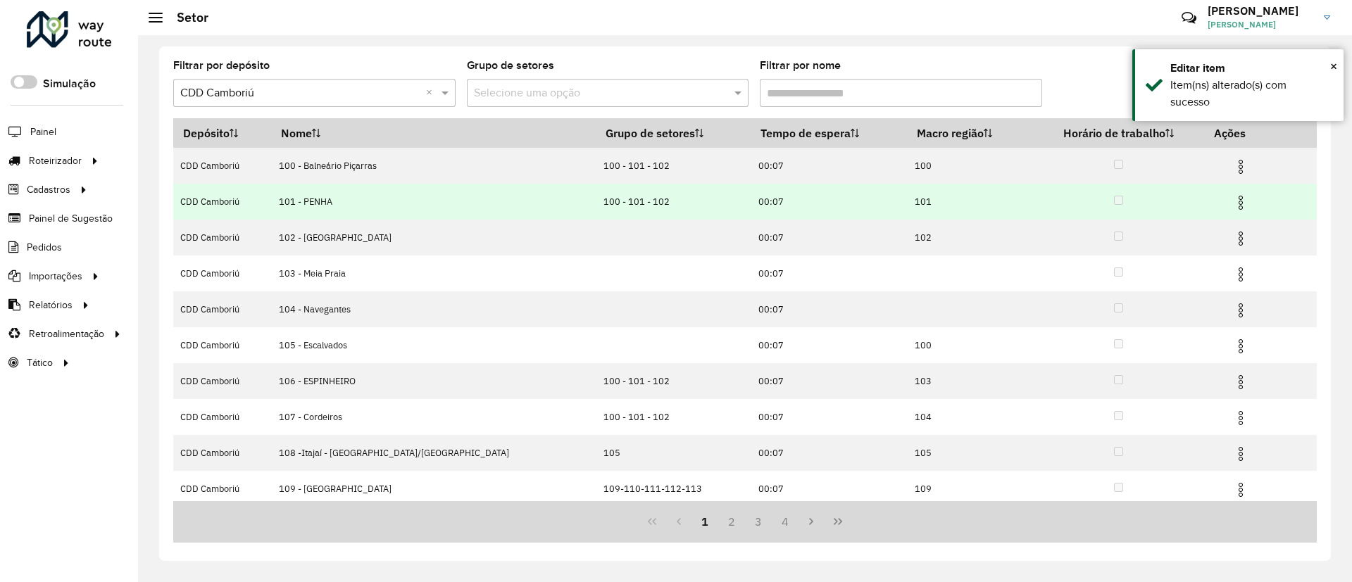
click at [1232, 203] on img at bounding box center [1240, 202] width 17 height 17
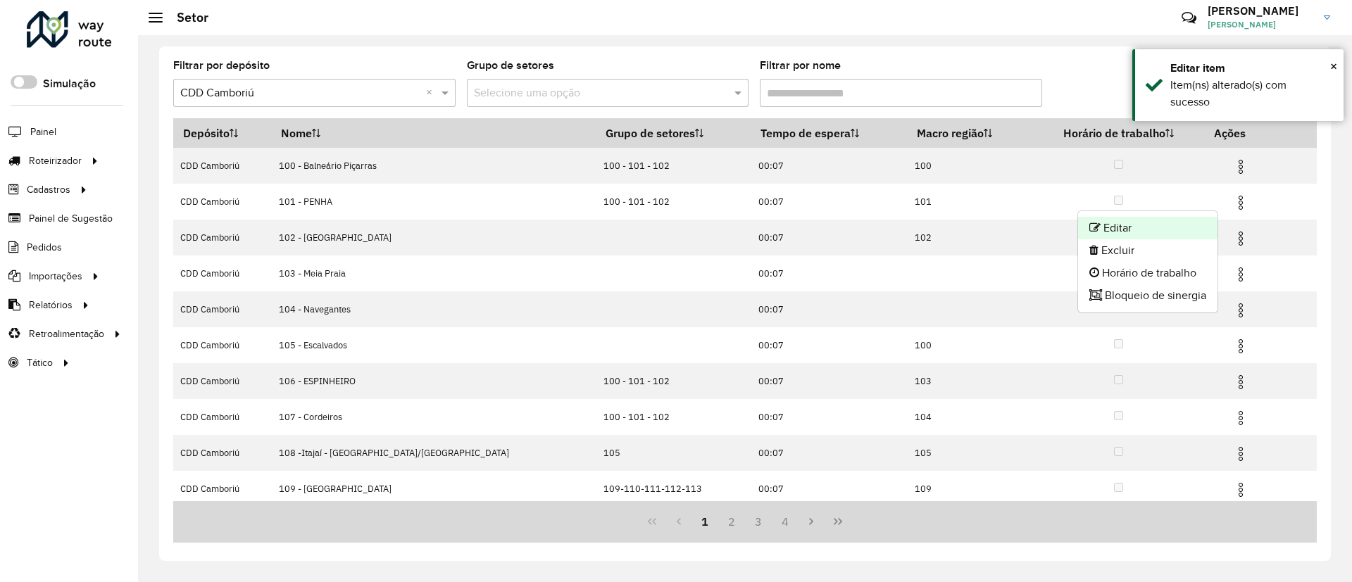
click at [1128, 223] on li "Editar" at bounding box center [1147, 228] width 139 height 23
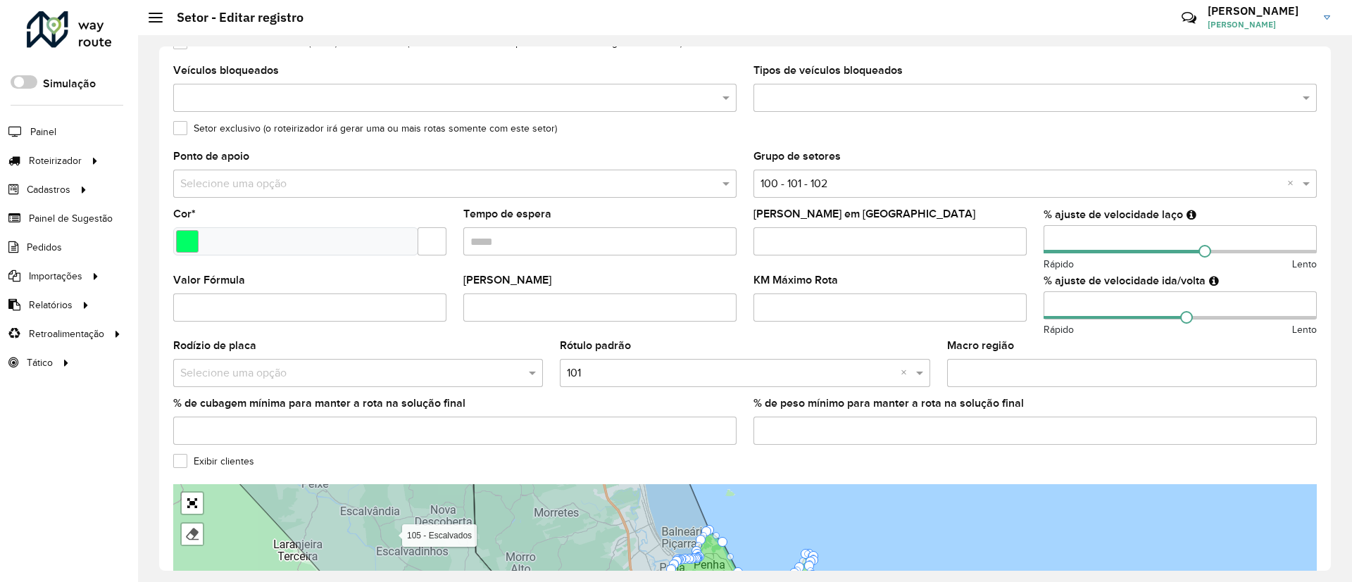
scroll to position [384, 0]
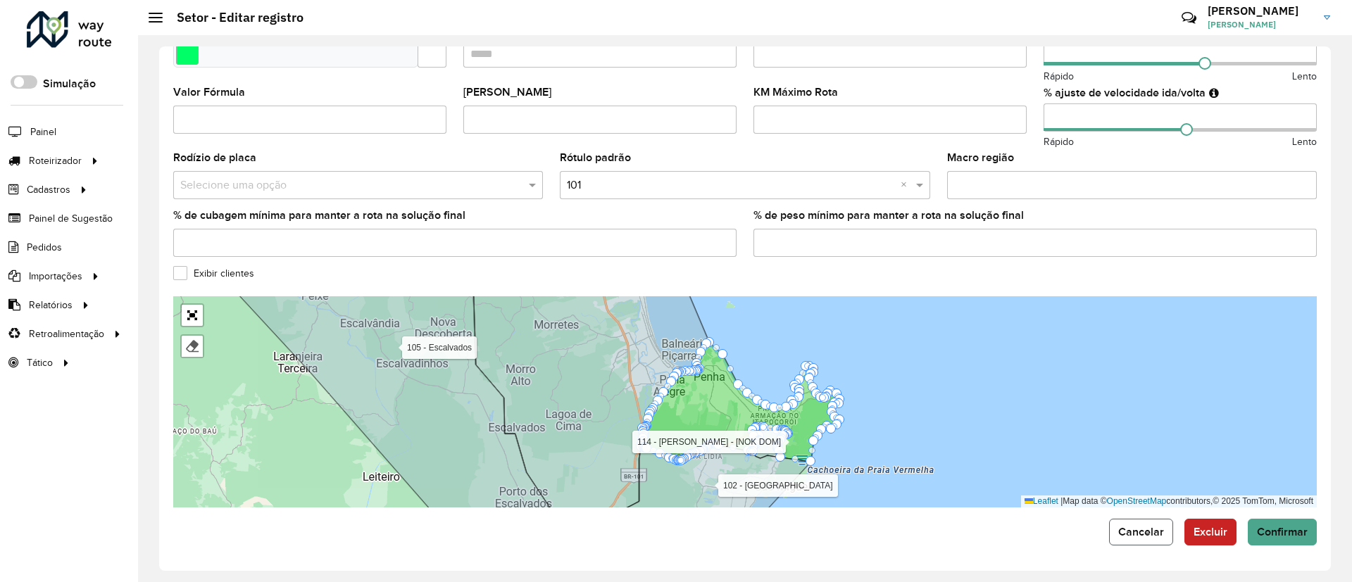
click at [1124, 541] on button "Cancelar" at bounding box center [1141, 532] width 64 height 27
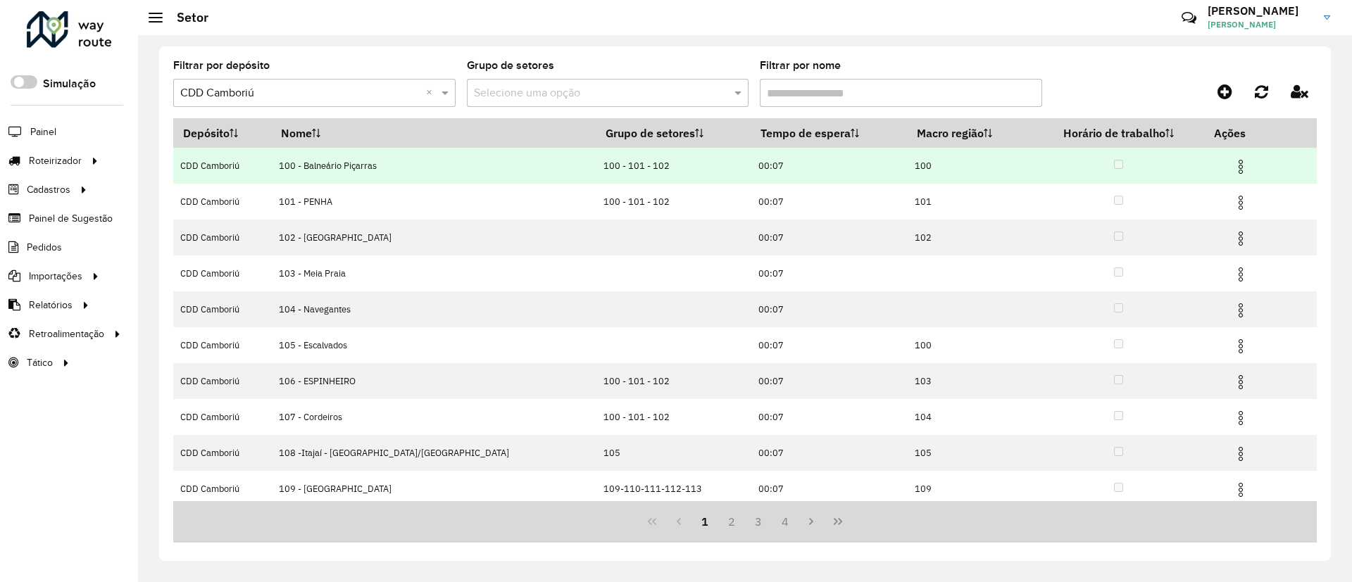
click at [1232, 161] on img at bounding box center [1240, 166] width 17 height 17
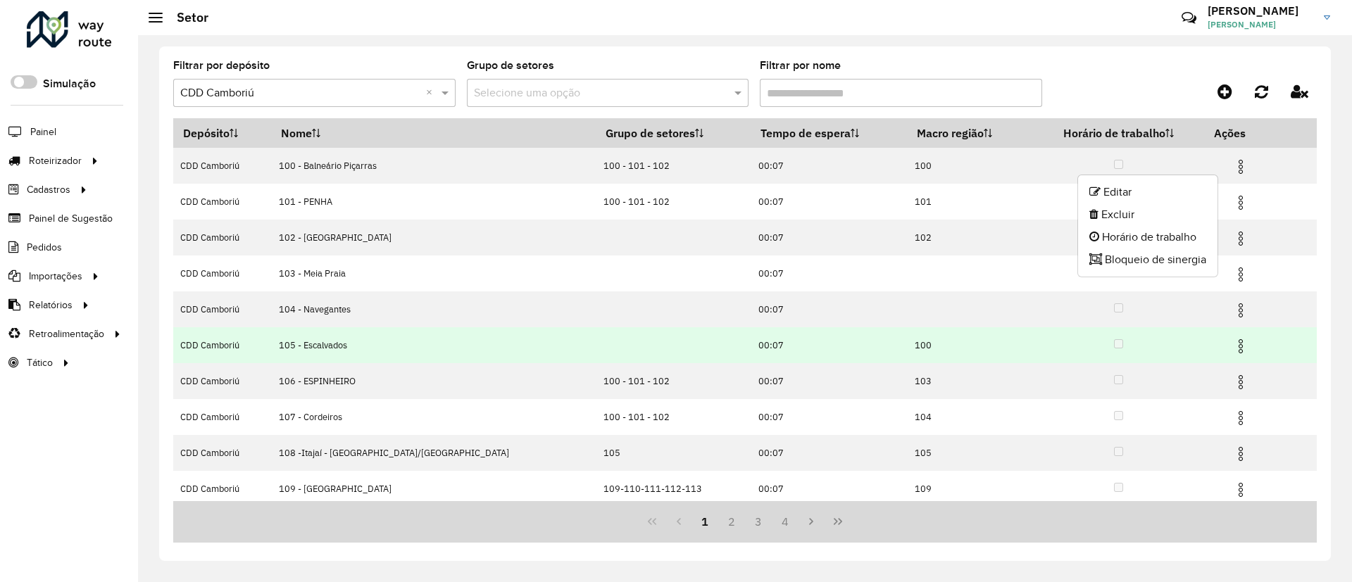
click at [1232, 340] on img at bounding box center [1240, 346] width 17 height 17
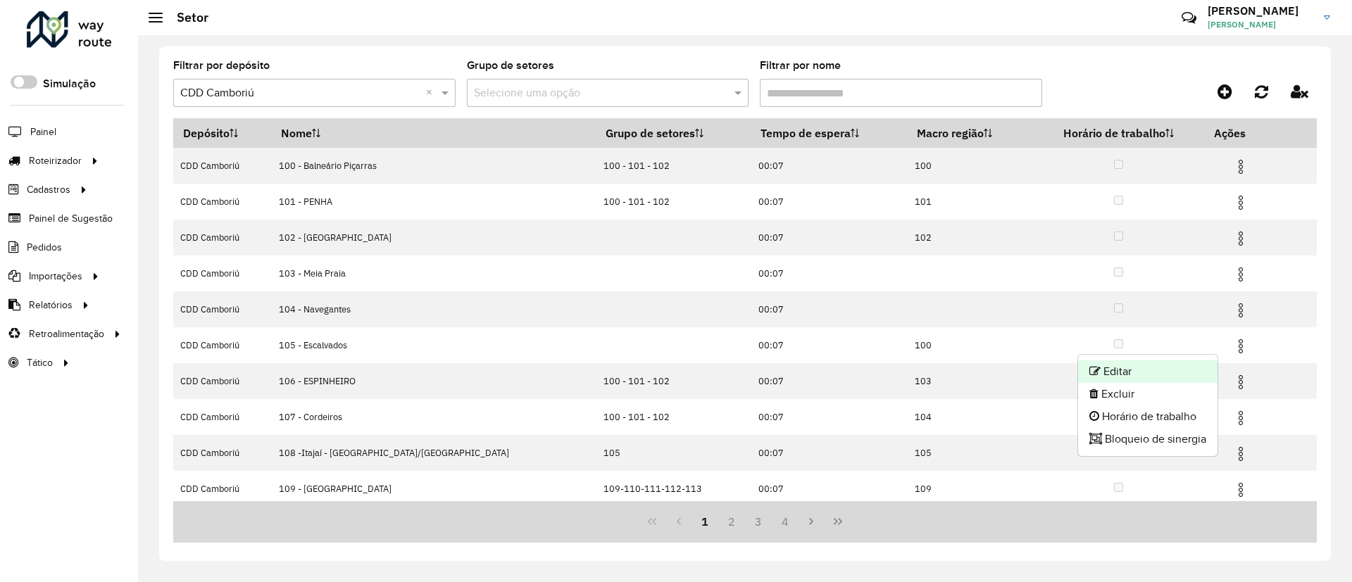
click at [1167, 370] on li "Editar" at bounding box center [1147, 371] width 139 height 23
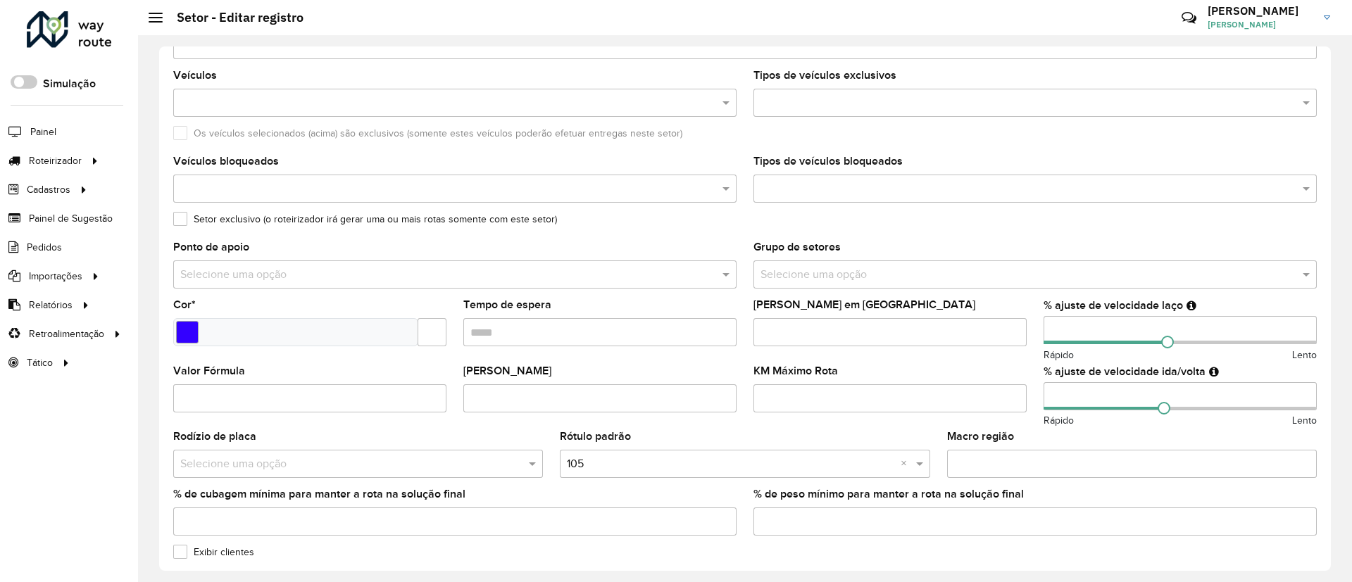
scroll to position [211, 0]
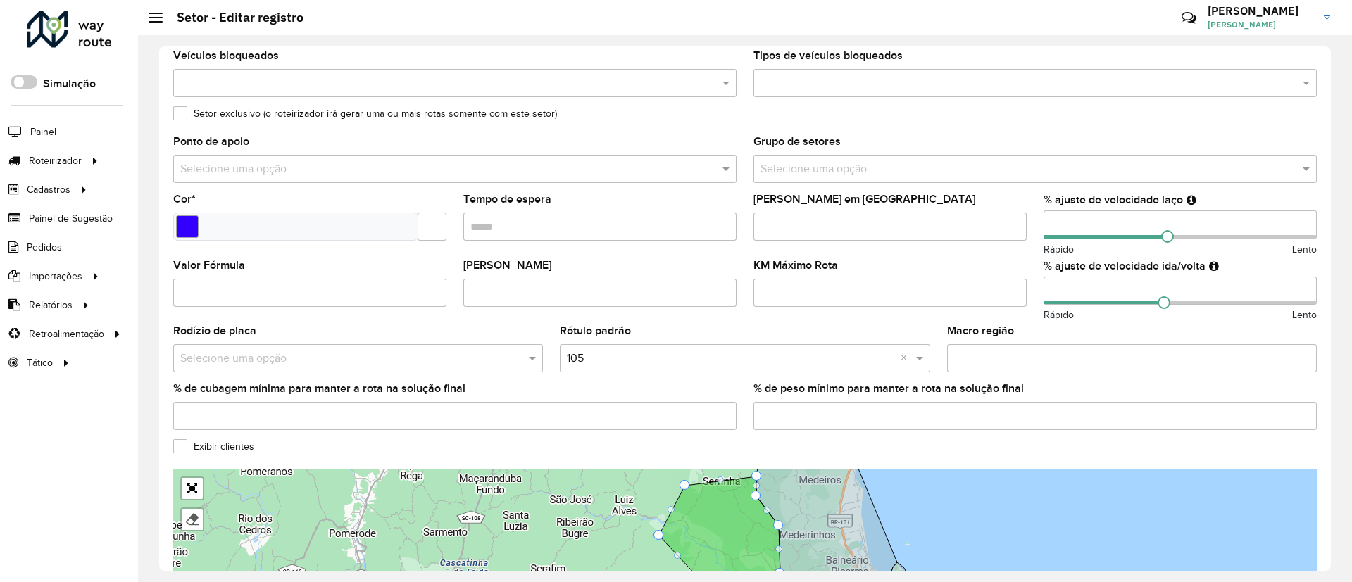
click at [1012, 358] on input "Macro região" at bounding box center [1132, 358] width 370 height 28
type input "***"
click at [977, 318] on formly-field "KM Máximo Rota" at bounding box center [890, 293] width 290 height 66
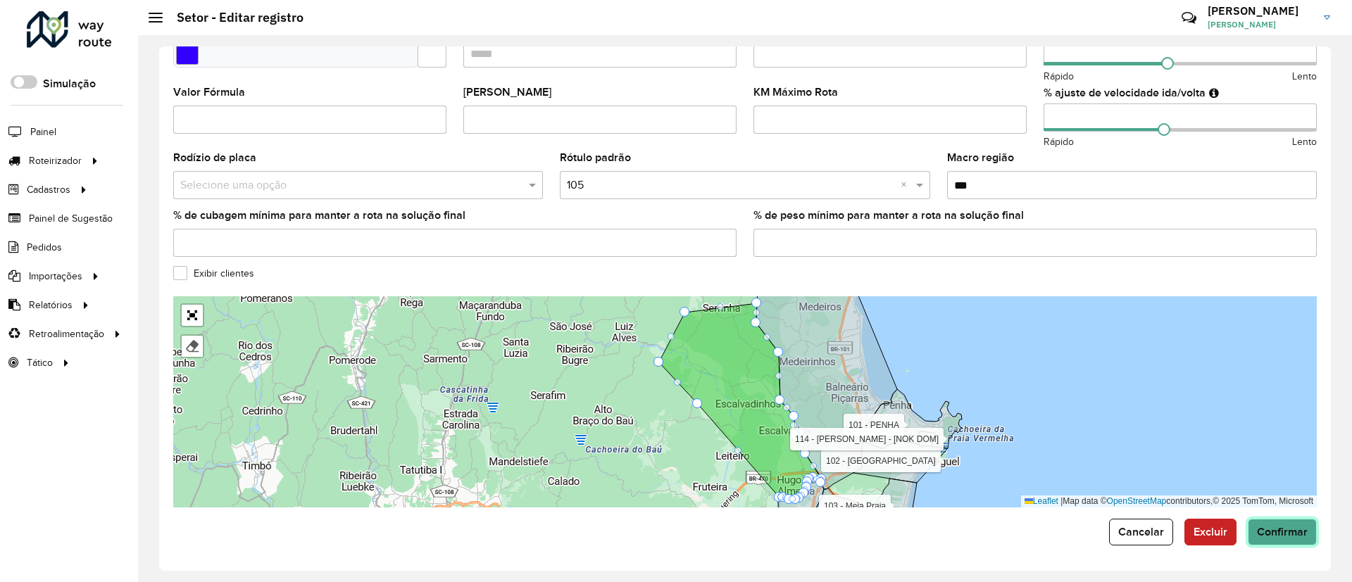
click at [1281, 533] on span "Confirmar" at bounding box center [1282, 532] width 51 height 12
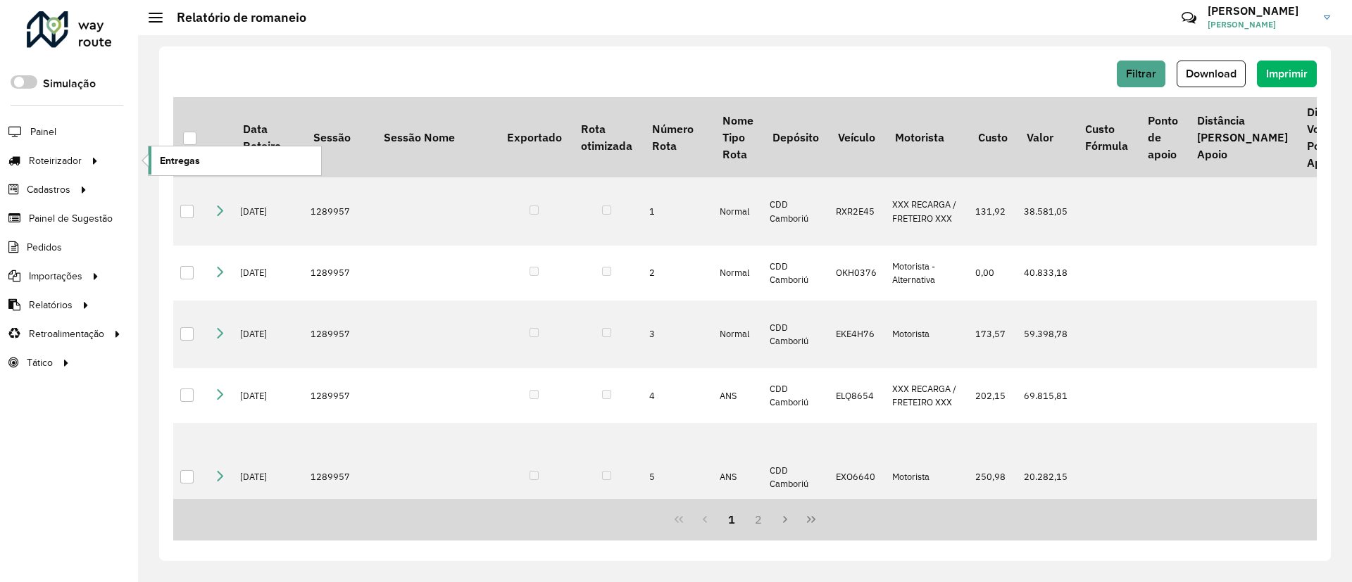
click at [187, 164] on span "Entregas" at bounding box center [180, 160] width 40 height 15
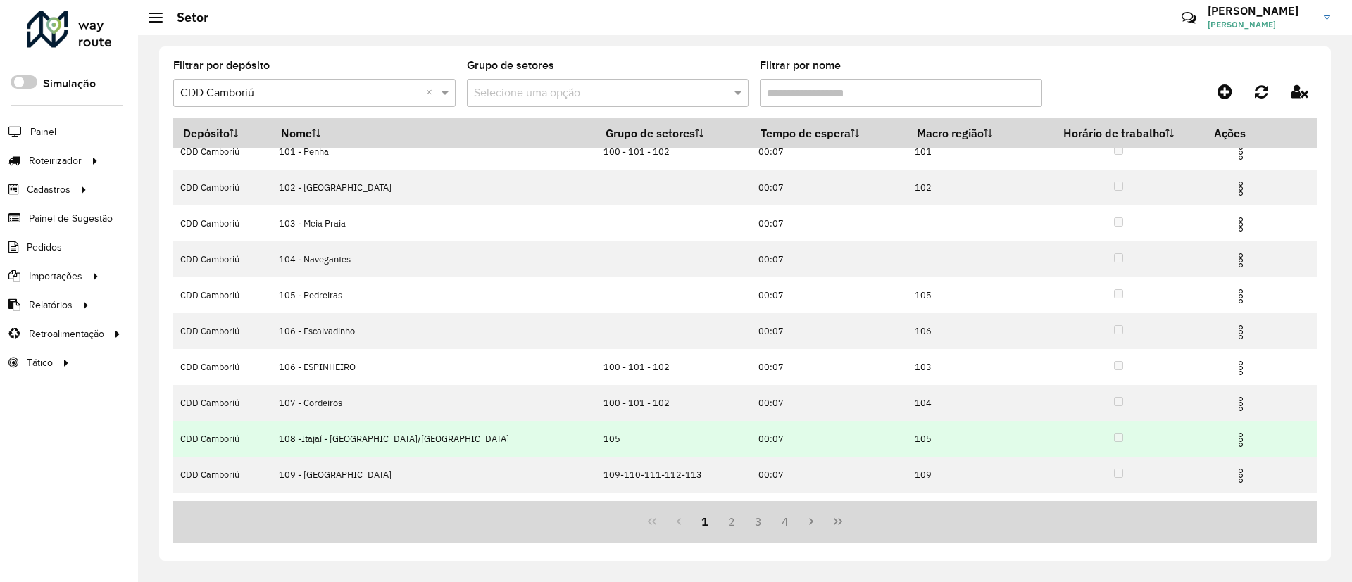
scroll to position [77, 0]
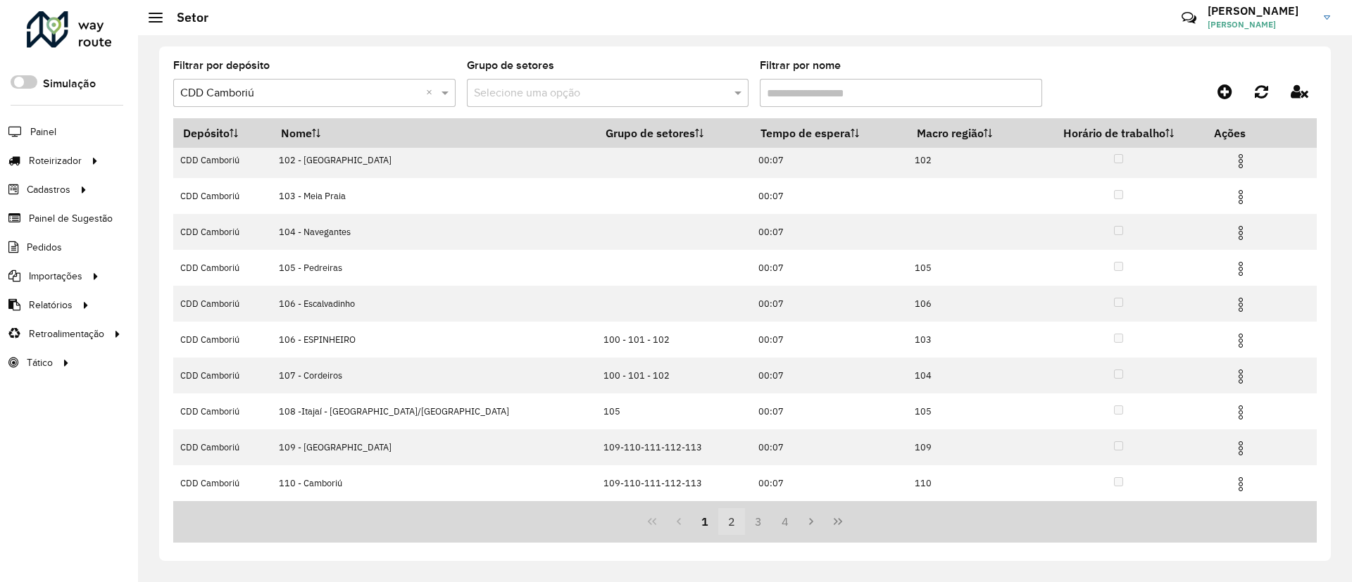
click at [730, 511] on button "2" at bounding box center [731, 521] width 27 height 27
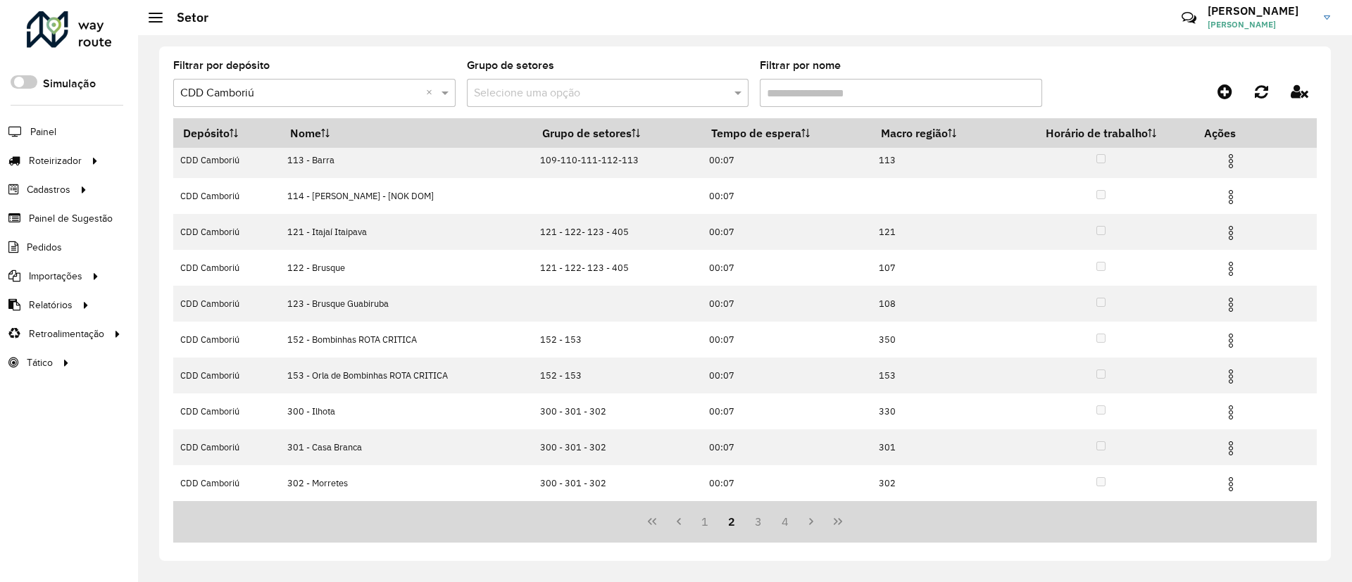
scroll to position [0, 0]
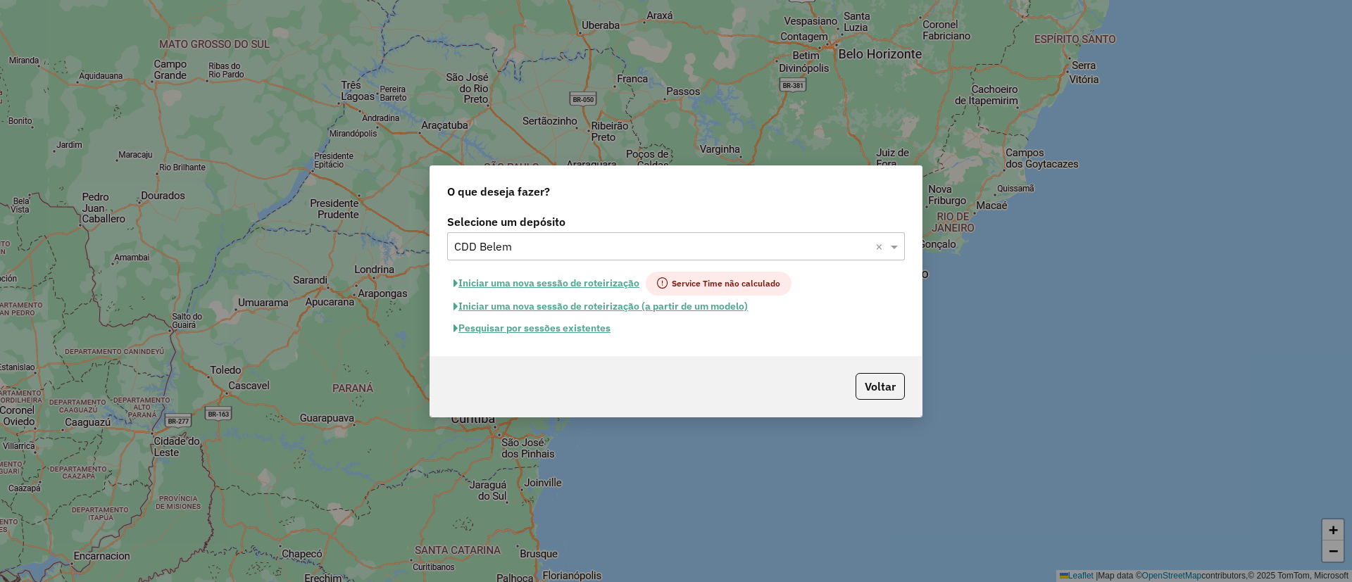
click at [525, 324] on button "Pesquisar por sessões existentes" at bounding box center [532, 329] width 170 height 22
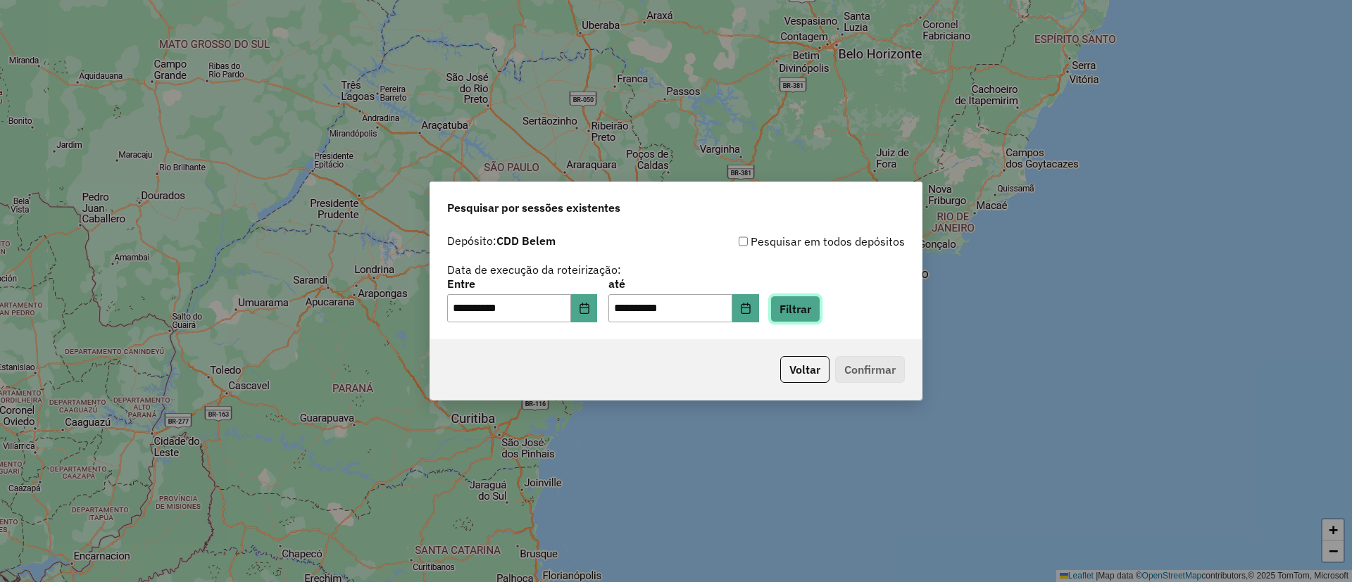
click at [820, 309] on button "Filtrar" at bounding box center [795, 309] width 50 height 27
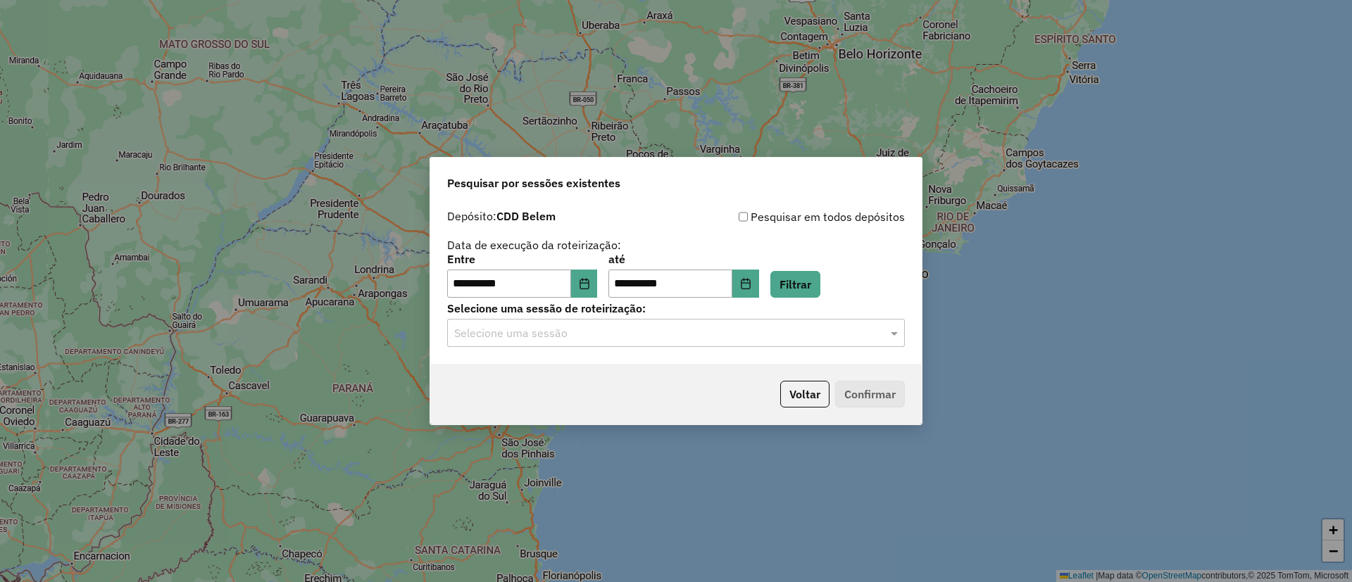
click at [692, 332] on input "text" at bounding box center [661, 333] width 415 height 17
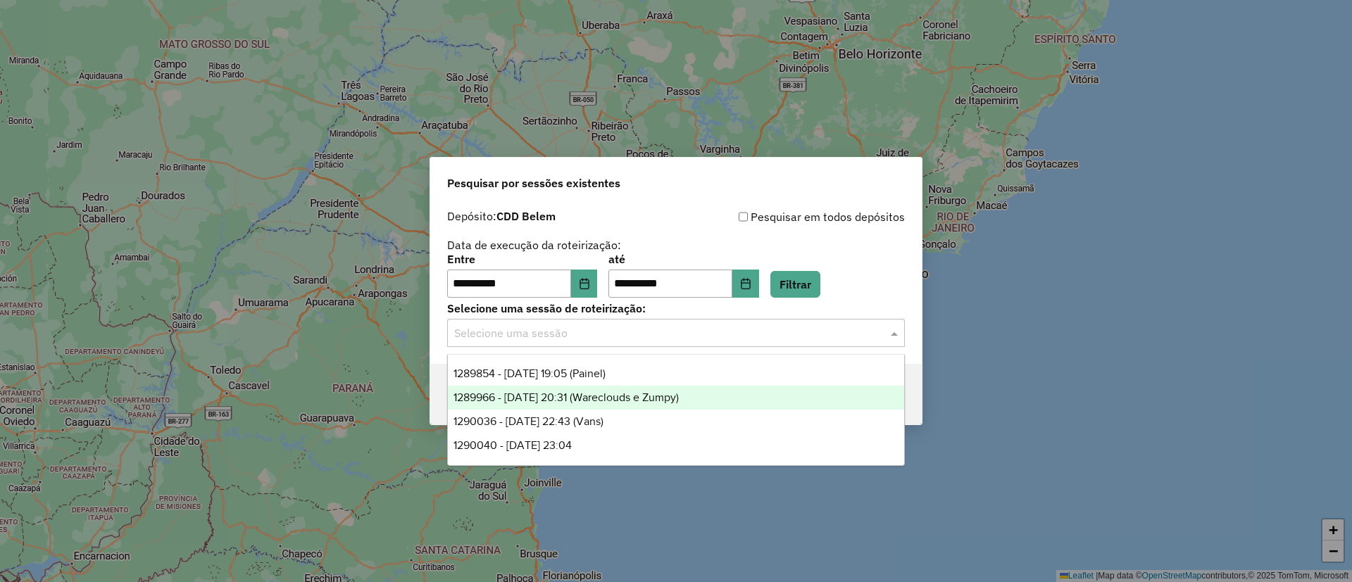
click at [658, 399] on span "1289966 - [DATE] 20:31 (Wareclouds e Zumpy)" at bounding box center [565, 397] width 225 height 12
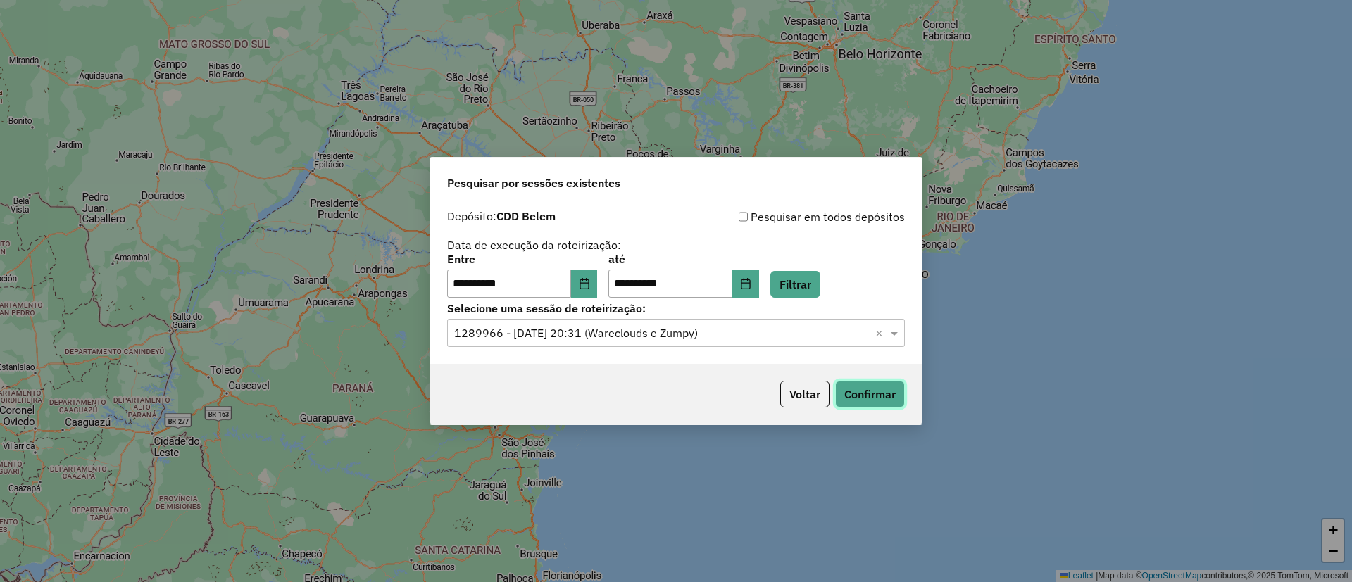
click at [869, 386] on button "Confirmar" at bounding box center [870, 394] width 70 height 27
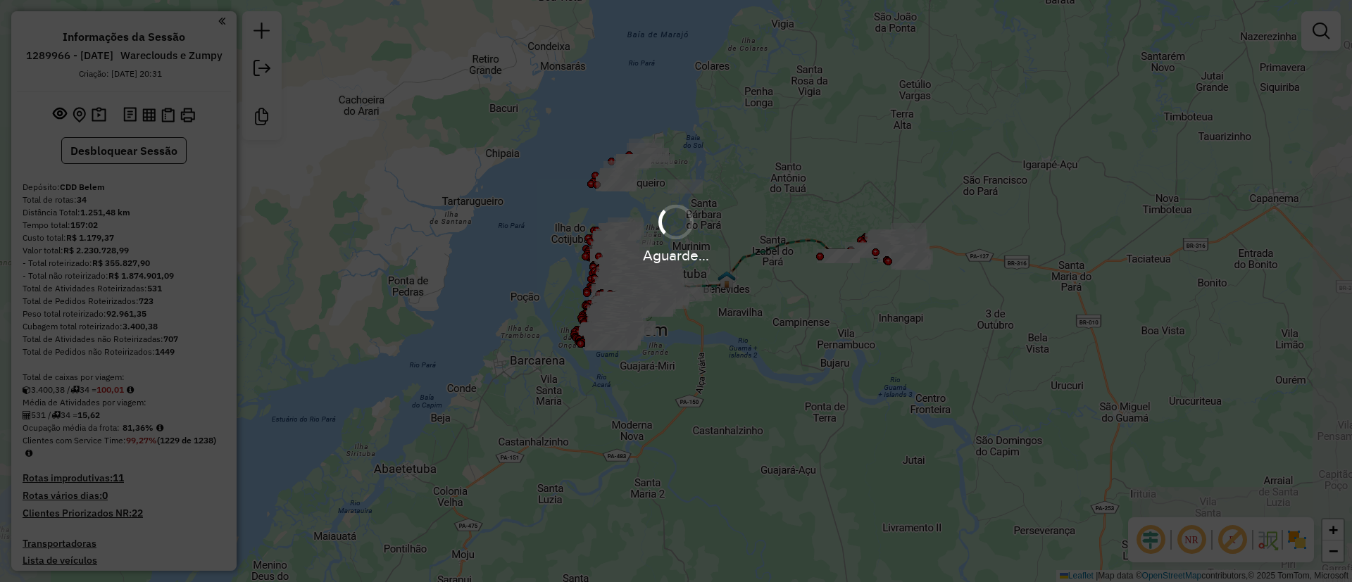
click at [1231, 546] on em at bounding box center [1232, 540] width 34 height 34
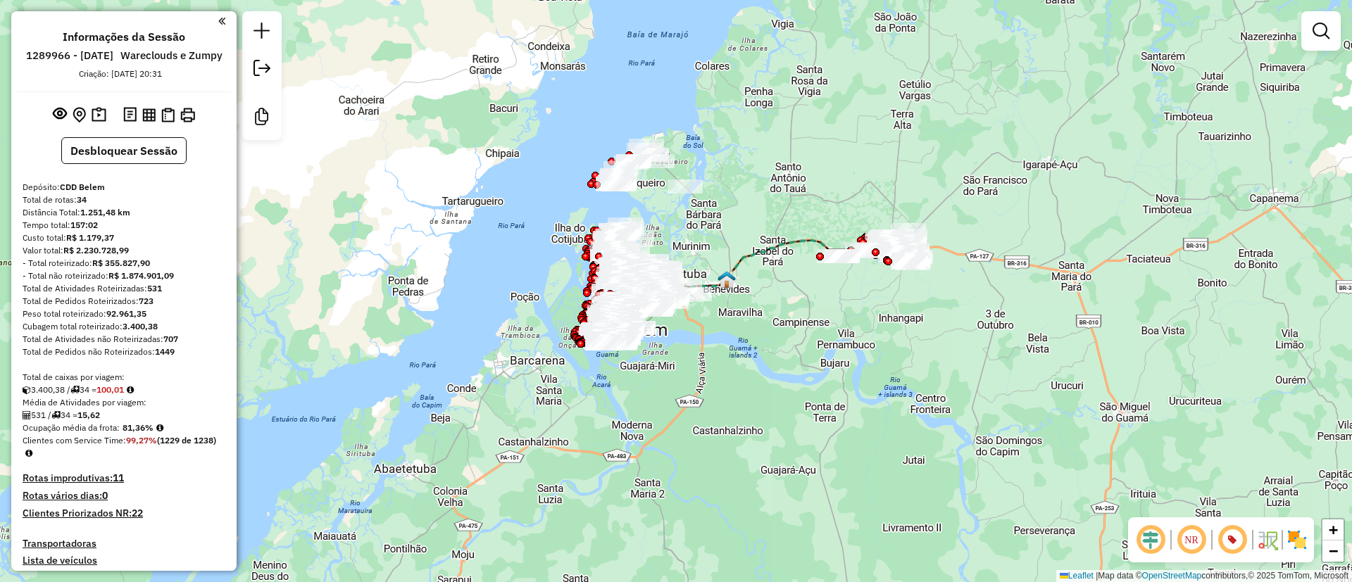
click at [1297, 538] on img at bounding box center [1297, 540] width 23 height 23
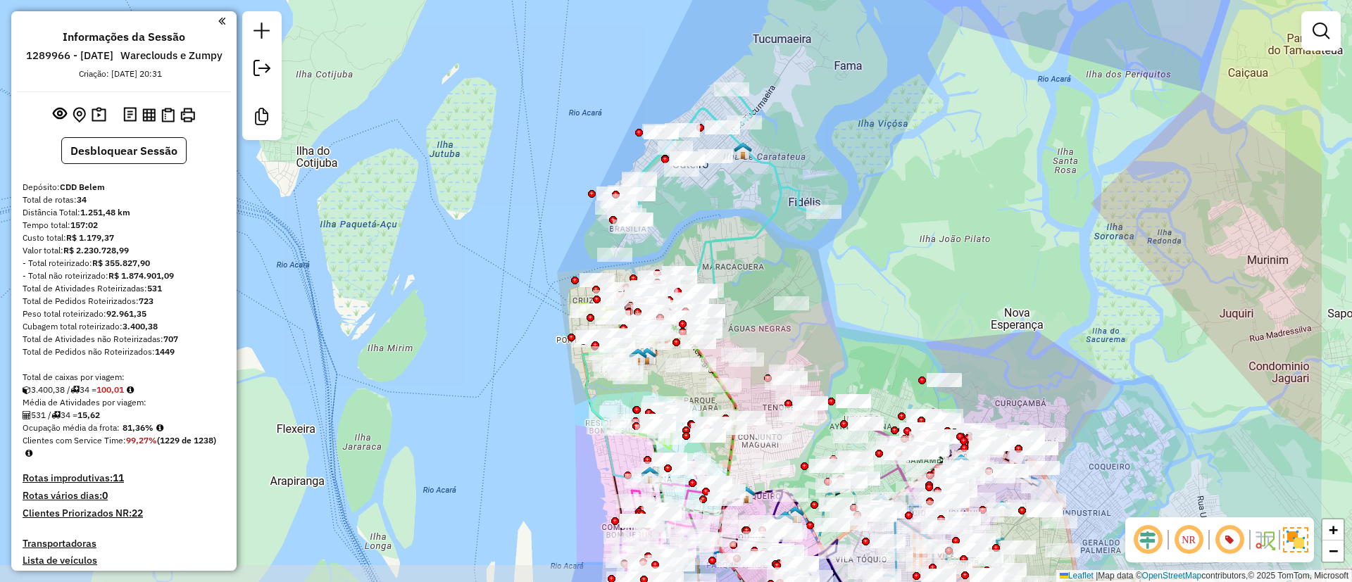
drag, startPoint x: 1058, startPoint y: 375, endPoint x: 811, endPoint y: 387, distance: 247.4
click at [534, 232] on div "Janela de atendimento Grade de atendimento Capacidade Transportadoras Veículos …" at bounding box center [676, 291] width 1352 height 582
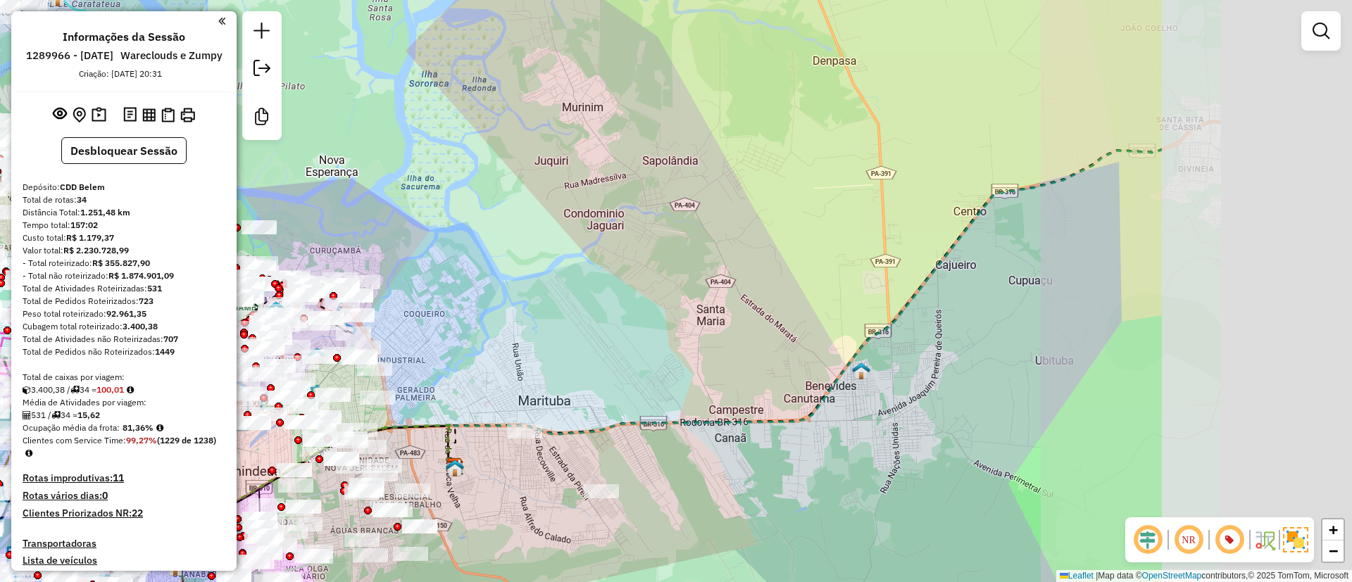
drag, startPoint x: 693, startPoint y: 356, endPoint x: 941, endPoint y: 382, distance: 248.4
click at [491, 377] on div "Janela de atendimento Grade de atendimento Capacidade Transportadoras Veículos …" at bounding box center [676, 291] width 1352 height 582
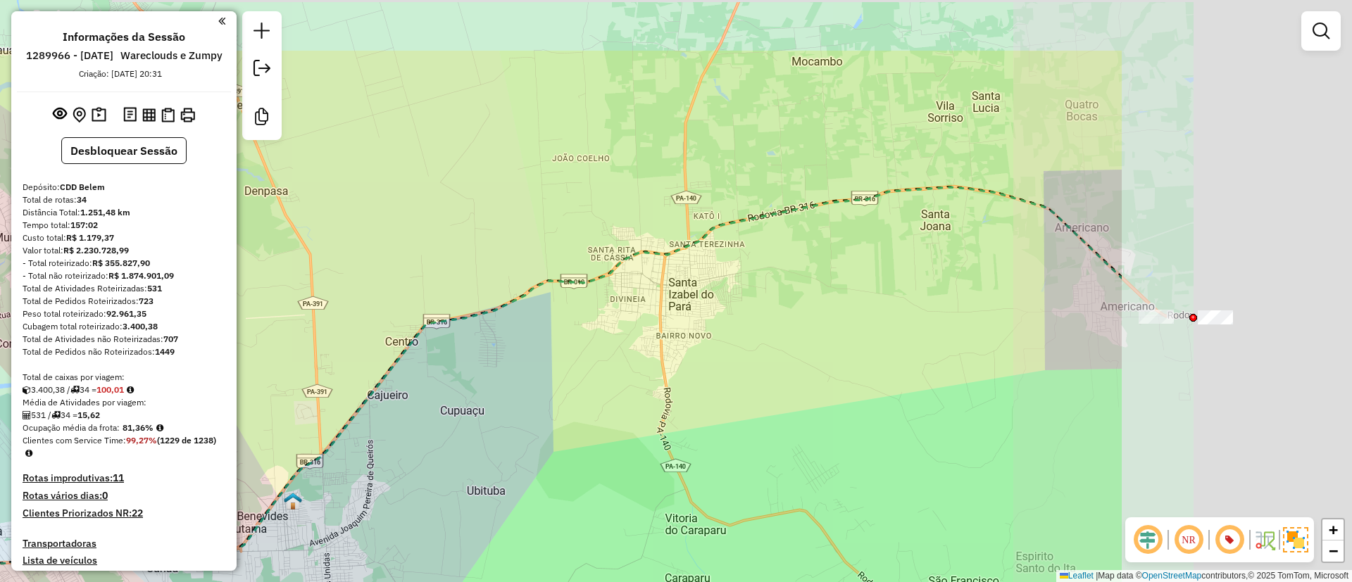
drag, startPoint x: 705, startPoint y: 510, endPoint x: 798, endPoint y: 450, distance: 111.5
click at [682, 513] on div "Janela de atendimento Grade de atendimento Capacidade Transportadoras Veículos …" at bounding box center [676, 291] width 1352 height 582
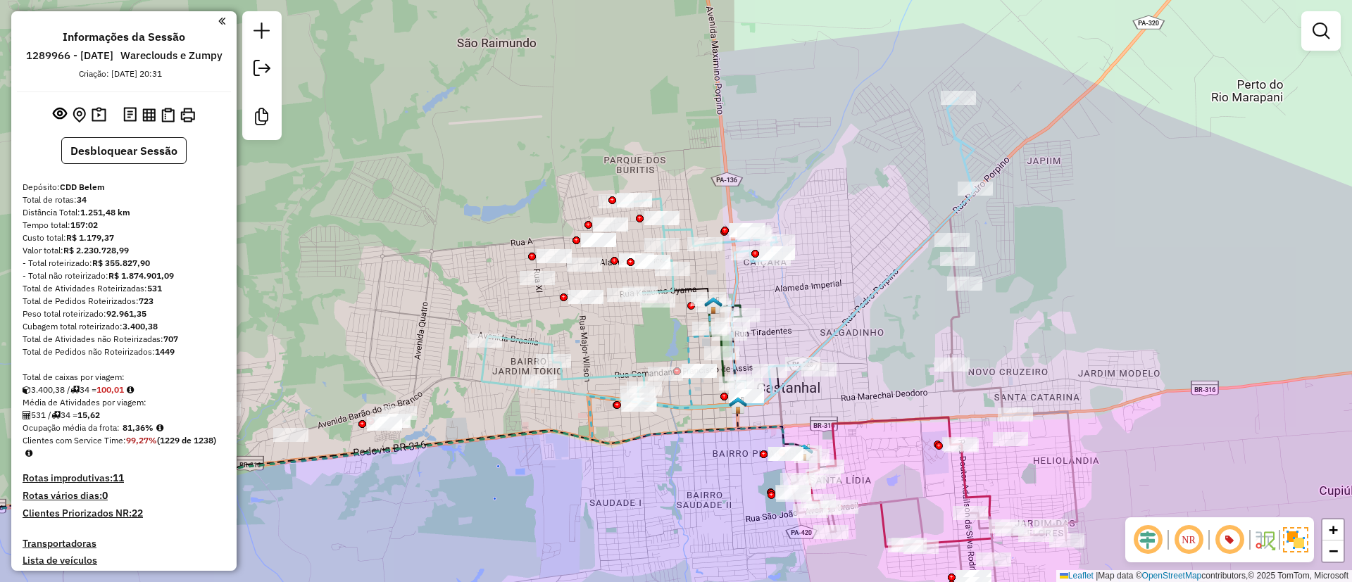
drag, startPoint x: 908, startPoint y: 387, endPoint x: 838, endPoint y: 294, distance: 116.2
click at [846, 291] on div "Janela de atendimento Grade de atendimento Capacidade Transportadoras Veículos …" at bounding box center [676, 291] width 1352 height 582
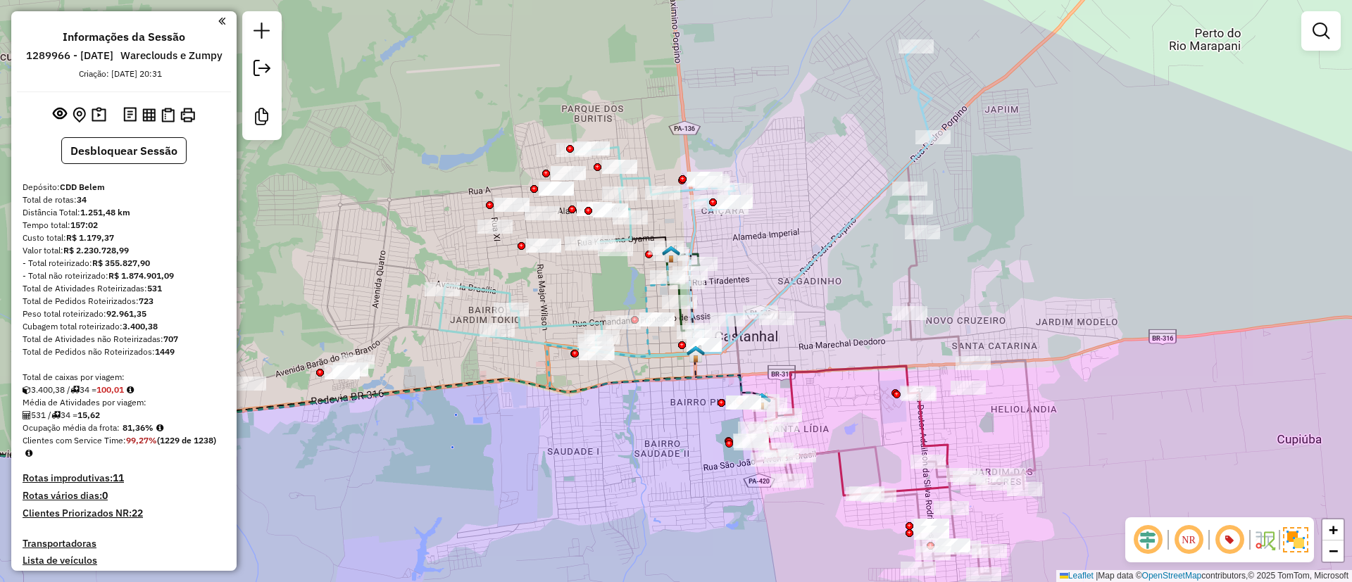
click at [803, 263] on icon at bounding box center [686, 201] width 494 height 310
select select "**********"
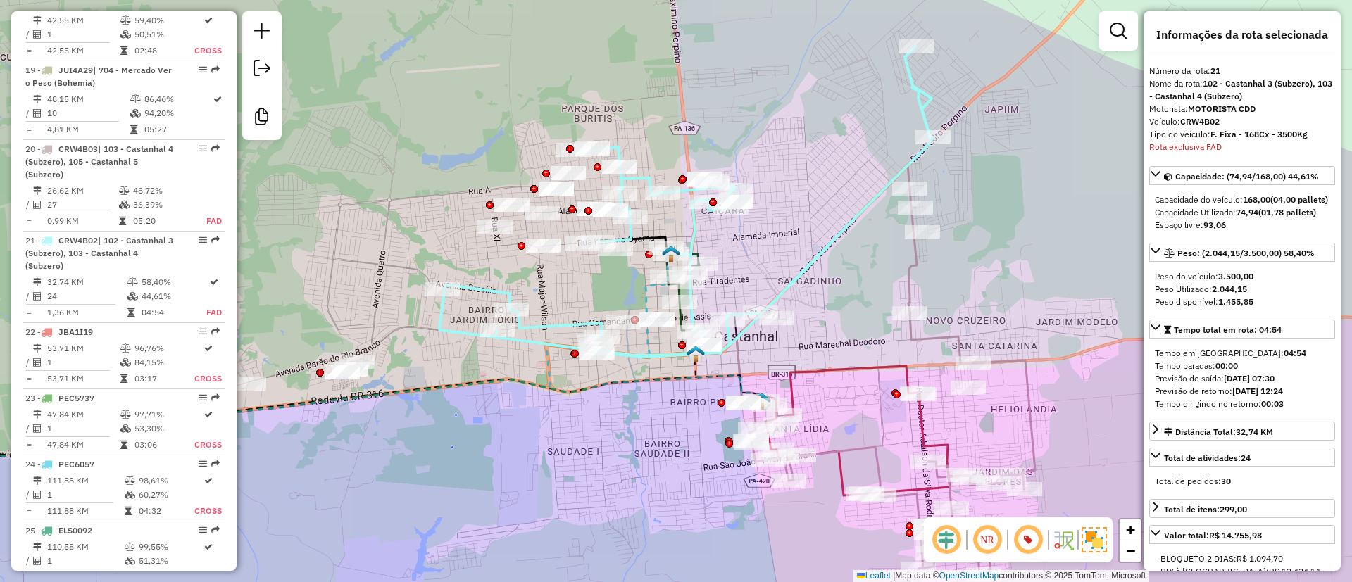
scroll to position [2449, 0]
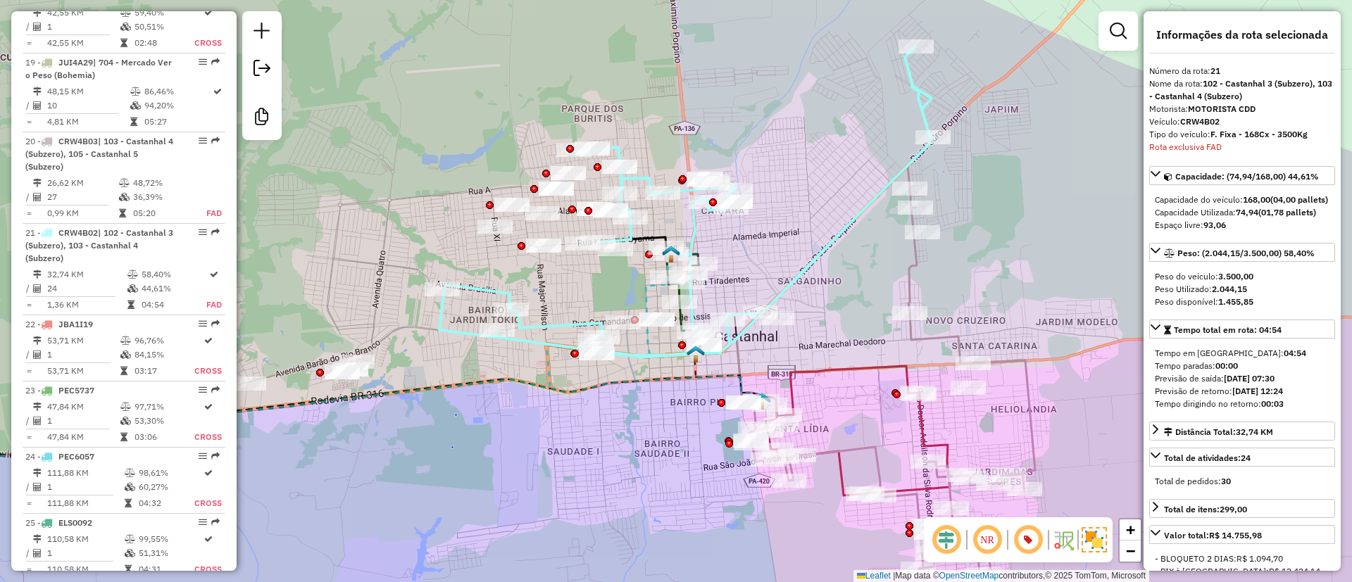
click at [1094, 543] on img at bounding box center [1093, 539] width 25 height 25
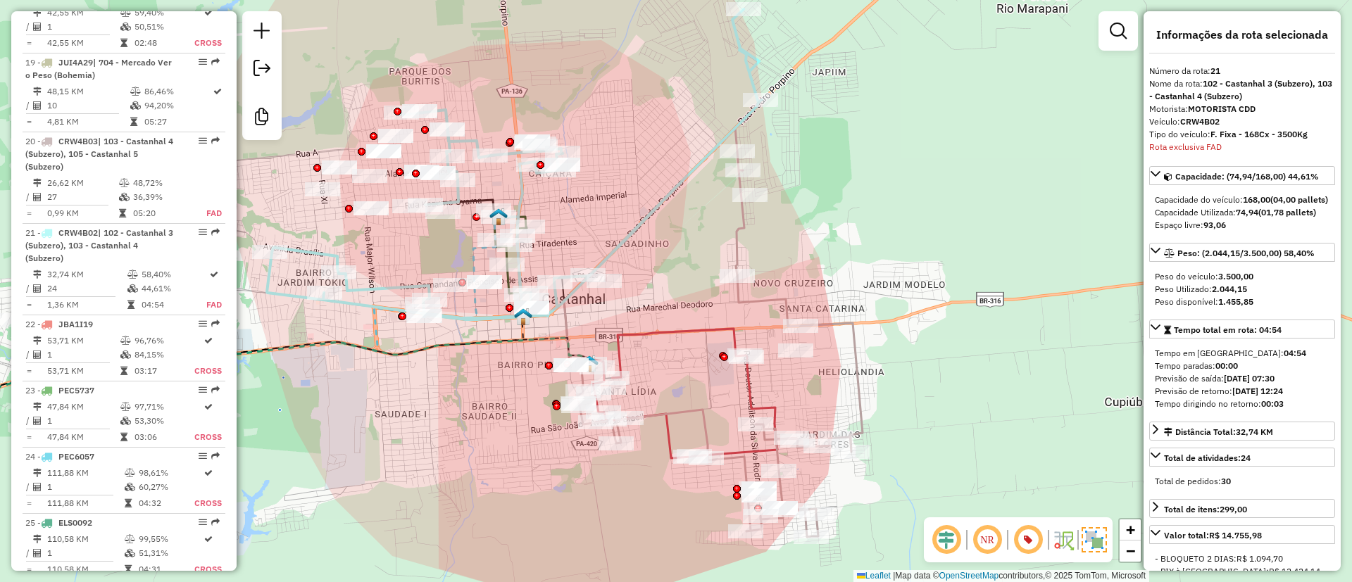
drag, startPoint x: 863, startPoint y: 200, endPoint x: 824, endPoint y: 276, distance: 85.6
click at [948, 226] on div "Janela de atendimento Grade de atendimento Capacidade Transportadoras Veículos …" at bounding box center [676, 291] width 1352 height 582
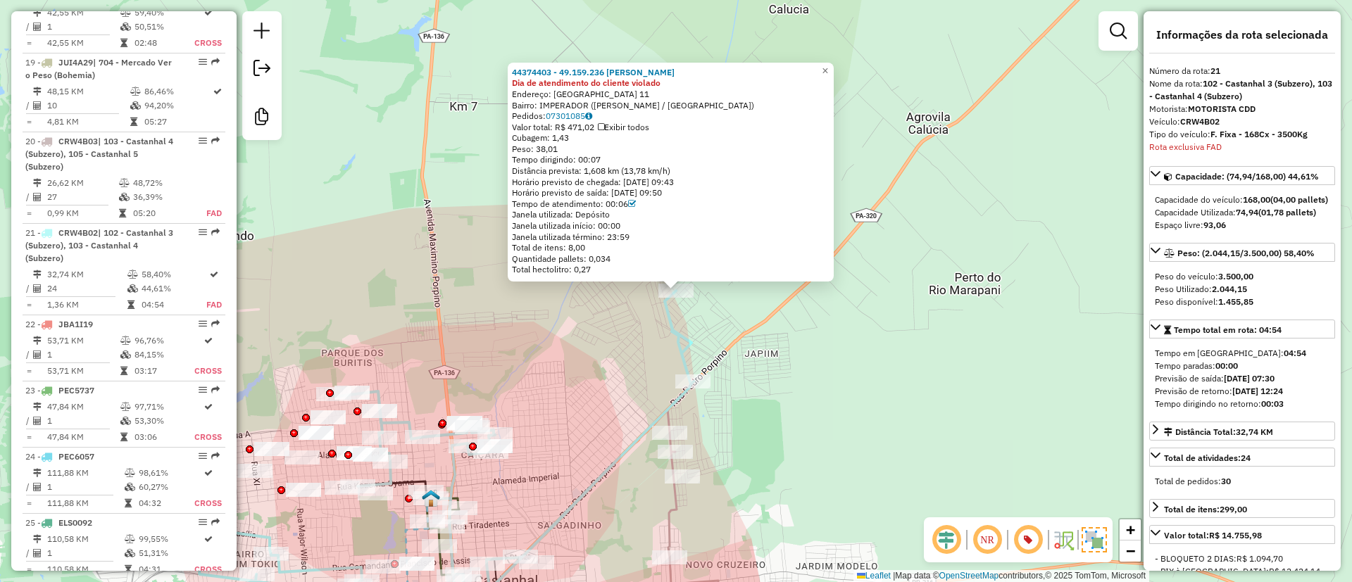
scroll to position [2451, 0]
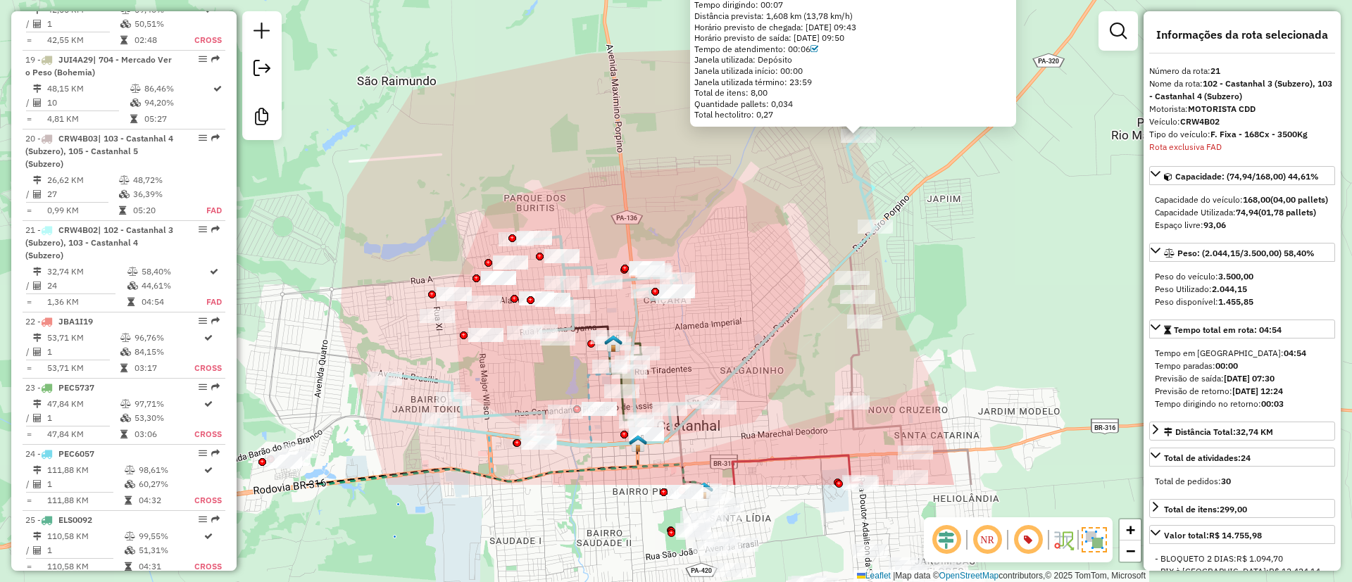
drag, startPoint x: 690, startPoint y: 198, endPoint x: 708, endPoint y: 184, distance: 22.5
click at [708, 184] on div "44374403 - 49.159.236 AFONSO LE Dia de atendimento do cliente violado Endereço:…" at bounding box center [676, 291] width 1352 height 582
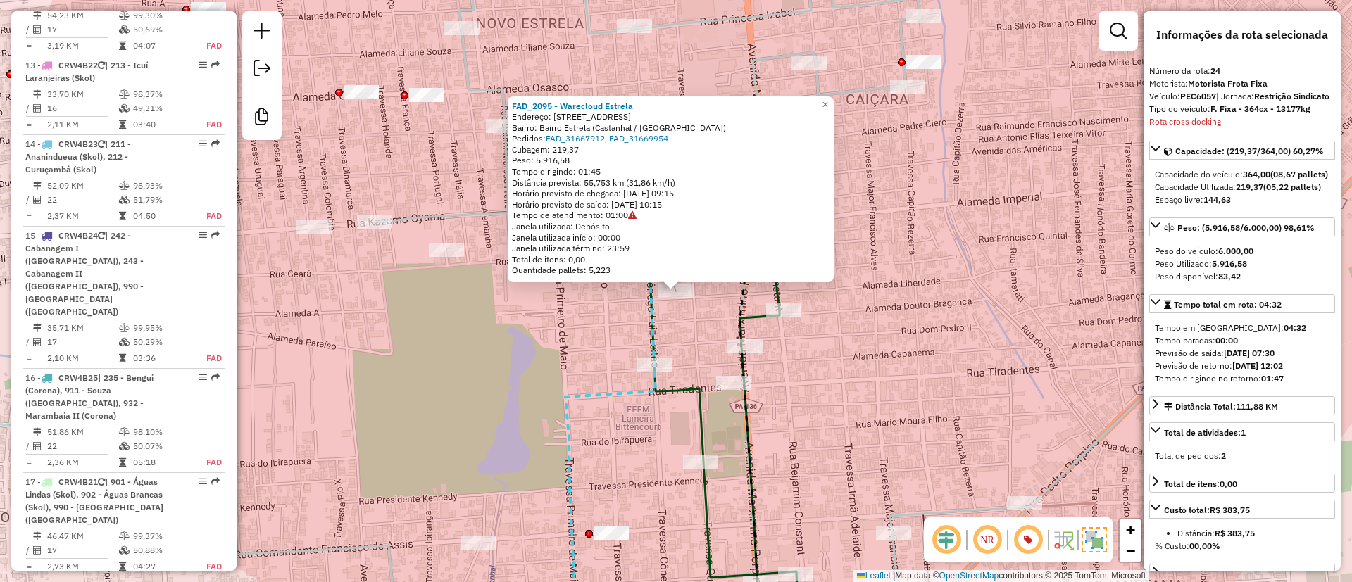
scroll to position [2675, 0]
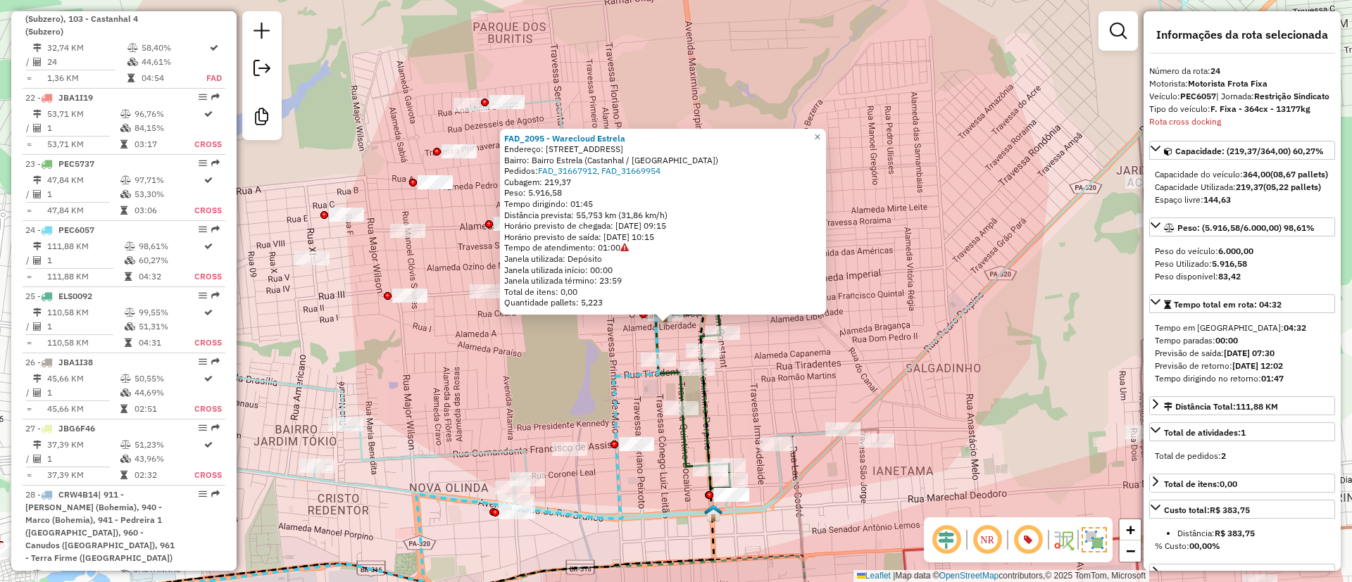
click at [564, 398] on div "FAD_2095 - Warecloud Estrela Endereço: Alameda Curuca, 2941 Bairro: Bairro Estr…" at bounding box center [676, 291] width 1352 height 582
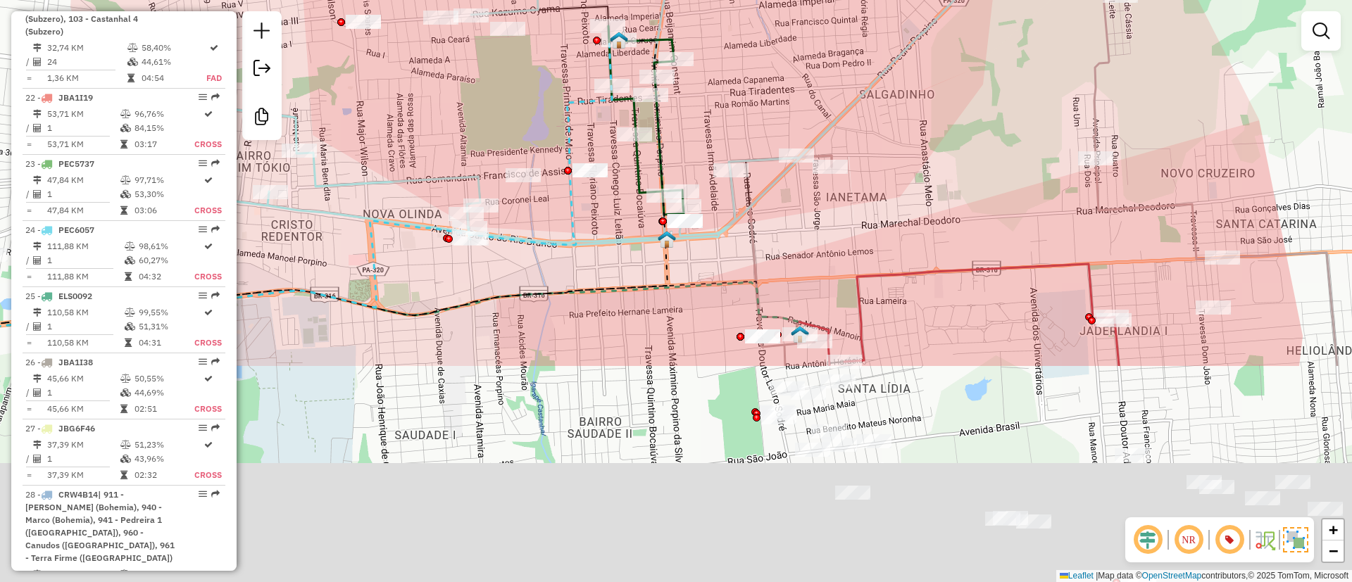
drag, startPoint x: 485, startPoint y: 118, endPoint x: 629, endPoint y: 265, distance: 205.6
click at [472, 46] on div "Janela de atendimento Grade de atendimento Capacidade Transportadoras Veículos …" at bounding box center [676, 291] width 1352 height 582
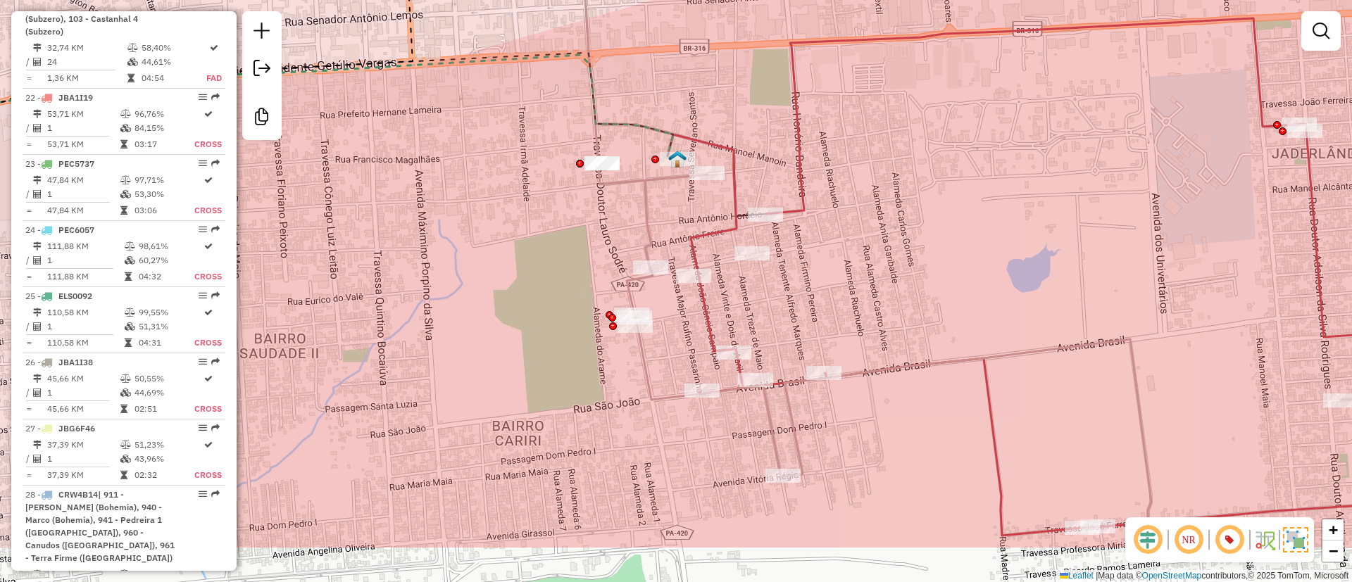
drag, startPoint x: 742, startPoint y: 320, endPoint x: 753, endPoint y: 222, distance: 98.5
click at [648, 226] on icon at bounding box center [985, 198] width 818 height 698
